Goal: Contribute content: Contribute content

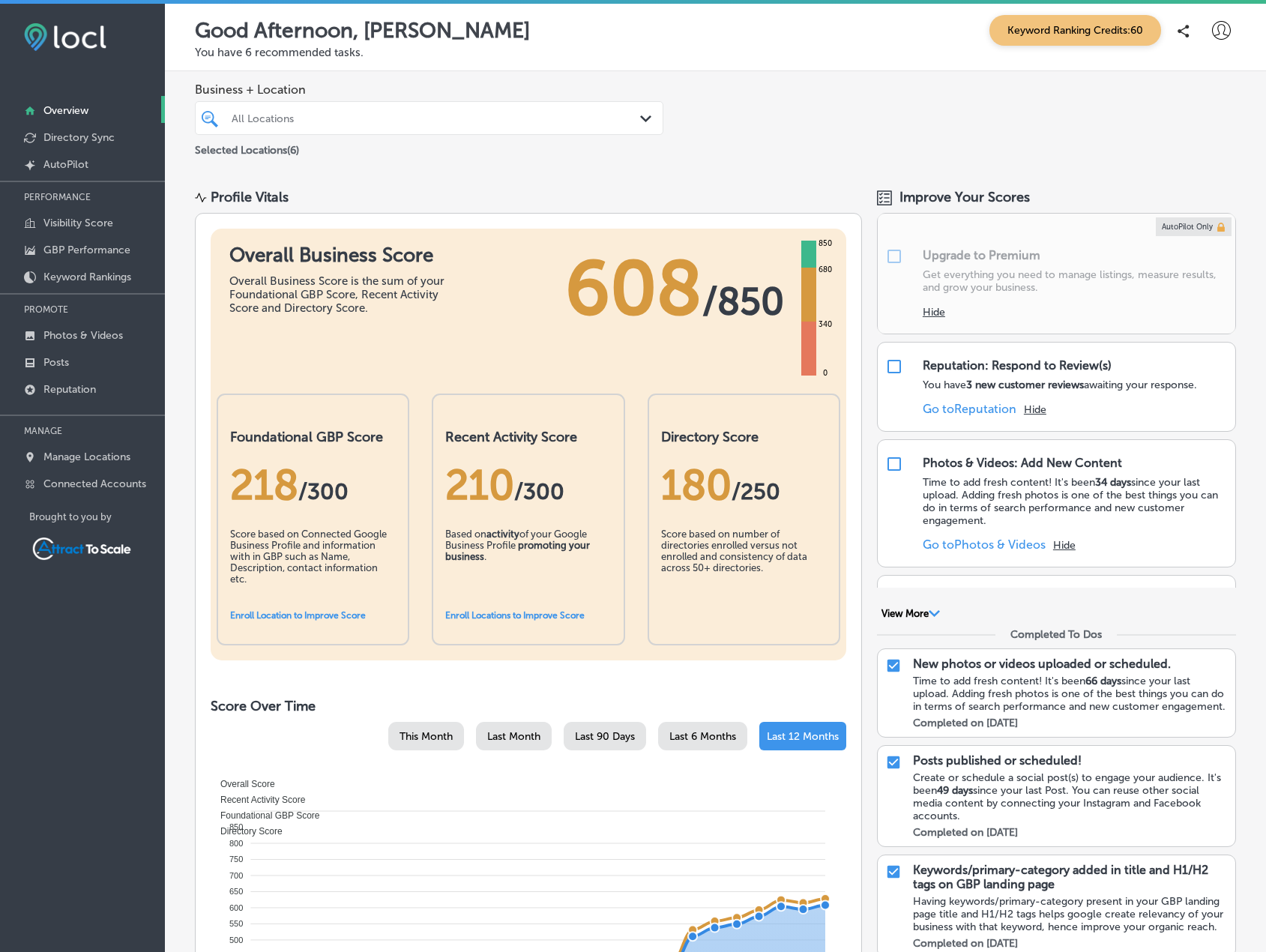
click at [454, 122] on div "All Locations" at bounding box center [436, 117] width 410 height 12
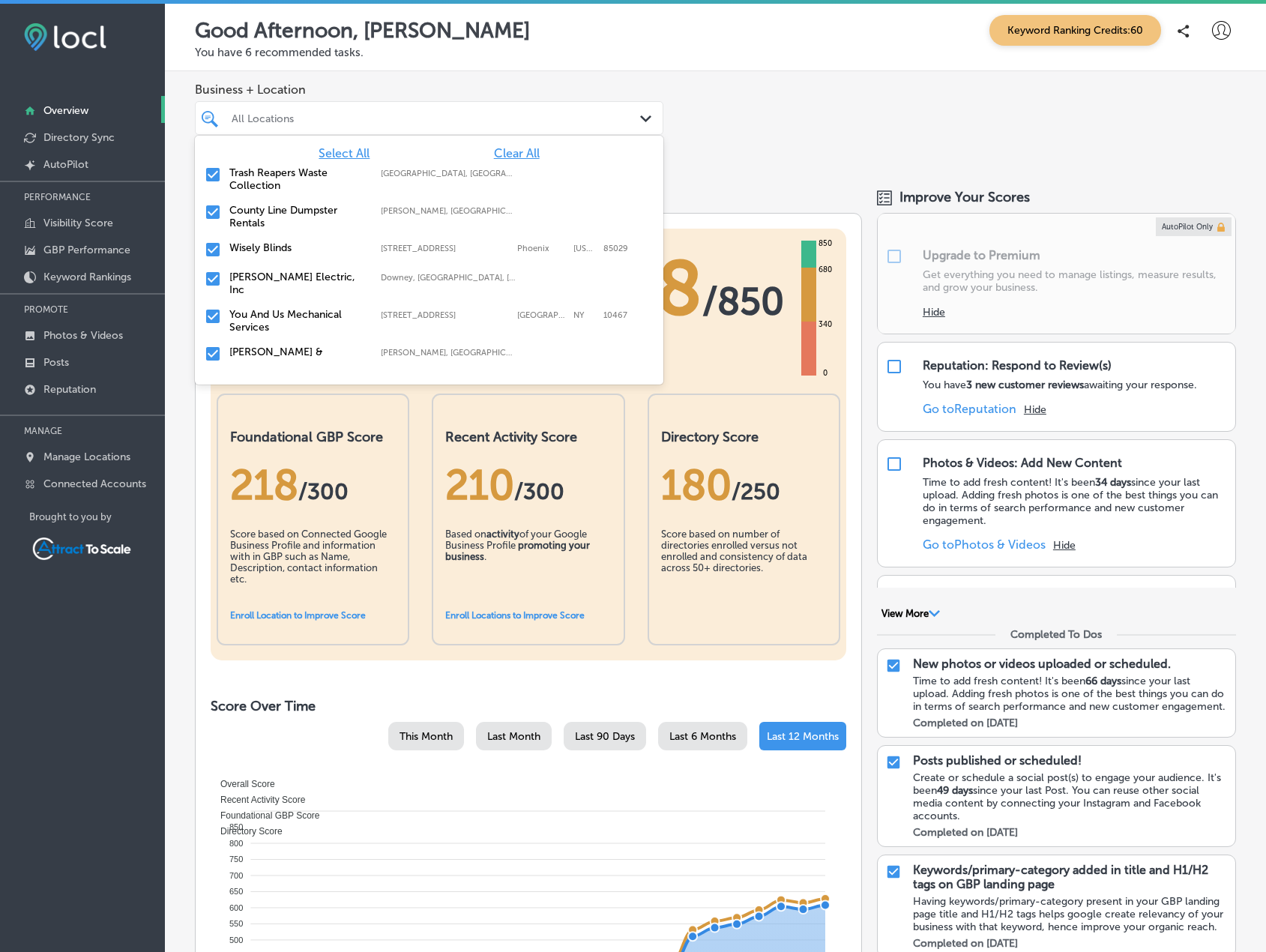
click at [503, 152] on span "Clear All" at bounding box center [516, 153] width 45 height 14
click at [407, 120] on div "All Locations" at bounding box center [436, 117] width 410 height 12
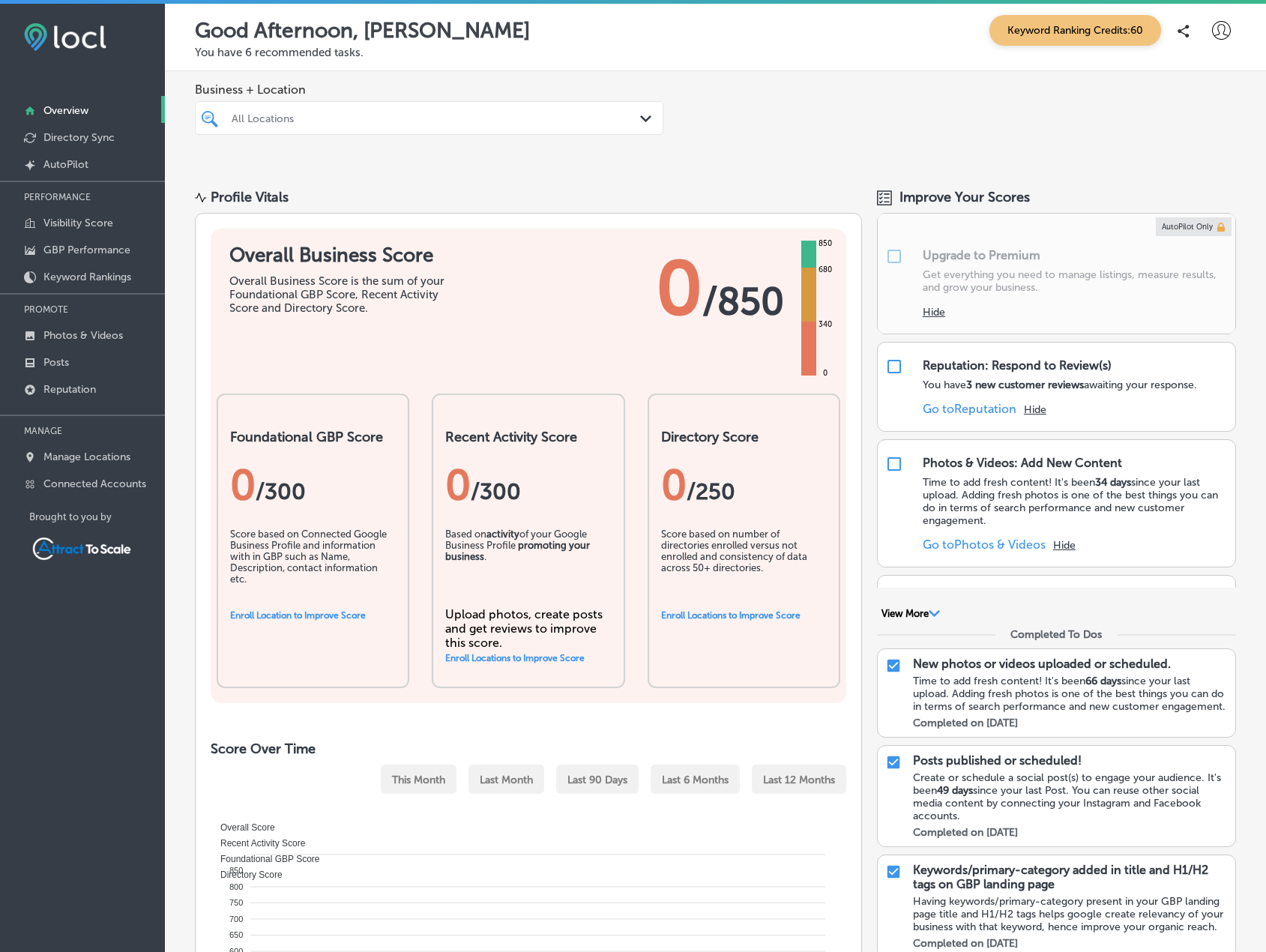
click at [374, 123] on div "All Locations" at bounding box center [436, 117] width 410 height 12
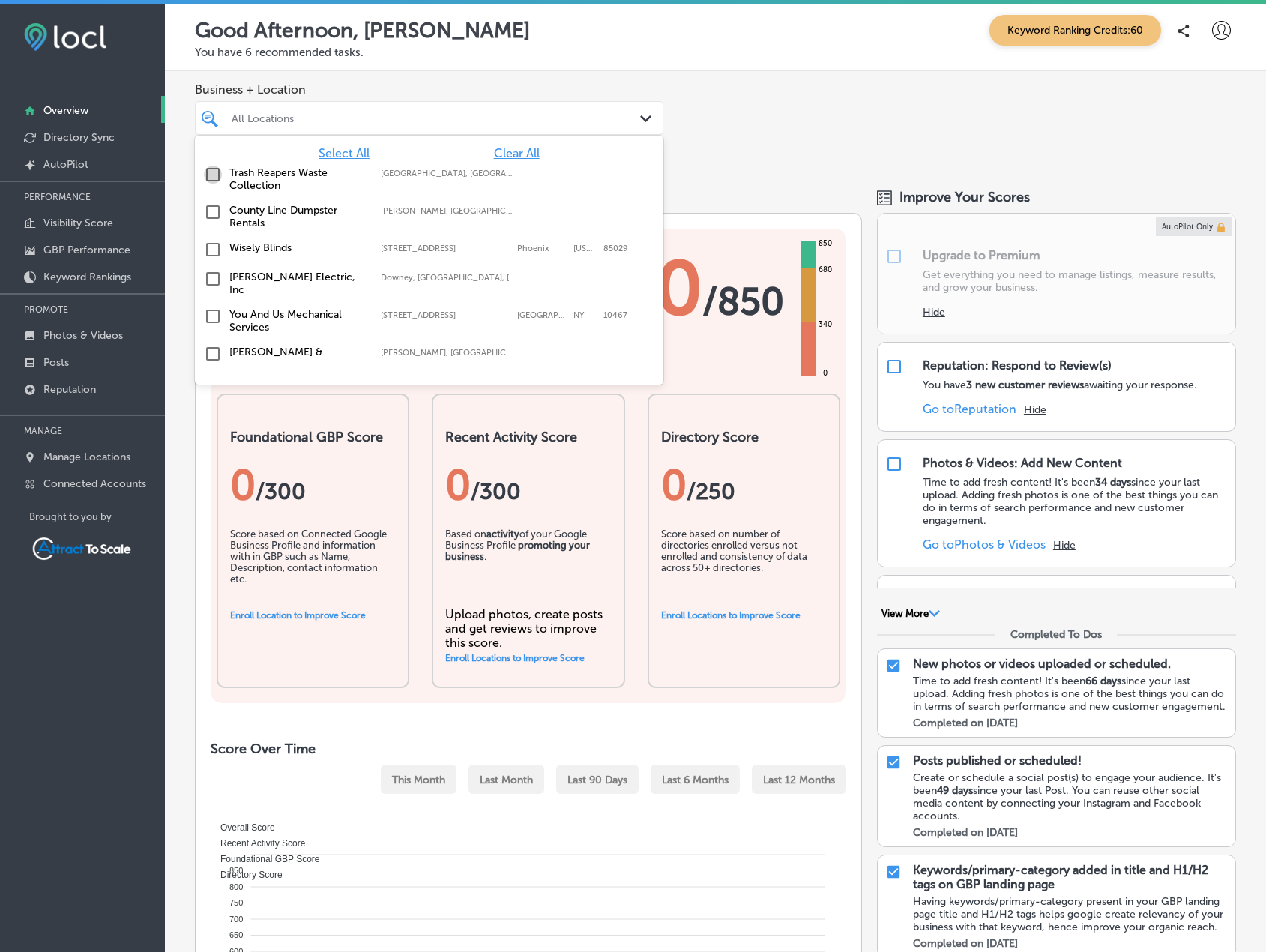
click at [213, 172] on input "checkbox" at bounding box center [213, 175] width 18 height 18
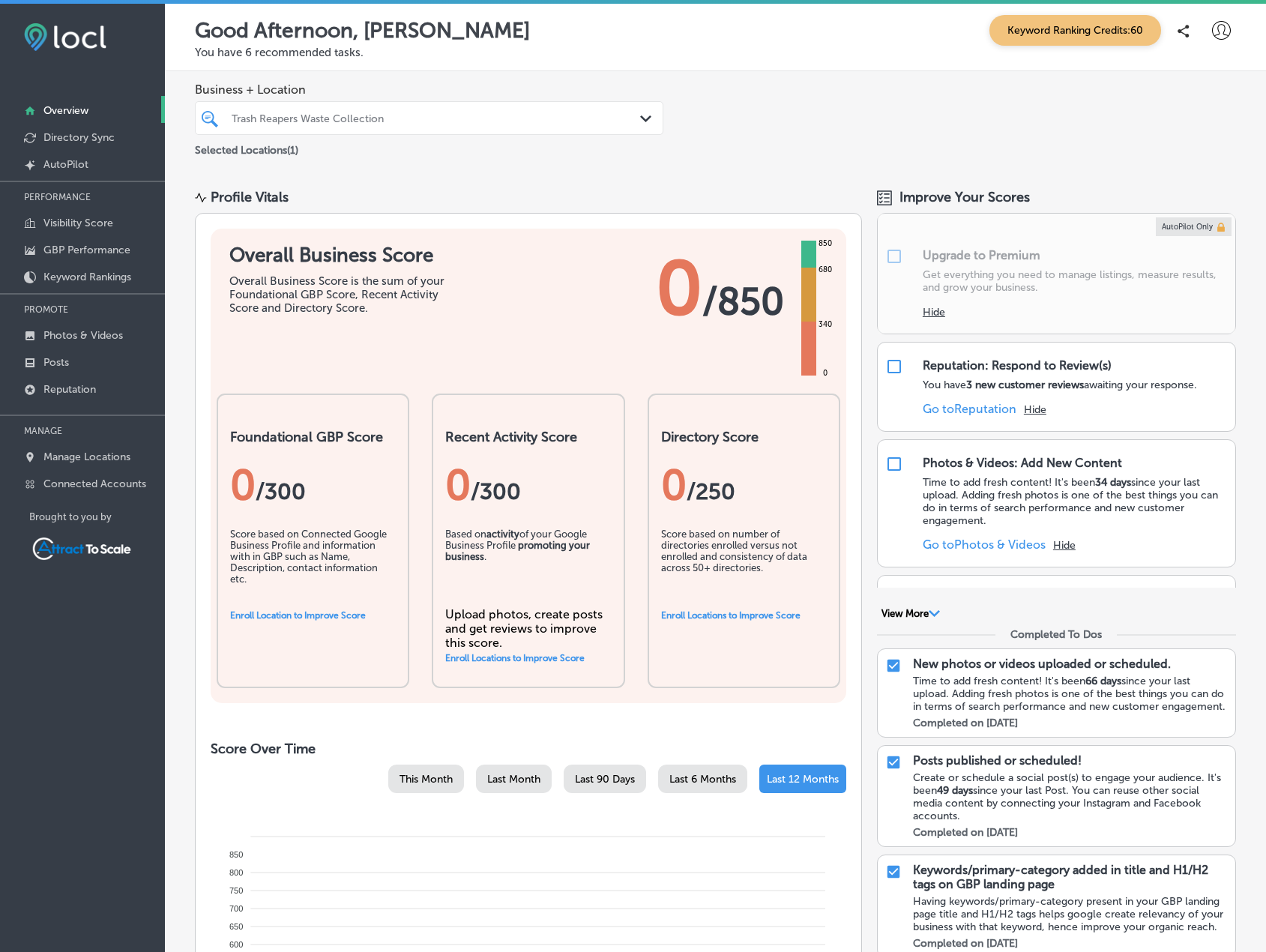
click at [720, 152] on div "Business + Location Trash Reapers Waste Collection Path Created with Sketch. Se…" at bounding box center [715, 120] width 1101 height 99
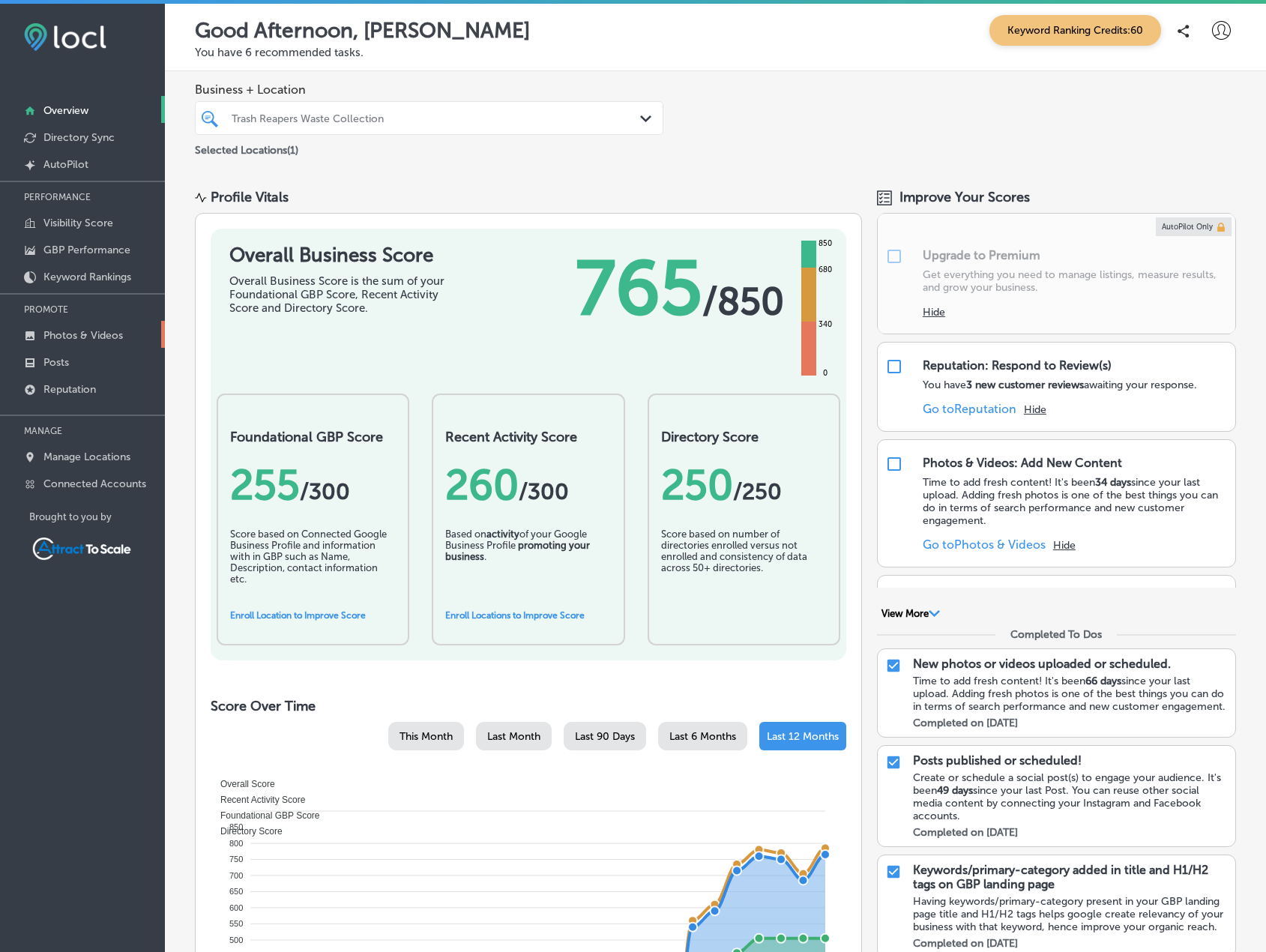
click at [92, 329] on p "Photos & Videos" at bounding box center [83, 335] width 79 height 12
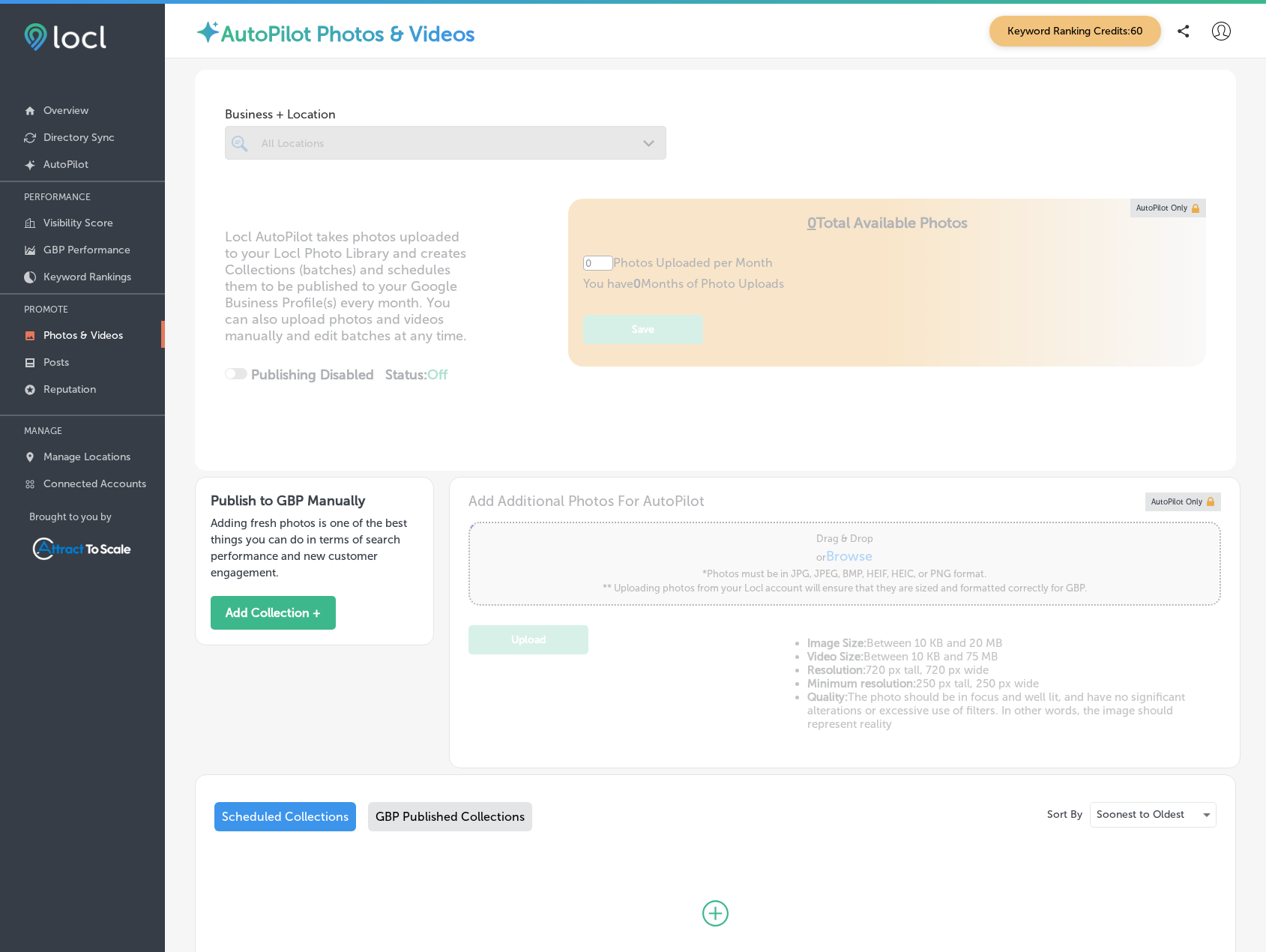
type input "5"
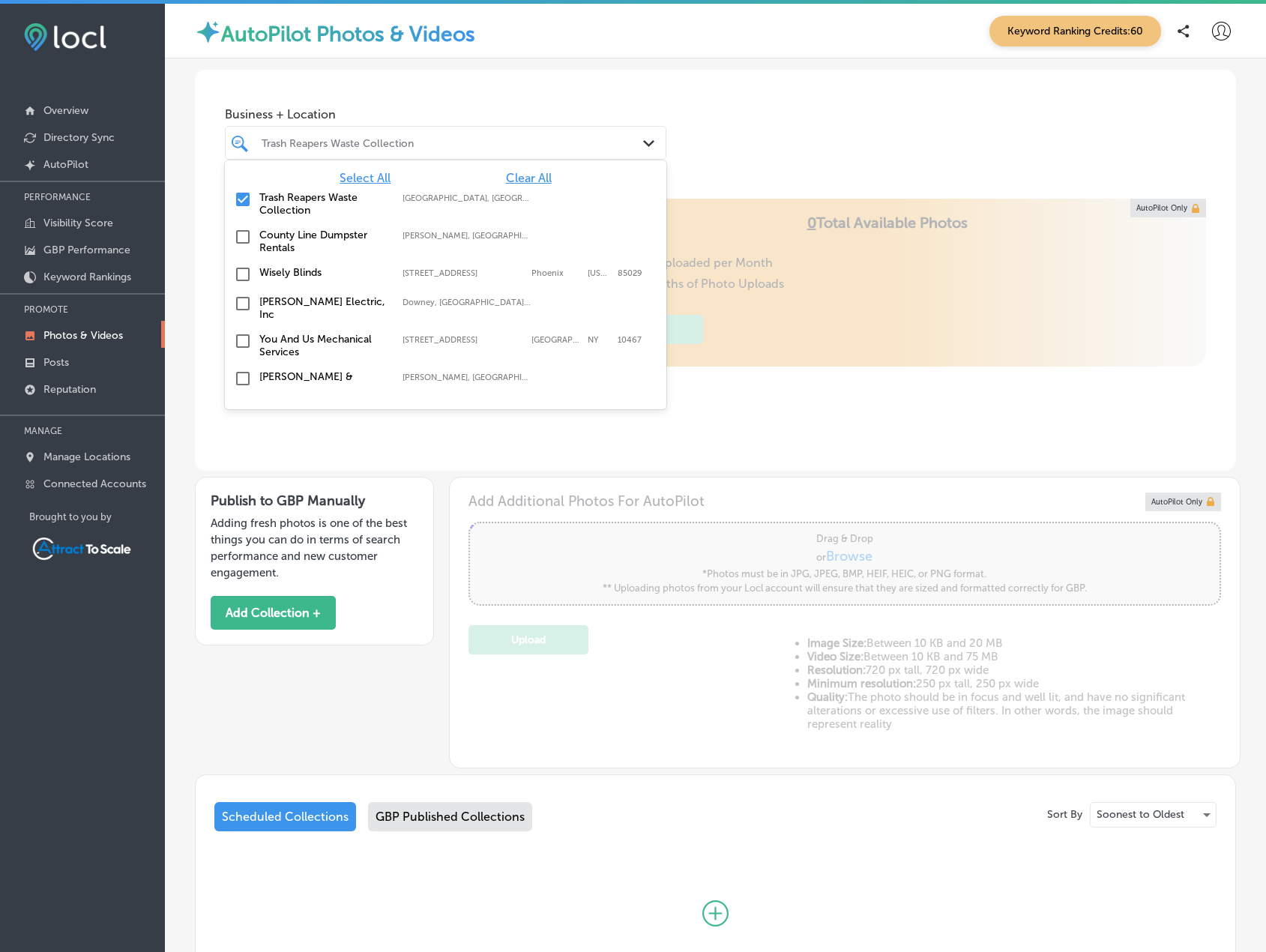
click at [450, 142] on div "Trash Reapers Waste Collection" at bounding box center [453, 142] width 384 height 12
click at [525, 179] on span "Clear All" at bounding box center [529, 177] width 45 height 14
click at [304, 194] on label "Trash Reapers Waste Collection" at bounding box center [323, 204] width 128 height 26
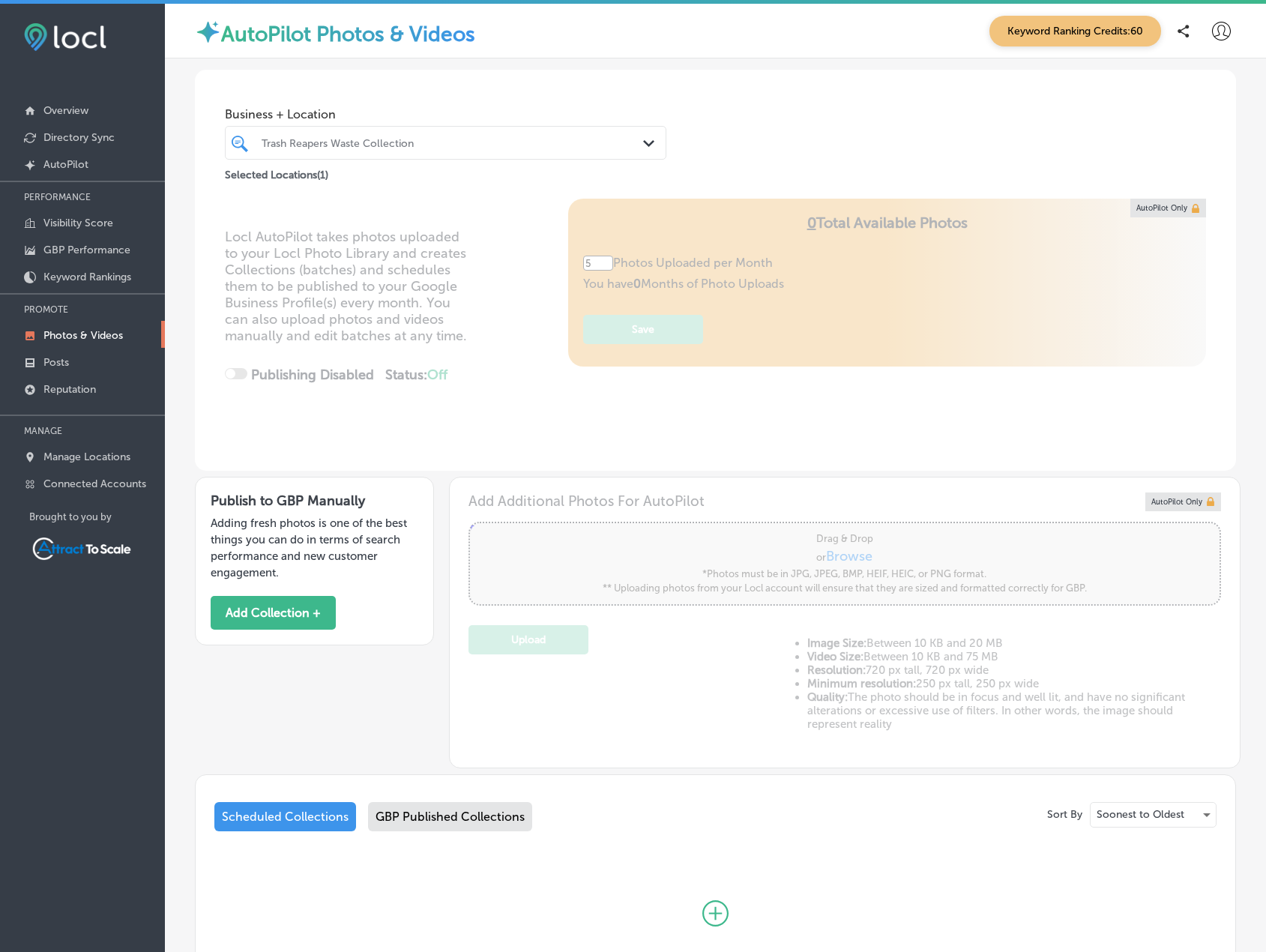
click at [624, 120] on span "Business + Location" at bounding box center [445, 114] width 441 height 14
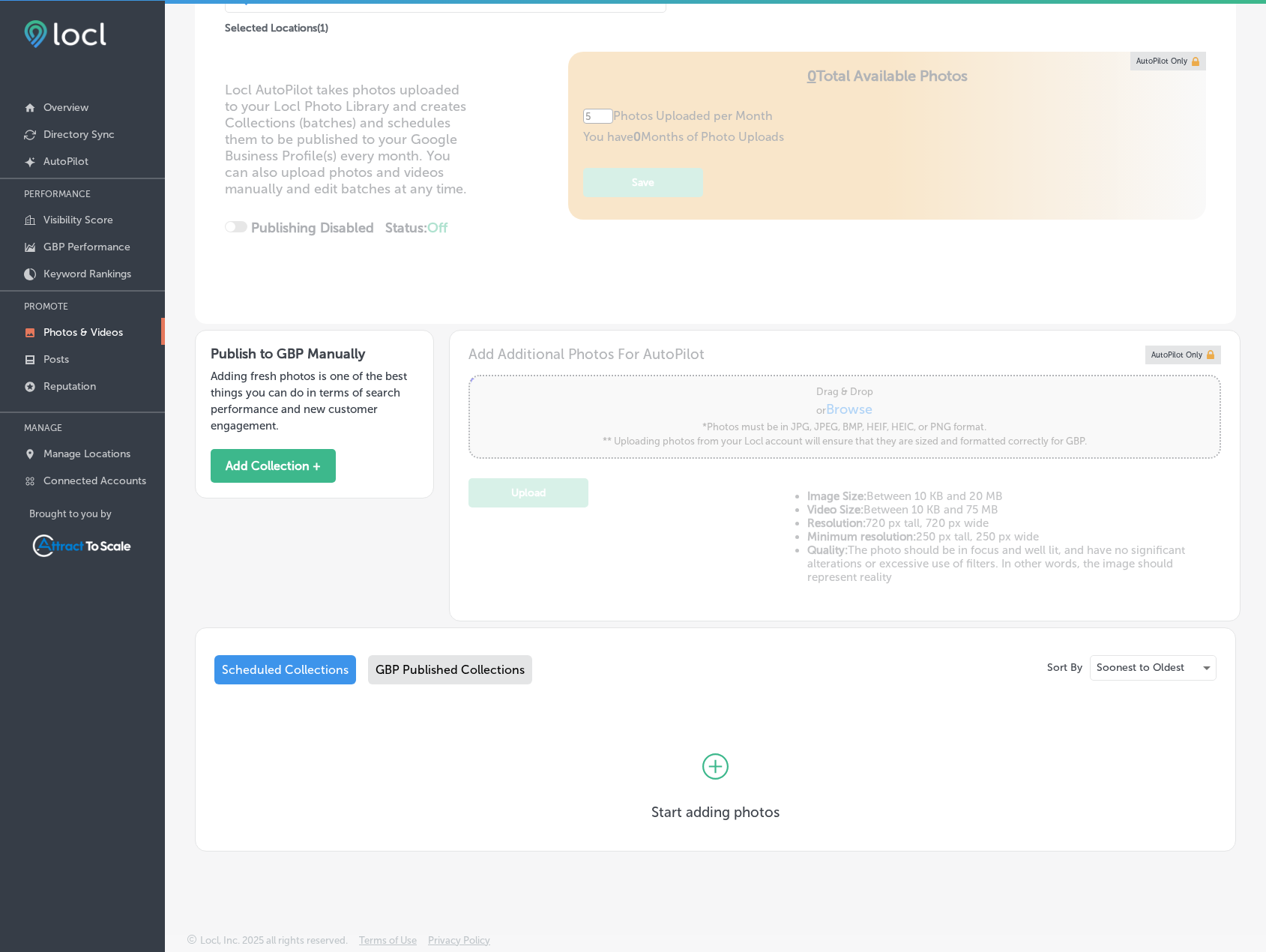
scroll to position [4, 0]
click at [297, 464] on button "Add Collection +" at bounding box center [273, 465] width 125 height 34
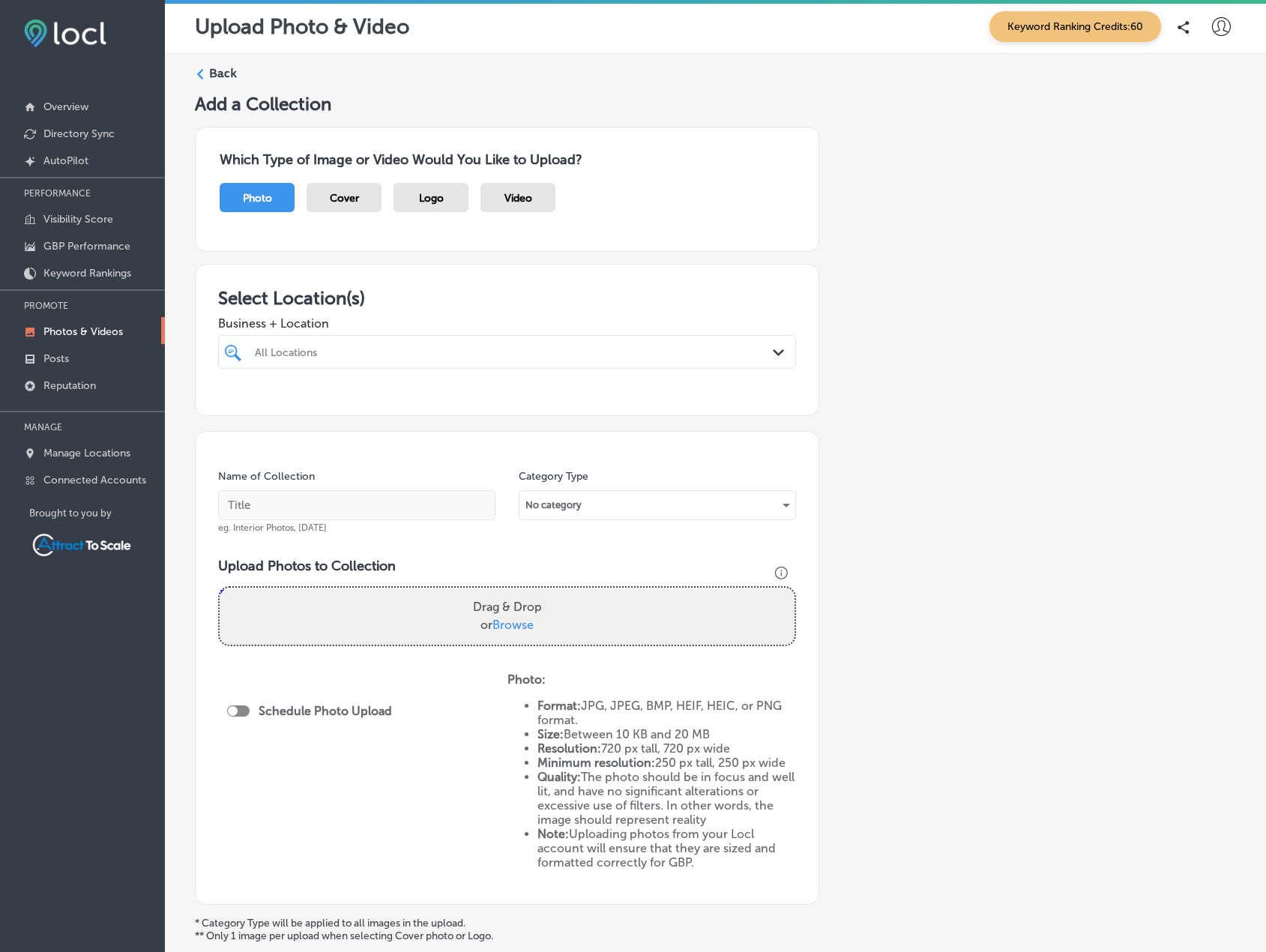
click at [532, 362] on div "All Locations" at bounding box center [507, 352] width 520 height 23
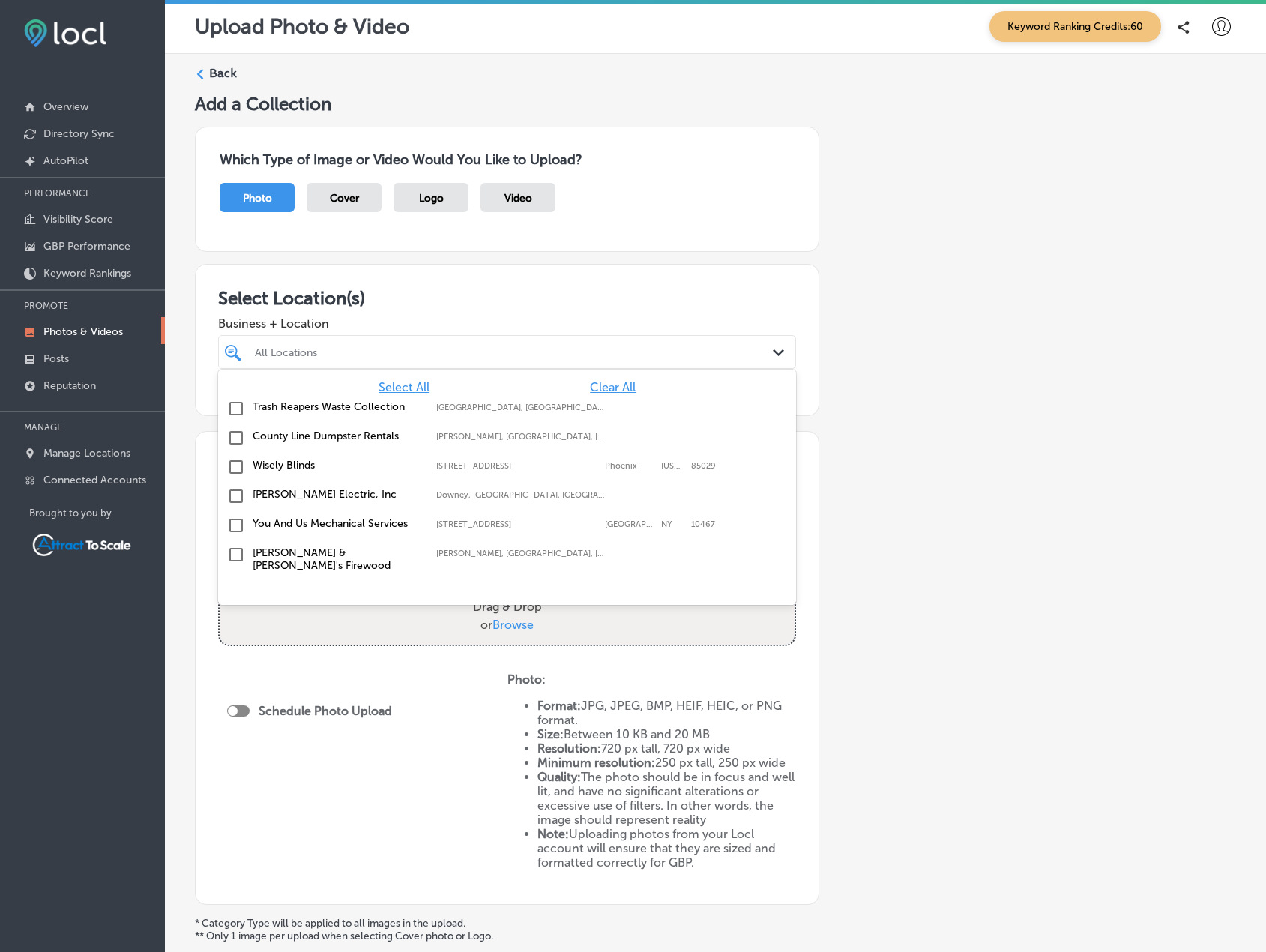
click at [299, 408] on label "Trash Reapers Waste Collection" at bounding box center [337, 406] width 169 height 12
click at [638, 280] on div "Select Location(s) Business + Location option focused, 2 of 7. 7 results availa…" at bounding box center [506, 340] width 624 height 153
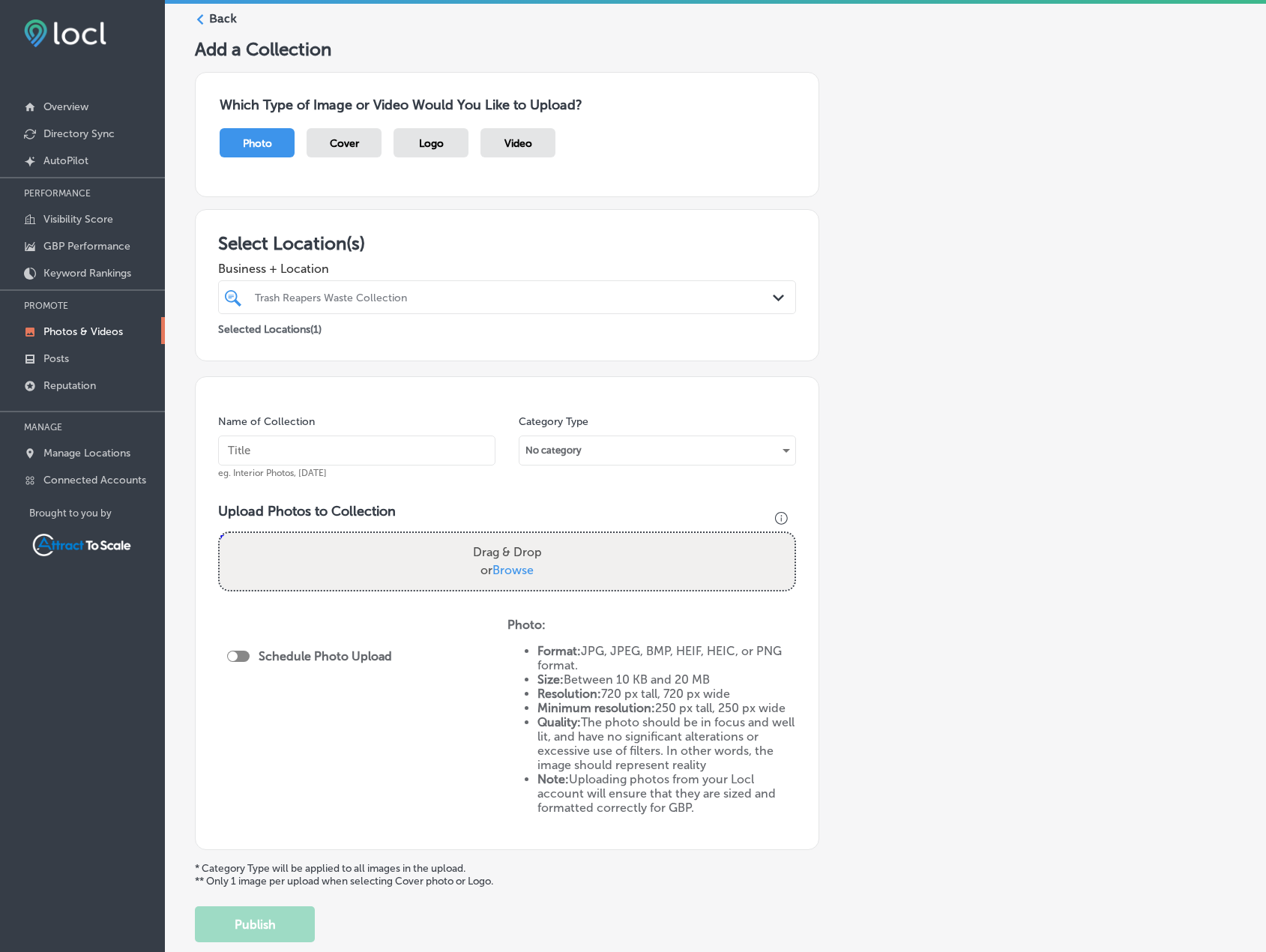
scroll to position [72, 0]
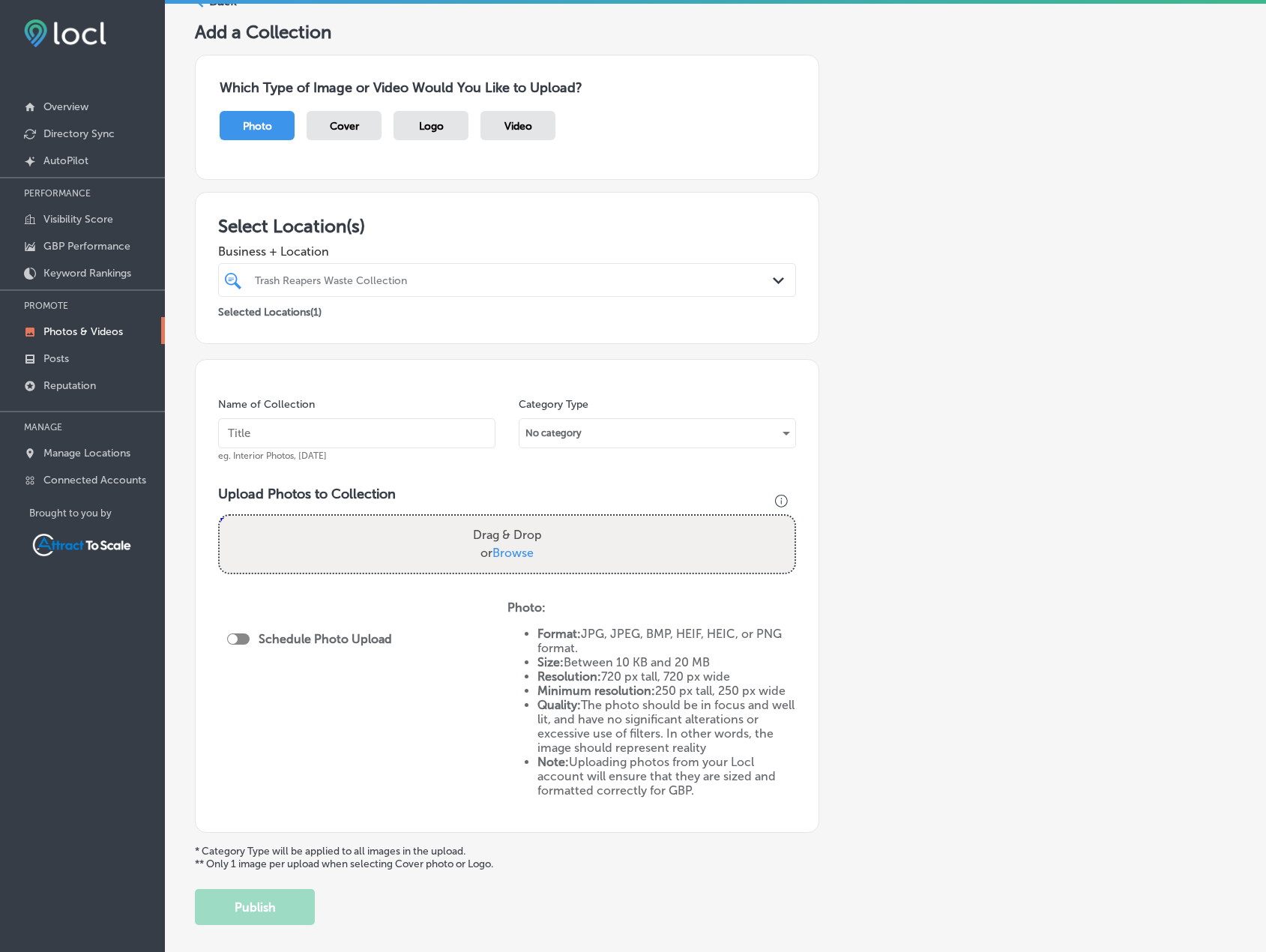
click at [412, 428] on input "text" at bounding box center [357, 433] width 277 height 30
type input "Waste Collection"
click at [641, 441] on div "No category" at bounding box center [657, 433] width 276 height 24
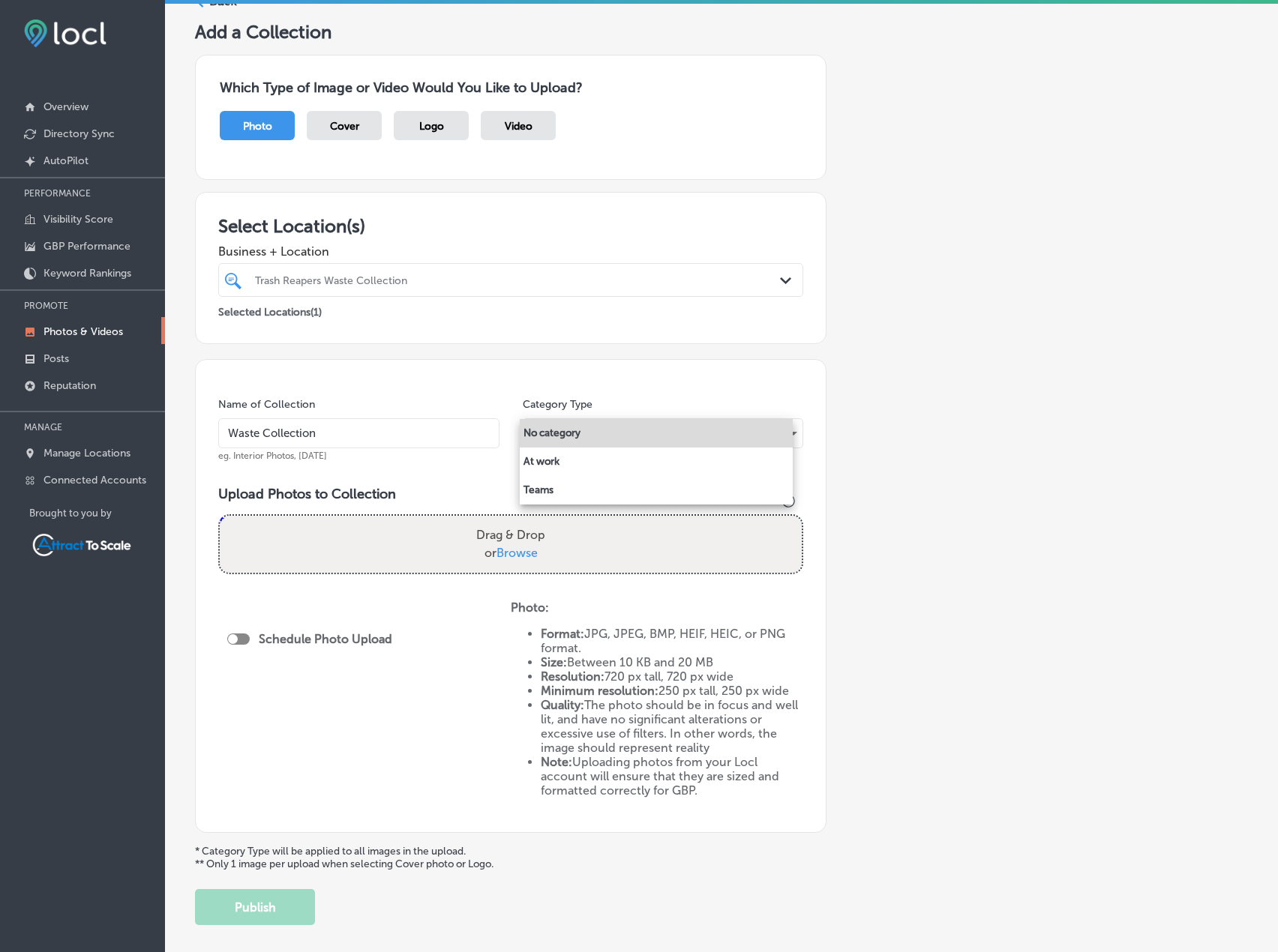
click at [642, 391] on div at bounding box center [639, 476] width 1278 height 952
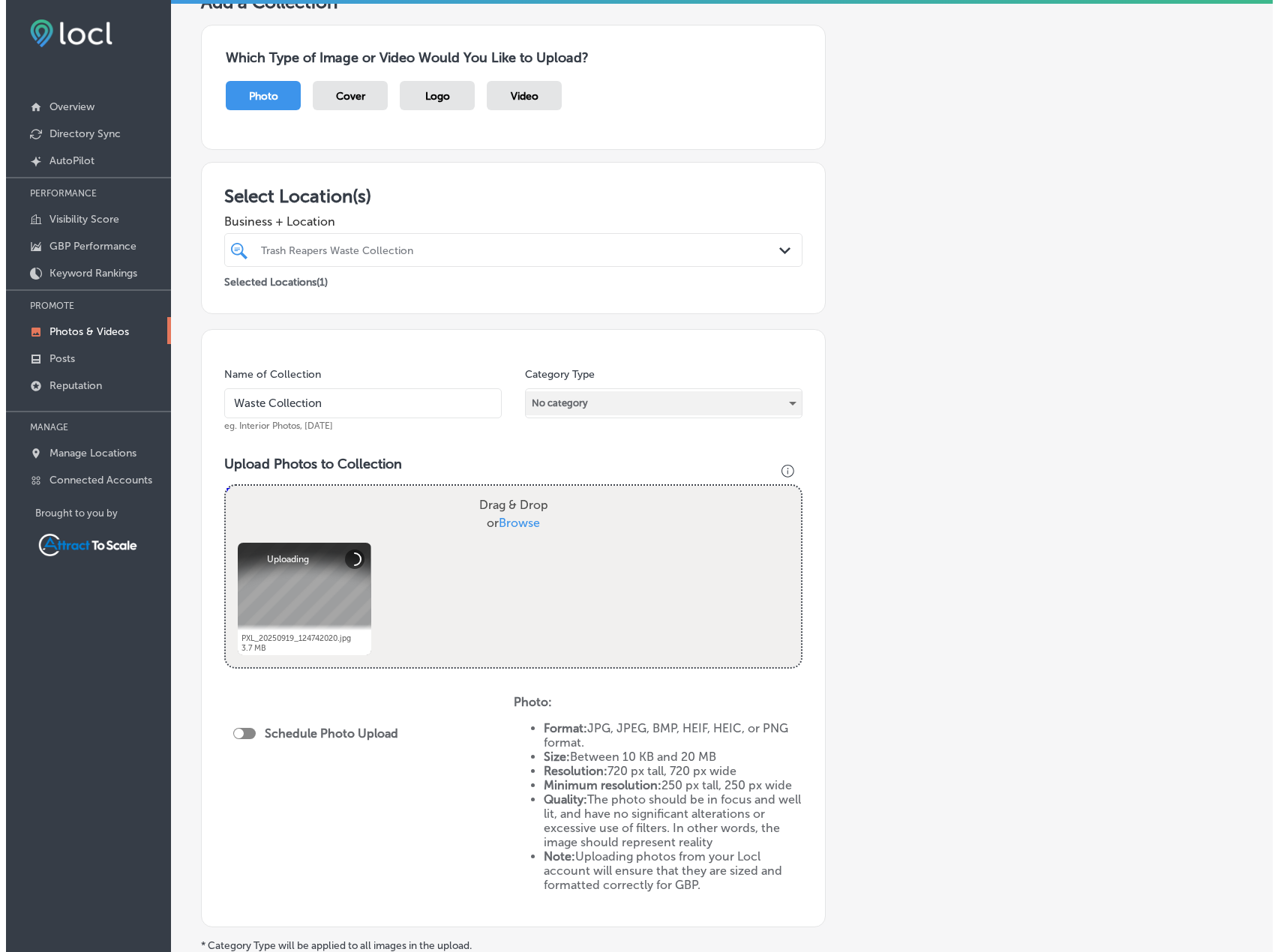
scroll to position [222, 0]
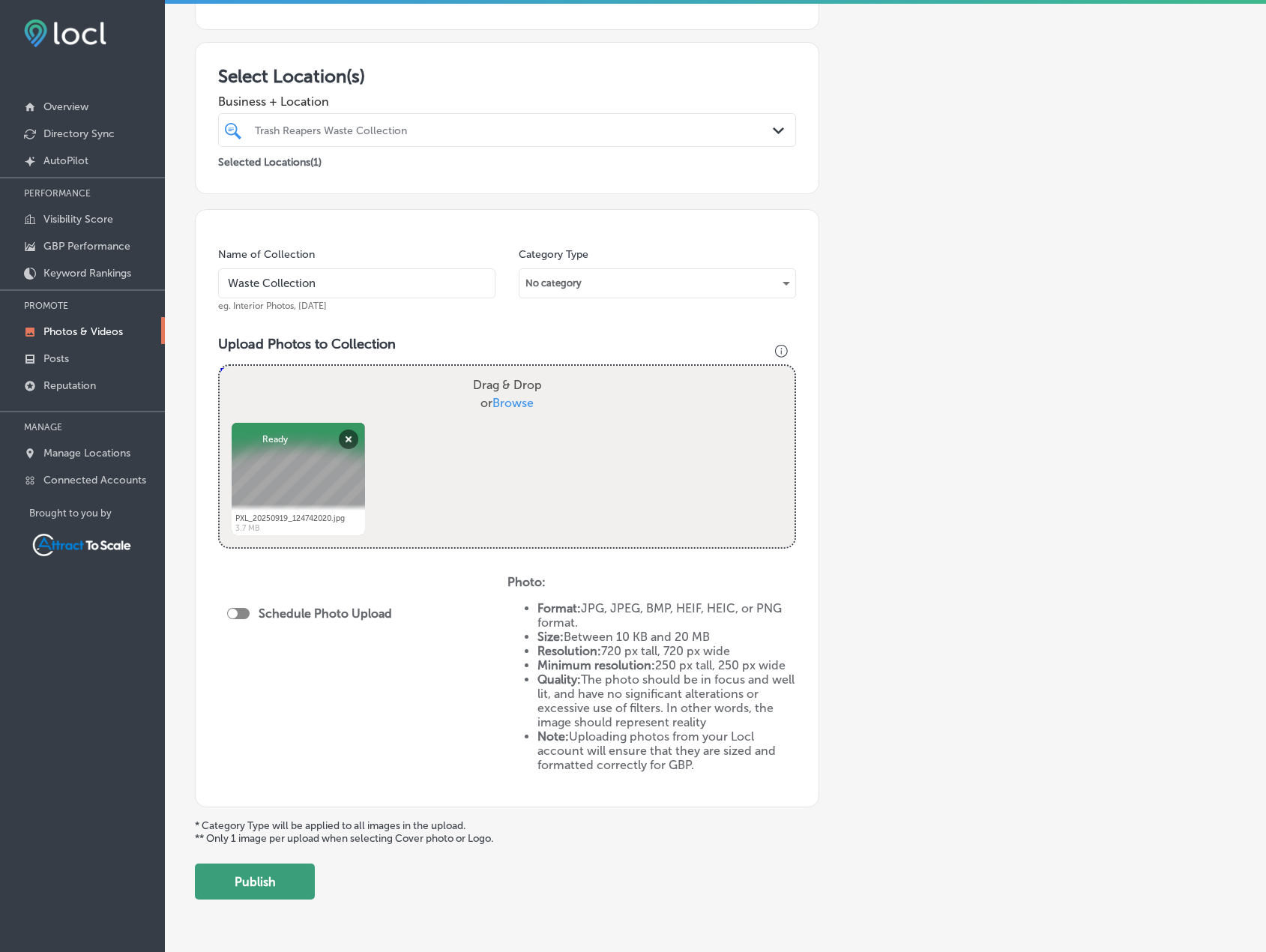
click at [275, 870] on button "Publish" at bounding box center [254, 882] width 120 height 36
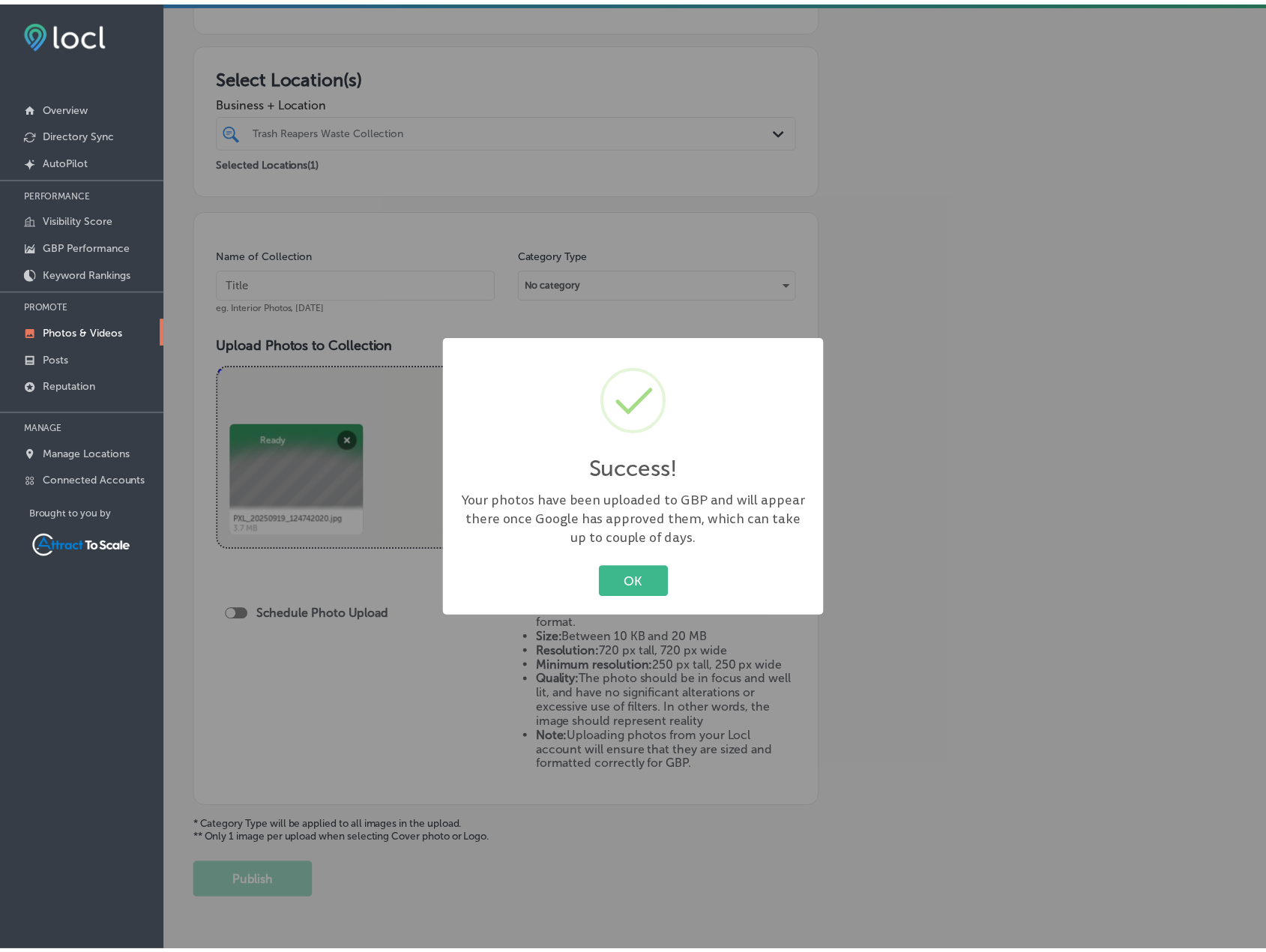
scroll to position [147, 0]
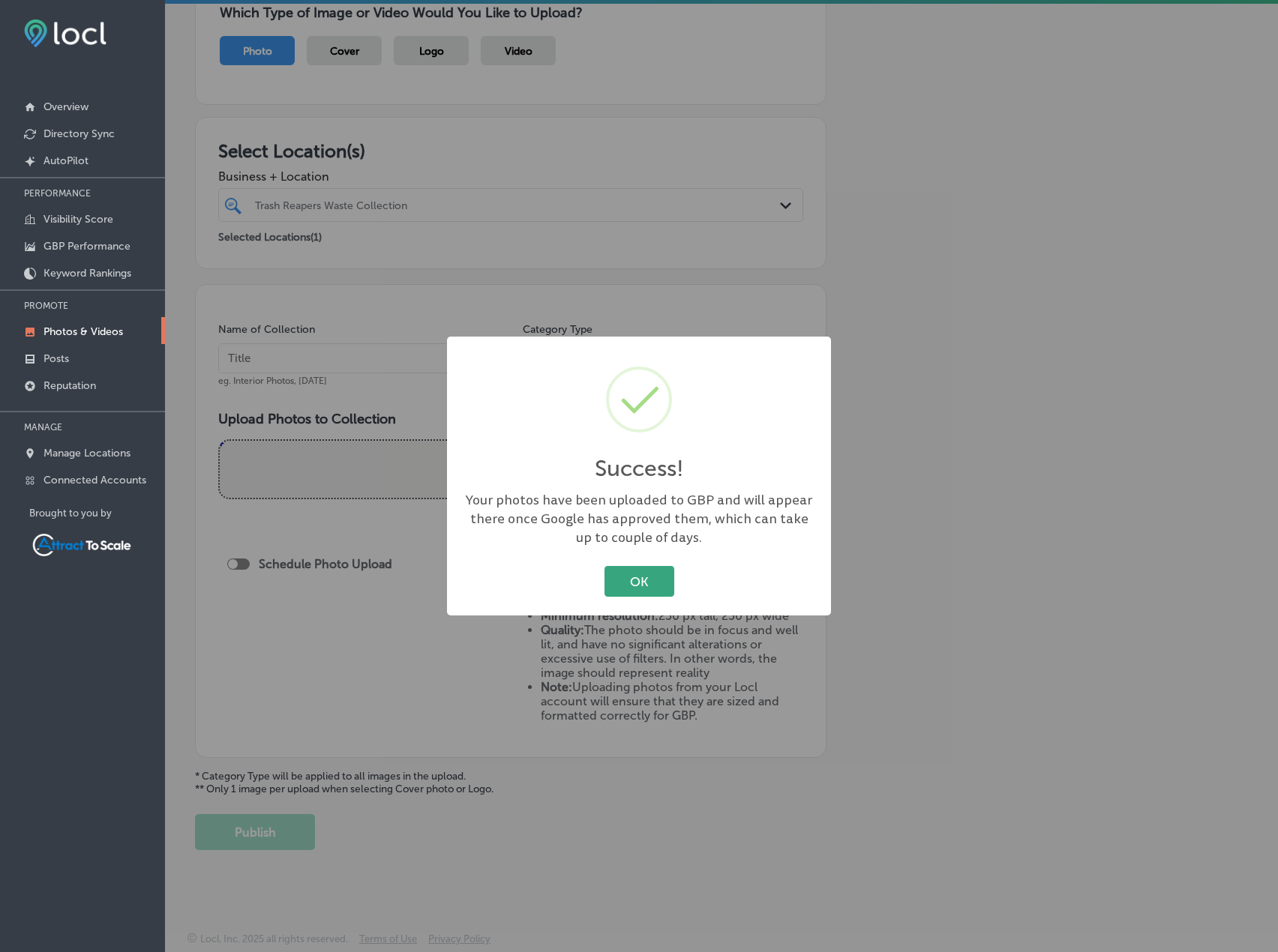
click at [647, 589] on button "OK" at bounding box center [639, 581] width 70 height 31
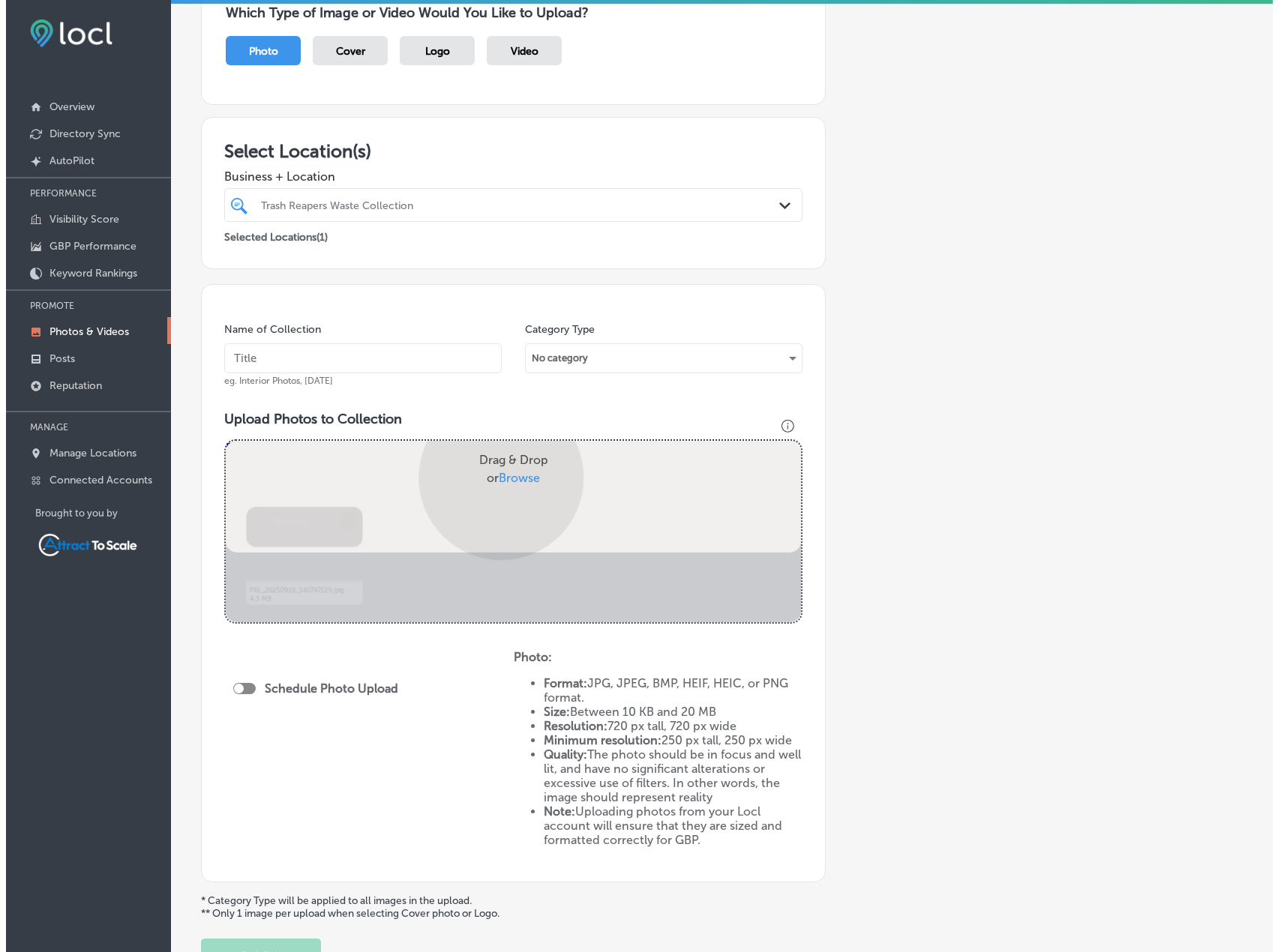
scroll to position [222, 0]
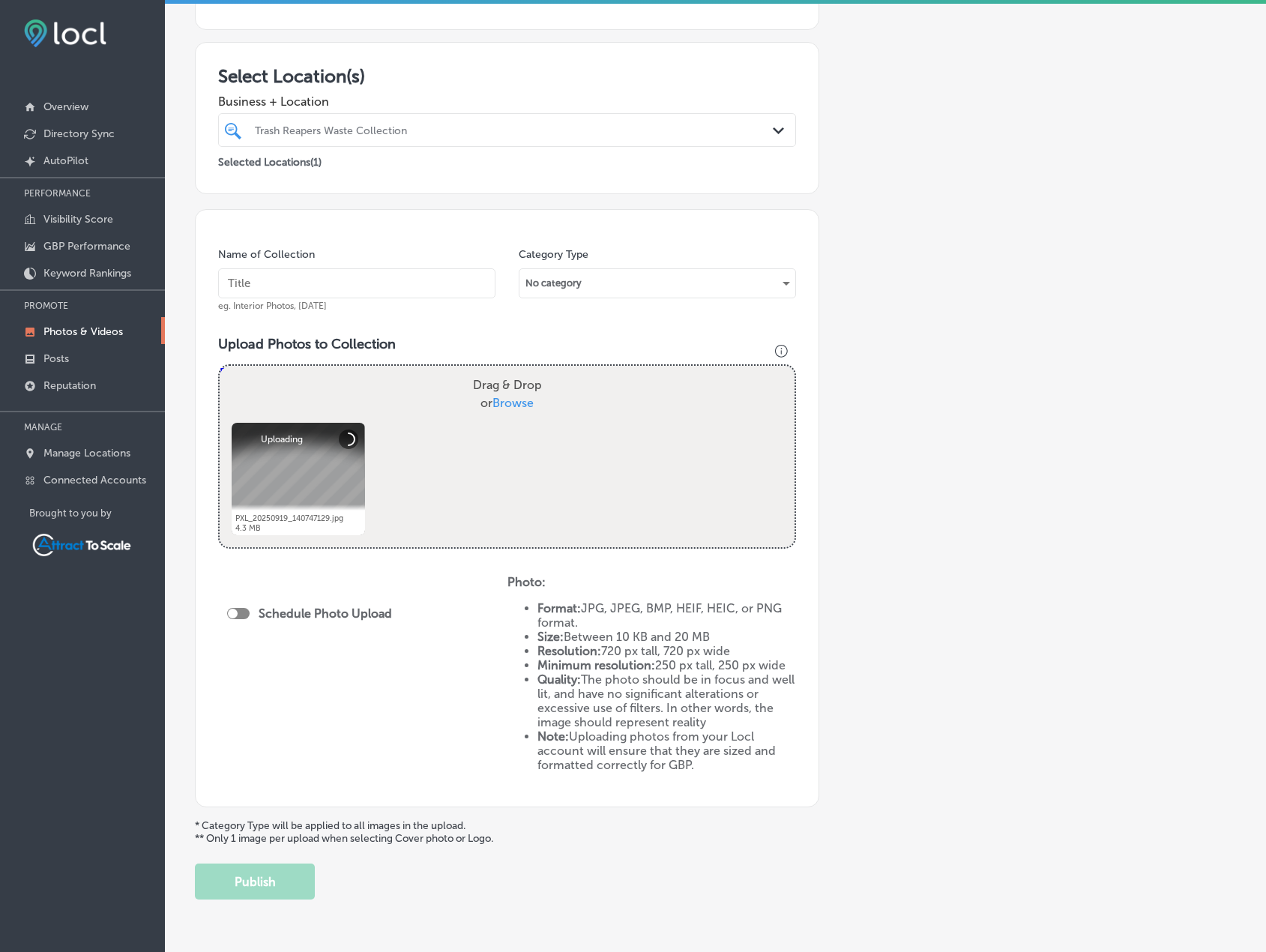
click at [360, 280] on input "text" at bounding box center [357, 283] width 277 height 30
type input "Trash Pickup"
click at [241, 611] on div at bounding box center [238, 614] width 22 height 12
checkbox input "true"
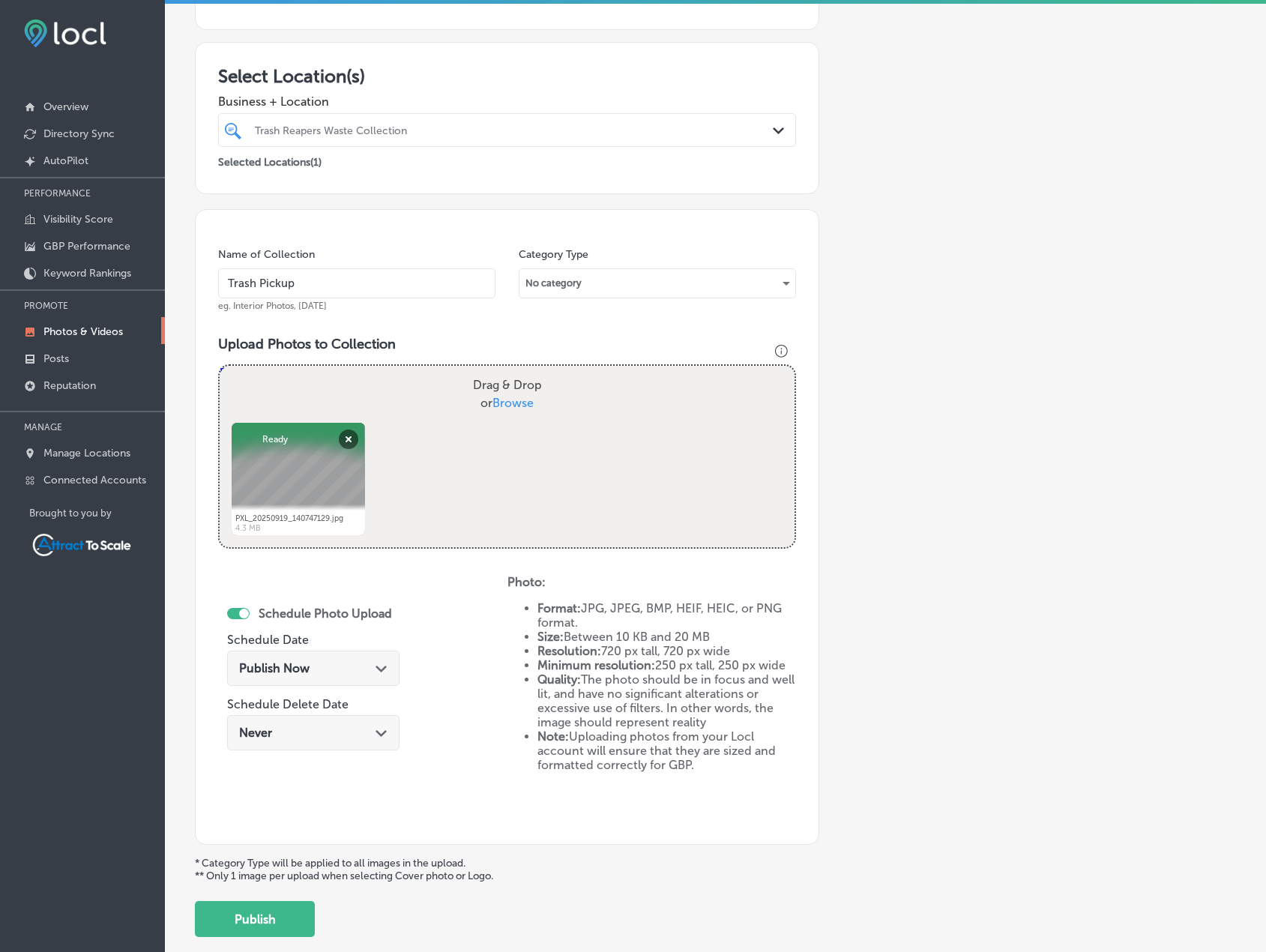
click at [279, 663] on span "Publish Now" at bounding box center [274, 668] width 70 height 14
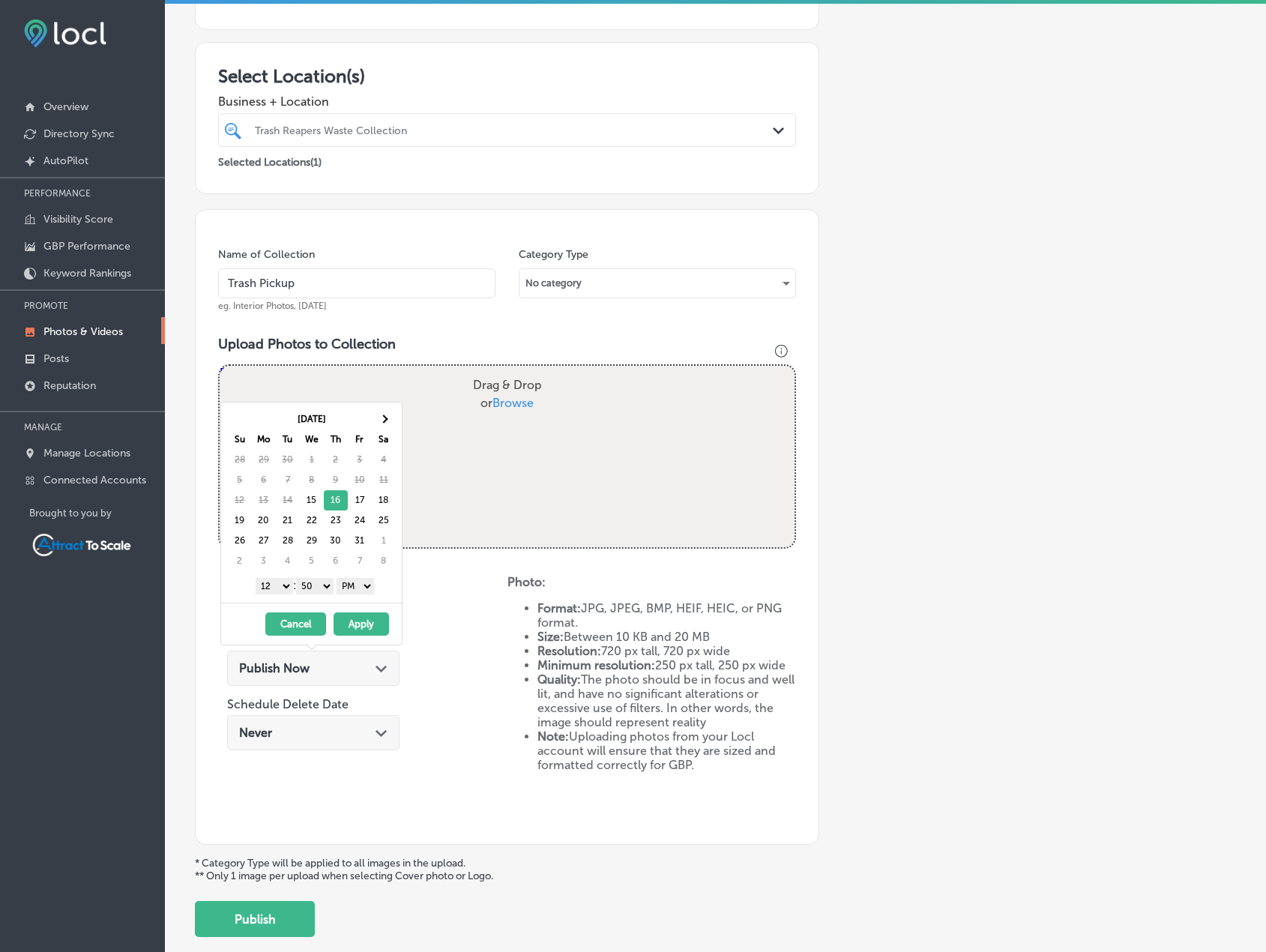
click at [360, 592] on select "AM PM" at bounding box center [355, 587] width 37 height 16
click at [279, 586] on select "1 2 3 4 5 6 7 8 9 10 11 12" at bounding box center [274, 587] width 37 height 16
click at [365, 621] on button "Apply" at bounding box center [361, 624] width 55 height 23
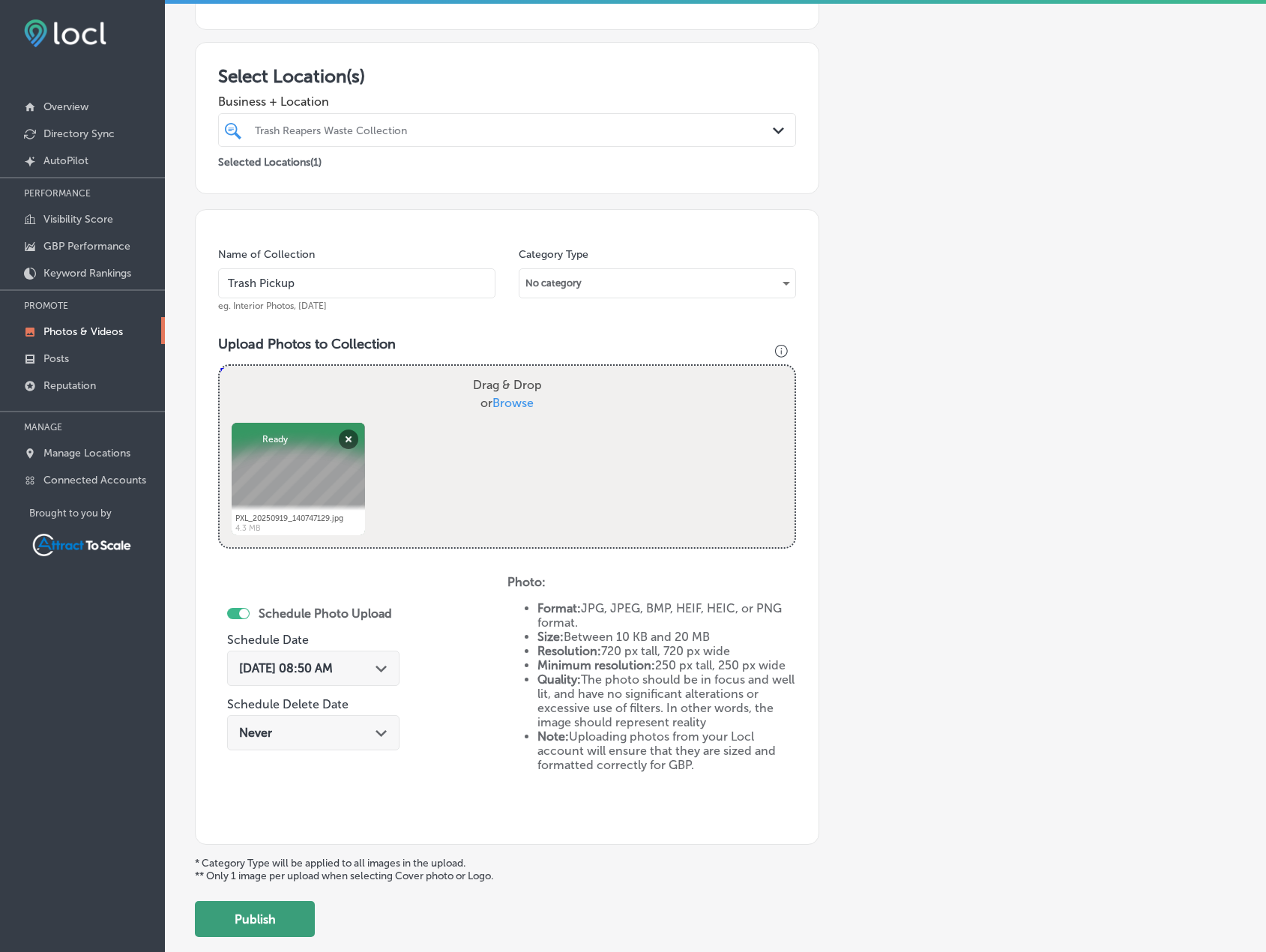
click at [265, 919] on button "Publish" at bounding box center [254, 920] width 120 height 36
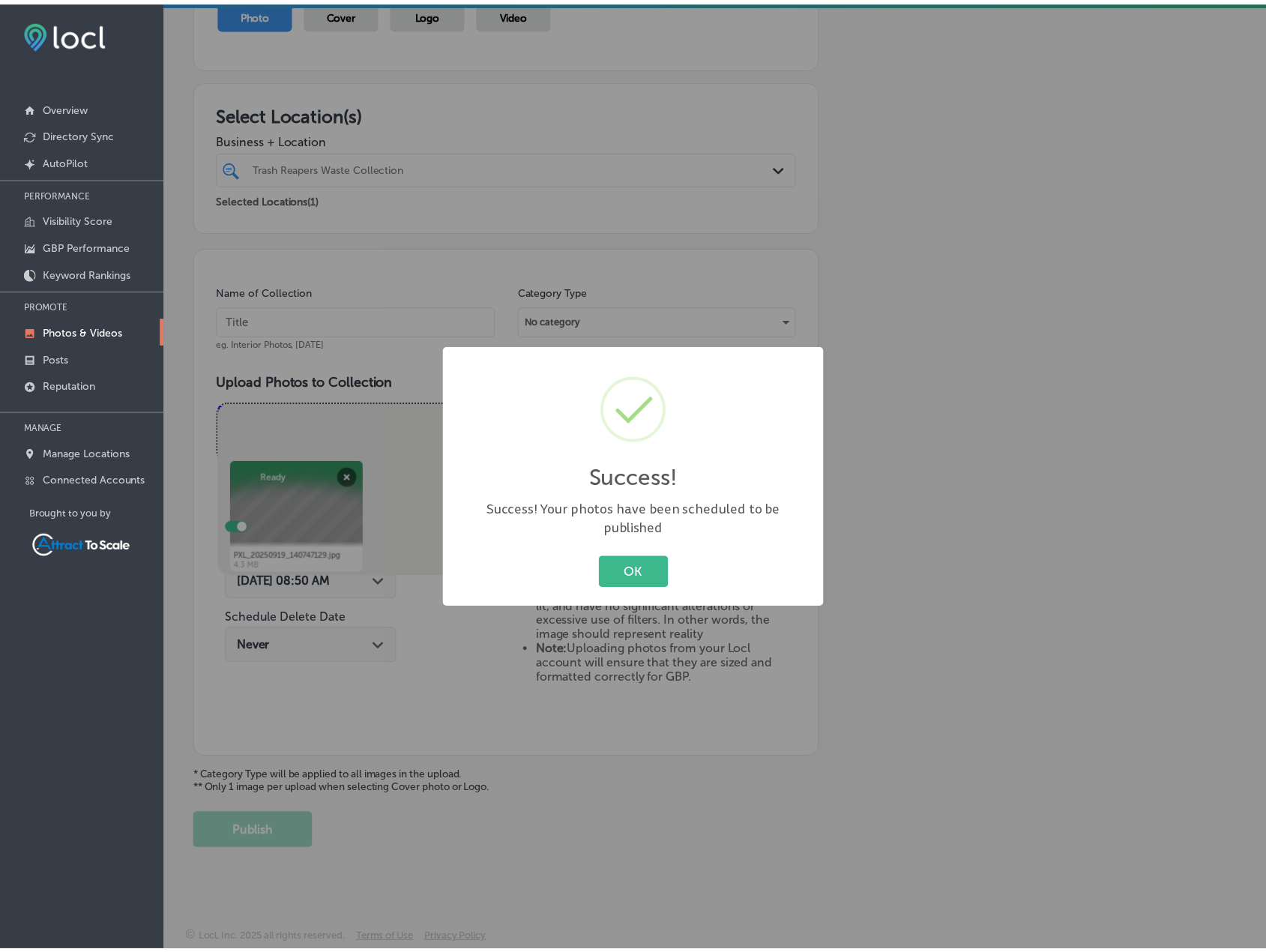
scroll to position [185, 0]
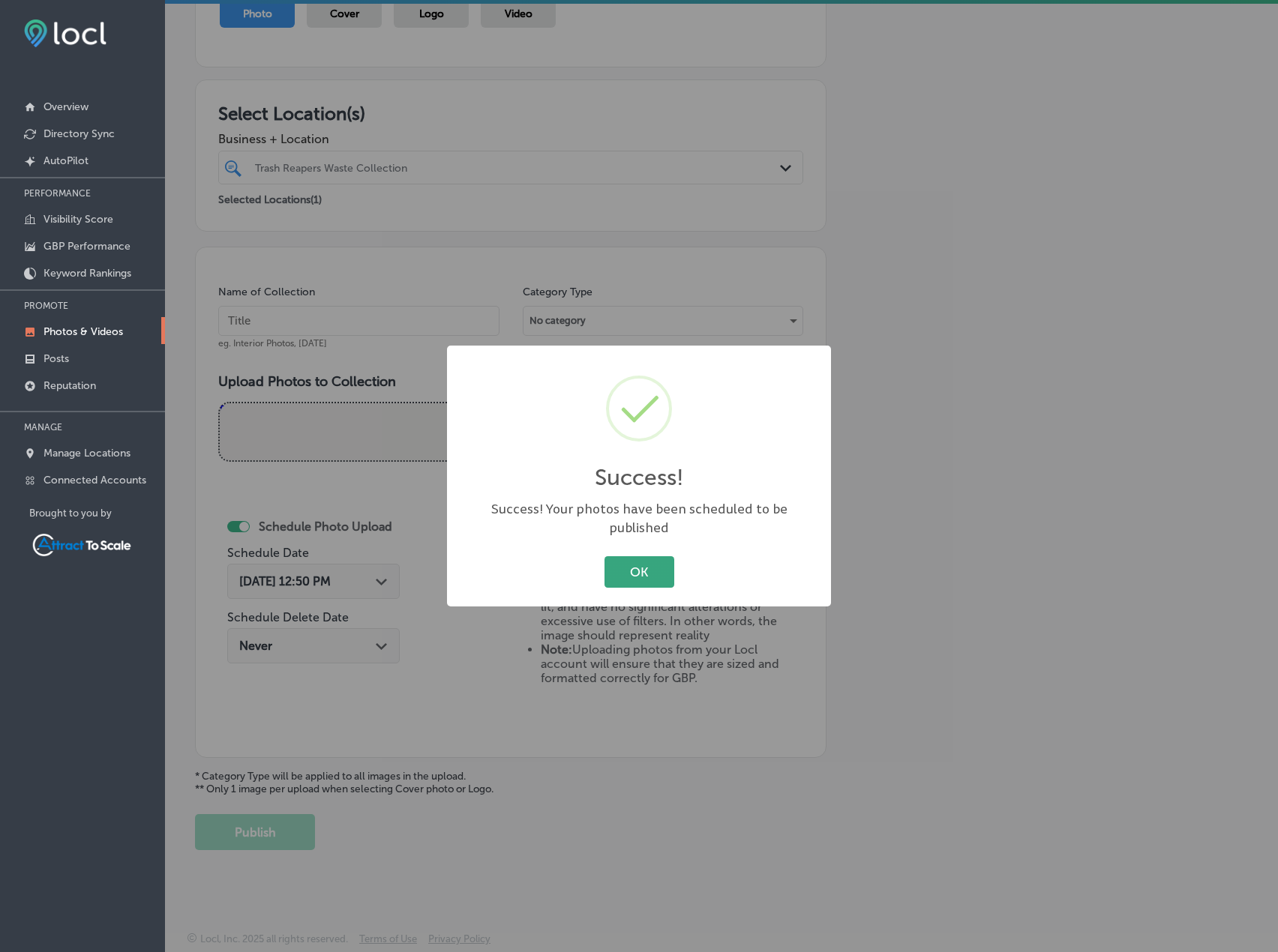
click at [621, 560] on button "OK" at bounding box center [639, 571] width 70 height 31
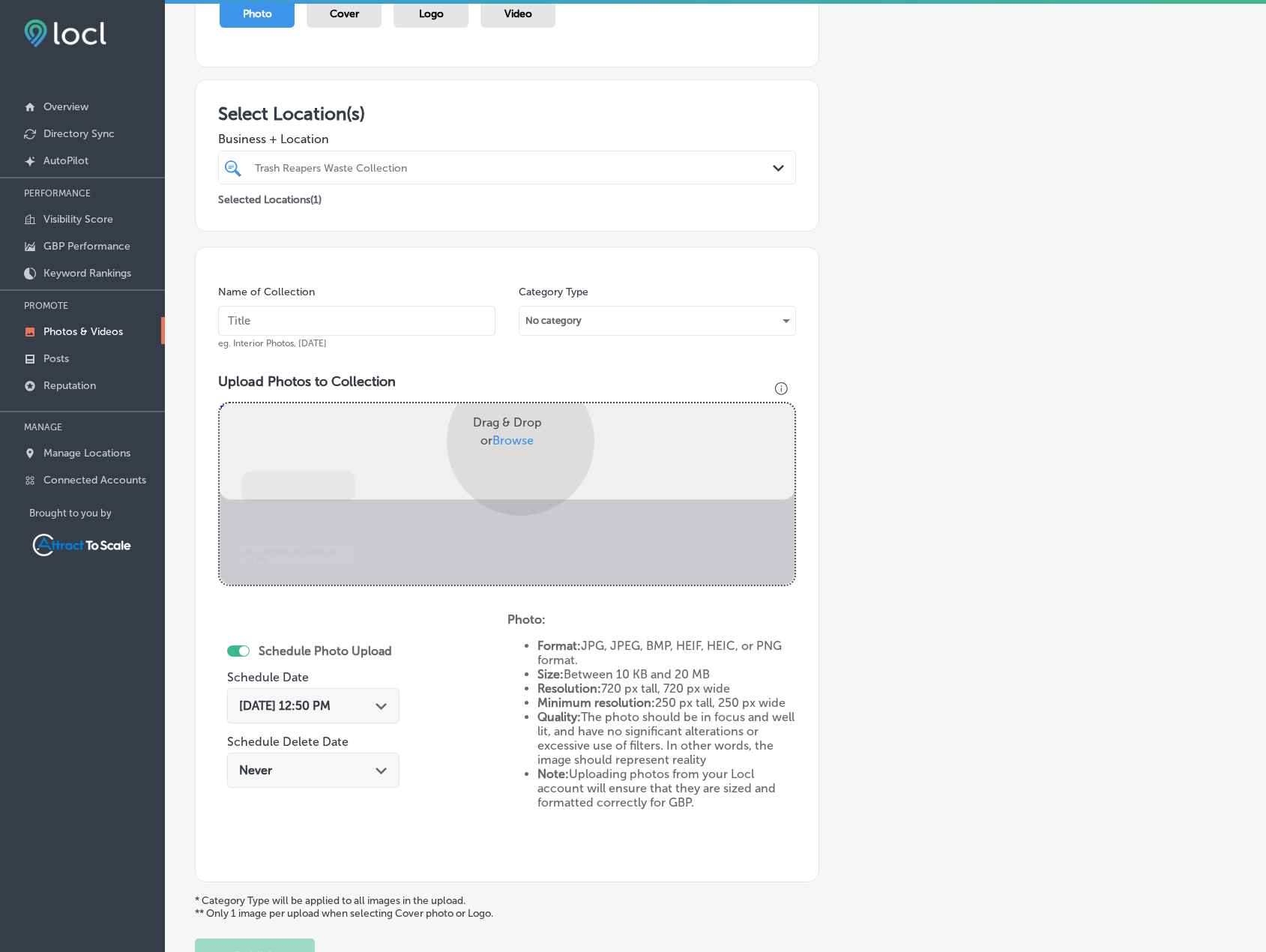
scroll to position [222, 0]
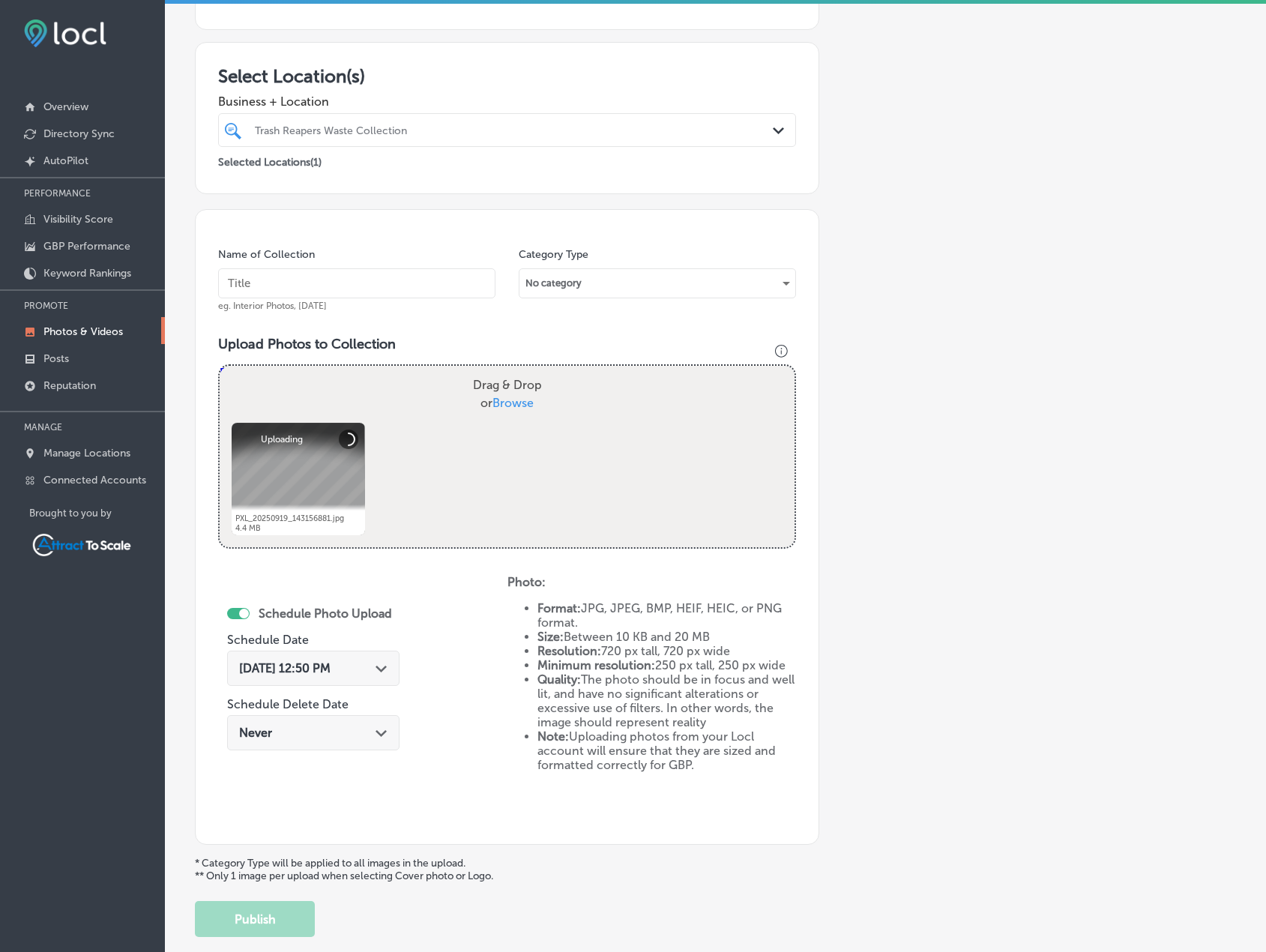
click at [374, 285] on input "text" at bounding box center [357, 283] width 277 height 30
type input "Trash Pickup"
click at [331, 669] on span "[DATE] 12:50 PM" at bounding box center [285, 668] width 92 height 14
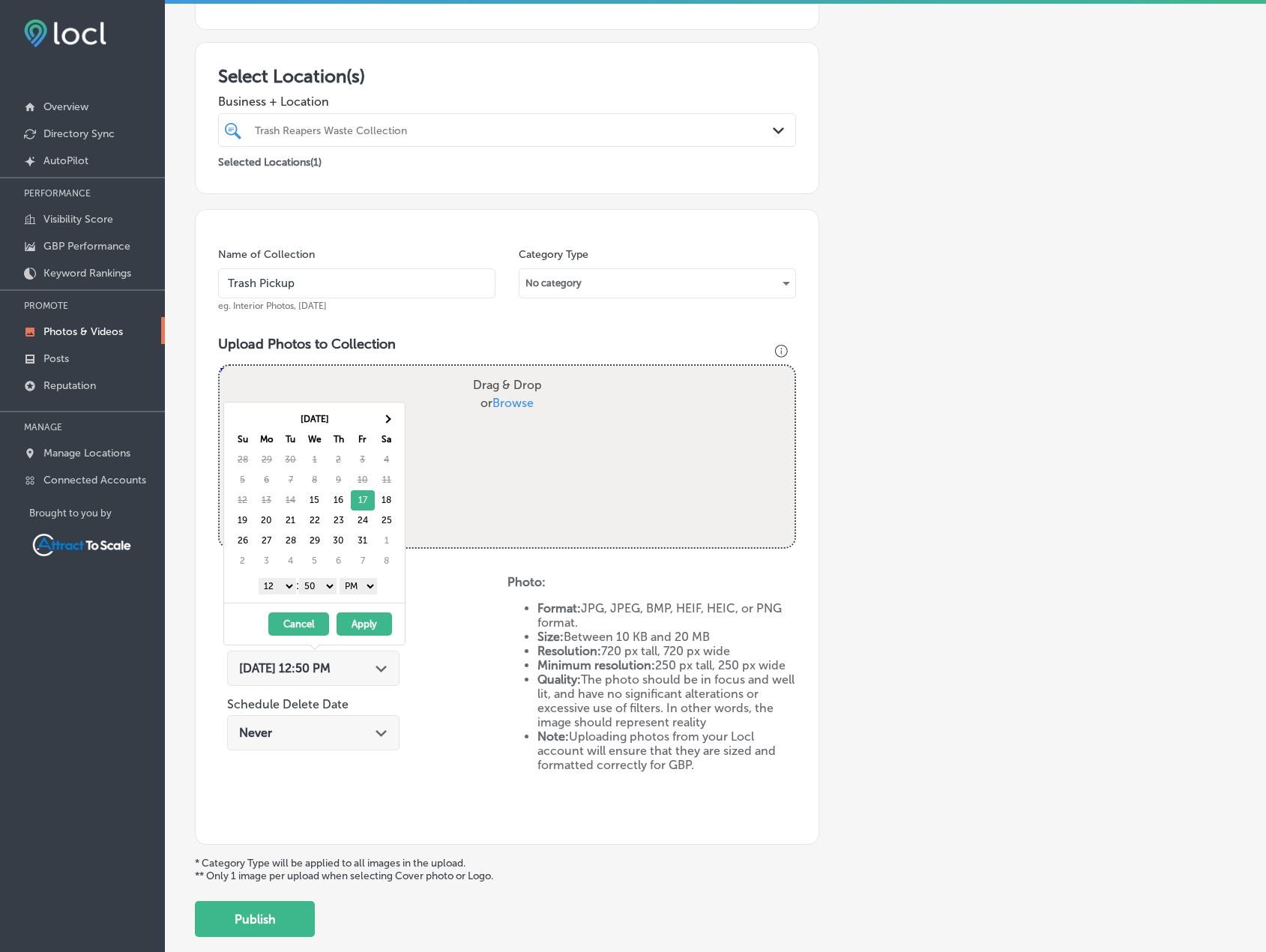
click at [363, 589] on select "AM PM" at bounding box center [358, 587] width 37 height 16
click at [276, 586] on select "1 2 3 4 5 6 7 8 9 10 11 12" at bounding box center [277, 587] width 37 height 16
click at [359, 614] on button "Apply" at bounding box center [364, 624] width 55 height 23
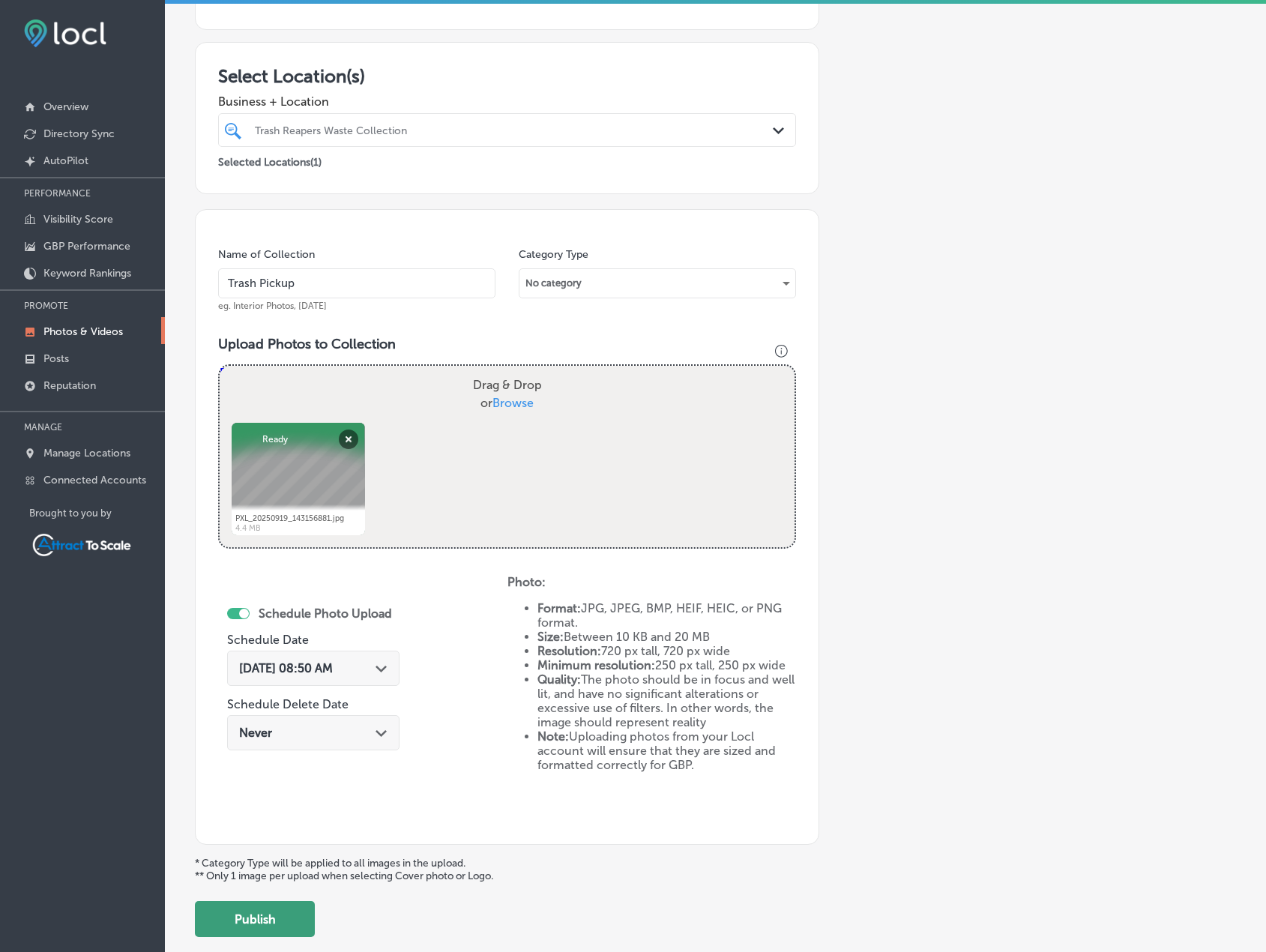
click at [283, 912] on button "Publish" at bounding box center [254, 920] width 120 height 36
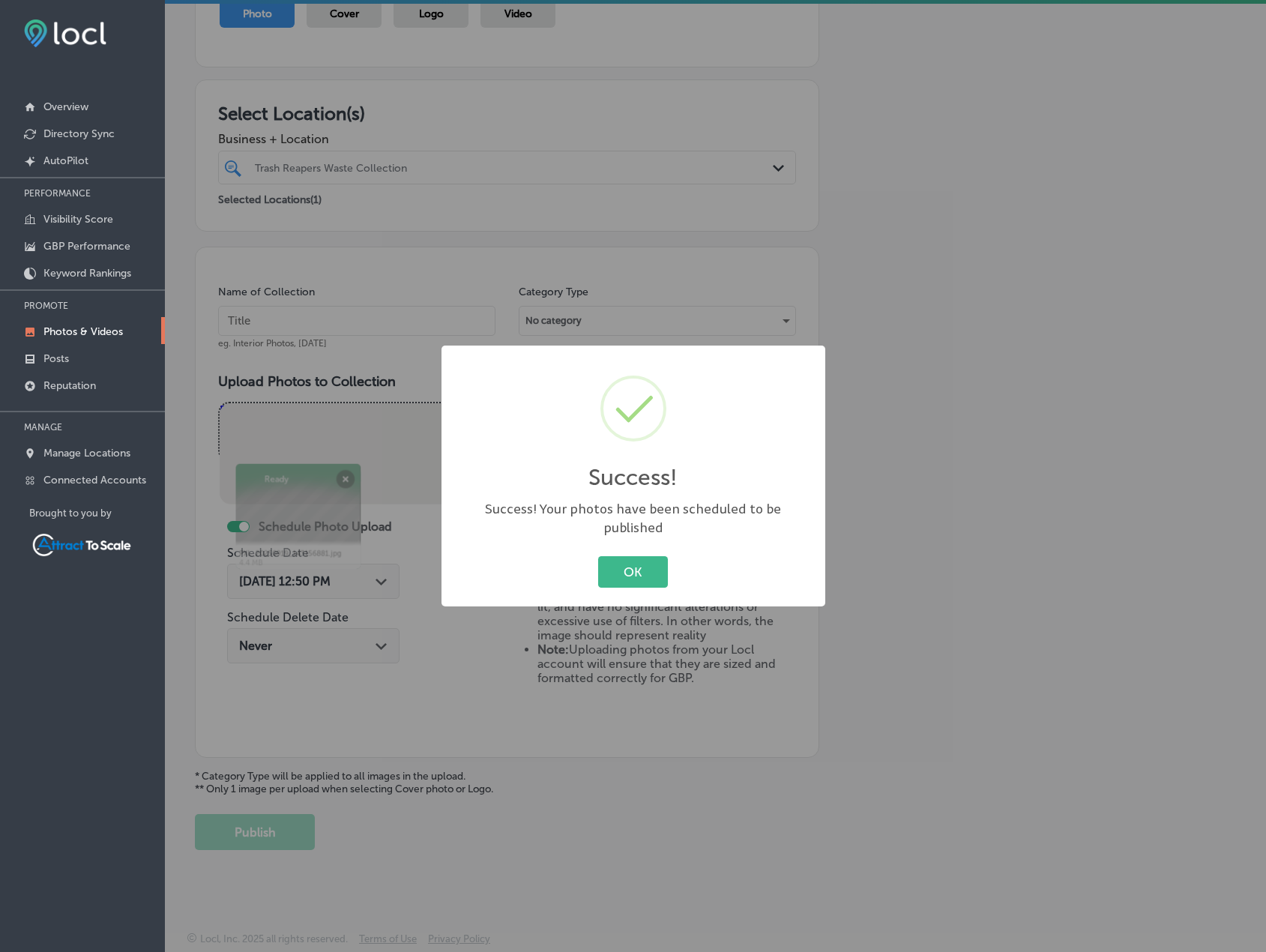
scroll to position [185, 0]
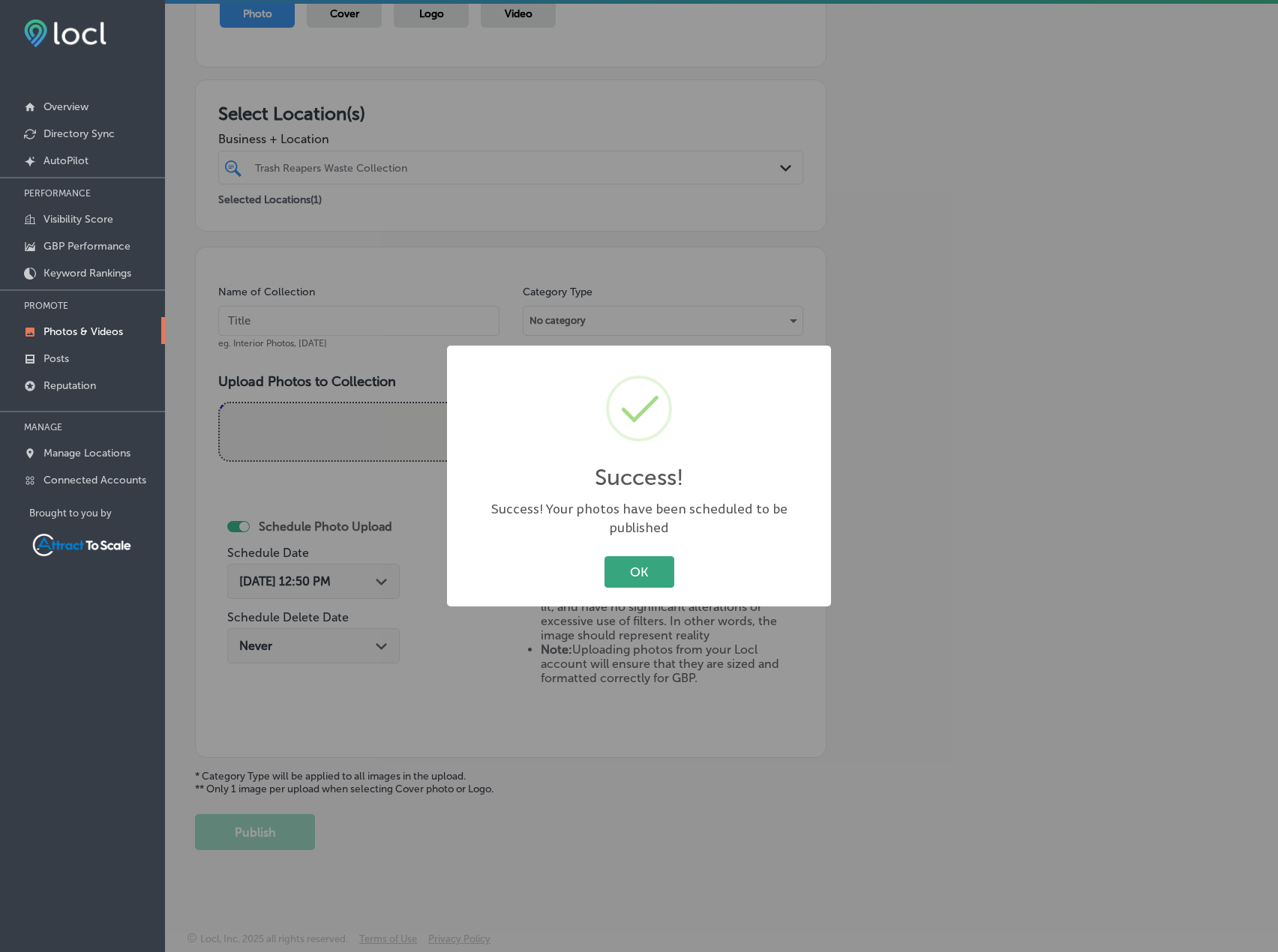
click at [648, 553] on div "OK Cancel" at bounding box center [639, 572] width 354 height 39
click at [644, 562] on button "OK" at bounding box center [639, 571] width 70 height 31
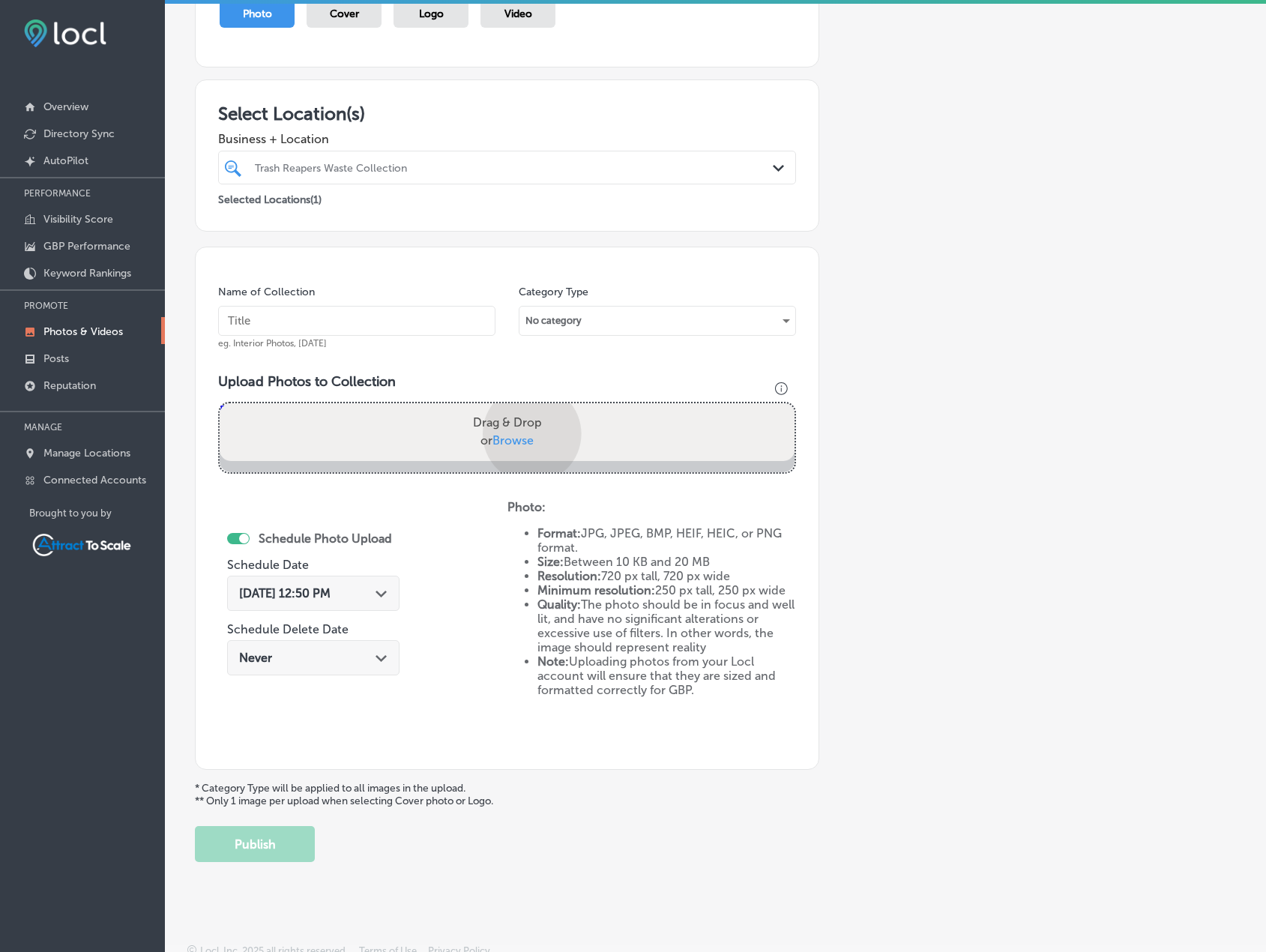
scroll to position [222, 0]
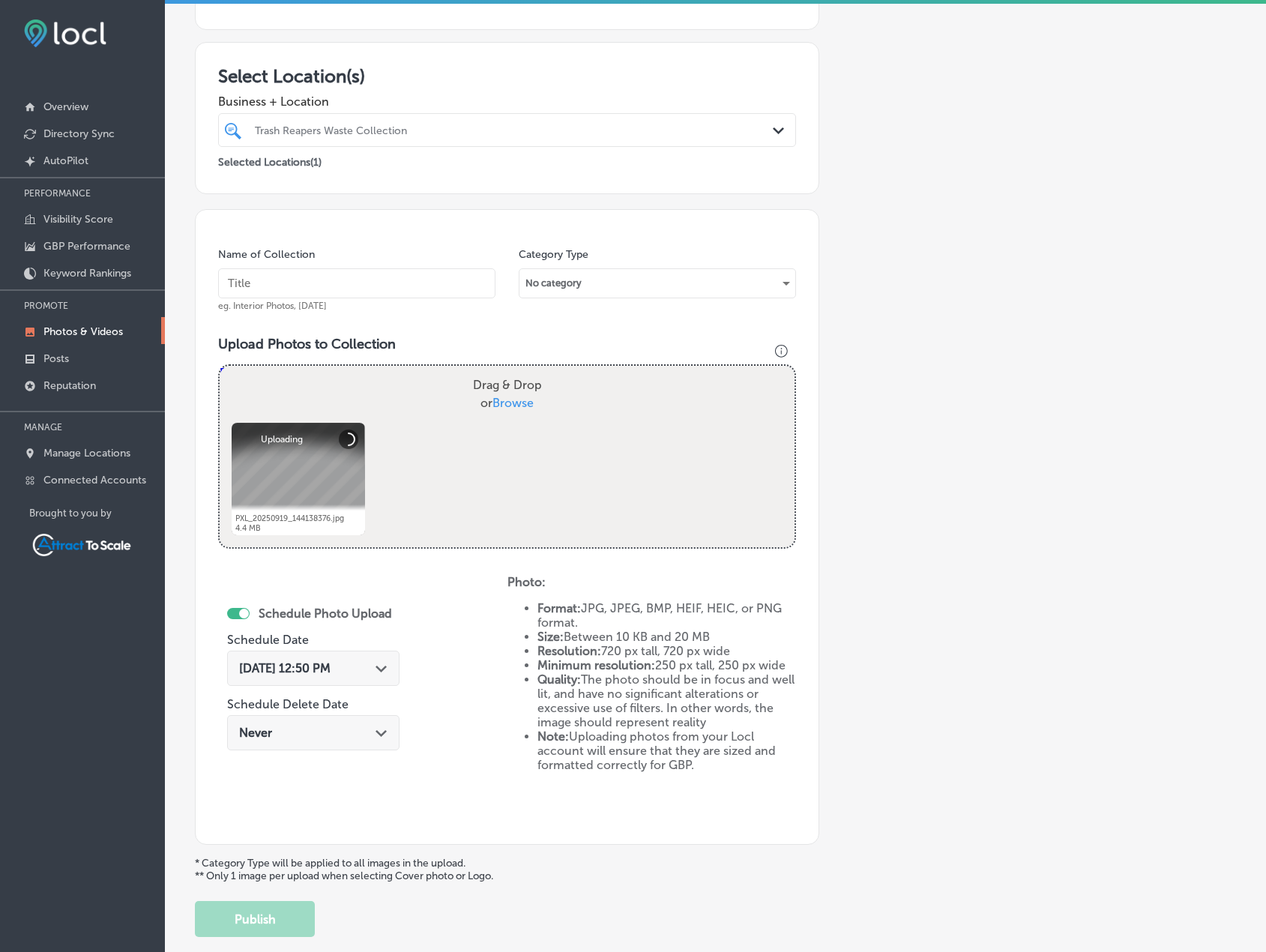
click at [382, 288] on input "text" at bounding box center [357, 283] width 277 height 30
type input "Trash Pickup"
click at [381, 675] on div "[DATE] 12:50 PM Path Created with Sketch." at bounding box center [313, 668] width 148 height 14
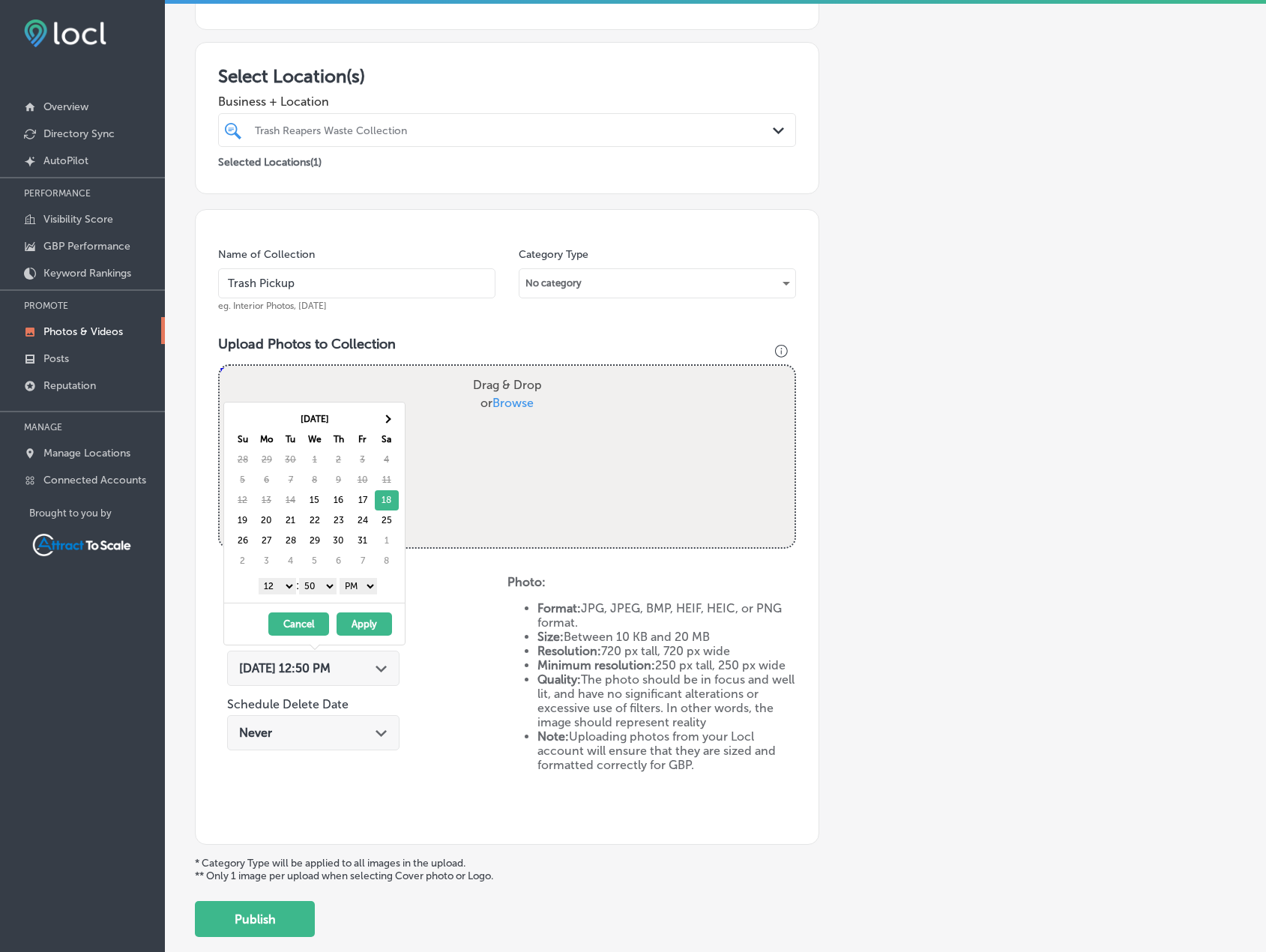
click at [351, 583] on select "AM PM" at bounding box center [358, 587] width 37 height 16
click at [357, 596] on div "1 2 3 4 5 6 7 8 9 10 11 12 : 00 10 20 30 40 50 AM PM" at bounding box center [318, 585] width 175 height 22
click at [367, 573] on div "[DATE] Su Mo Tu We Th Fr Sa 28 29 30 1 2 3 4 5 6 7 8 9 10 11 12 13 14 15 16 17 …" at bounding box center [314, 502] width 181 height 200
click at [367, 582] on select "AM PM" at bounding box center [358, 587] width 37 height 16
click at [289, 584] on select "1 2 3 4 5 6 7 8 9 10 11 12" at bounding box center [277, 587] width 37 height 16
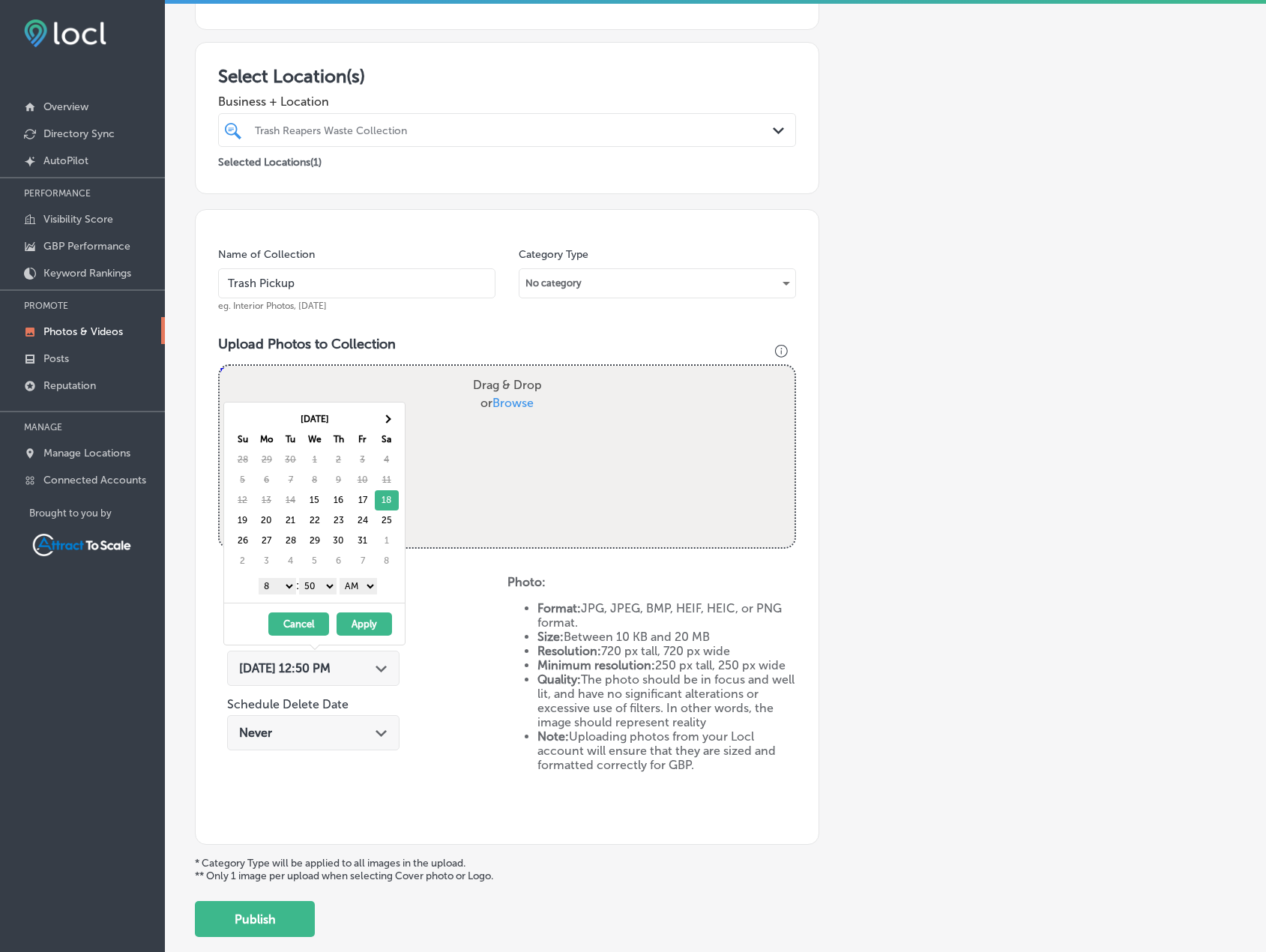
click at [361, 630] on button "Apply" at bounding box center [364, 624] width 55 height 23
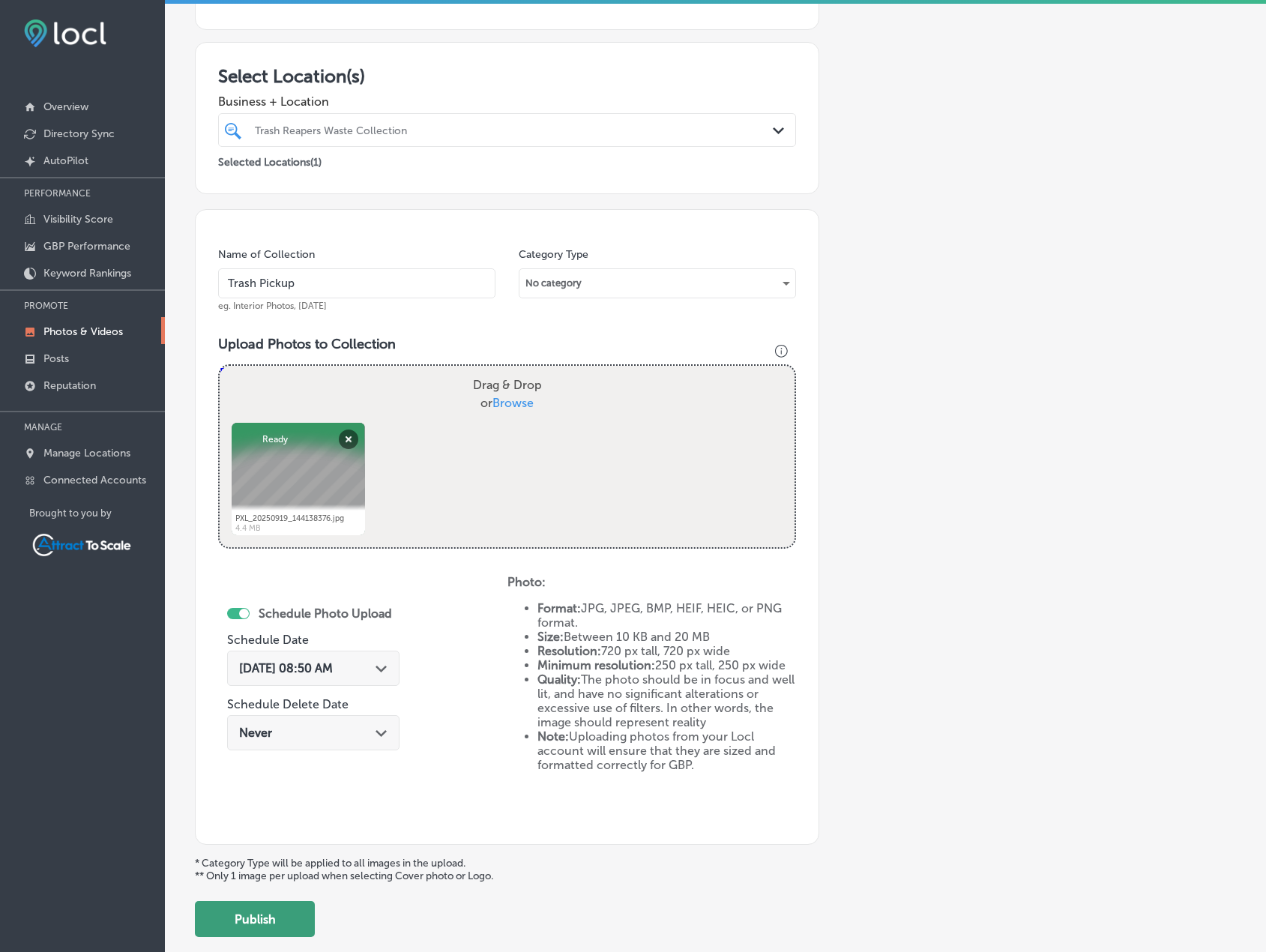
drag, startPoint x: 286, startPoint y: 912, endPoint x: 296, endPoint y: 905, distance: 12.2
click at [287, 912] on button "Publish" at bounding box center [254, 920] width 120 height 36
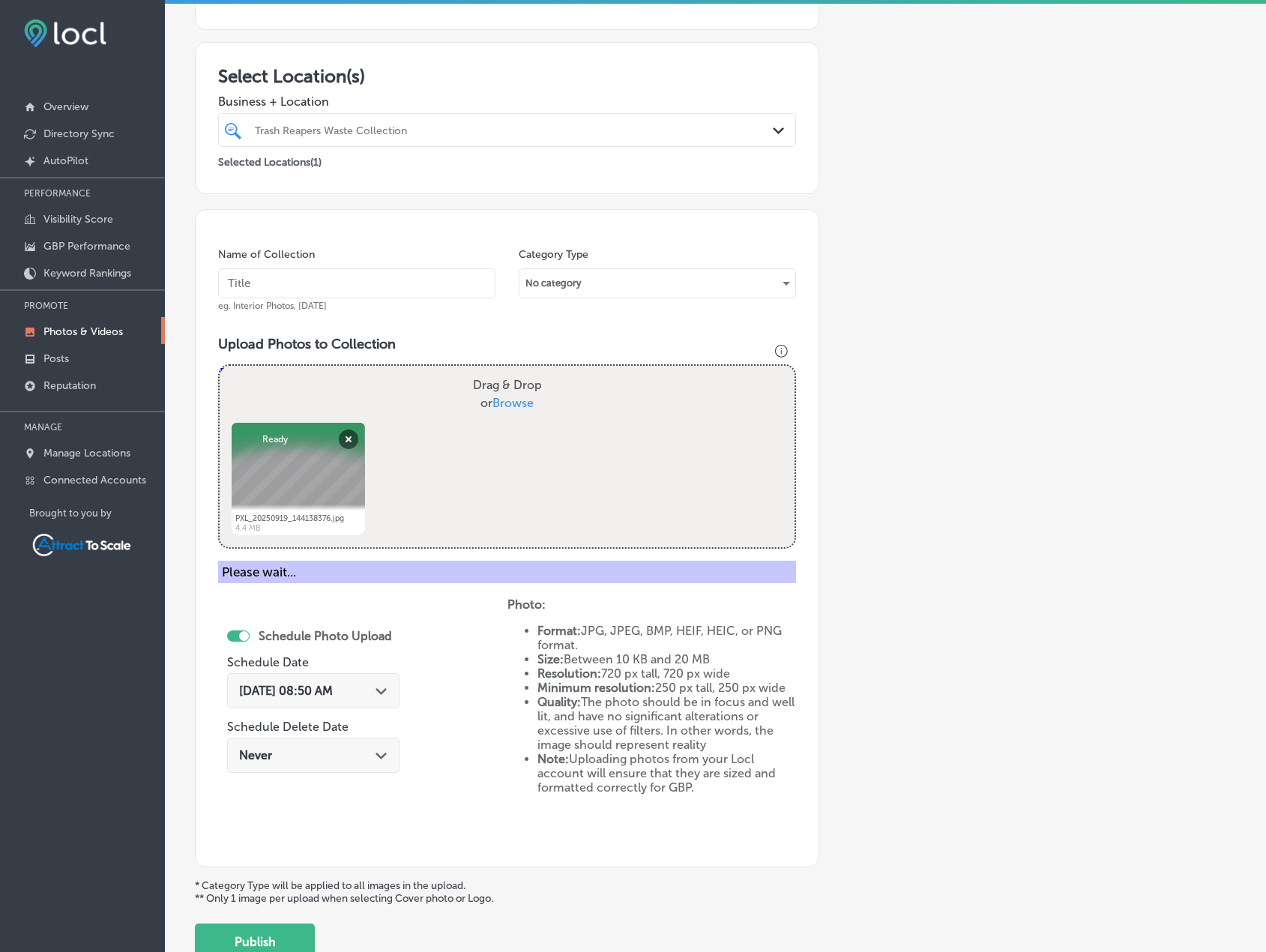
scroll to position [185, 0]
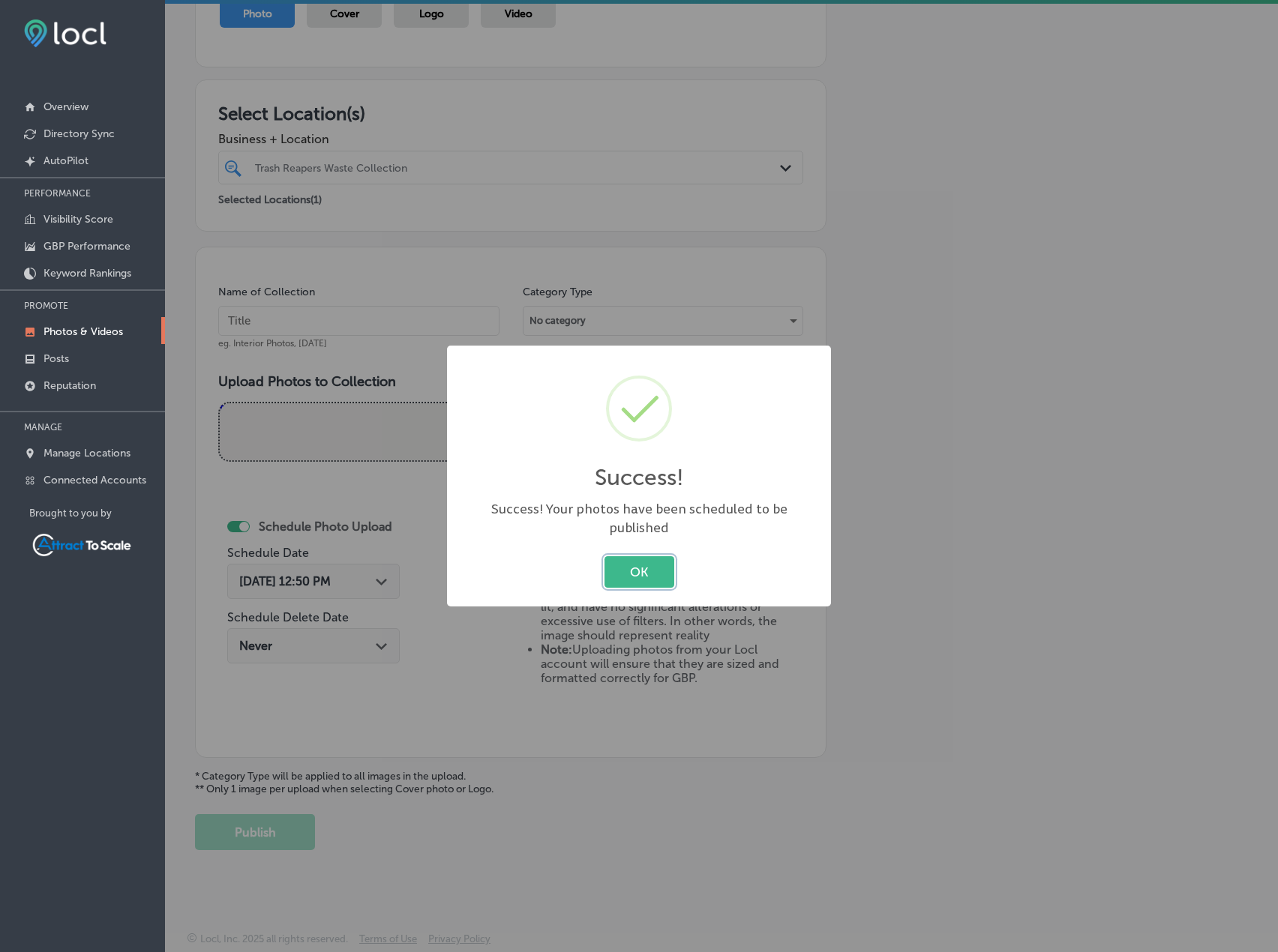
drag, startPoint x: 658, startPoint y: 558, endPoint x: 1247, endPoint y: 312, distance: 638.3
click at [657, 558] on button "OK" at bounding box center [639, 571] width 70 height 31
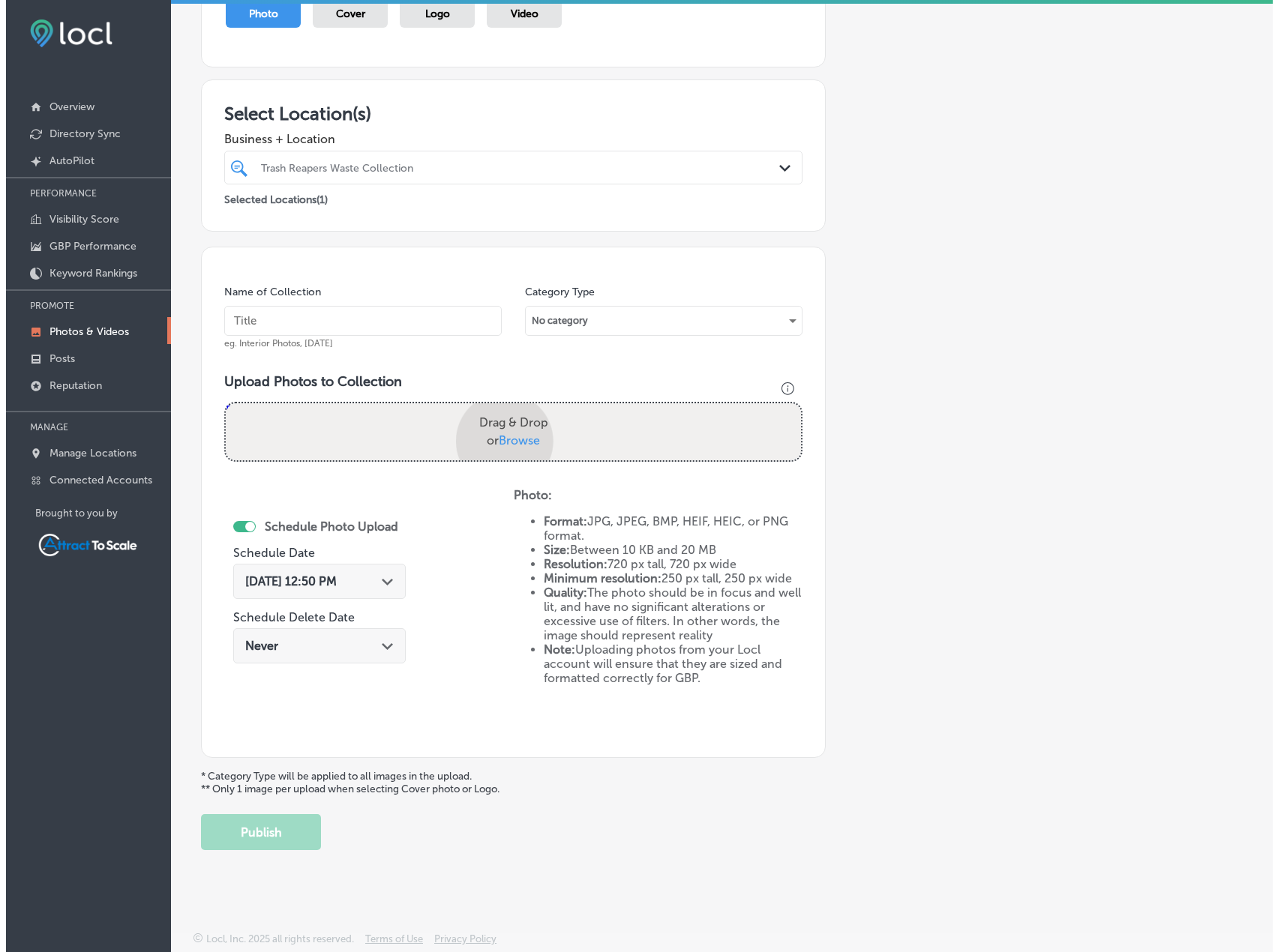
scroll to position [222, 0]
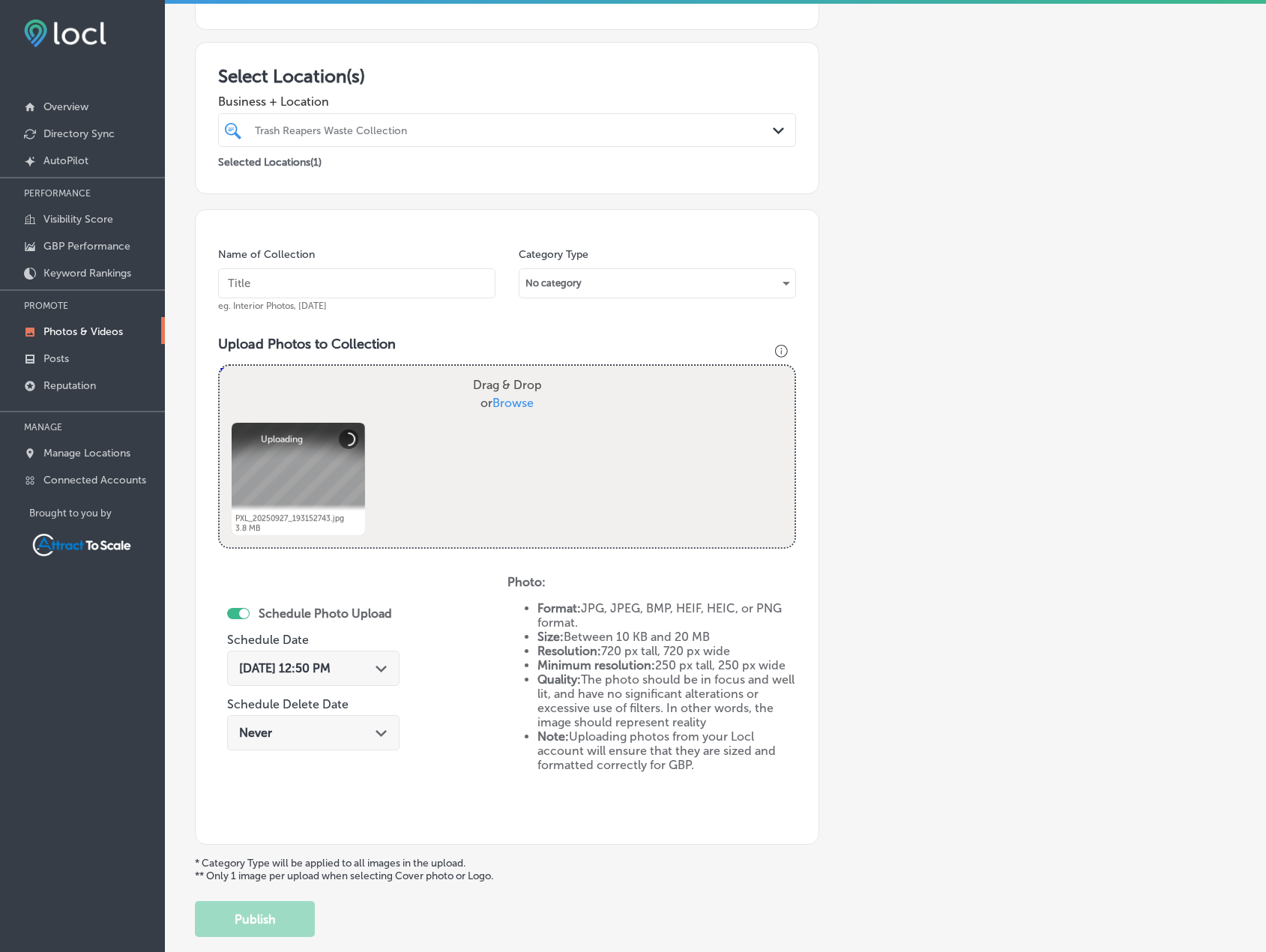
click at [411, 285] on input "text" at bounding box center [357, 283] width 277 height 30
type input "Trash Pickup"
click at [375, 666] on div "[DATE] 12:50 PM Path Created with Sketch." at bounding box center [313, 668] width 148 height 14
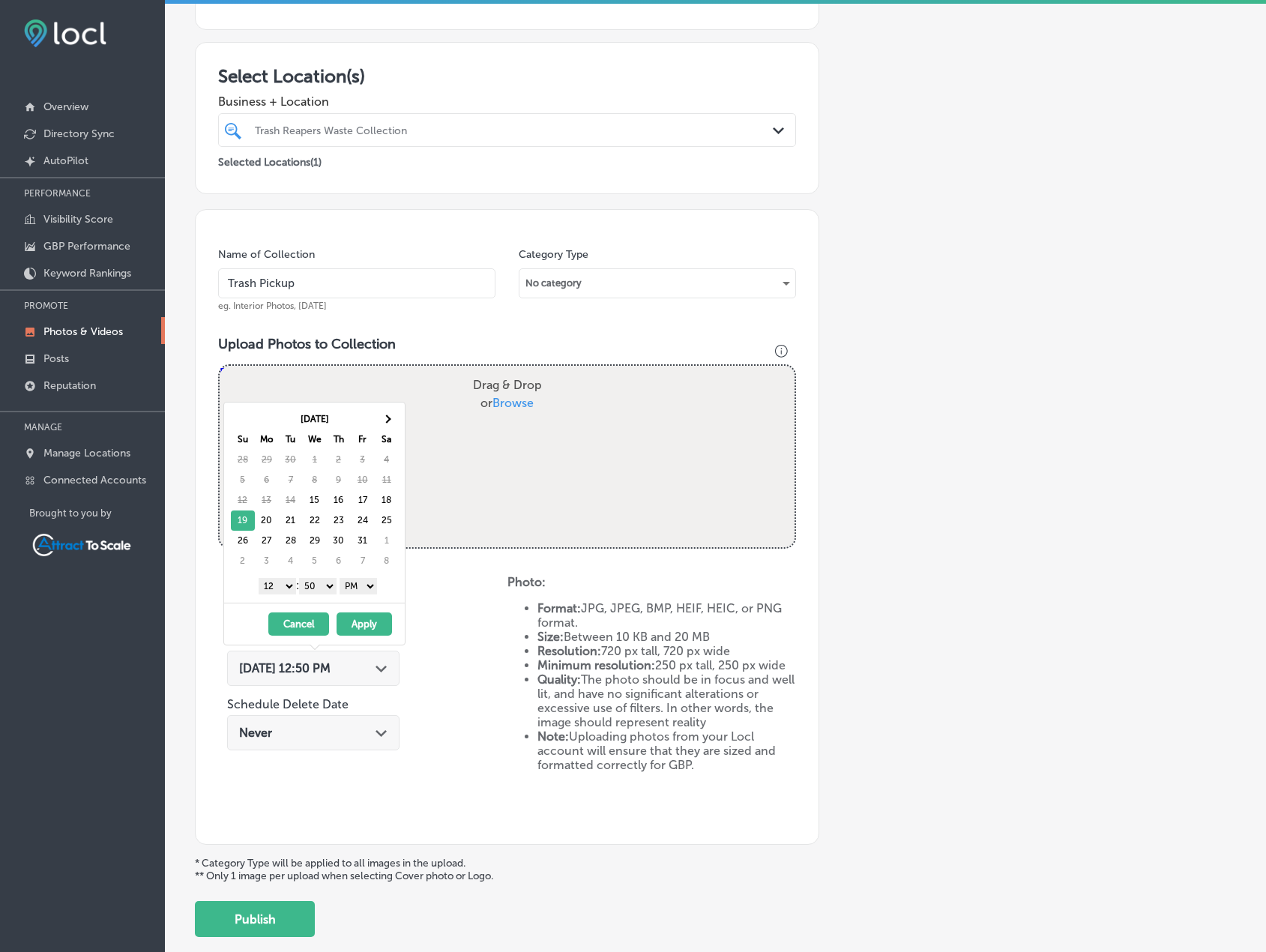
click at [351, 587] on select "AM PM" at bounding box center [358, 587] width 37 height 16
click at [281, 587] on select "1 2 3 4 5 6 7 8 9 10 11 12" at bounding box center [277, 587] width 37 height 16
click at [367, 624] on button "Apply" at bounding box center [364, 624] width 55 height 23
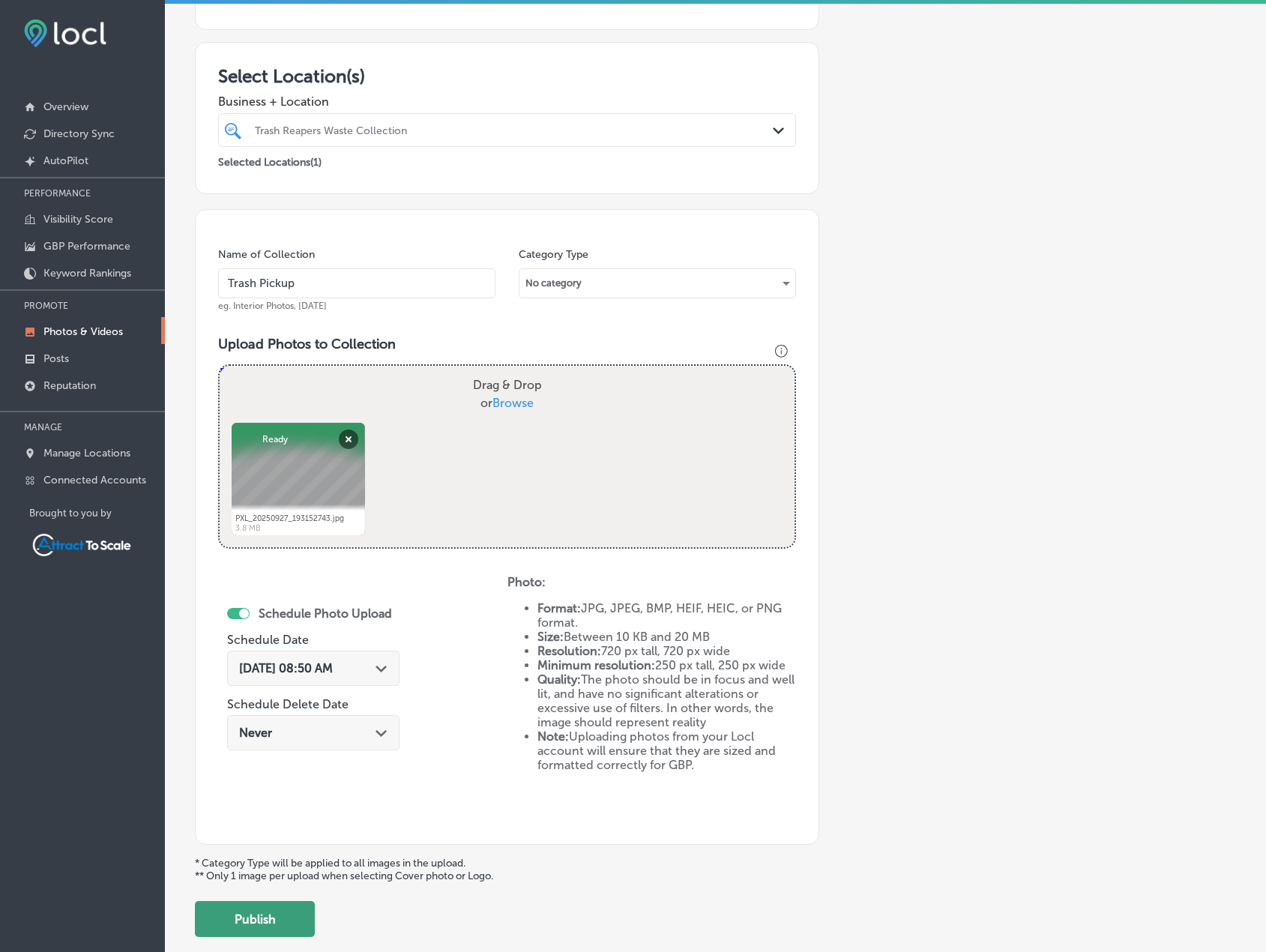
click at [296, 907] on button "Publish" at bounding box center [254, 920] width 120 height 36
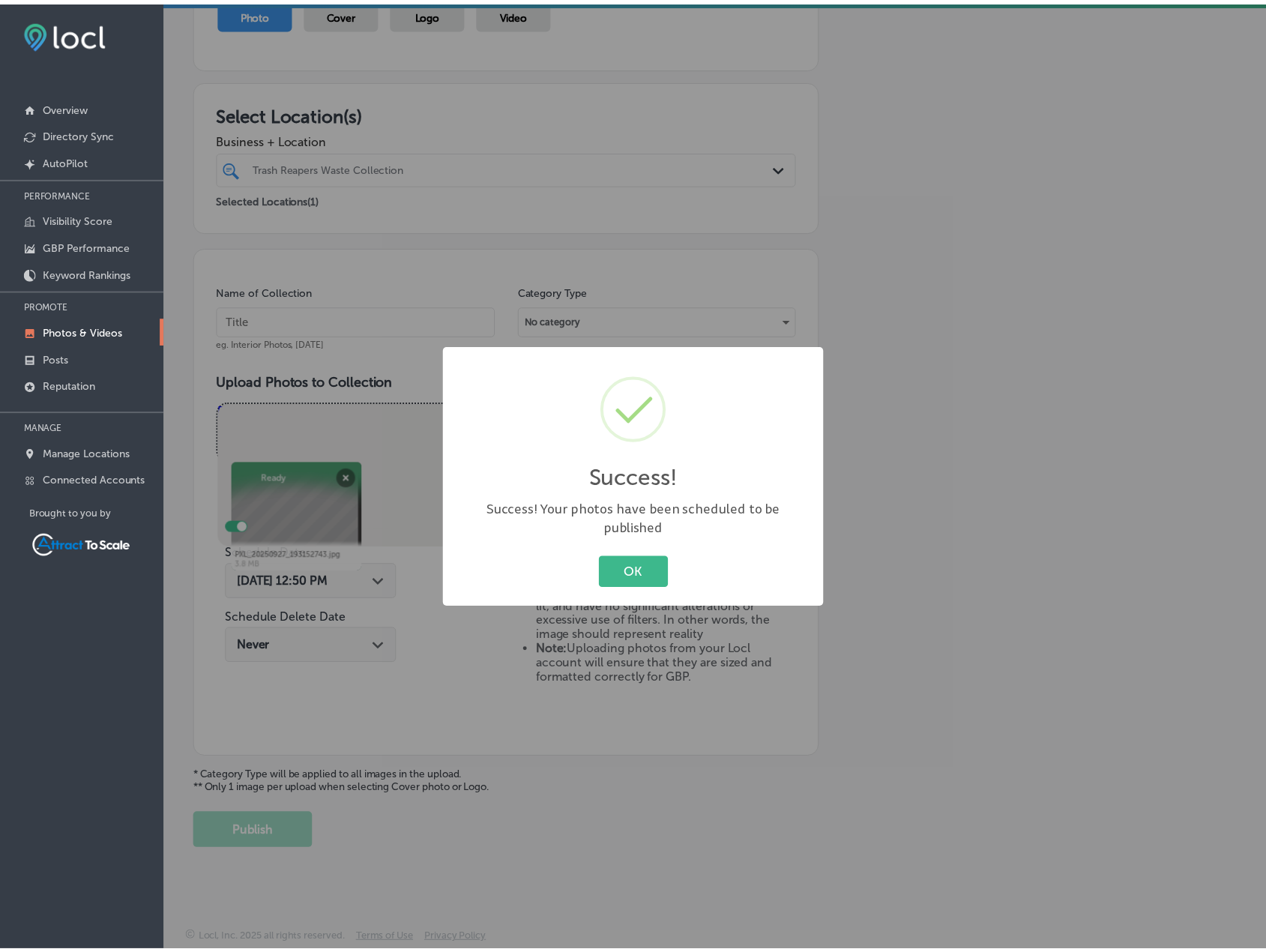
scroll to position [185, 0]
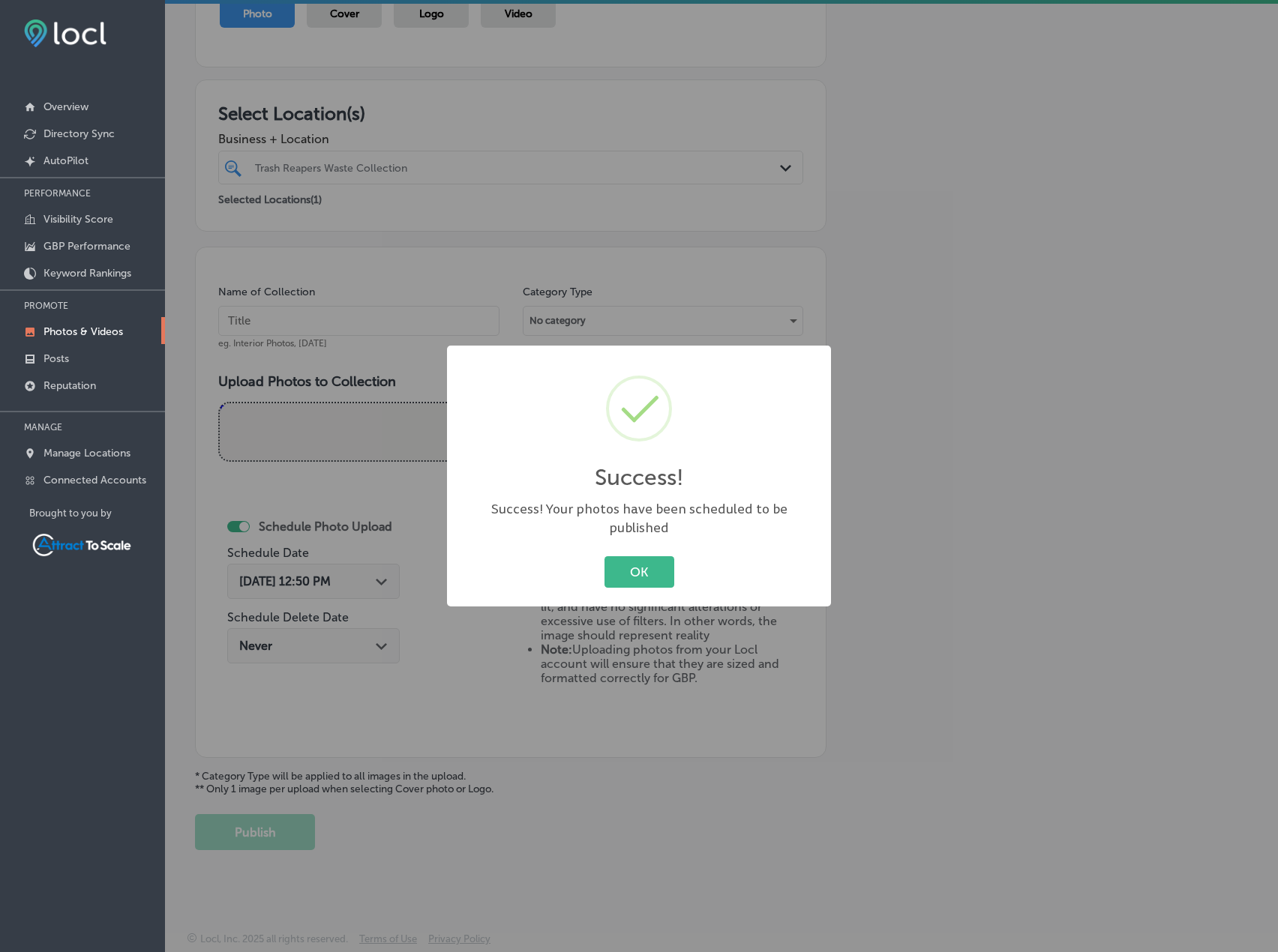
drag, startPoint x: 648, startPoint y: 563, endPoint x: 667, endPoint y: 561, distance: 19.1
click at [648, 562] on button "OK" at bounding box center [639, 571] width 70 height 31
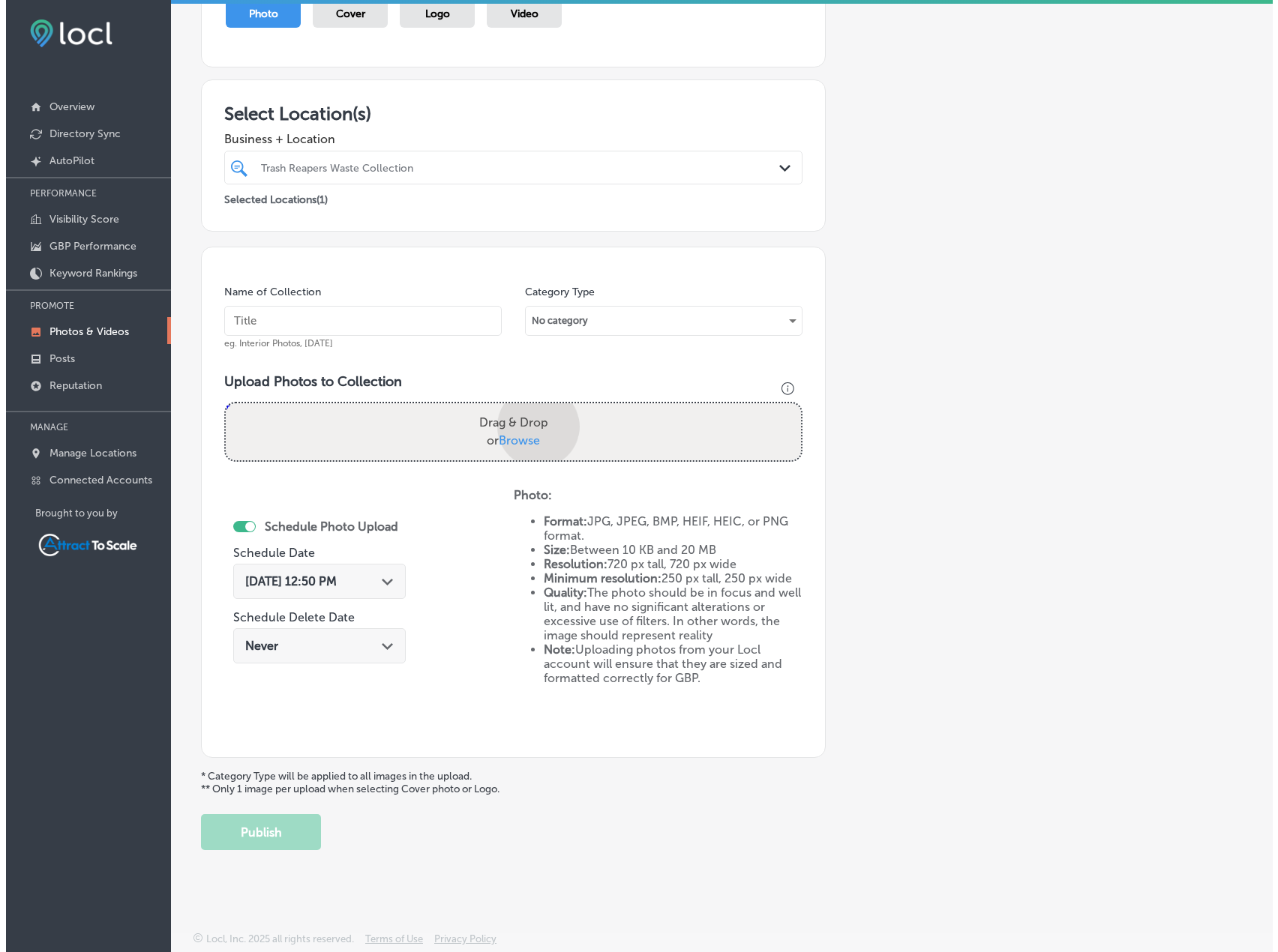
scroll to position [222, 0]
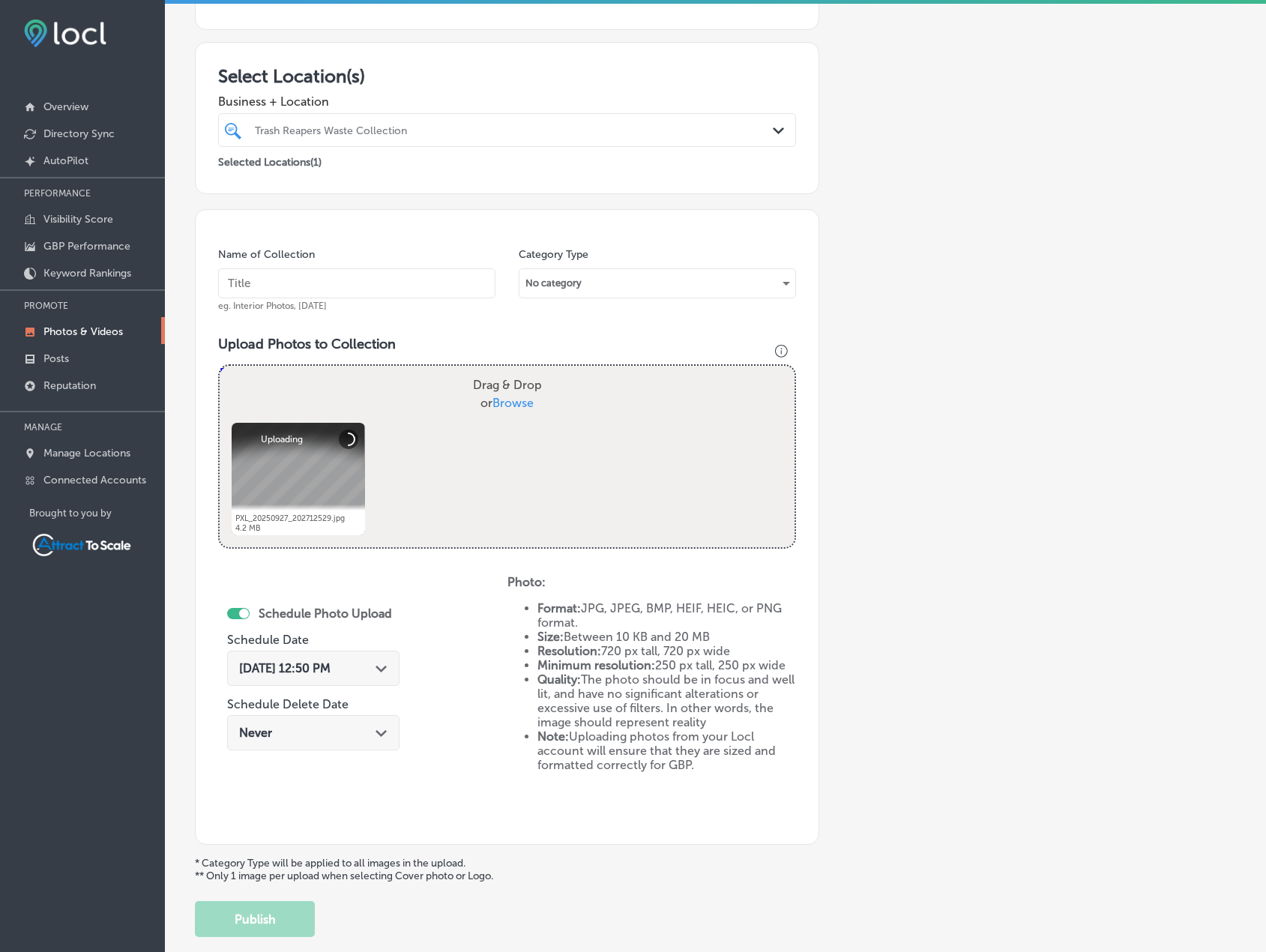
click at [329, 289] on input "text" at bounding box center [357, 283] width 277 height 30
type input "Trash Pickup"
click at [331, 662] on span "[DATE] 12:50 PM" at bounding box center [285, 668] width 92 height 14
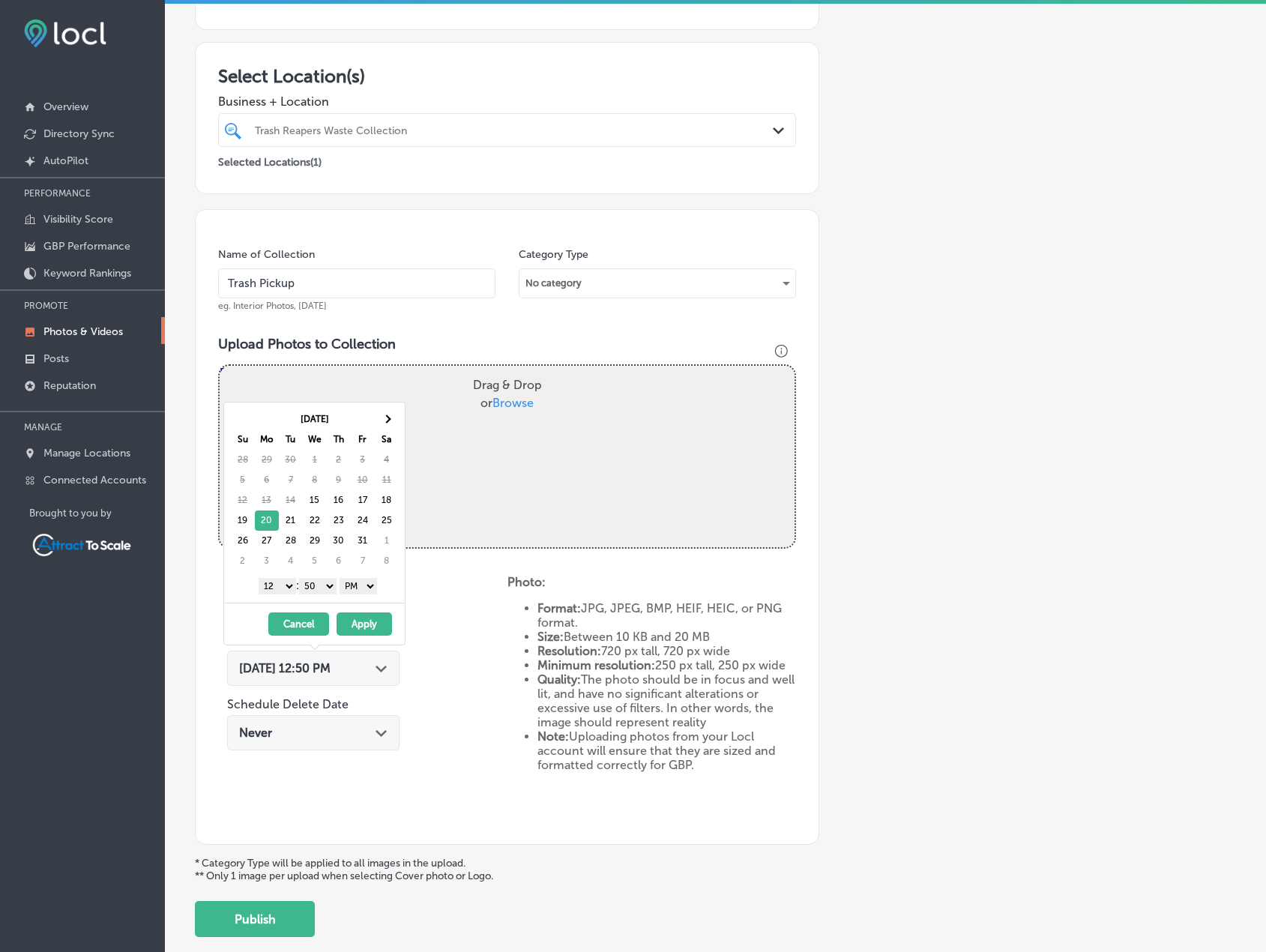
click at [354, 591] on select "AM PM" at bounding box center [358, 587] width 37 height 16
drag, startPoint x: 280, startPoint y: 581, endPoint x: 285, endPoint y: 591, distance: 11.2
click at [280, 581] on select "1 2 3 4 5 6 7 8 9 10 11 12" at bounding box center [277, 587] width 37 height 16
click at [366, 629] on button "Apply" at bounding box center [364, 624] width 55 height 23
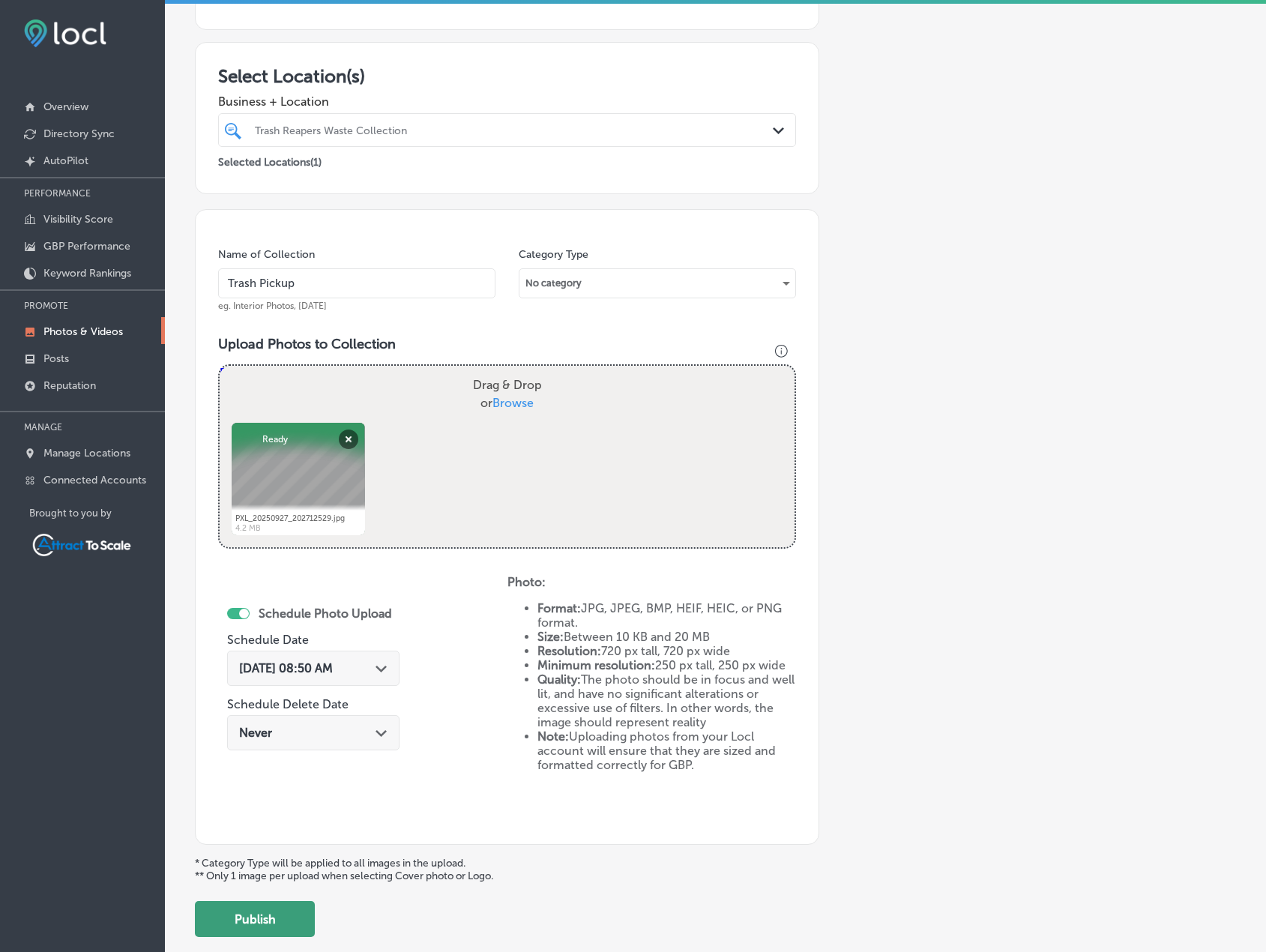
click at [289, 912] on button "Publish" at bounding box center [254, 920] width 120 height 36
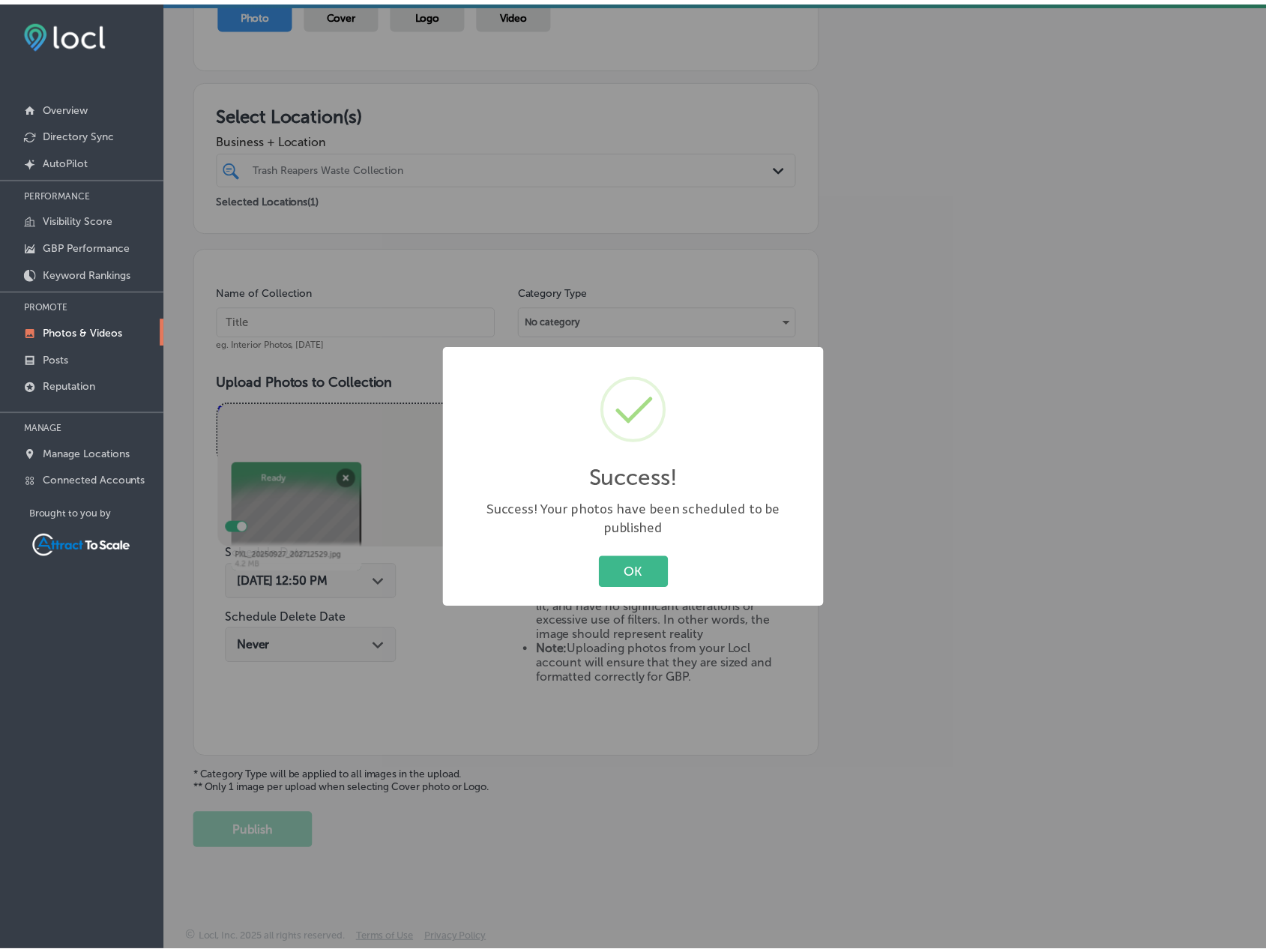
scroll to position [185, 0]
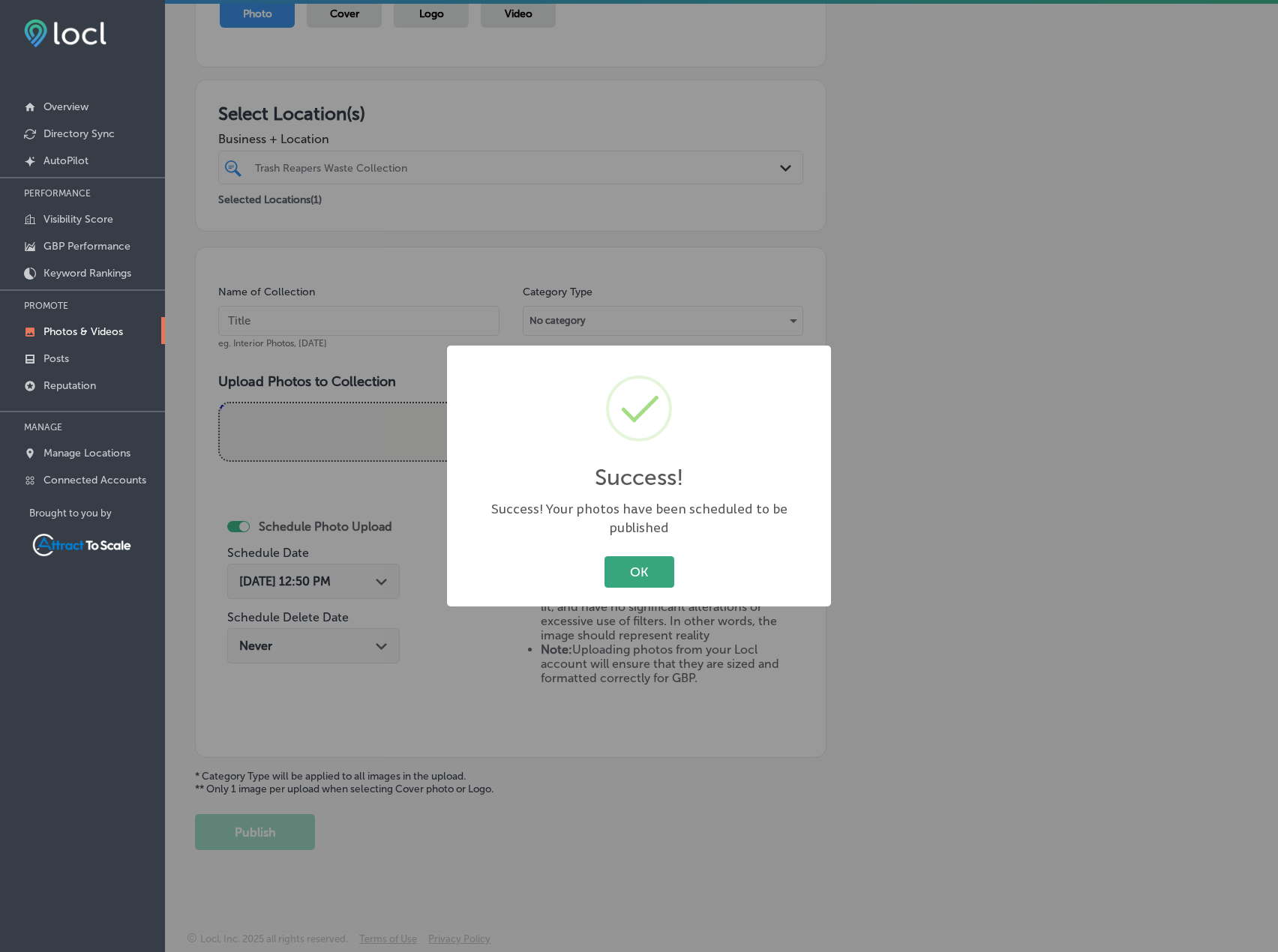
click at [629, 556] on button "OK" at bounding box center [639, 571] width 70 height 31
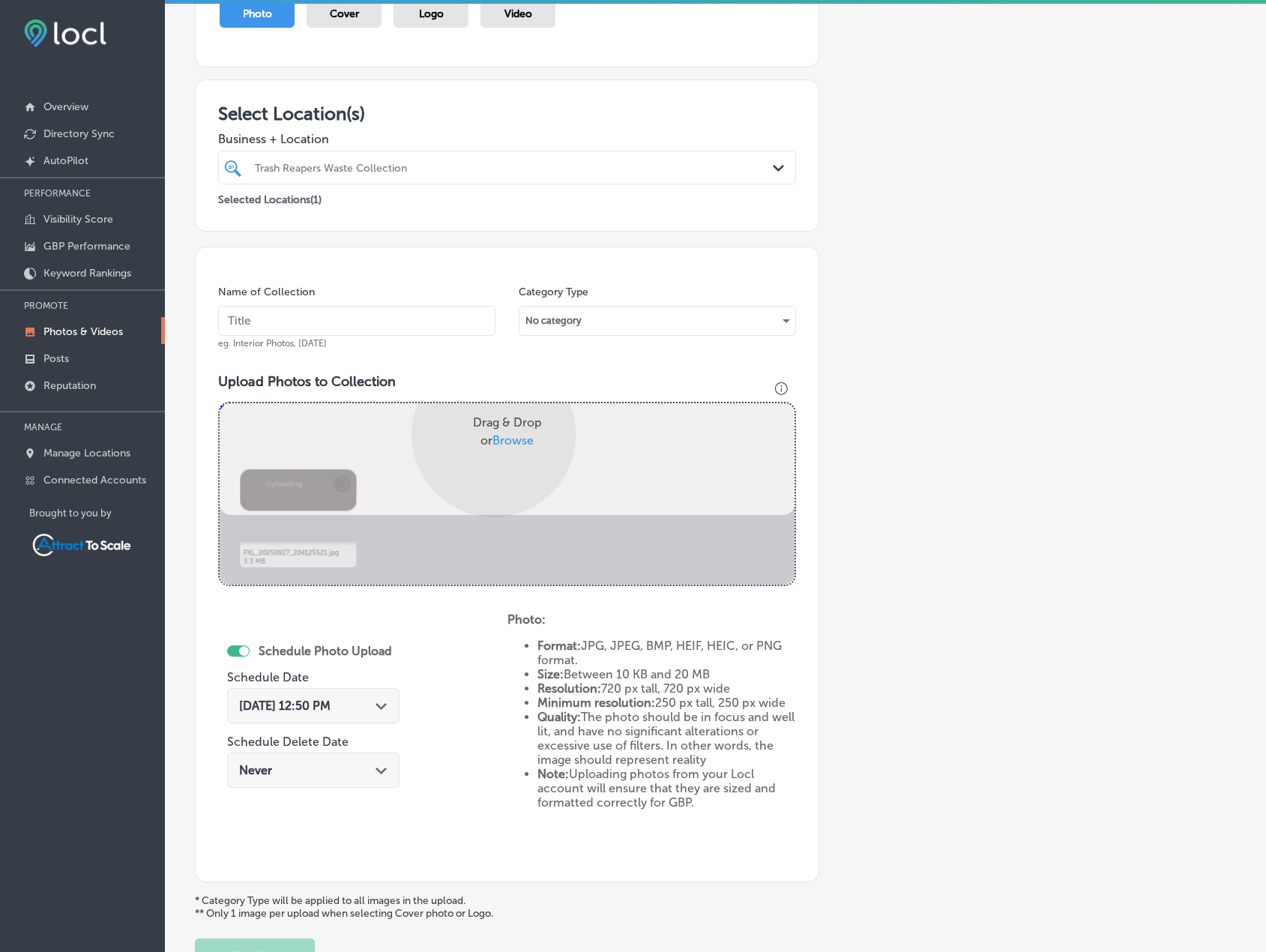
scroll to position [222, 0]
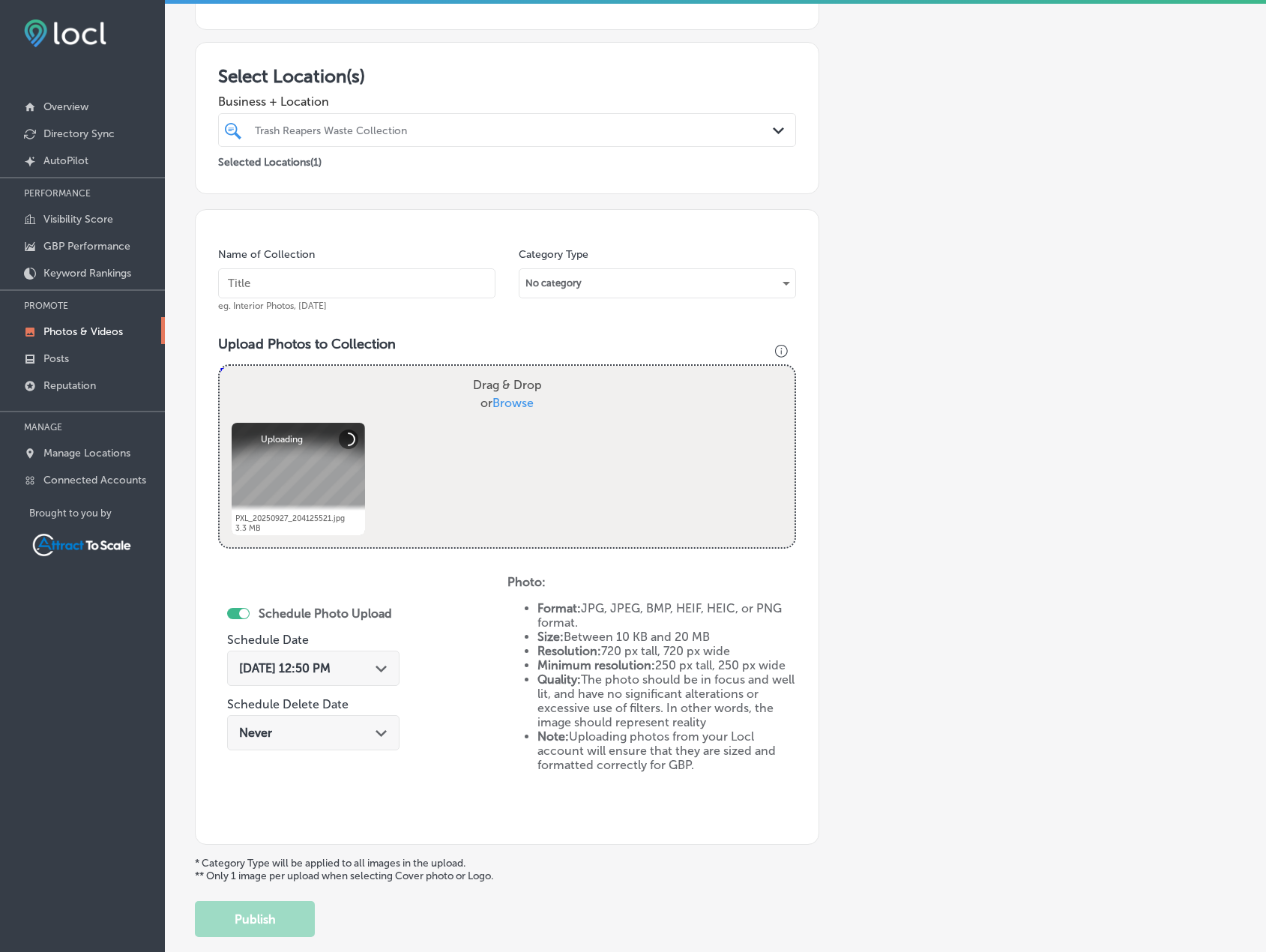
click at [404, 280] on input "text" at bounding box center [357, 283] width 277 height 30
type input "Trash Pickup"
click at [365, 657] on div "[DATE] 12:50 PM Path Created with Sketch." at bounding box center [313, 668] width 172 height 35
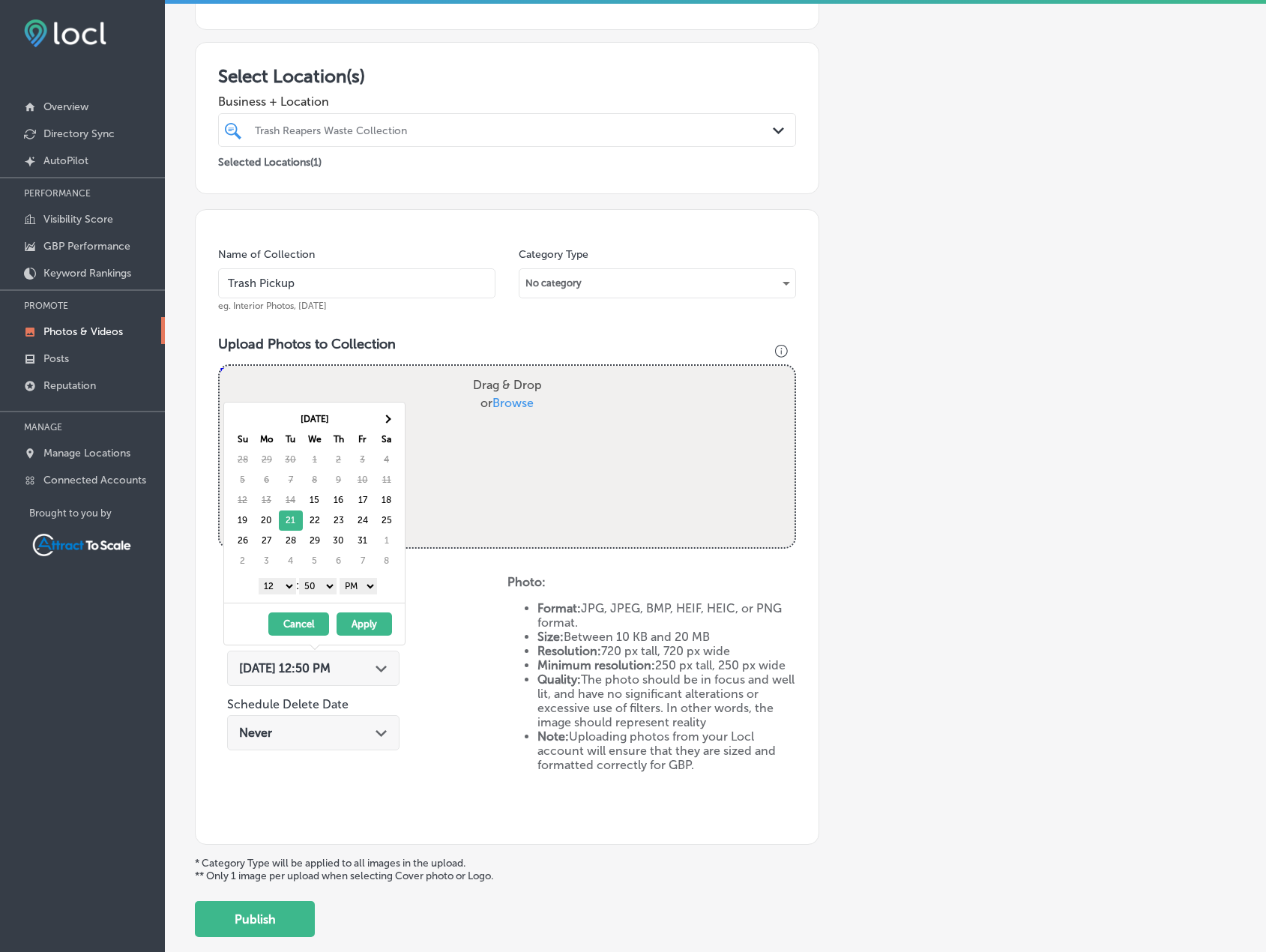
click at [363, 586] on select "AM PM" at bounding box center [358, 587] width 37 height 16
click at [284, 586] on select "1 2 3 4 5 6 7 8 9 10 11 12" at bounding box center [277, 587] width 37 height 16
click at [354, 622] on button "Apply" at bounding box center [364, 624] width 55 height 23
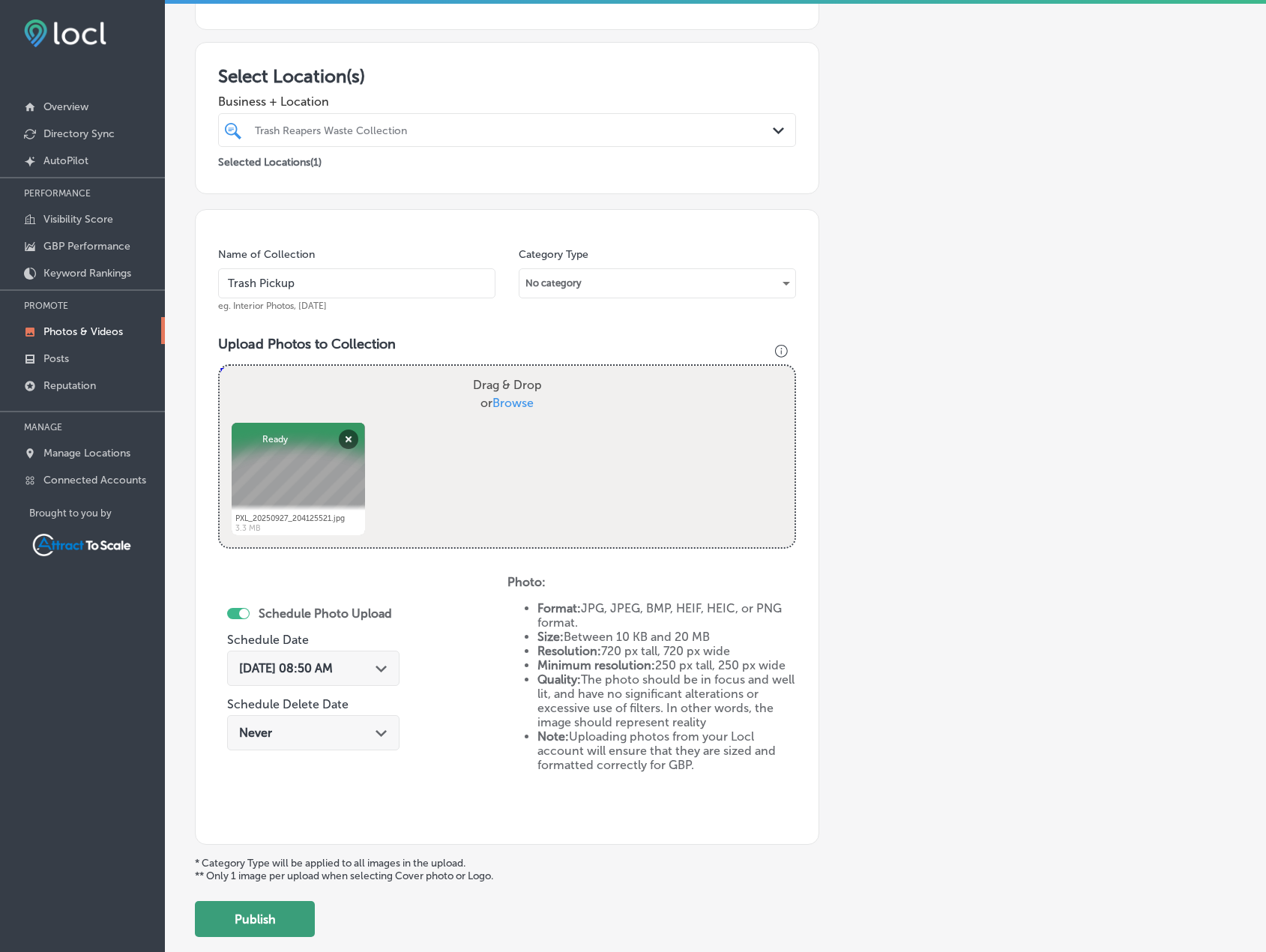
click at [288, 917] on button "Publish" at bounding box center [254, 920] width 120 height 36
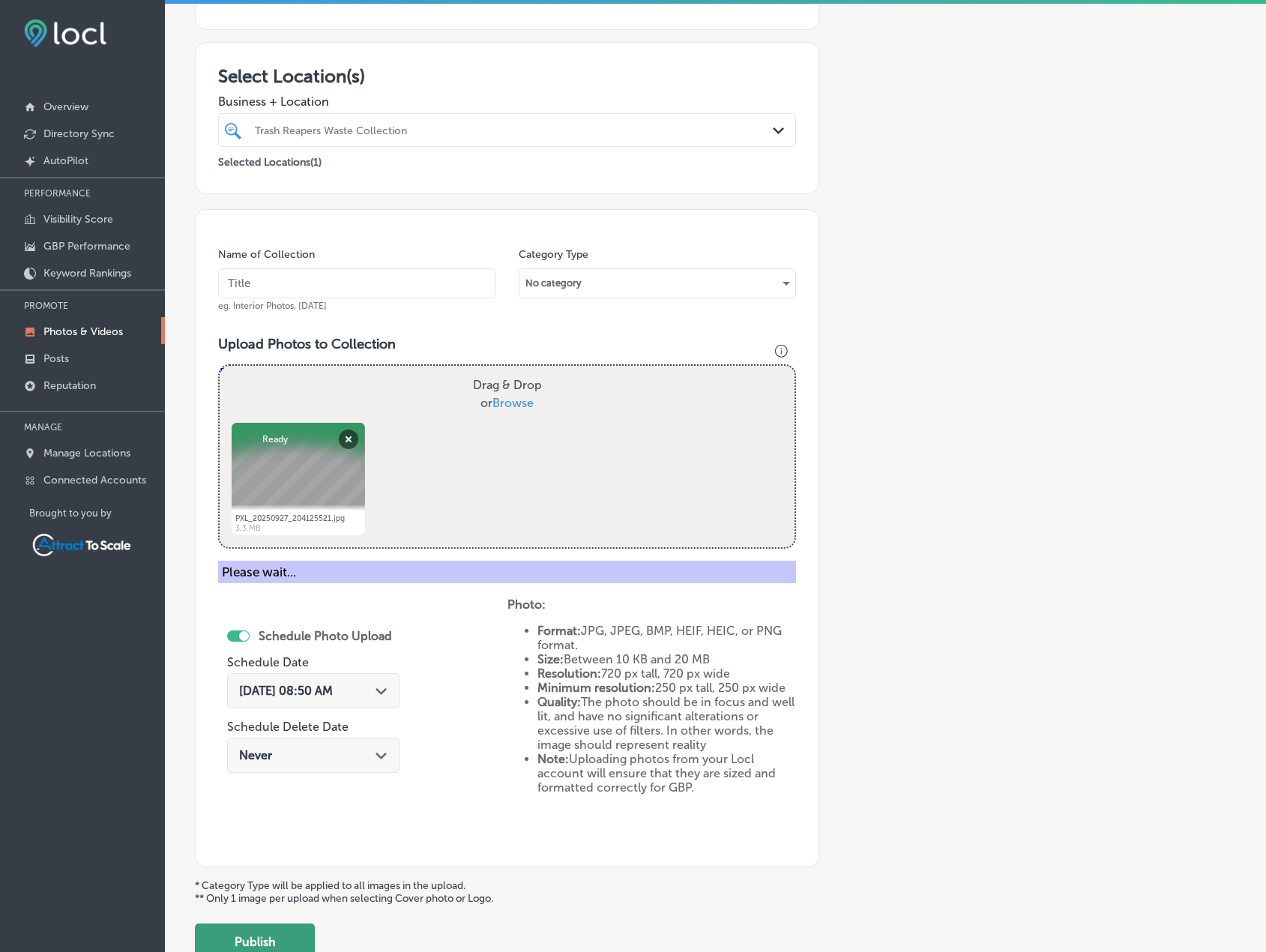
scroll to position [185, 0]
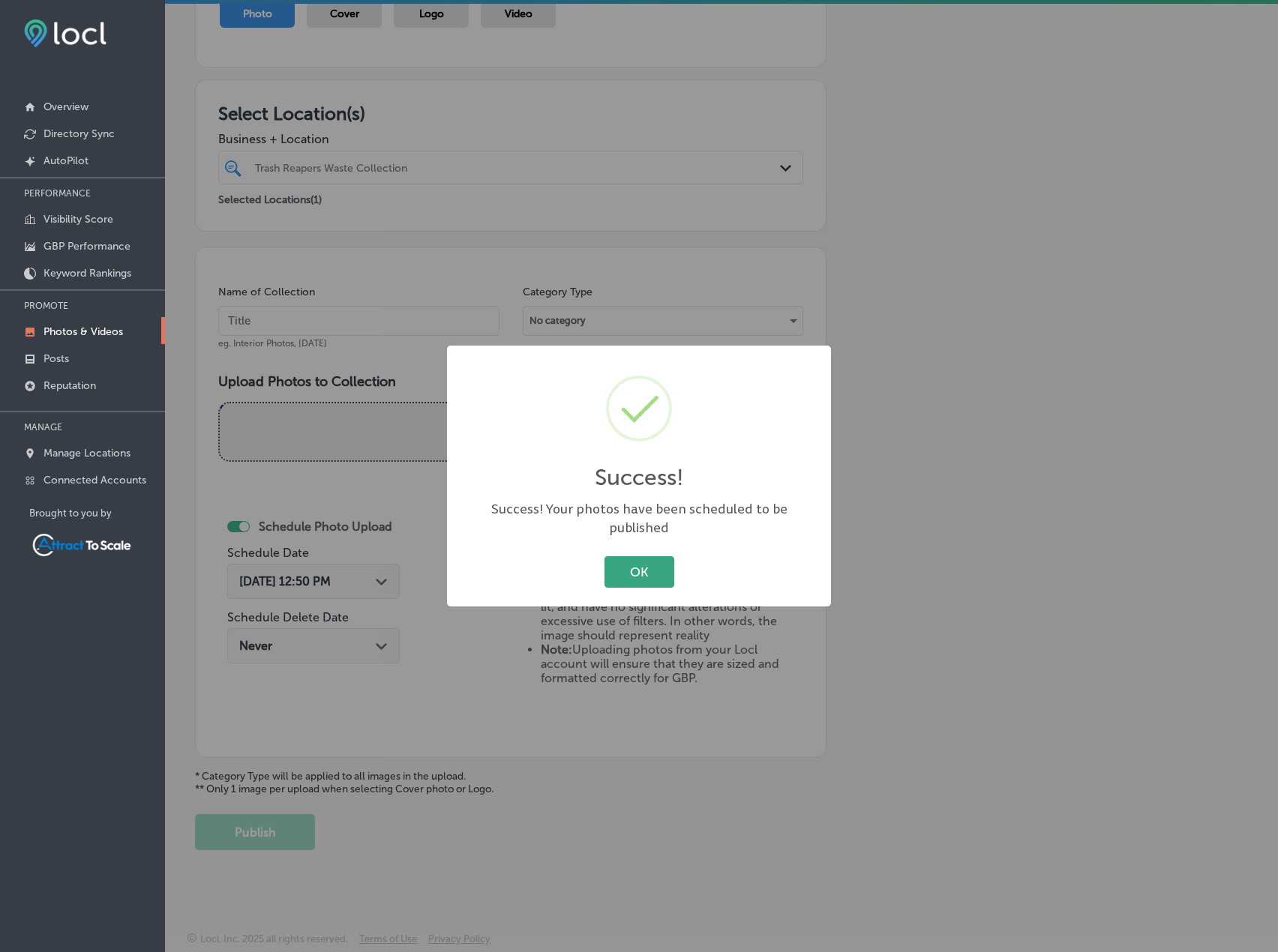
click at [644, 563] on button "OK" at bounding box center [639, 571] width 70 height 31
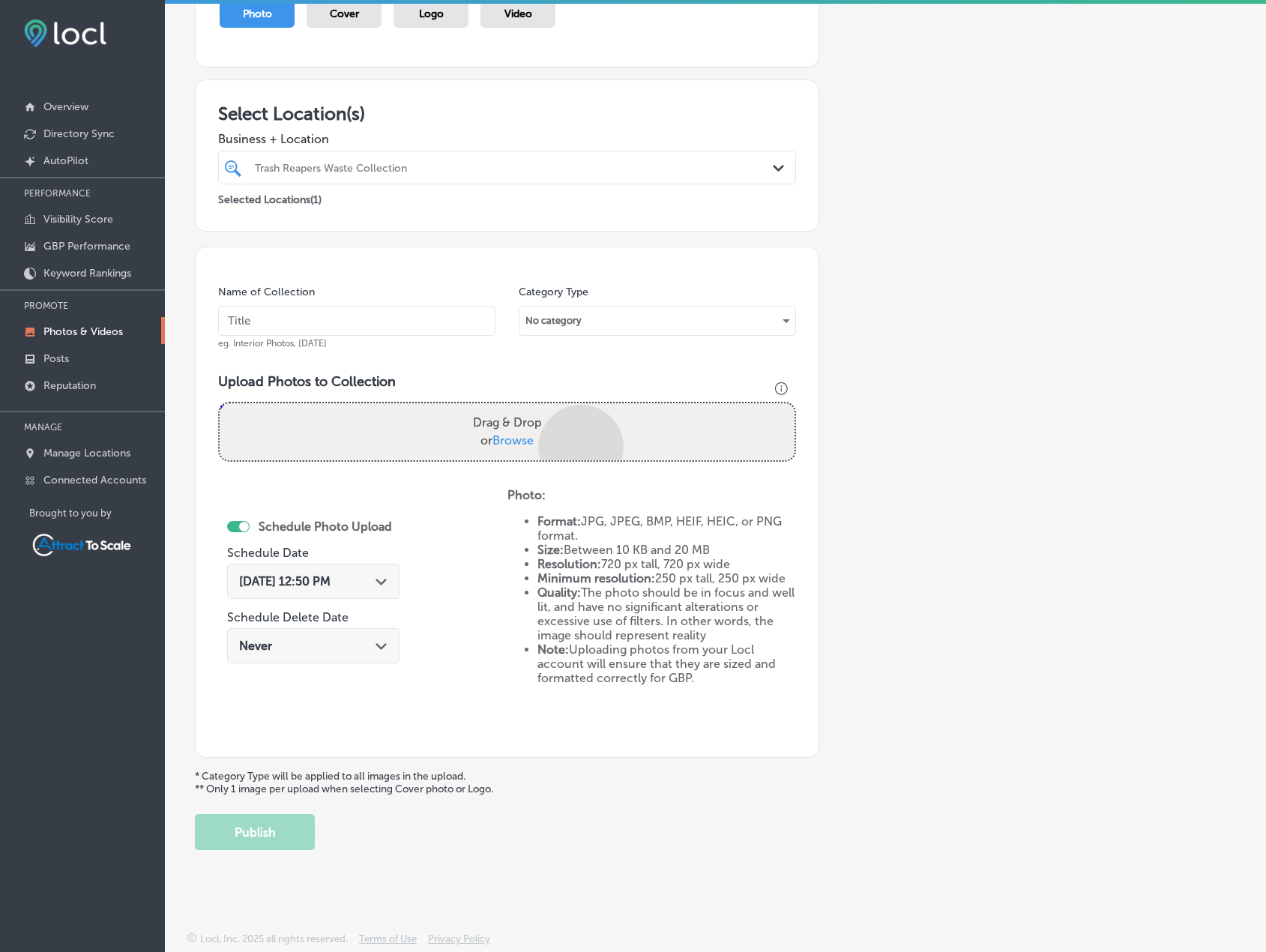
scroll to position [222, 0]
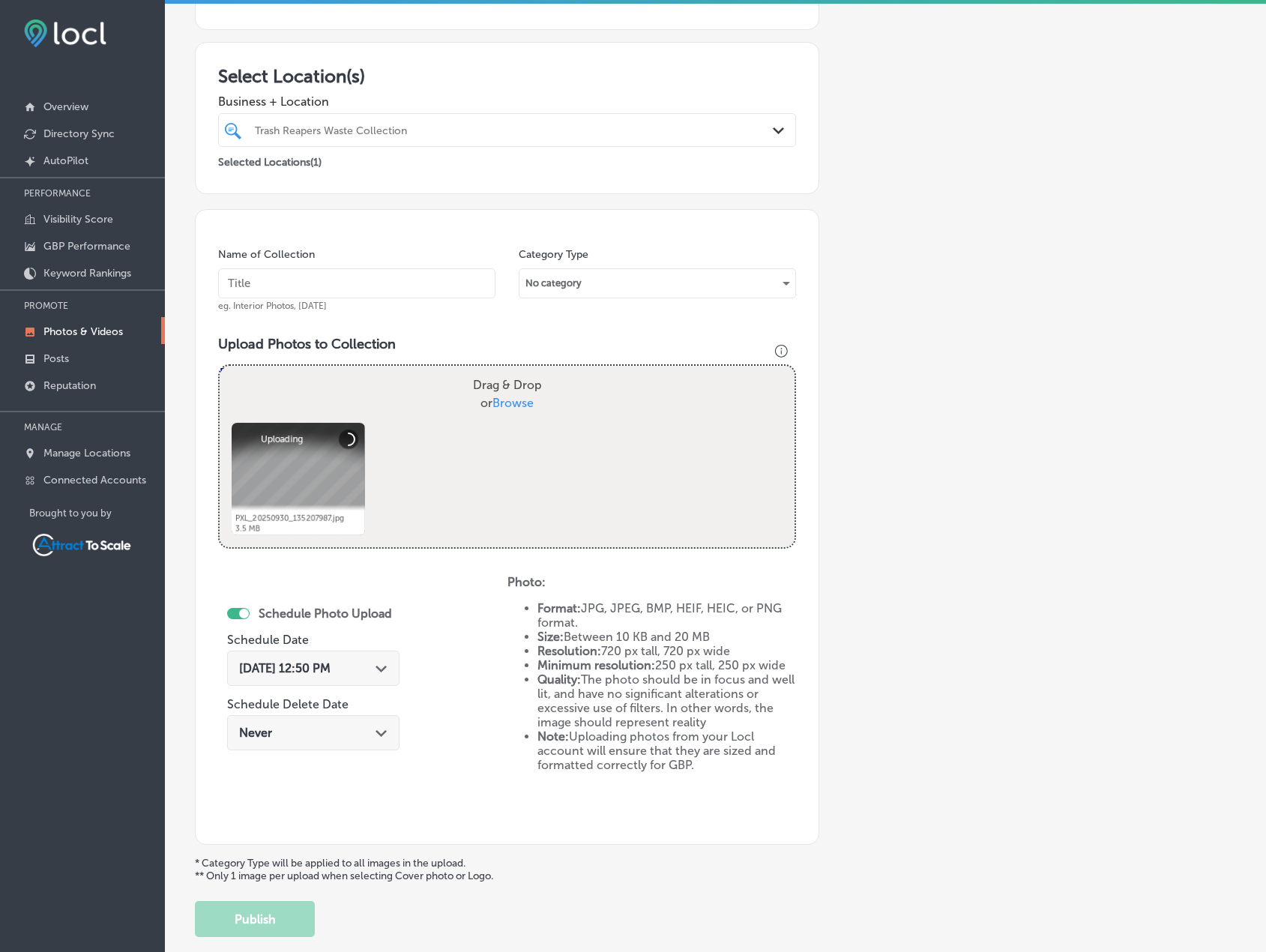
click at [357, 286] on input "text" at bounding box center [357, 283] width 277 height 30
type input "Trash Pickup"
click at [337, 655] on div "[DATE] 12:50 PM Path Created with Sketch." at bounding box center [313, 668] width 172 height 35
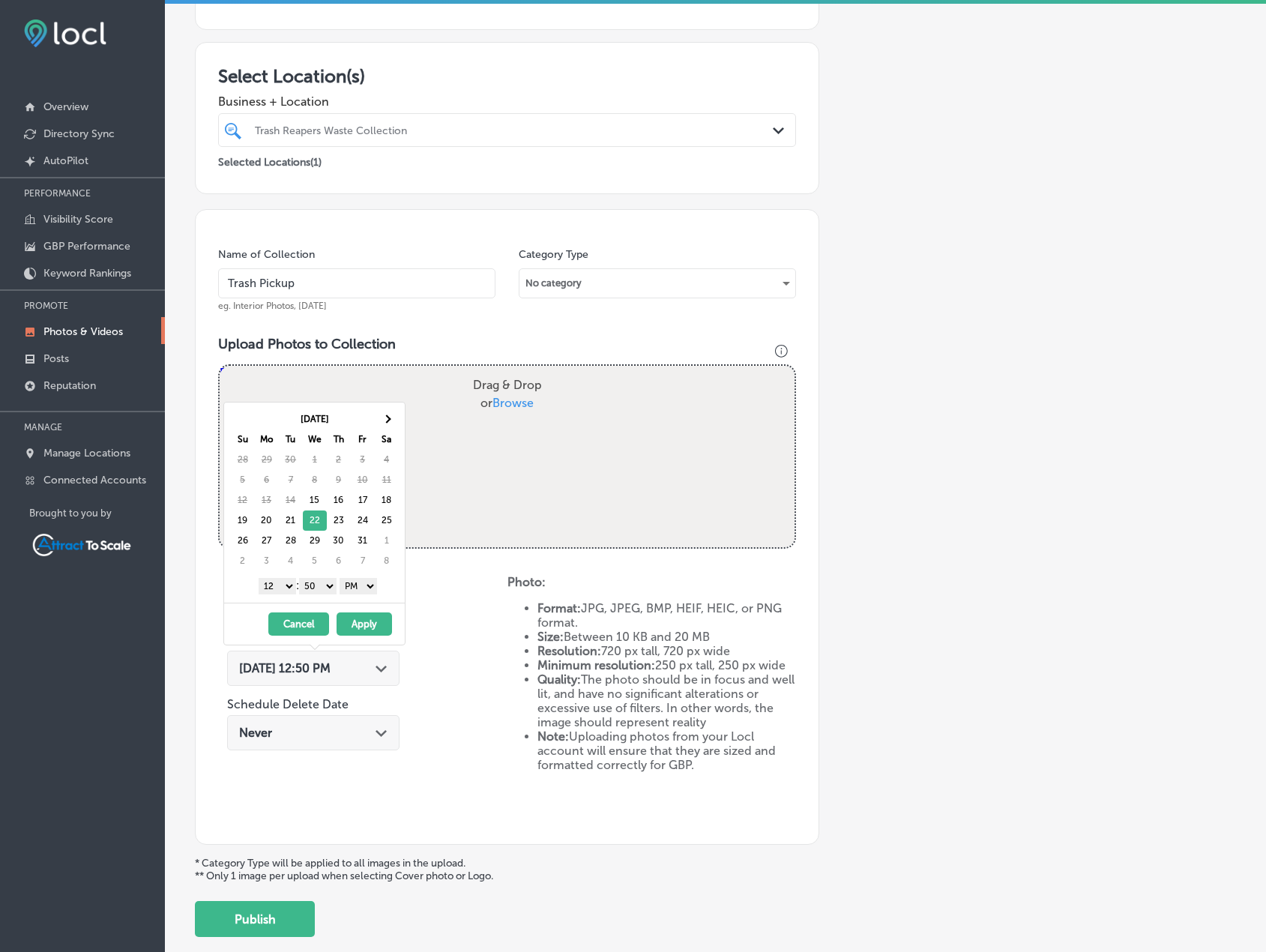
click at [359, 585] on select "AM PM" at bounding box center [358, 587] width 37 height 16
click at [285, 588] on select "1 2 3 4 5 6 7 8 9 10 11 12" at bounding box center [277, 587] width 37 height 16
click at [357, 627] on button "Apply" at bounding box center [364, 624] width 55 height 23
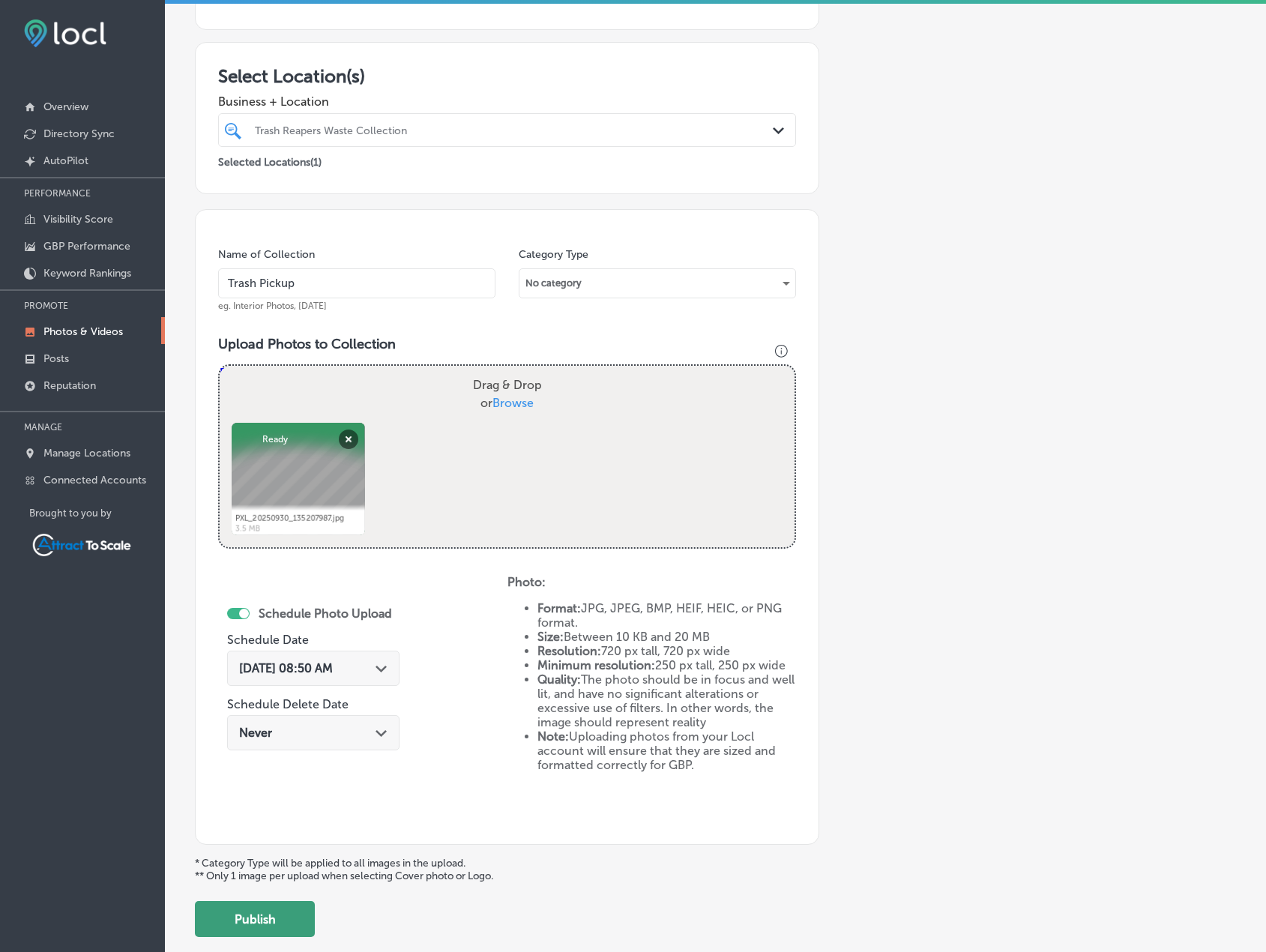
click at [282, 909] on button "Publish" at bounding box center [254, 920] width 120 height 36
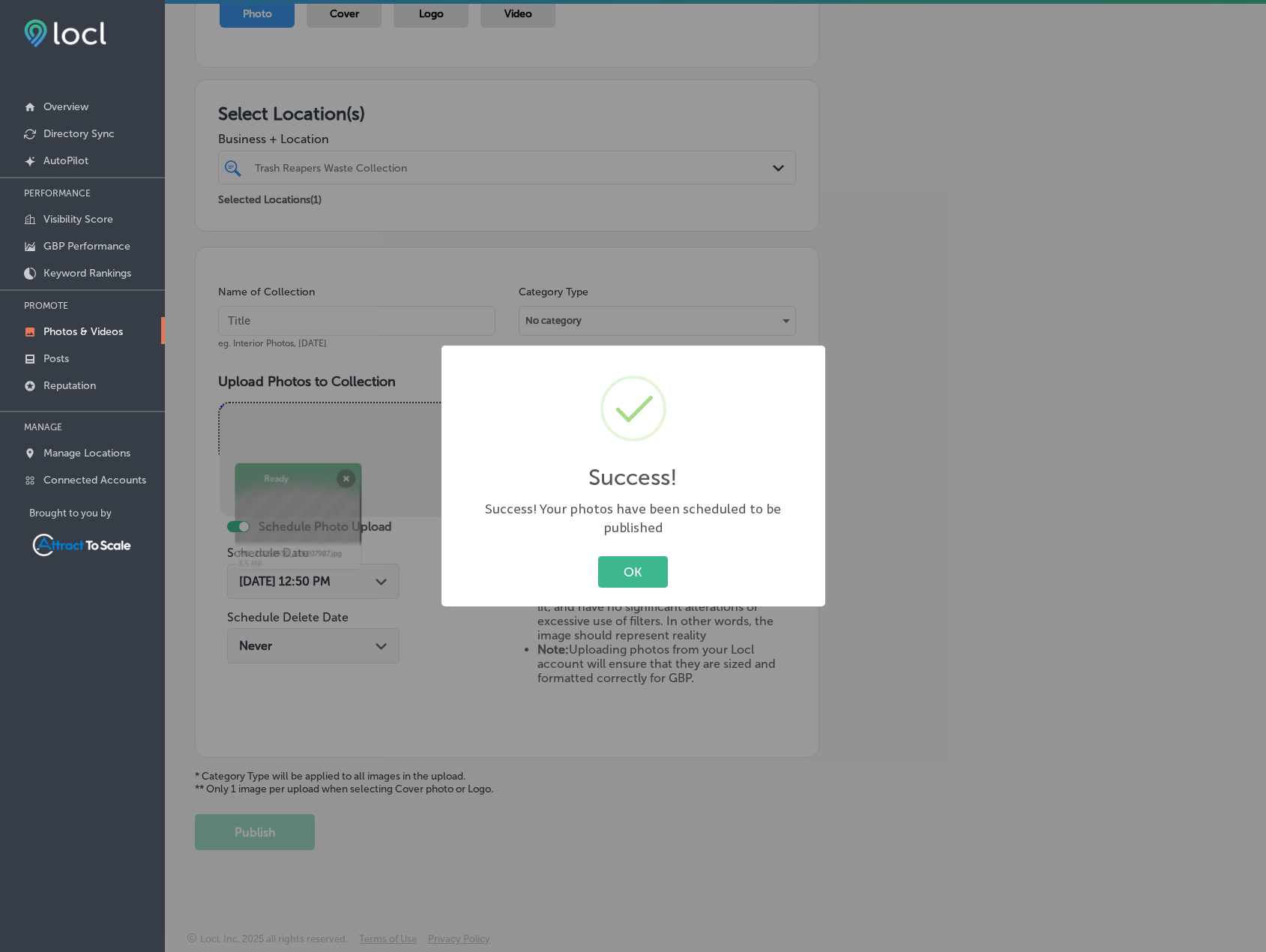
scroll to position [185, 0]
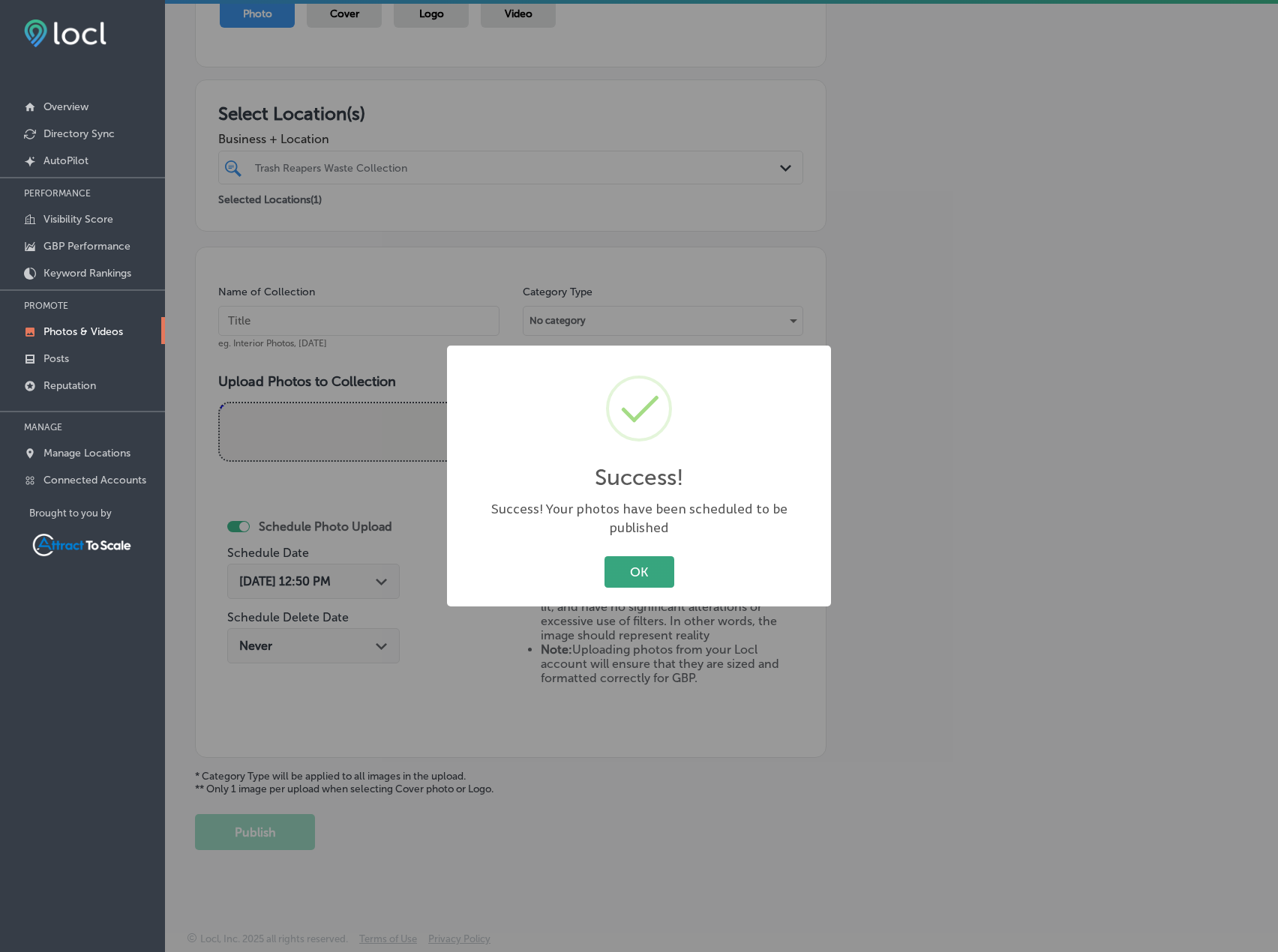
click at [632, 556] on button "OK" at bounding box center [639, 571] width 70 height 31
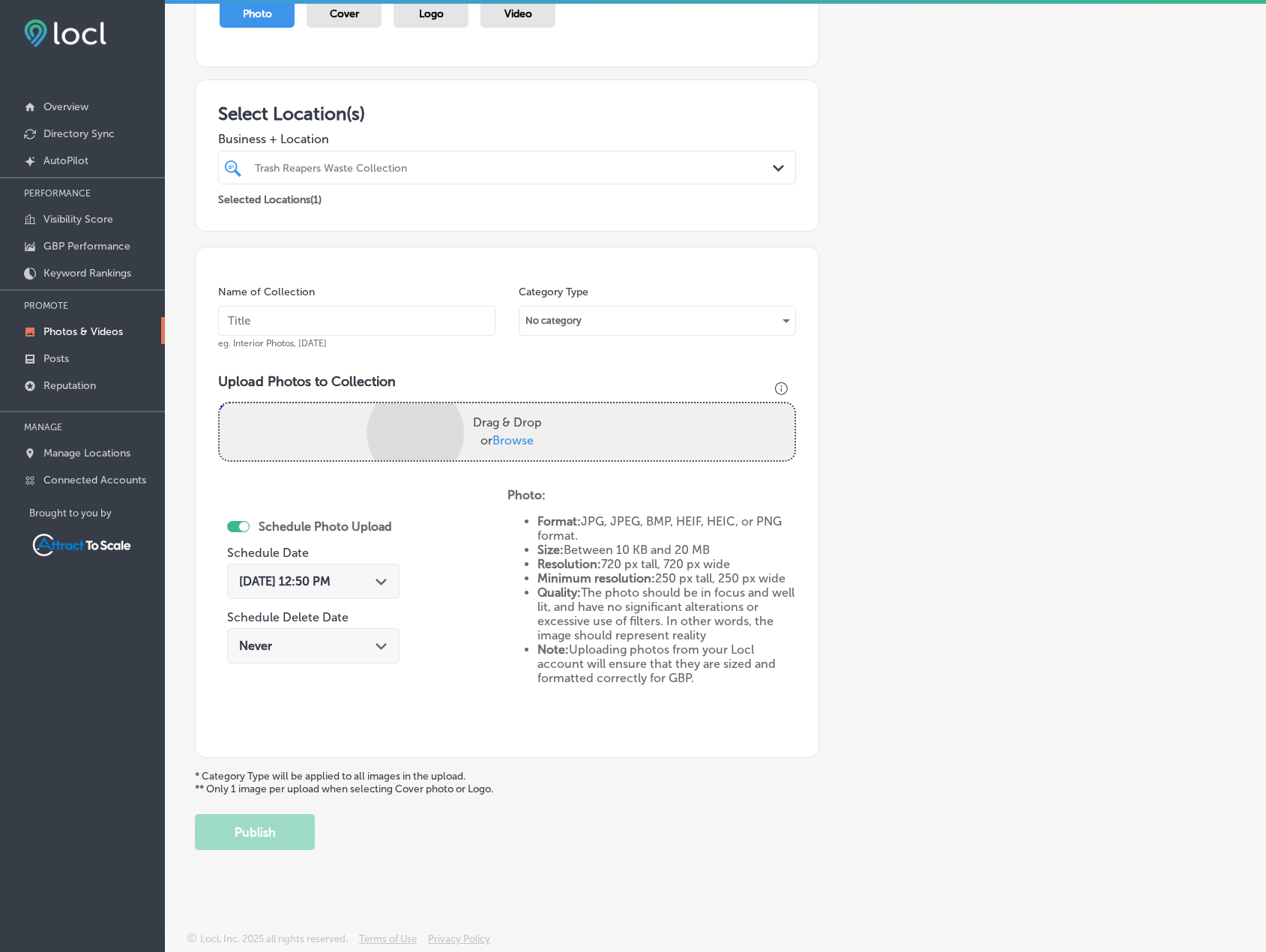
scroll to position [222, 0]
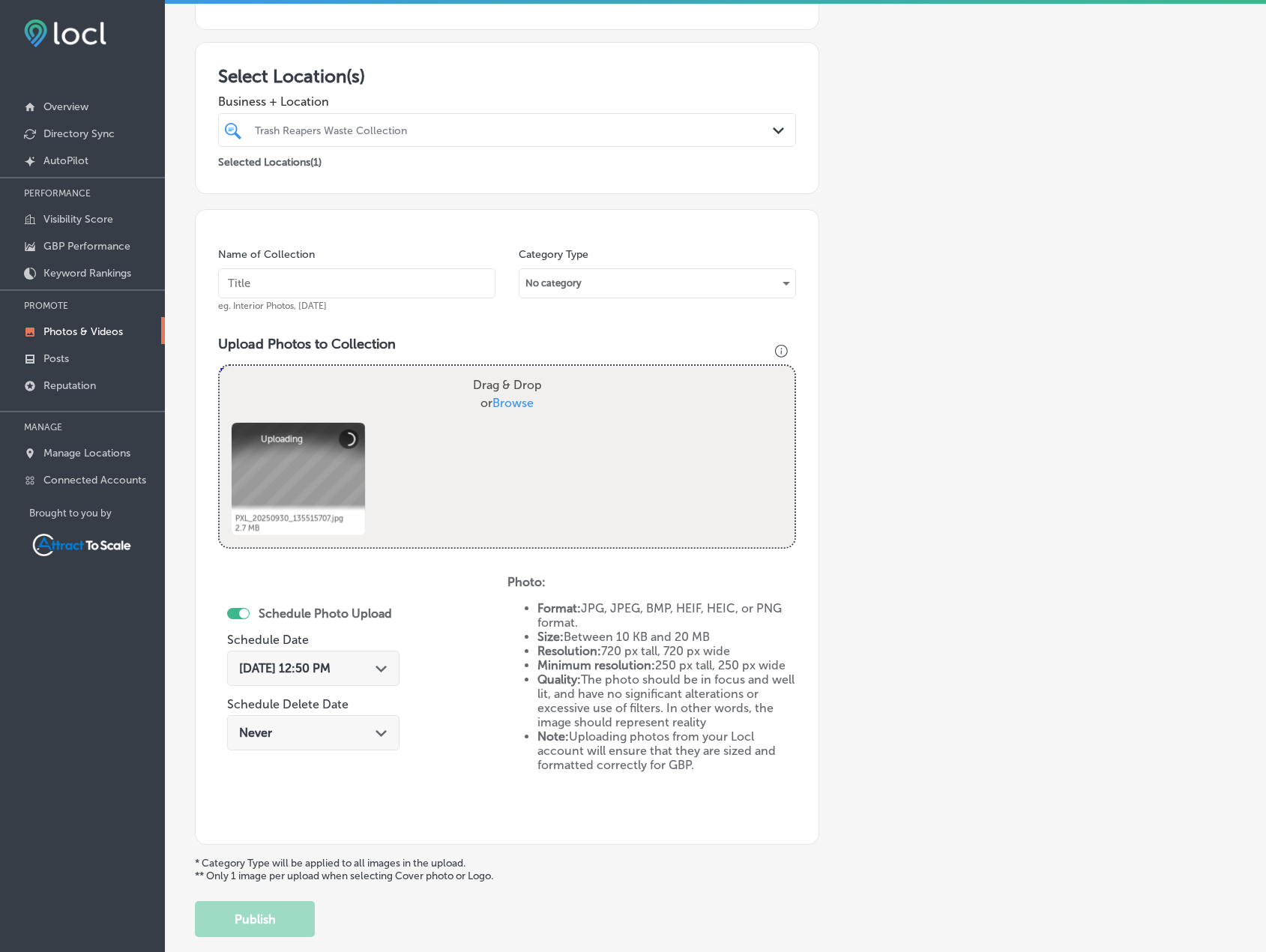
click at [369, 293] on input "text" at bounding box center [357, 283] width 277 height 30
type input "Trash Pickup"
click at [360, 660] on div "[DATE] 12:50 PM Path Created with Sketch." at bounding box center [313, 668] width 172 height 35
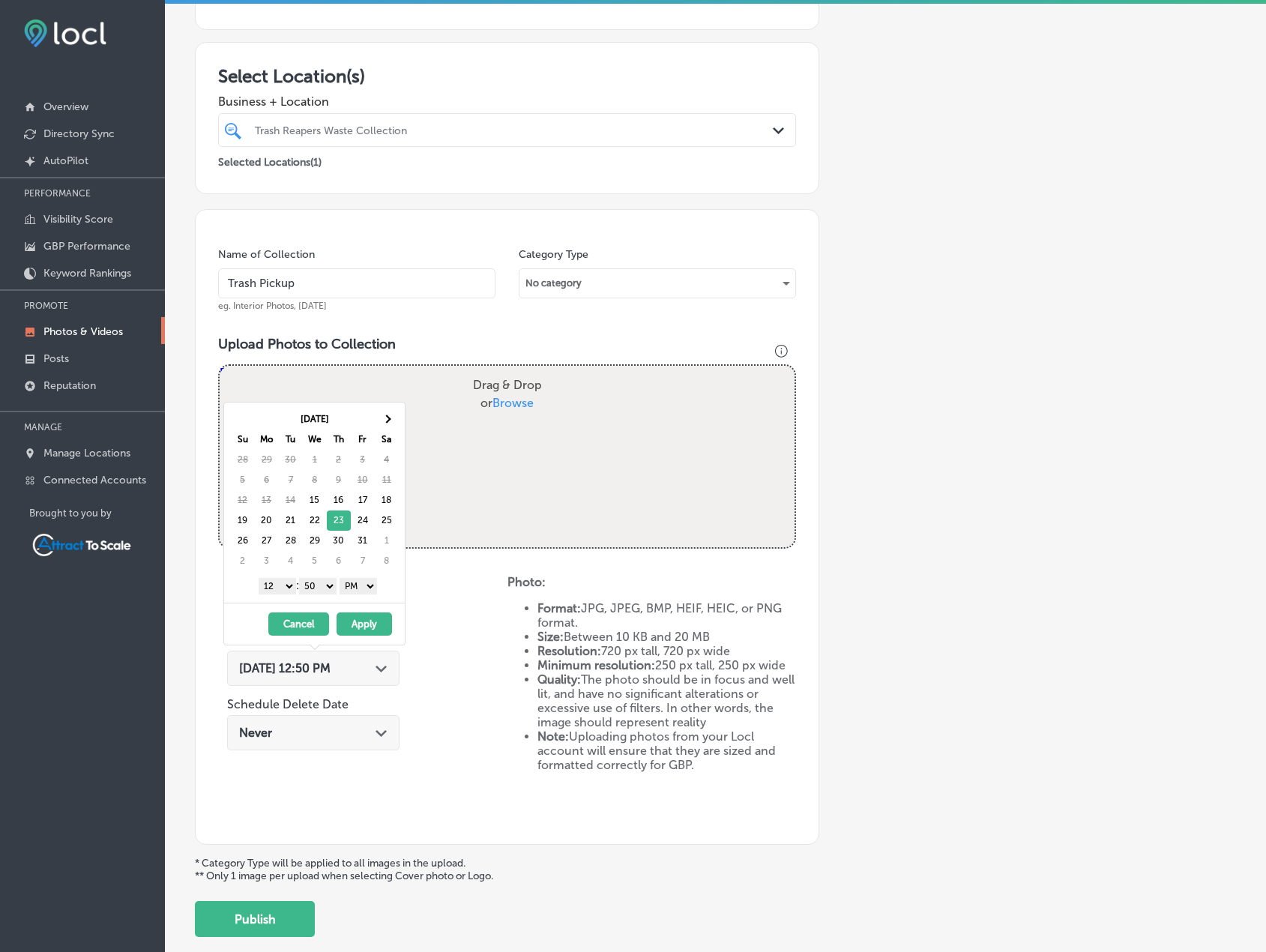
click at [367, 587] on select "AM PM" at bounding box center [358, 587] width 37 height 16
click at [290, 589] on select "1 2 3 4 5 6 7 8 9 10 11 12" at bounding box center [277, 587] width 37 height 16
click at [371, 620] on button "Apply" at bounding box center [364, 624] width 55 height 23
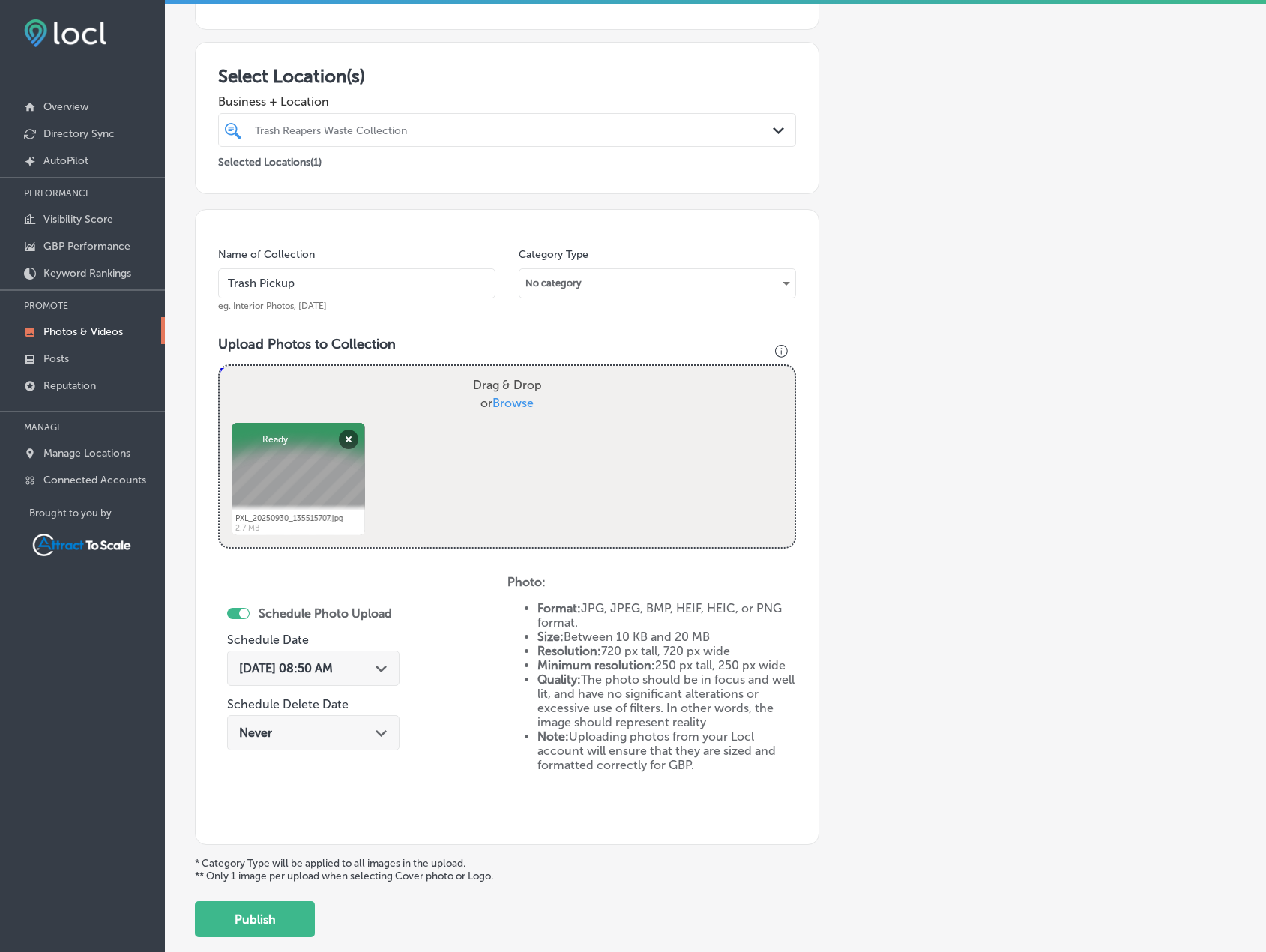
click at [273, 918] on button "Publish" at bounding box center [254, 920] width 120 height 36
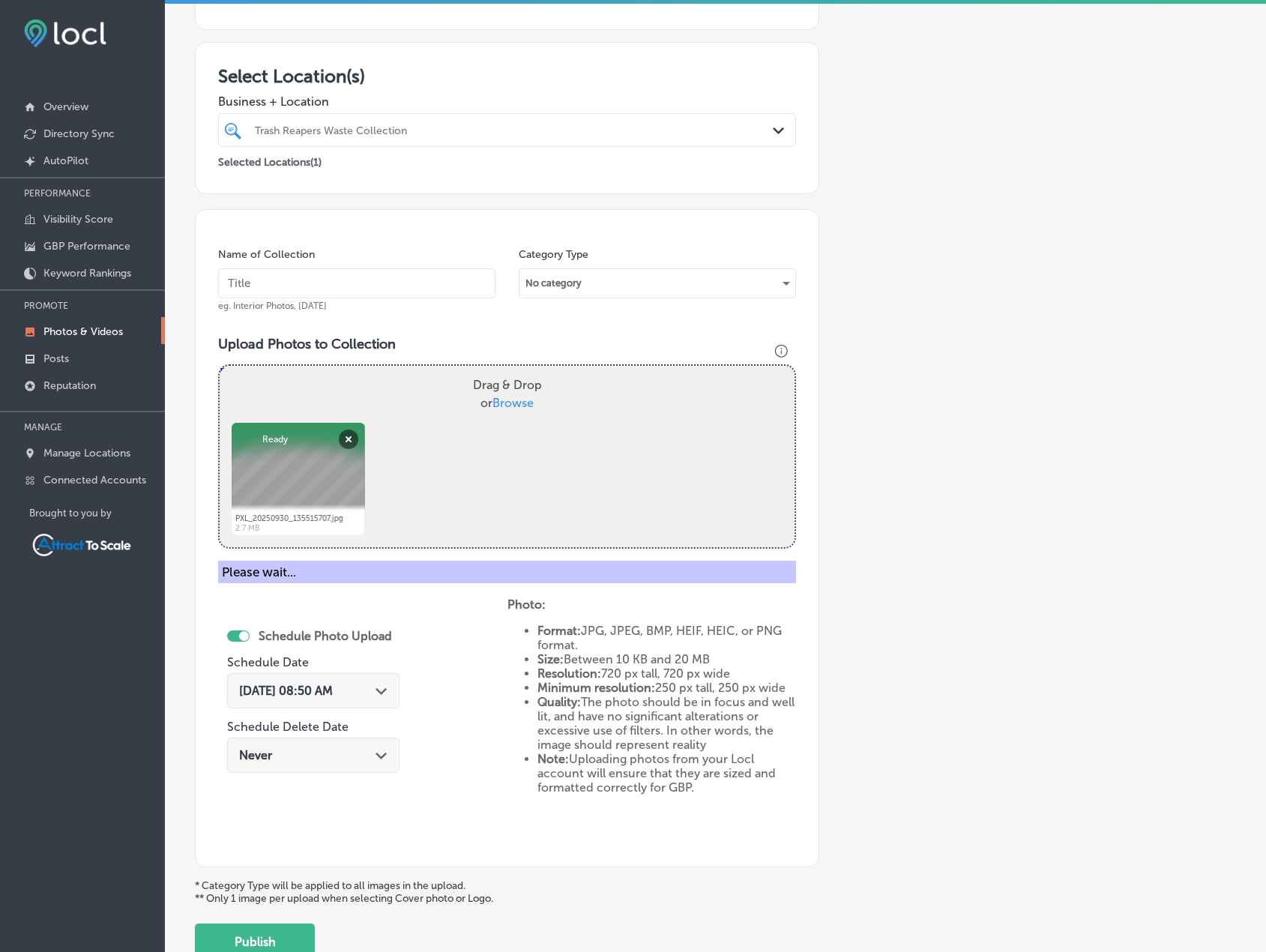
scroll to position [185, 0]
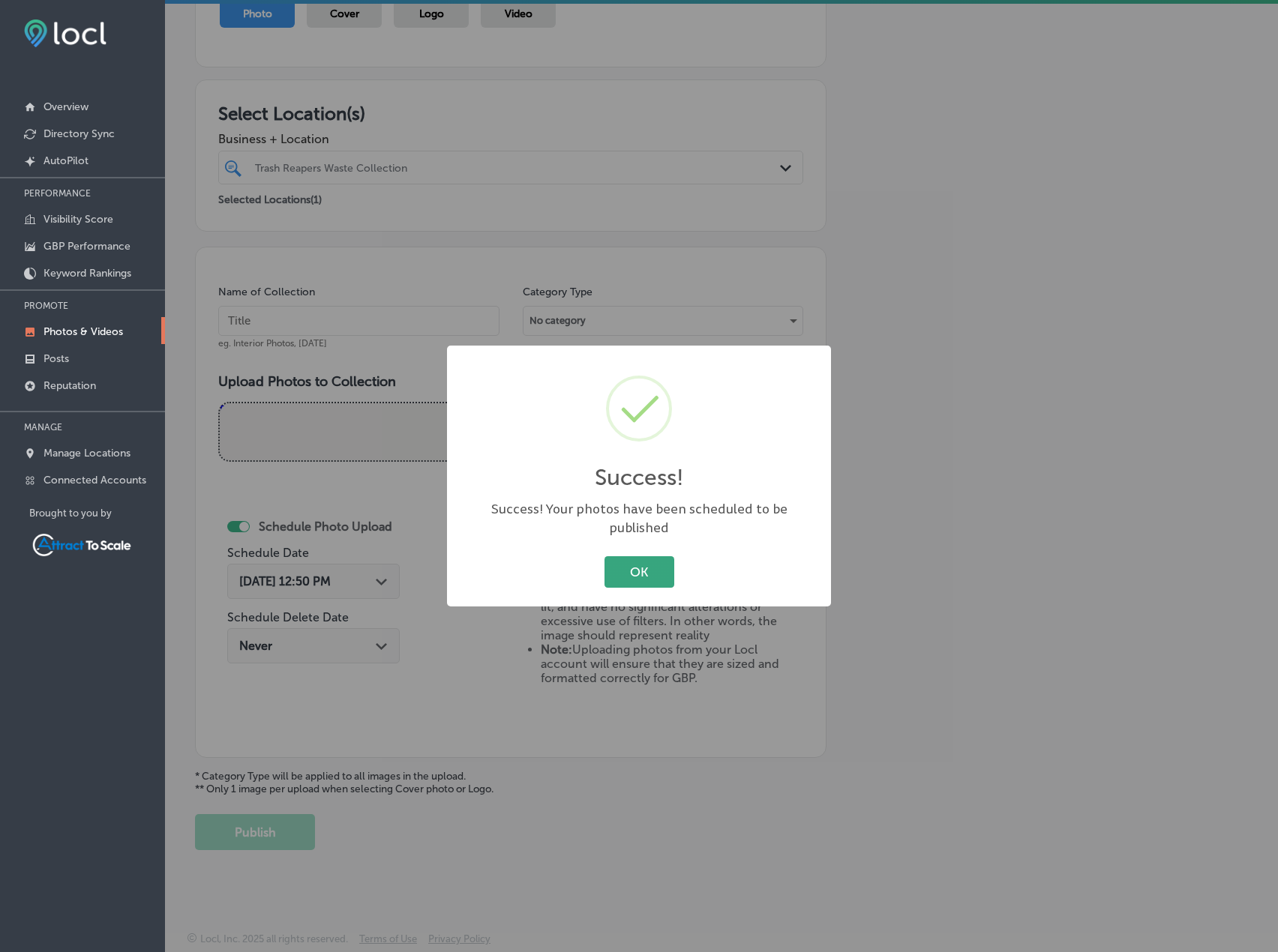
click at [634, 569] on button "OK" at bounding box center [639, 571] width 70 height 31
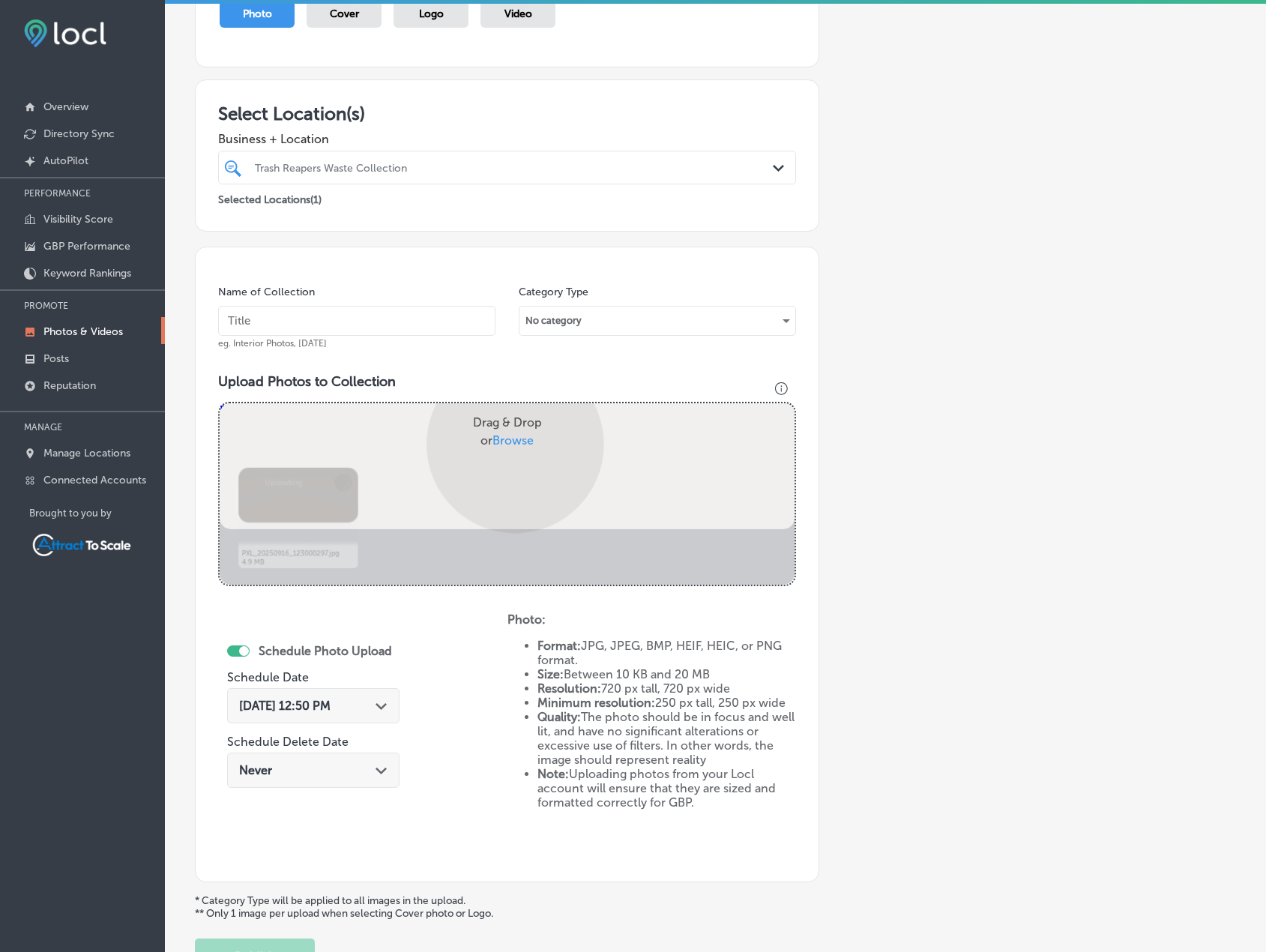
scroll to position [222, 0]
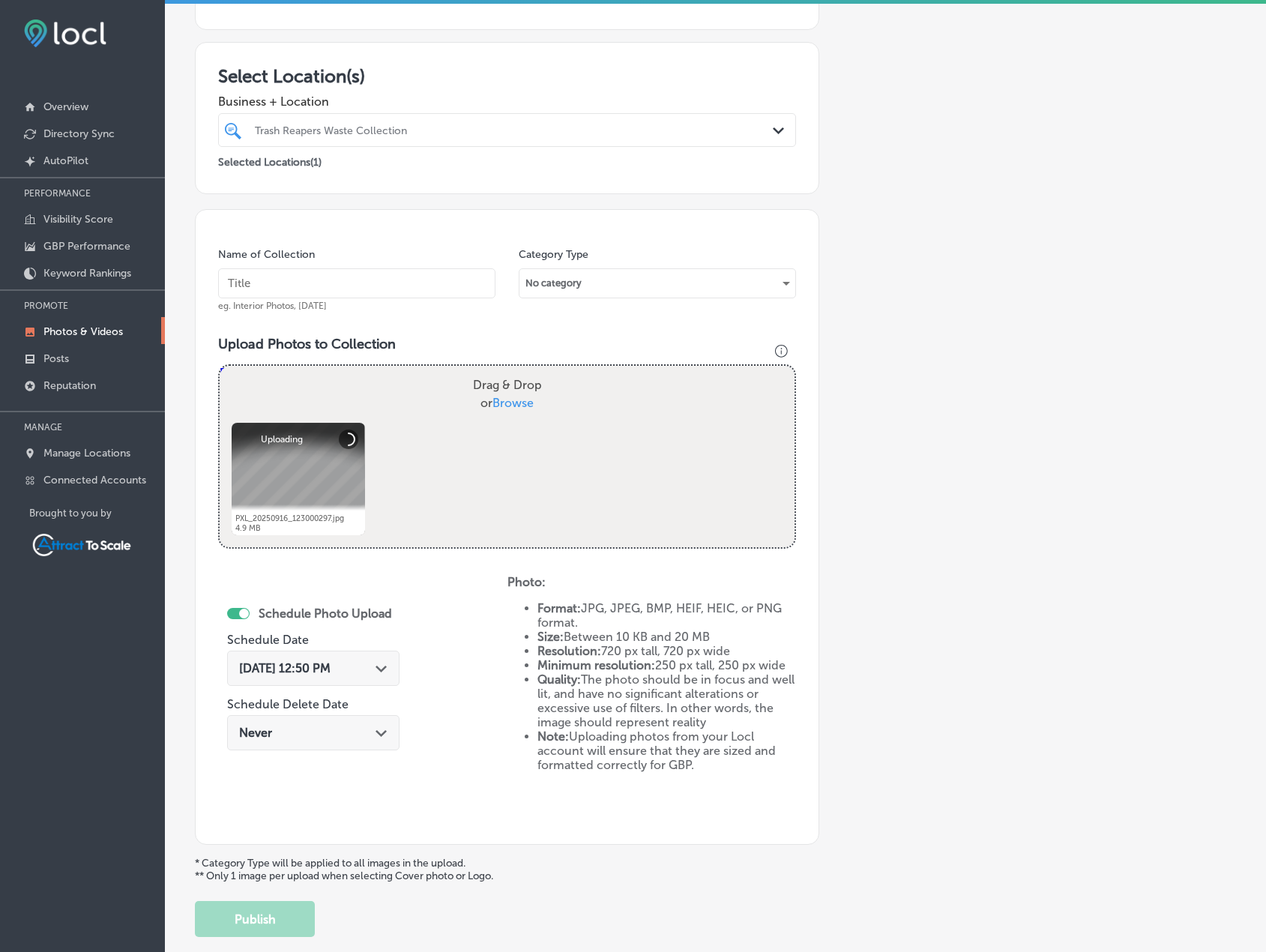
click at [339, 285] on input "text" at bounding box center [357, 283] width 277 height 30
type input "Trash Pickup"
click at [370, 670] on div "[DATE] 12:50 PM Path Created with Sketch." at bounding box center [313, 668] width 148 height 14
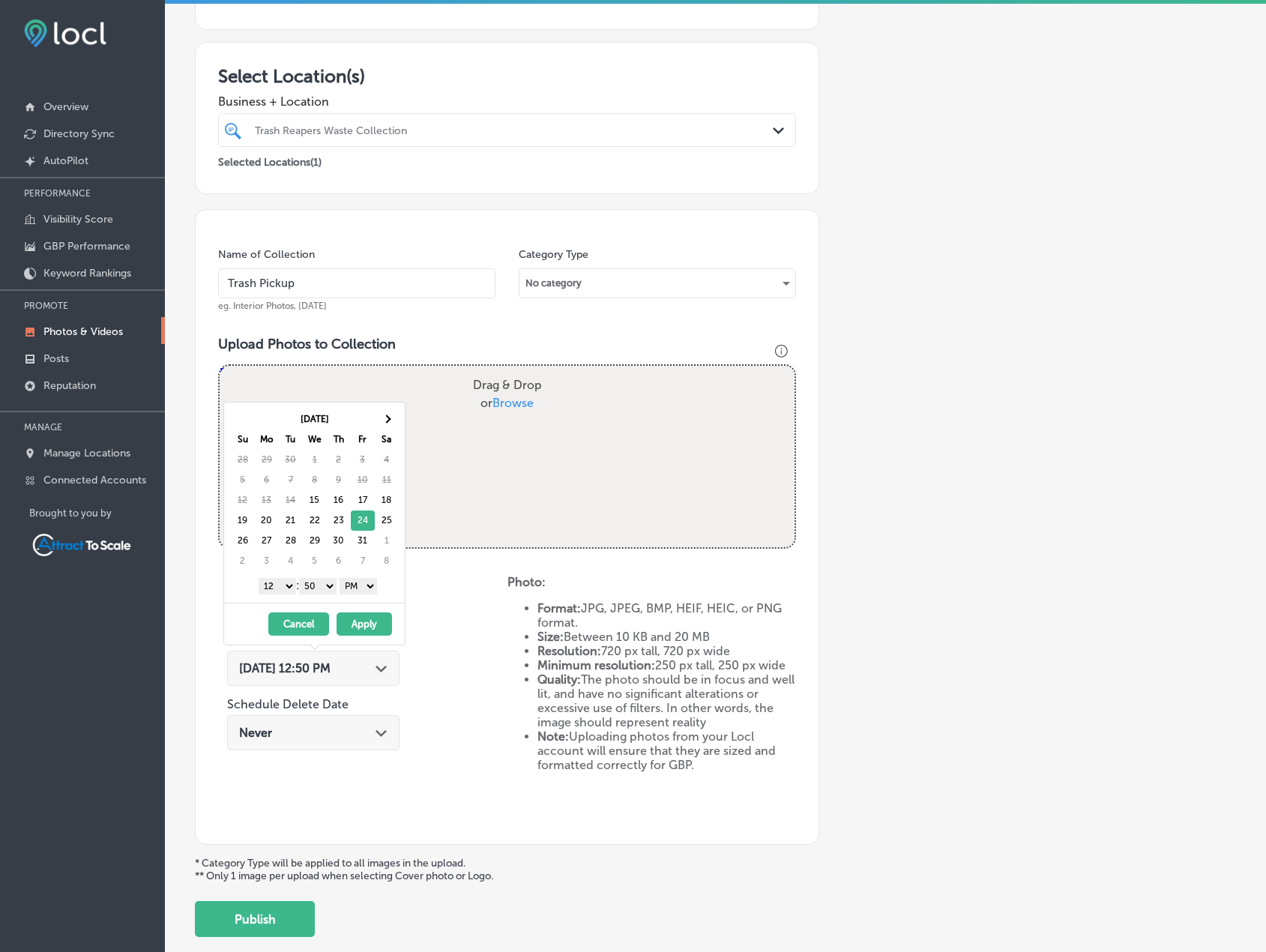
click at [369, 597] on div "[DATE] Su Mo Tu We Th Fr Sa 28 29 30 1 2 3 4 5 6 7 8 9 10 11 12 13 14 15 16 17 …" at bounding box center [314, 502] width 181 height 200
click at [369, 589] on select "AM PM" at bounding box center [358, 587] width 37 height 16
click at [283, 586] on select "1 2 3 4 5 6 7 8 9 10 11 12" at bounding box center [277, 587] width 37 height 16
click at [359, 617] on button "Apply" at bounding box center [364, 624] width 55 height 23
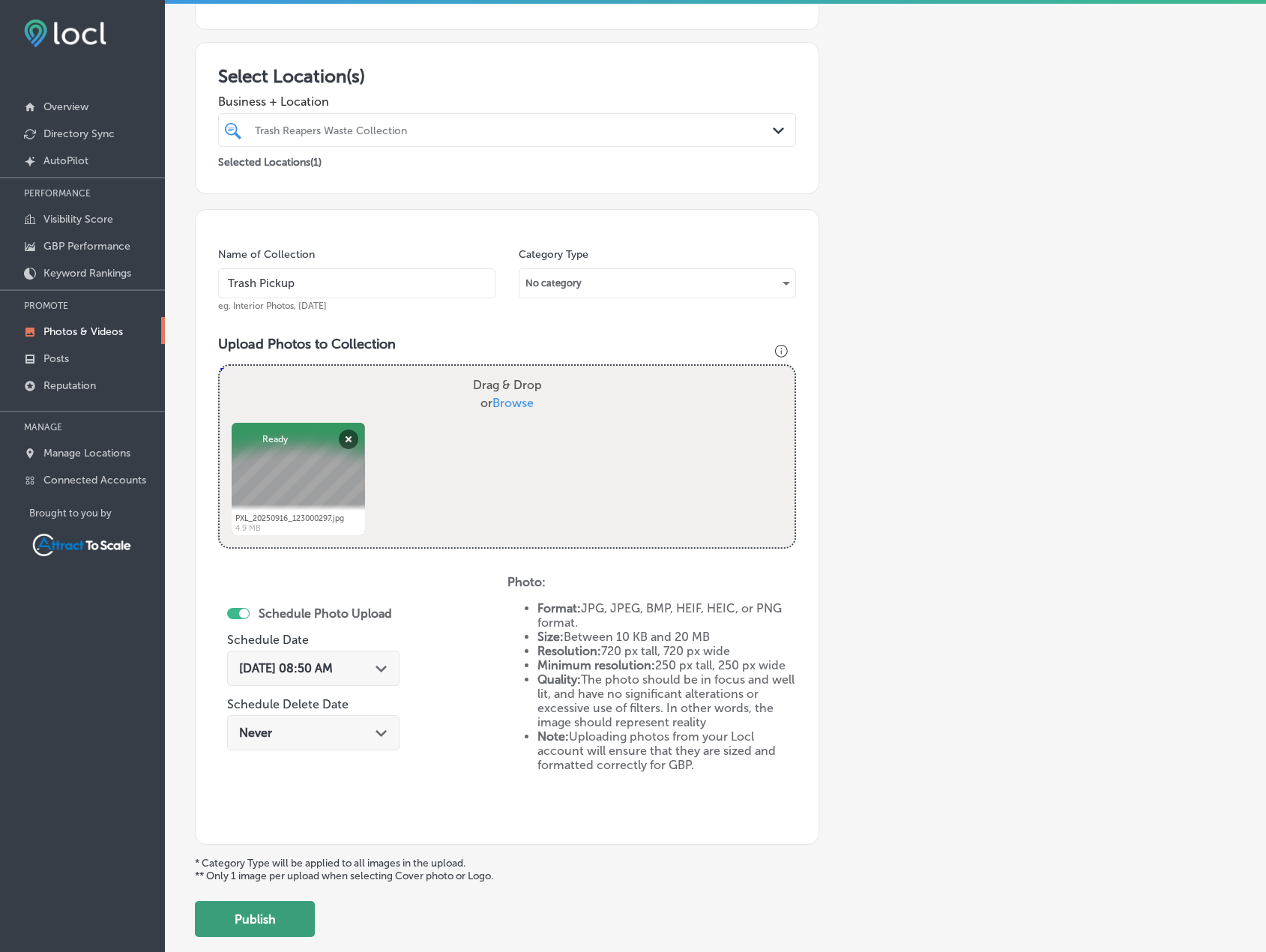
click at [280, 909] on button "Publish" at bounding box center [254, 920] width 120 height 36
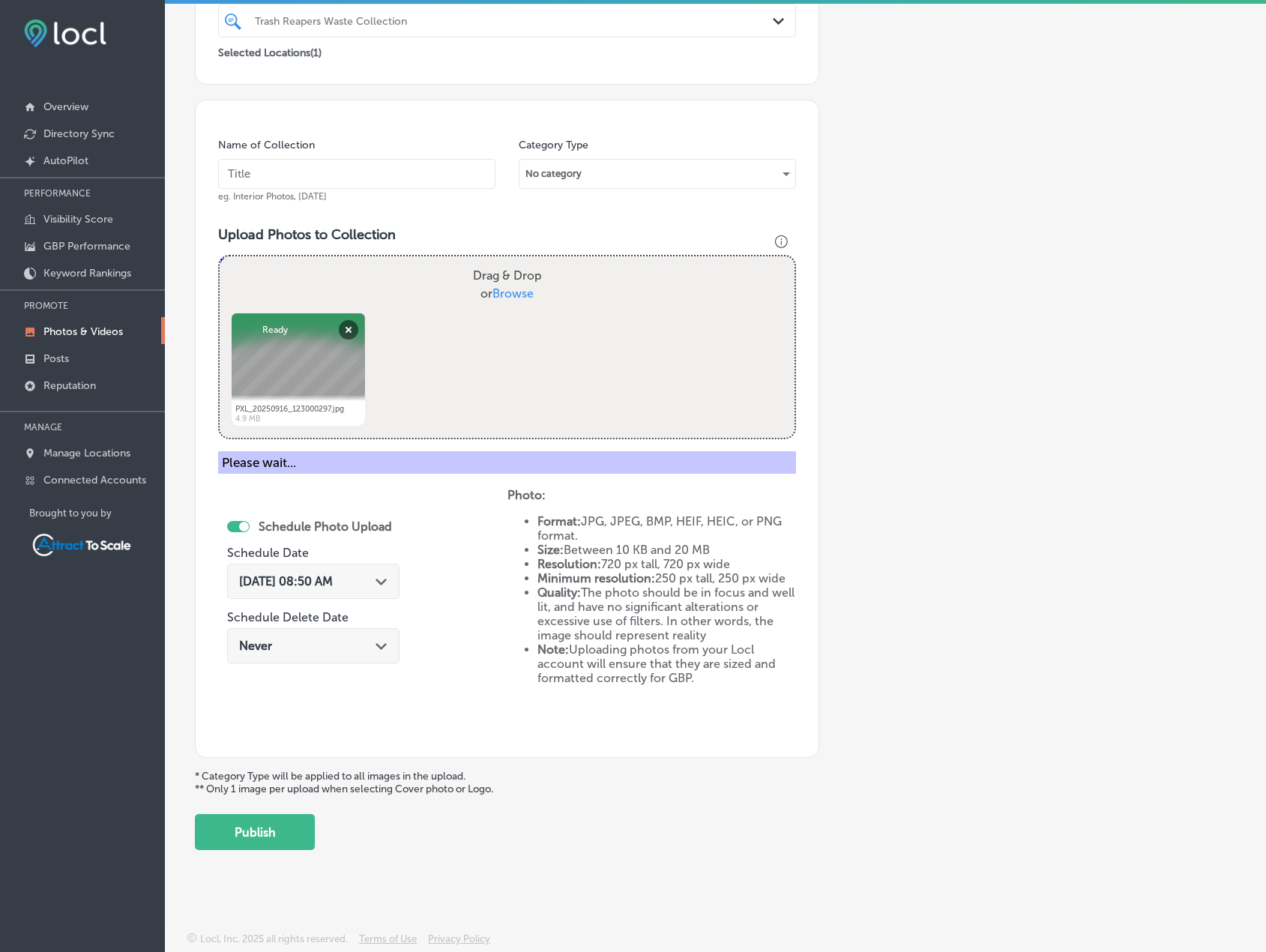
scroll to position [185, 0]
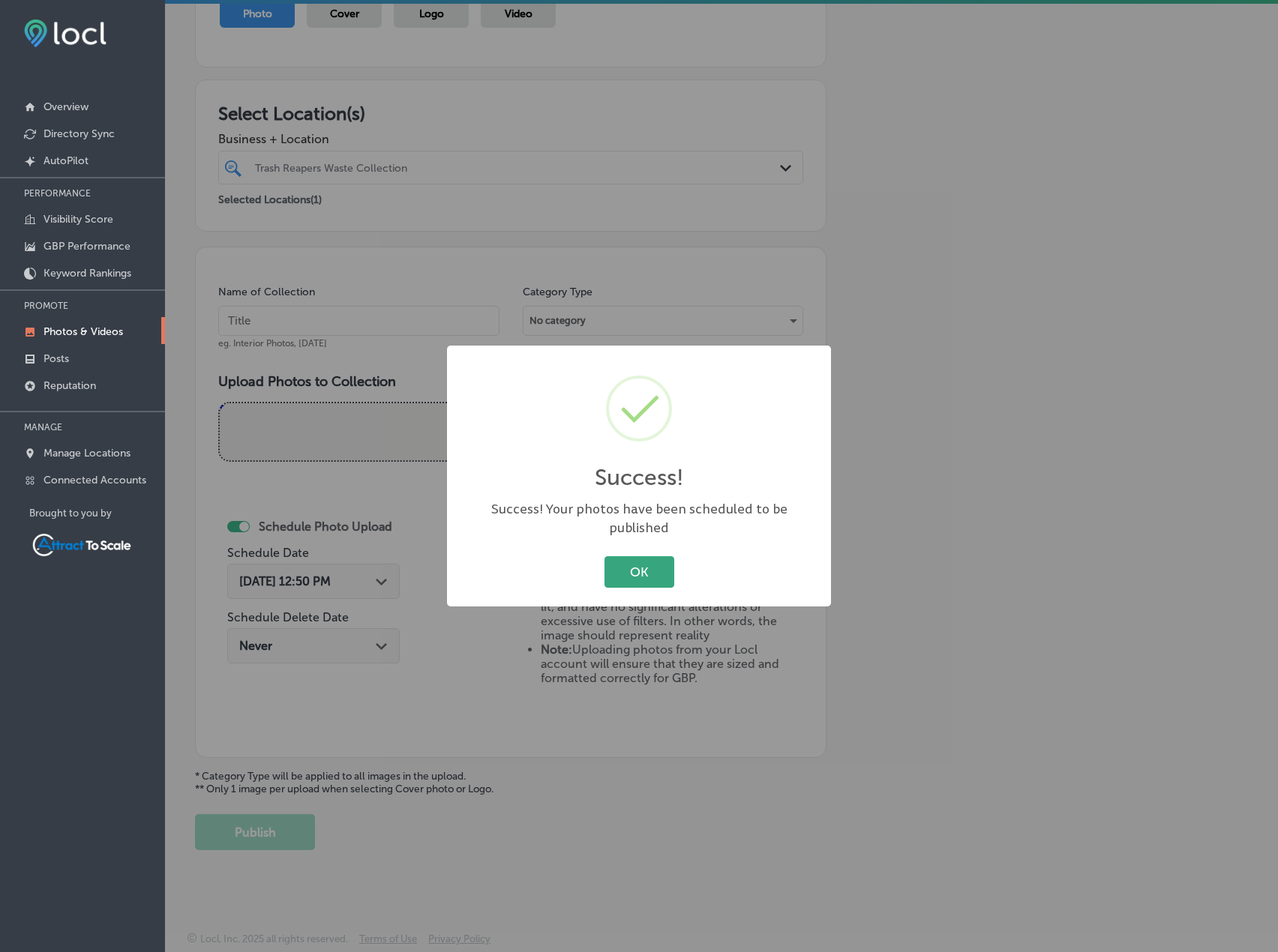
click at [643, 556] on button "OK" at bounding box center [639, 571] width 70 height 31
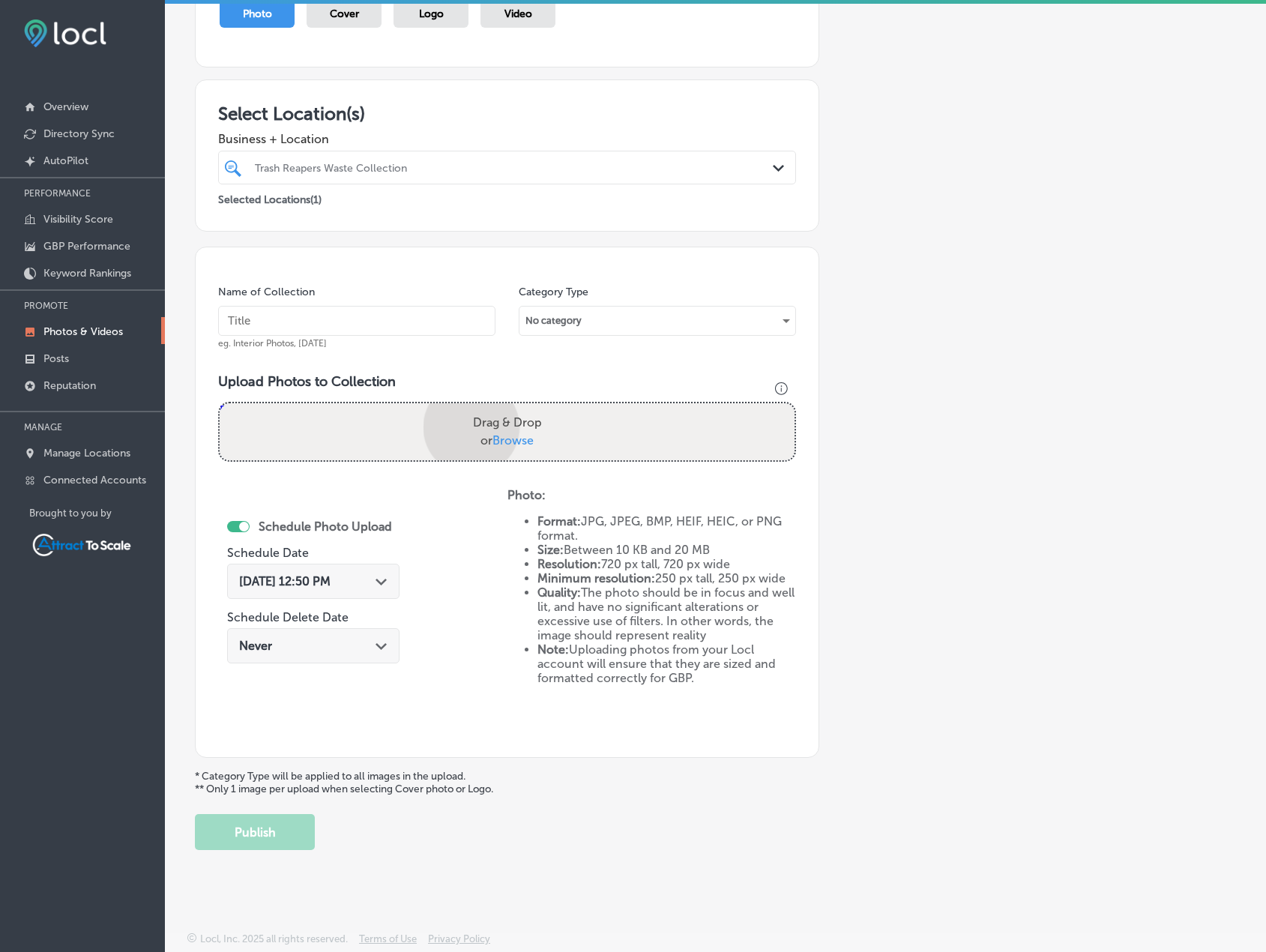
scroll to position [309, 0]
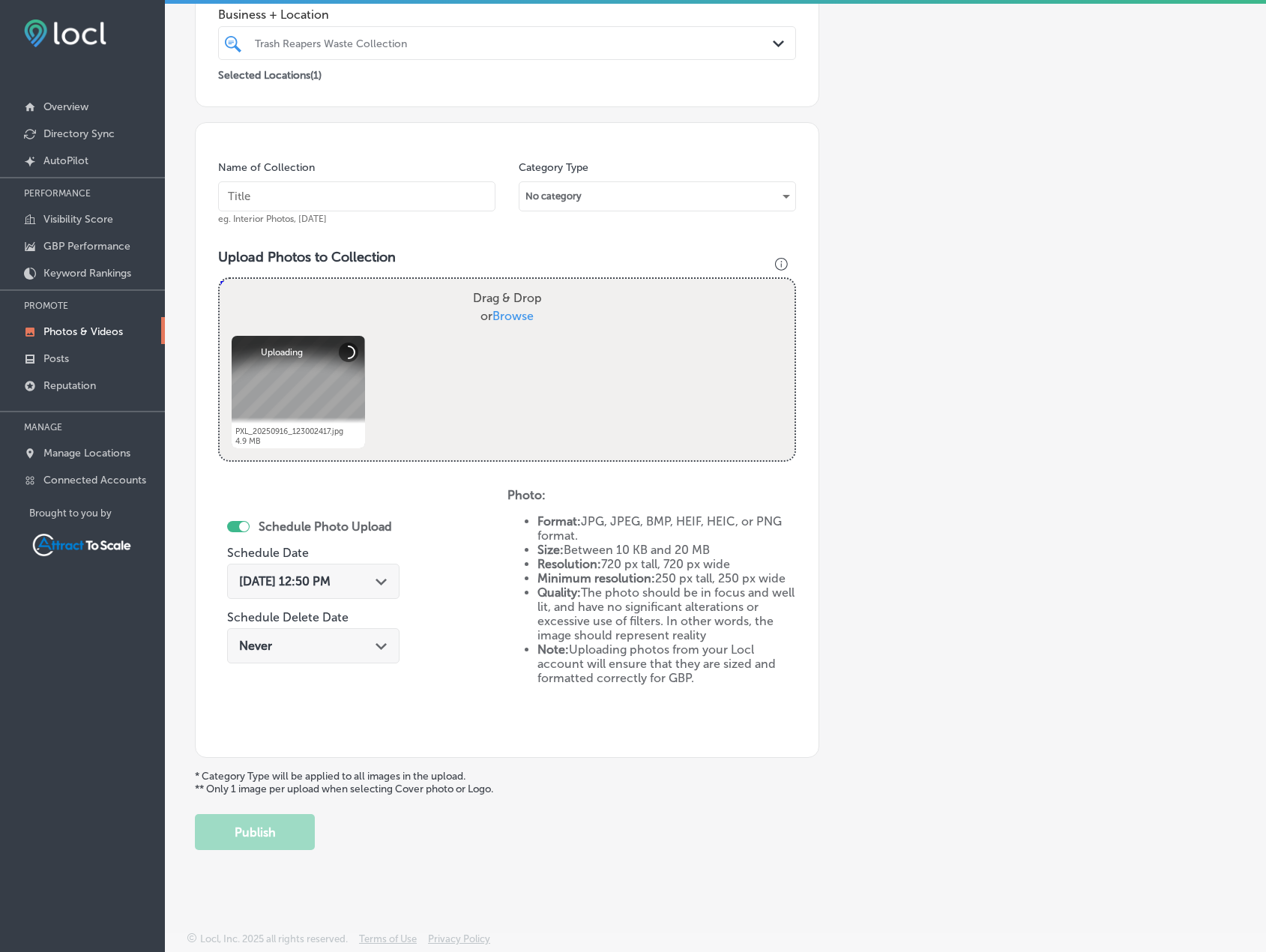
click at [356, 196] on input "text" at bounding box center [357, 196] width 277 height 30
type input "Trash Pickup"
click at [367, 576] on div "[DATE] 12:50 PM Path Created with Sketch." at bounding box center [313, 581] width 148 height 14
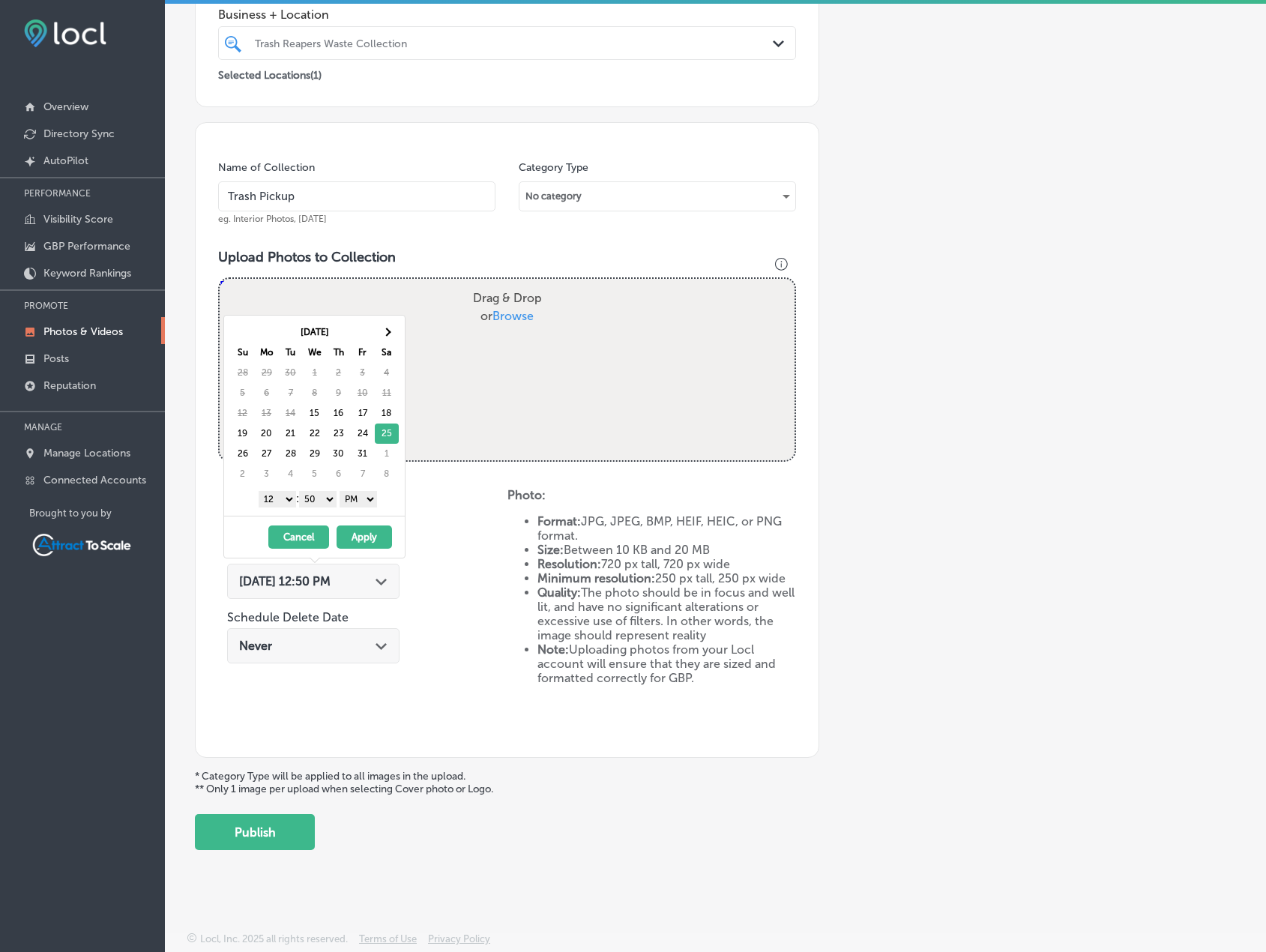
click at [357, 501] on select "AM PM" at bounding box center [358, 499] width 37 height 16
click at [274, 493] on select "1 2 3 4 5 6 7 8 9 10 11 12" at bounding box center [277, 499] width 37 height 16
click at [376, 535] on button "Apply" at bounding box center [364, 537] width 55 height 23
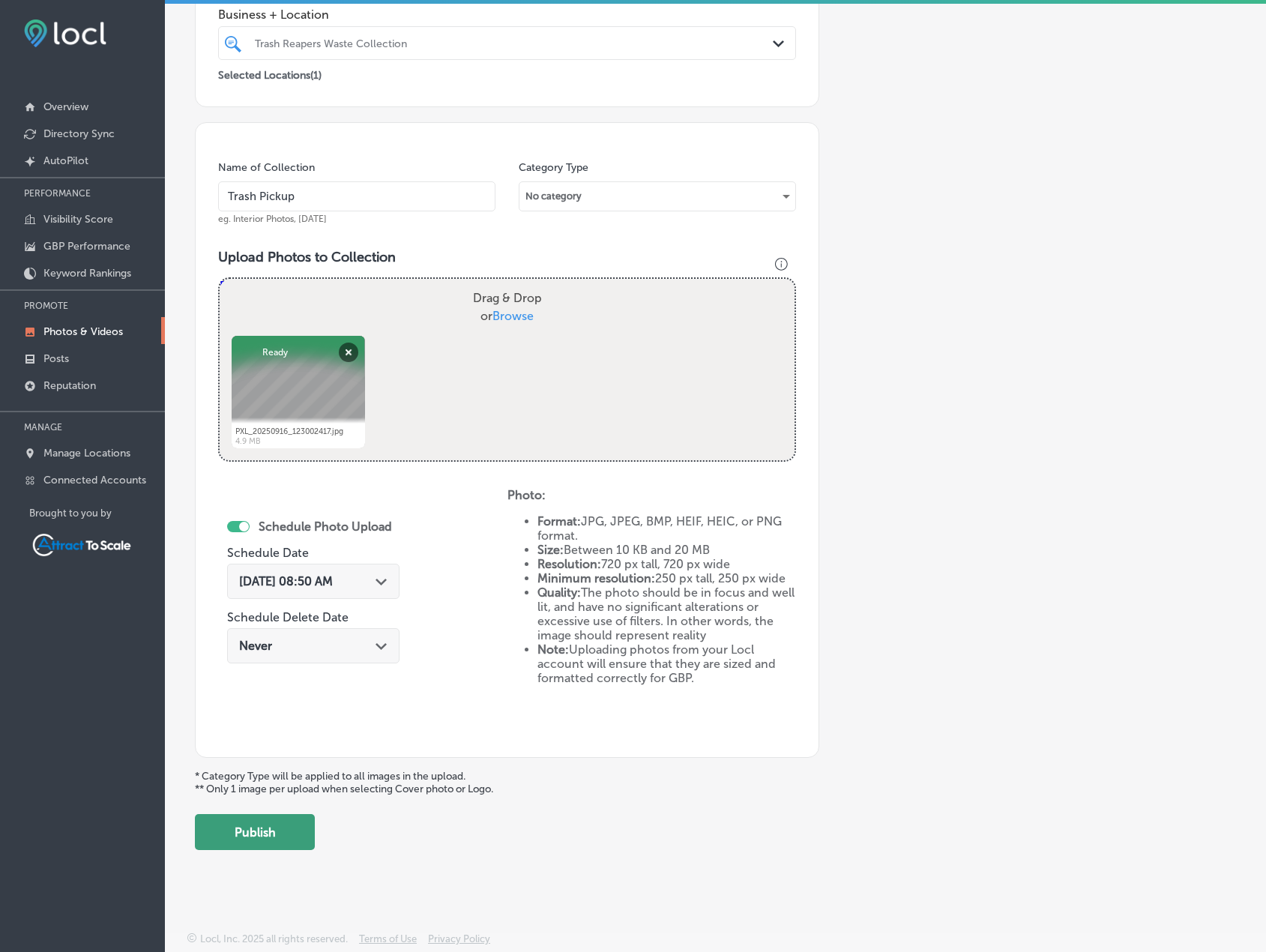
click at [301, 830] on button "Publish" at bounding box center [254, 832] width 120 height 36
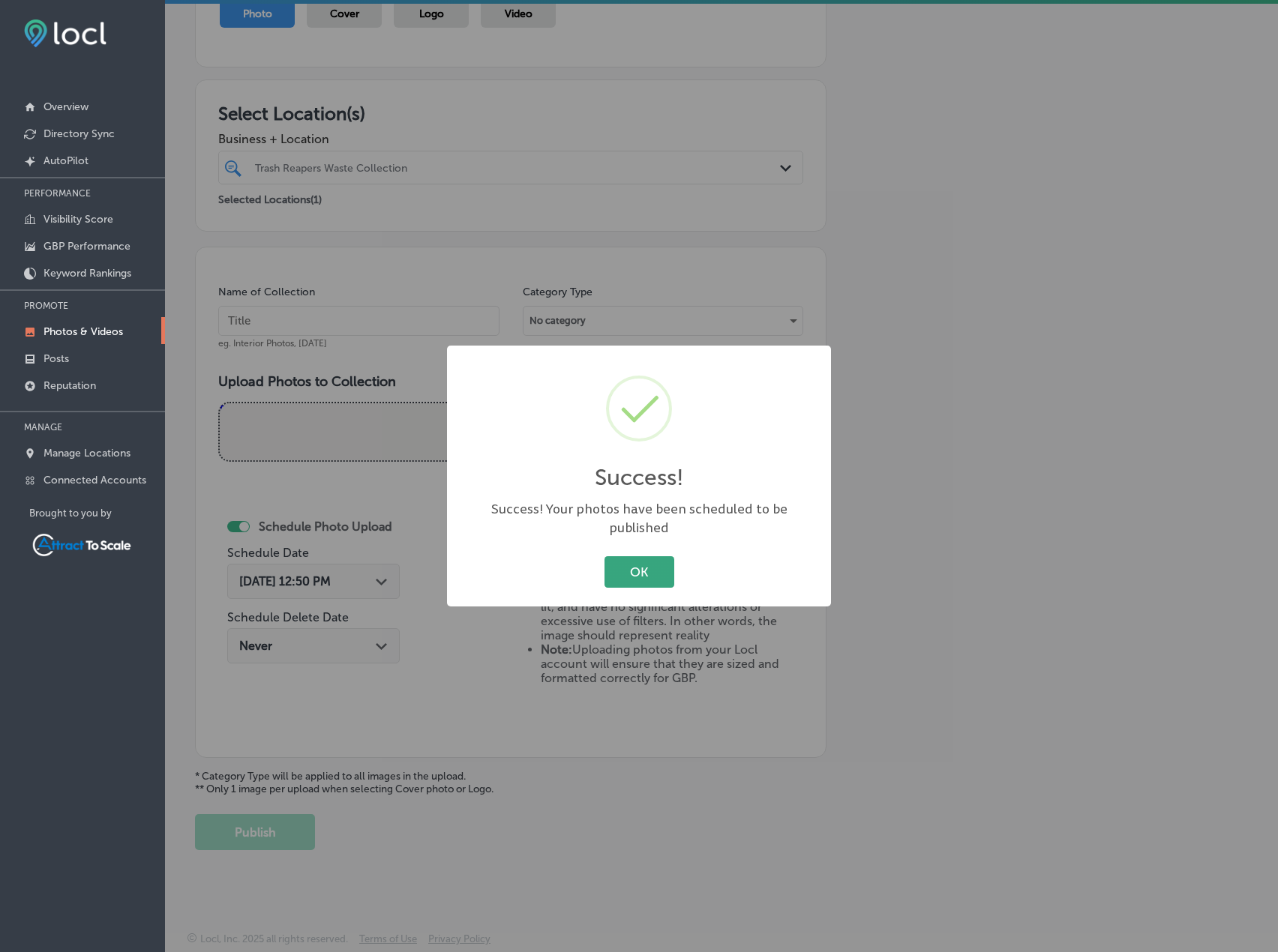
click at [631, 558] on button "OK" at bounding box center [639, 571] width 70 height 31
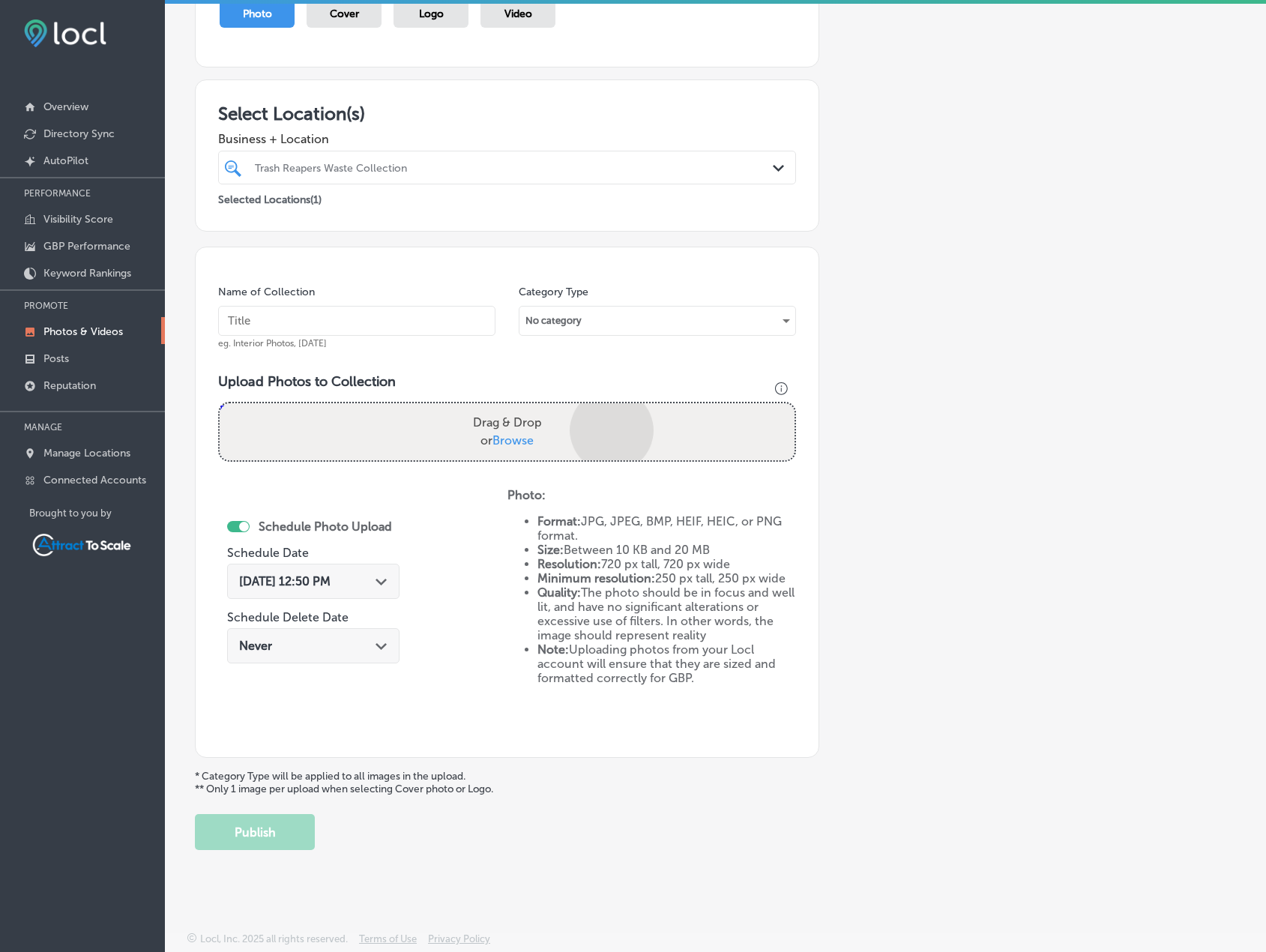
scroll to position [309, 0]
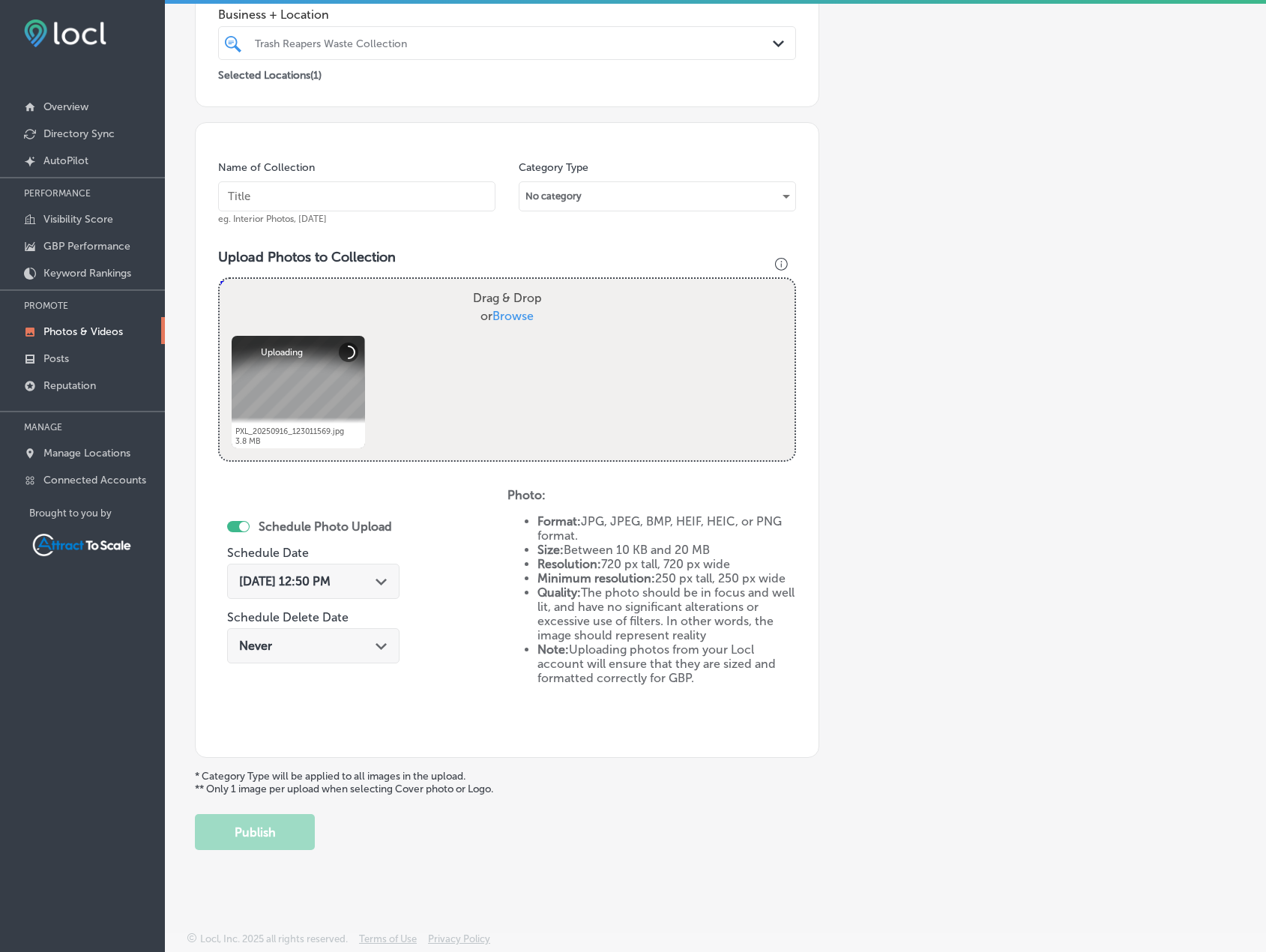
click at [345, 197] on input "text" at bounding box center [357, 196] width 277 height 30
type input "Trash Pickup"
click at [385, 573] on div "[DATE] 12:50 PM Path Created with Sketch." at bounding box center [313, 582] width 172 height 35
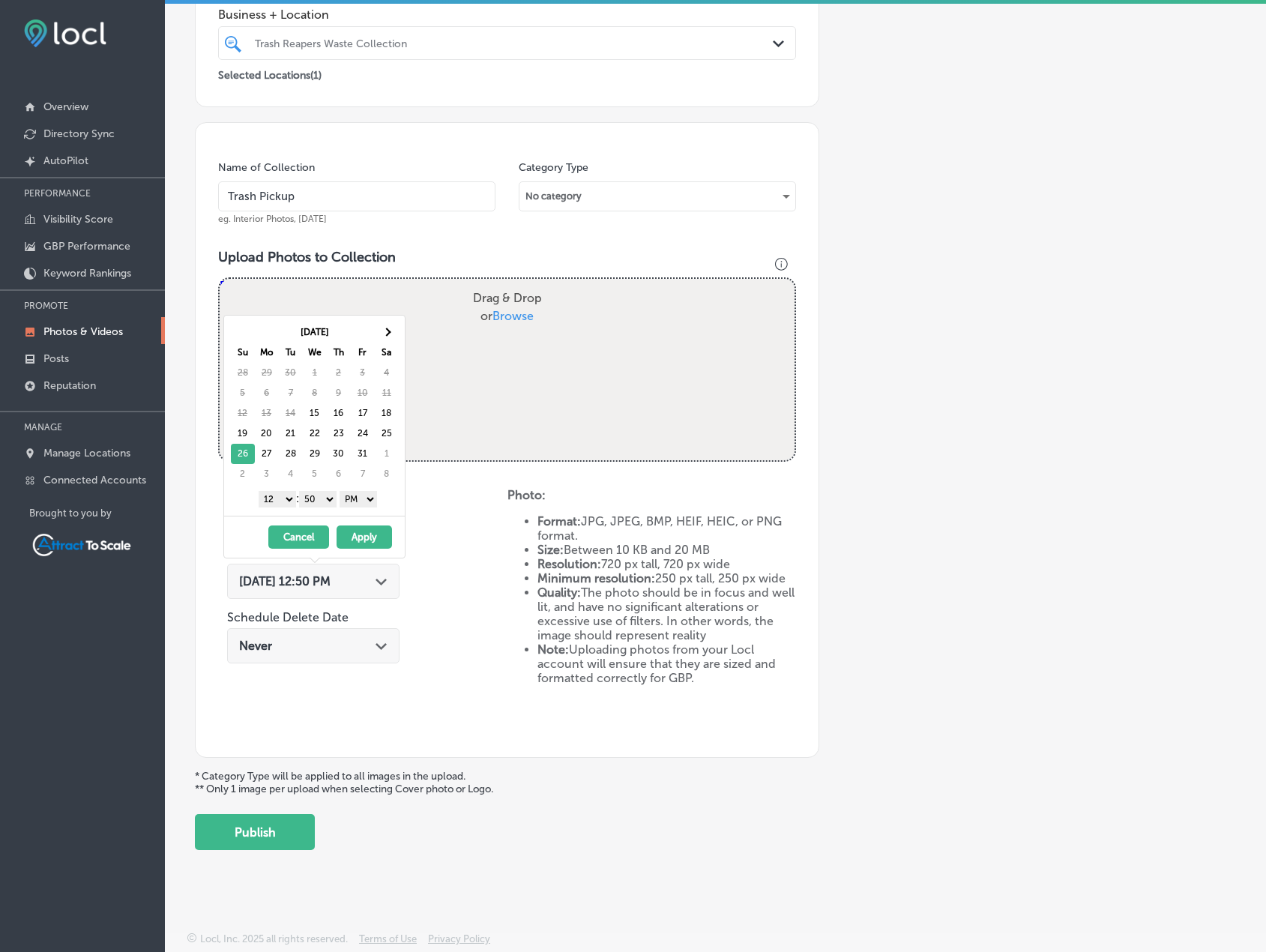
click at [361, 497] on select "AM PM" at bounding box center [358, 499] width 37 height 16
click at [282, 502] on select "1 2 3 4 5 6 7 8 9 10 11 12" at bounding box center [277, 499] width 37 height 16
click at [361, 540] on button "Apply" at bounding box center [364, 537] width 55 height 23
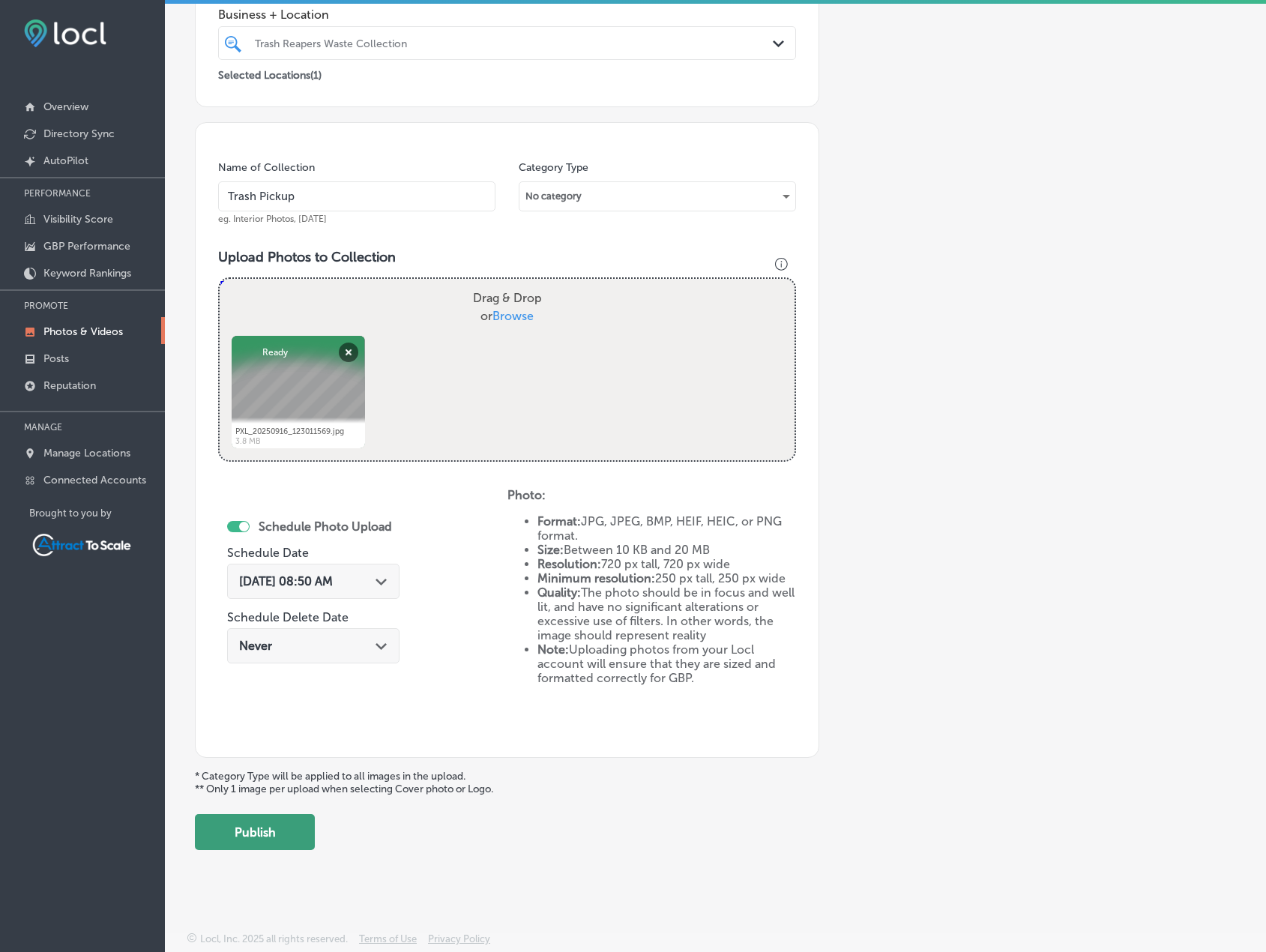
click at [296, 825] on button "Publish" at bounding box center [254, 832] width 120 height 36
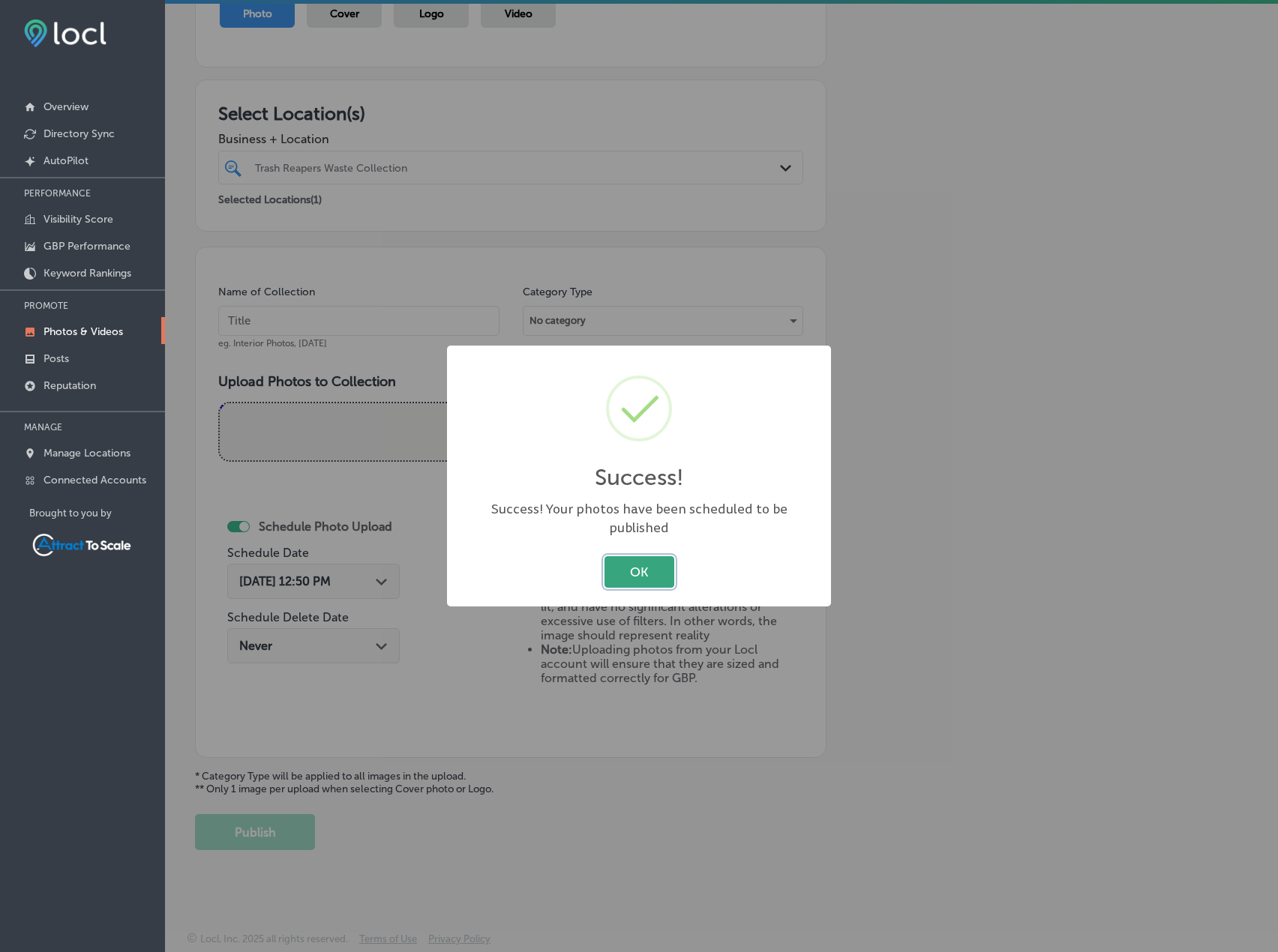
click at [627, 556] on button "OK" at bounding box center [639, 571] width 70 height 31
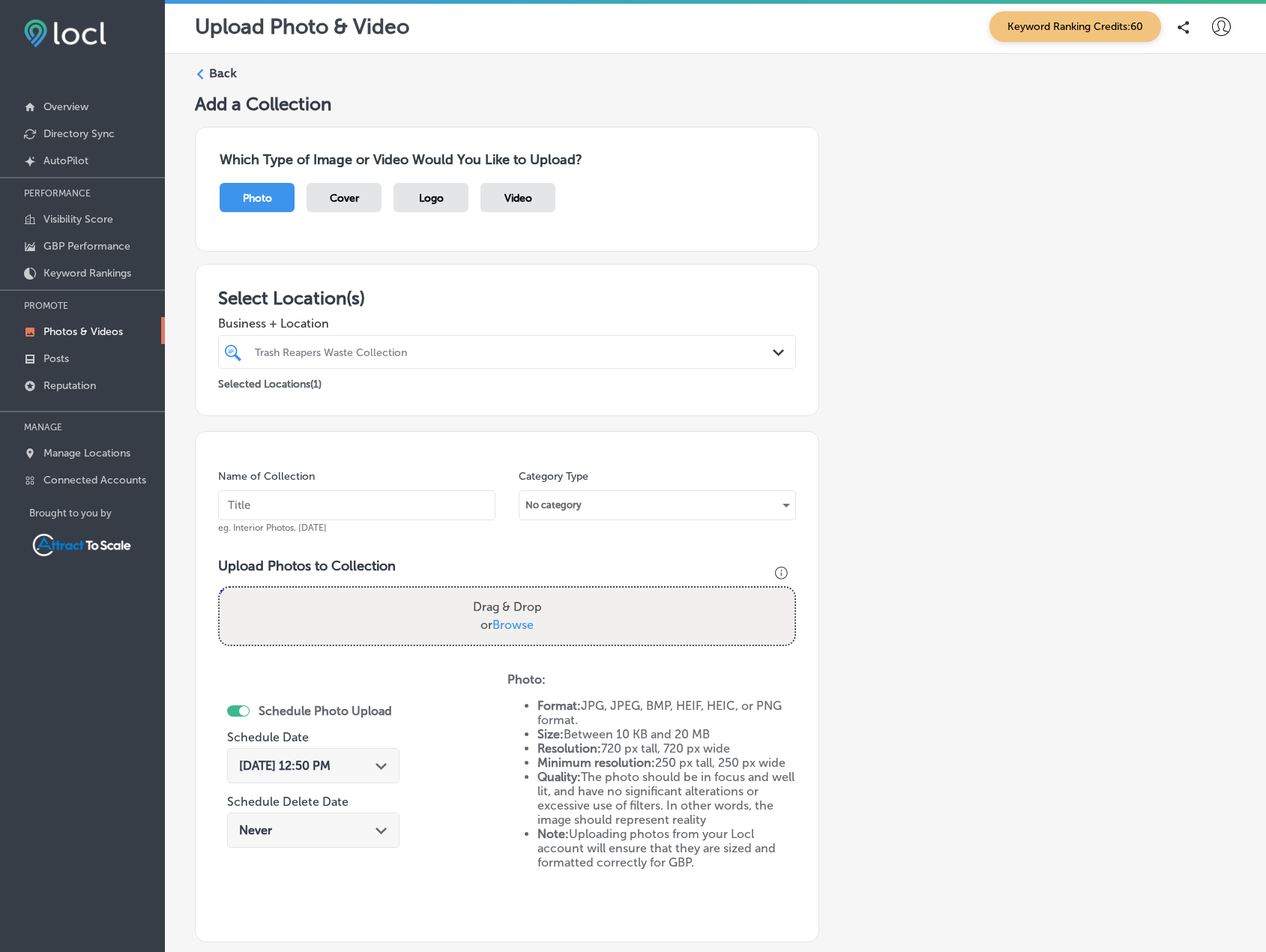
scroll to position [0, 0]
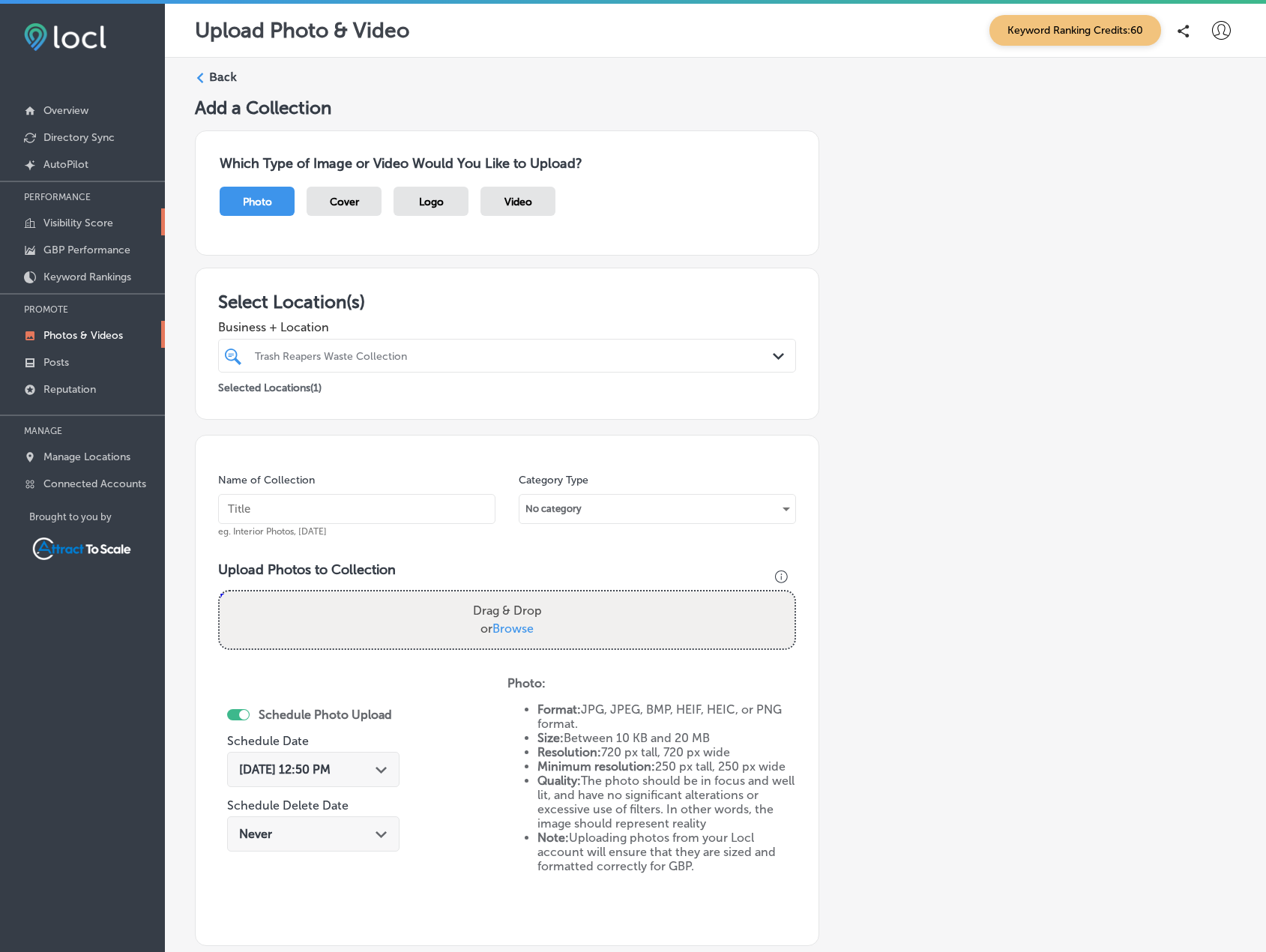
click at [55, 218] on p "Visibility Score" at bounding box center [78, 223] width 70 height 12
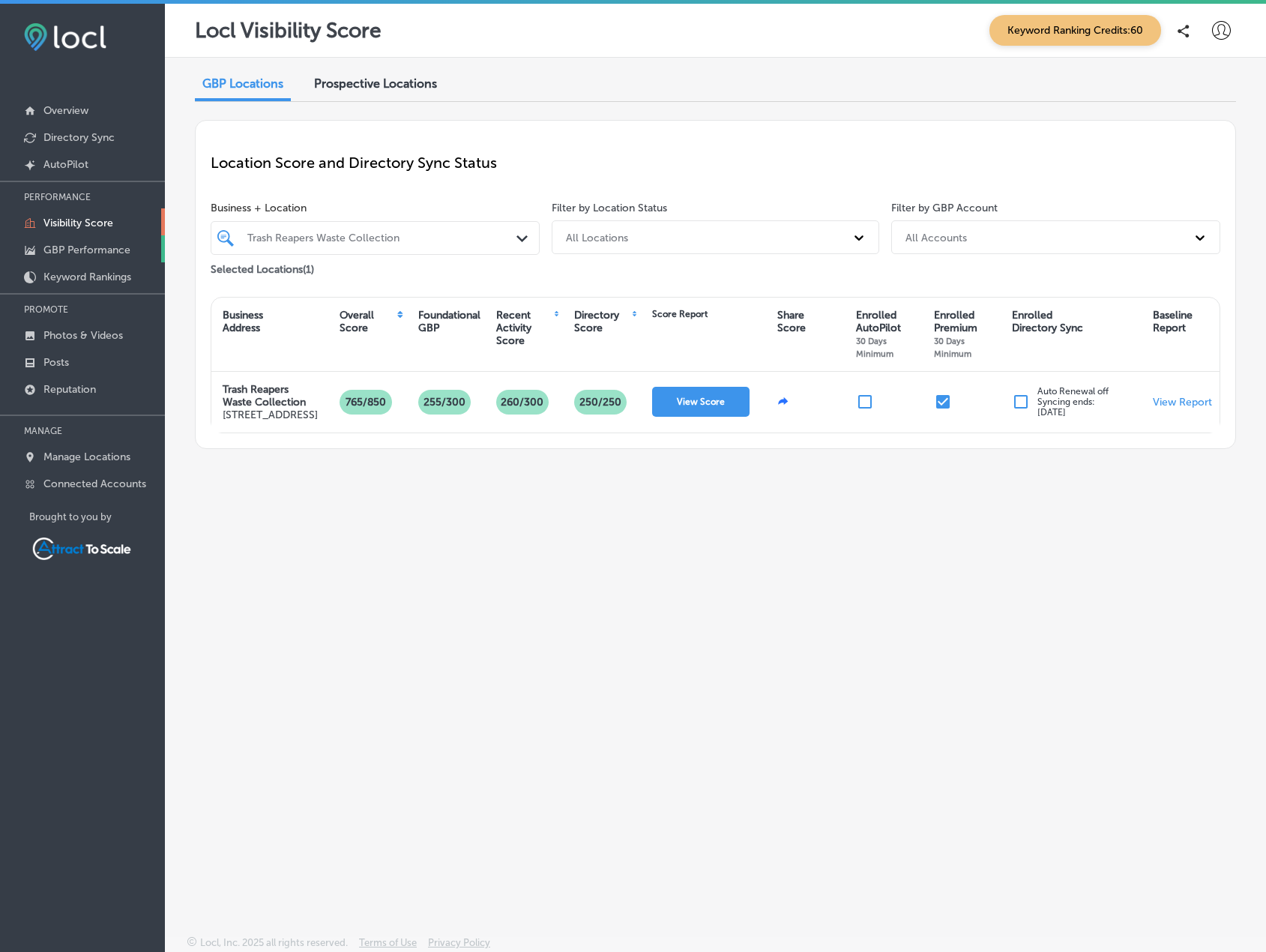
click at [78, 251] on p "GBP Performance" at bounding box center [87, 249] width 87 height 12
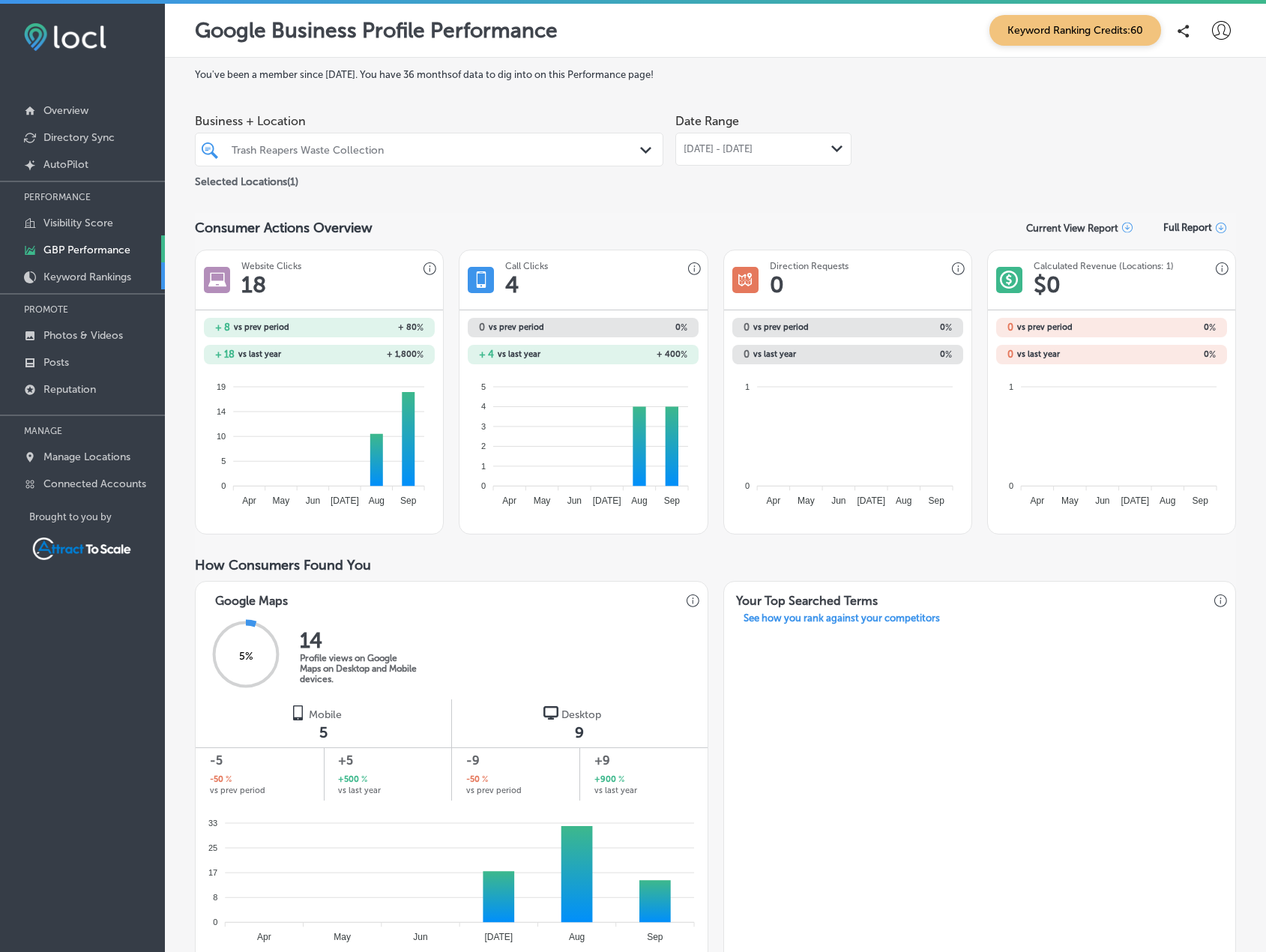
click at [72, 271] on p "Keyword Rankings" at bounding box center [87, 276] width 87 height 12
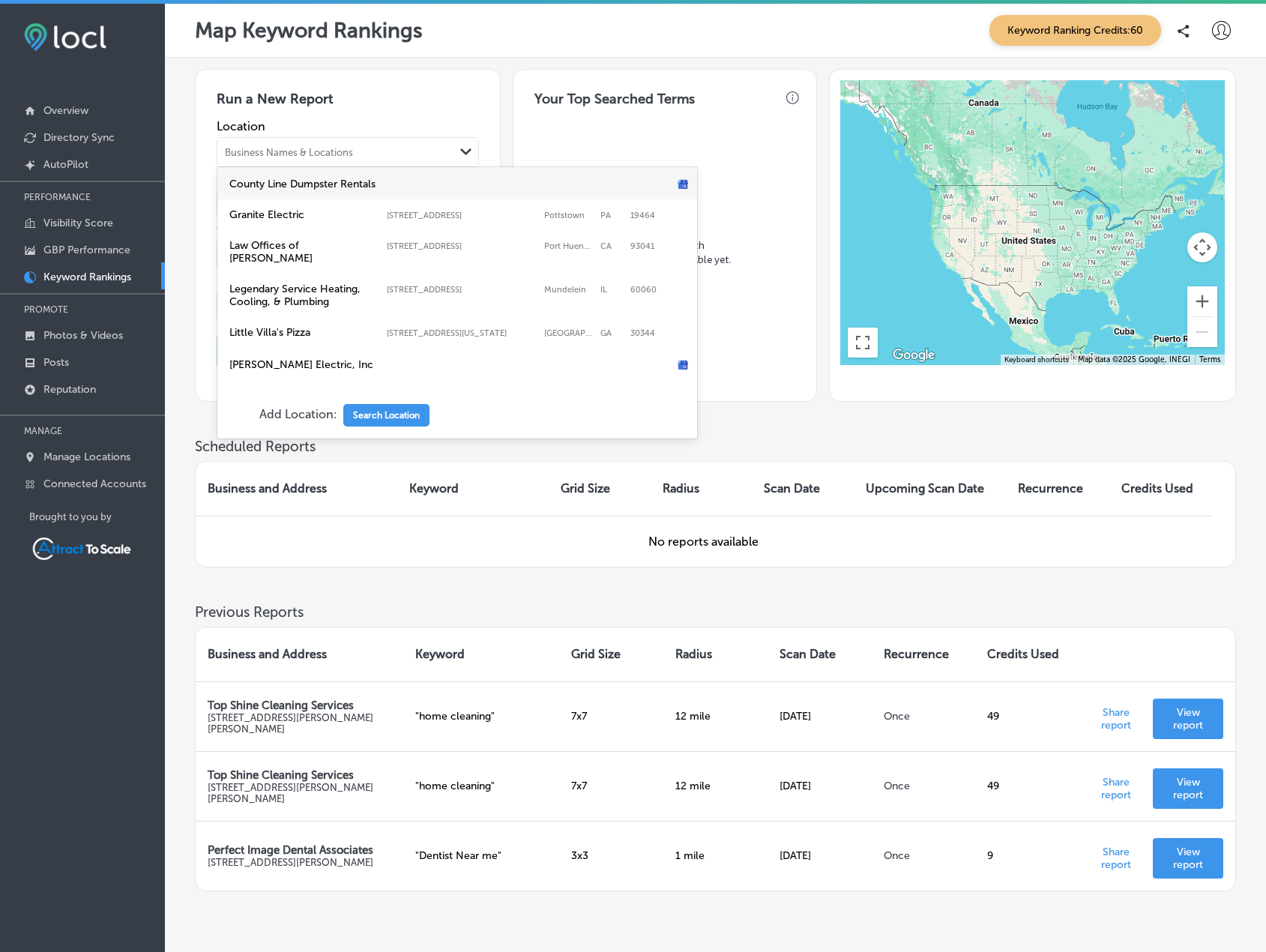
click at [357, 158] on div "Business Names & Locations" at bounding box center [336, 152] width 237 height 22
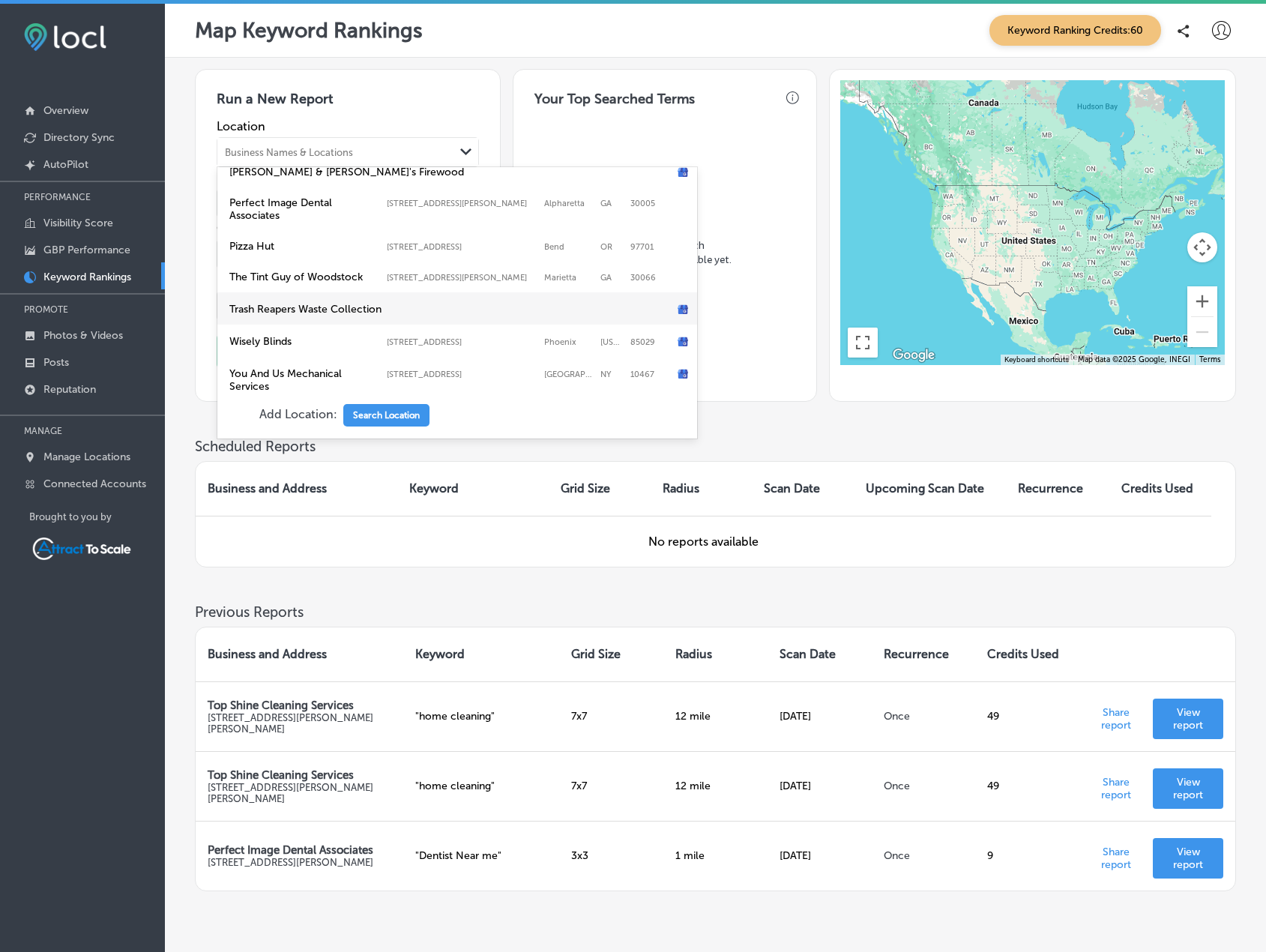
scroll to position [231, 0]
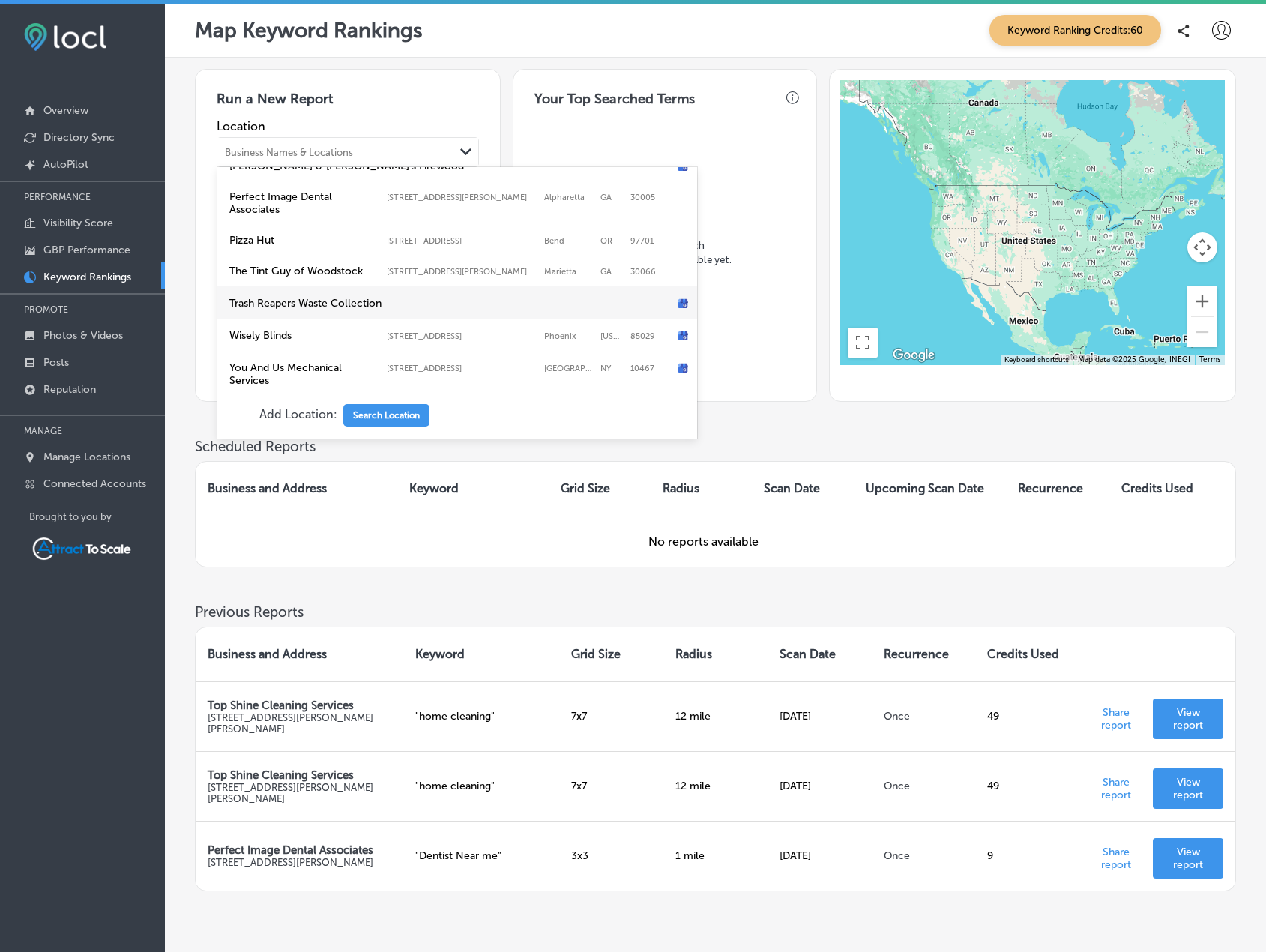
click at [343, 297] on label "Trash Reapers Waste Collection" at bounding box center [443, 303] width 427 height 12
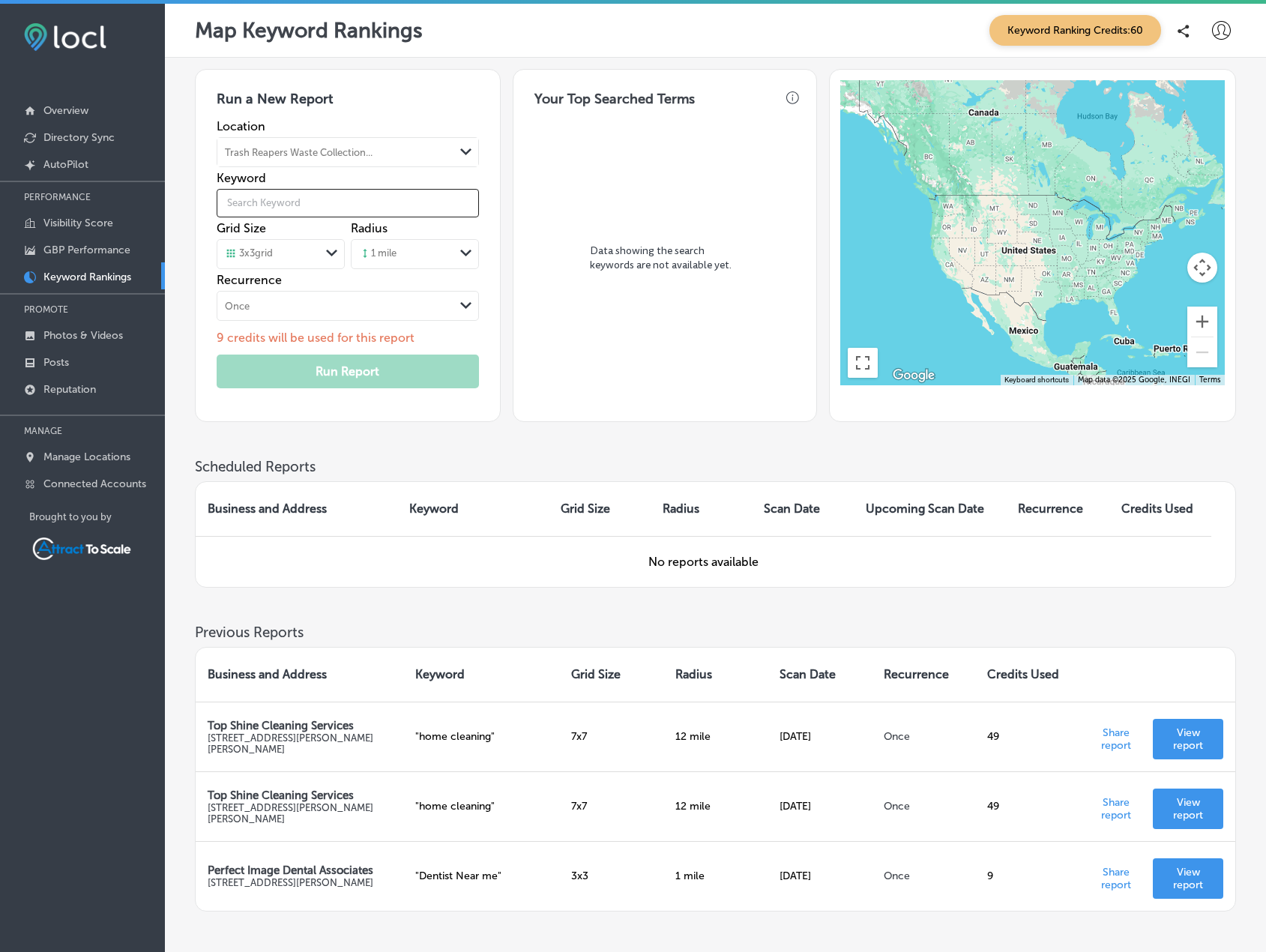
click at [299, 210] on input "text" at bounding box center [348, 203] width 262 height 42
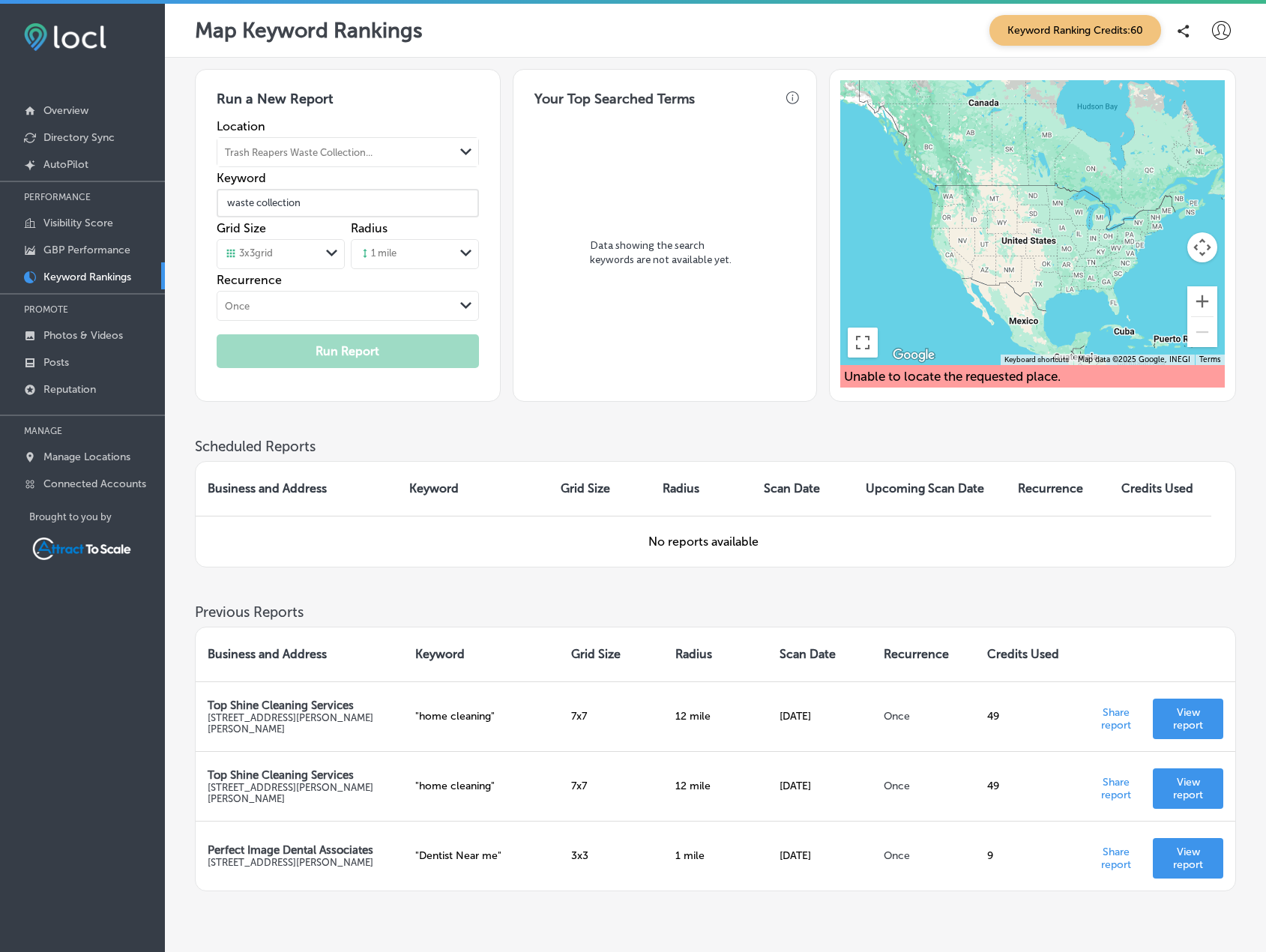
type input "waste collection"
click at [355, 305] on div "Once" at bounding box center [336, 306] width 237 height 16
click at [377, 290] on div "Location Trash Reapers Waste Collection... Path Created with Sketch. Keyword wa…" at bounding box center [348, 222] width 262 height 205
click at [379, 302] on div "Once" at bounding box center [336, 306] width 237 height 16
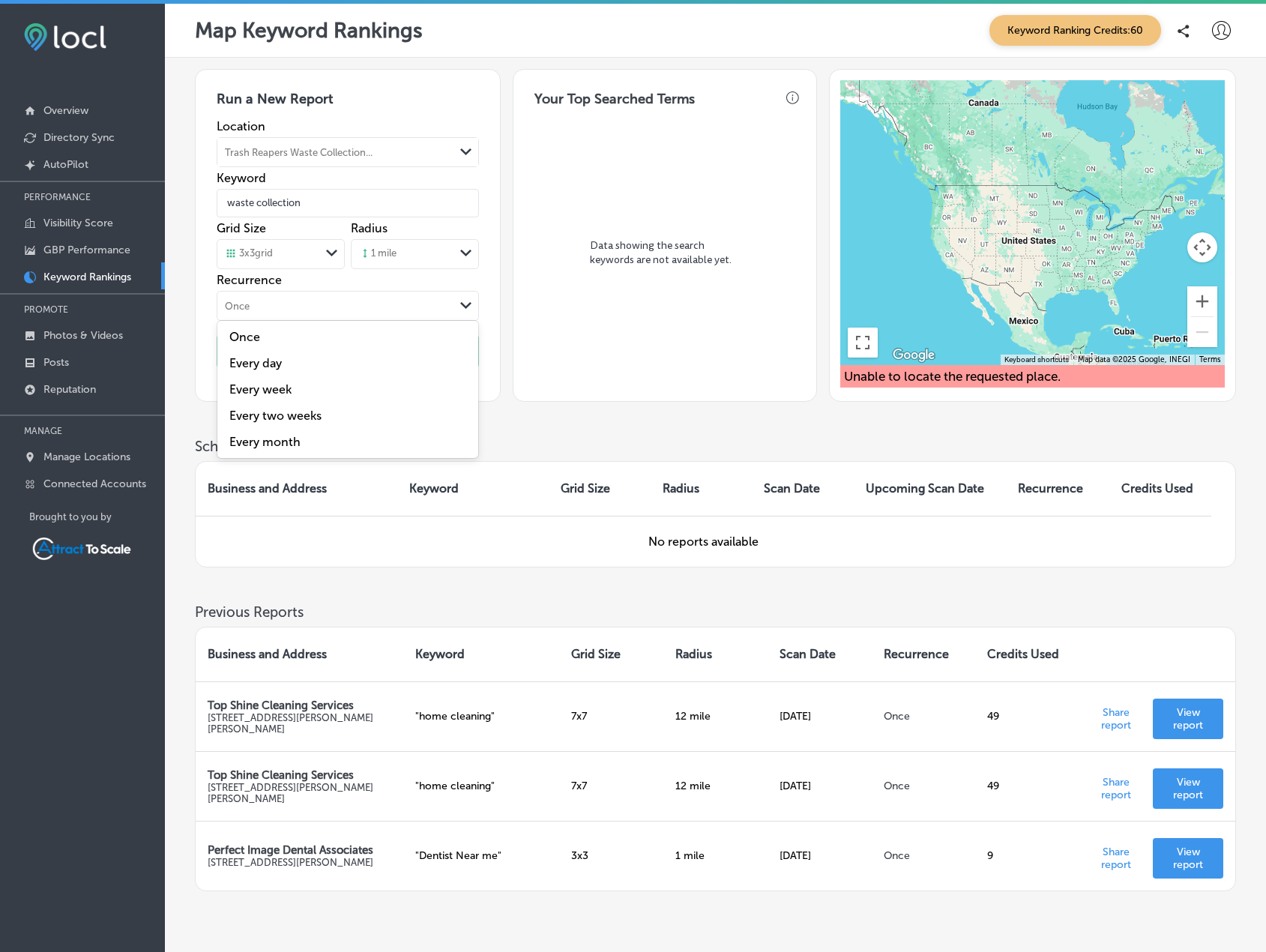
click at [276, 335] on label "Once" at bounding box center [348, 337] width 243 height 14
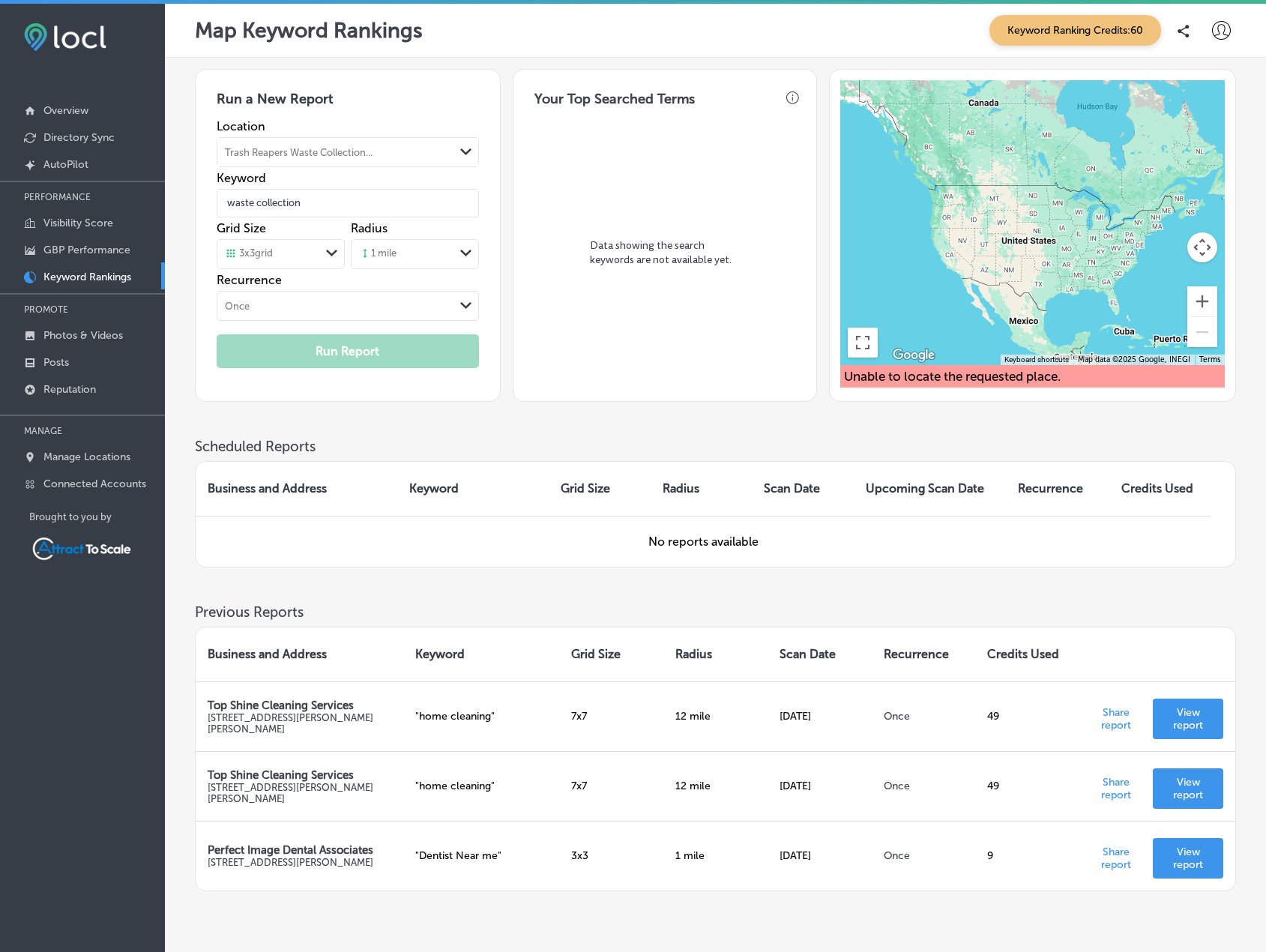
click at [412, 253] on div "1 mile" at bounding box center [402, 254] width 103 height 22
click at [407, 286] on div "0.1 miles" at bounding box center [415, 285] width 127 height 26
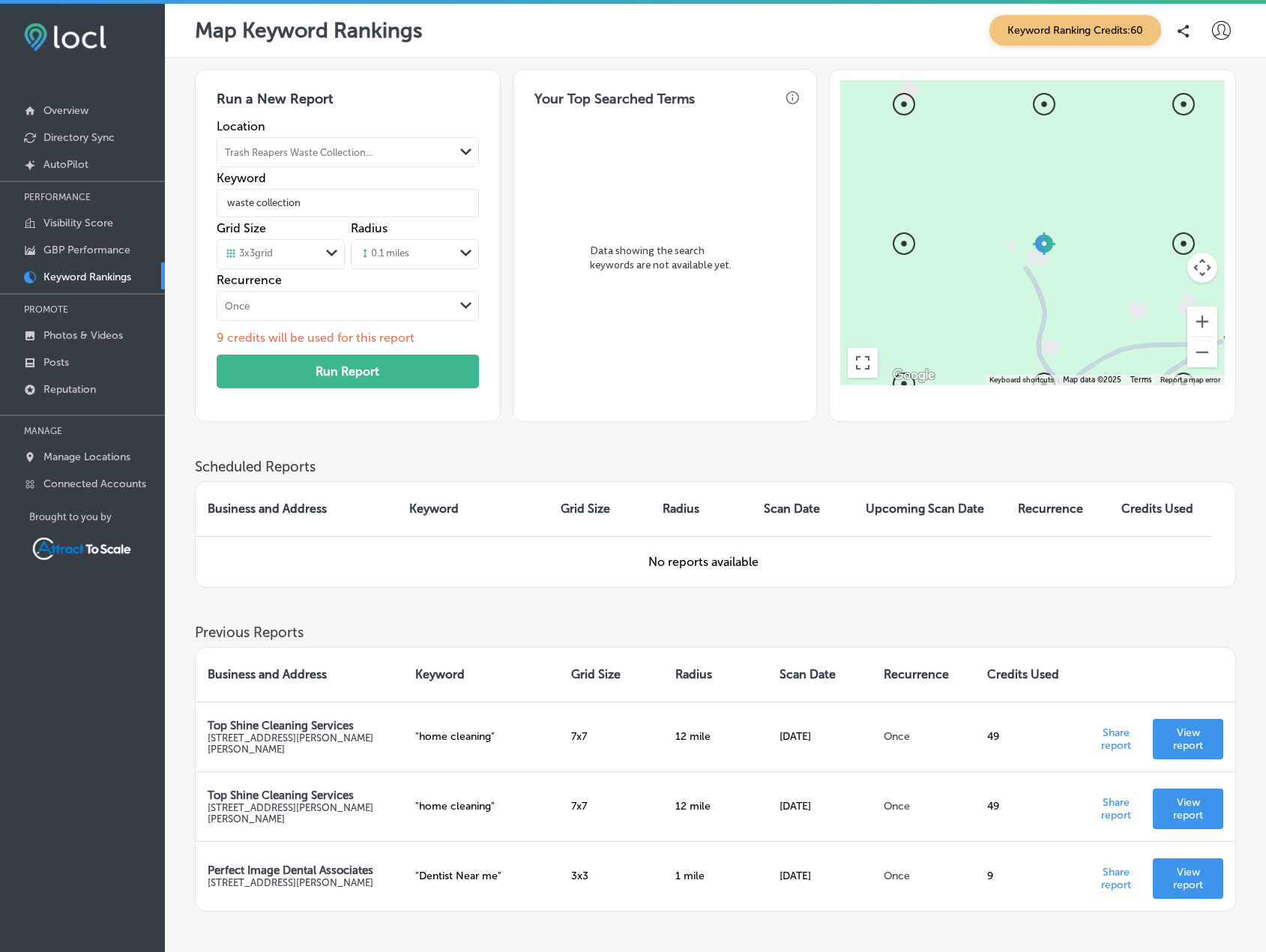
click at [407, 254] on div "0.1 miles" at bounding box center [384, 254] width 50 height 13
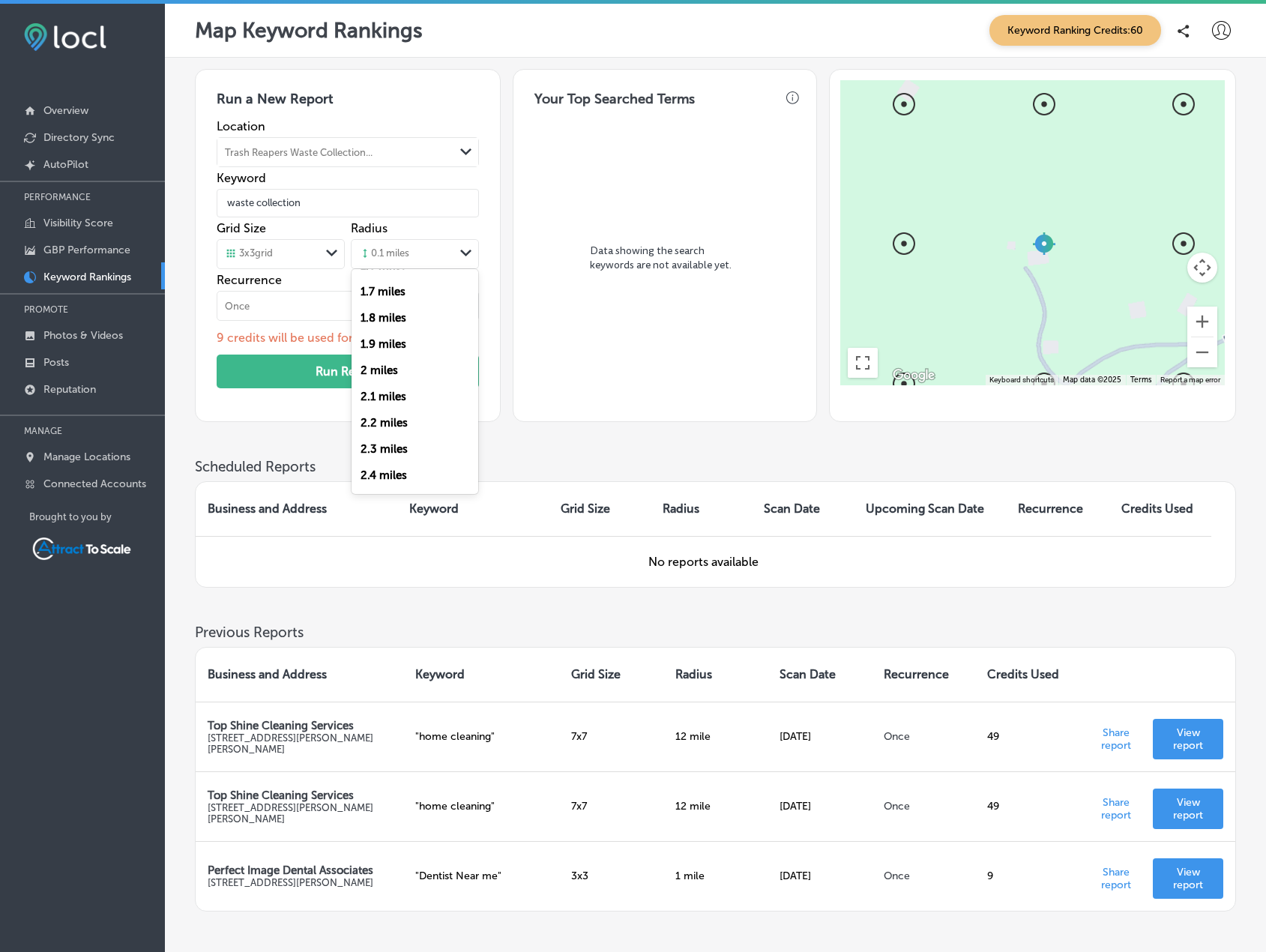
scroll to position [450, 0]
click at [422, 407] on div "2.3 miles" at bounding box center [415, 413] width 127 height 26
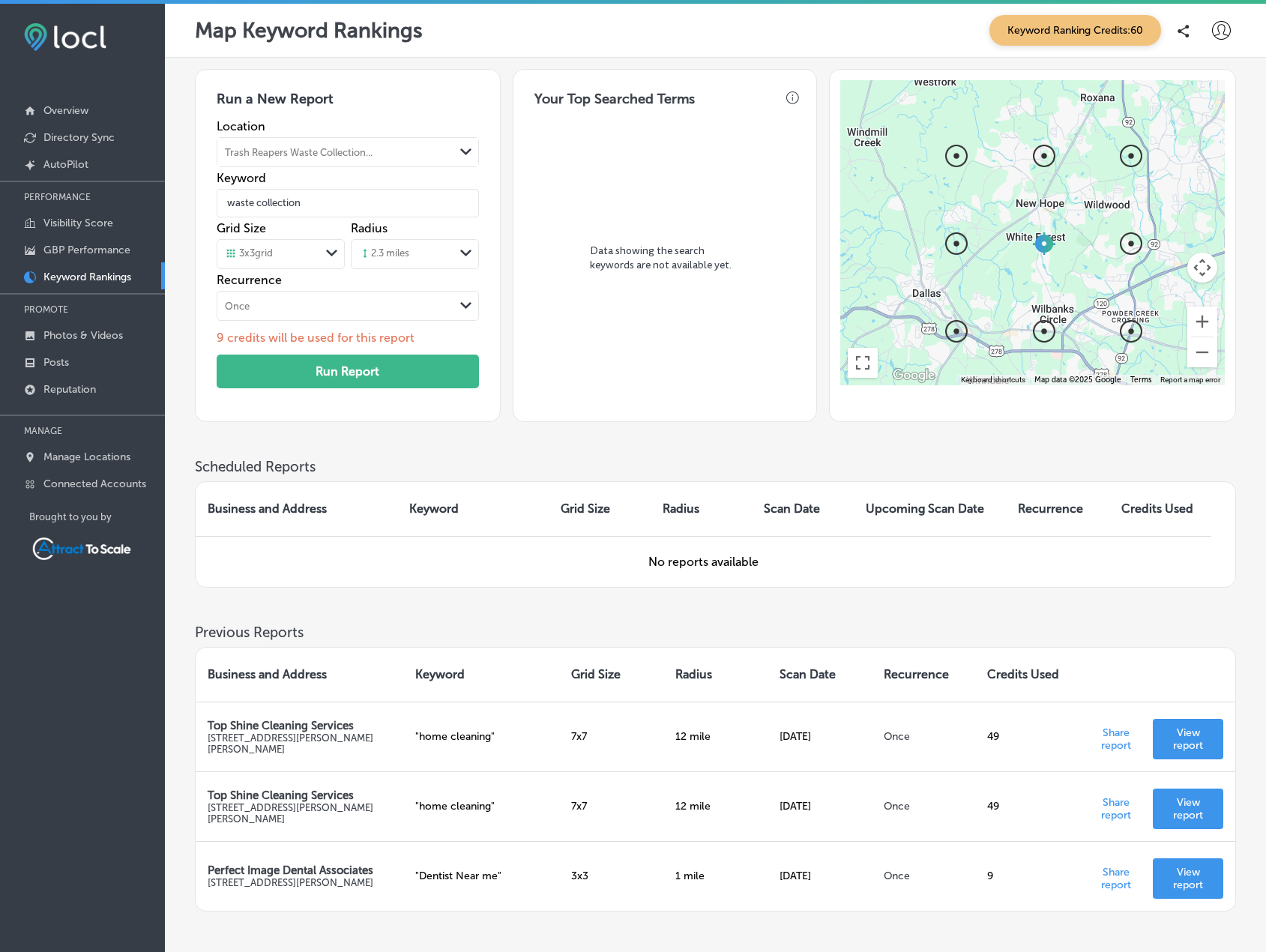
click at [293, 249] on div "3 x 3 grid" at bounding box center [269, 254] width 103 height 16
click at [286, 358] on div "9 x 9 grid" at bounding box center [281, 364] width 127 height 26
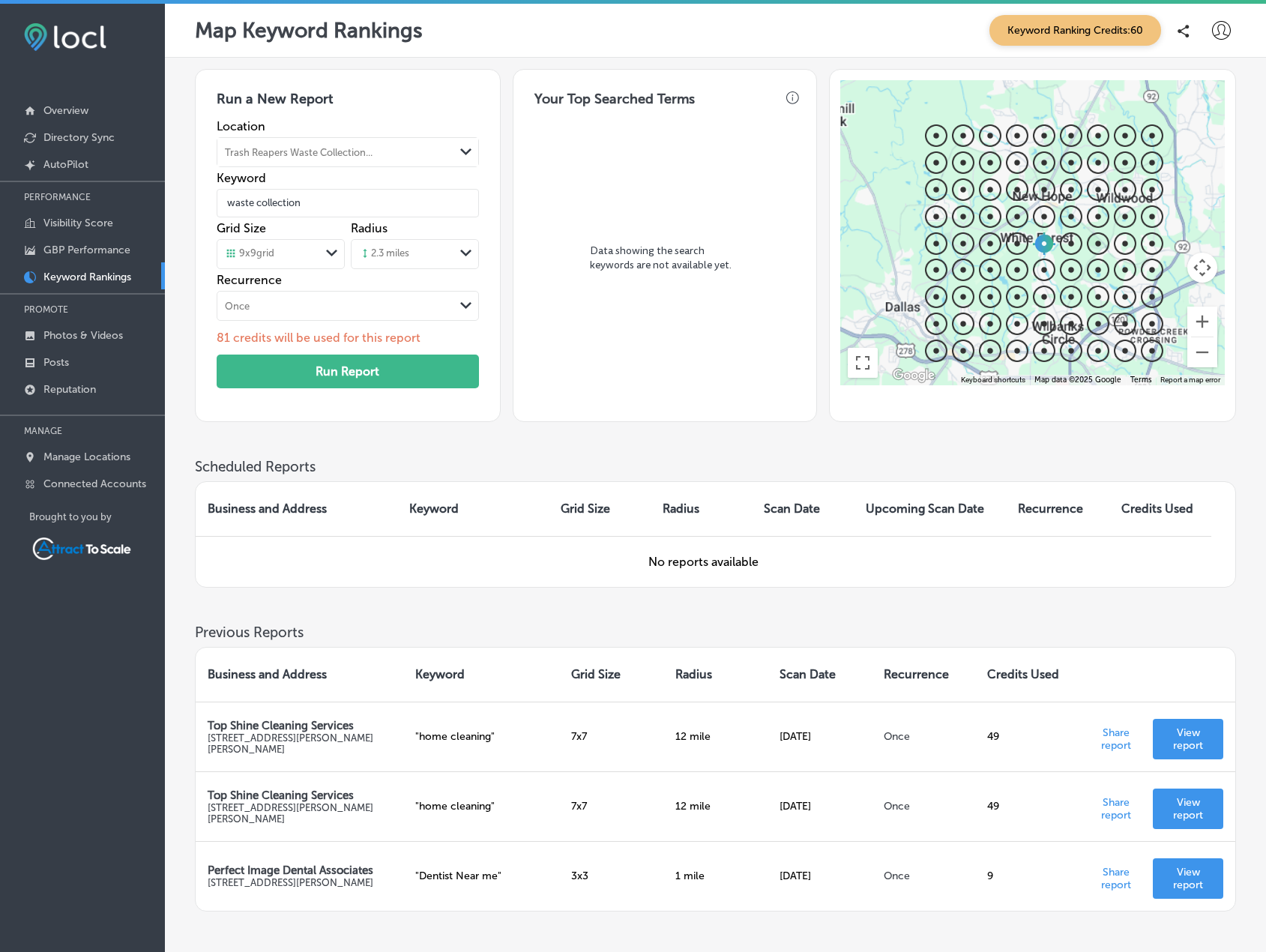
click at [449, 258] on div "2.3 miles" at bounding box center [402, 254] width 103 height 22
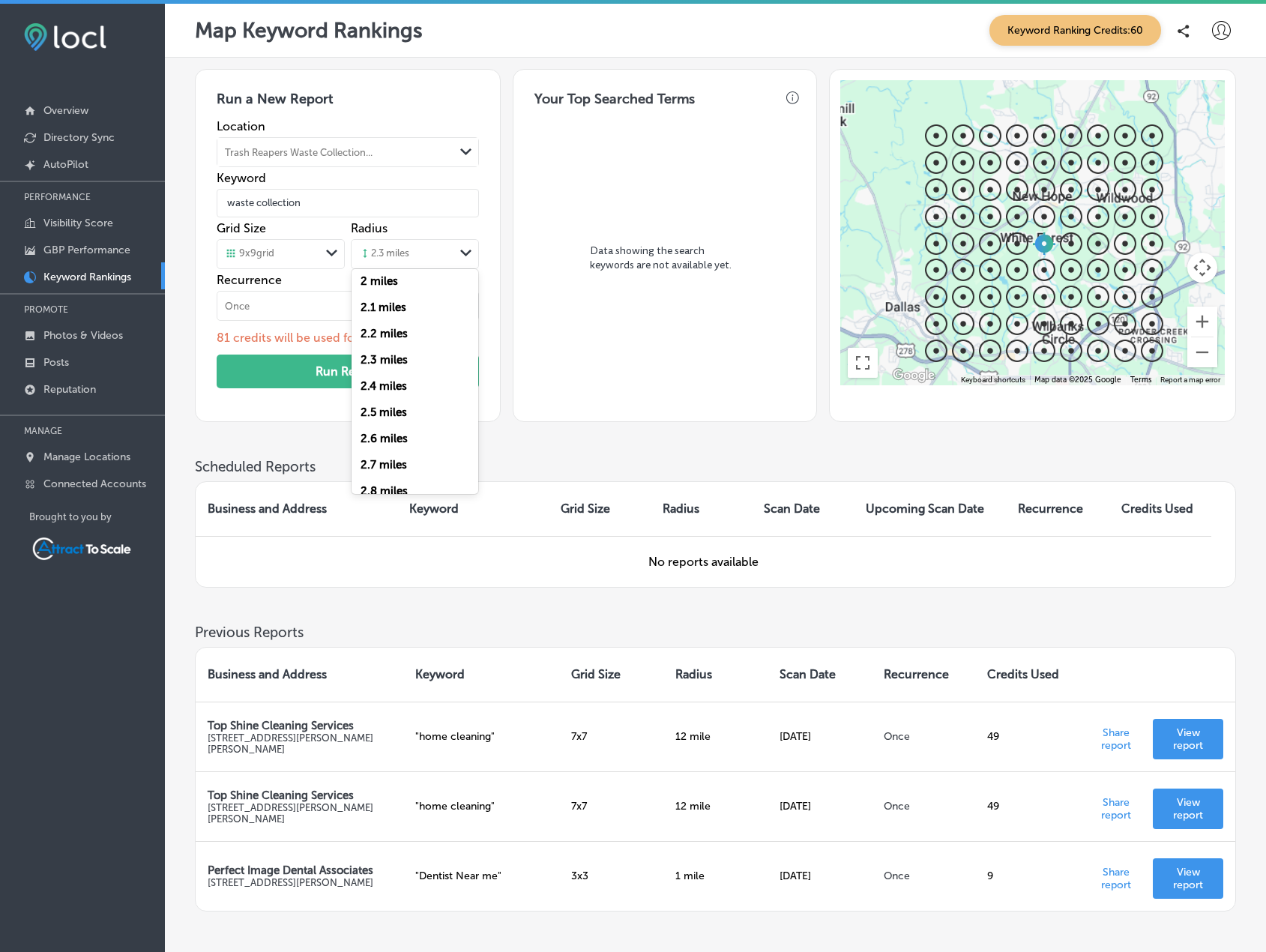
scroll to position [525, 0]
click at [388, 391] on label "2.5 miles" at bounding box center [384, 390] width 46 height 13
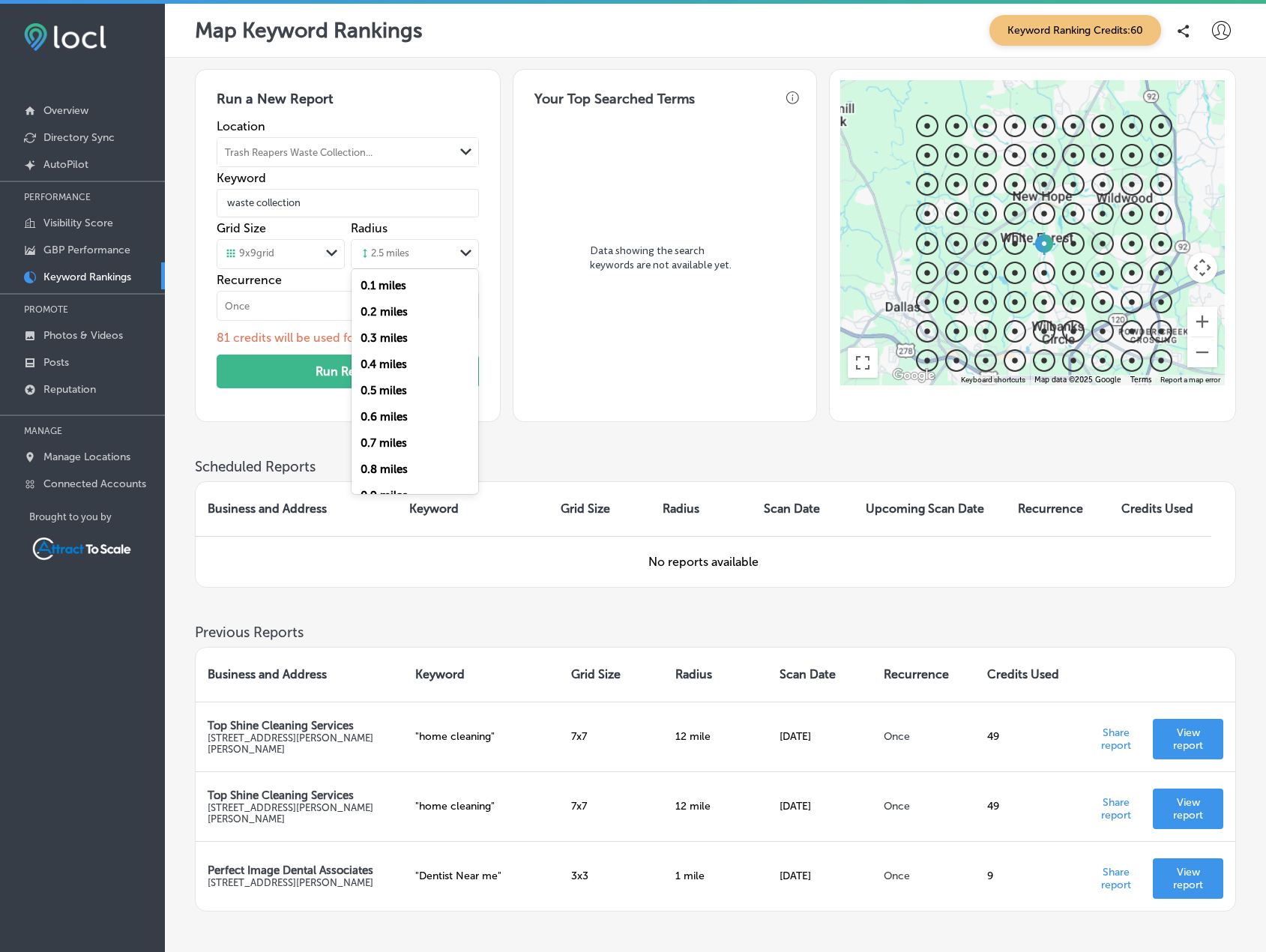
click at [436, 249] on div "2.5 miles" at bounding box center [402, 254] width 103 height 22
click at [392, 444] on label "5 miles" at bounding box center [379, 447] width 37 height 13
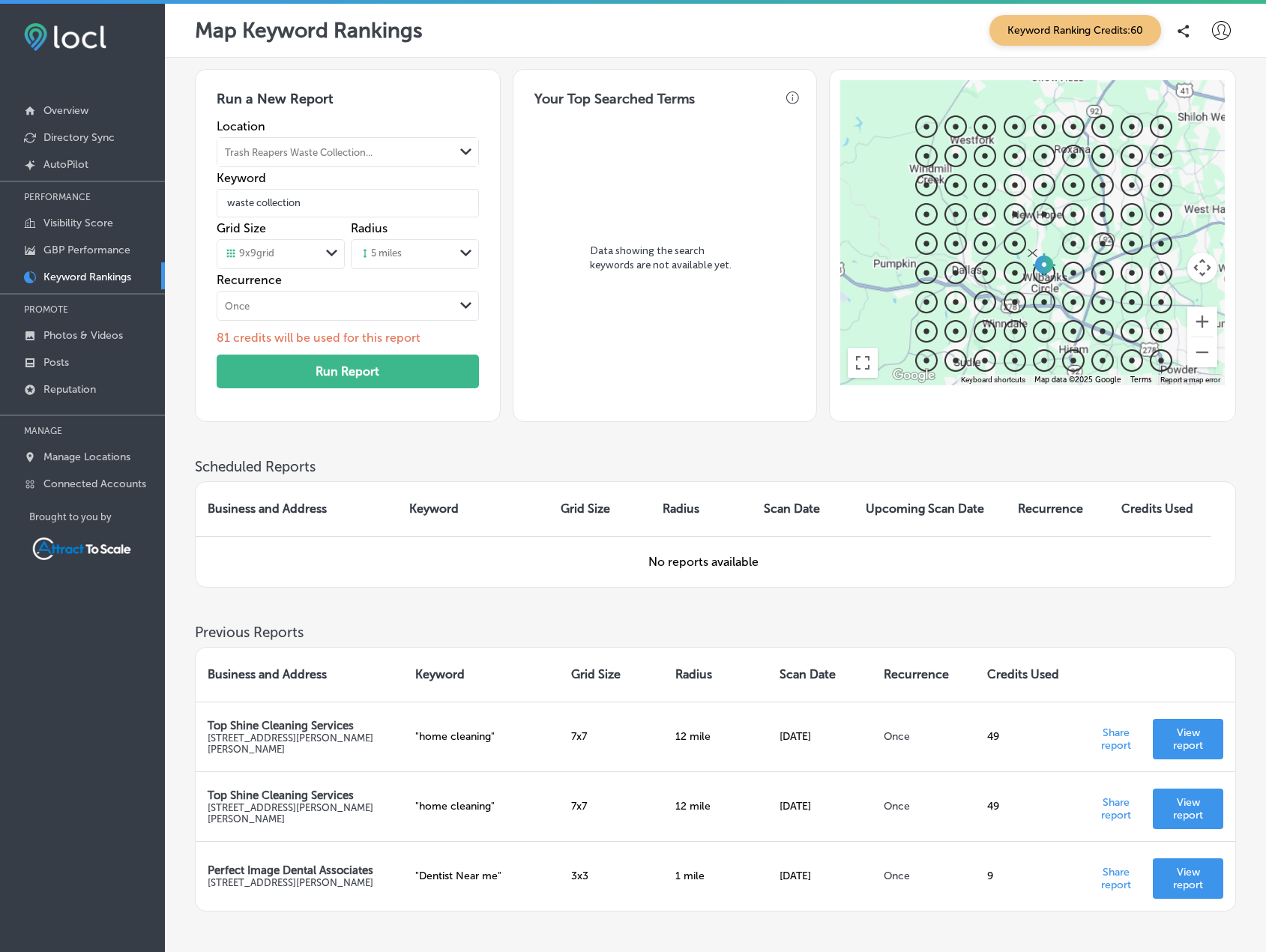
drag, startPoint x: 1044, startPoint y: 248, endPoint x: 1045, endPoint y: 271, distance: 23.0
click at [1045, 271] on img "Drag to Reposition Center Data Point" at bounding box center [1044, 264] width 22 height 22
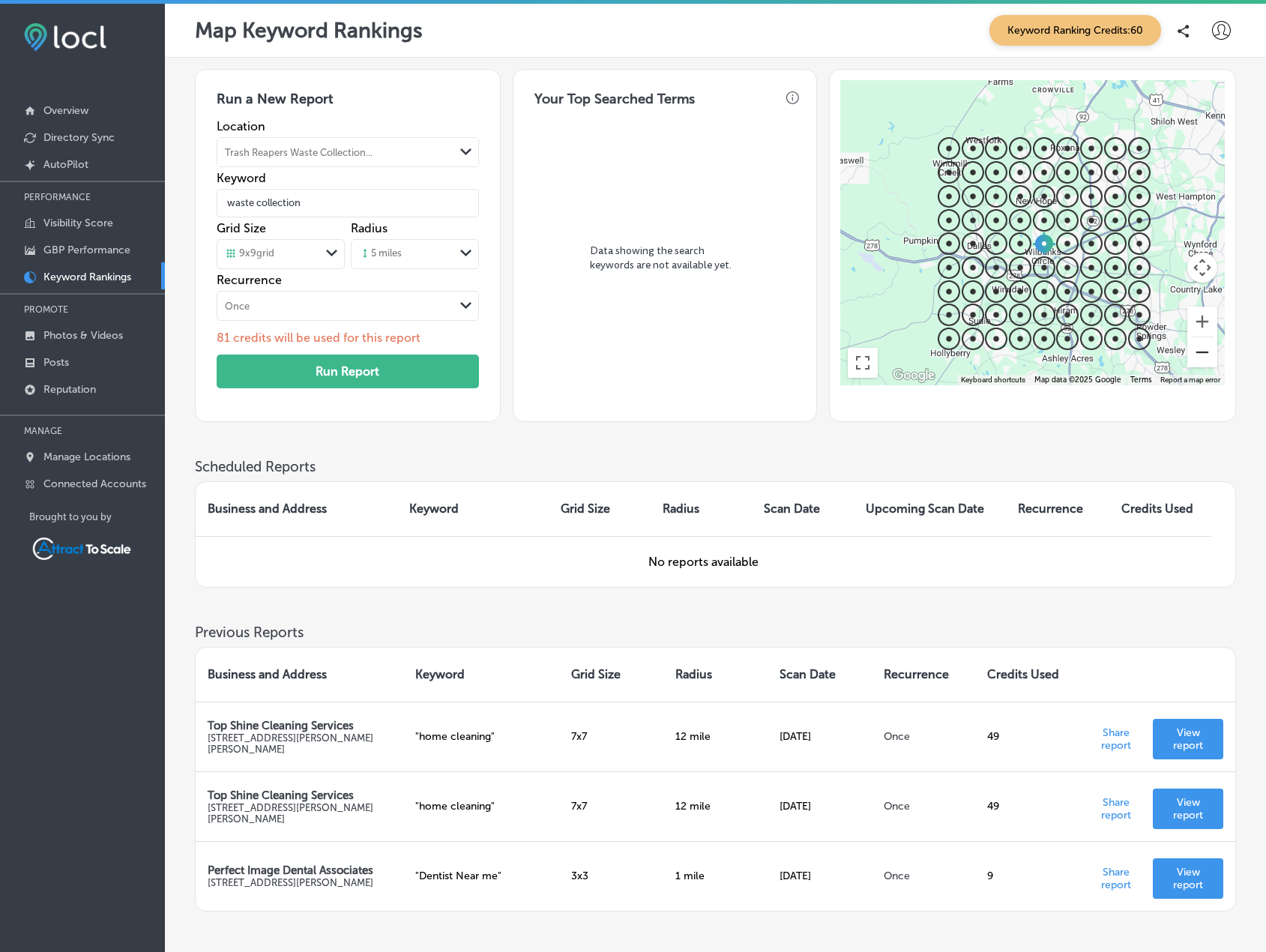
click at [1199, 356] on button "Zoom out" at bounding box center [1202, 352] width 30 height 30
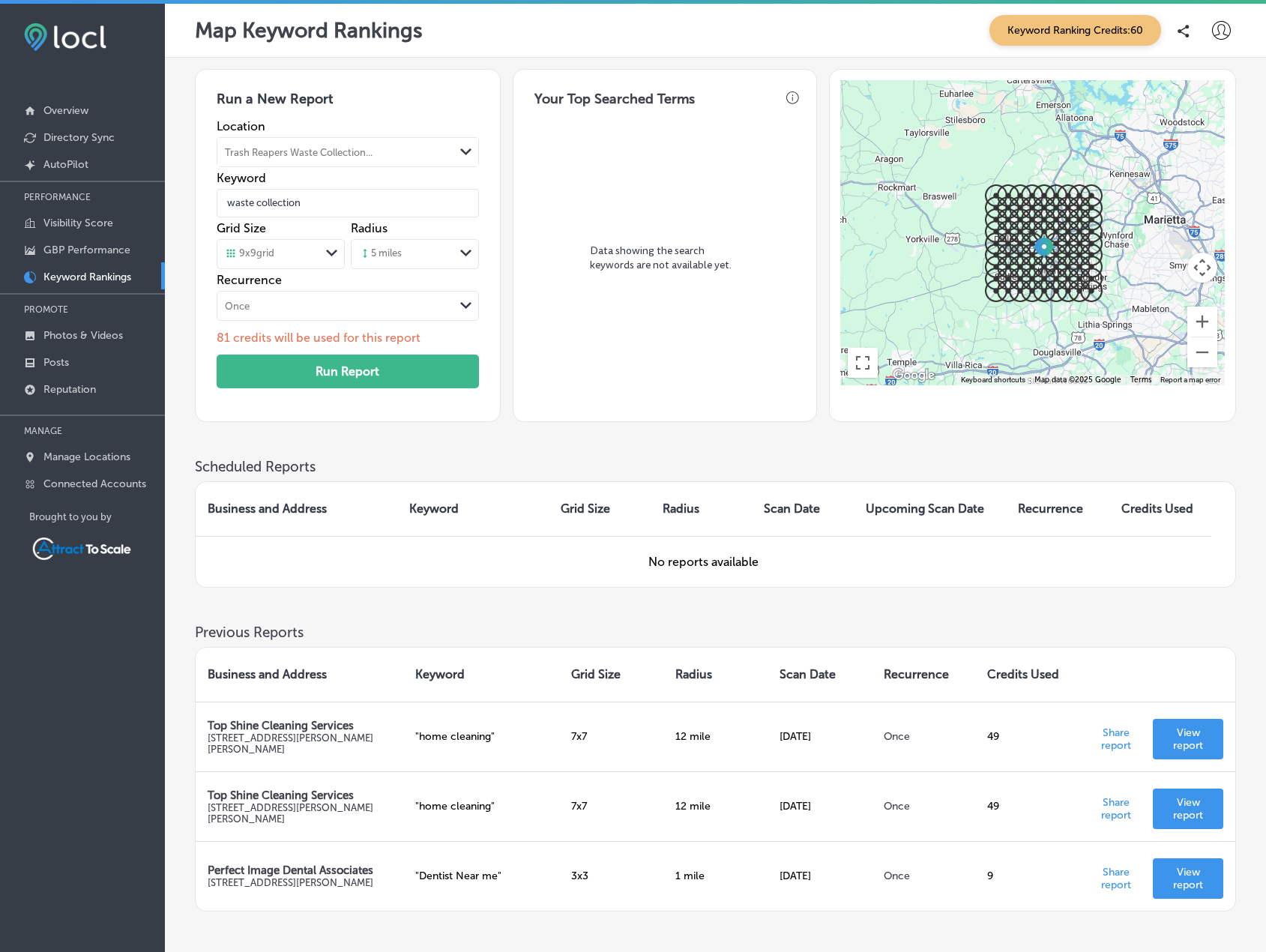
drag, startPoint x: 1044, startPoint y: 243, endPoint x: 1043, endPoint y: 252, distance: 9.1
click at [1043, 252] on img "Drag to Reposition Center Data Point" at bounding box center [1044, 246] width 22 height 22
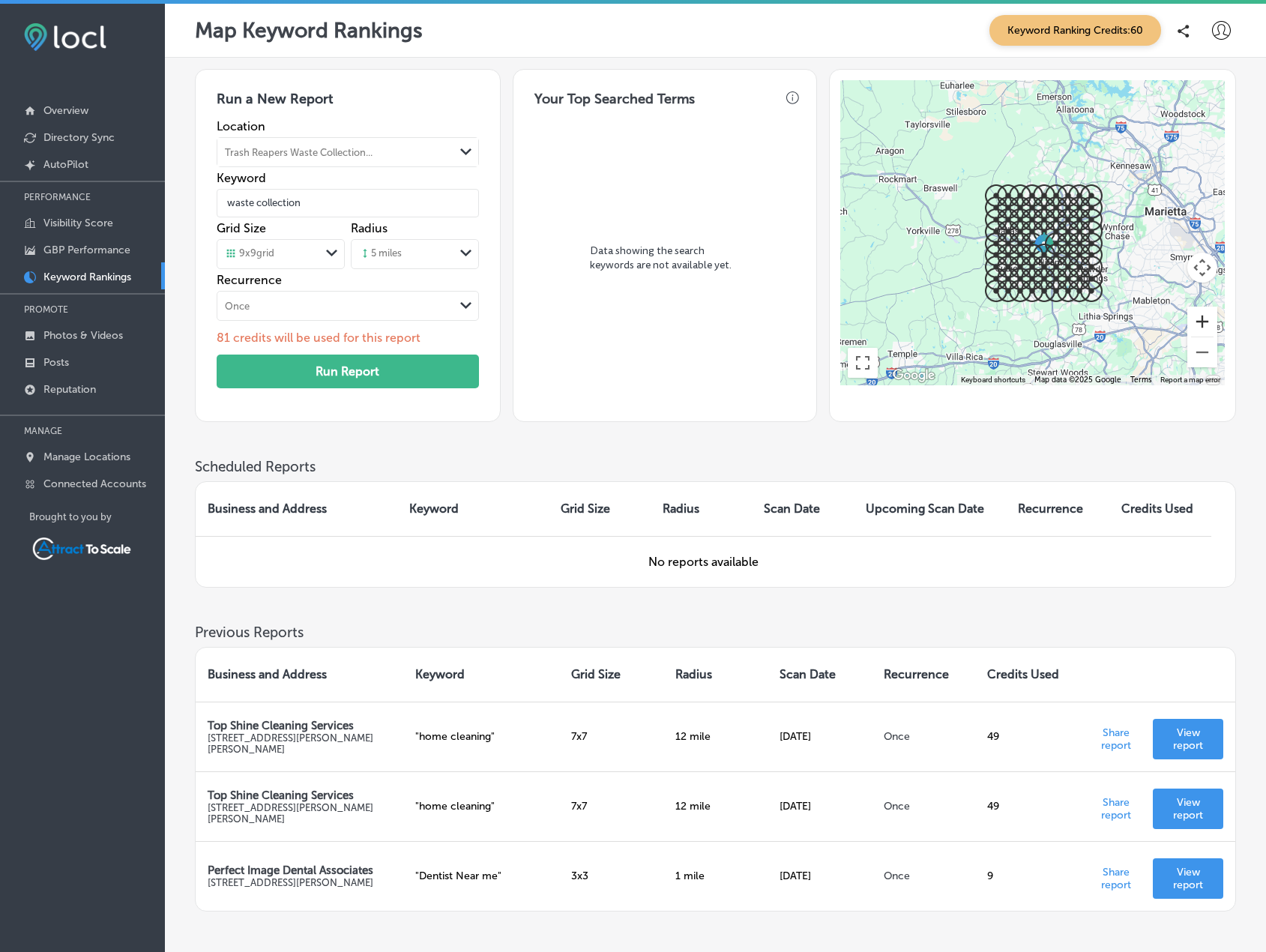
click at [1202, 323] on button "Zoom in" at bounding box center [1202, 322] width 30 height 30
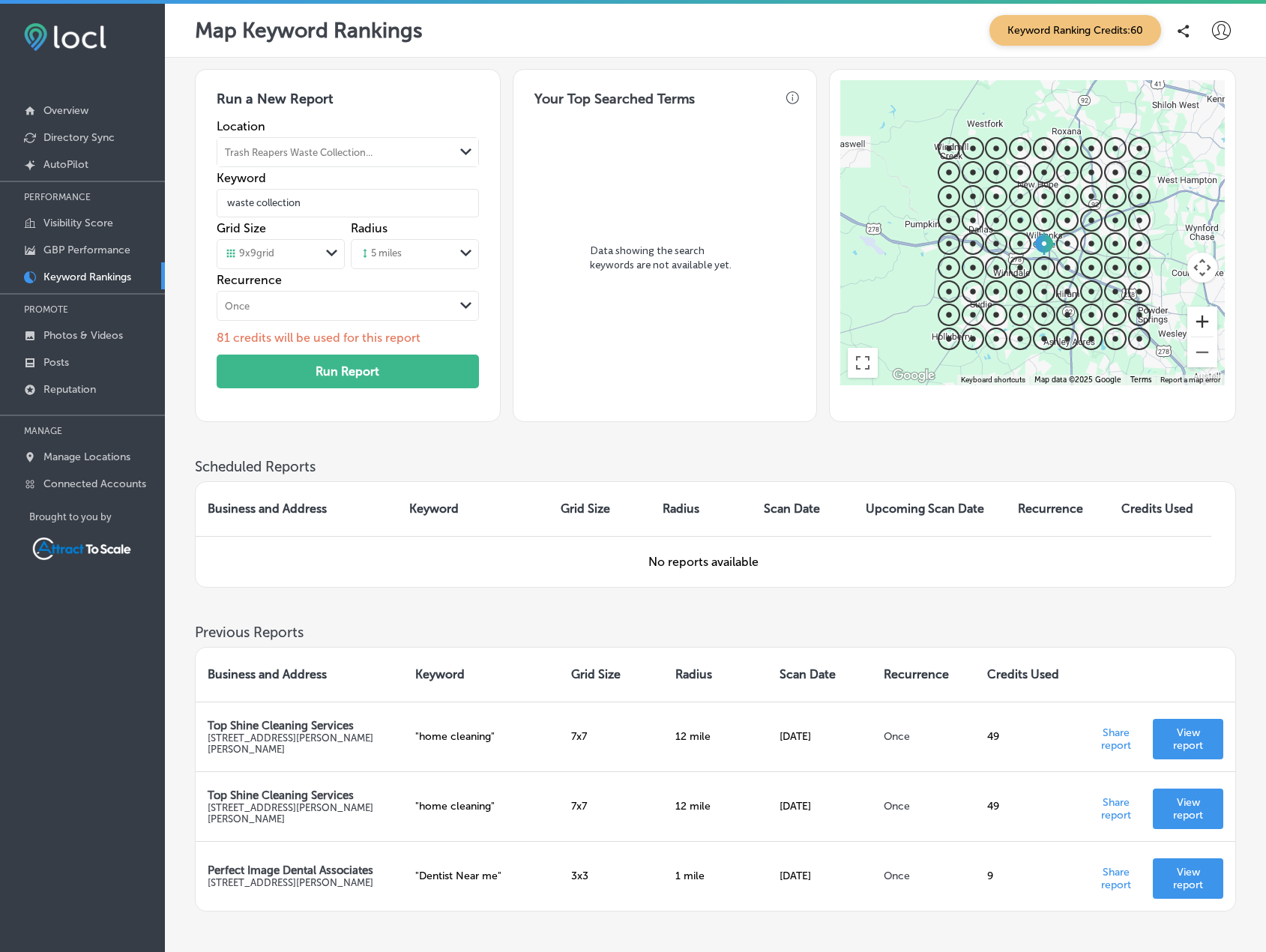
click at [1202, 320] on button "Zoom in" at bounding box center [1202, 322] width 30 height 30
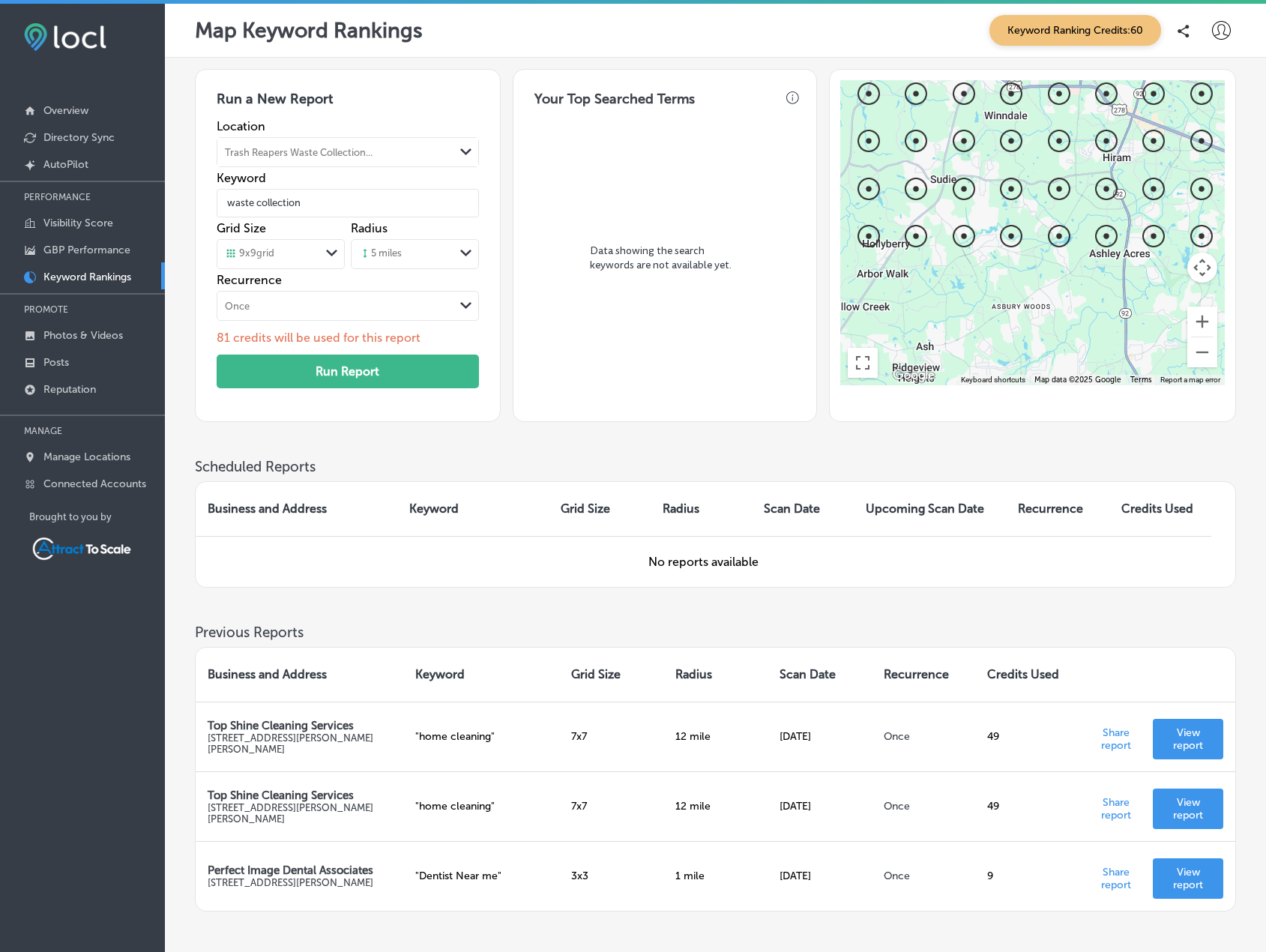
drag, startPoint x: 1072, startPoint y: 322, endPoint x: 1087, endPoint y: 122, distance: 200.6
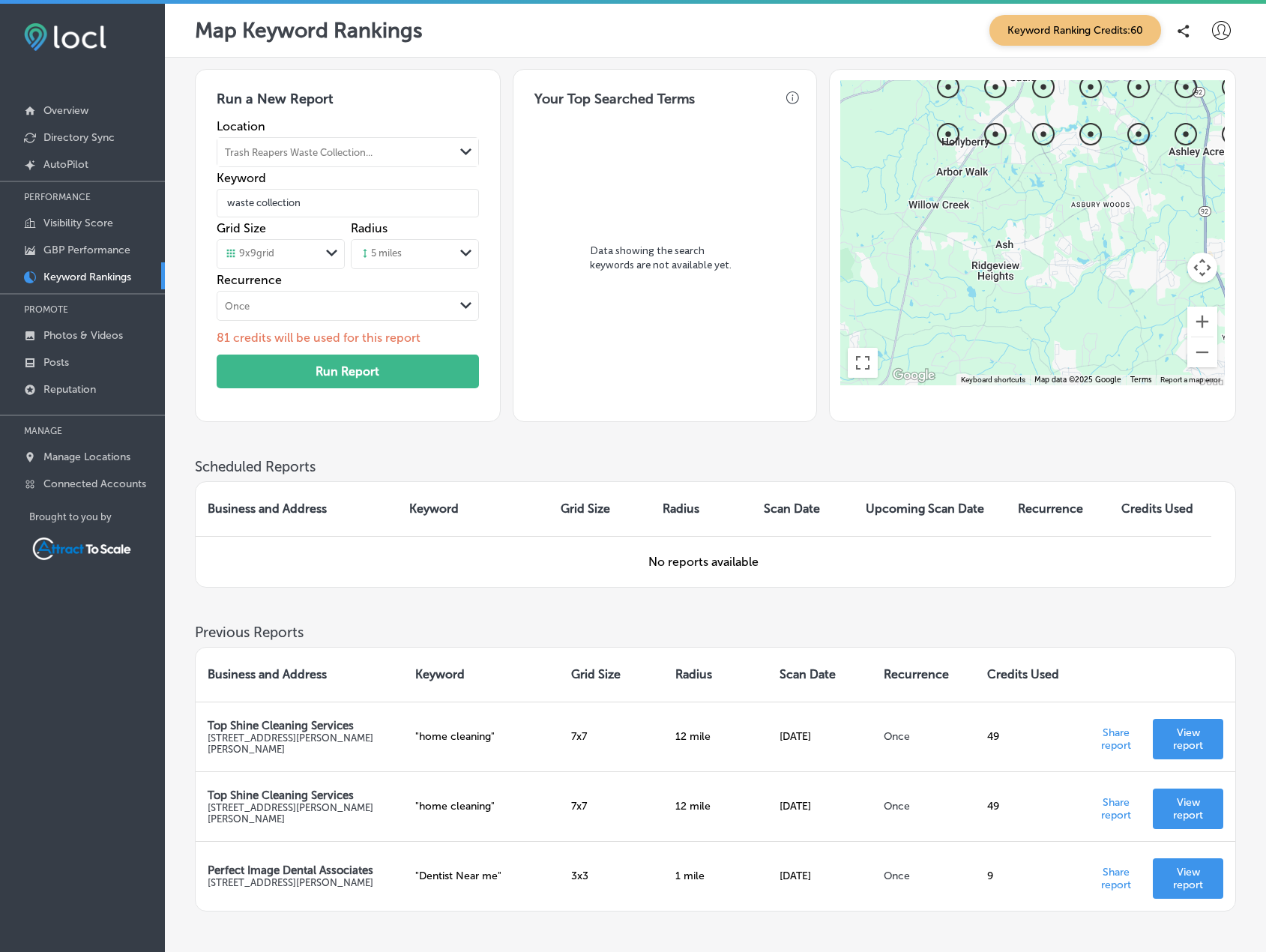
drag, startPoint x: 952, startPoint y: 342, endPoint x: 1033, endPoint y: 238, distance: 131.8
click at [1033, 238] on div at bounding box center [1033, 233] width 384 height 305
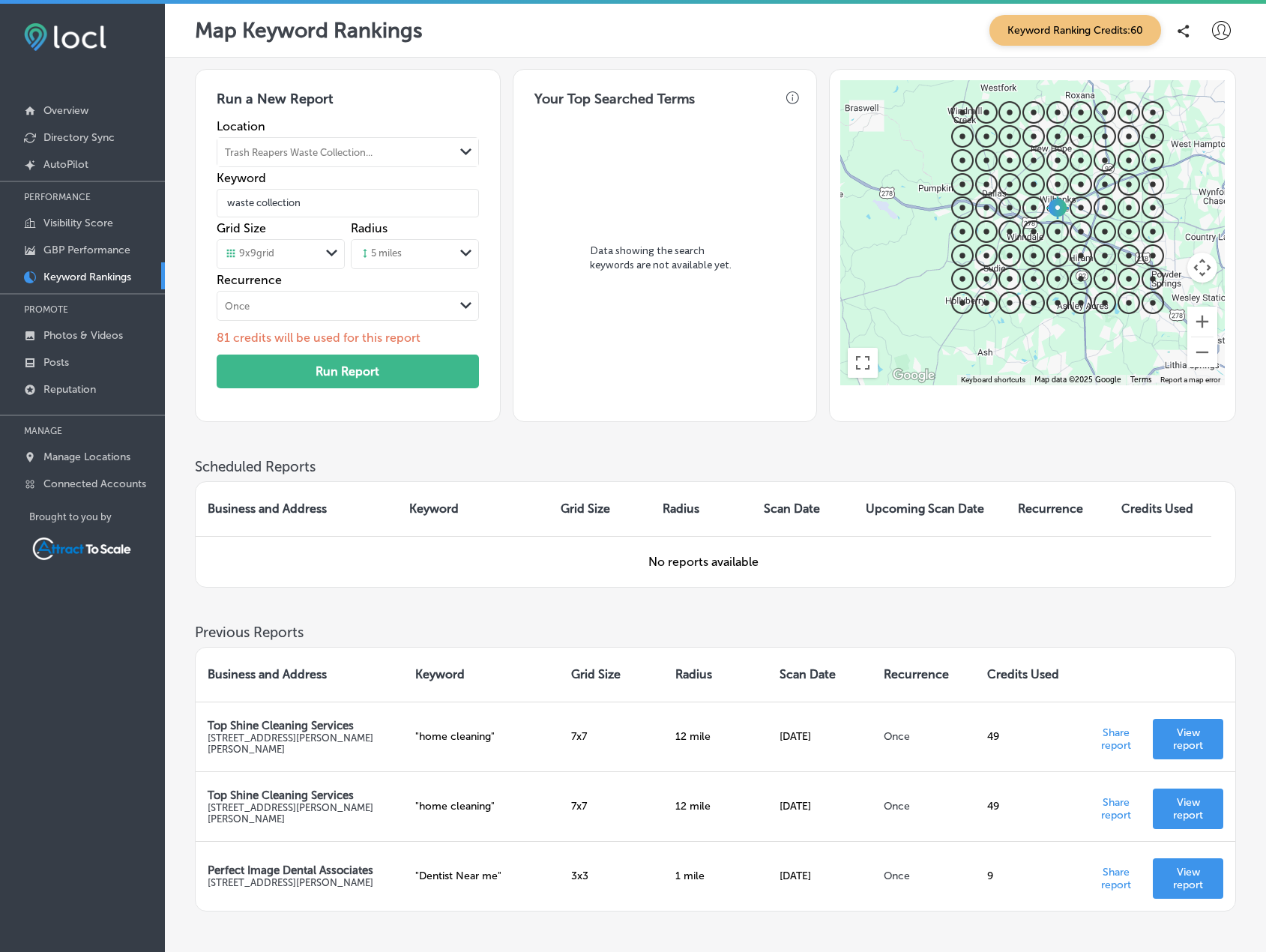
drag, startPoint x: 1108, startPoint y: 244, endPoint x: 1021, endPoint y: 373, distance: 155.6
click at [1019, 375] on div "Keyboard shortcuts Map Data Map data ©2025 Google Map data ©2025 Google 5 km Cl…" at bounding box center [1033, 233] width 384 height 305
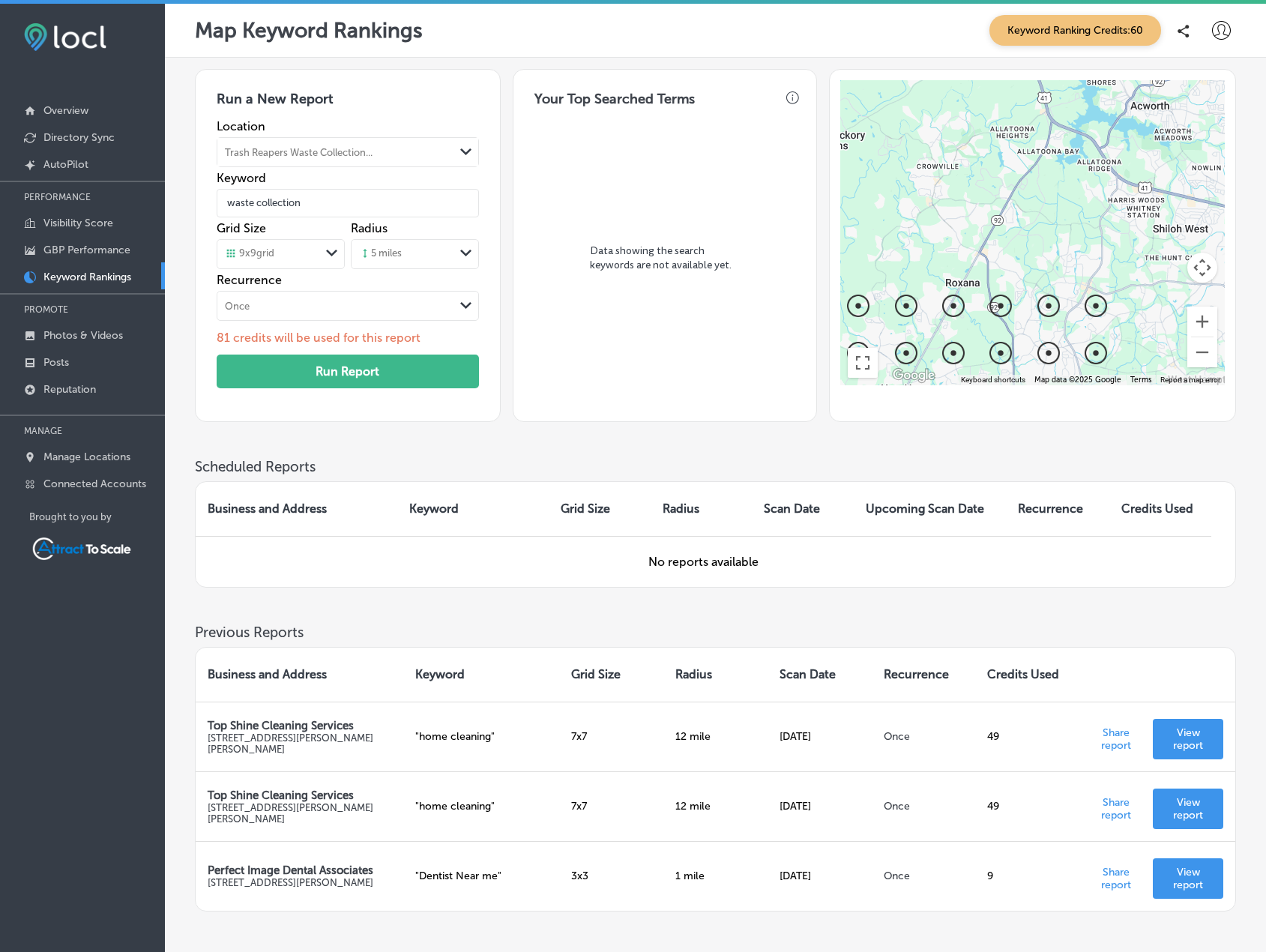
drag, startPoint x: 1140, startPoint y: 158, endPoint x: 1084, endPoint y: 223, distance: 85.8
click at [1082, 223] on div at bounding box center [1033, 233] width 384 height 305
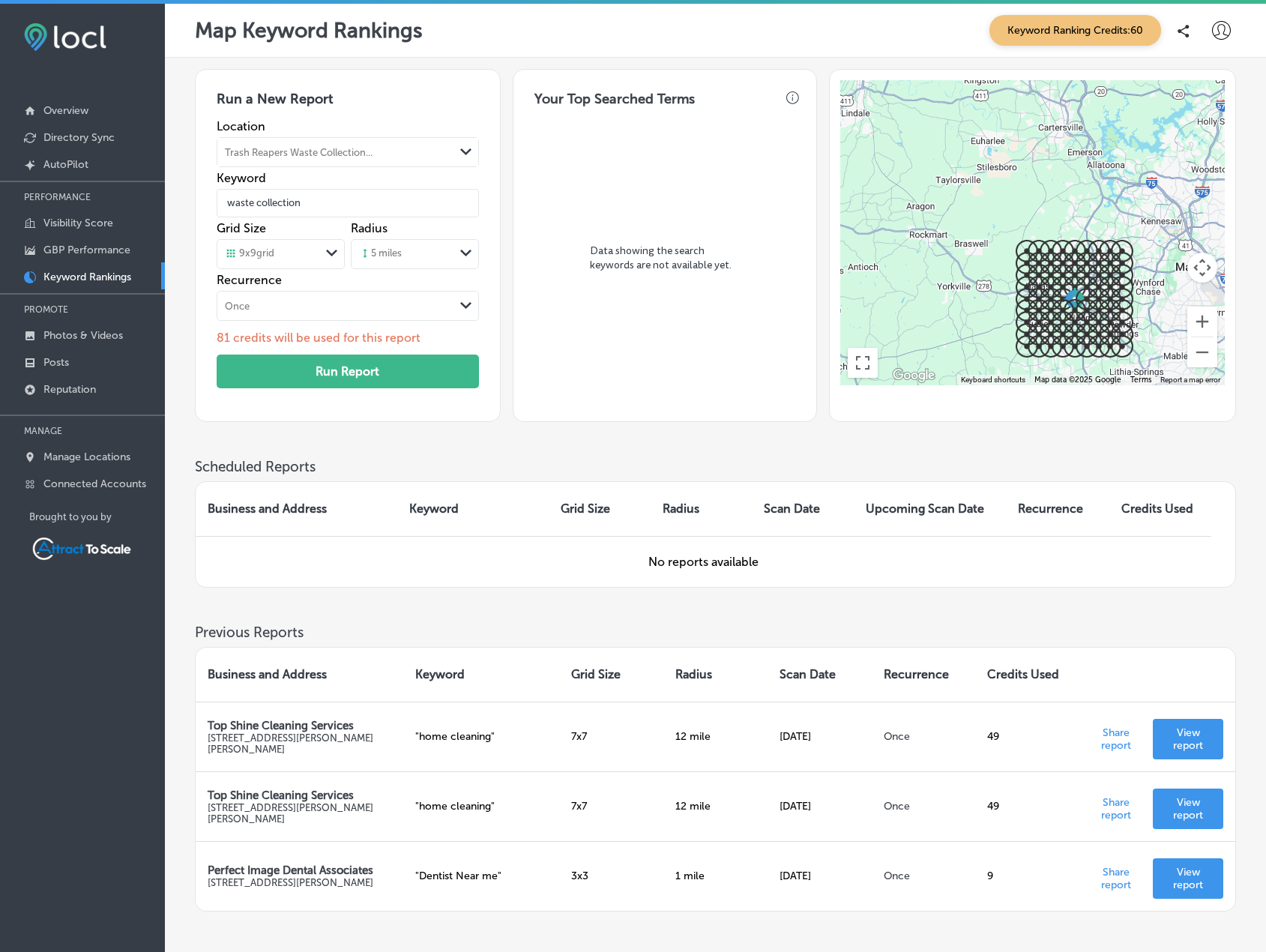
click at [433, 247] on div "5 miles" at bounding box center [402, 254] width 103 height 22
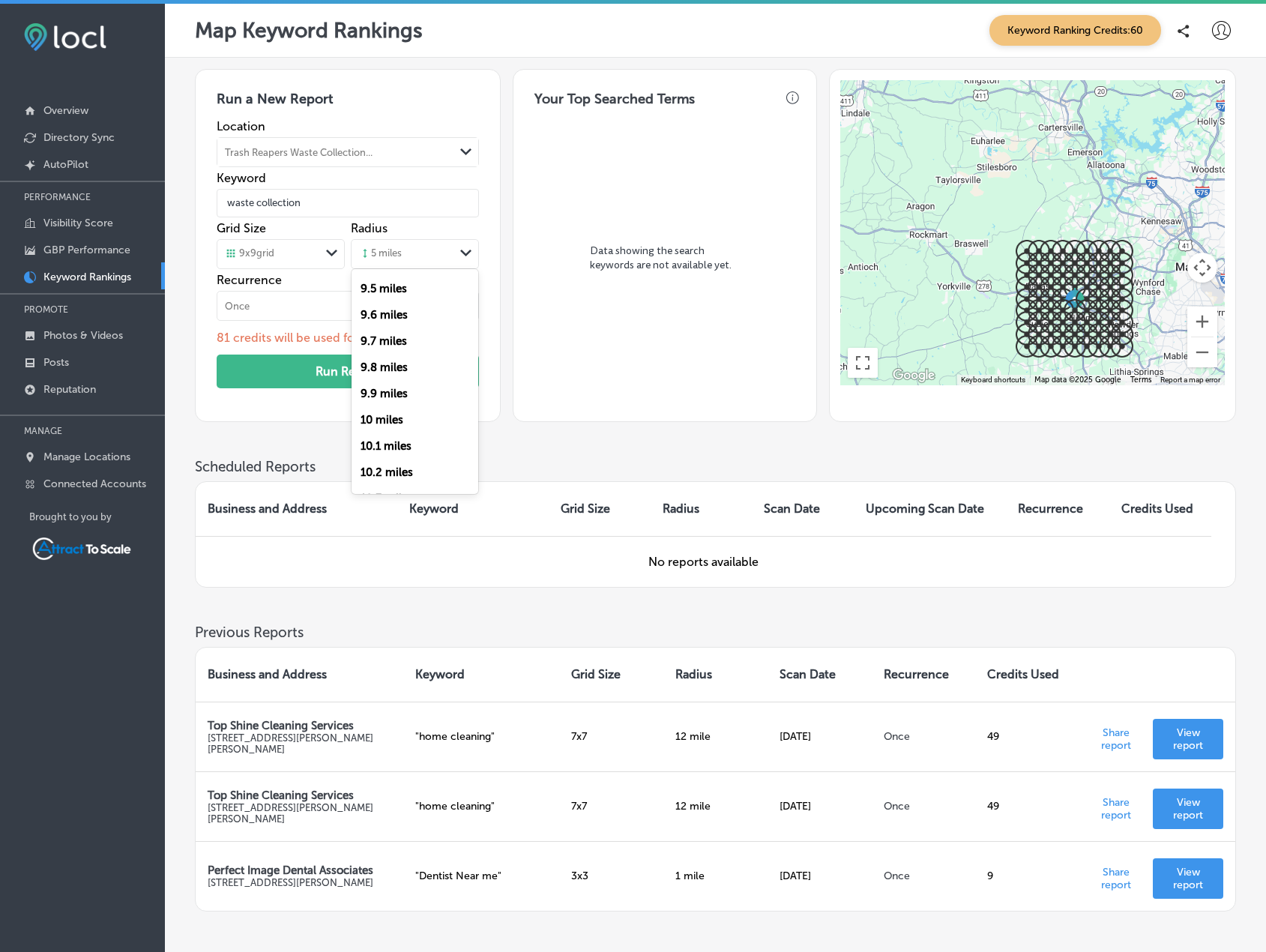
scroll to position [2475, 0]
click at [401, 404] on label "10 miles" at bounding box center [382, 409] width 43 height 13
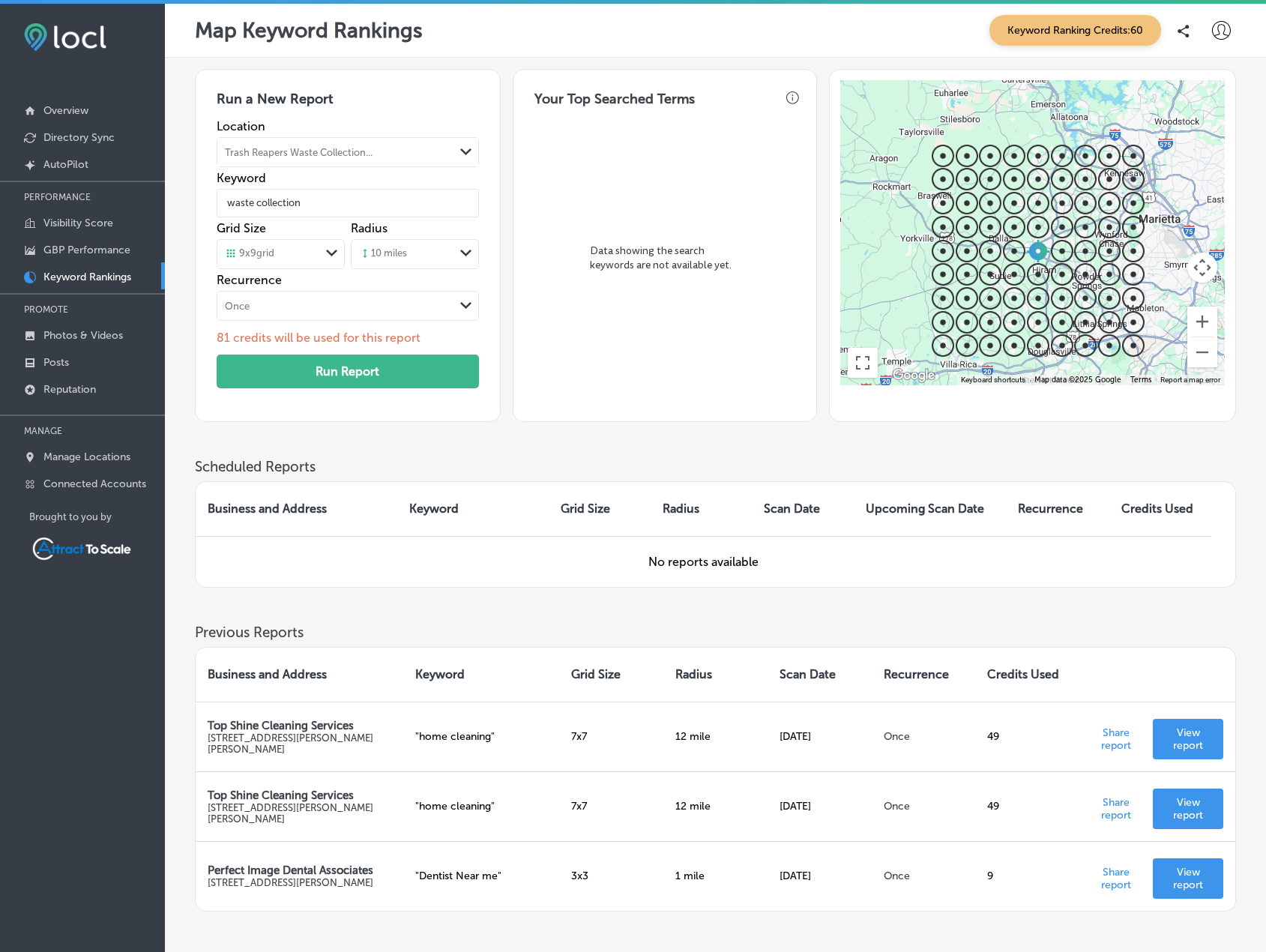
drag, startPoint x: 1073, startPoint y: 186, endPoint x: 1034, endPoint y: 129, distance: 69.1
click at [1034, 129] on div at bounding box center [1033, 233] width 384 height 305
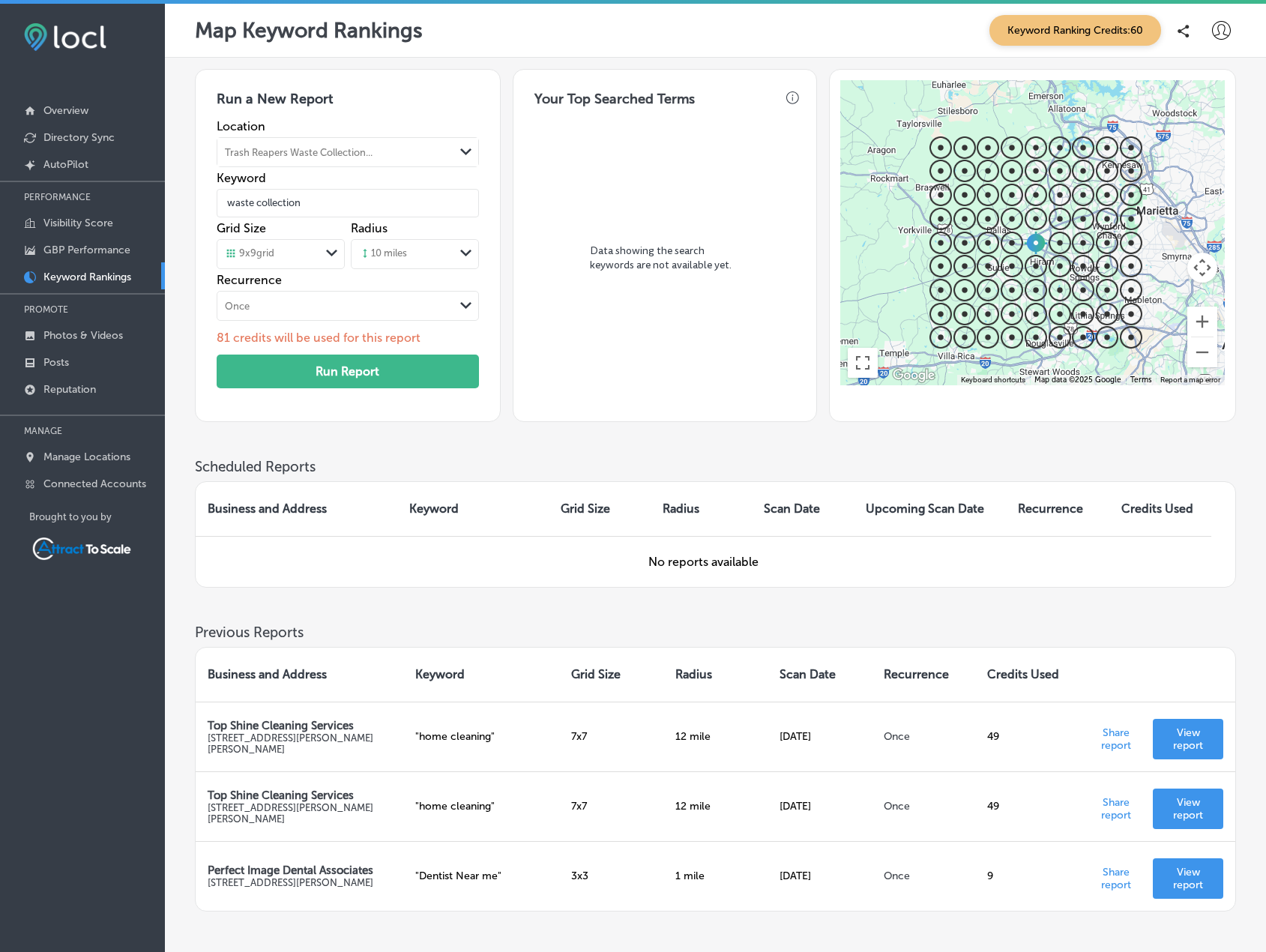
click at [295, 271] on div "Grid Size 9 x 9 grid Path Created with Sketch." at bounding box center [280, 247] width 128 height 52
click at [300, 257] on div "9 x 9 grid" at bounding box center [269, 254] width 103 height 16
click at [291, 316] on div "5 x 5 grid" at bounding box center [281, 312] width 127 height 26
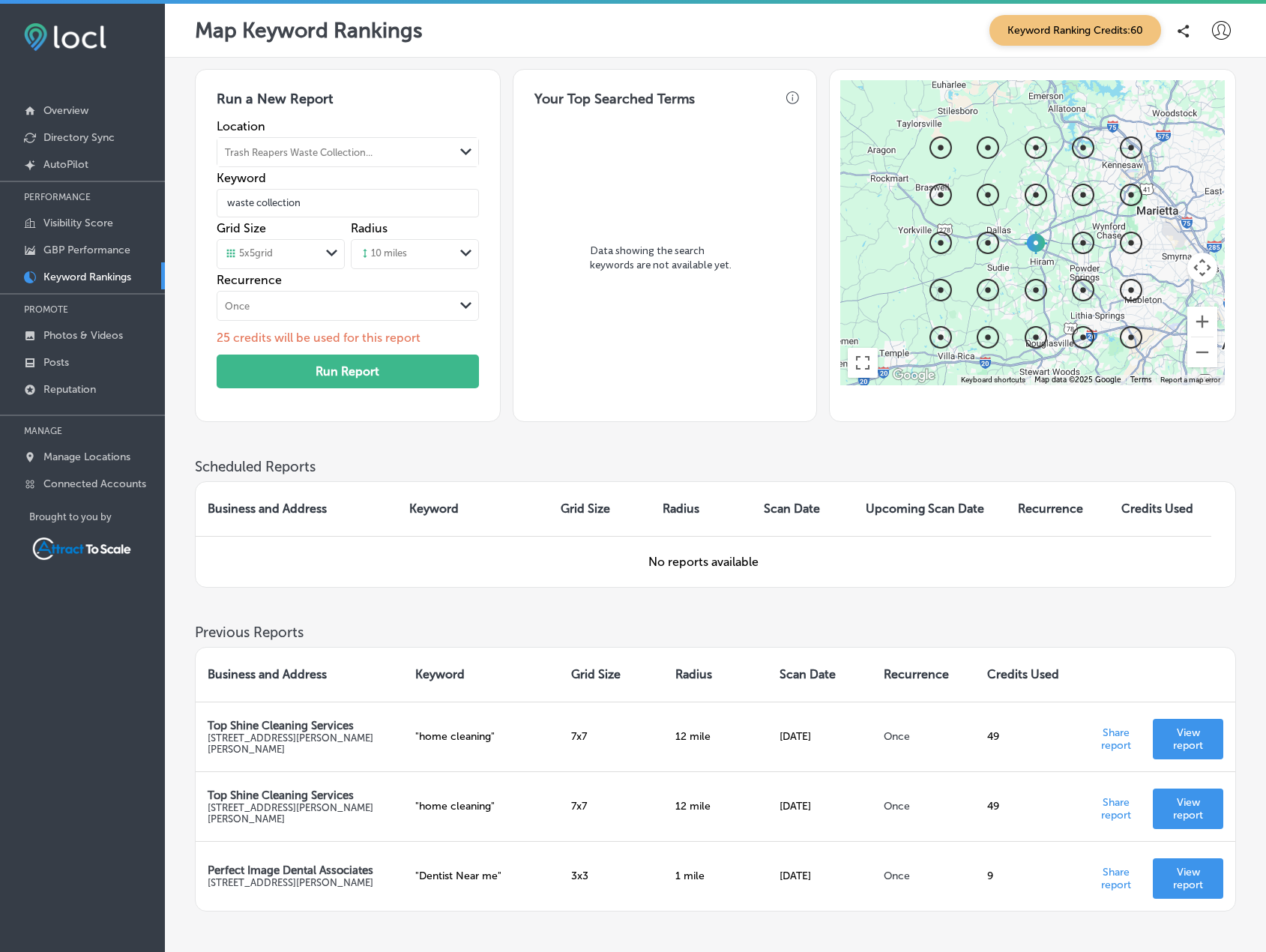
click at [296, 253] on div "5 x 5 grid" at bounding box center [269, 254] width 103 height 16
click at [275, 389] on label "11 x 11 grid" at bounding box center [251, 390] width 48 height 13
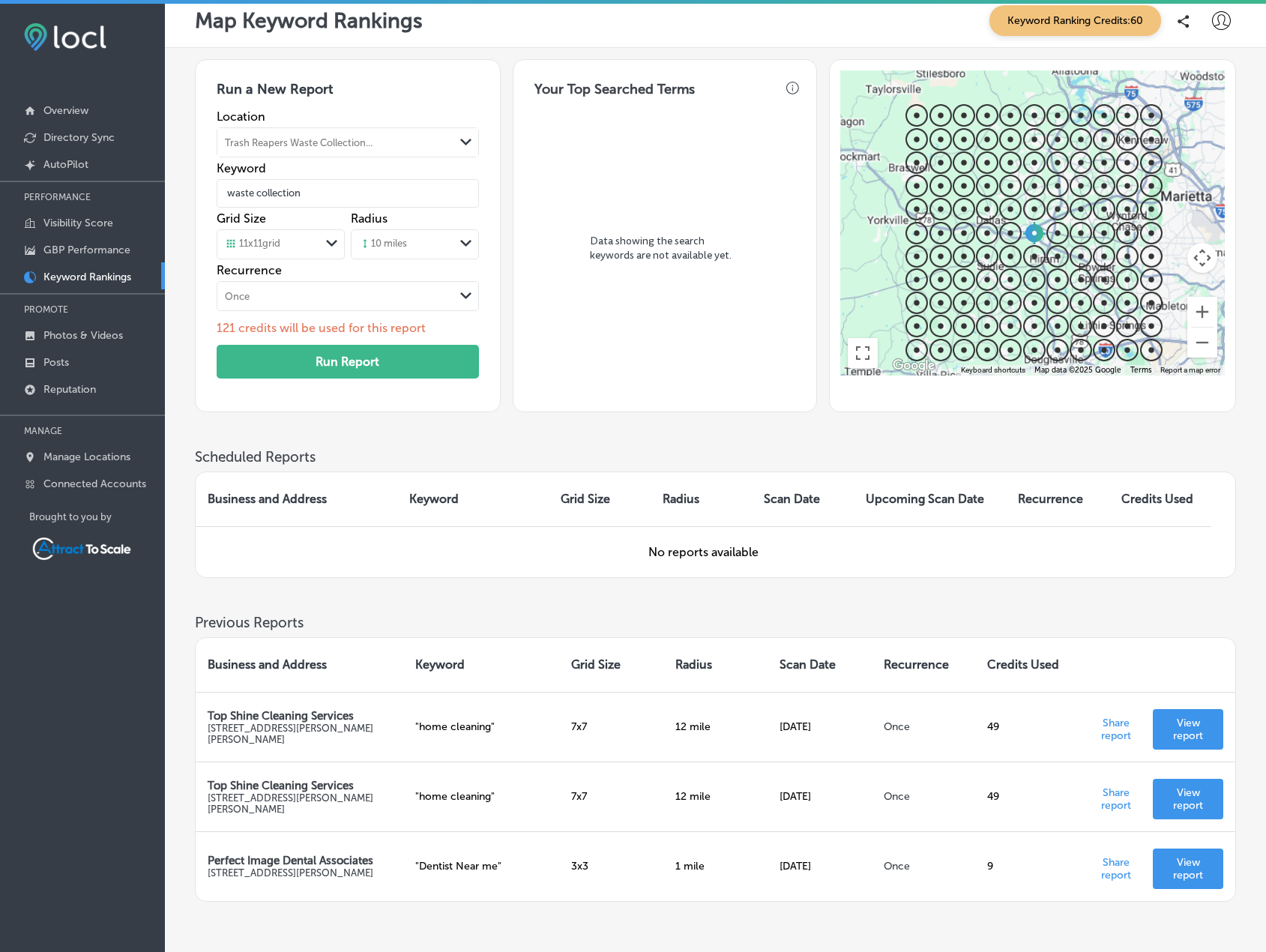
scroll to position [0, 0]
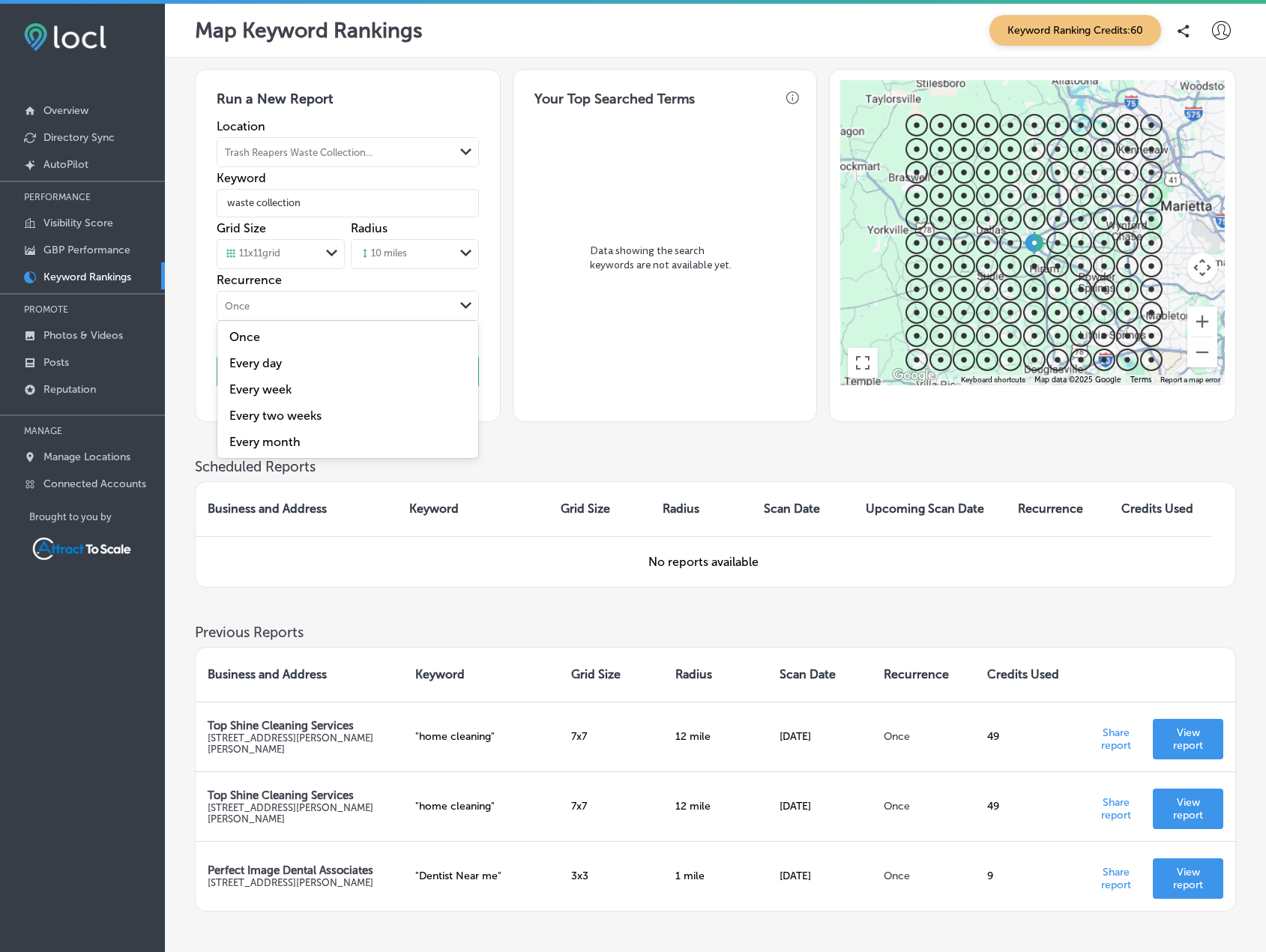
click at [351, 309] on div "Once" at bounding box center [336, 306] width 237 height 16
click at [308, 318] on div "Once Path Created with Sketch." at bounding box center [348, 306] width 261 height 29
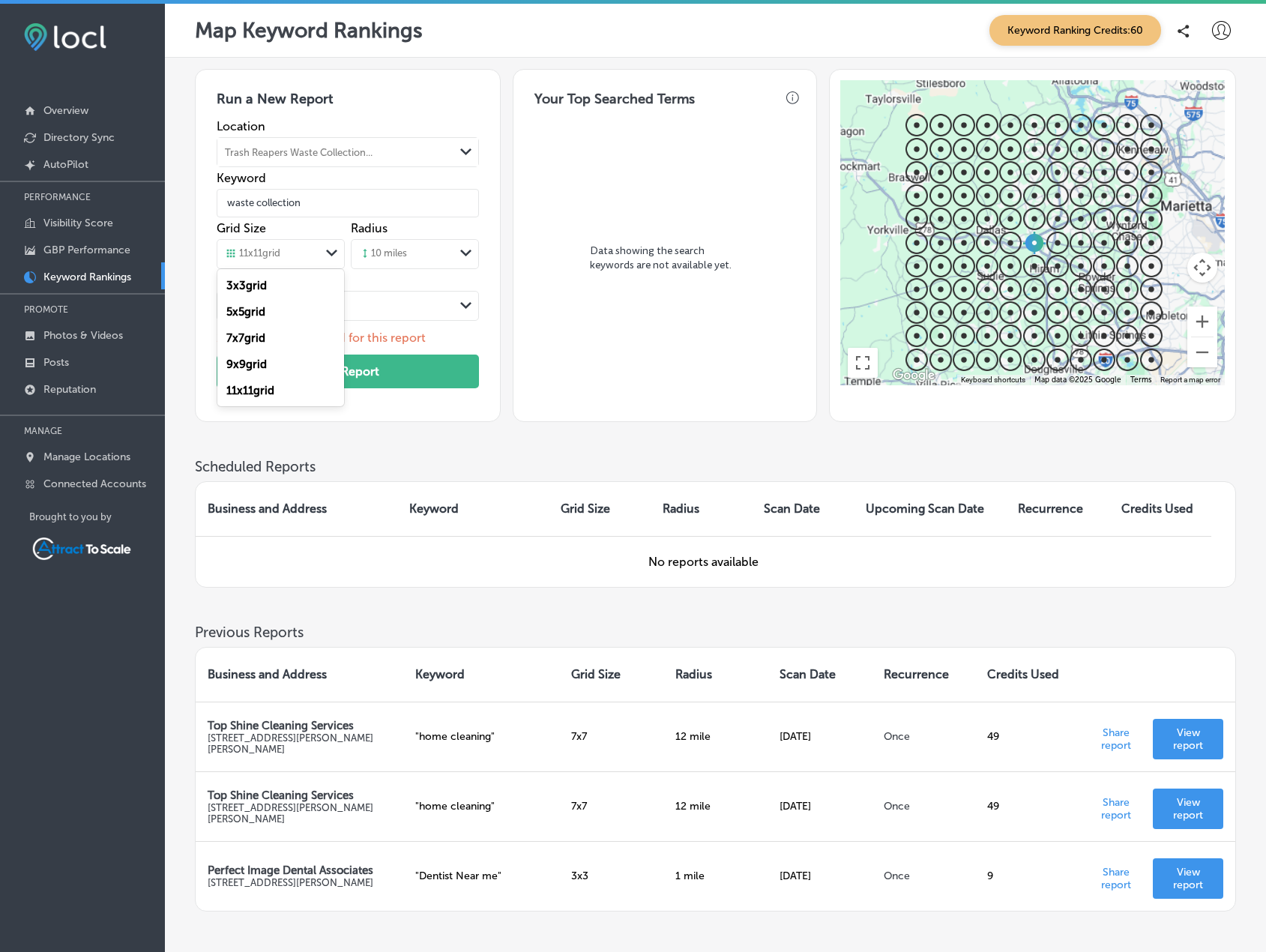
click at [309, 249] on div "11 x 11 grid" at bounding box center [269, 254] width 103 height 16
click at [296, 281] on div "3 x 3 grid" at bounding box center [281, 285] width 127 height 26
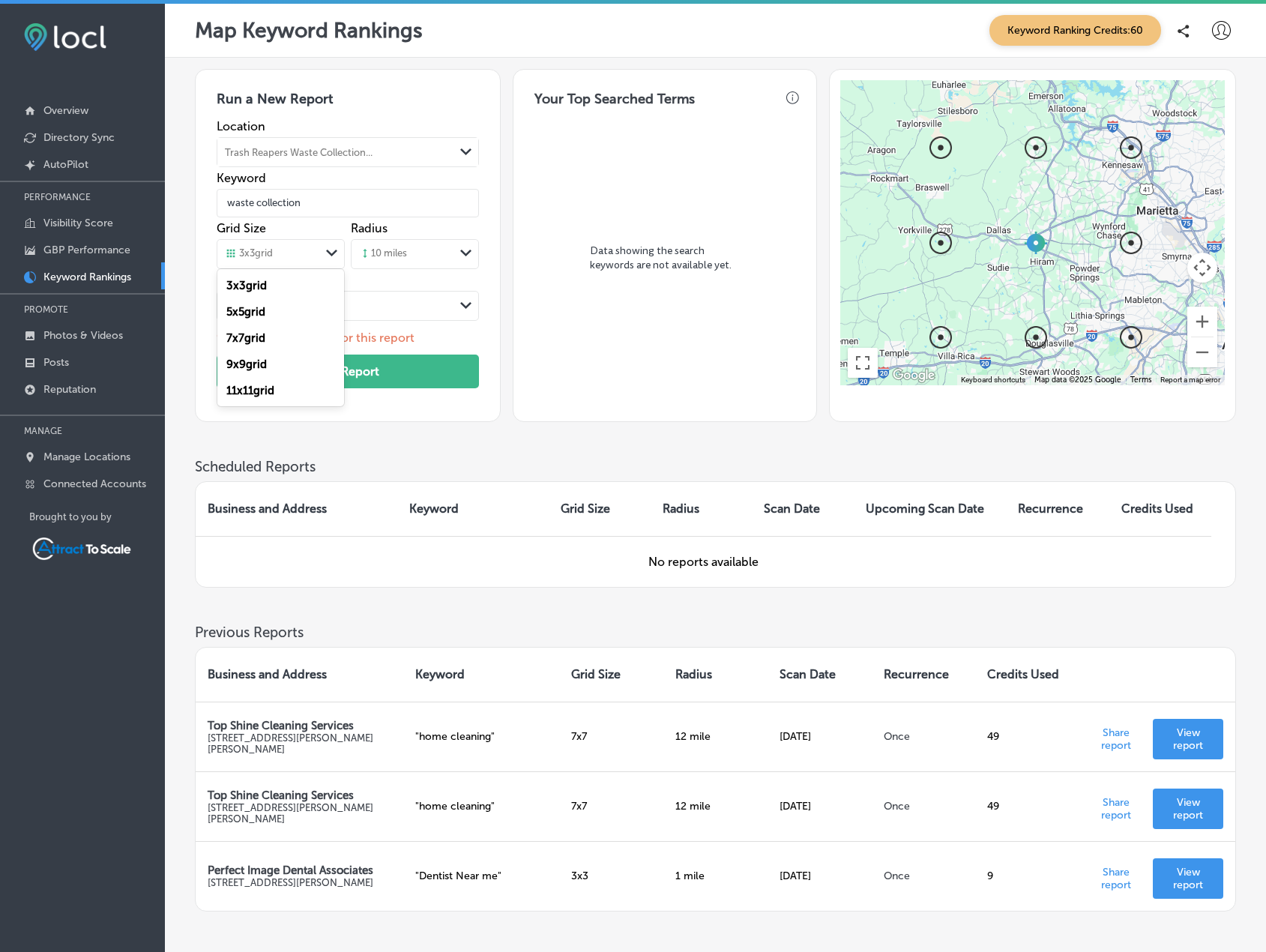
click at [299, 257] on div "3 x 3 grid" at bounding box center [269, 254] width 103 height 16
click at [267, 363] on label "9 x 9 grid" at bounding box center [247, 365] width 40 height 13
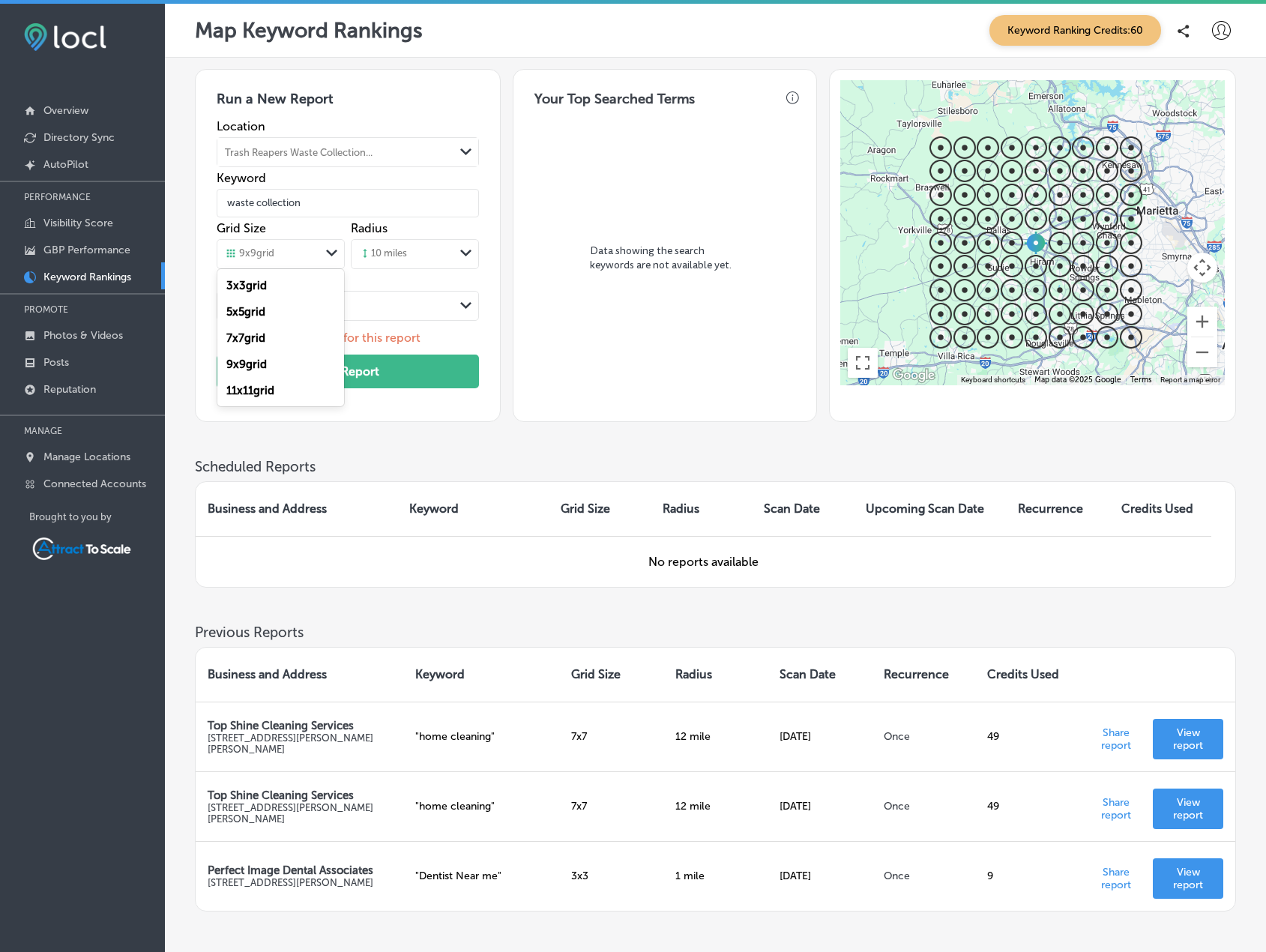
click at [299, 251] on div "9 x 9 grid" at bounding box center [269, 254] width 103 height 16
click at [266, 343] on label "7 x 7 grid" at bounding box center [246, 338] width 39 height 13
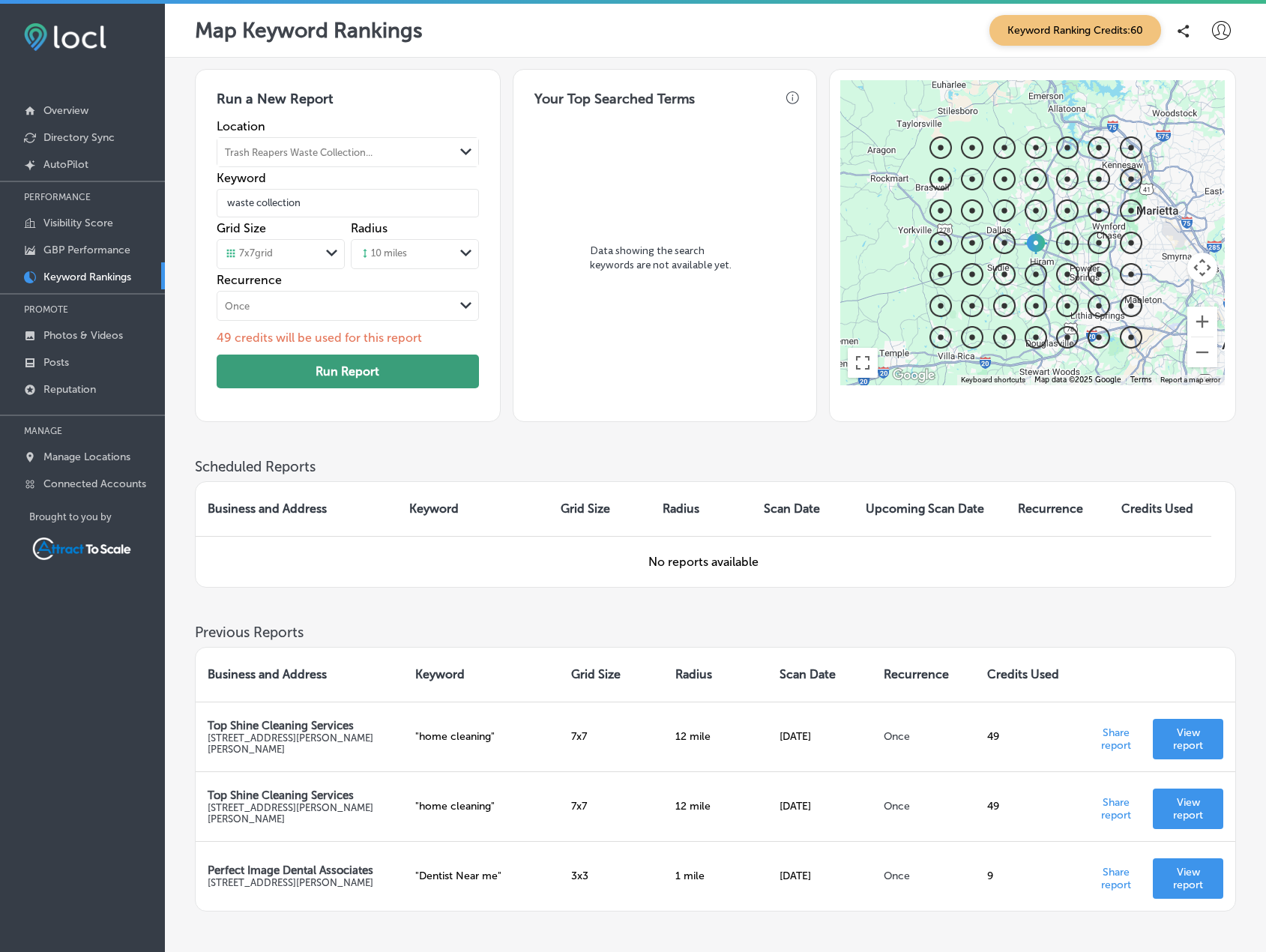
click at [327, 372] on button "Run Report" at bounding box center [348, 371] width 262 height 34
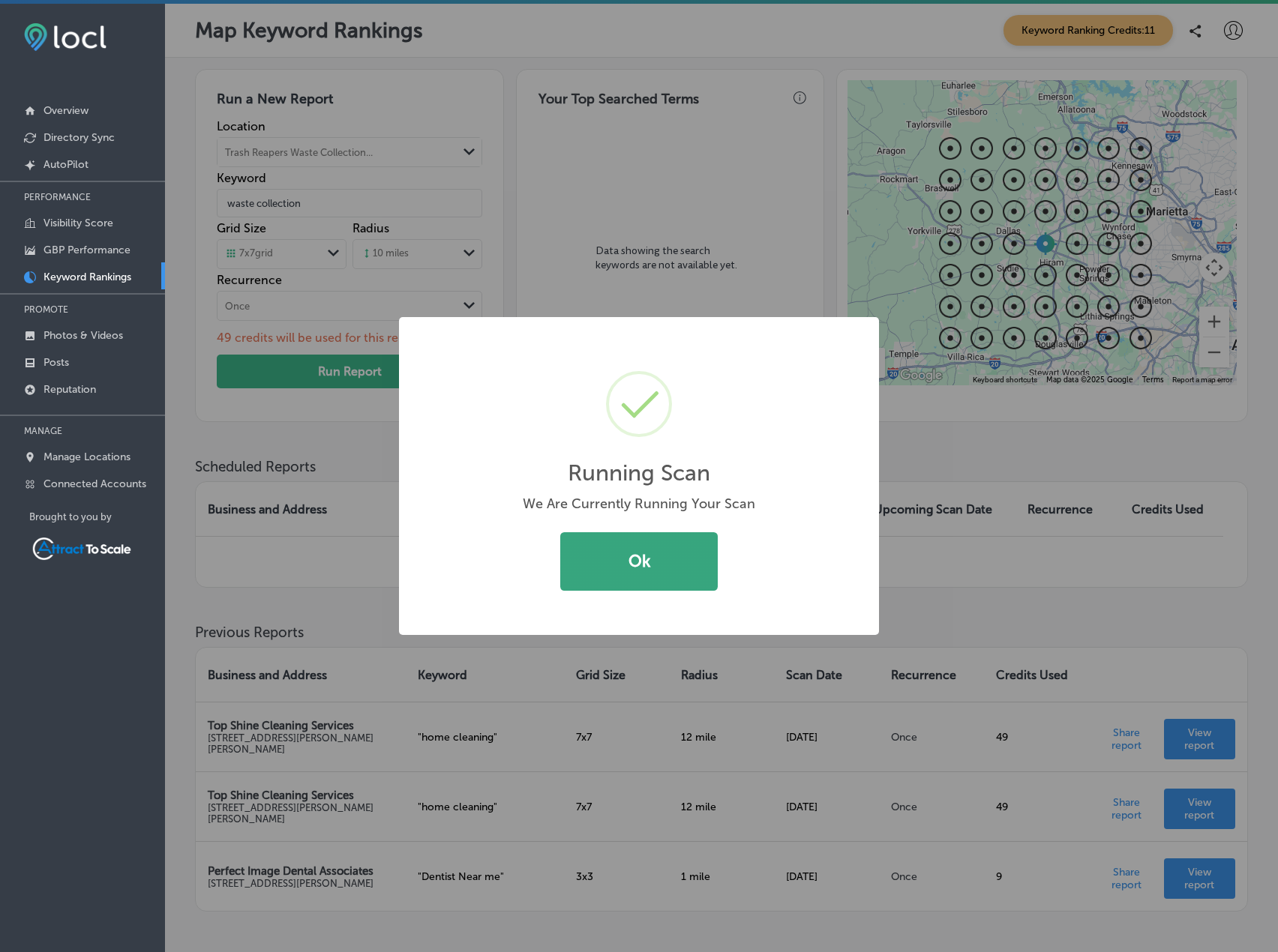
click at [696, 559] on button "Ok" at bounding box center [639, 561] width 158 height 59
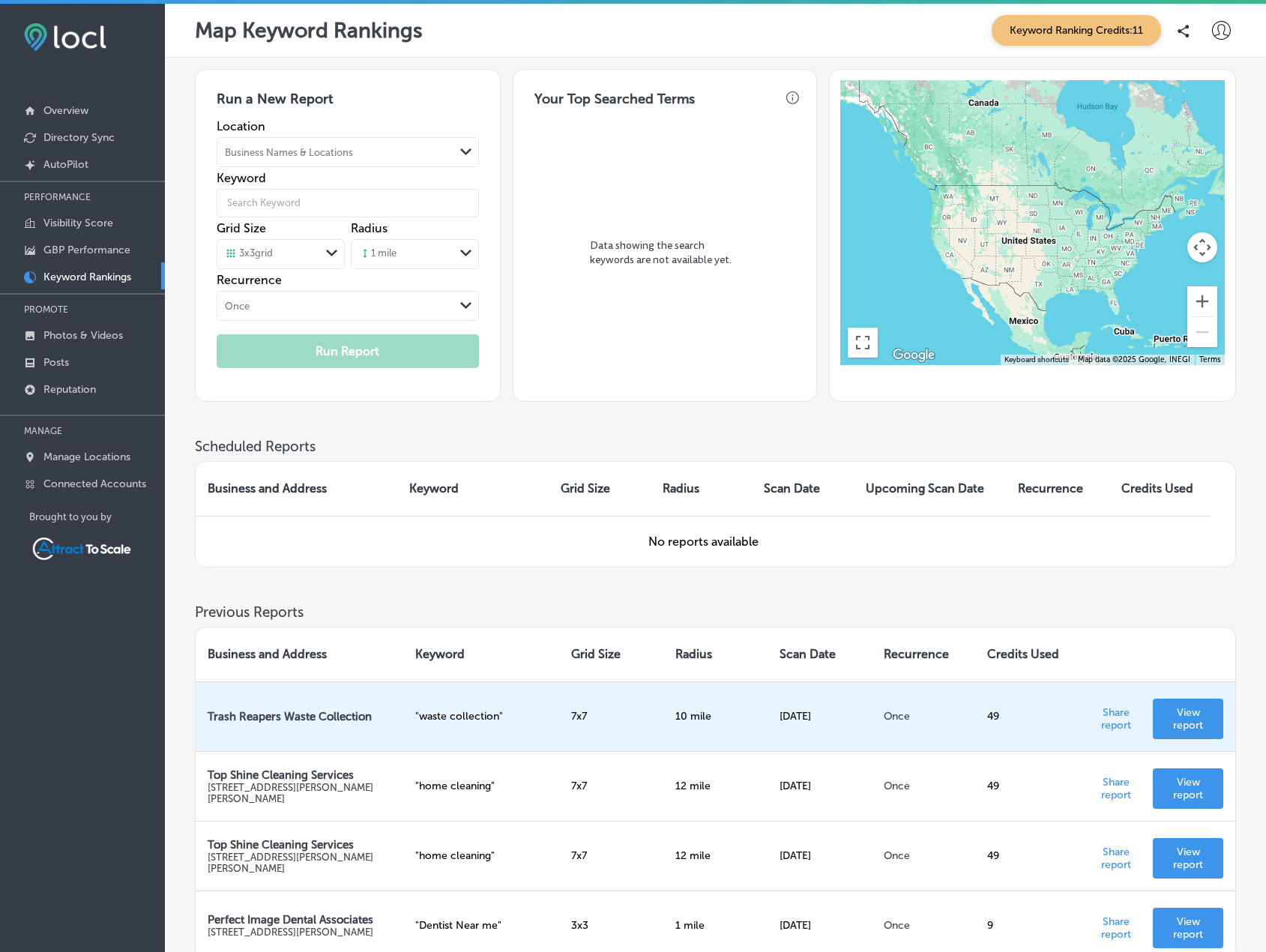
click at [1170, 726] on p "View report" at bounding box center [1188, 719] width 46 height 26
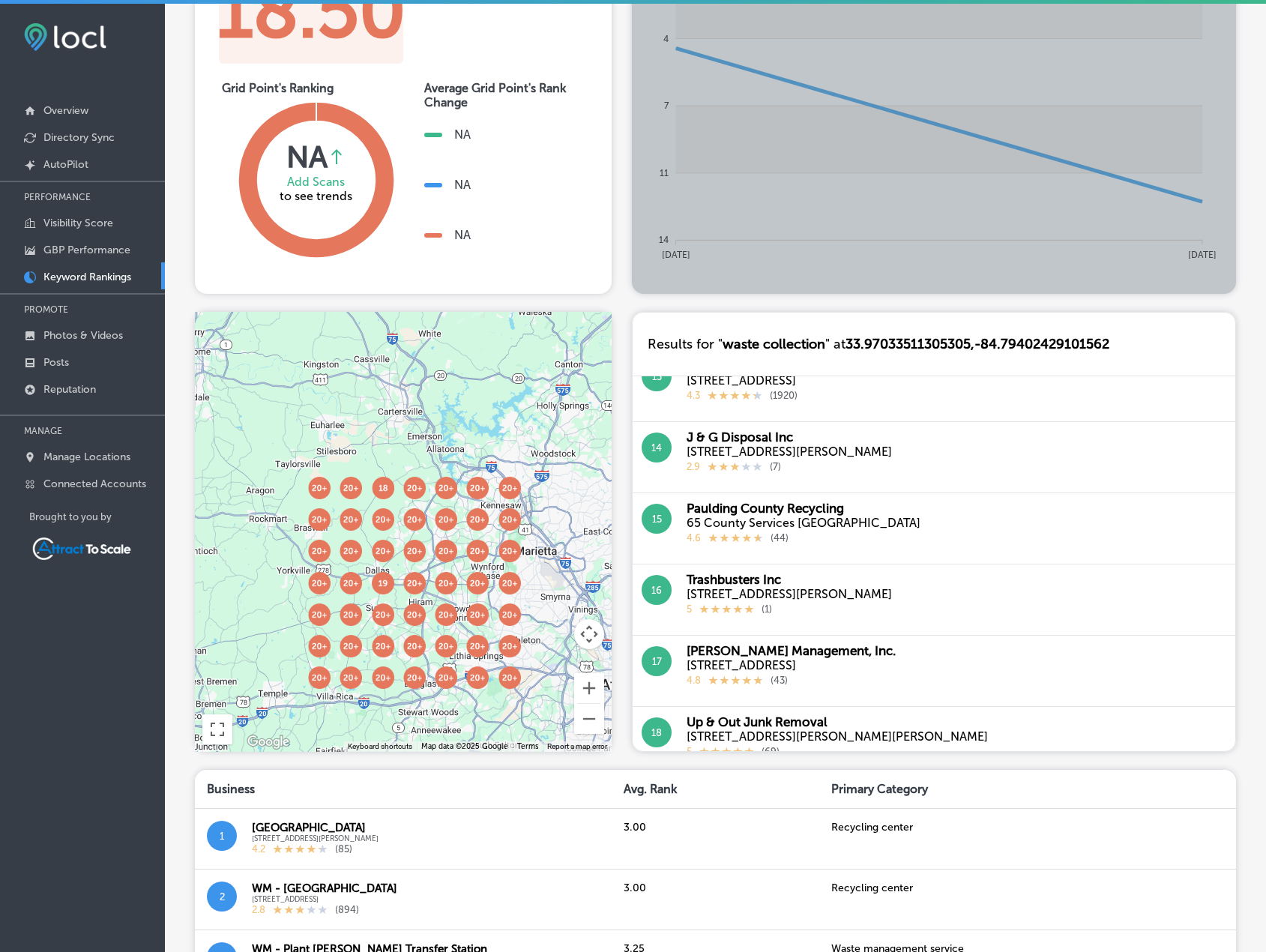
scroll to position [525, 0]
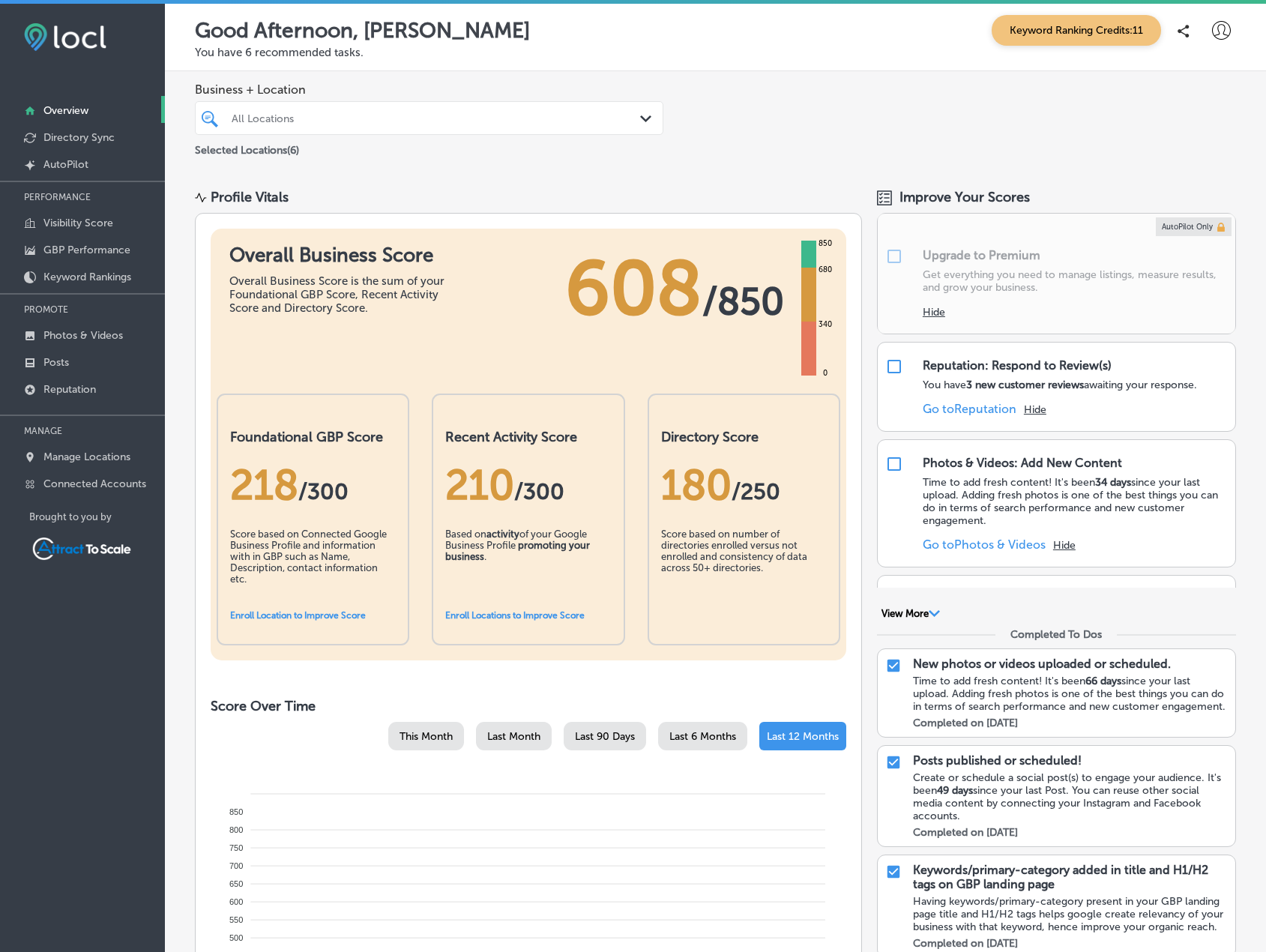
click at [340, 118] on div "All Locations" at bounding box center [436, 117] width 410 height 12
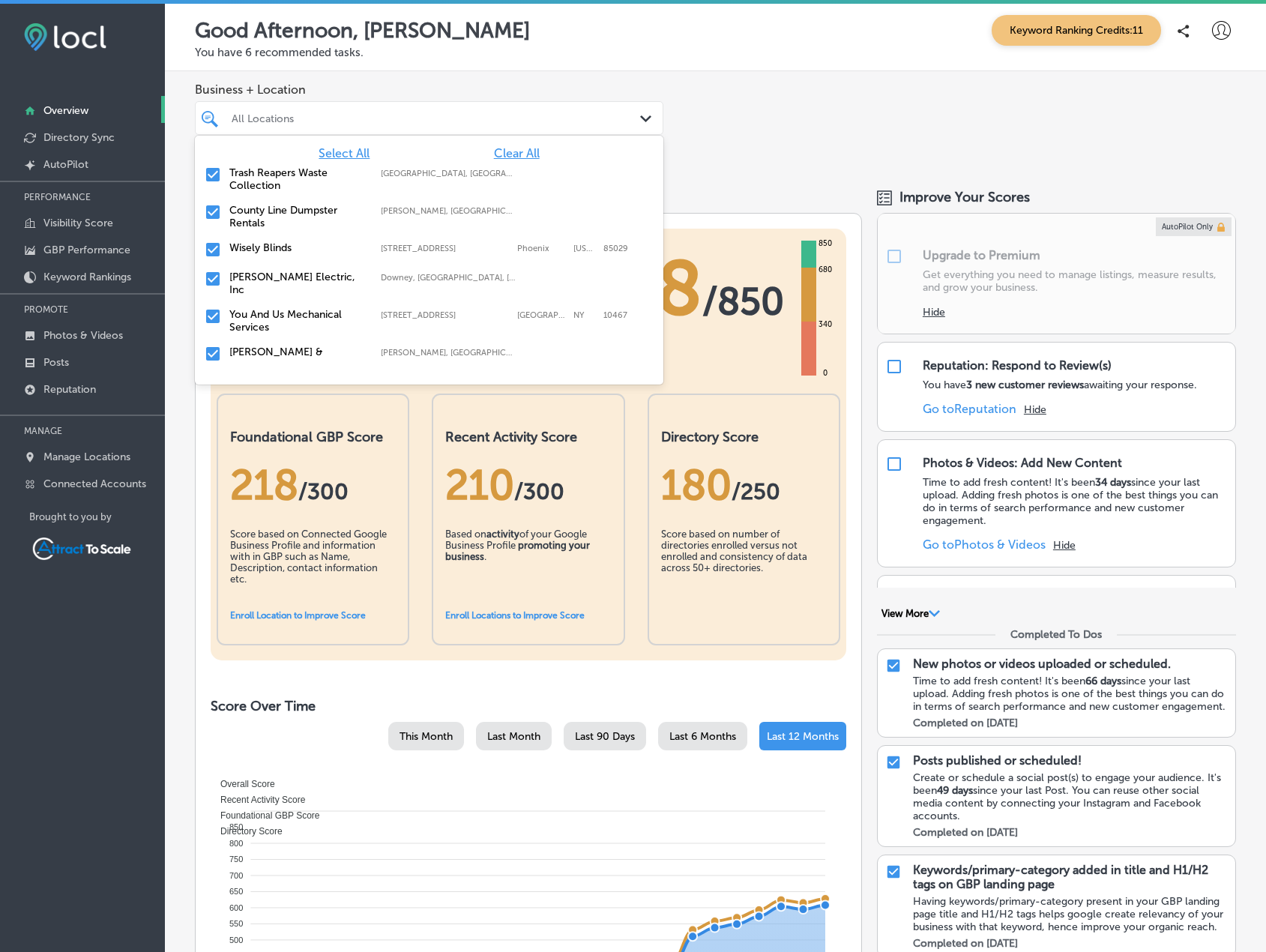
click at [507, 152] on span "Clear All" at bounding box center [516, 153] width 45 height 14
click at [279, 213] on label "County Line Dumpster Rentals" at bounding box center [297, 216] width 136 height 26
click at [811, 128] on div "Business + Location option focused, 2 of 7. 7 results available. Use Up and Dow…" at bounding box center [715, 120] width 1101 height 99
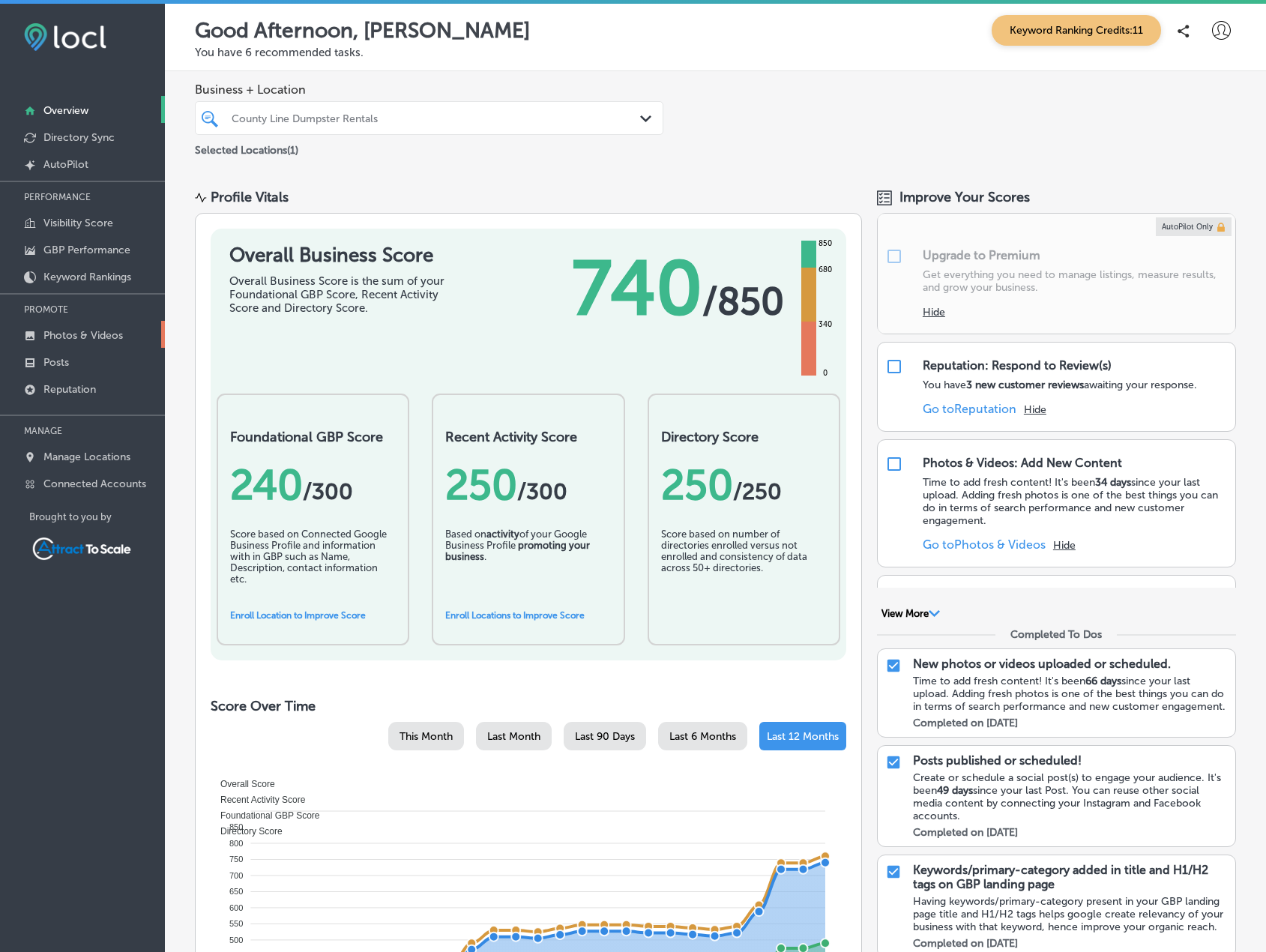
click at [80, 341] on p "Photos & Videos" at bounding box center [83, 335] width 79 height 12
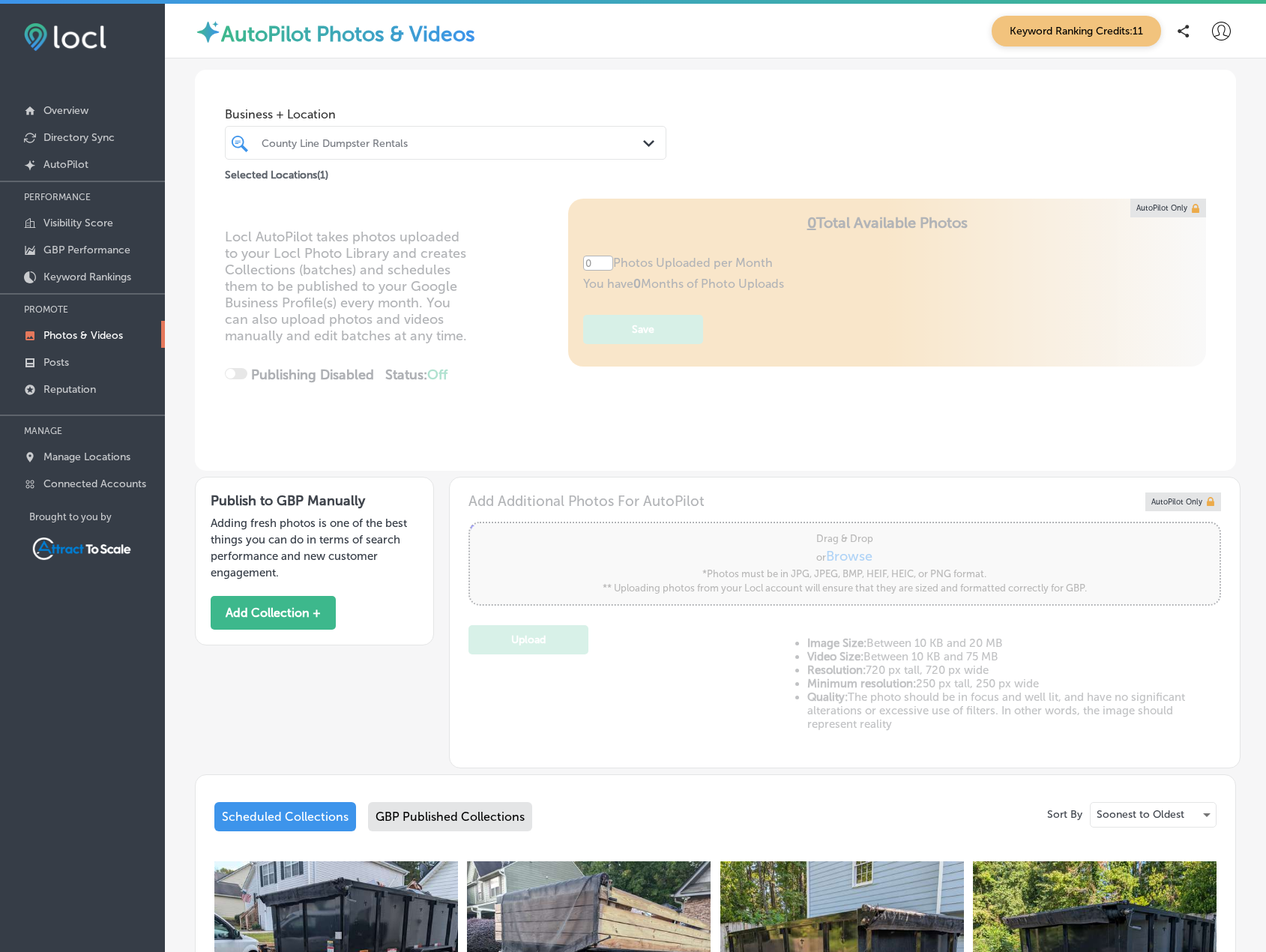
type input "5"
click at [365, 137] on div "County Line Dumpster Rentals" at bounding box center [453, 142] width 384 height 12
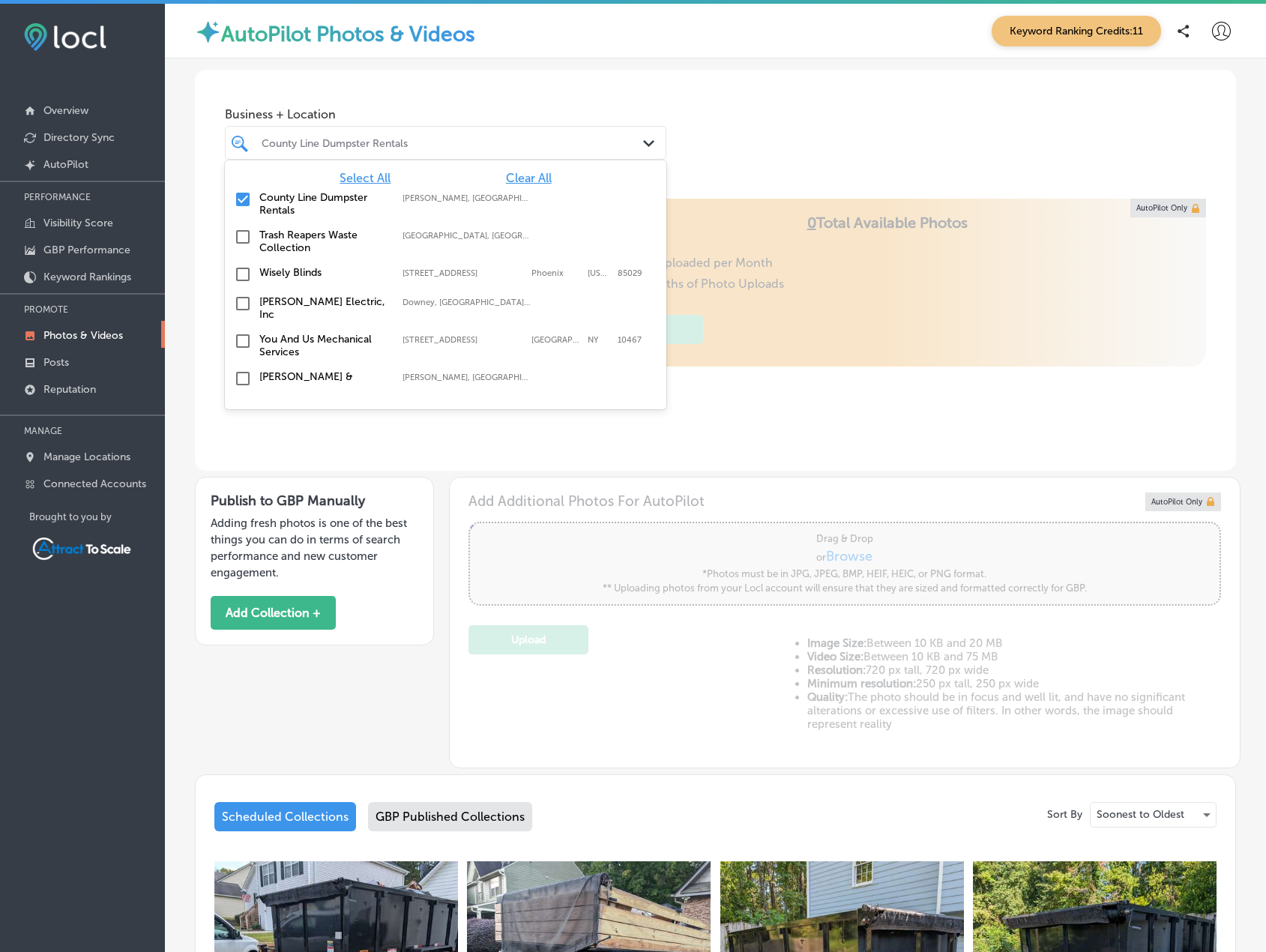
click at [507, 175] on span "Clear All" at bounding box center [529, 177] width 45 height 14
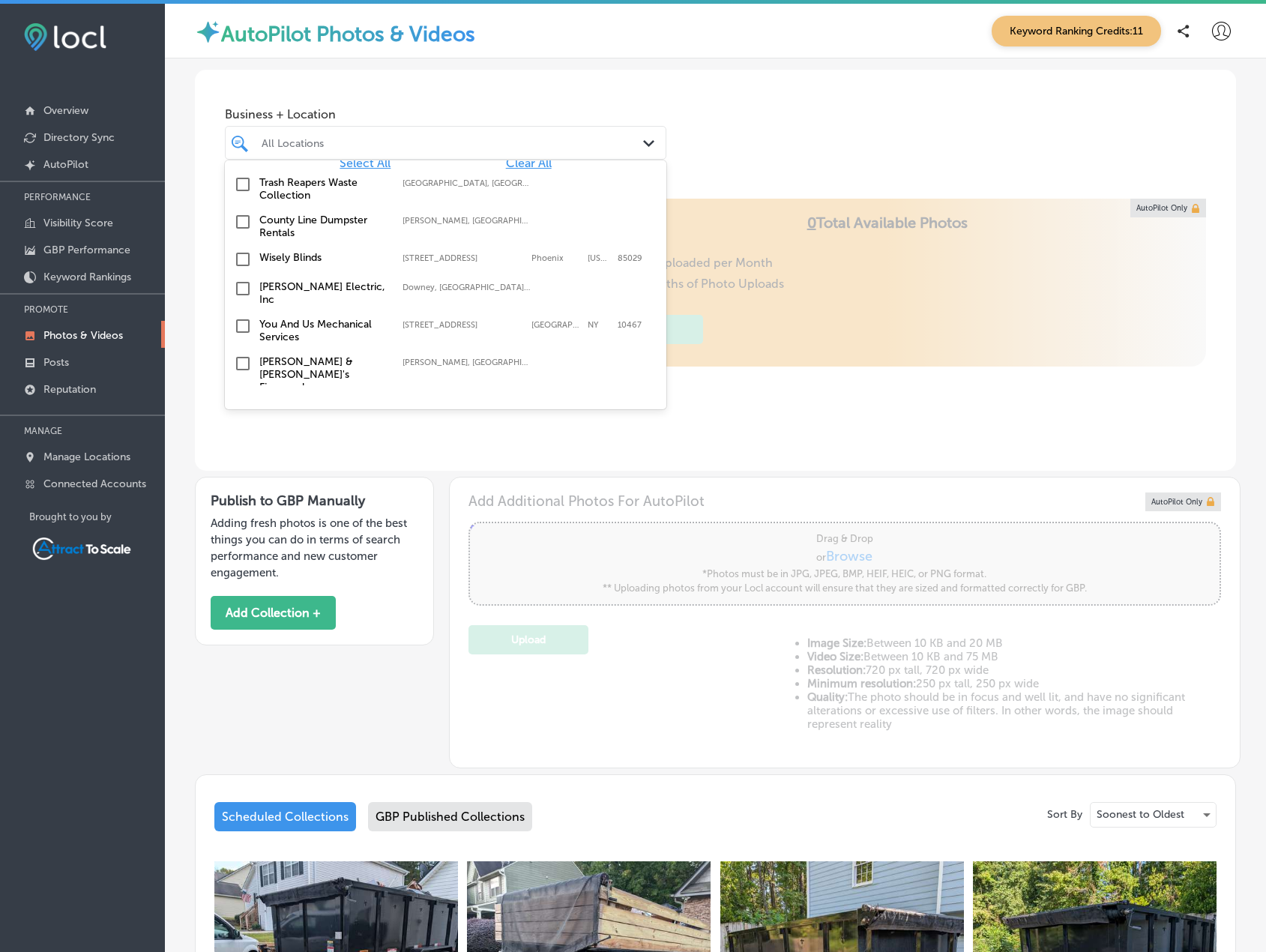
scroll to position [16, 0]
click at [295, 366] on label "[PERSON_NAME] & [PERSON_NAME]'s Firewood" at bounding box center [323, 374] width 128 height 38
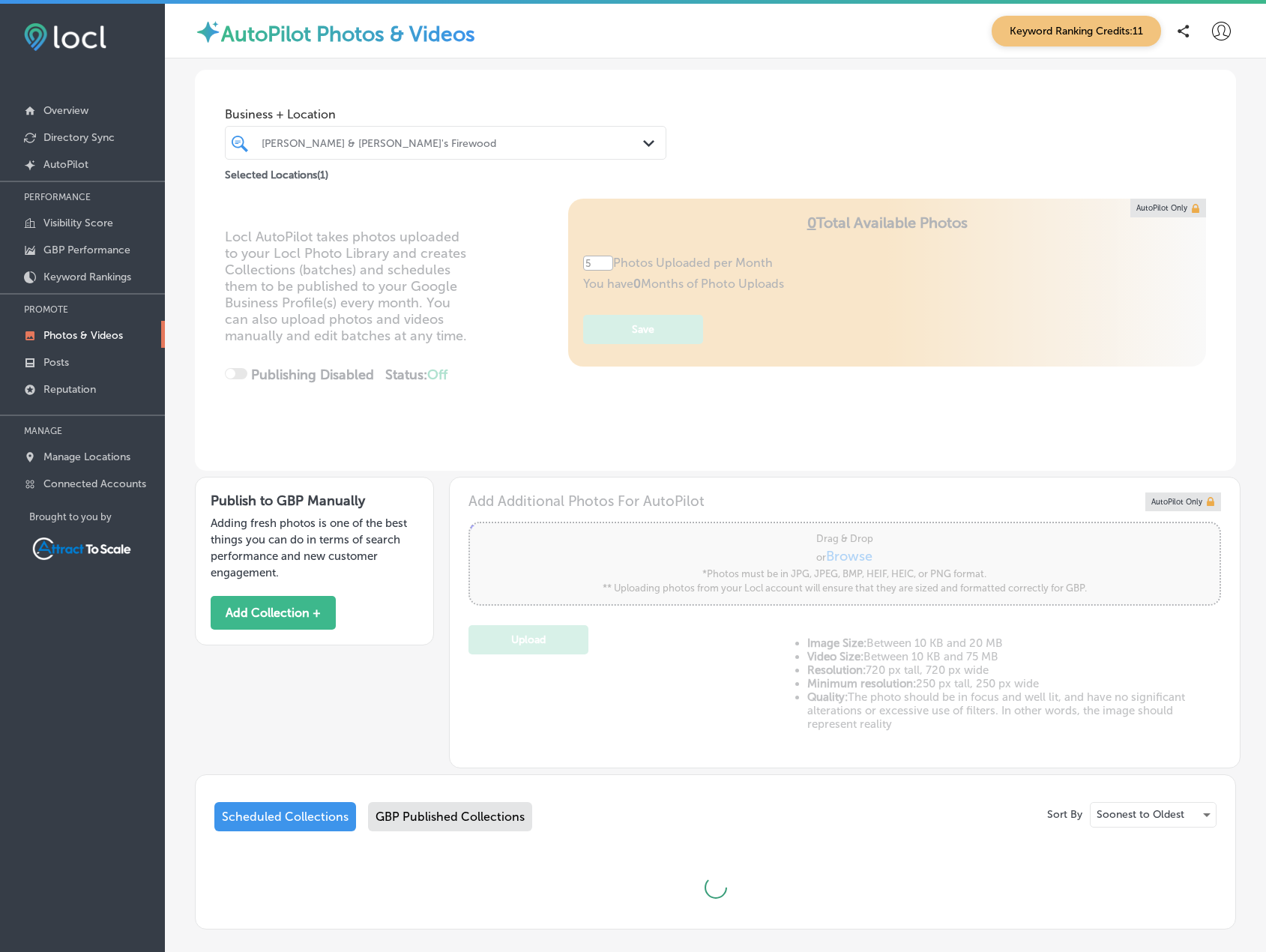
click at [765, 130] on div "Business + Location [PERSON_NAME] & [PERSON_NAME]'s Firewood Path Created with …" at bounding box center [715, 127] width 1042 height 114
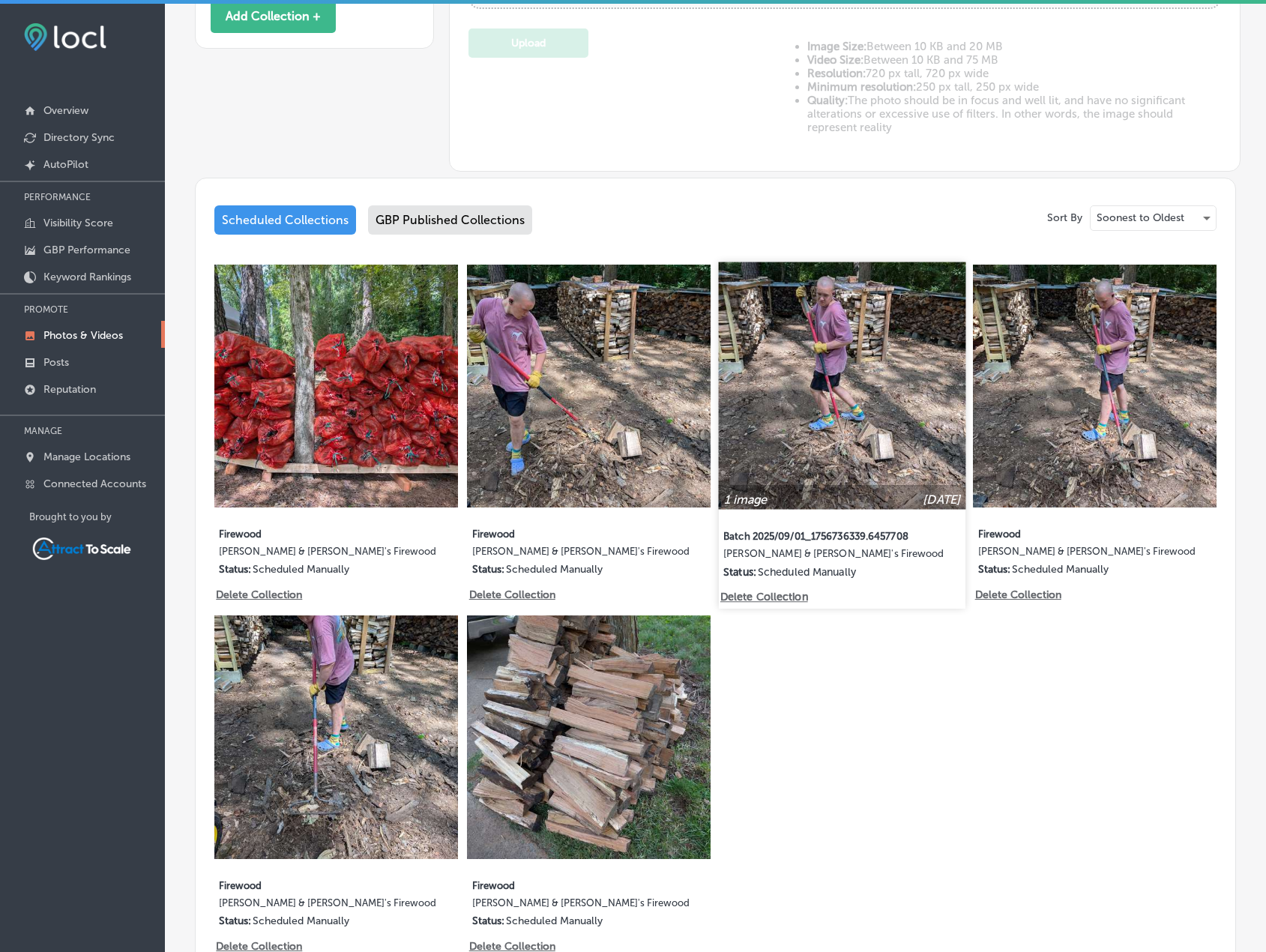
scroll to position [600, 0]
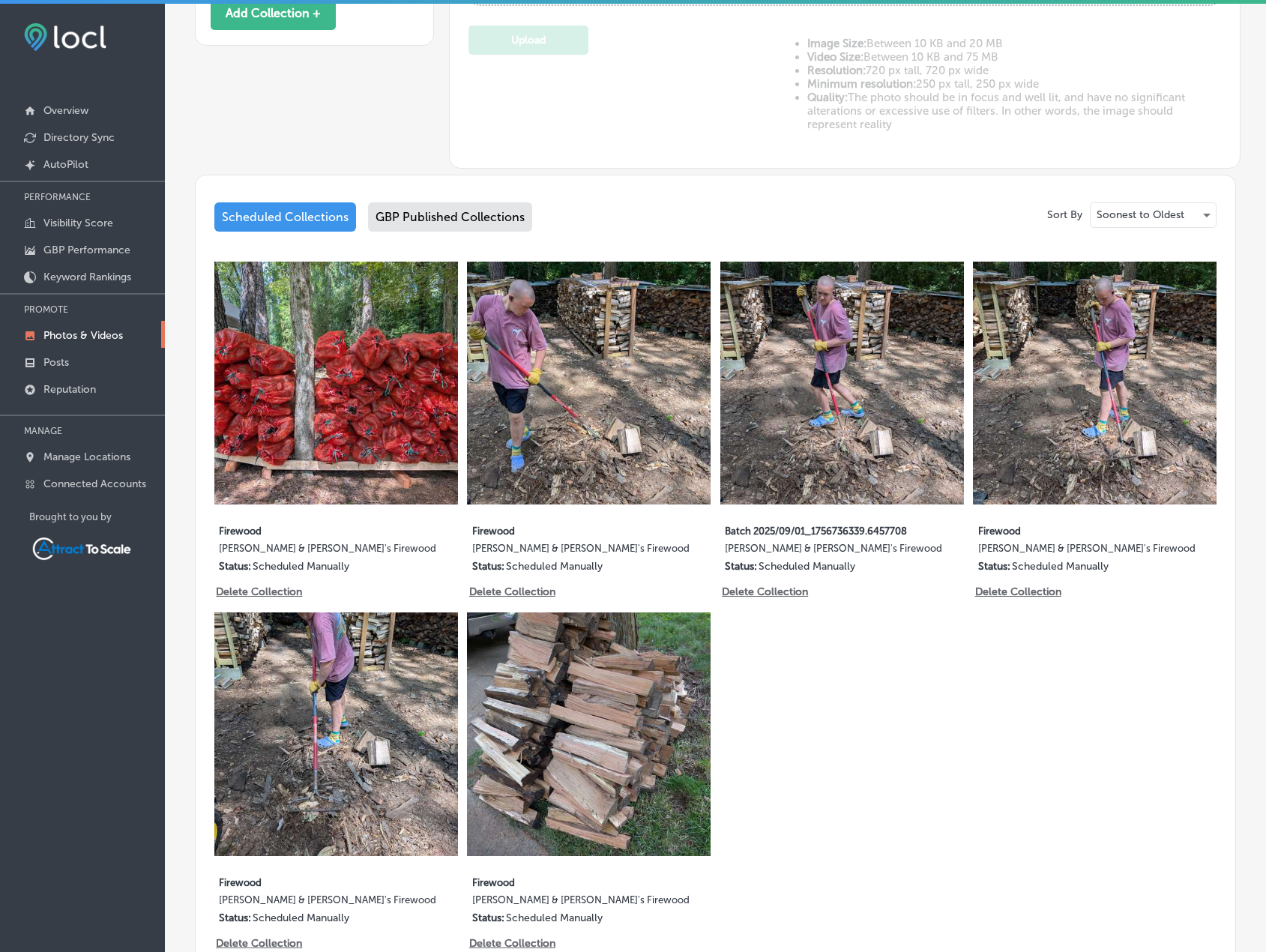
click at [306, 219] on div "Scheduled Collections" at bounding box center [285, 216] width 142 height 29
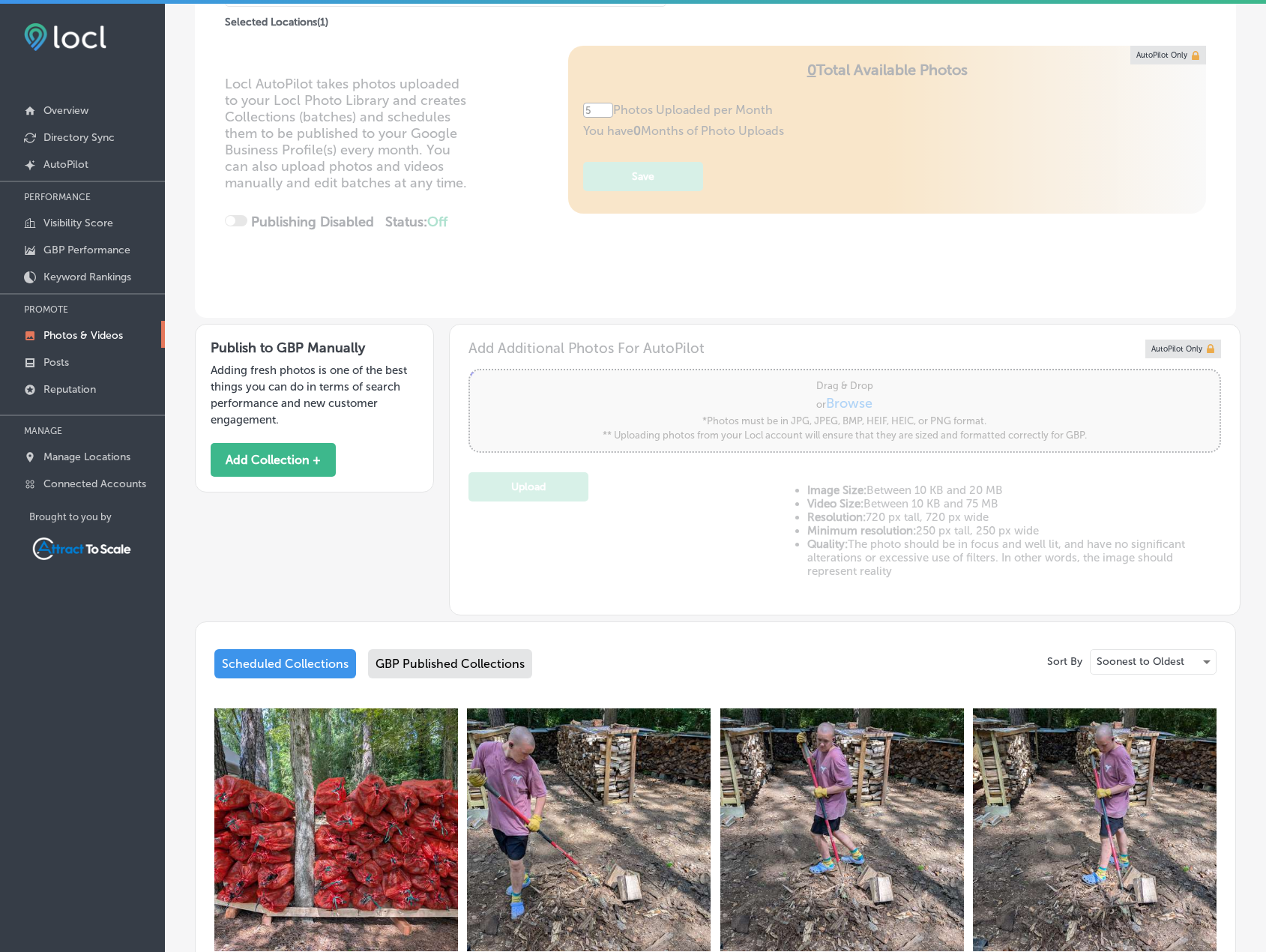
scroll to position [150, 0]
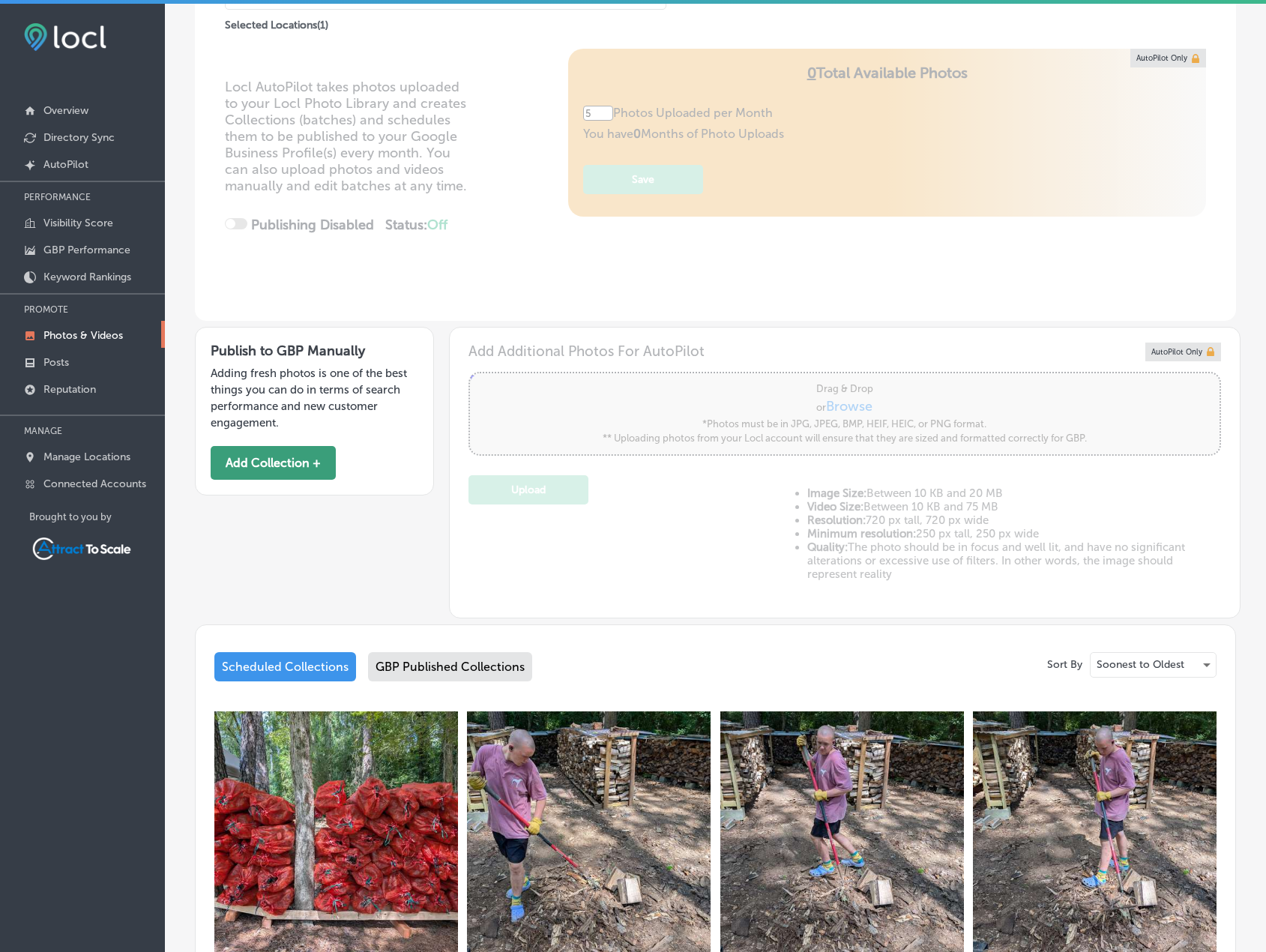
click at [319, 450] on button "Add Collection +" at bounding box center [273, 463] width 125 height 34
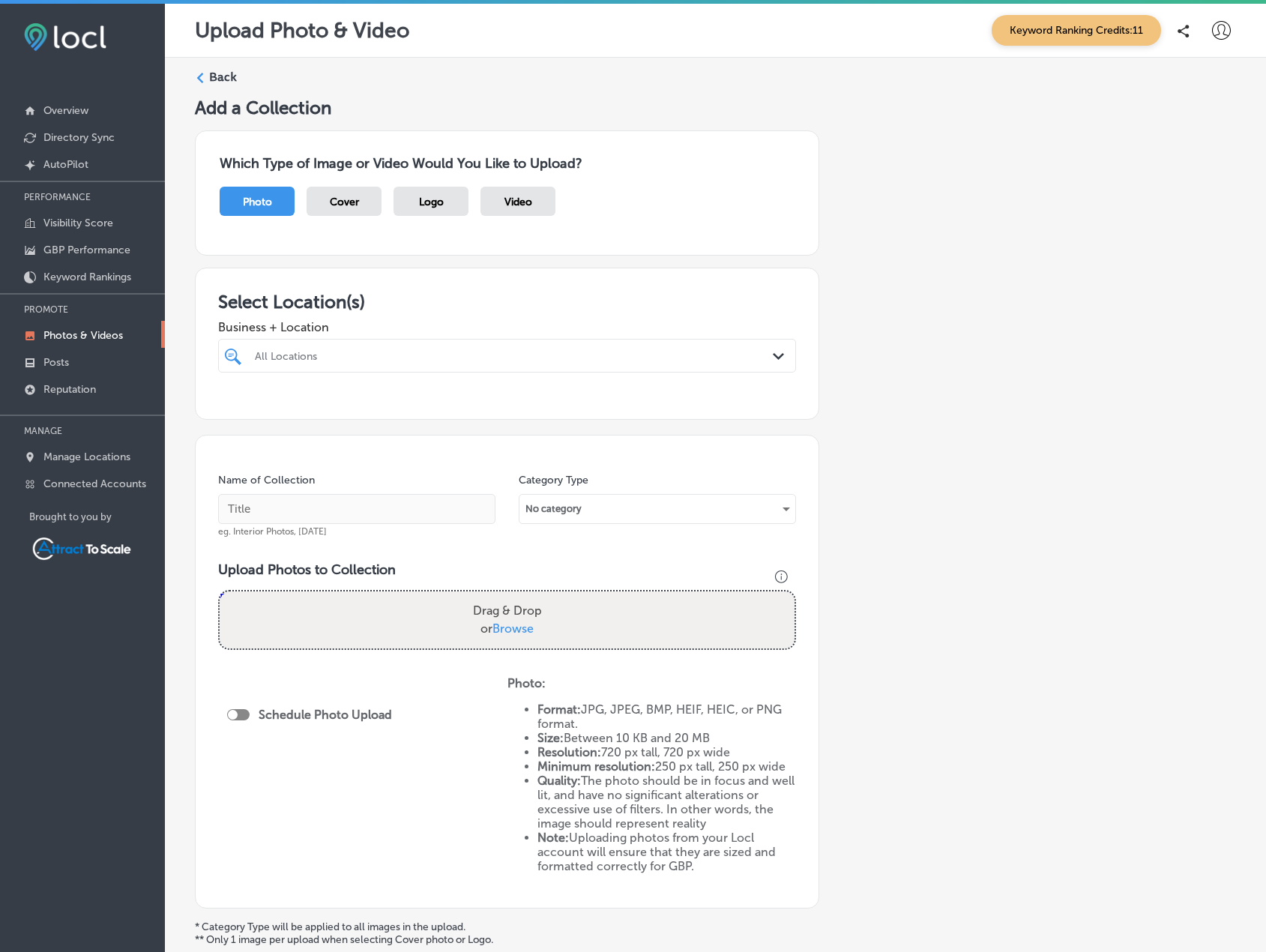
click at [377, 365] on div at bounding box center [482, 356] width 458 height 21
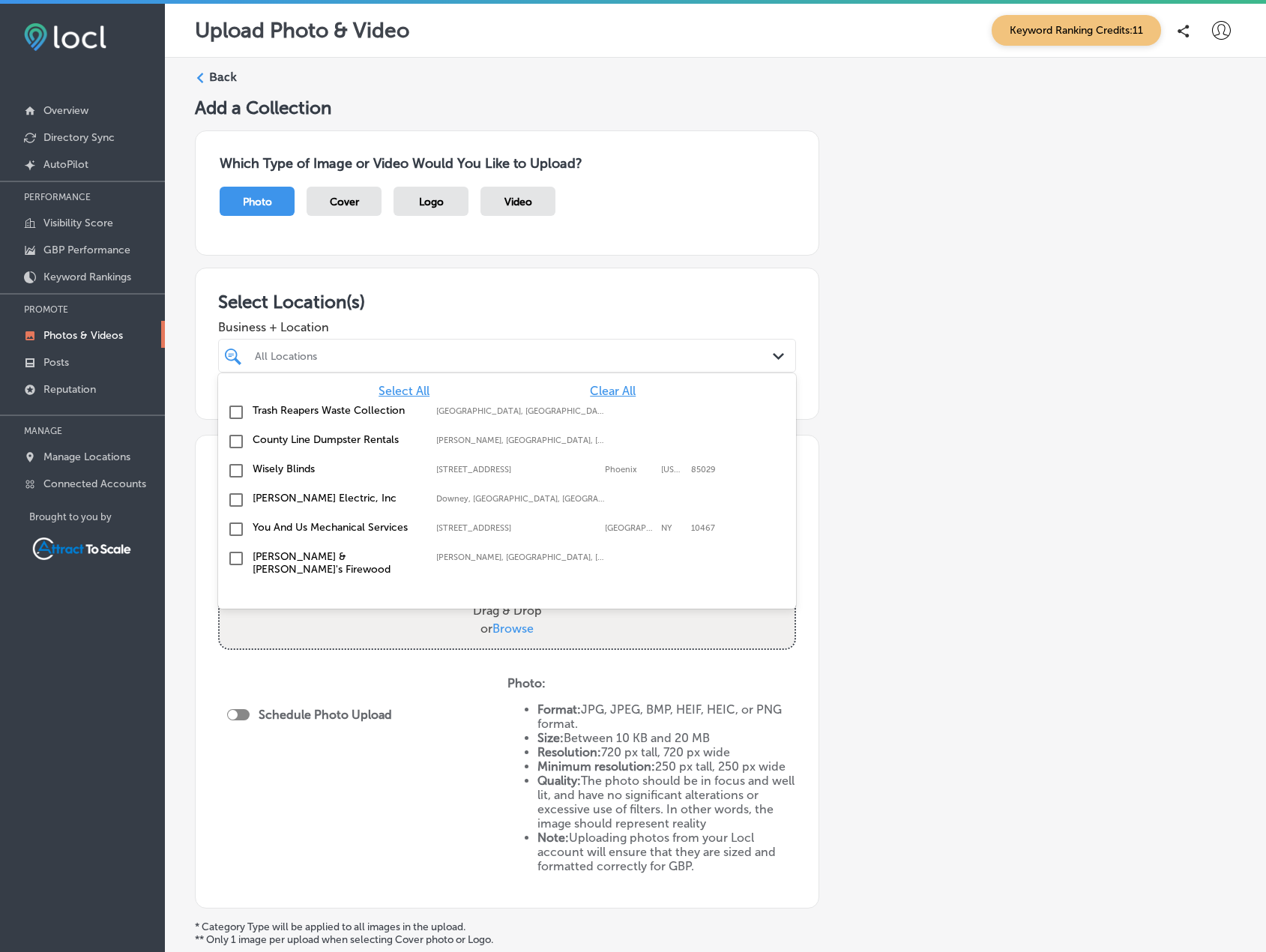
click at [292, 557] on label "[PERSON_NAME] & [PERSON_NAME]'s Firewood" at bounding box center [337, 563] width 169 height 26
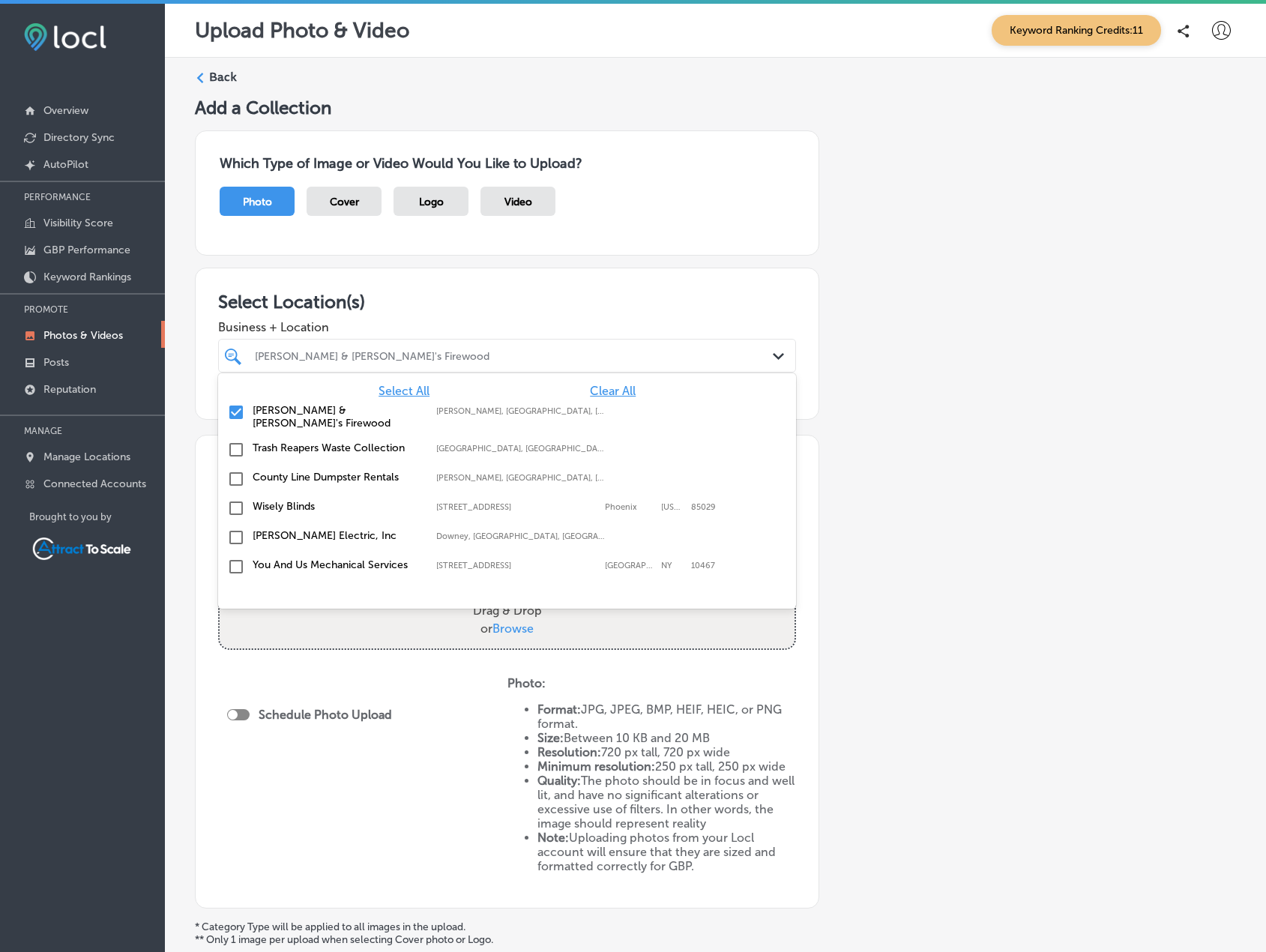
click at [801, 419] on div "Select Location(s) Business + Location option focused, 2 of 7. 7 results availa…" at bounding box center [506, 344] width 624 height 153
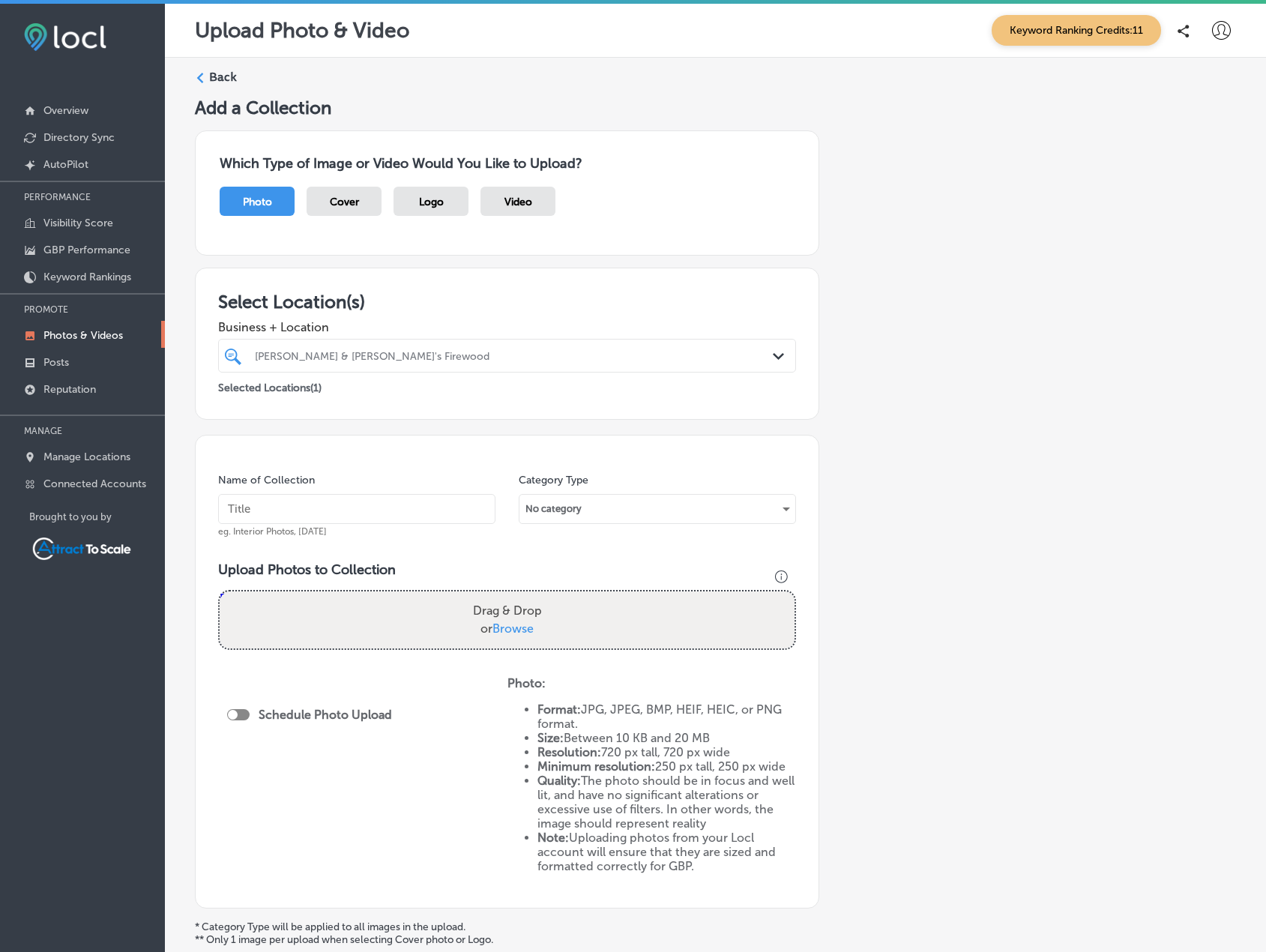
scroll to position [72, 0]
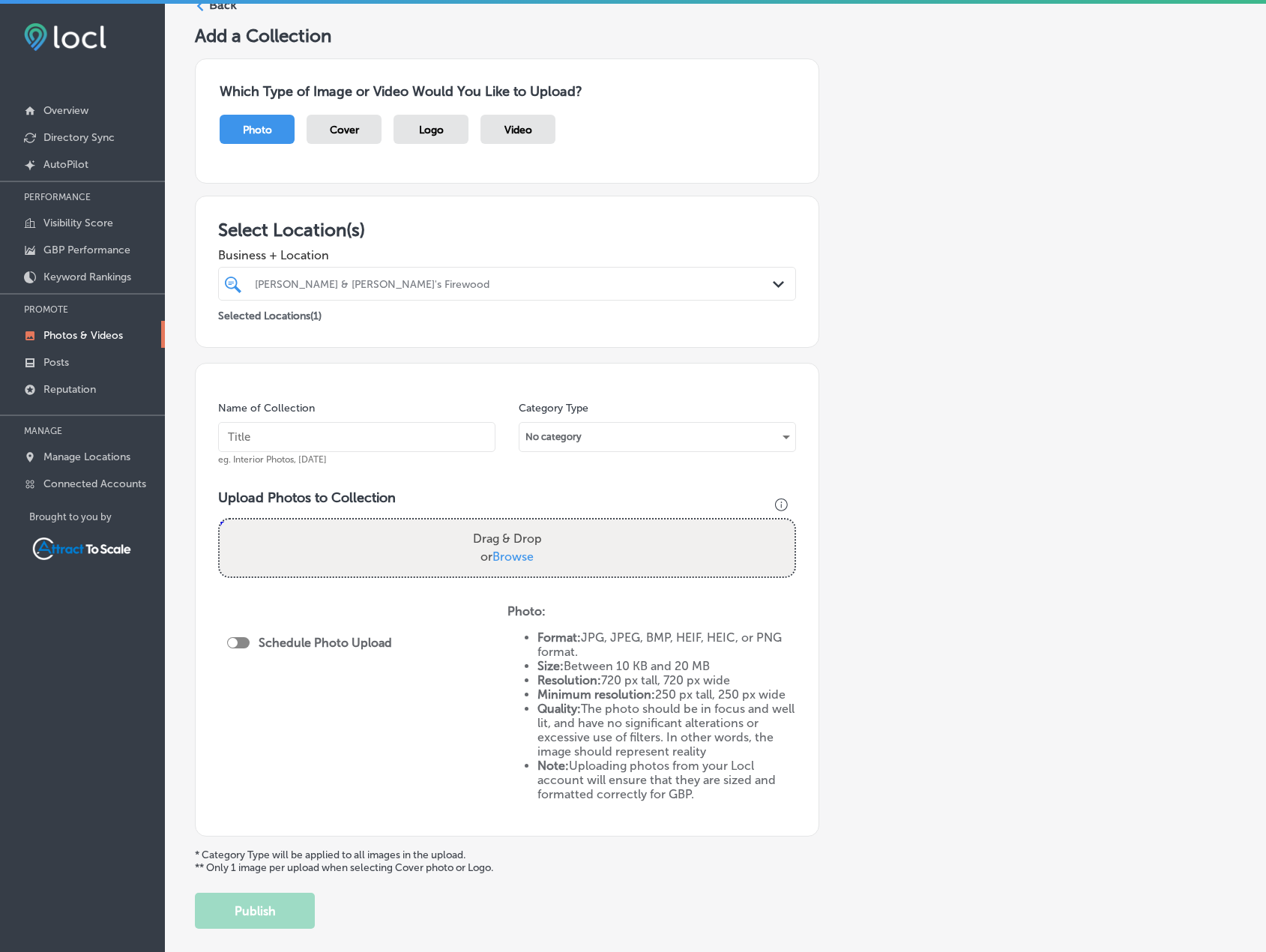
click at [303, 442] on input "text" at bounding box center [357, 437] width 277 height 30
type input "Firewood"
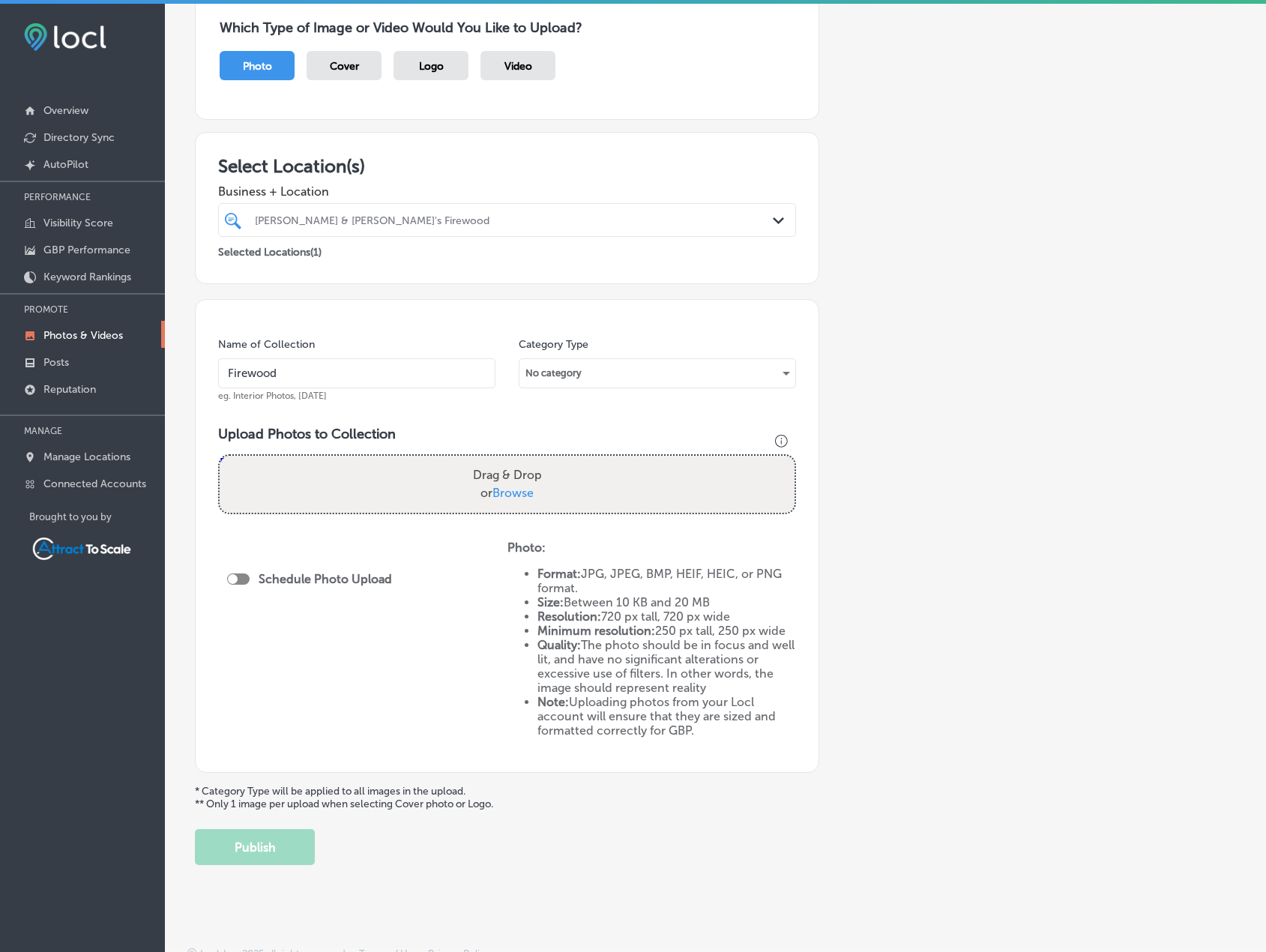
scroll to position [147, 0]
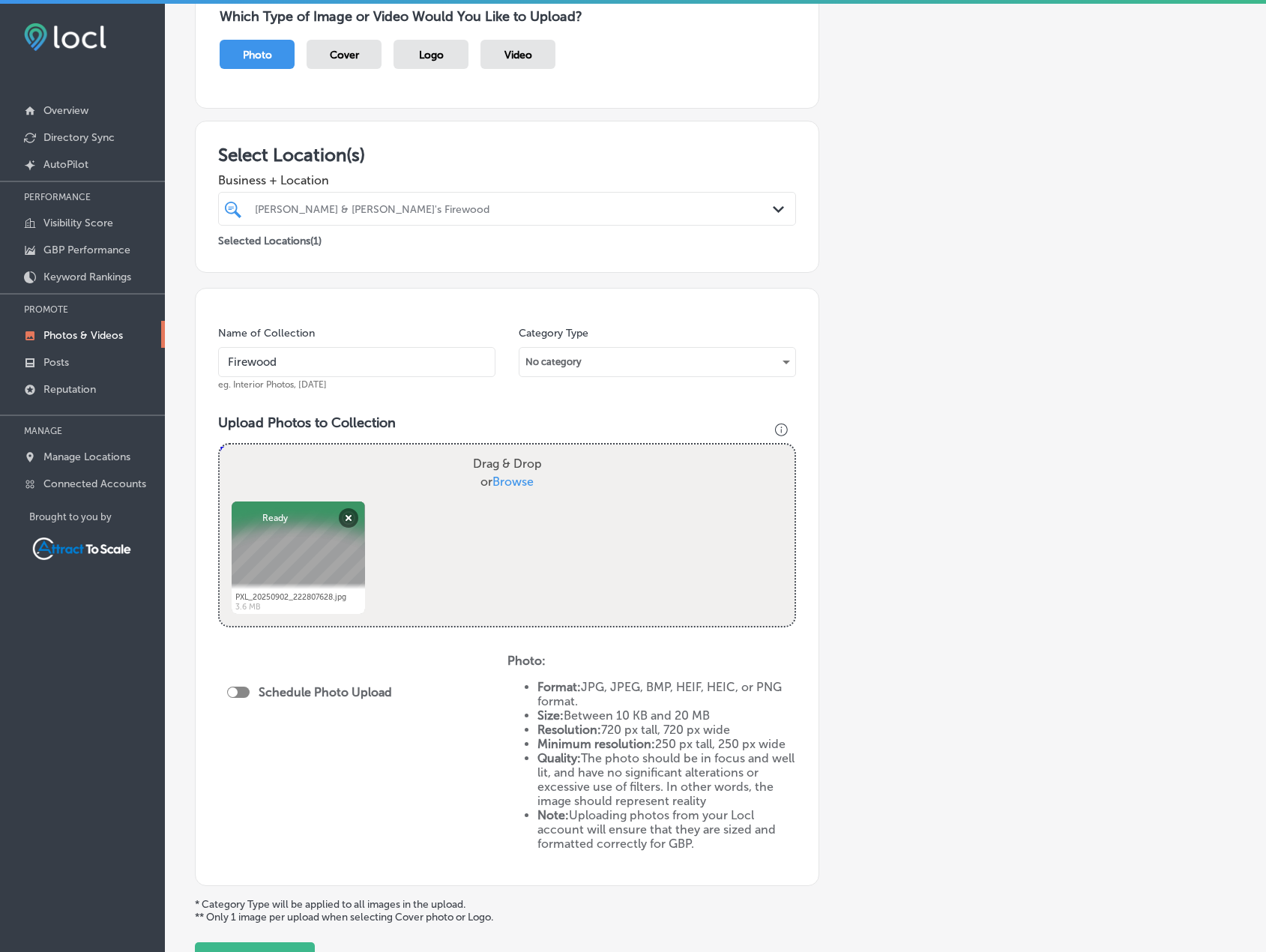
click at [242, 695] on div at bounding box center [238, 693] width 22 height 12
checkbox input "true"
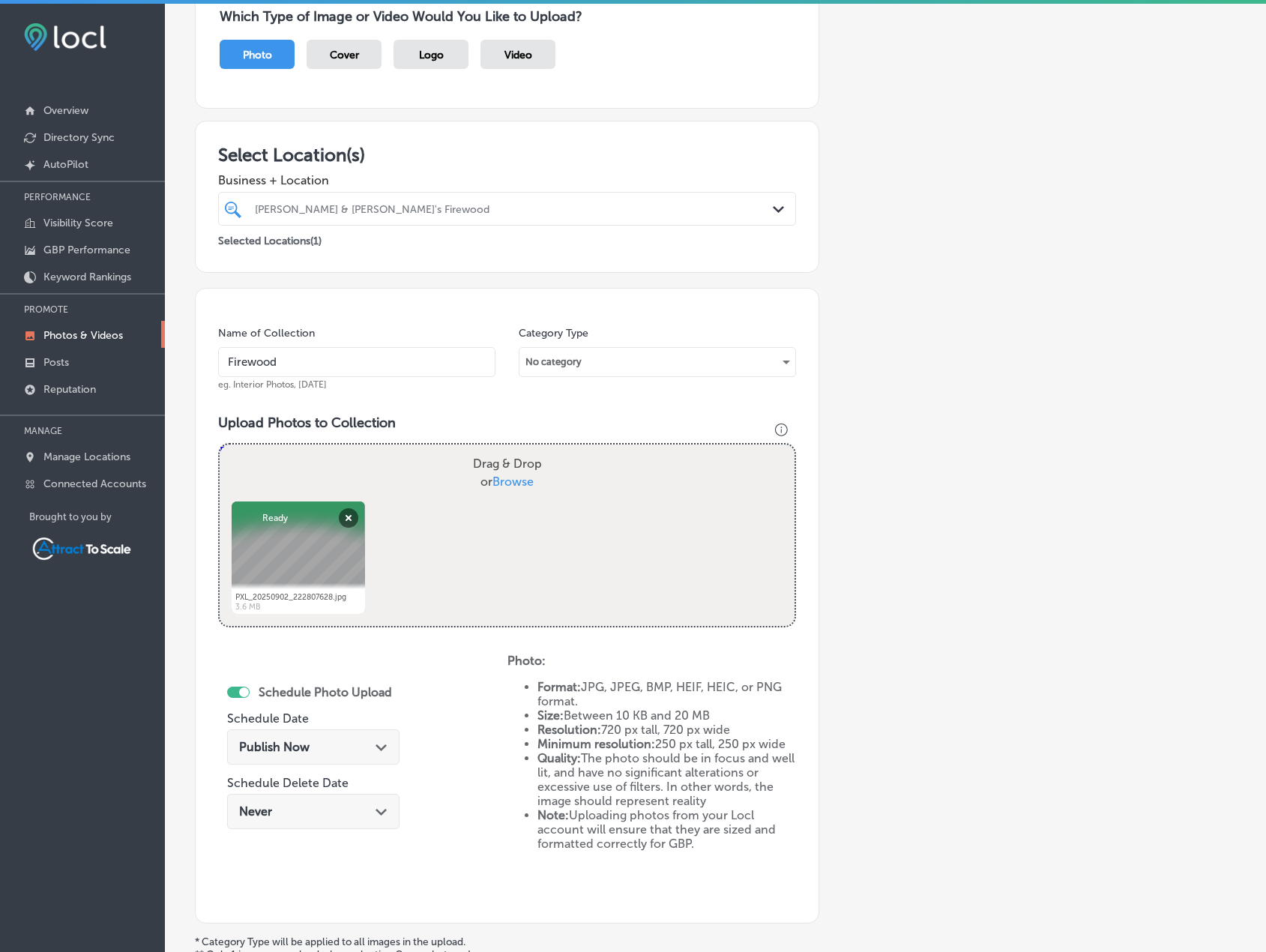
click at [329, 752] on div "Publish Now Path Created with Sketch." at bounding box center [313, 747] width 148 height 14
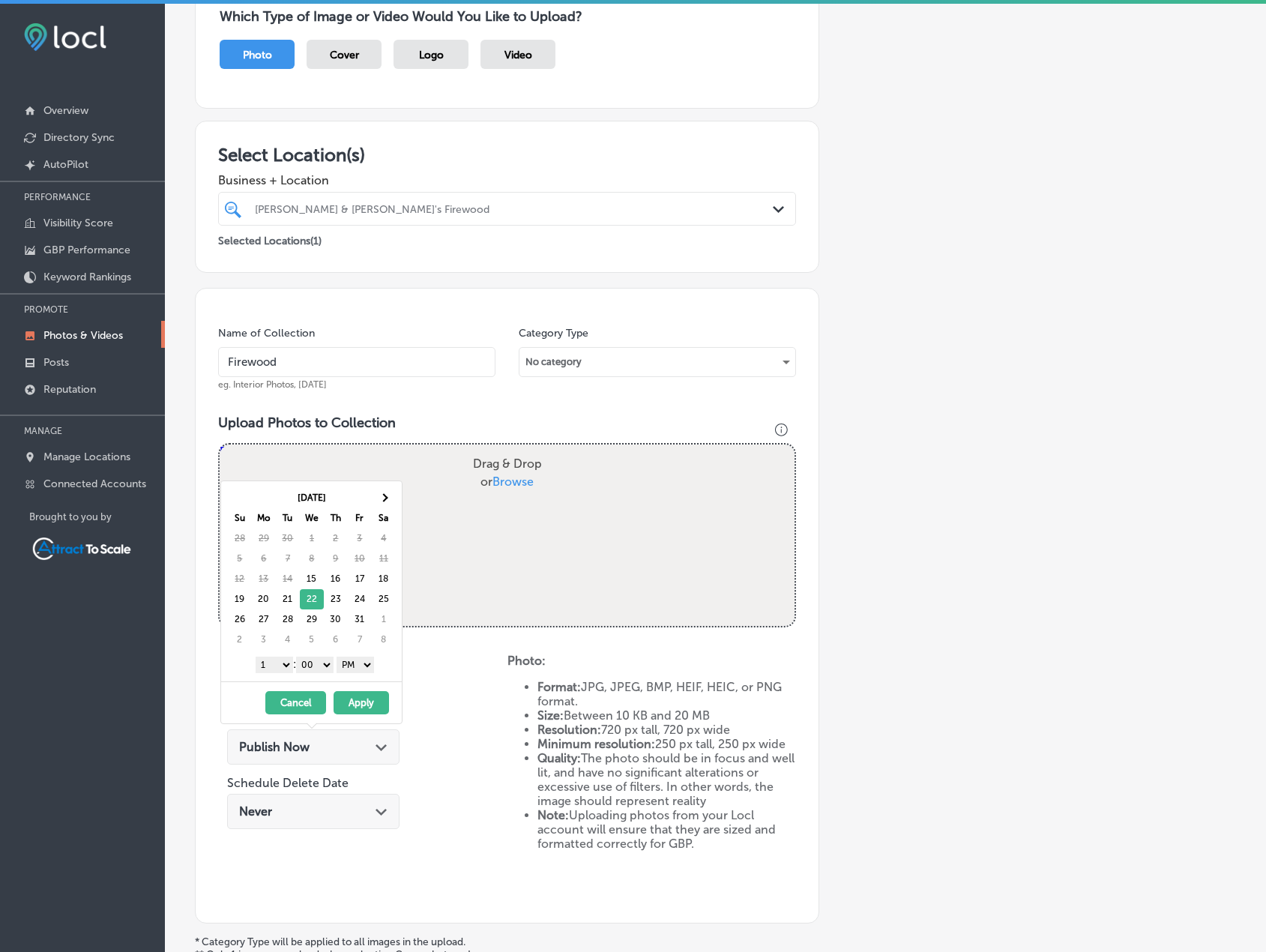
click at [358, 670] on select "AM PM" at bounding box center [355, 665] width 37 height 16
click at [283, 665] on select "1 2 3 4 5 6 7 8 9 10 11 12" at bounding box center [274, 665] width 37 height 16
click at [365, 700] on button "Apply" at bounding box center [361, 703] width 55 height 23
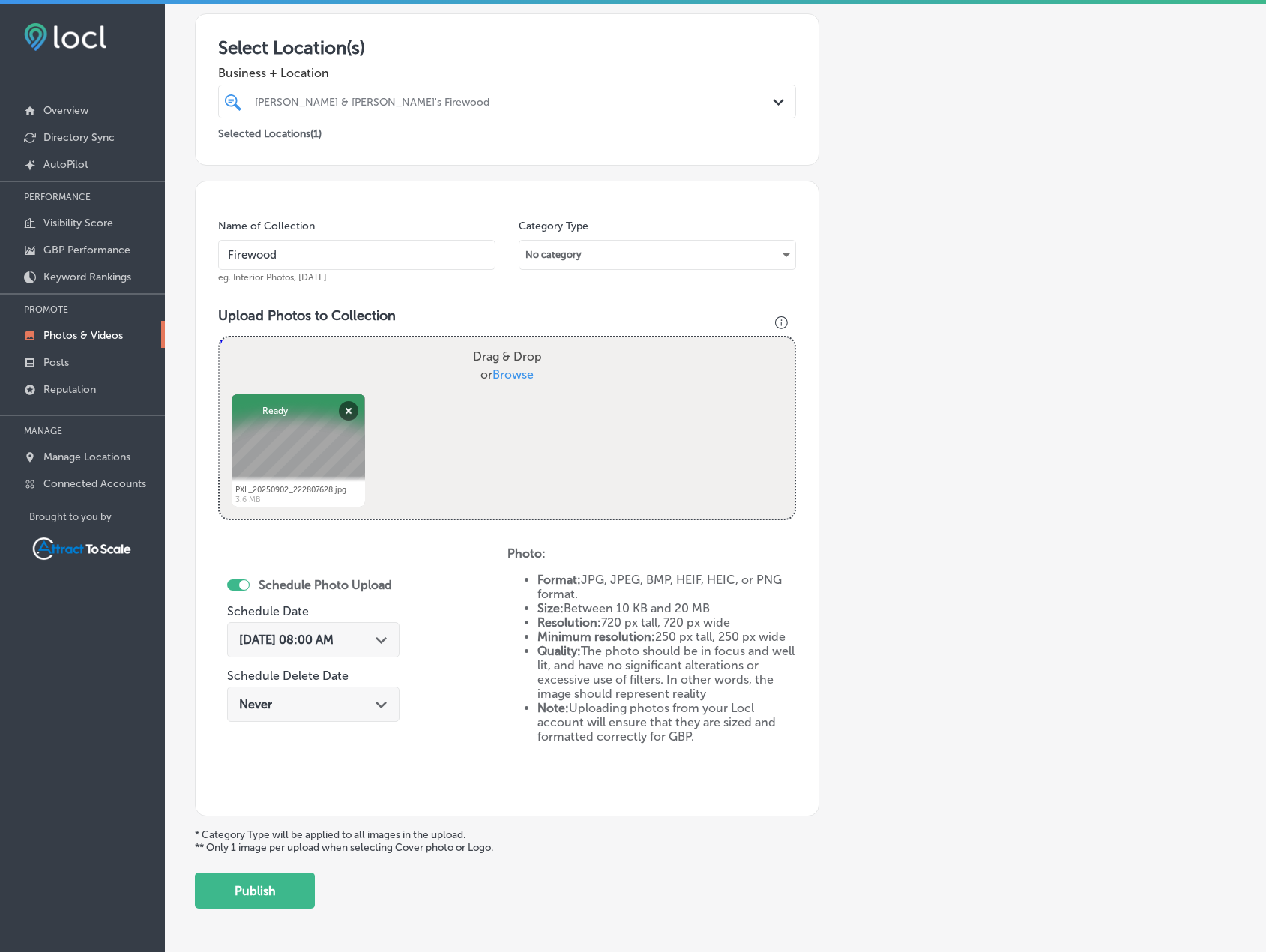
scroll to position [309, 0]
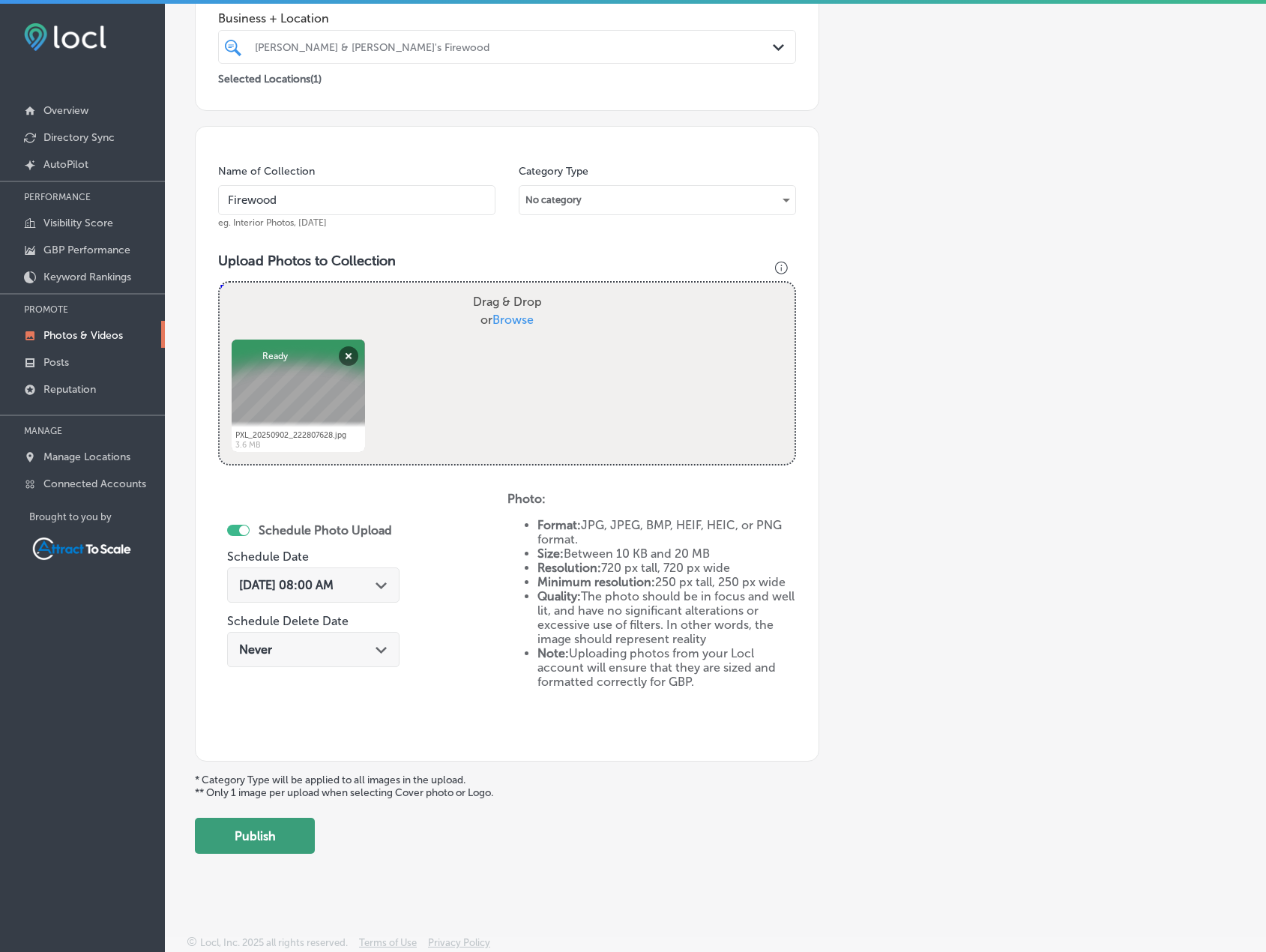
click at [288, 831] on button "Publish" at bounding box center [254, 837] width 120 height 36
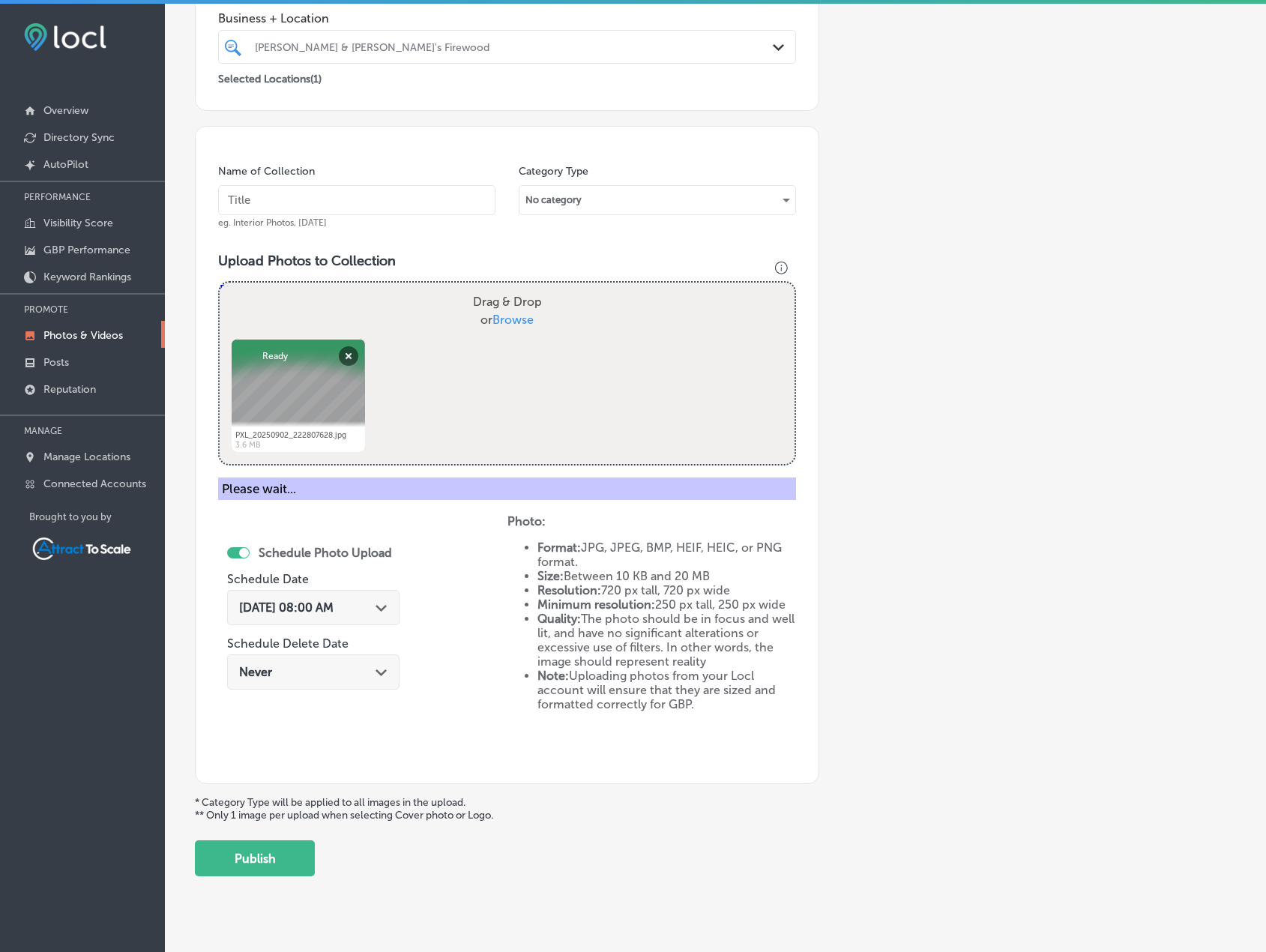
scroll to position [185, 0]
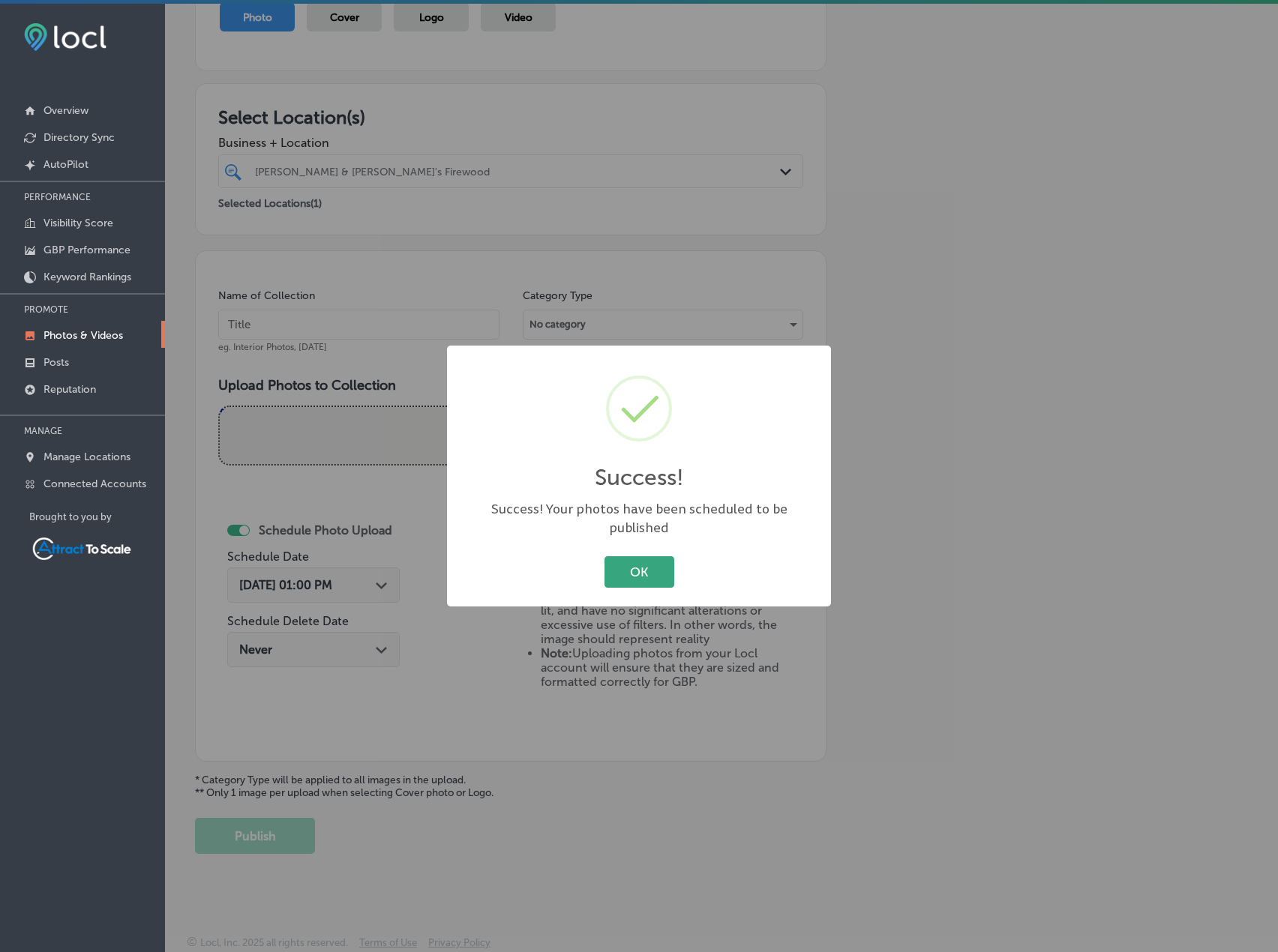
click at [634, 559] on button "OK" at bounding box center [639, 571] width 70 height 31
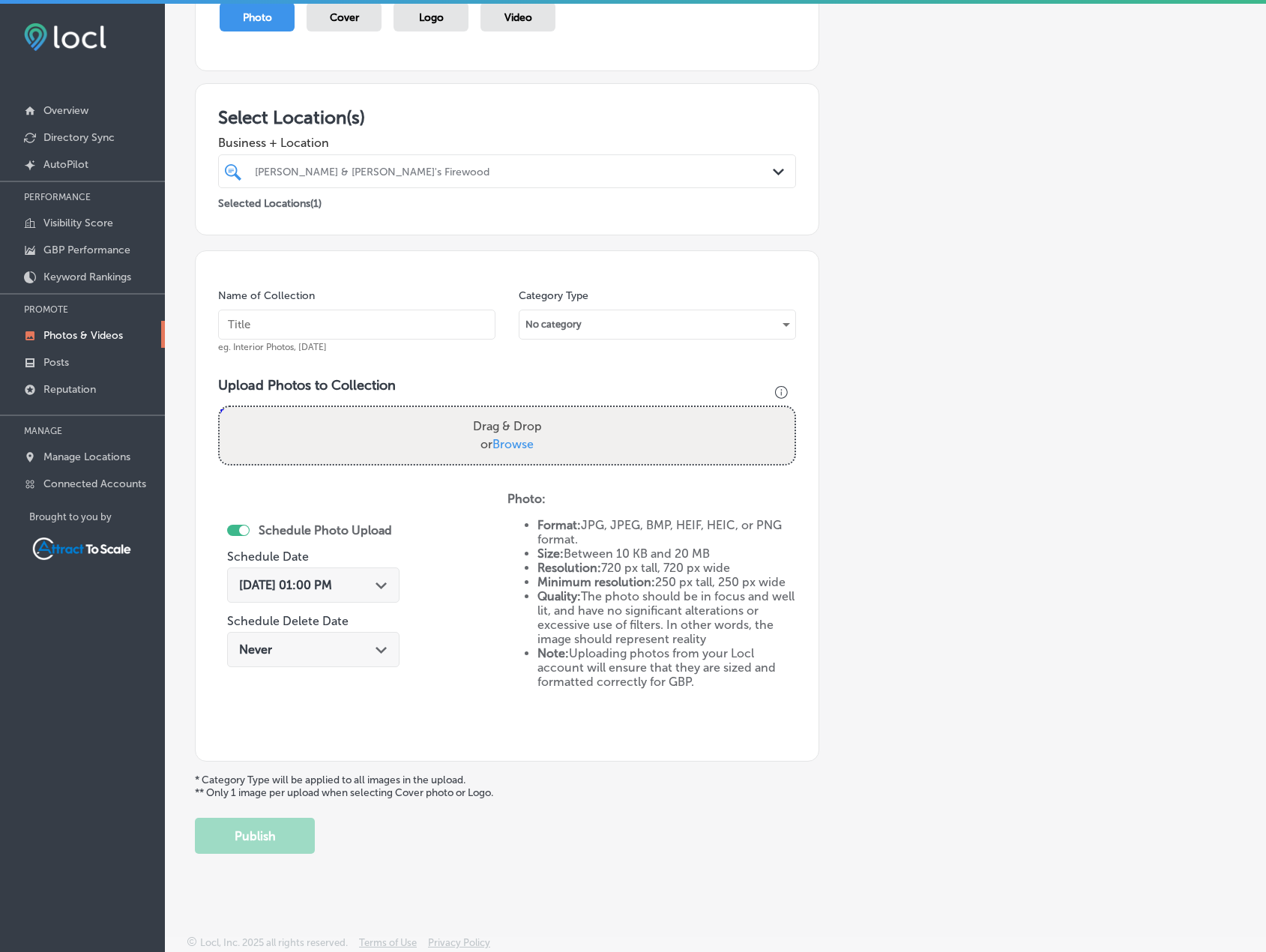
click at [409, 334] on input "text" at bounding box center [357, 324] width 277 height 30
type input "Firewood"
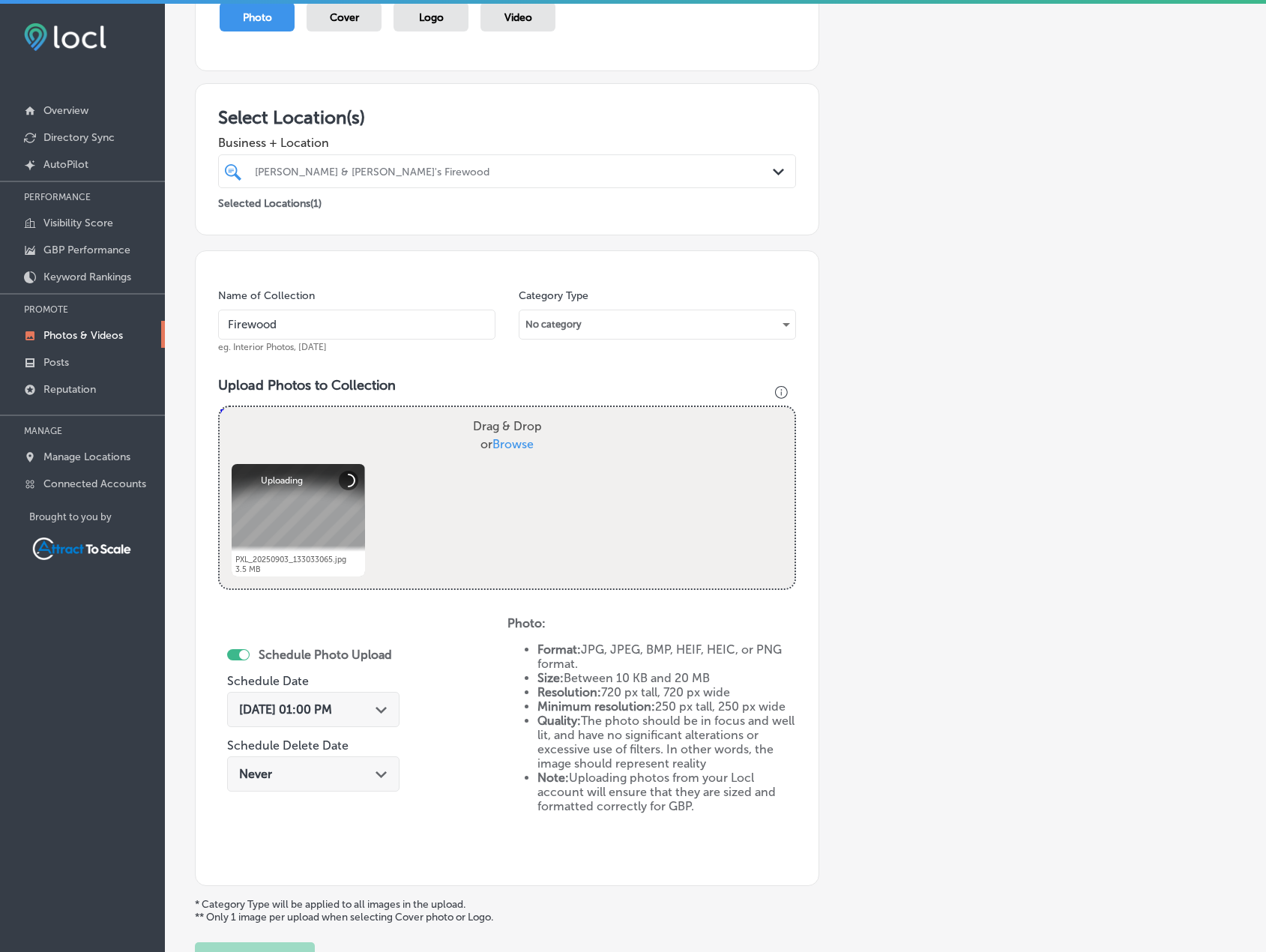
click at [376, 714] on div "Oct 15, 2025 01:00 PM Path Created with Sketch." at bounding box center [313, 709] width 148 height 14
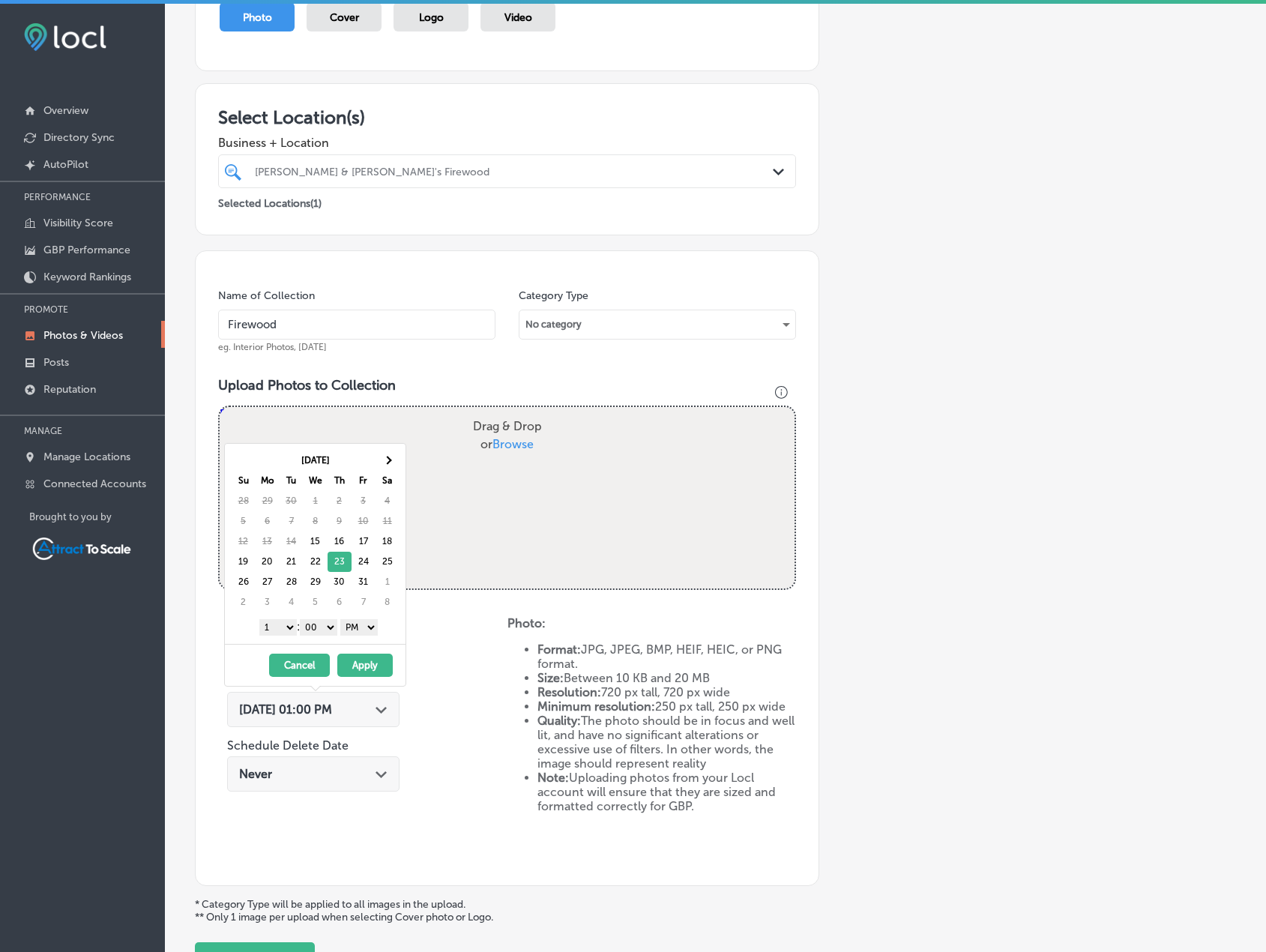
click at [284, 630] on select "1 2 3 4 5 6 7 8 9 10 11 12" at bounding box center [278, 628] width 37 height 16
click at [366, 627] on select "AM PM" at bounding box center [359, 628] width 37 height 16
click at [379, 664] on button "Apply" at bounding box center [365, 666] width 55 height 23
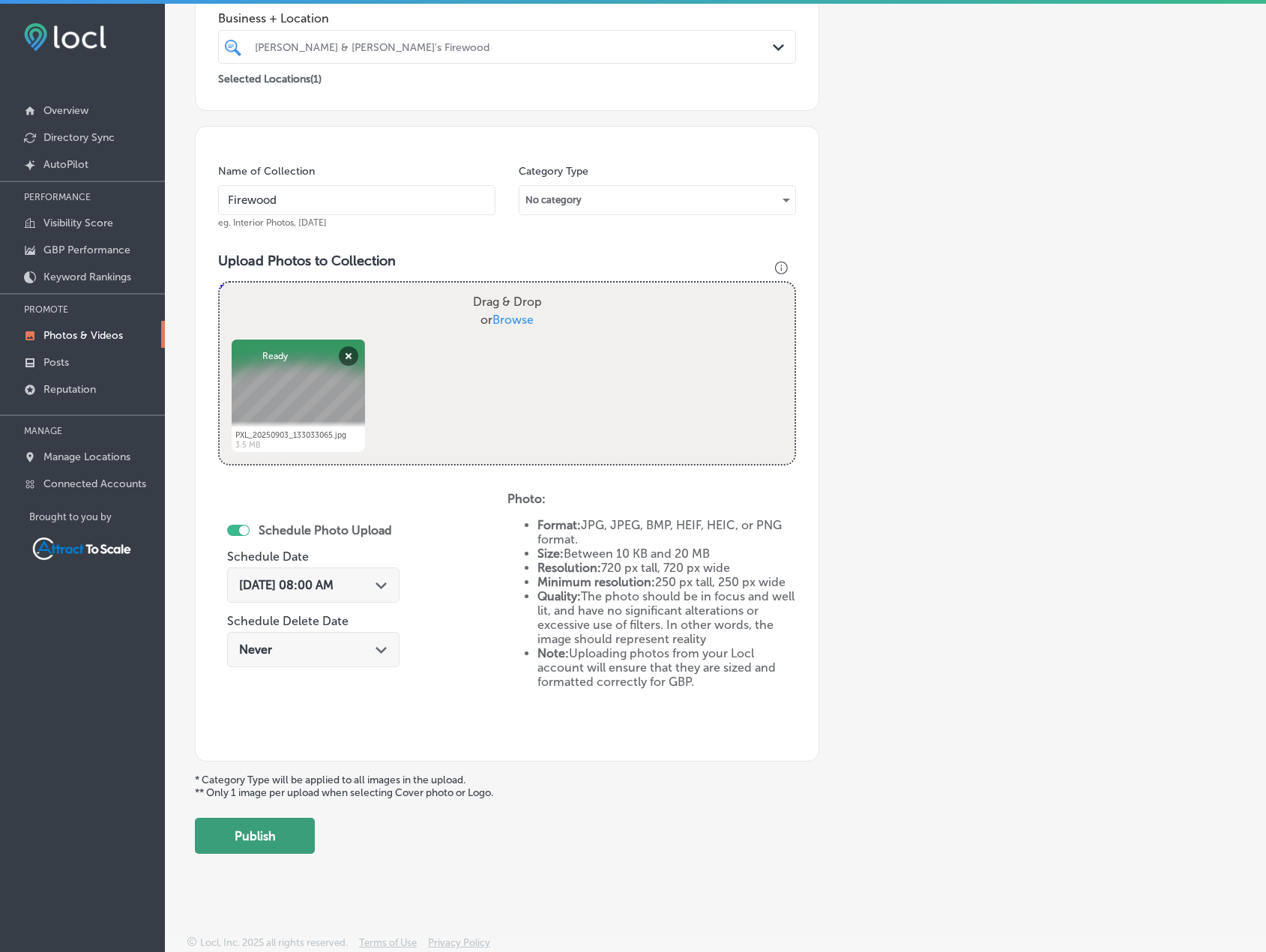
click at [289, 837] on button "Publish" at bounding box center [254, 837] width 120 height 36
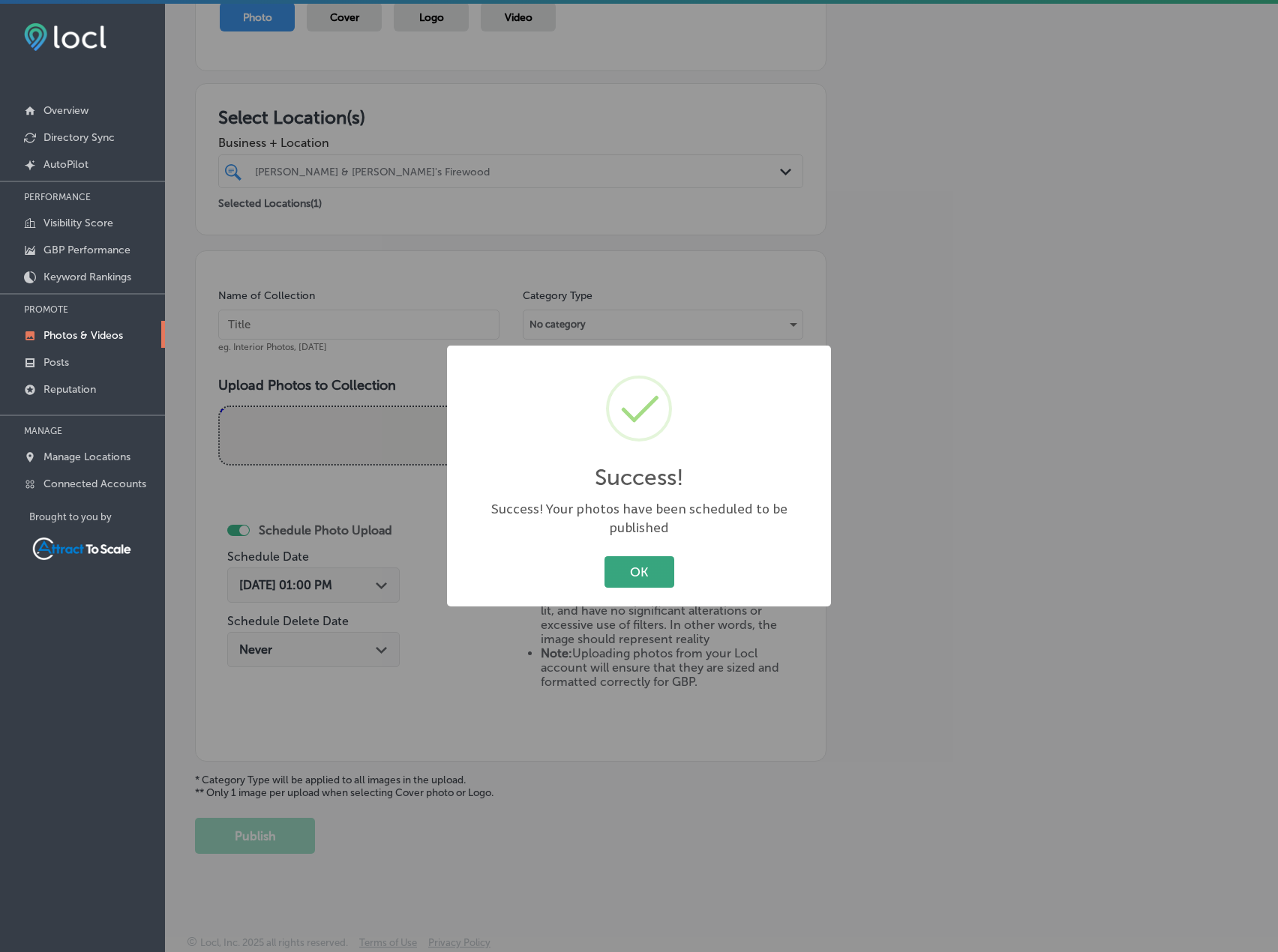
click at [634, 575] on button "OK" at bounding box center [639, 571] width 70 height 31
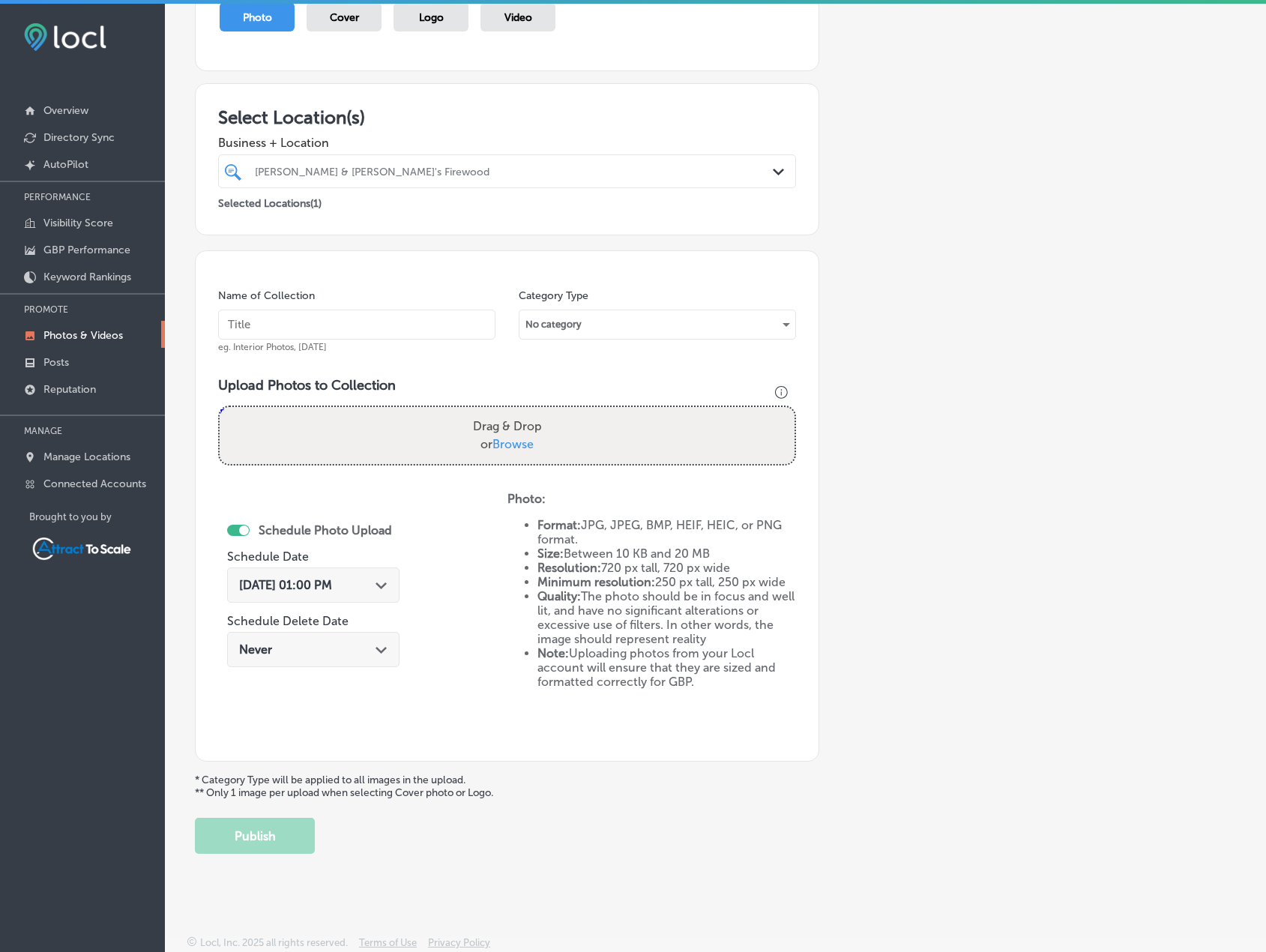
click at [365, 325] on input "text" at bounding box center [357, 324] width 277 height 30
type input "Firewood"
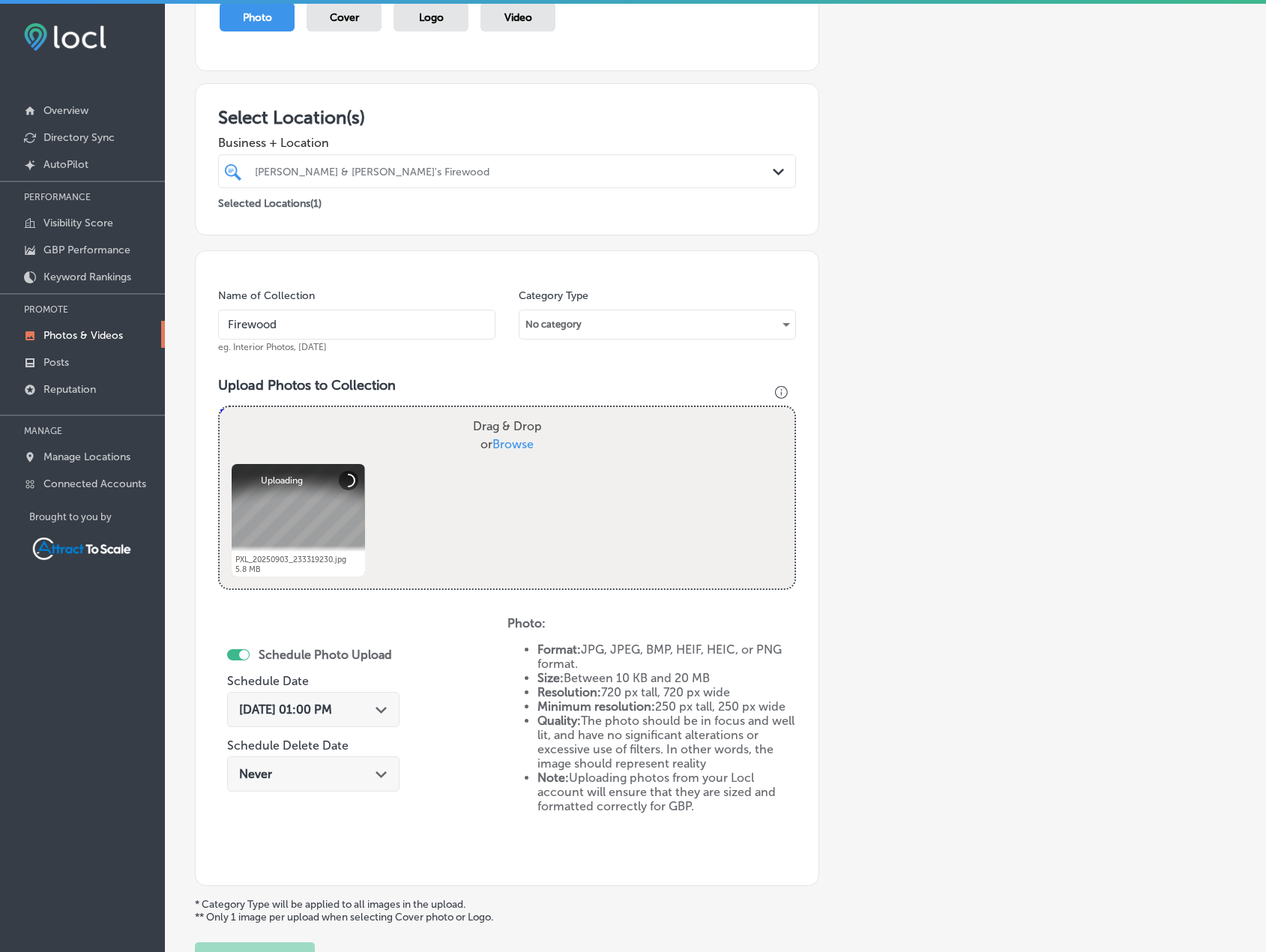
click at [367, 717] on div "Oct 15, 2025 01:00 PM Path Created with Sketch." at bounding box center [313, 709] width 172 height 35
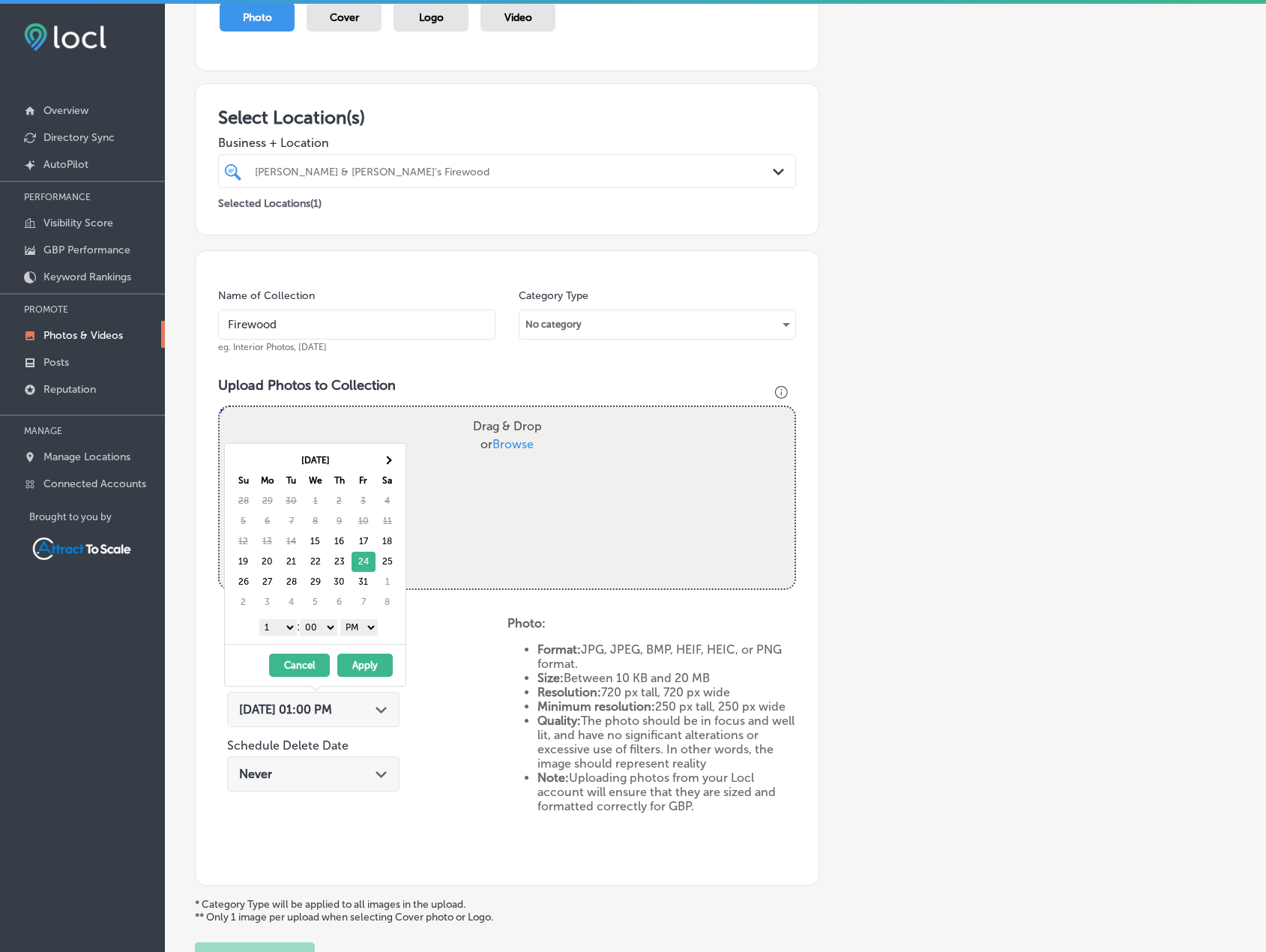
click at [294, 622] on div "1 2 3 4 5 6 7 8 9 10 11 12 : 00 10 20 30 40 50 AM PM" at bounding box center [318, 626] width 175 height 22
click at [290, 626] on select "1 2 3 4 5 6 7 8 9 10 11 12" at bounding box center [278, 628] width 37 height 16
click at [364, 626] on select "AM PM" at bounding box center [359, 628] width 37 height 16
click at [367, 663] on button "Apply" at bounding box center [365, 666] width 55 height 23
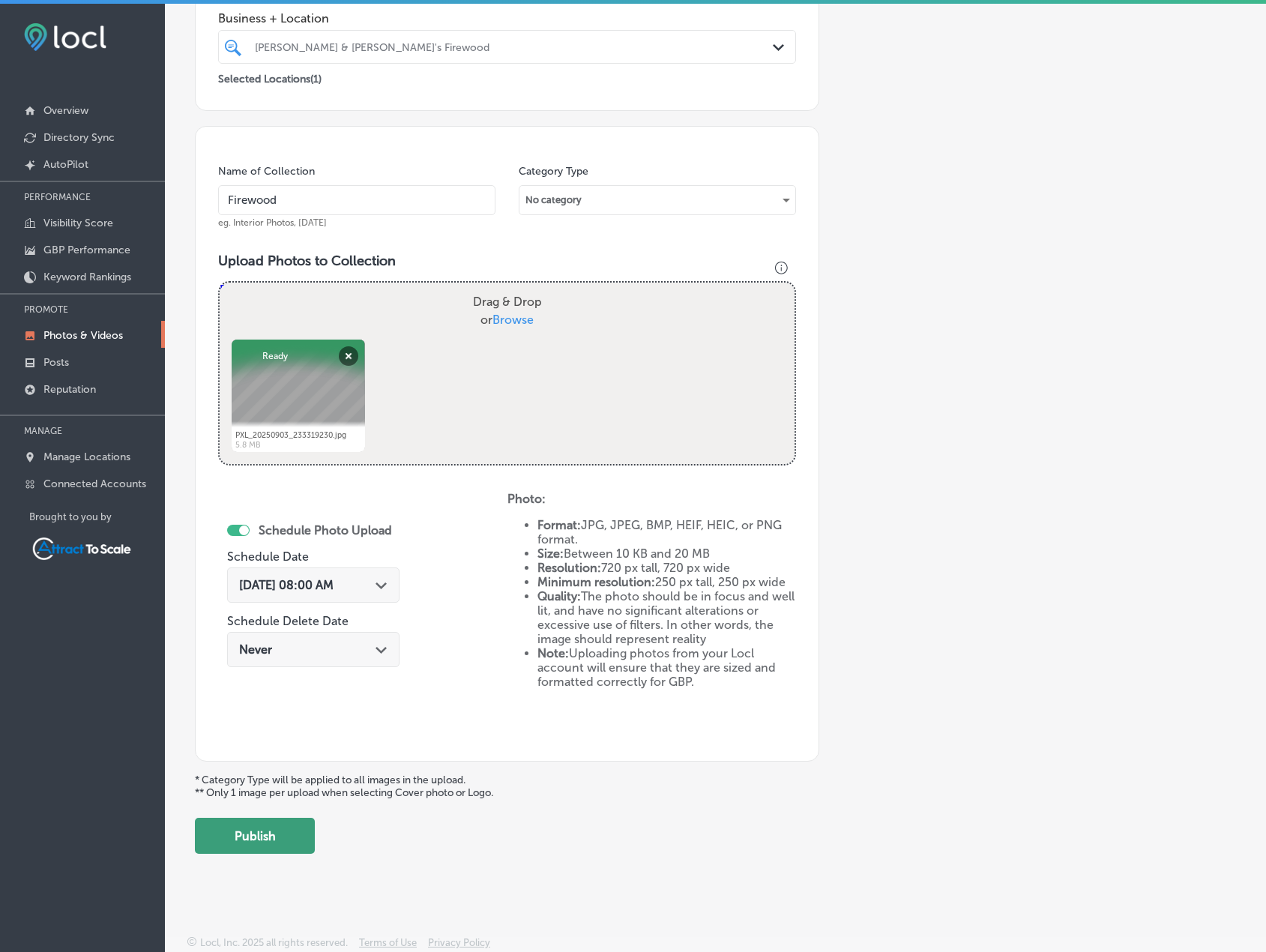
click at [293, 836] on button "Publish" at bounding box center [254, 837] width 120 height 36
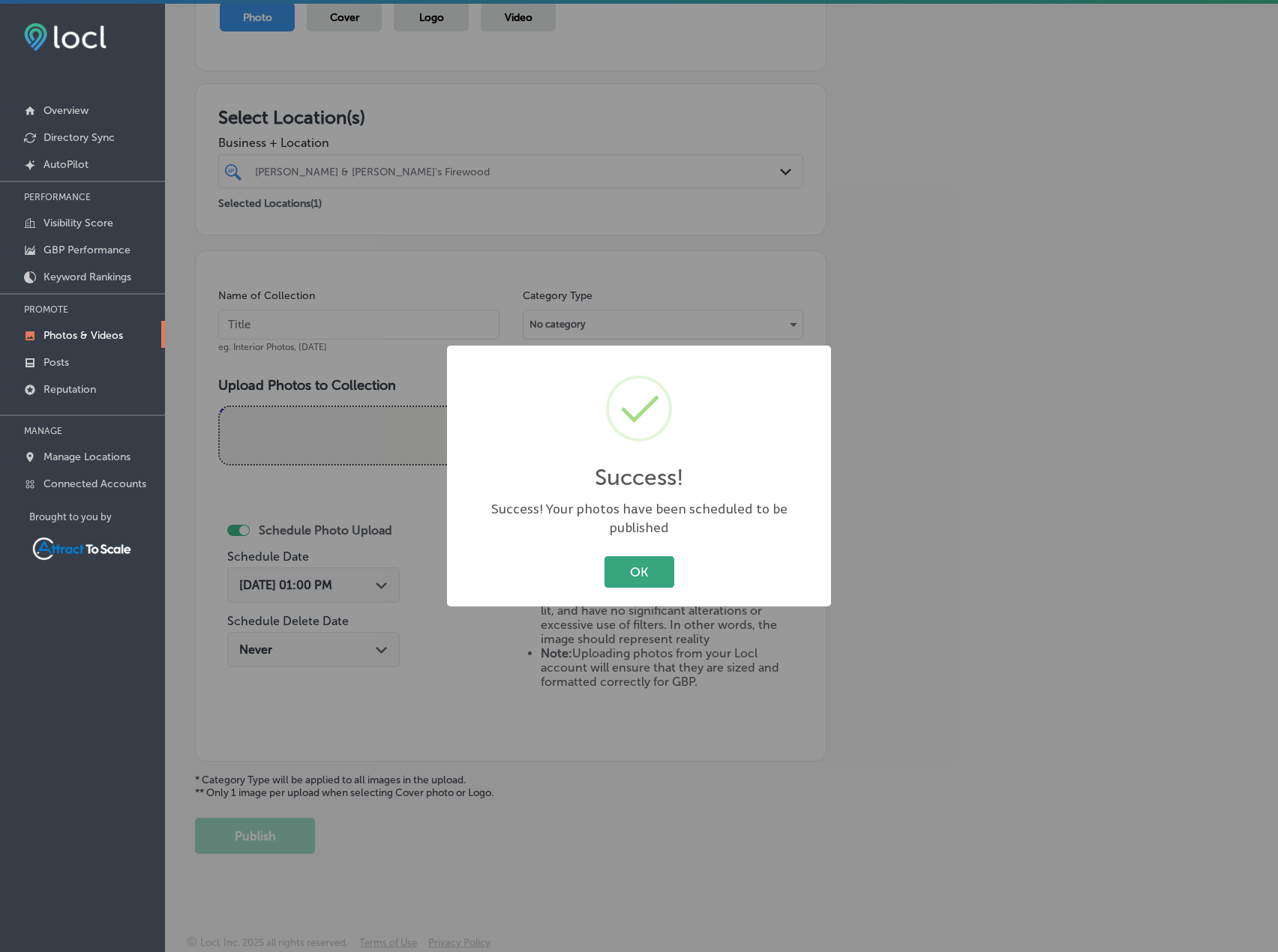
click at [637, 562] on button "OK" at bounding box center [639, 571] width 70 height 31
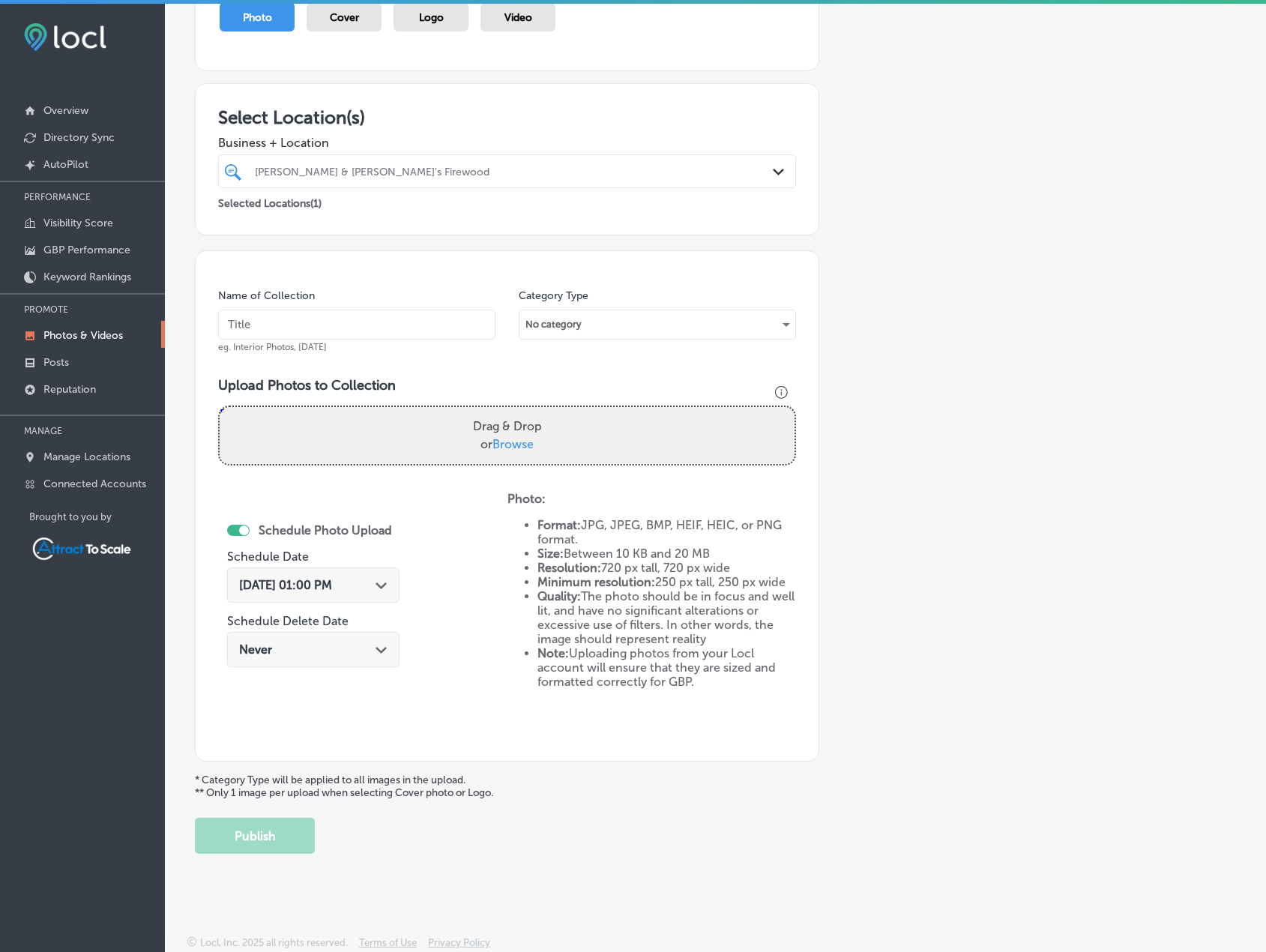
click at [359, 334] on input "text" at bounding box center [357, 324] width 277 height 30
type input "Firewood"
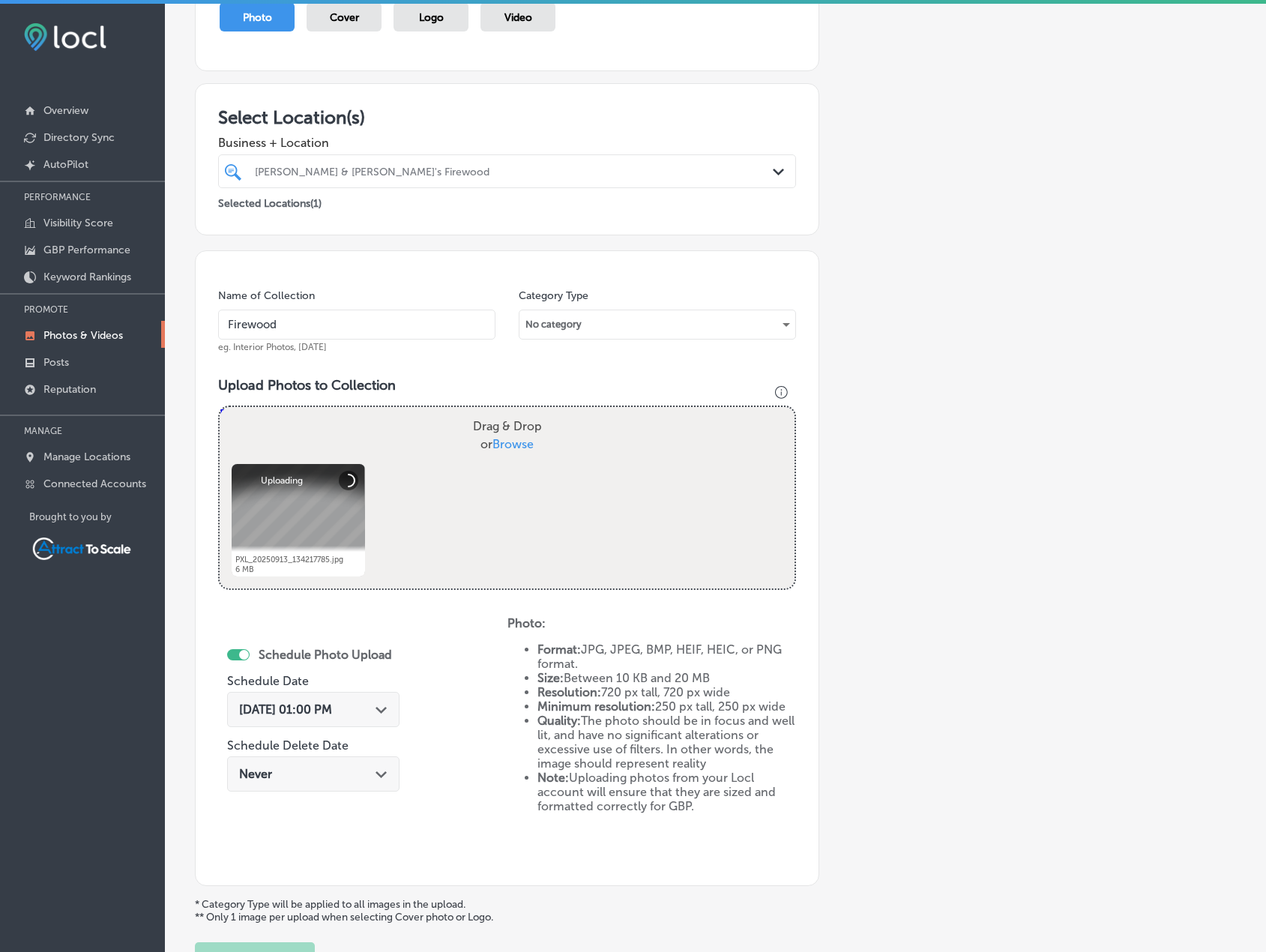
click at [372, 705] on div "Oct 15, 2025 01:00 PM Path Created with Sketch." at bounding box center [313, 709] width 148 height 14
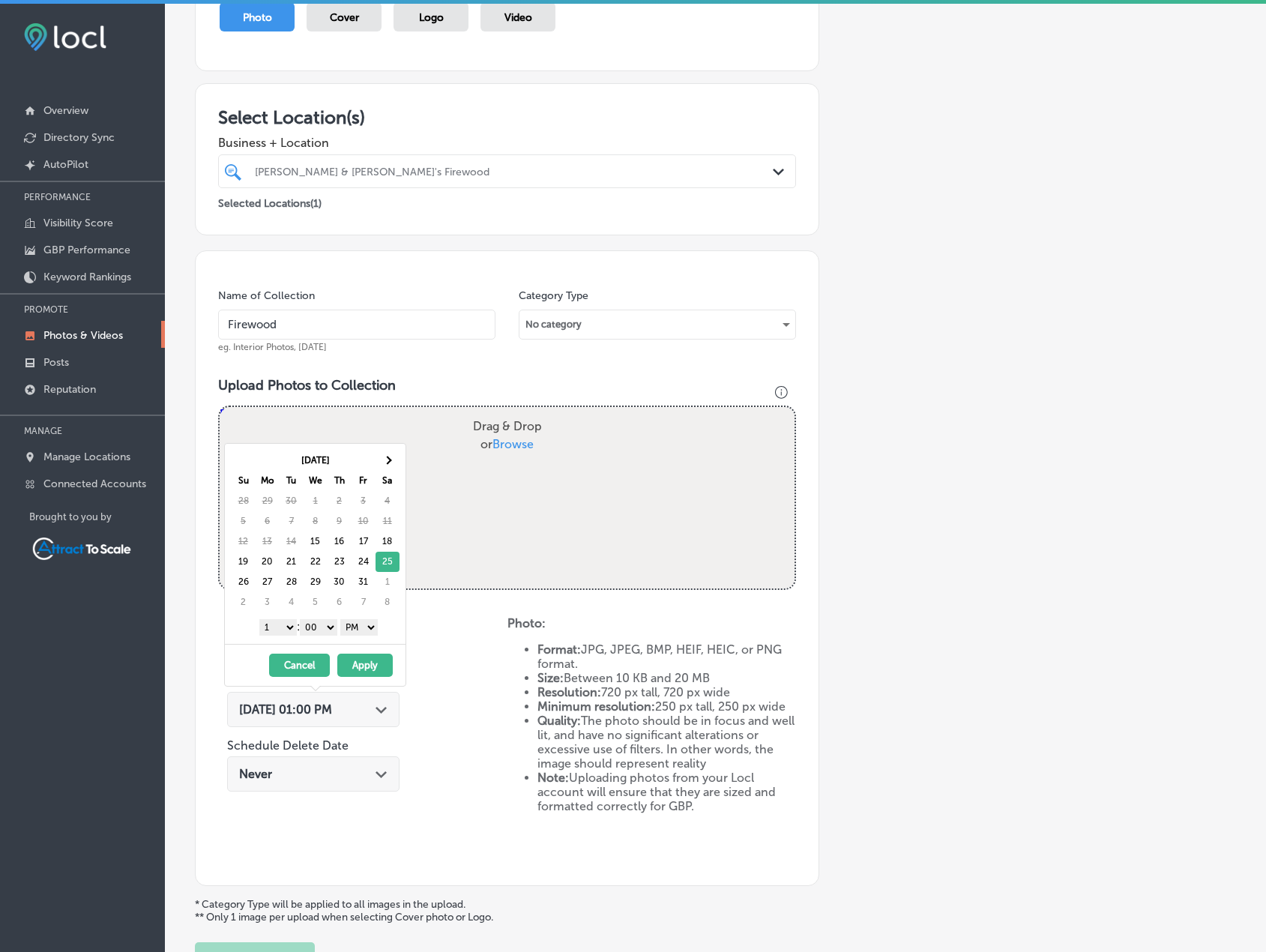
click at [365, 629] on select "AM PM" at bounding box center [359, 628] width 37 height 16
click at [280, 631] on select "1 2 3 4 5 6 7 8 9 10 11 12" at bounding box center [278, 628] width 37 height 16
click at [368, 667] on button "Apply" at bounding box center [365, 666] width 55 height 23
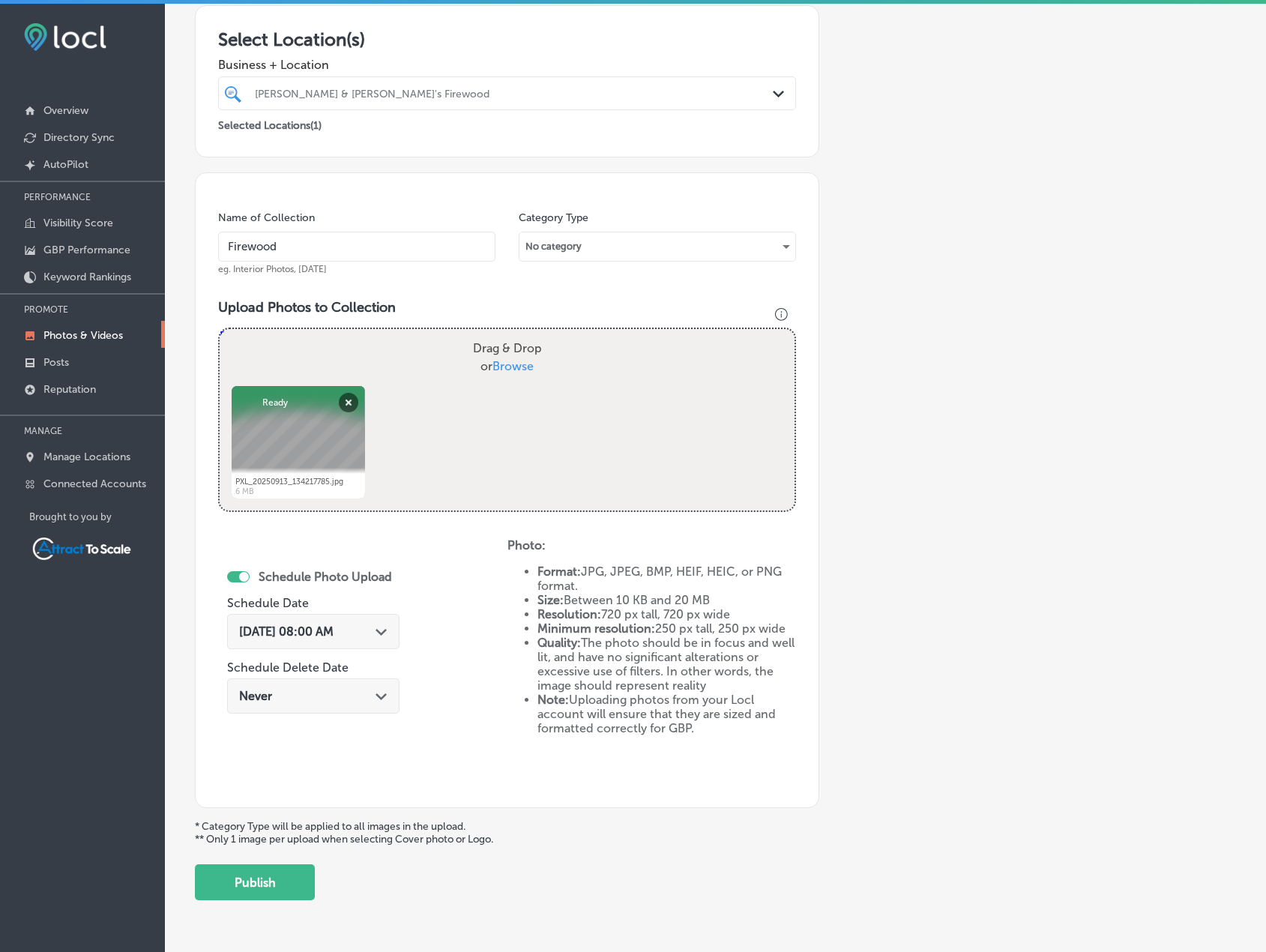
scroll to position [309, 0]
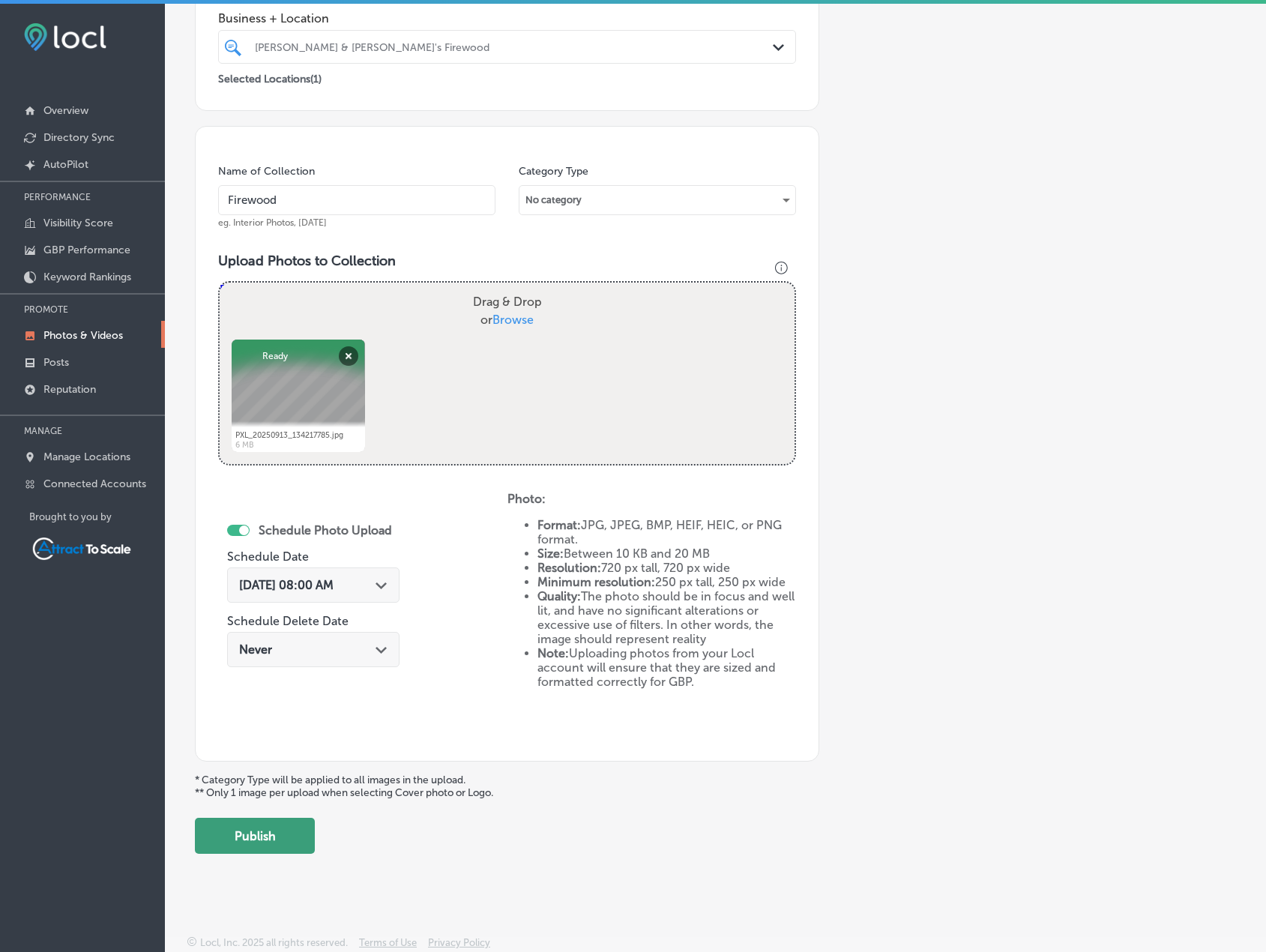
click at [288, 837] on button "Publish" at bounding box center [254, 837] width 120 height 36
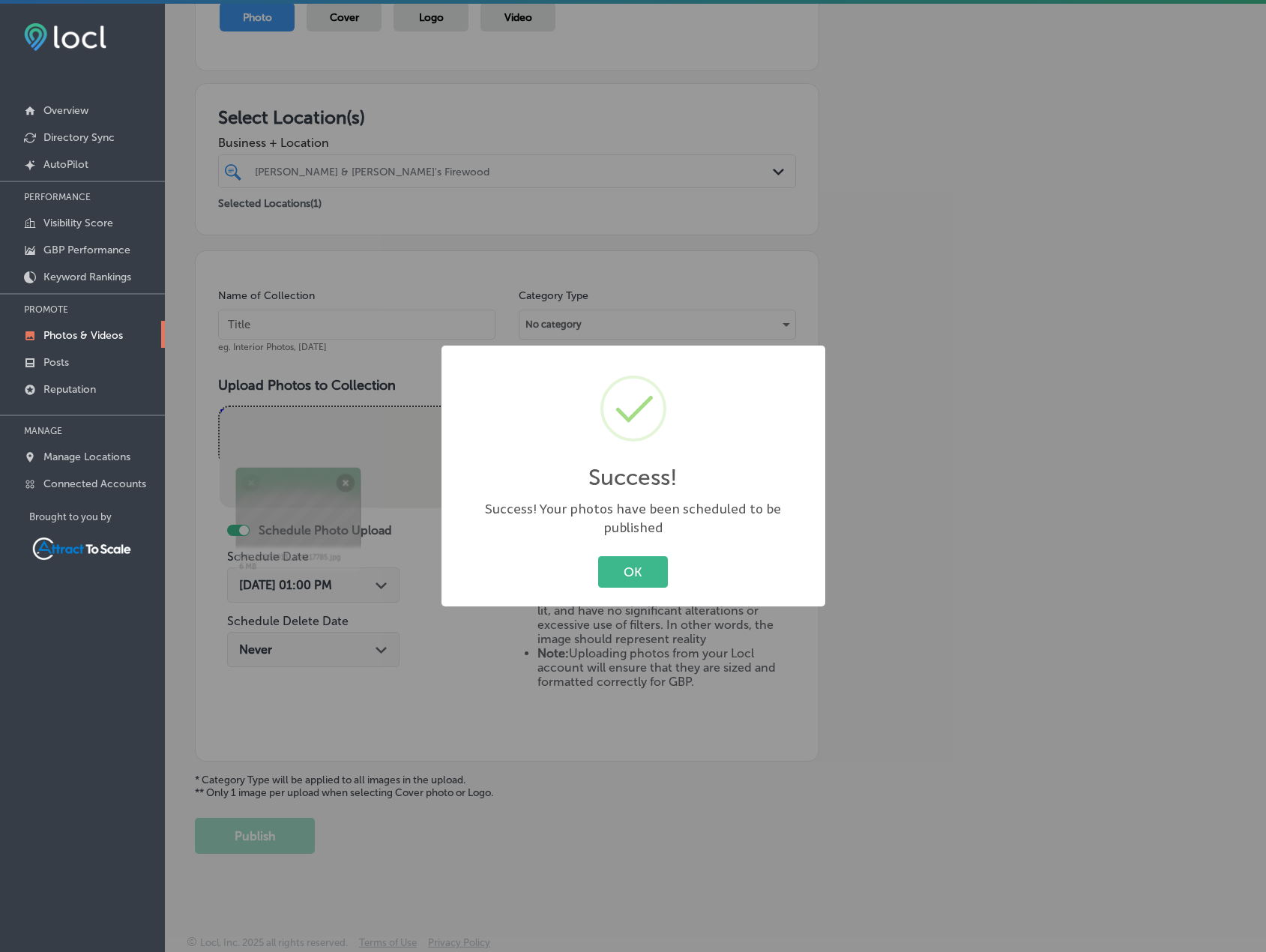
scroll to position [185, 0]
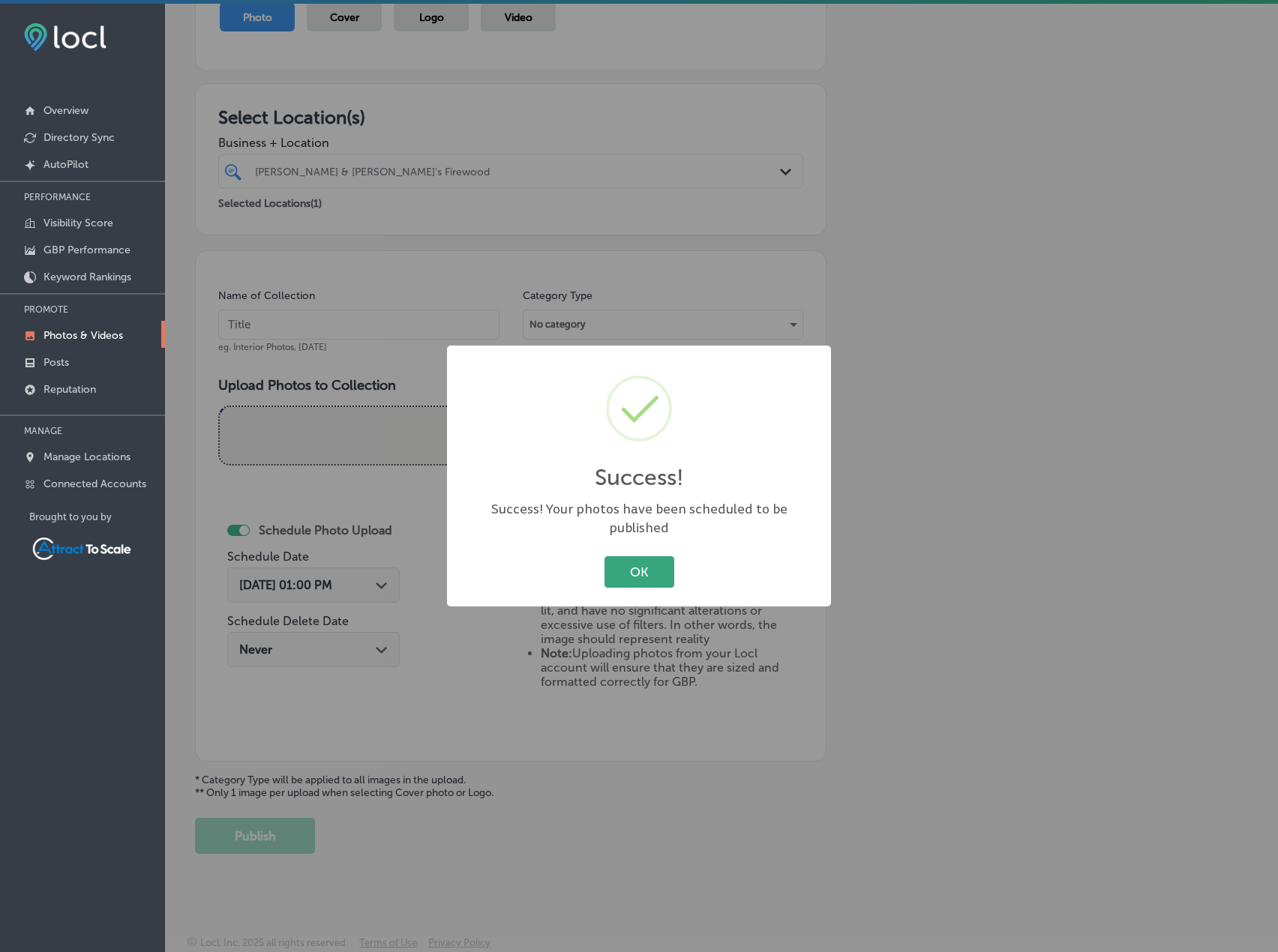
click at [614, 572] on button "OK" at bounding box center [639, 571] width 70 height 31
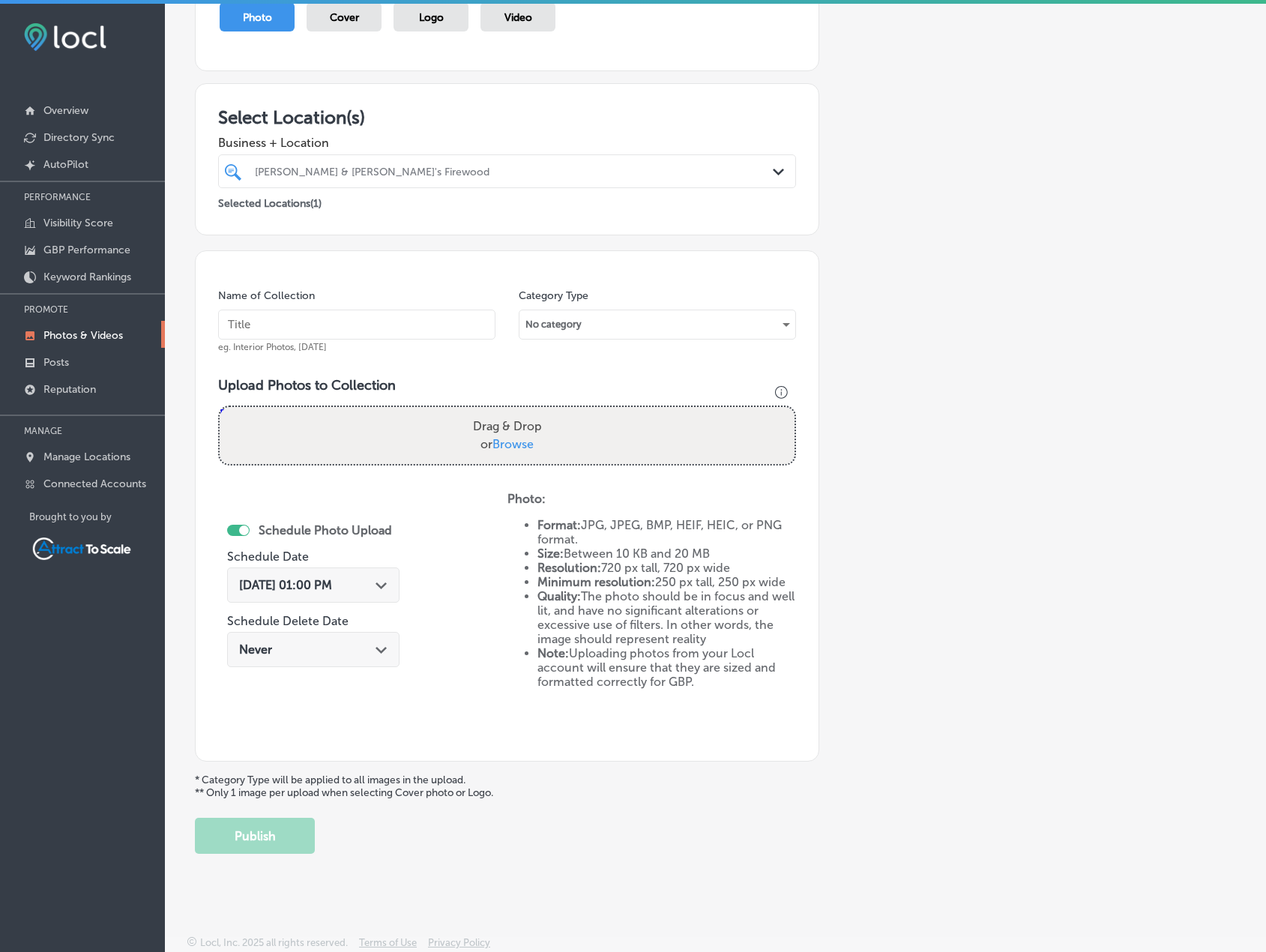
click at [367, 313] on input "text" at bounding box center [357, 324] width 277 height 30
type input "Firewood"
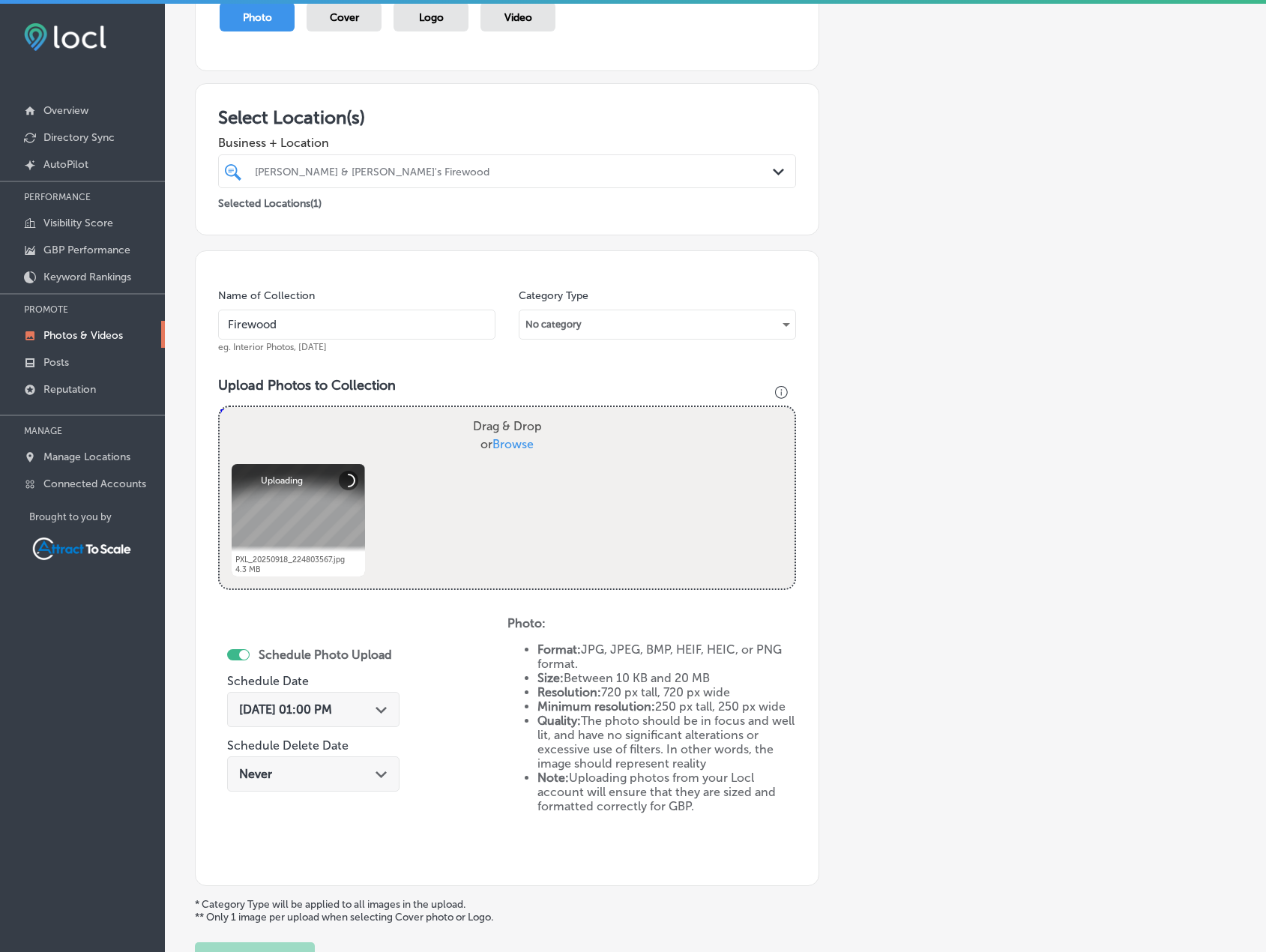
click at [374, 695] on div "Oct 15, 2025 01:00 PM Path Created with Sketch." at bounding box center [313, 709] width 172 height 35
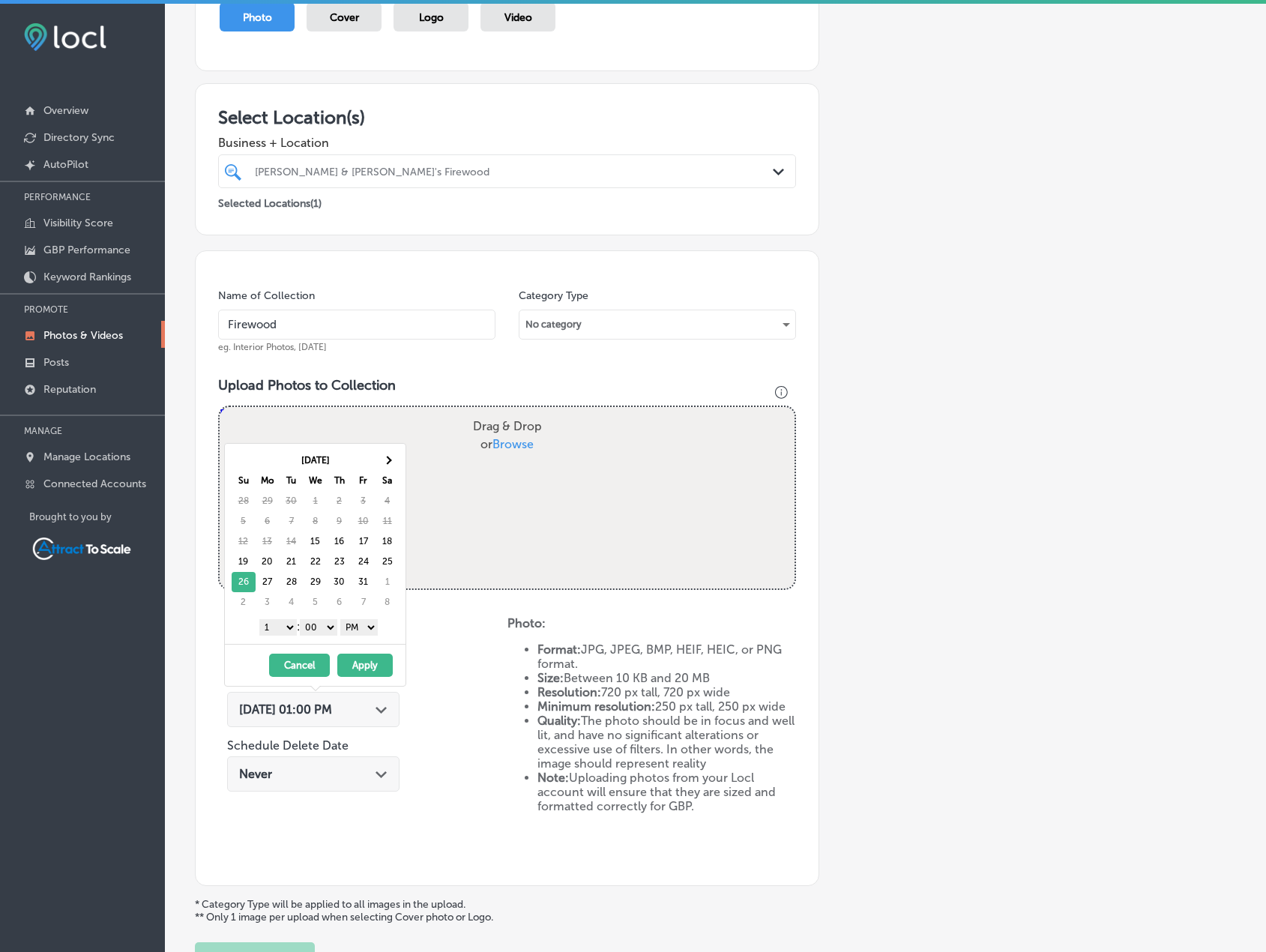
click at [359, 633] on select "AM PM" at bounding box center [359, 628] width 37 height 16
click at [284, 625] on select "1 2 3 4 5 6 7 8 9 10 11 12" at bounding box center [278, 628] width 37 height 16
click at [359, 674] on button "Apply" at bounding box center [365, 666] width 55 height 23
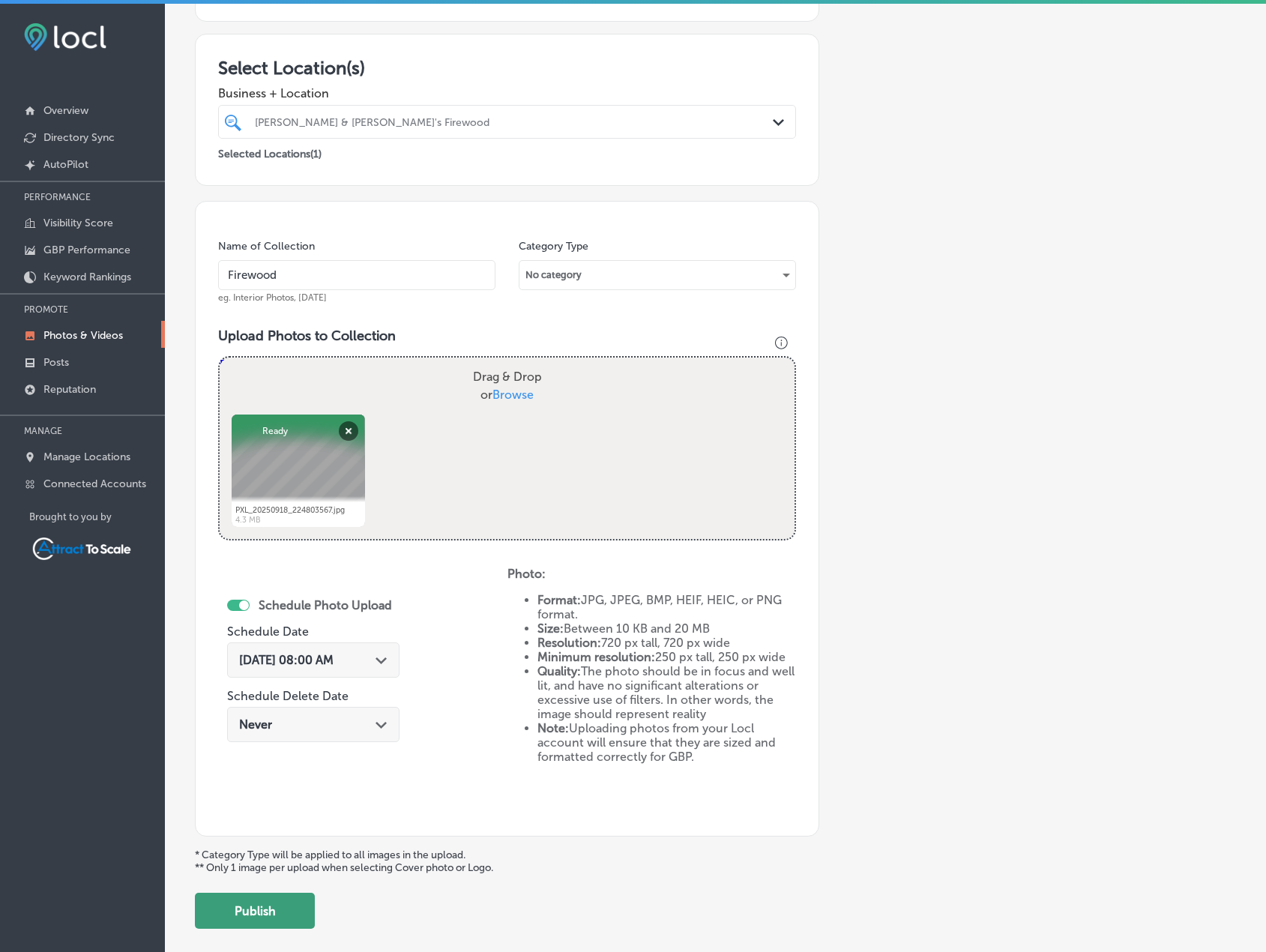
click at [288, 904] on button "Publish" at bounding box center [254, 912] width 120 height 36
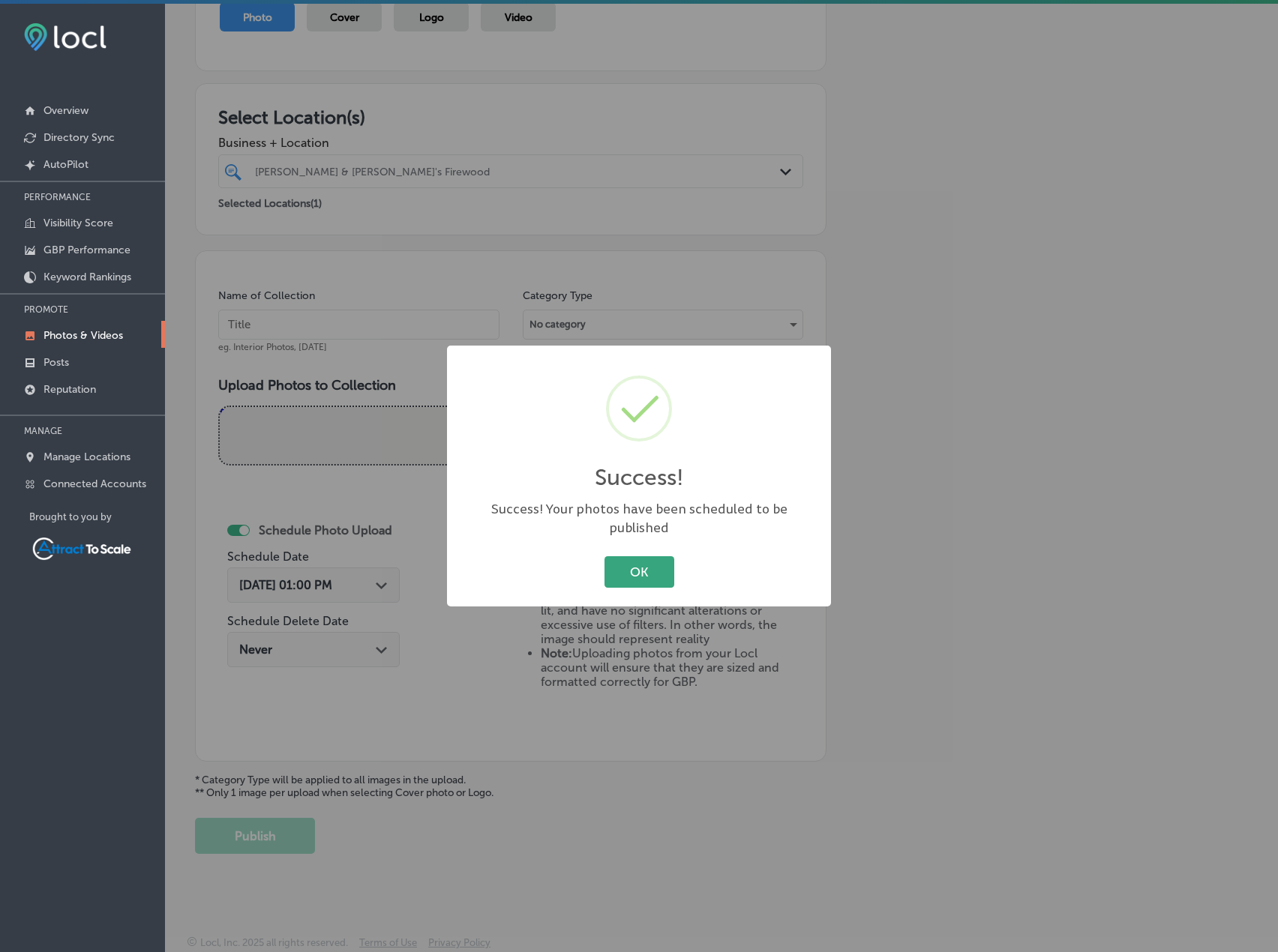
click at [626, 568] on button "OK" at bounding box center [639, 571] width 70 height 31
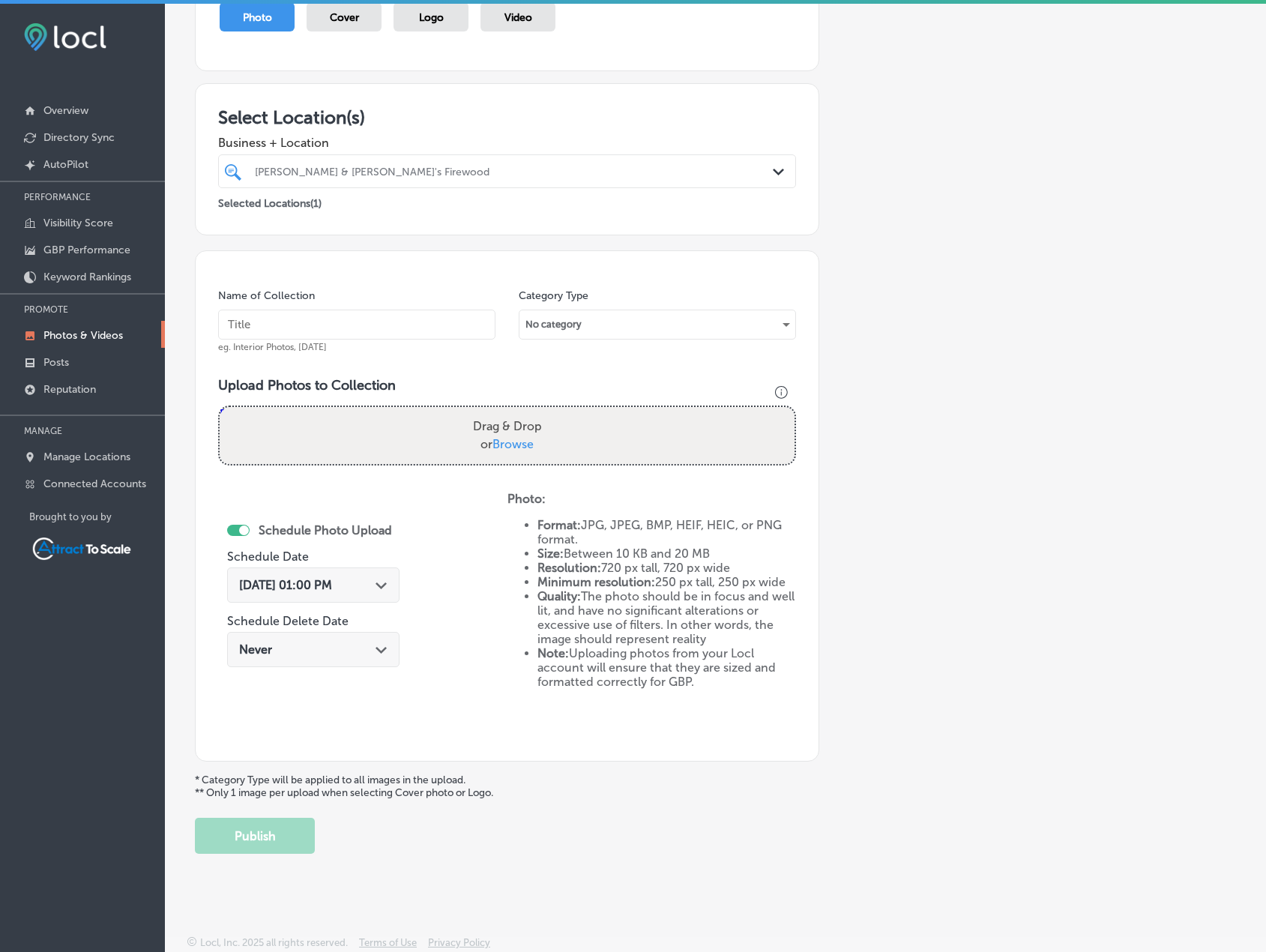
click at [335, 327] on input "text" at bounding box center [357, 324] width 277 height 30
type input "Firewood"
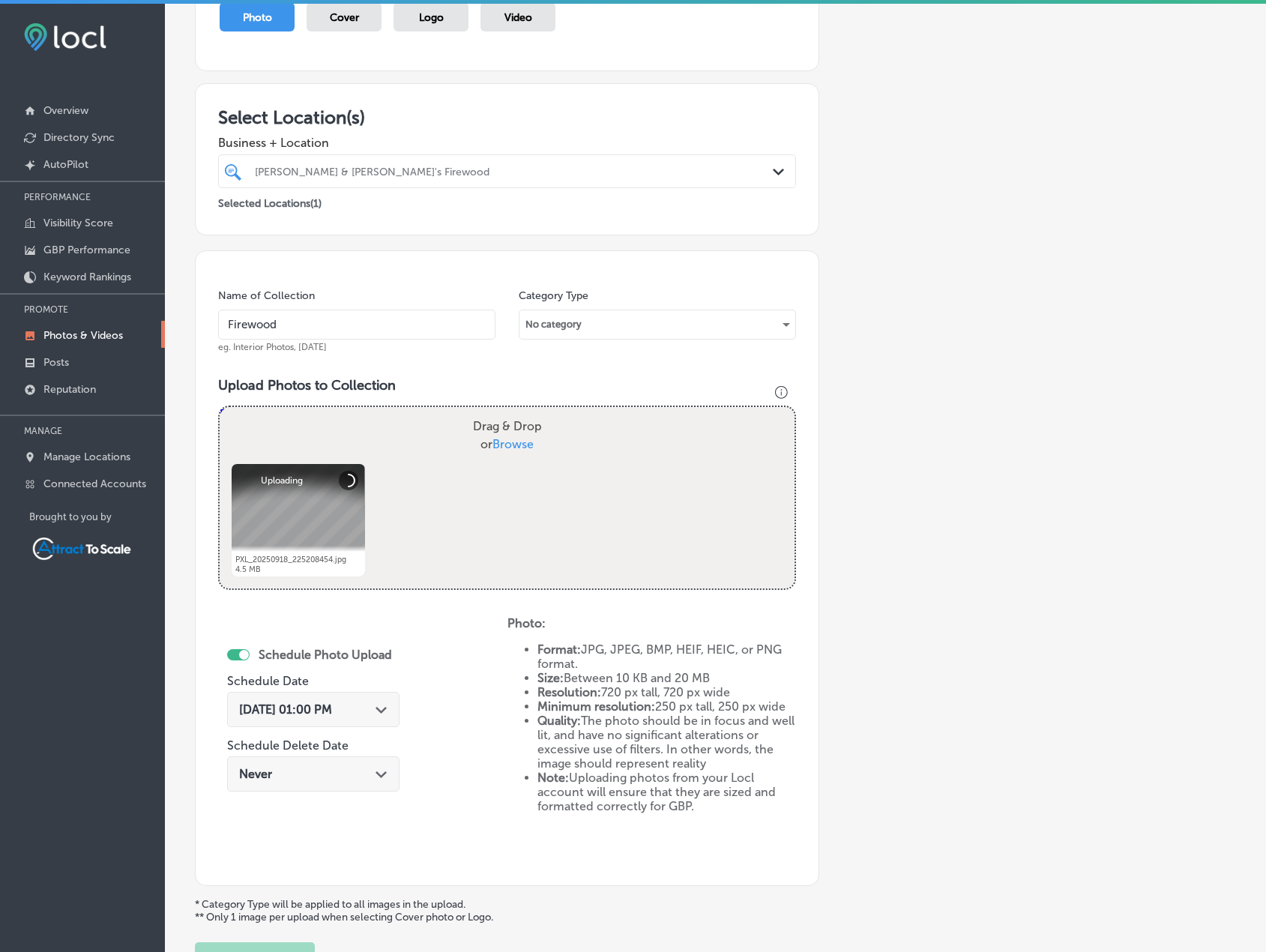
click at [399, 698] on div "Oct 15, 2025 01:00 PM Path Created with Sketch." at bounding box center [313, 709] width 172 height 35
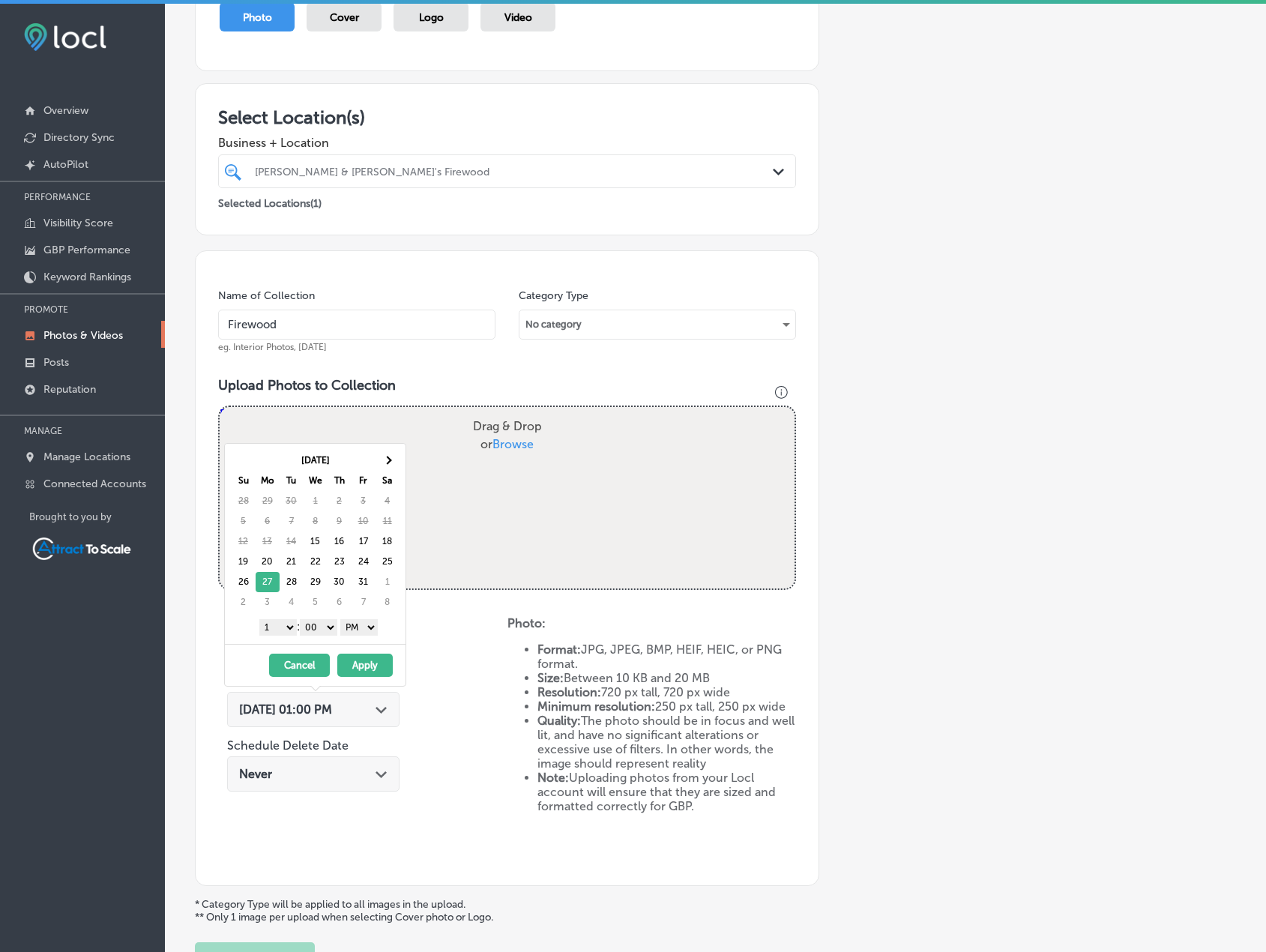
click at [358, 630] on select "AM PM" at bounding box center [359, 628] width 37 height 16
click at [279, 623] on select "1 2 3 4 5 6 7 8 9 10 11 12" at bounding box center [278, 628] width 37 height 16
click at [367, 662] on button "Apply" at bounding box center [365, 666] width 55 height 23
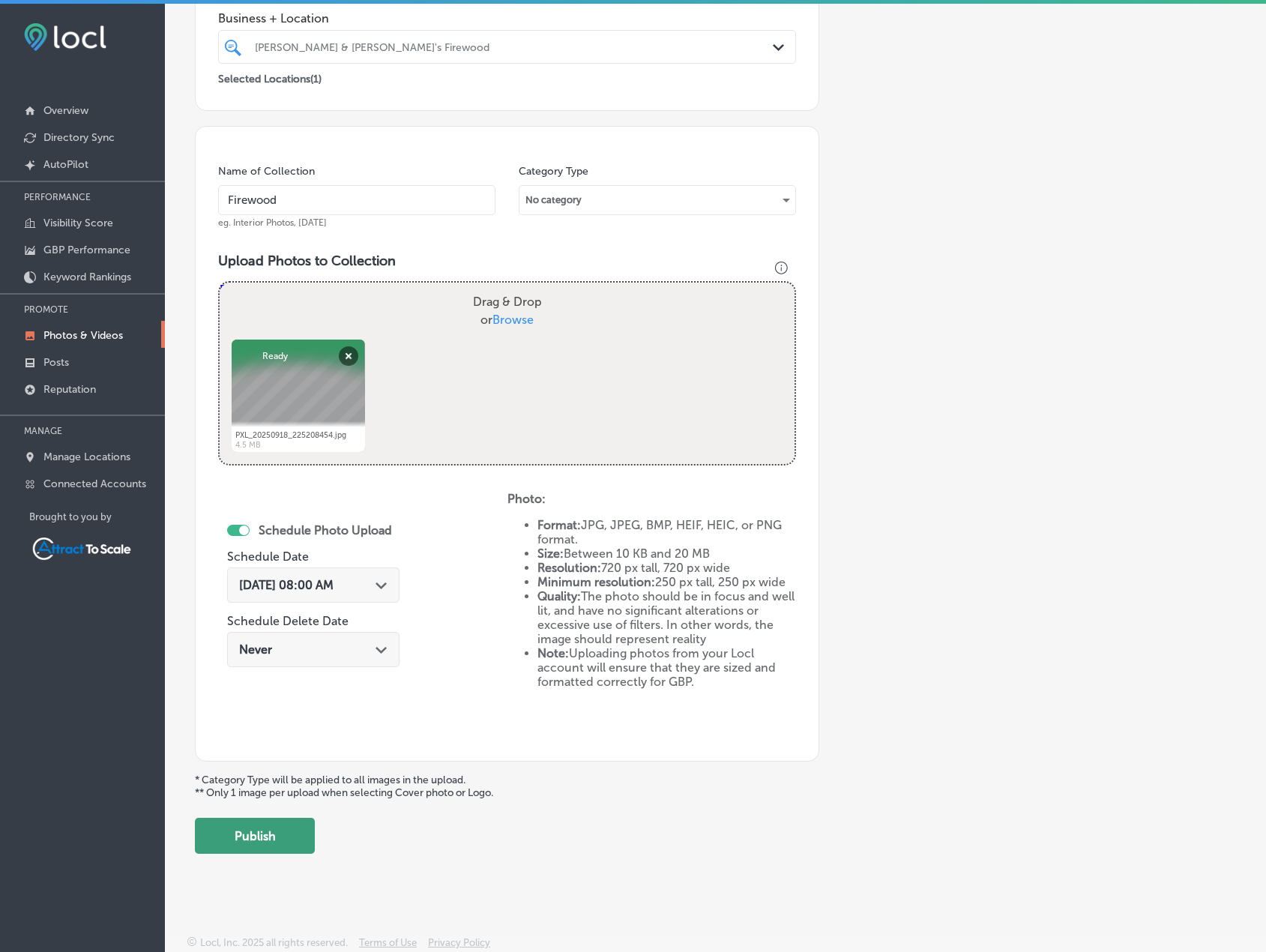
click at [285, 838] on button "Publish" at bounding box center [254, 837] width 120 height 36
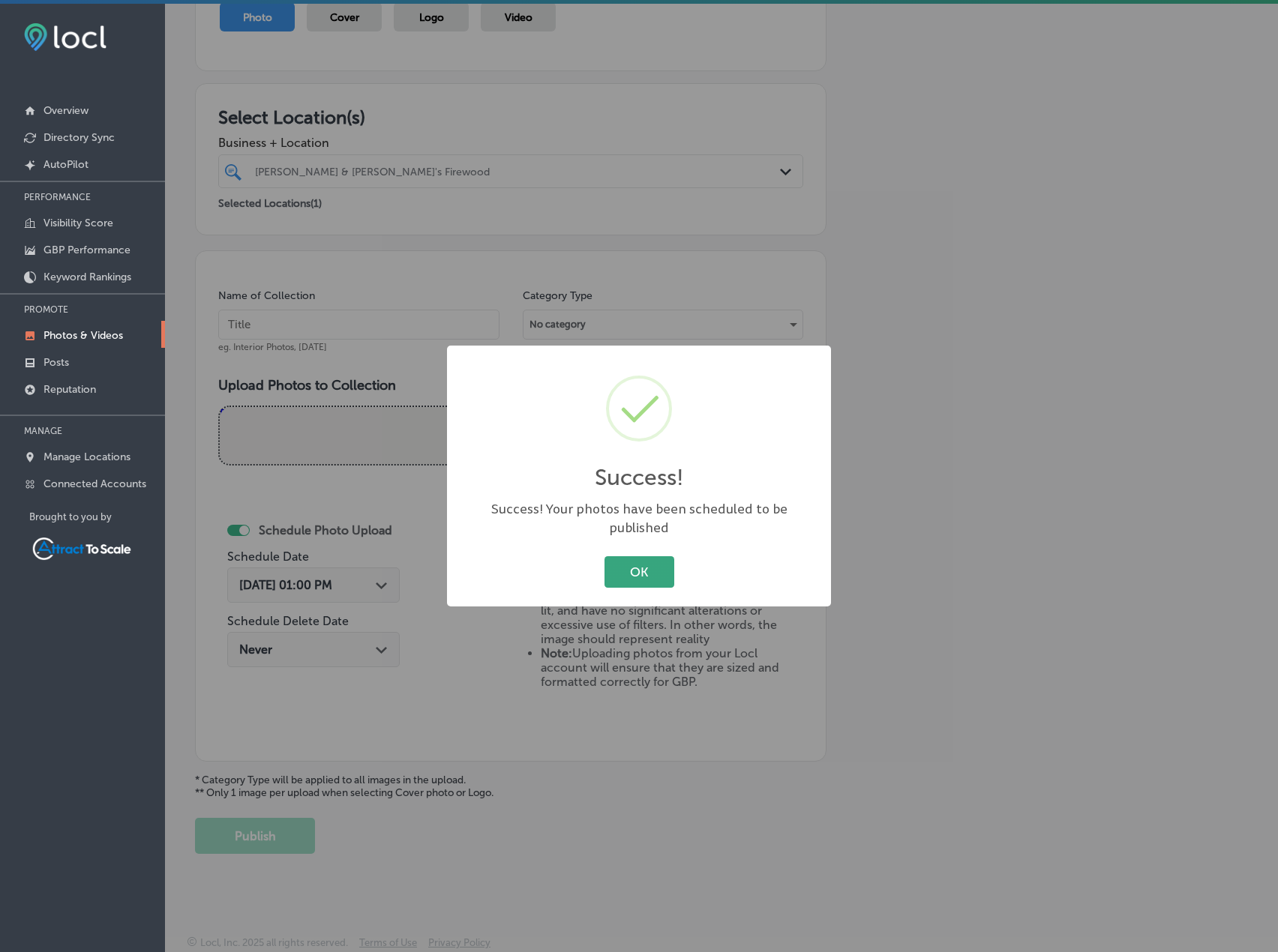
click at [629, 556] on button "OK" at bounding box center [639, 571] width 70 height 31
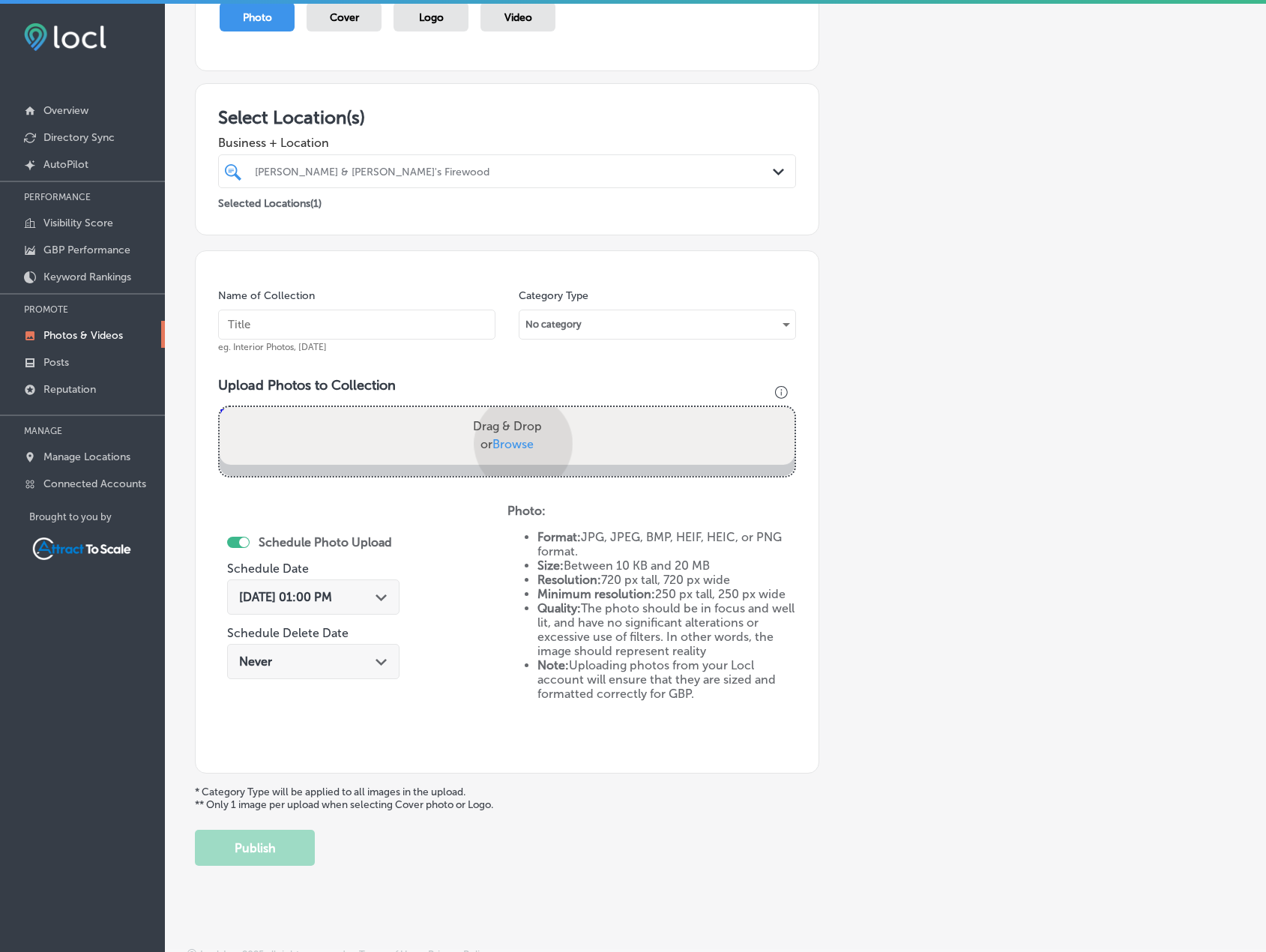
scroll to position [309, 0]
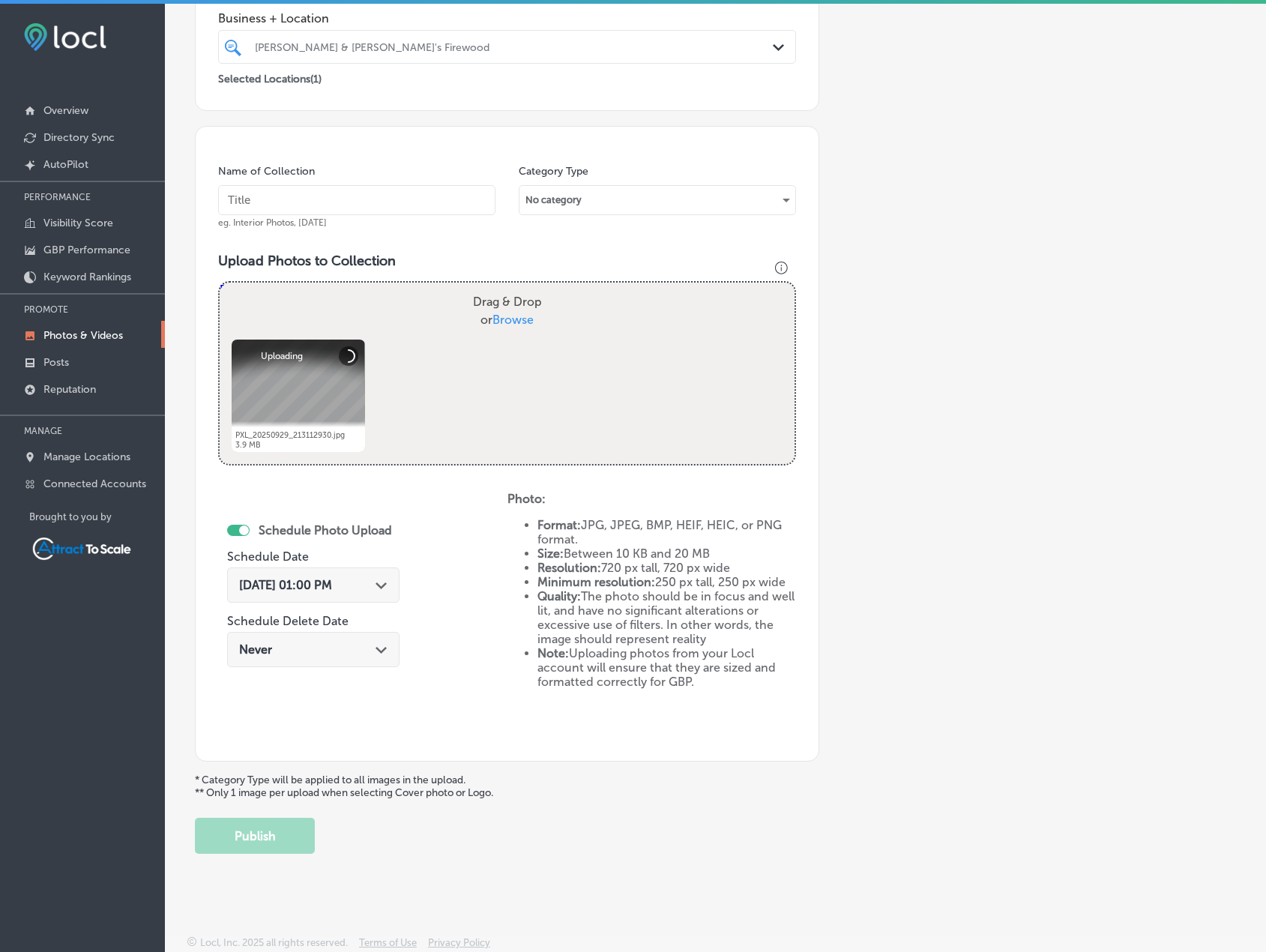
click at [368, 581] on div "Oct 15, 2025 01:00 PM Path Created with Sketch." at bounding box center [313, 585] width 148 height 14
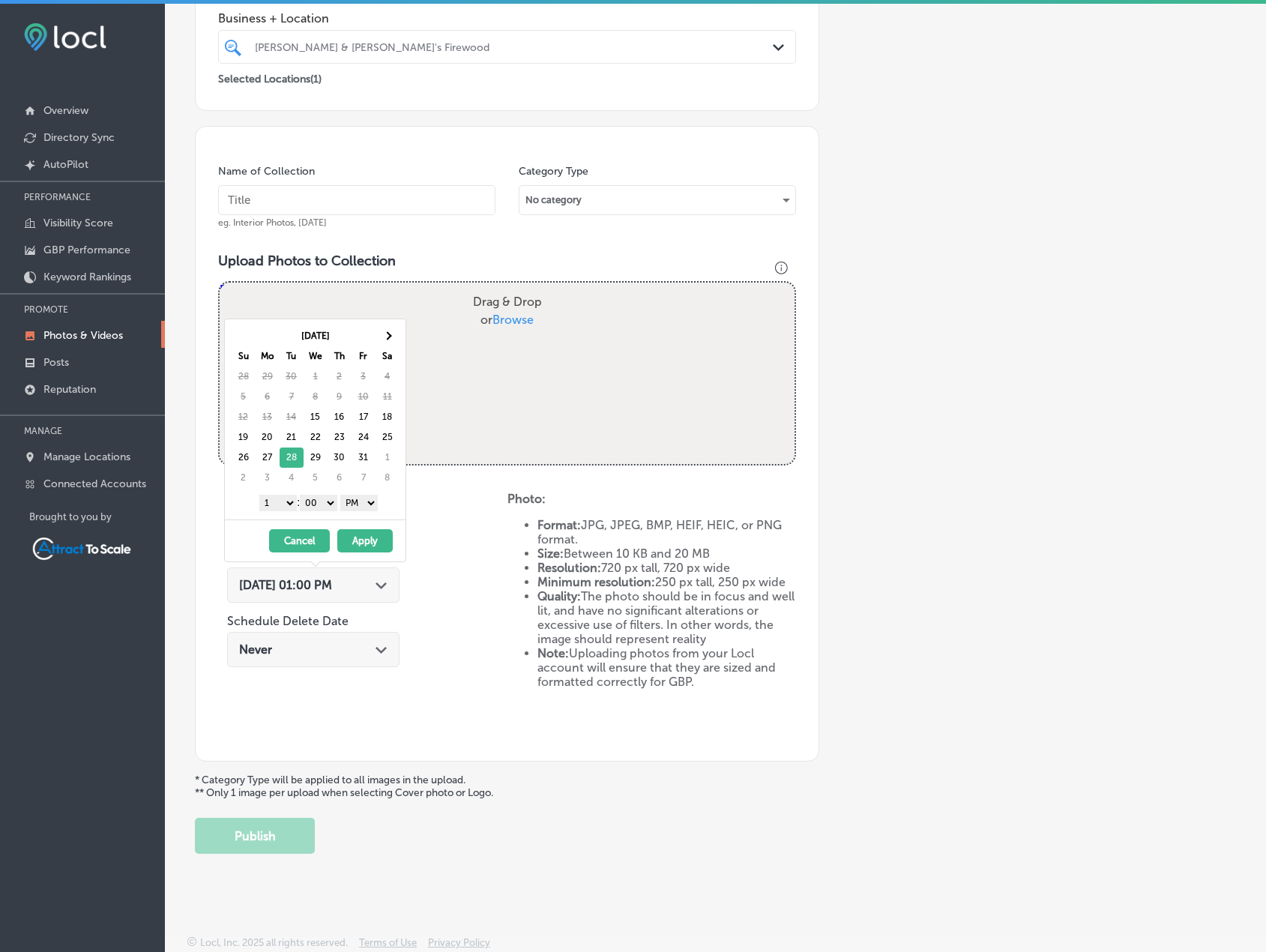
click at [360, 499] on select "AM PM" at bounding box center [359, 503] width 37 height 16
click at [294, 502] on div "1 2 3 4 5 6 7 8 9 10 11 12 : 00 10 20 30 40 50 AM PM" at bounding box center [318, 502] width 175 height 22
click at [288, 509] on select "1 2 3 4 5 6 7 8 9 10 11 12" at bounding box center [278, 503] width 37 height 16
click at [366, 539] on button "Apply" at bounding box center [365, 541] width 55 height 23
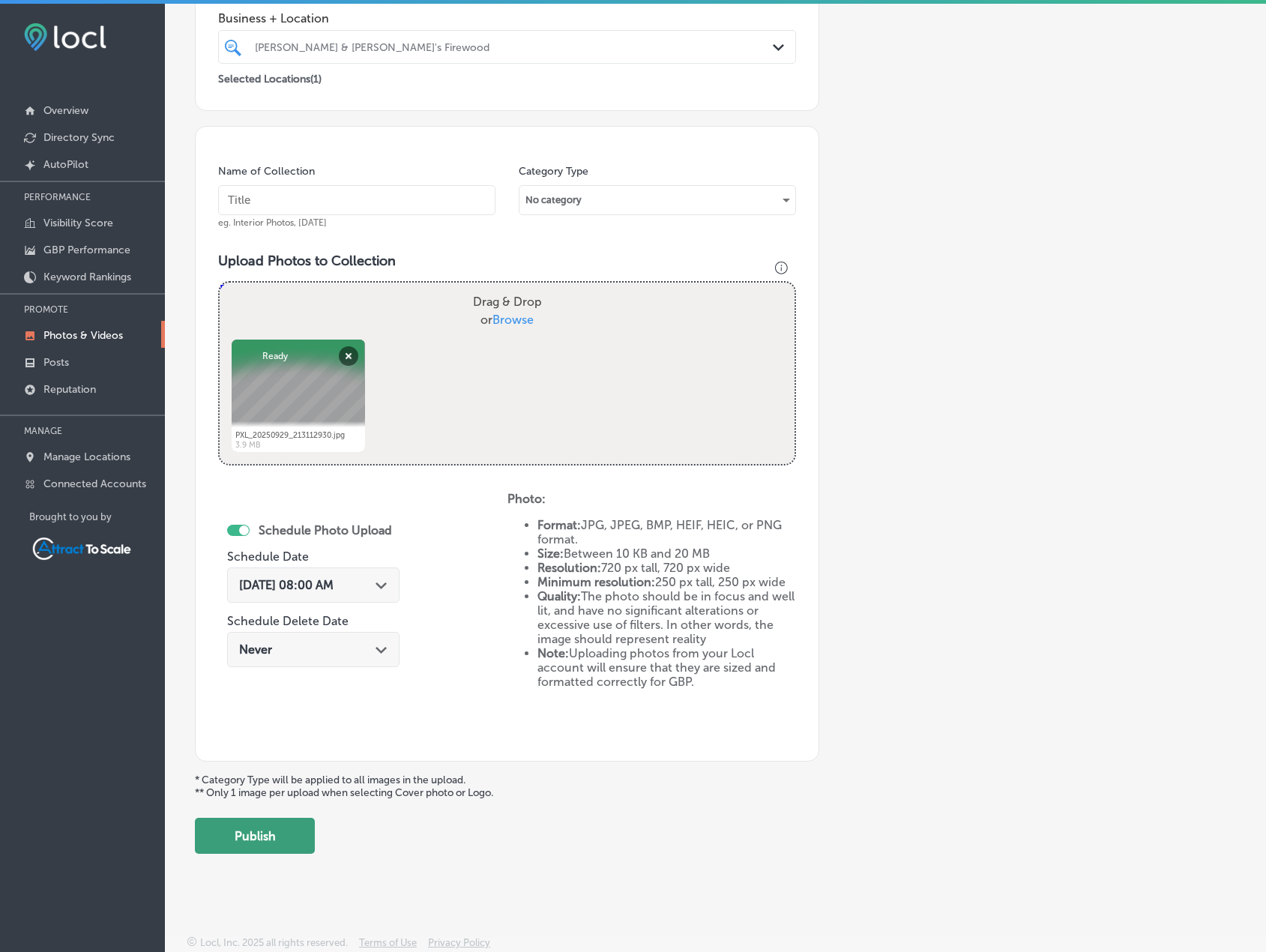
click at [309, 832] on button "Publish" at bounding box center [254, 837] width 120 height 36
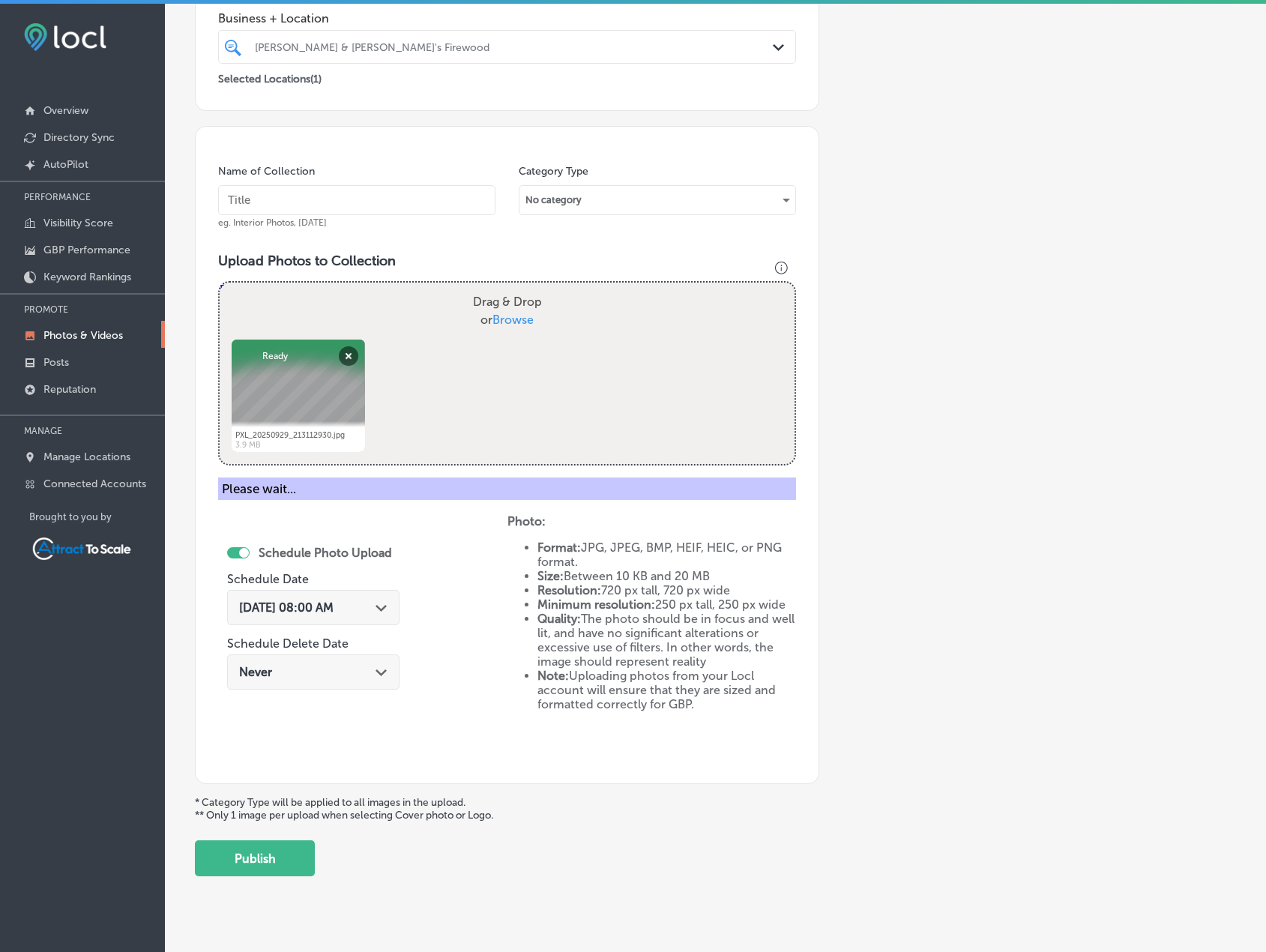
scroll to position [185, 0]
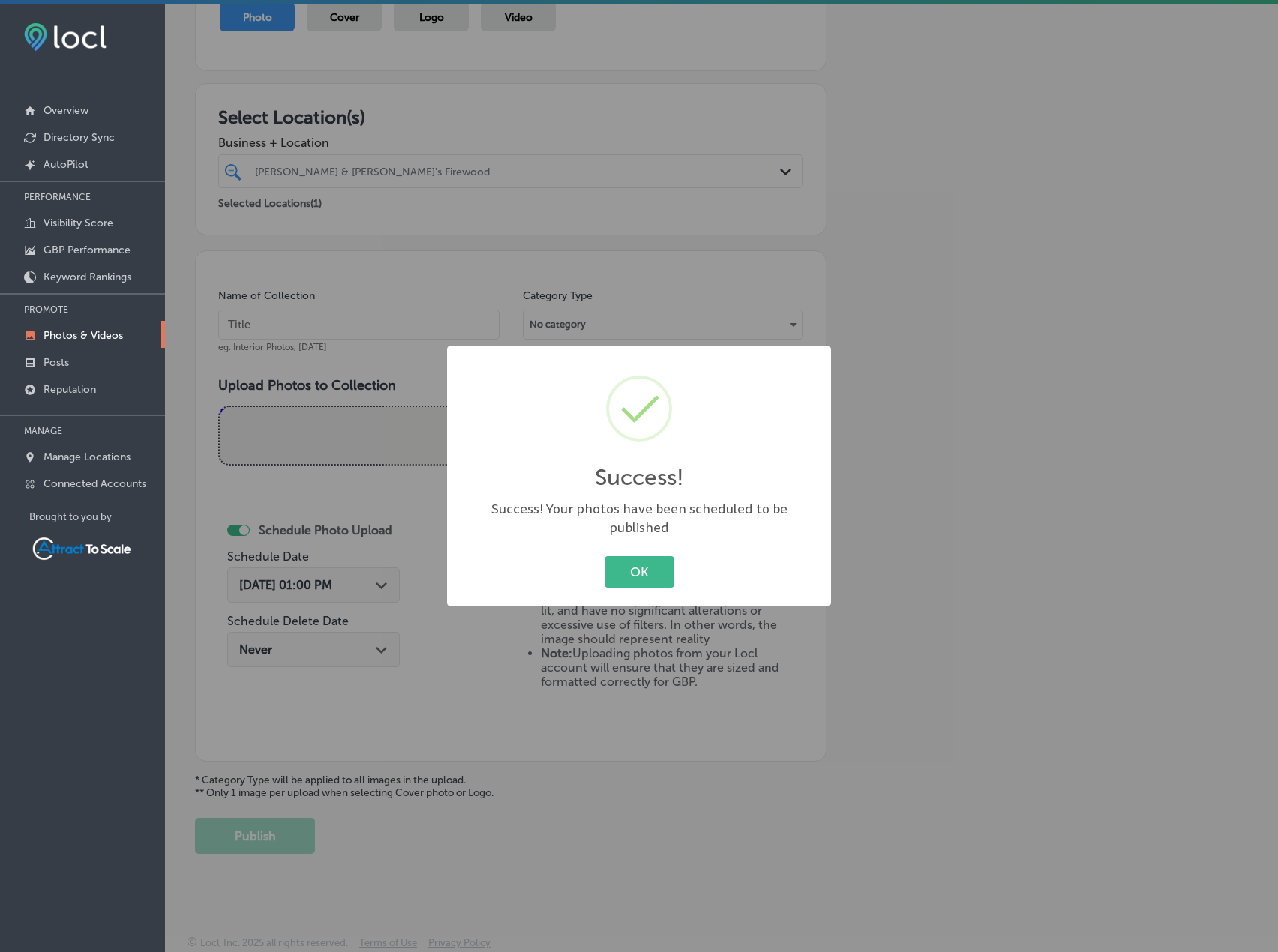
drag, startPoint x: 637, startPoint y: 567, endPoint x: 585, endPoint y: 496, distance: 88.0
click at [636, 566] on button "OK" at bounding box center [639, 571] width 70 height 31
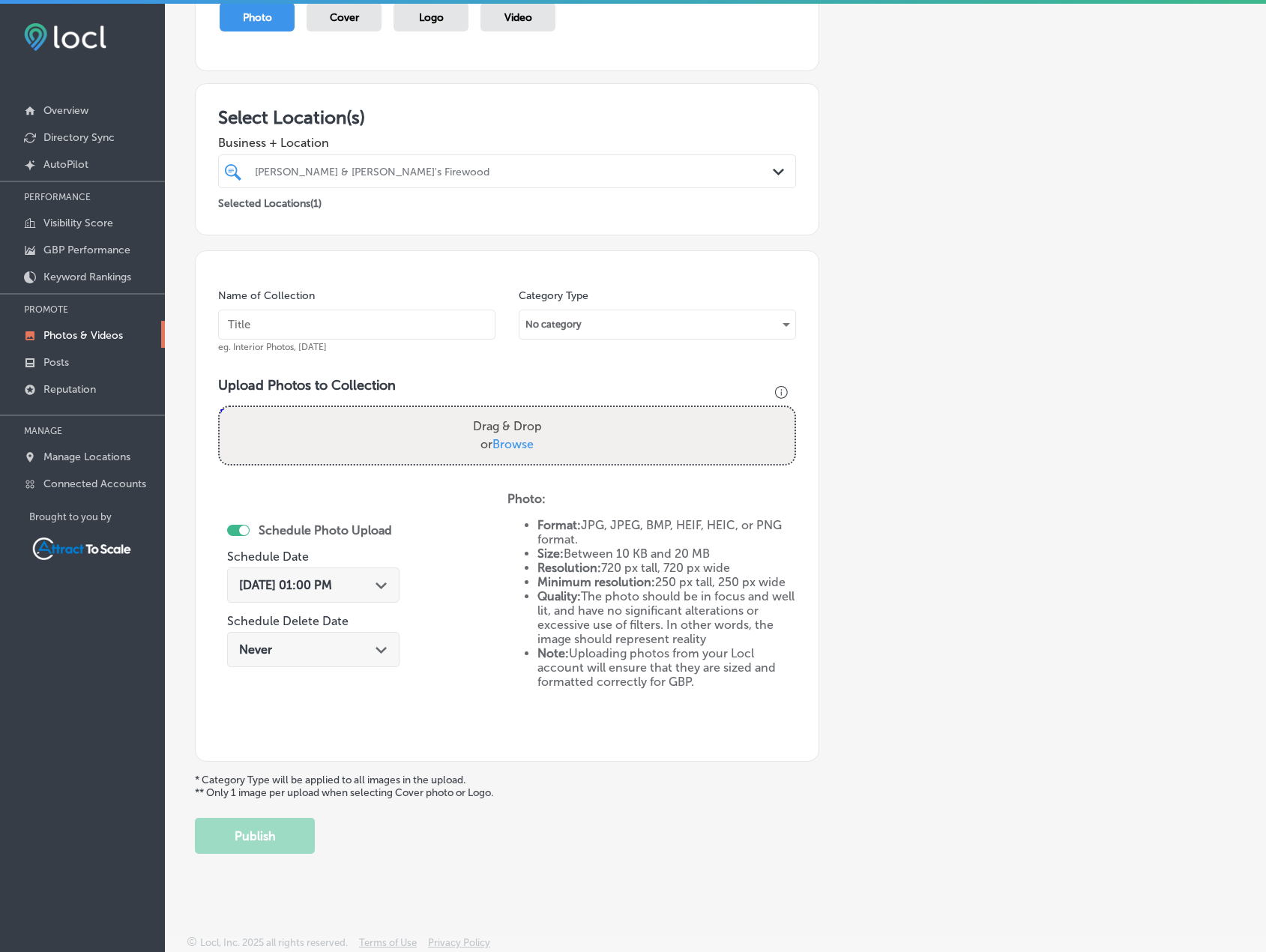
click at [360, 321] on input "text" at bounding box center [357, 324] width 277 height 30
type input "Firewood"
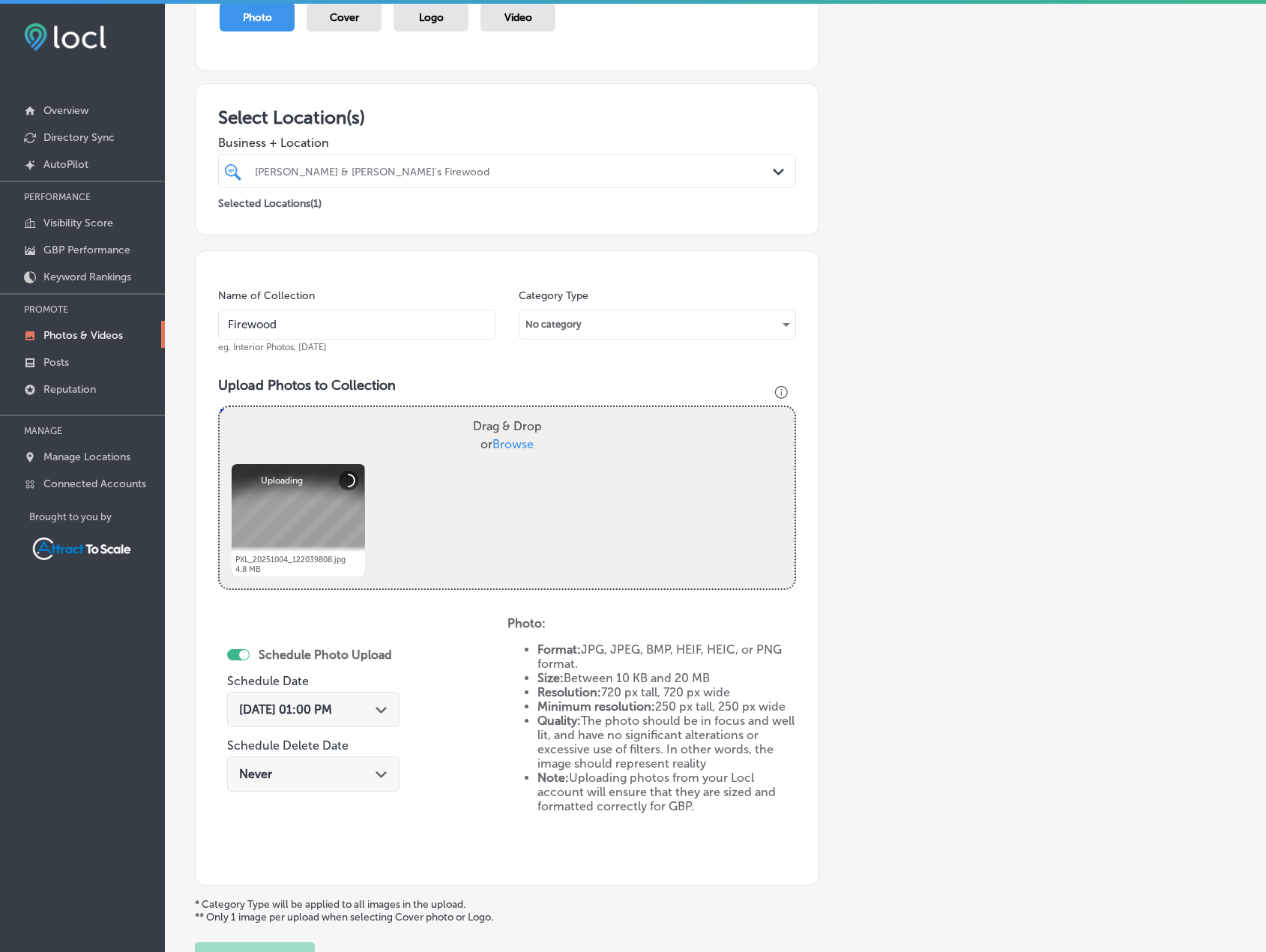
click at [375, 717] on div "Oct 15, 2025 01:00 PM Path Created with Sketch." at bounding box center [313, 709] width 172 height 35
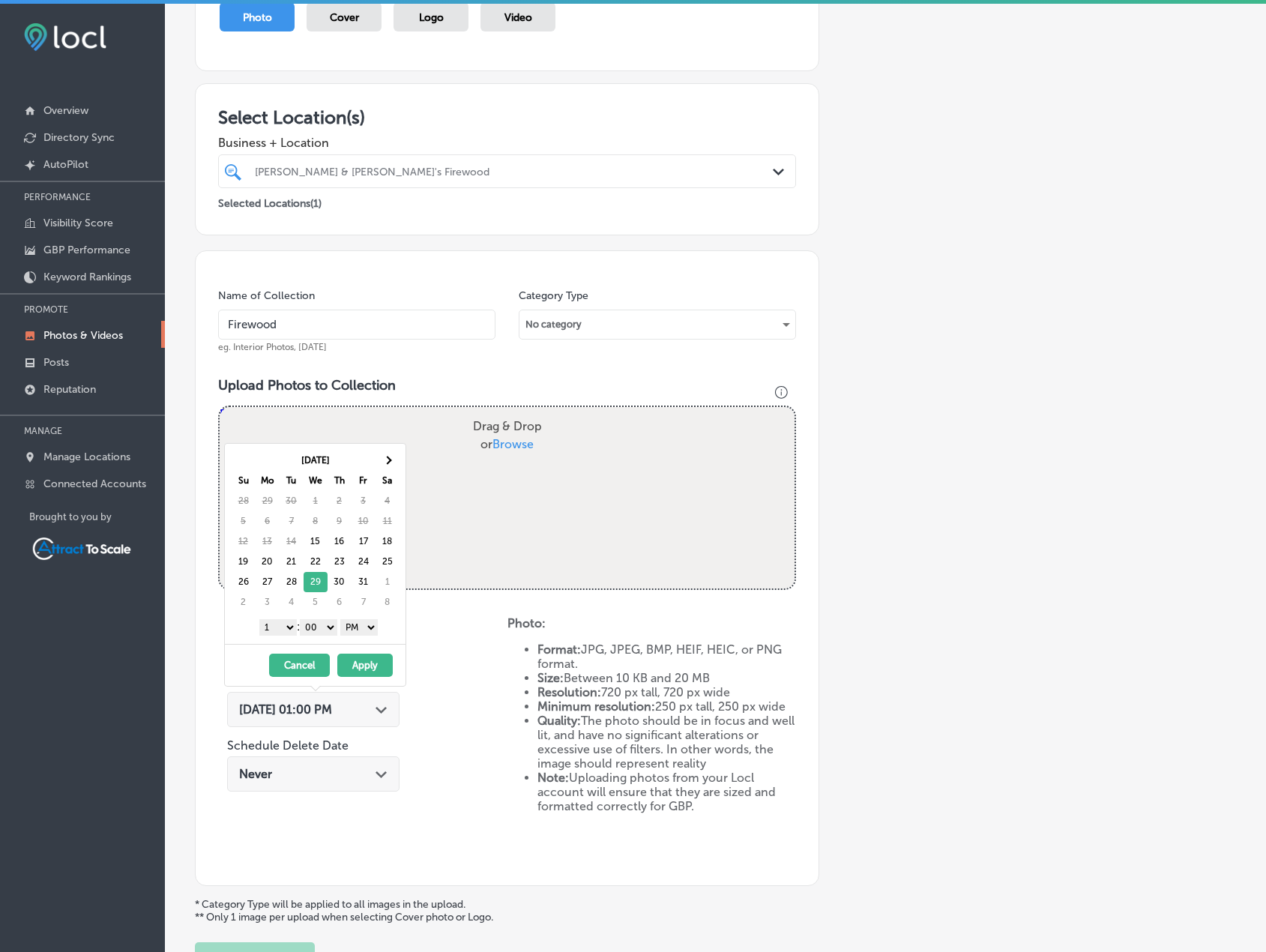
click at [364, 624] on select "AM PM" at bounding box center [359, 628] width 37 height 16
click at [281, 630] on select "1 2 3 4 5 6 7 8 9 10 11 12" at bounding box center [278, 628] width 37 height 16
click at [365, 656] on button "Apply" at bounding box center [365, 666] width 55 height 23
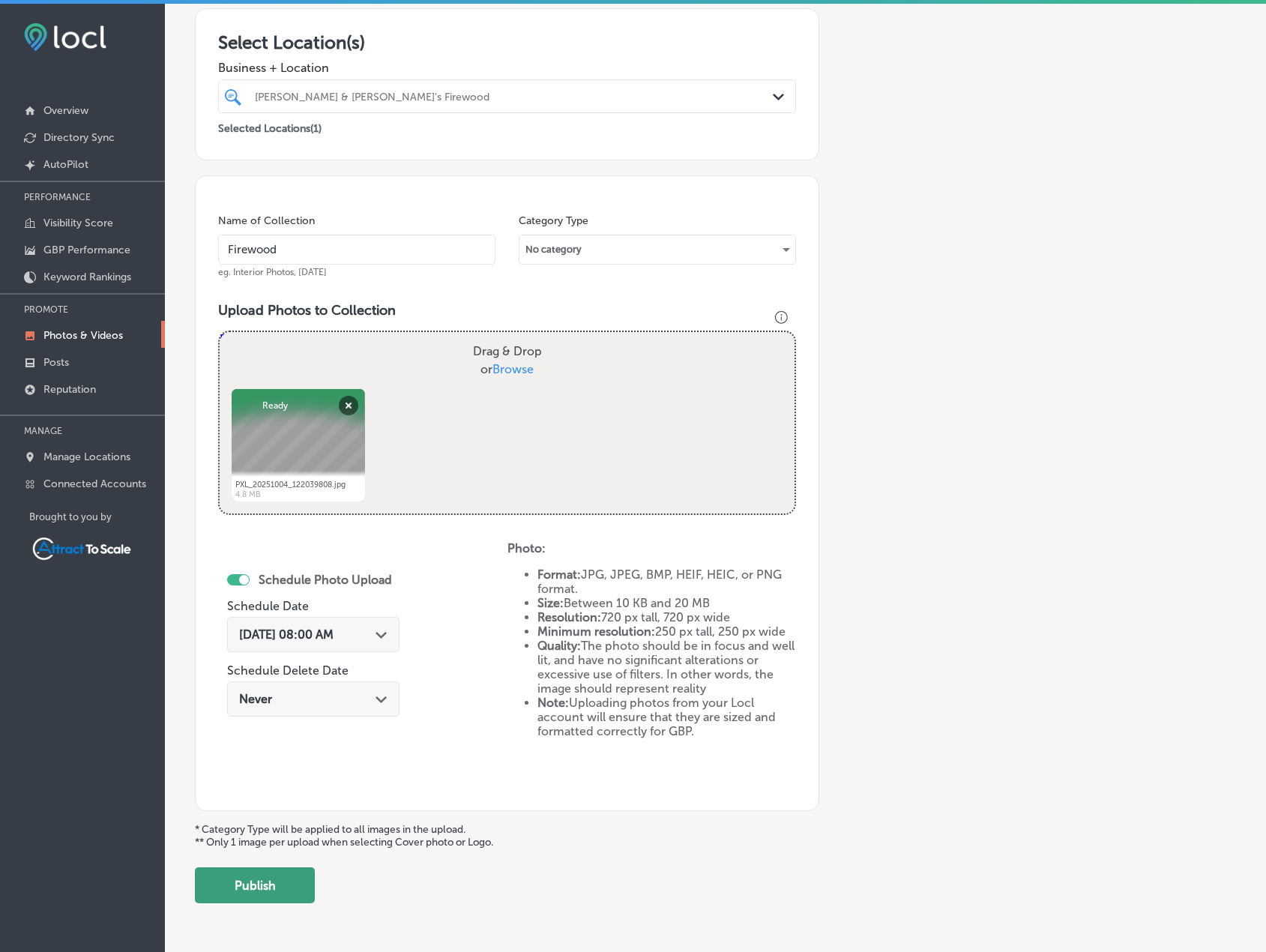
click at [287, 889] on button "Publish" at bounding box center [254, 886] width 120 height 36
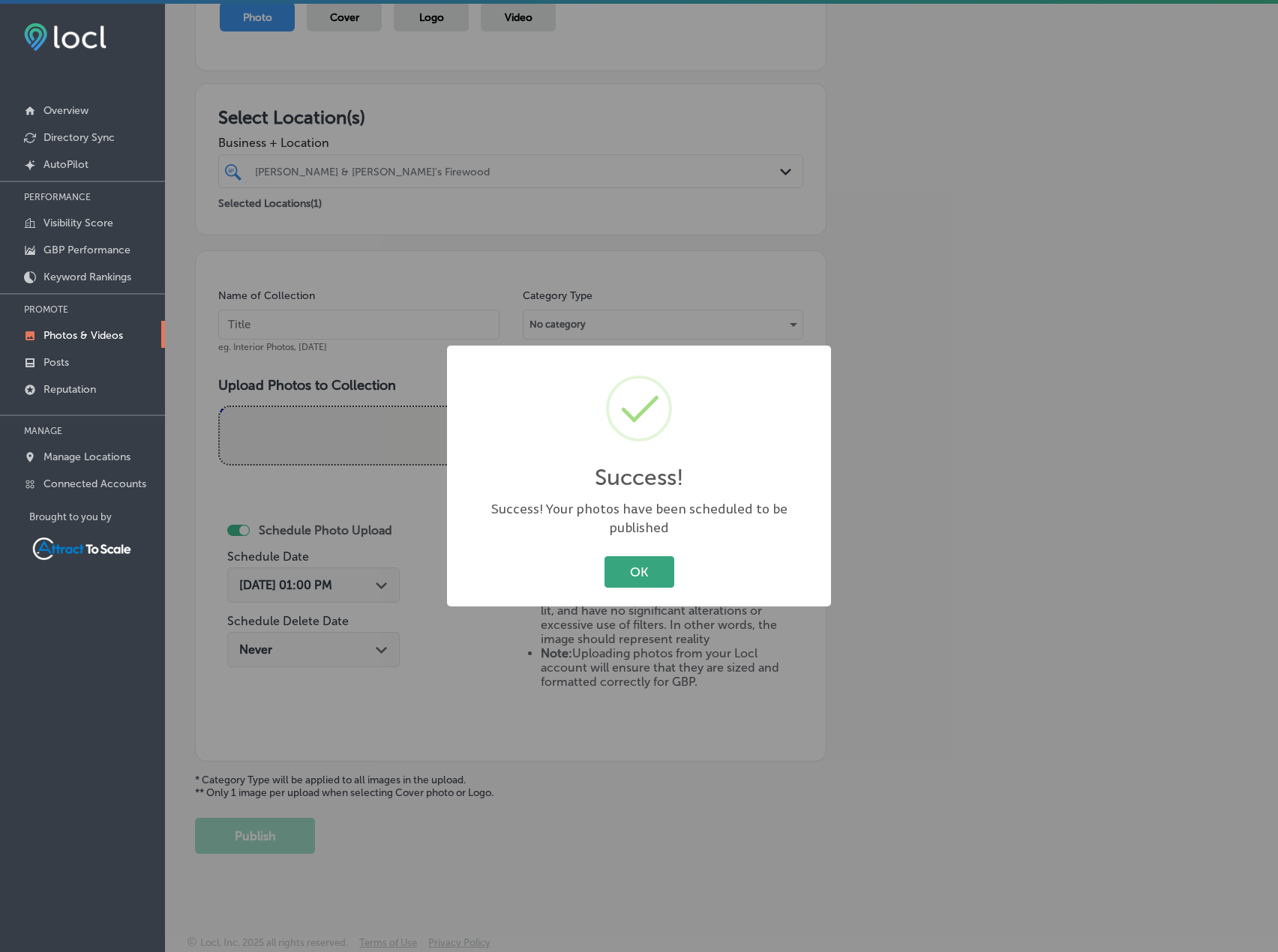
click at [662, 570] on button "OK" at bounding box center [639, 571] width 70 height 31
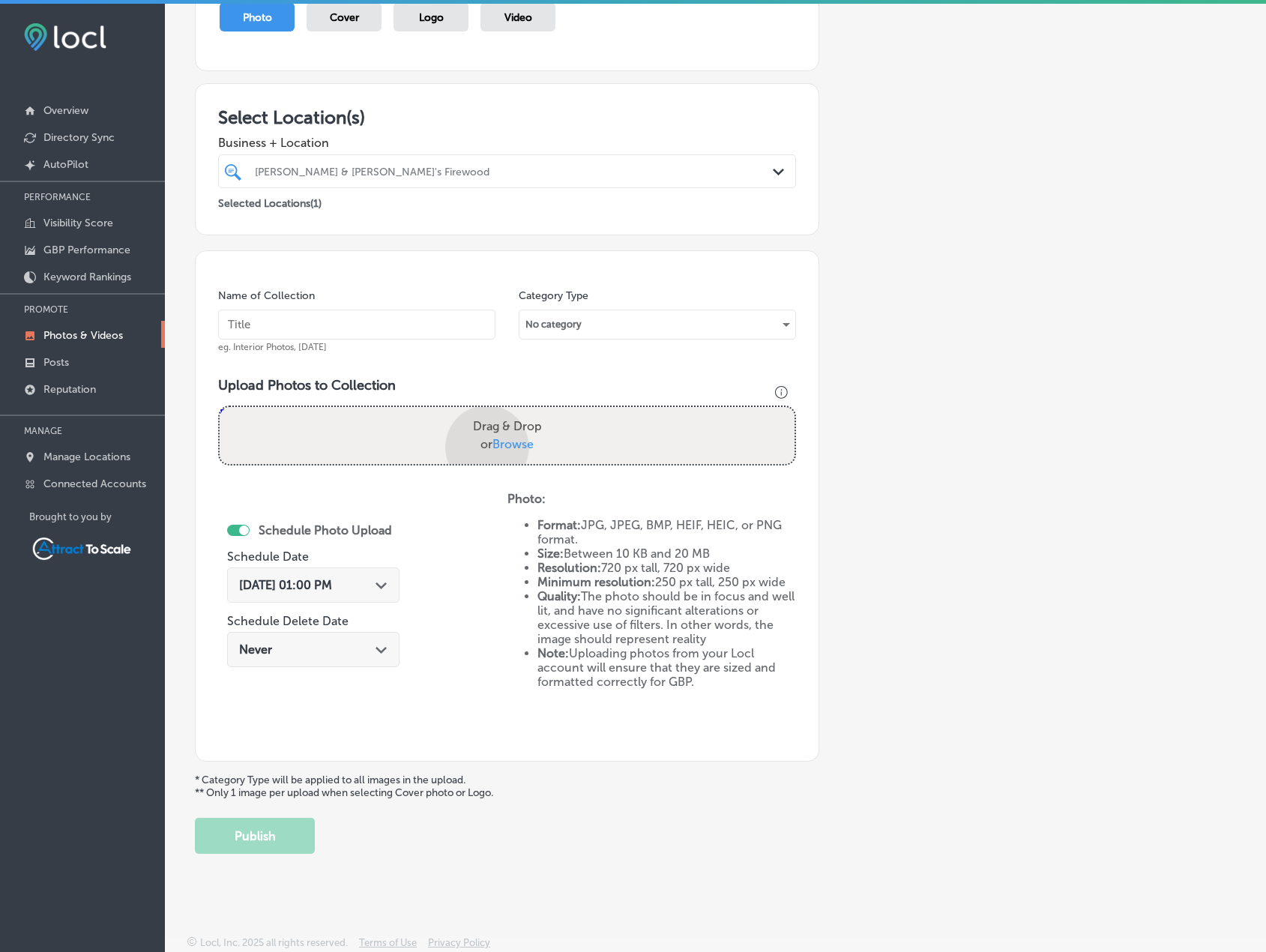
scroll to position [260, 0]
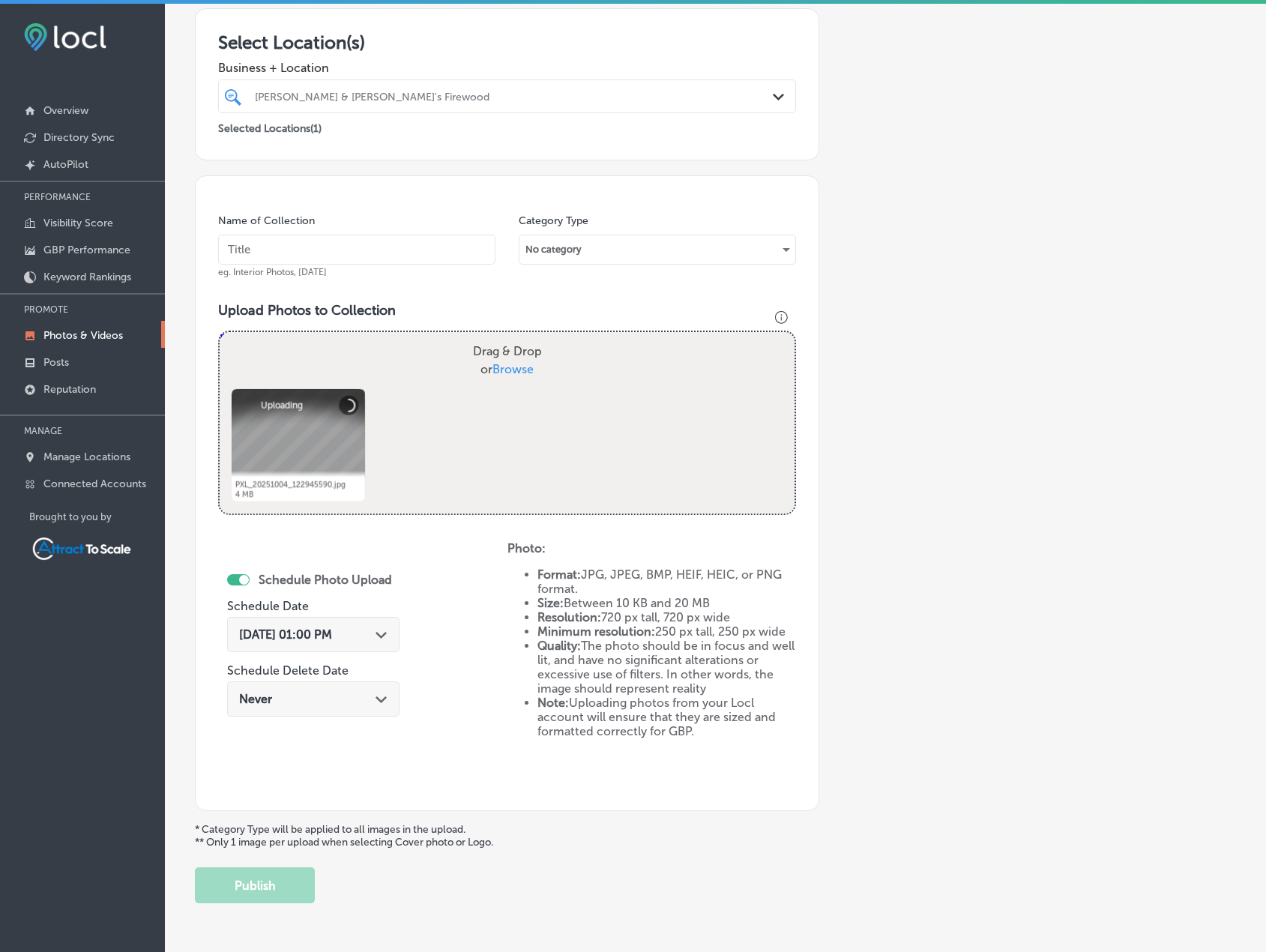
click at [401, 254] on input "text" at bounding box center [357, 250] width 277 height 30
type input "Firewood"
click at [332, 634] on span "Oct 15, 2025 01:00 PM" at bounding box center [285, 634] width 93 height 14
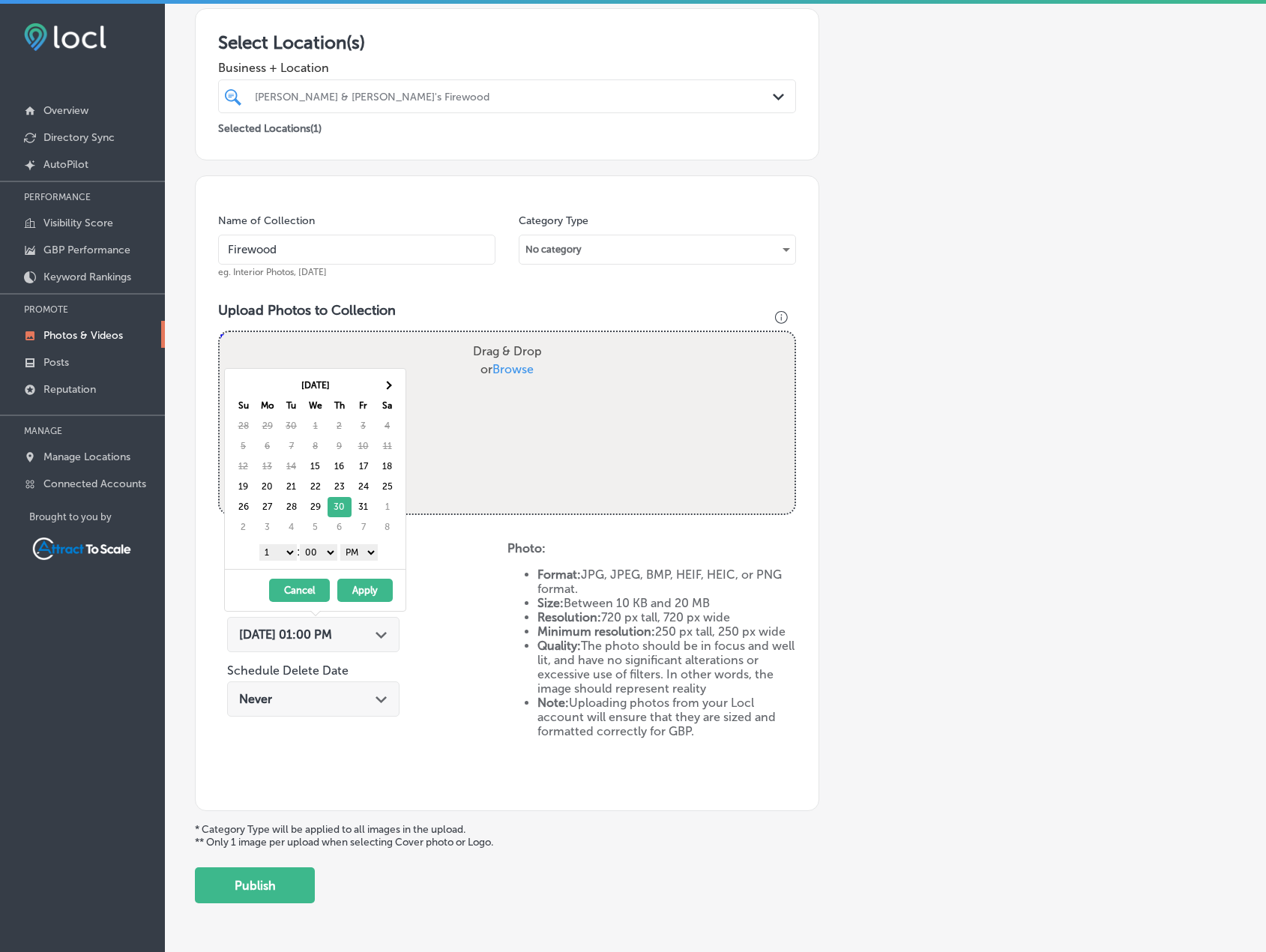
click at [356, 553] on select "AM PM" at bounding box center [359, 553] width 37 height 16
click at [269, 556] on select "1 2 3 4 5 6 7 8 9 10 11 12" at bounding box center [278, 553] width 37 height 16
click at [359, 587] on button "Apply" at bounding box center [365, 591] width 55 height 23
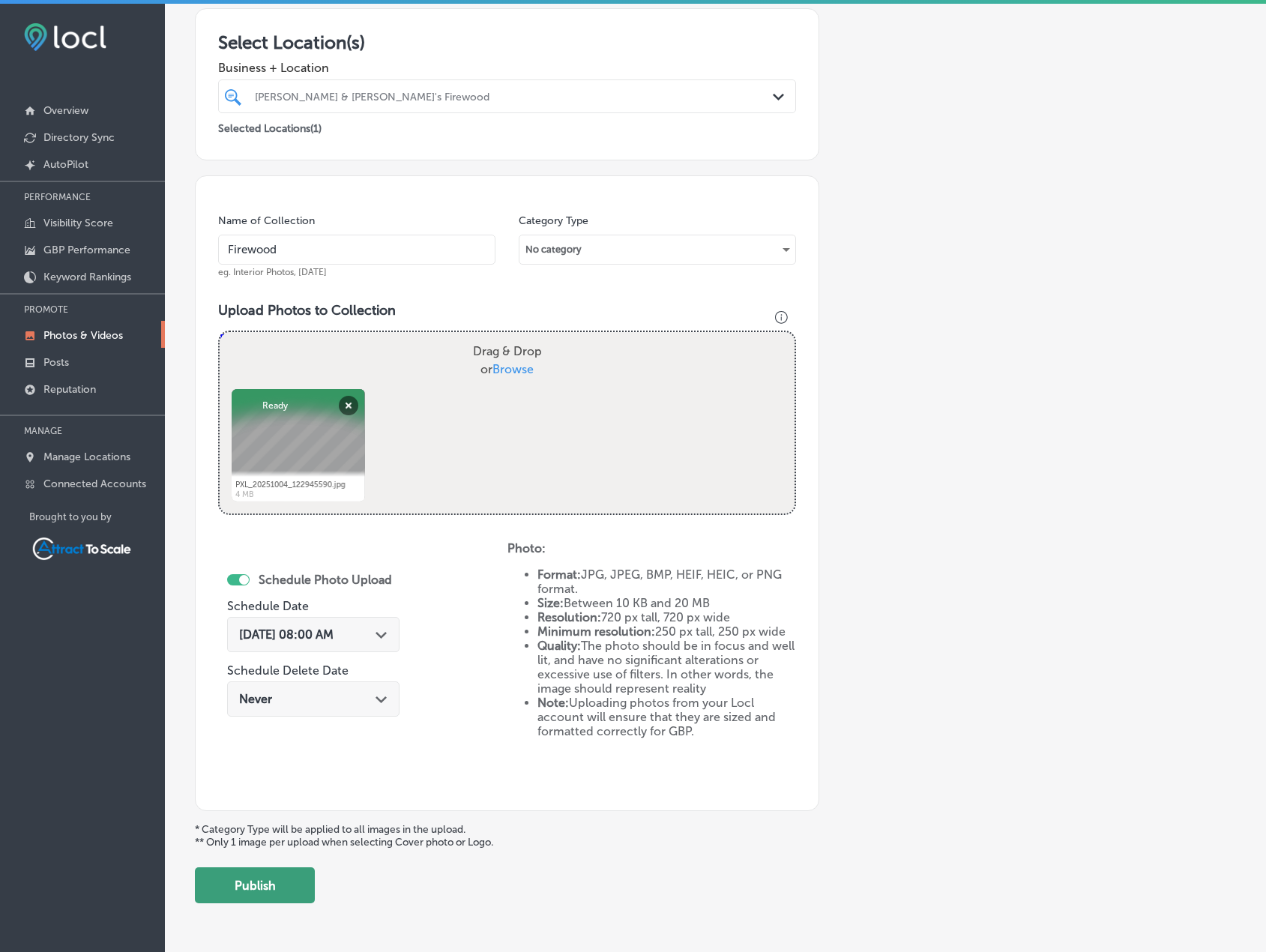
click at [260, 885] on button "Publish" at bounding box center [254, 886] width 120 height 36
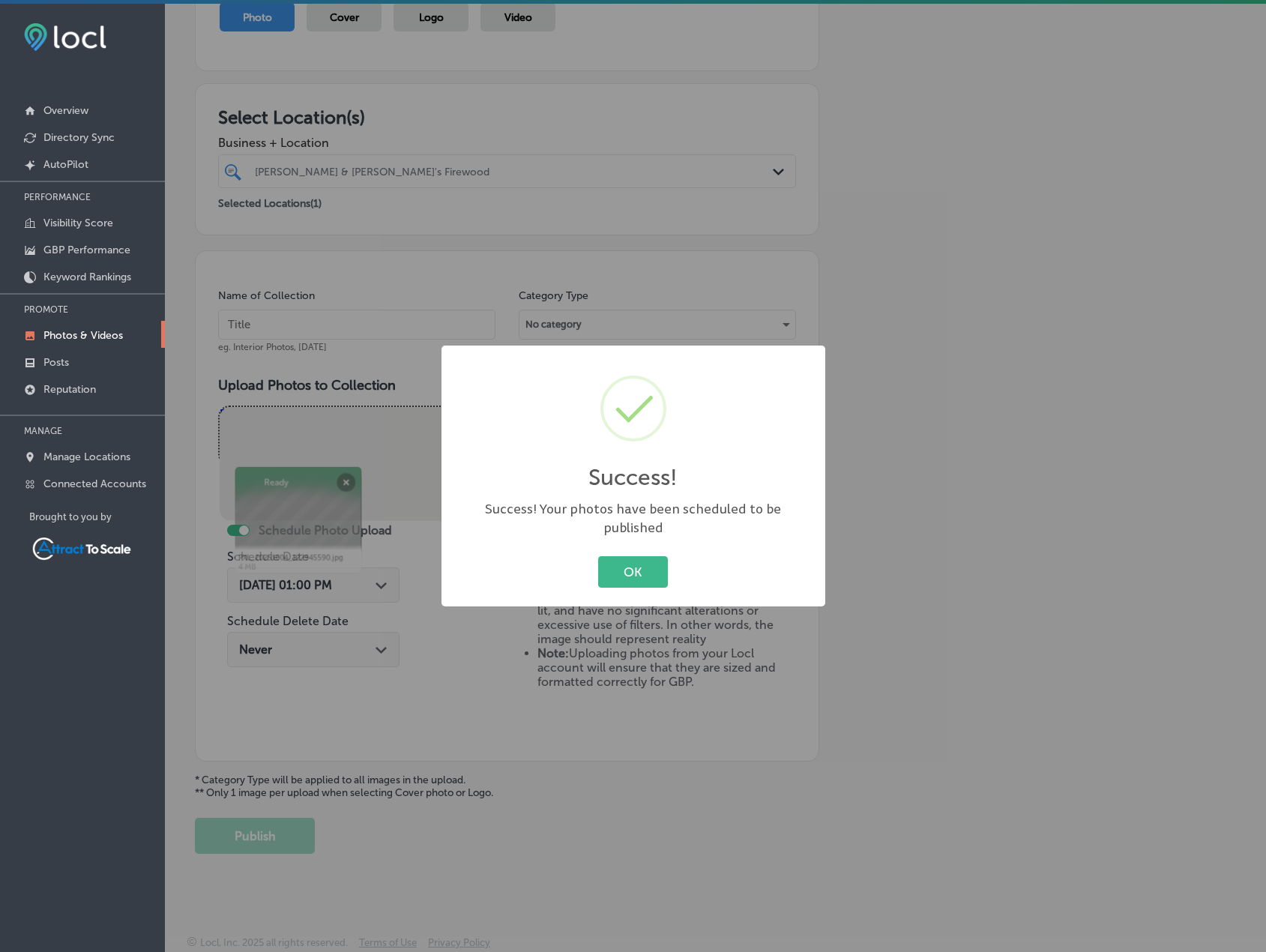
scroll to position [185, 0]
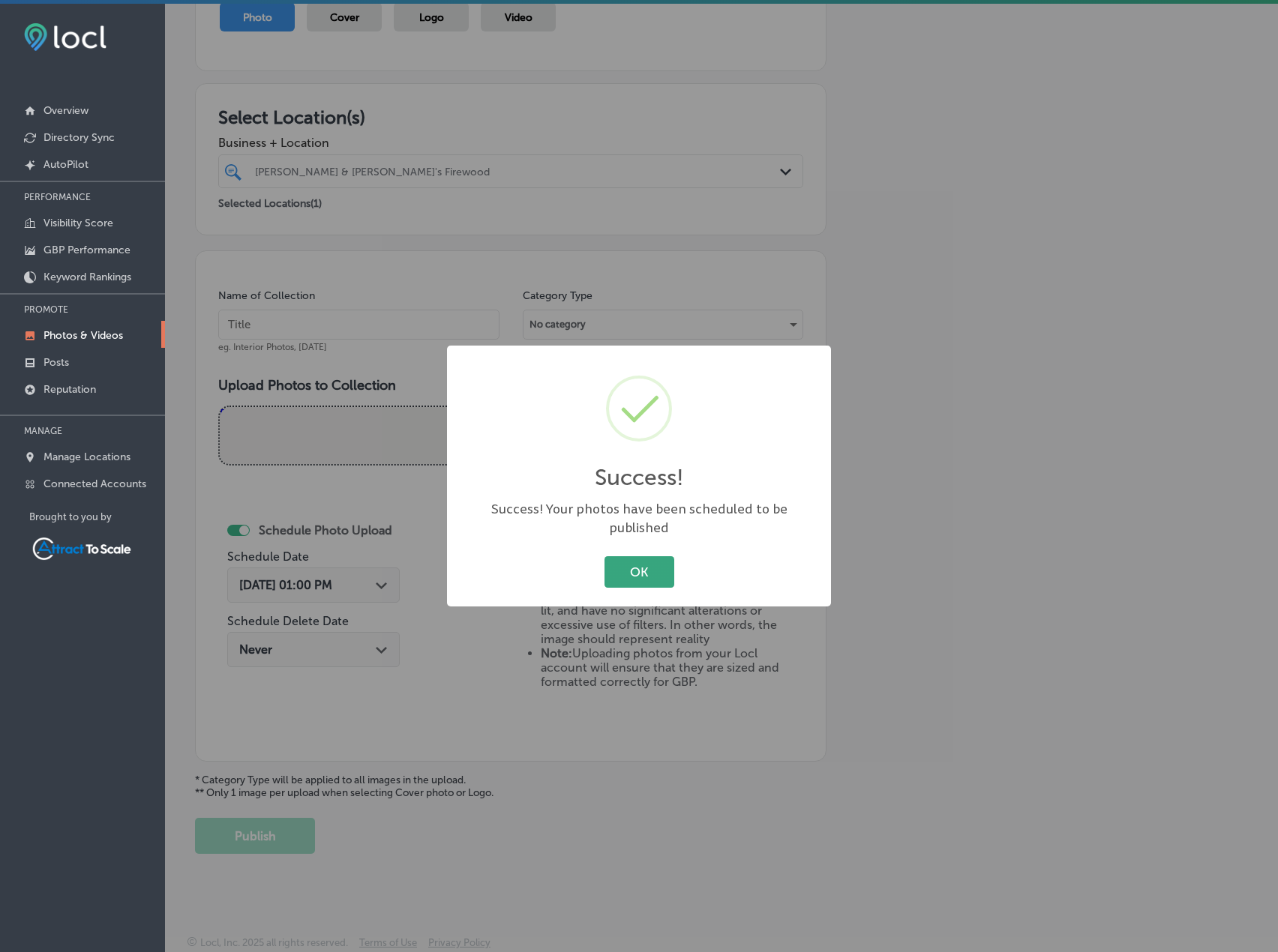
click at [650, 560] on button "OK" at bounding box center [639, 571] width 70 height 31
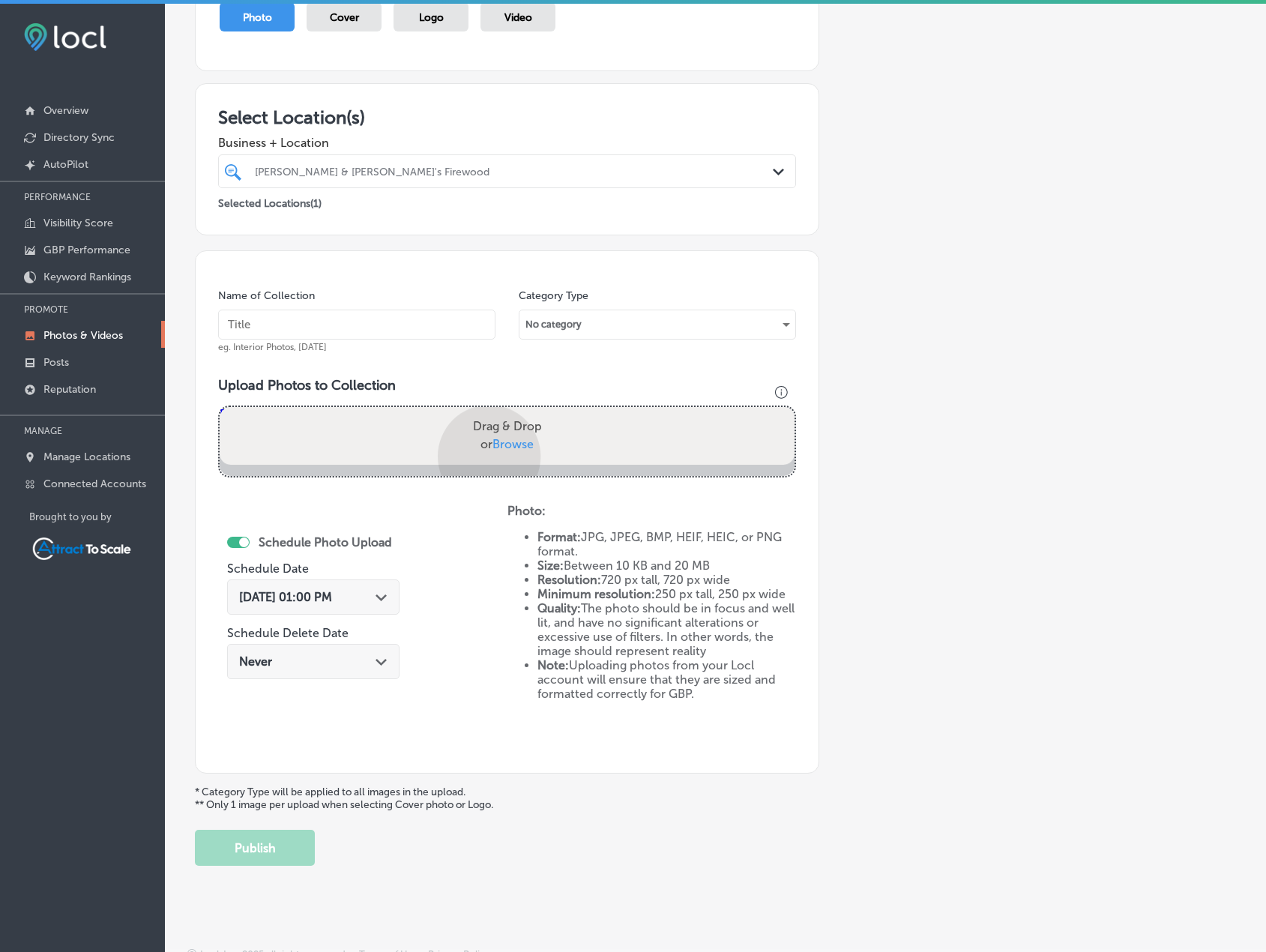
scroll to position [260, 0]
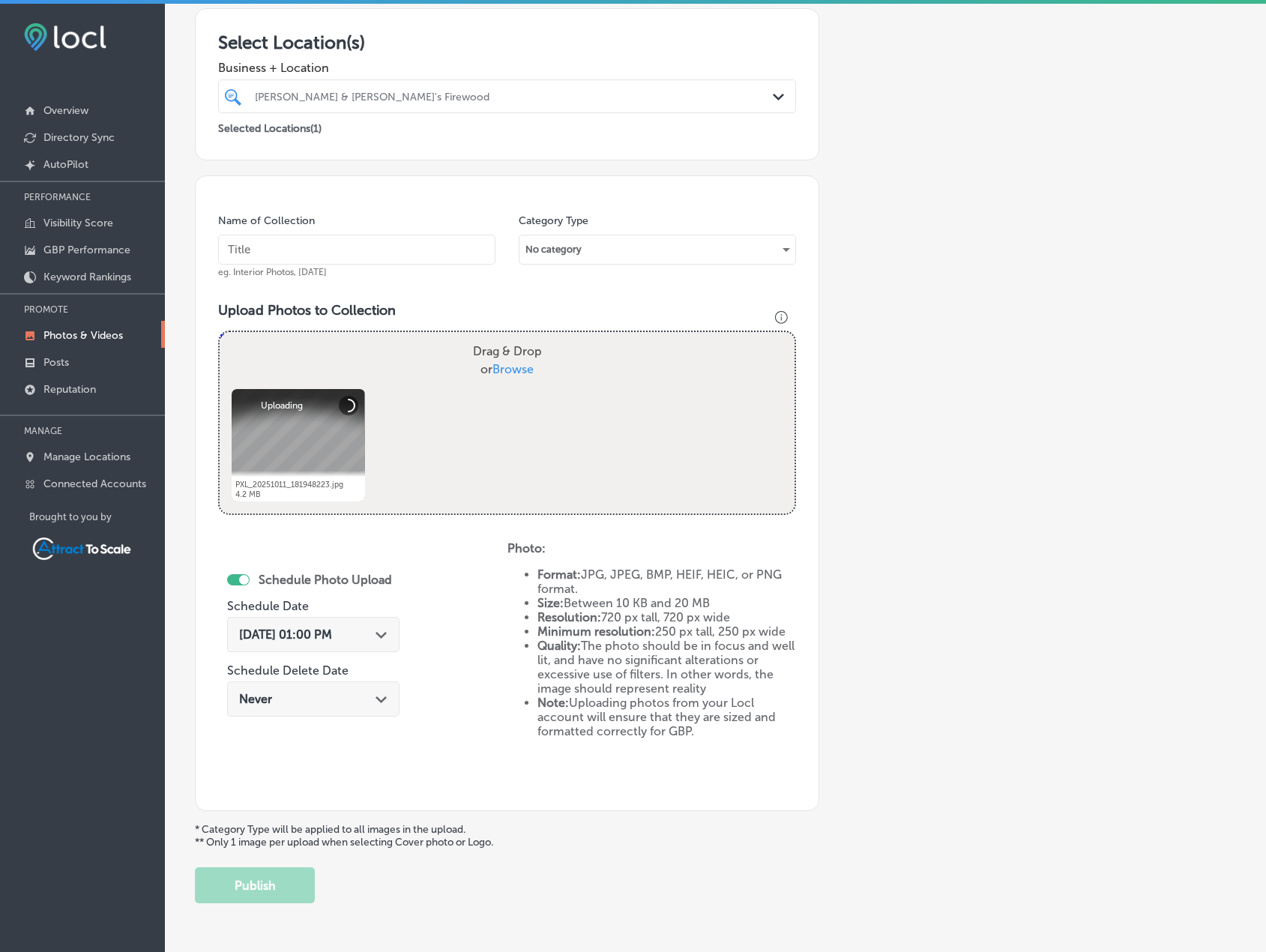
click at [344, 244] on input "text" at bounding box center [357, 250] width 277 height 30
type input "Firewood"
click at [379, 641] on div "Oct 15, 2025 01:00 PM Path Created with Sketch." at bounding box center [313, 634] width 148 height 14
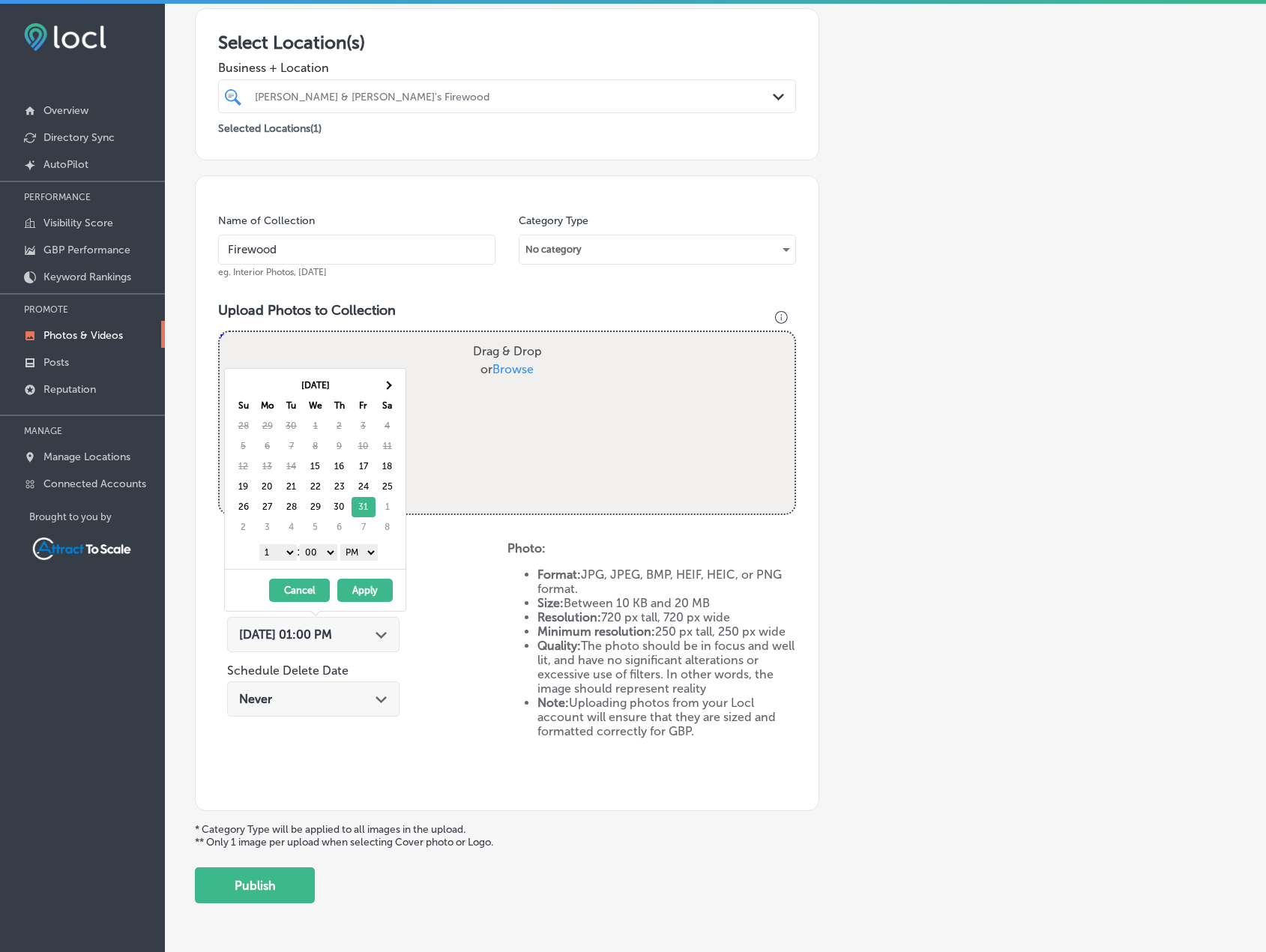
click at [364, 551] on select "AM PM" at bounding box center [359, 553] width 37 height 16
click at [278, 545] on select "1 2 3 4 5 6 7 8 9 10 11 12" at bounding box center [278, 553] width 37 height 16
click at [371, 598] on button "Apply" at bounding box center [365, 591] width 55 height 23
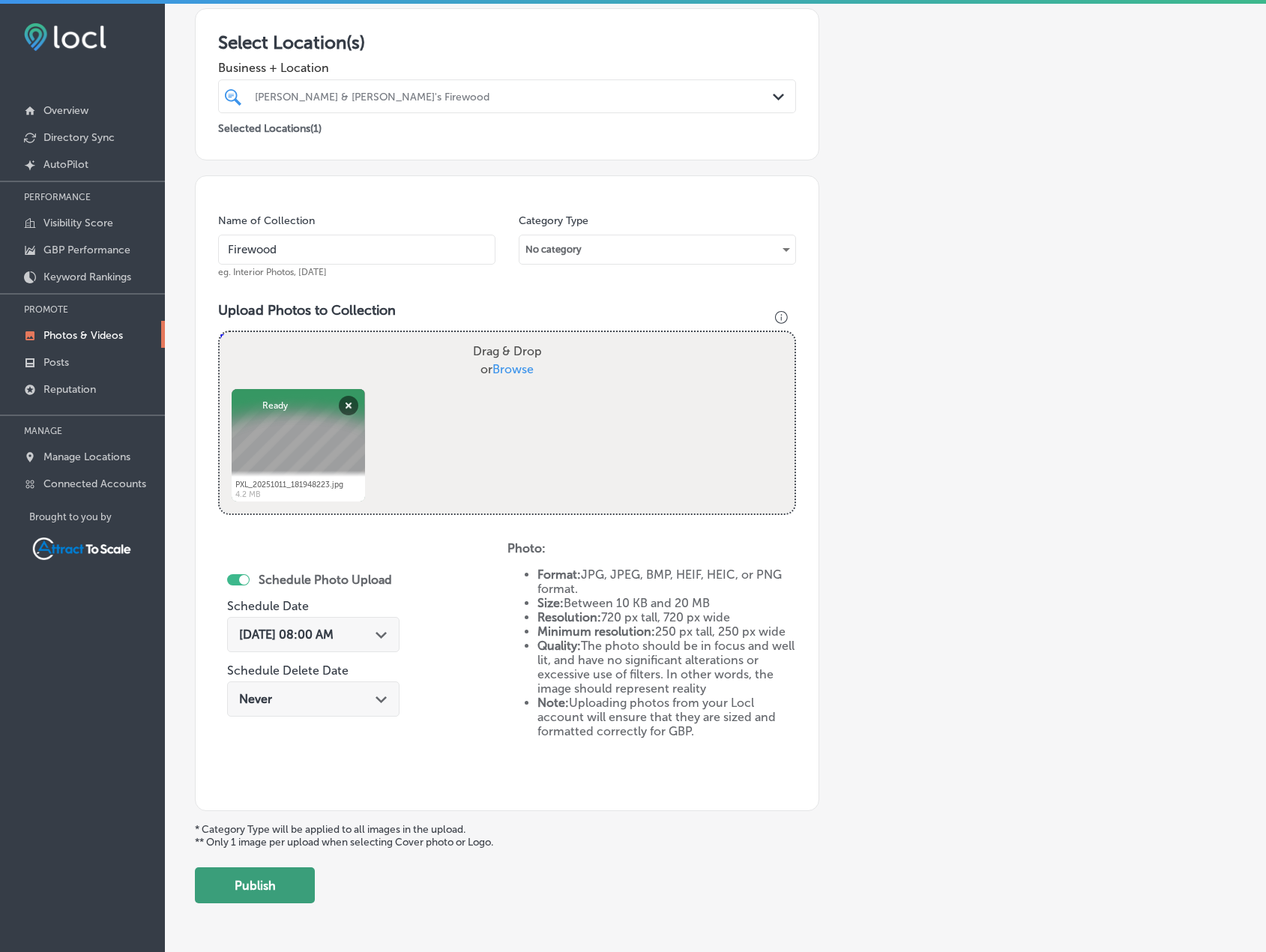
click at [280, 875] on button "Publish" at bounding box center [254, 886] width 120 height 36
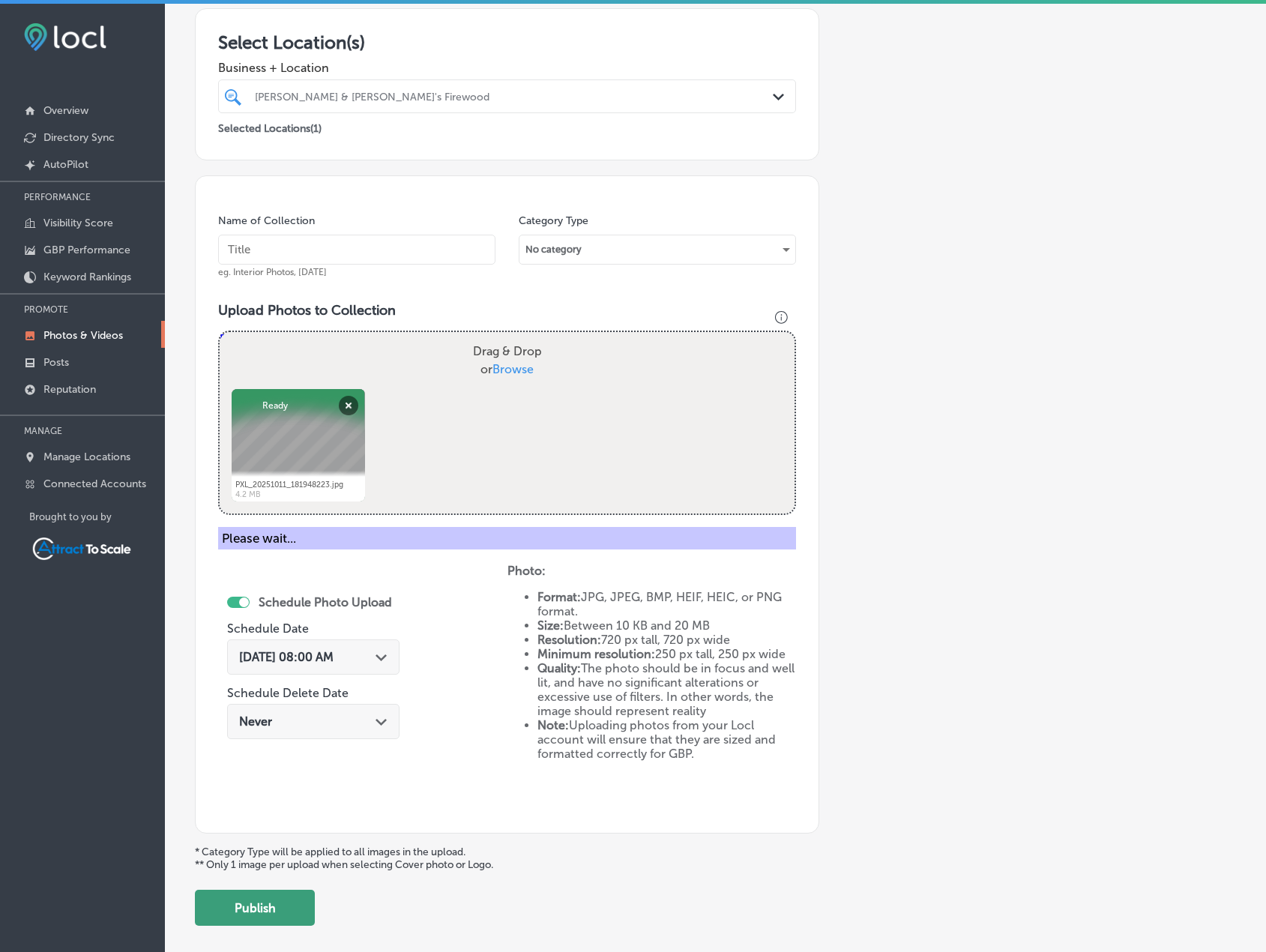
scroll to position [185, 0]
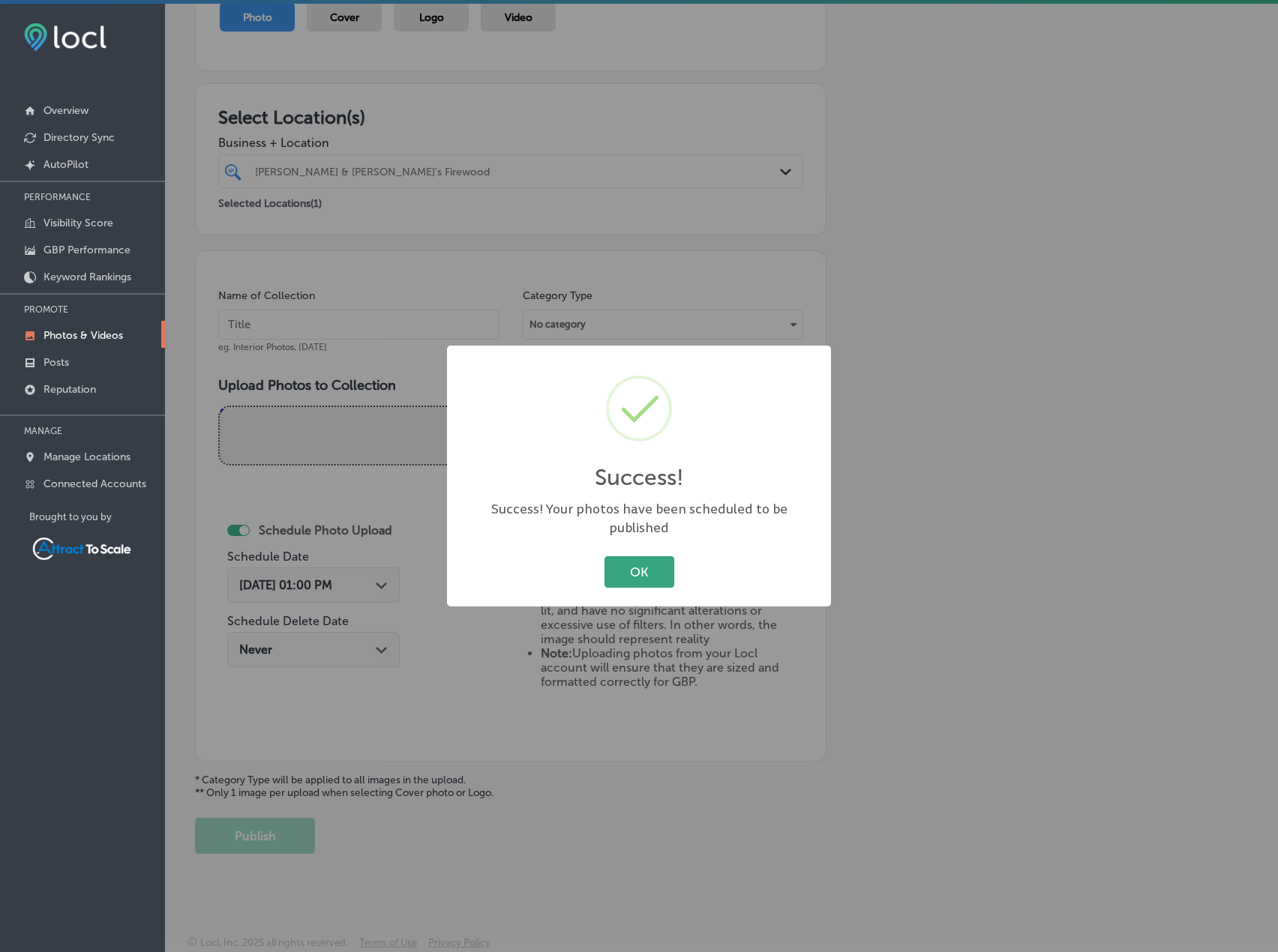
click at [631, 561] on button "OK" at bounding box center [639, 571] width 70 height 31
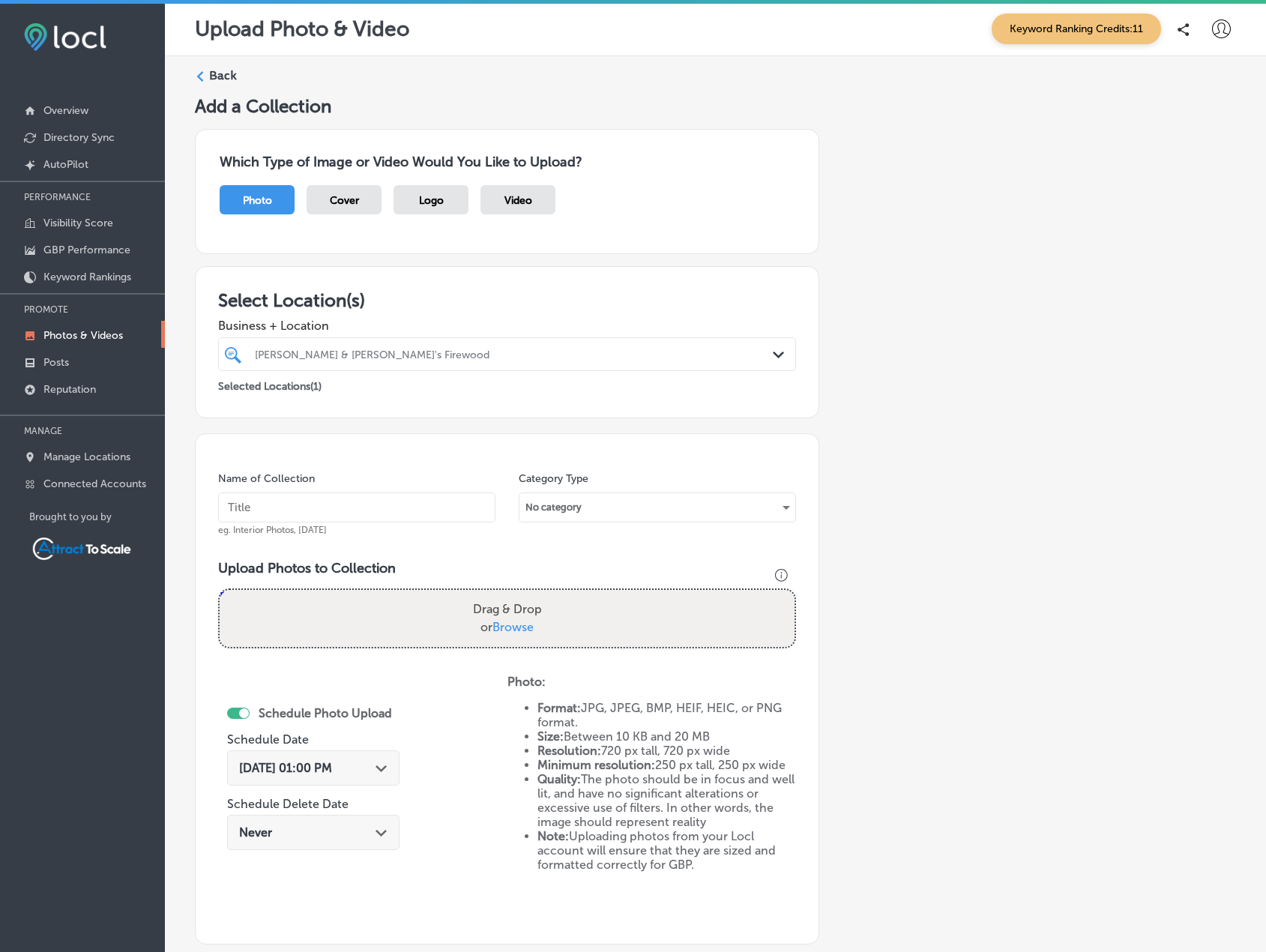
scroll to position [0, 0]
click at [378, 362] on div at bounding box center [482, 356] width 458 height 21
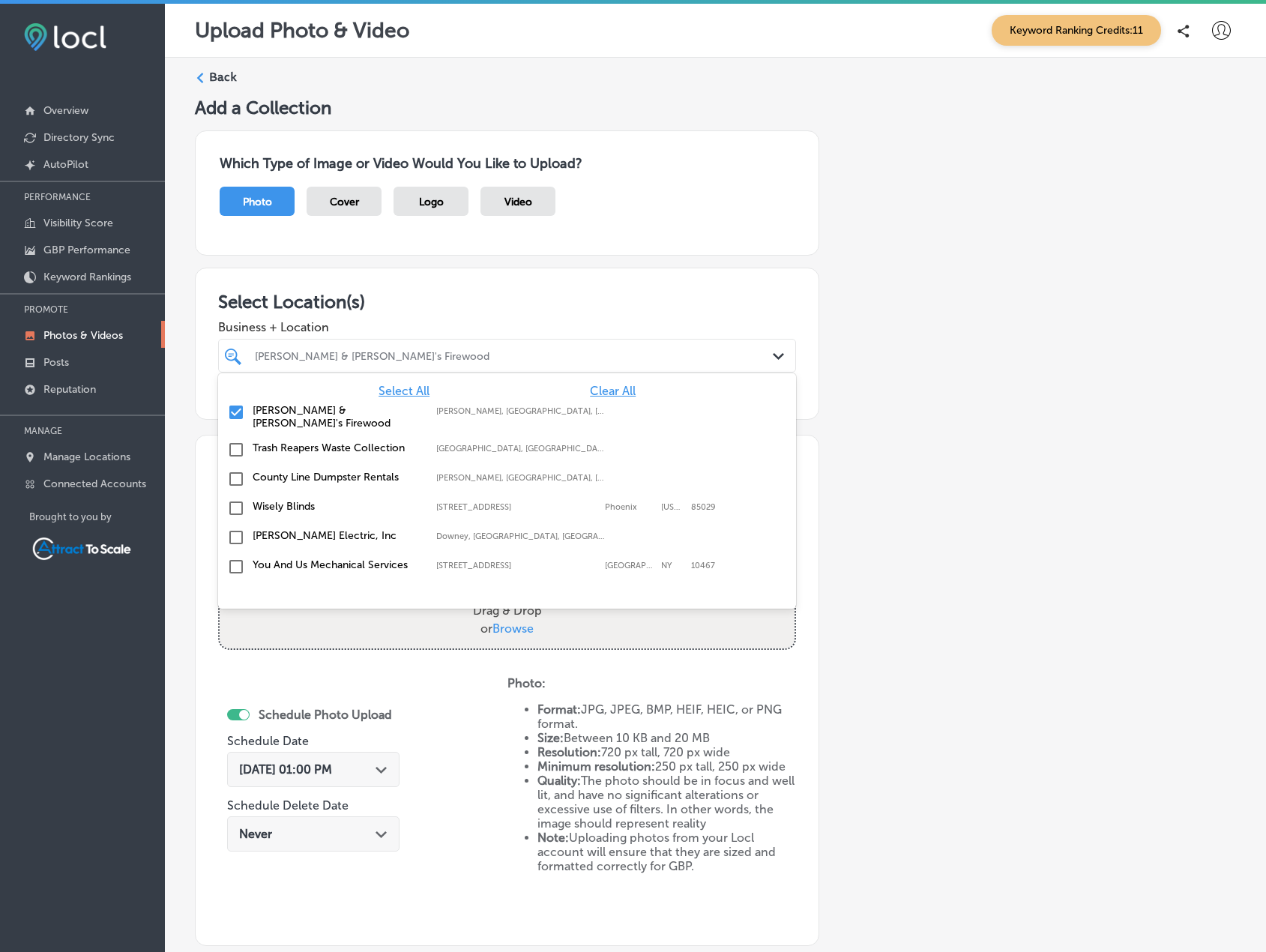
click at [594, 388] on span "Clear All" at bounding box center [612, 390] width 45 height 14
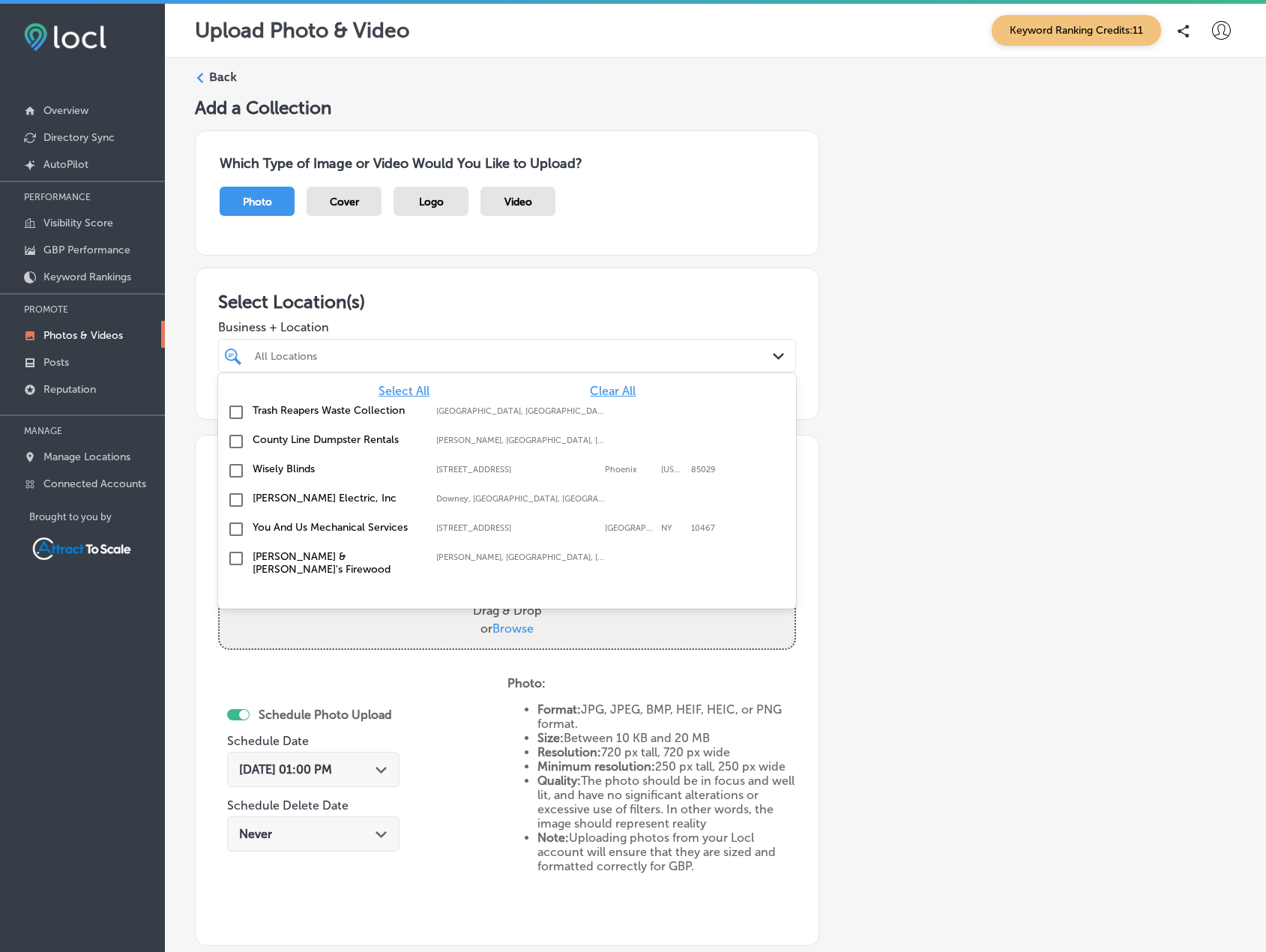
click at [344, 435] on label "County Line Dumpster Rentals" at bounding box center [337, 439] width 169 height 12
click at [986, 417] on div "Add a Collection Which Type of Image or Video Would You Like to Upload? Photo C…" at bounding box center [715, 568] width 1042 height 942
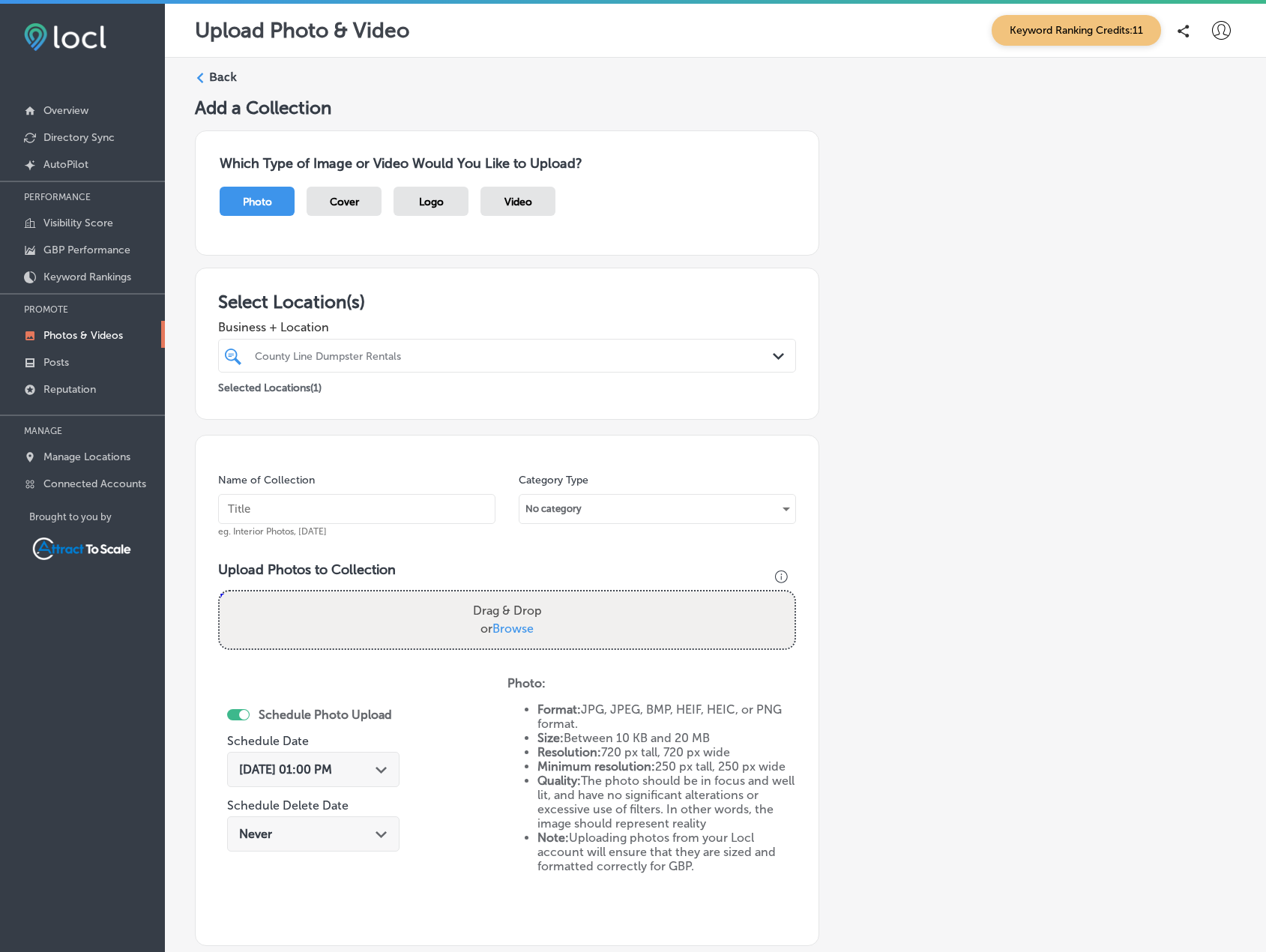
click at [217, 80] on label "Back" at bounding box center [224, 78] width 28 height 16
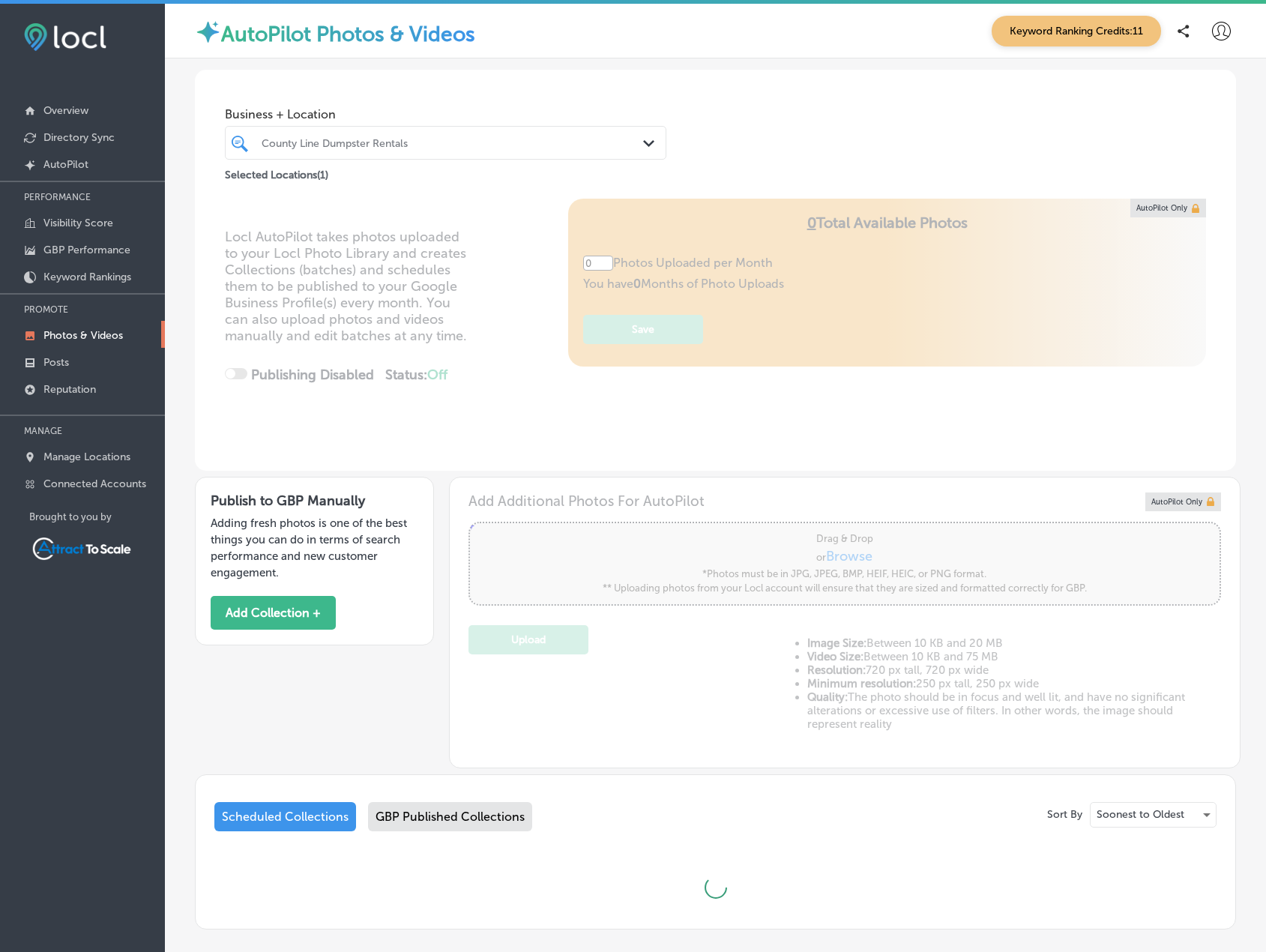
type input "5"
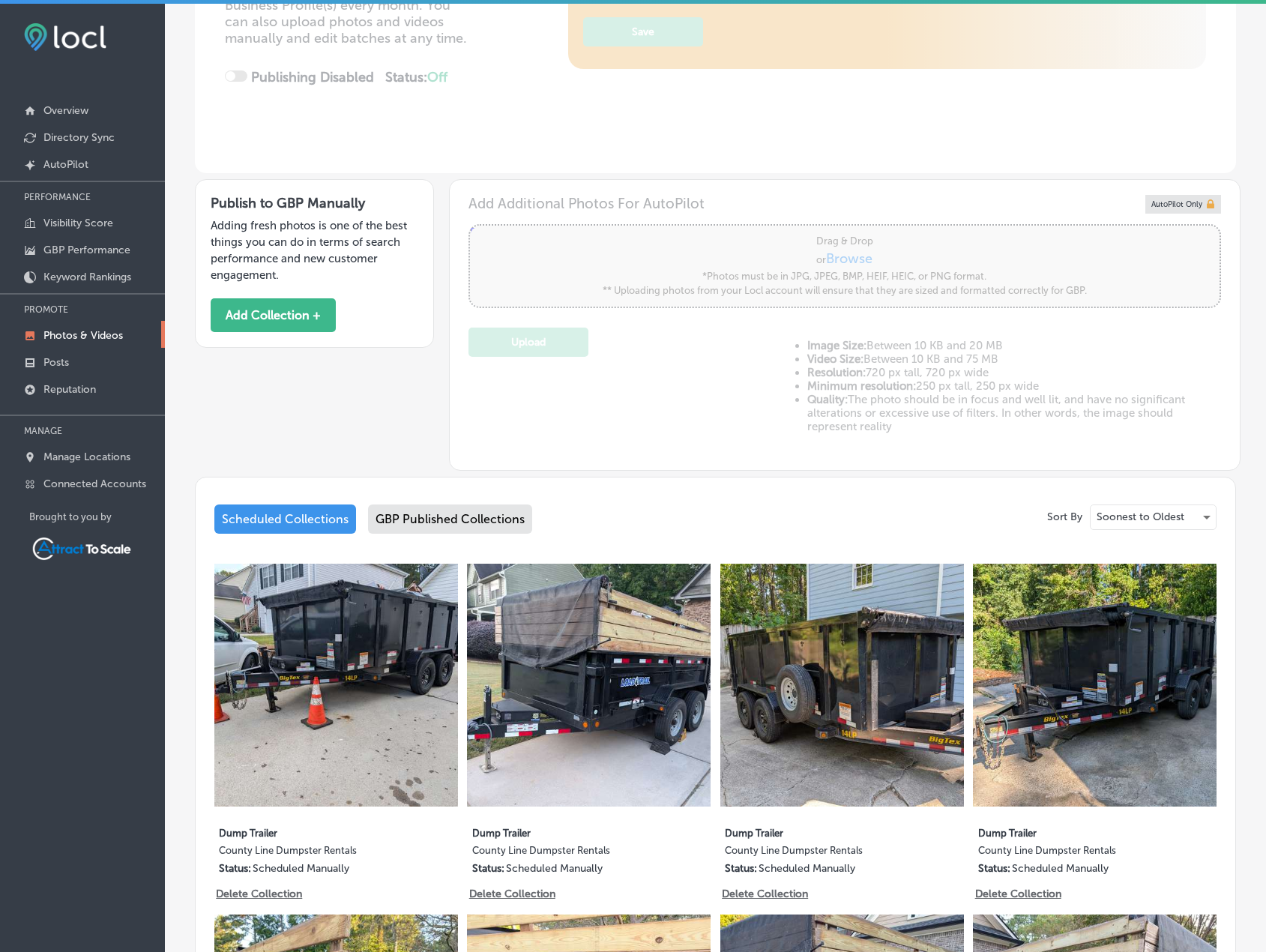
scroll to position [375, 0]
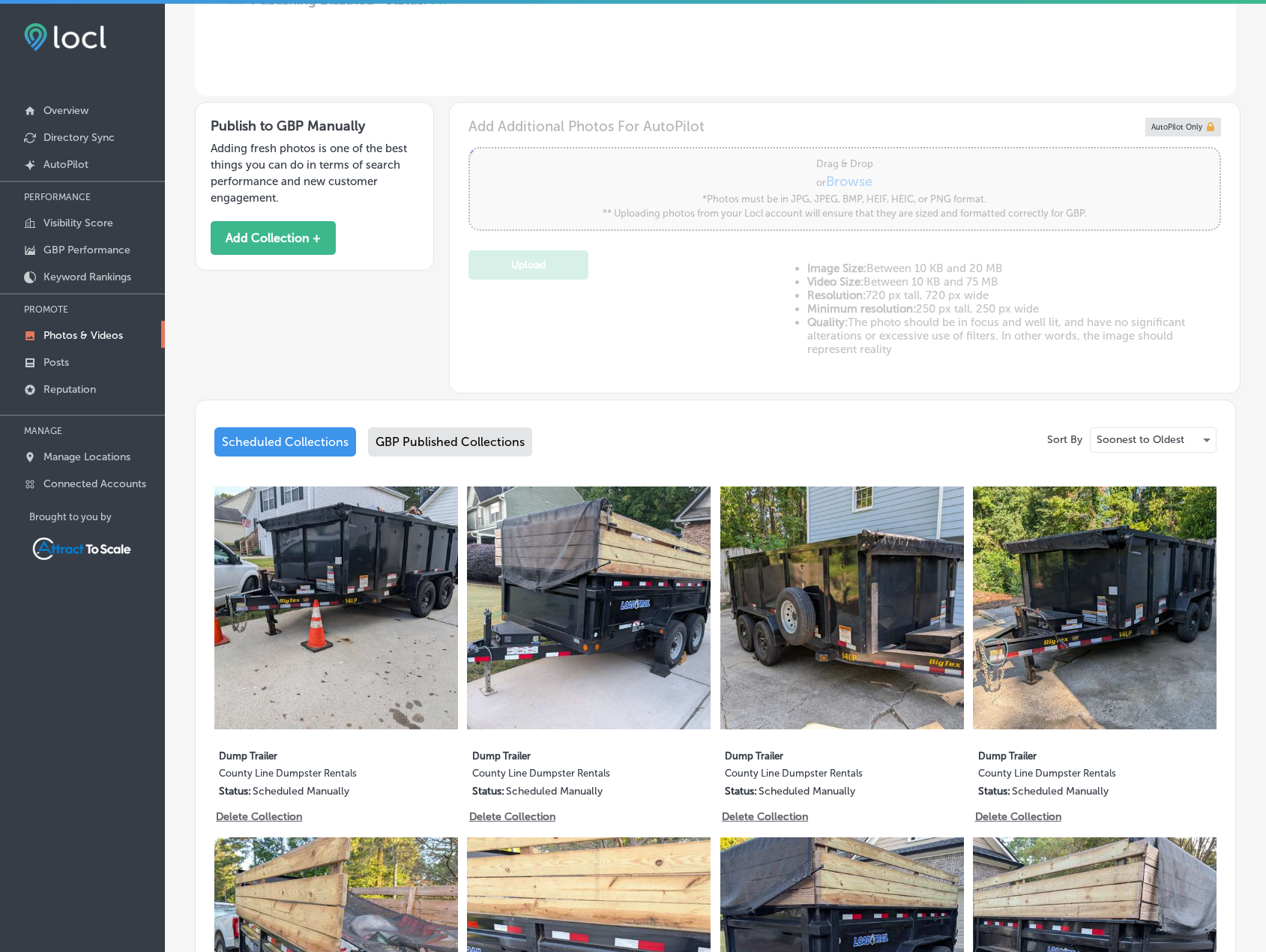
click at [277, 439] on div "Scheduled Collections" at bounding box center [285, 441] width 142 height 29
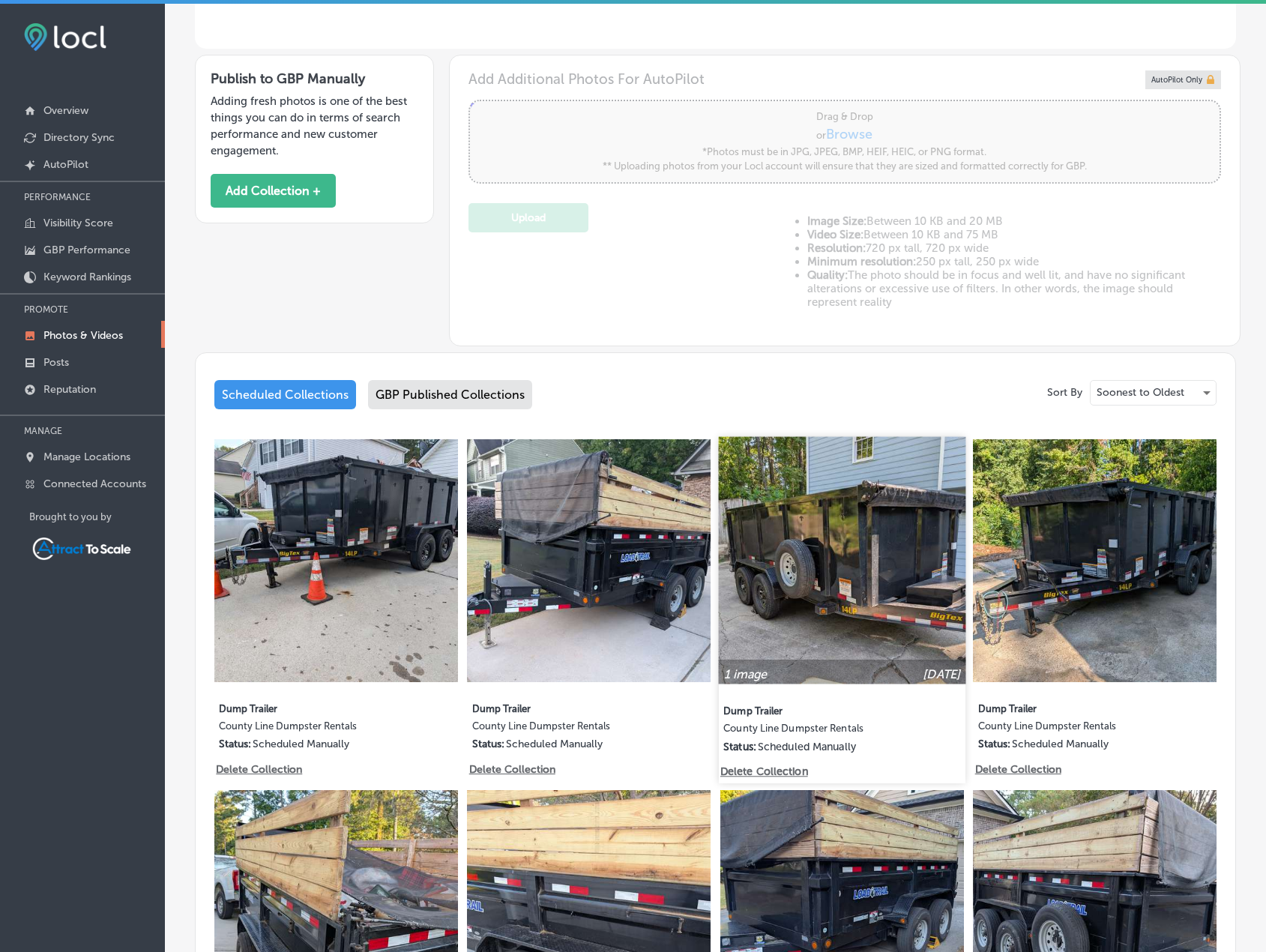
scroll to position [413, 0]
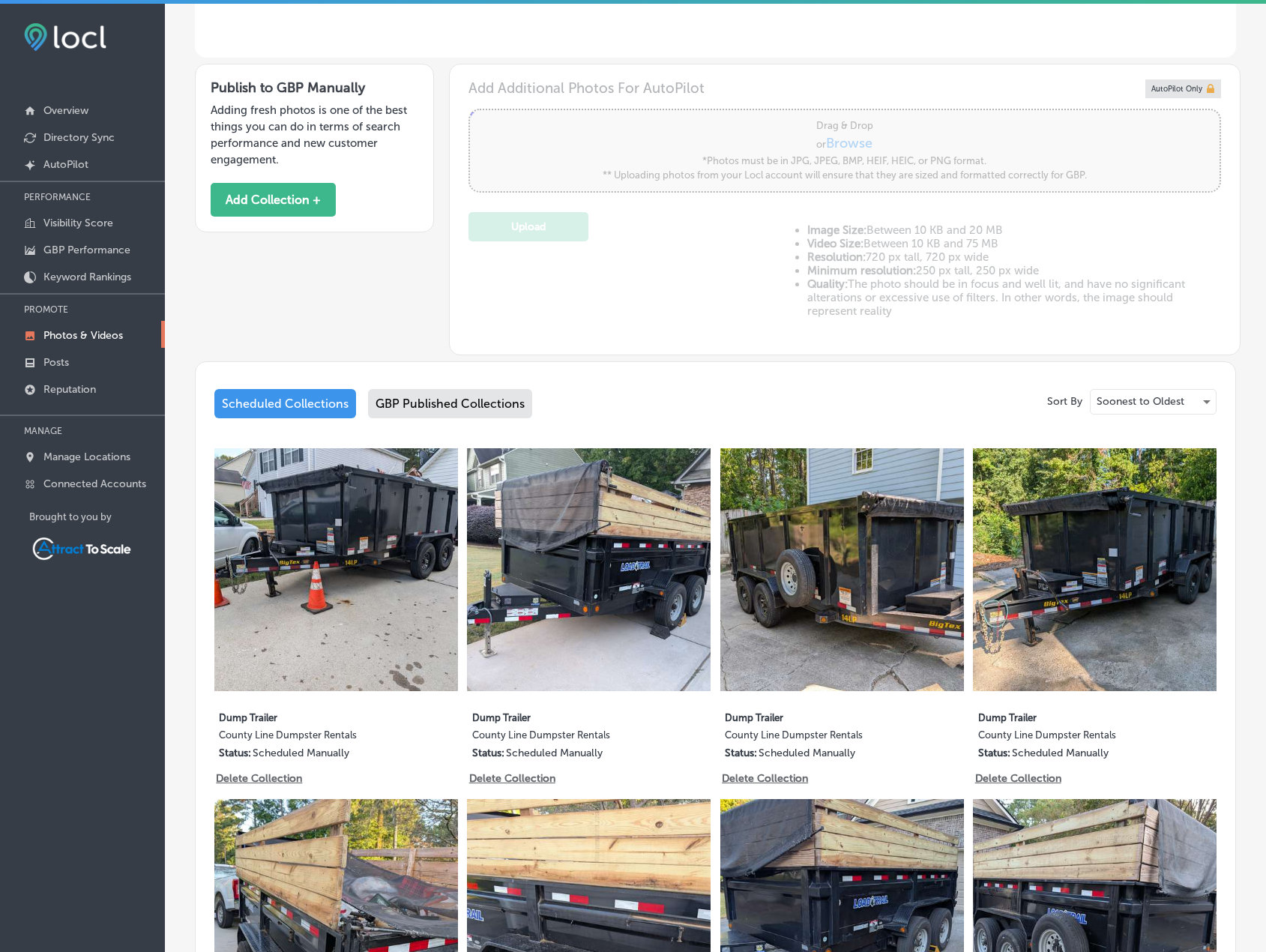
click at [279, 402] on div "Scheduled Collections" at bounding box center [285, 403] width 142 height 29
click at [278, 398] on div "Scheduled Collections" at bounding box center [285, 403] width 142 height 29
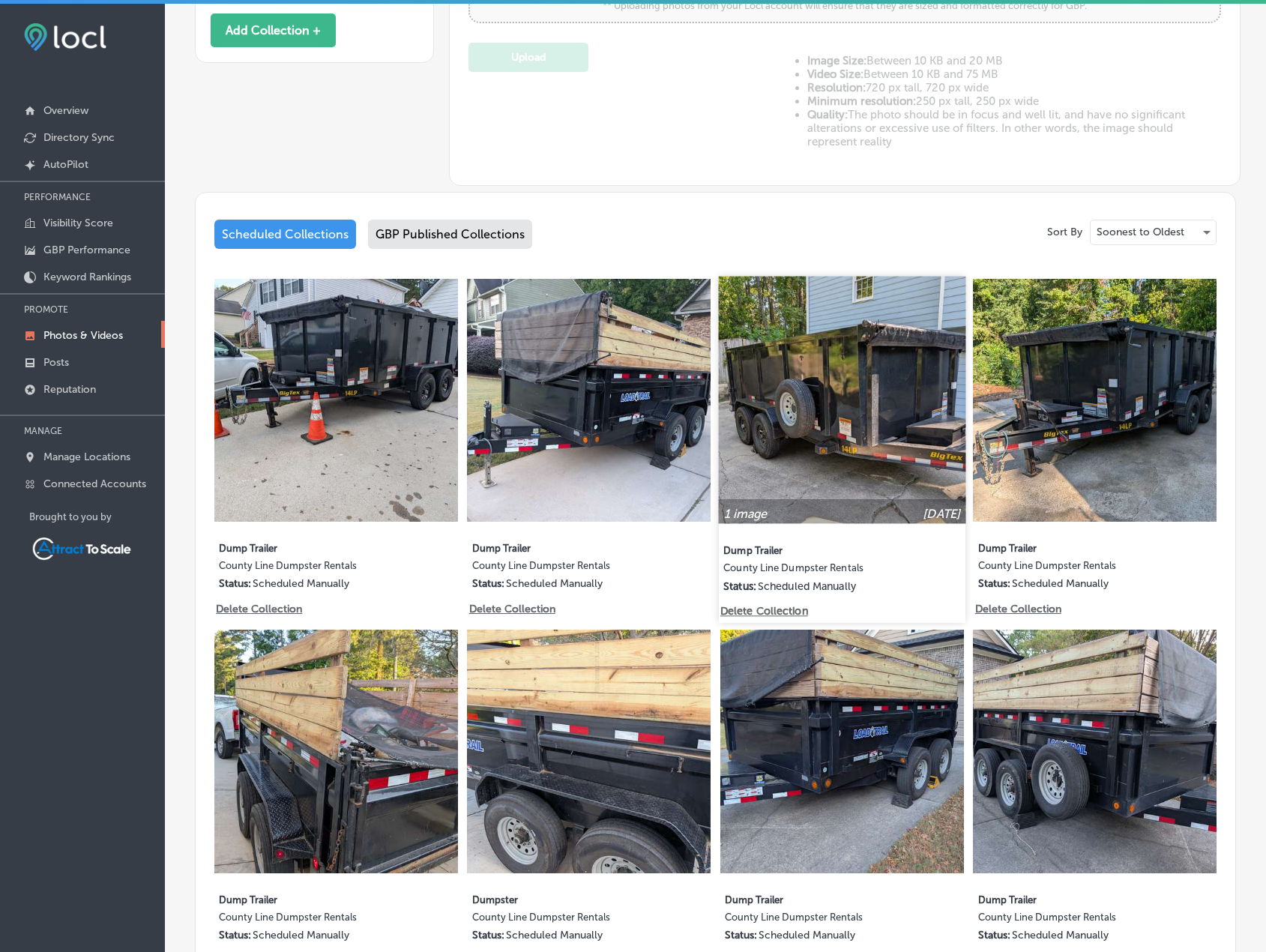
scroll to position [263, 0]
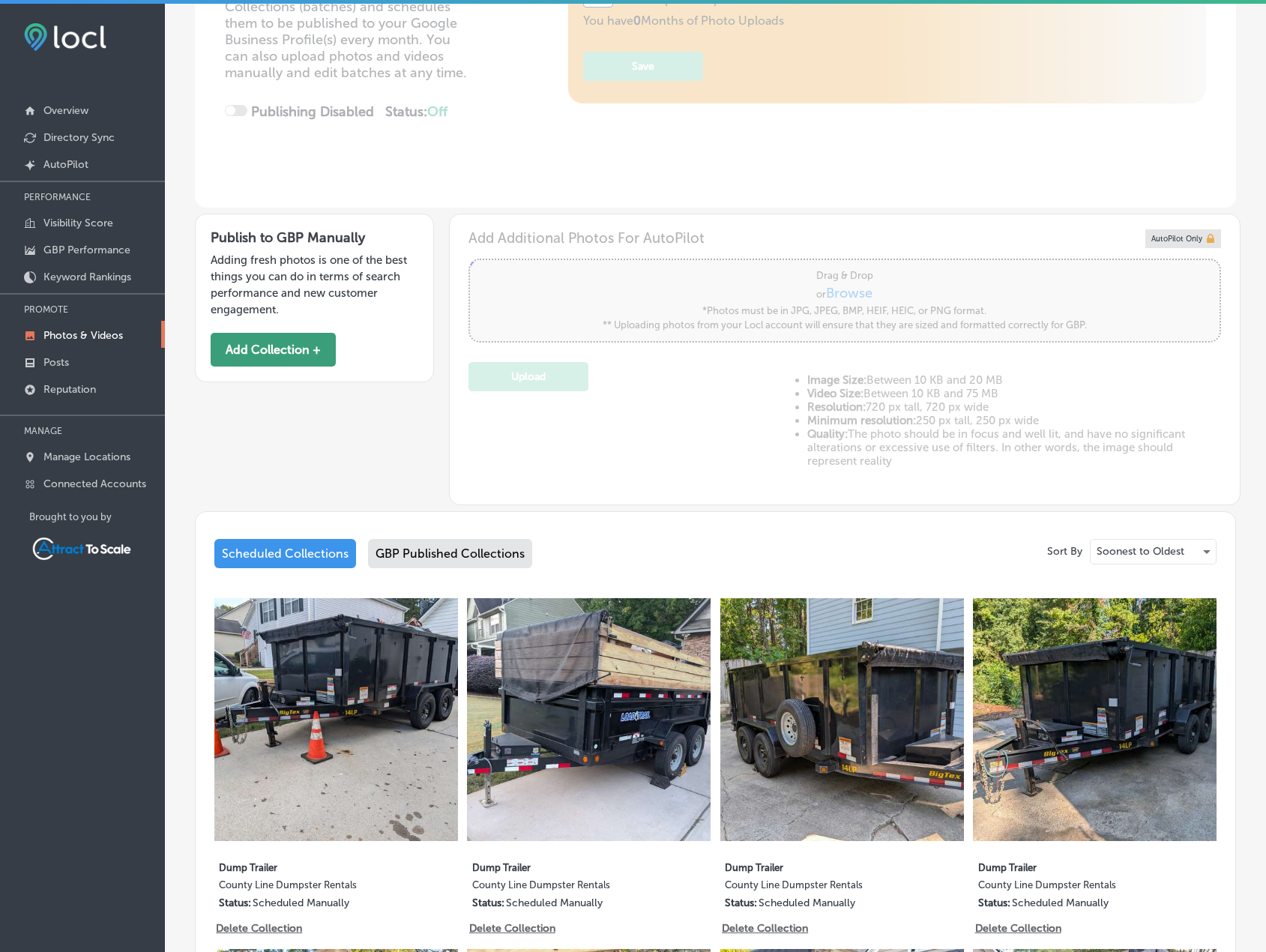
click at [285, 365] on button "Add Collection +" at bounding box center [273, 350] width 125 height 34
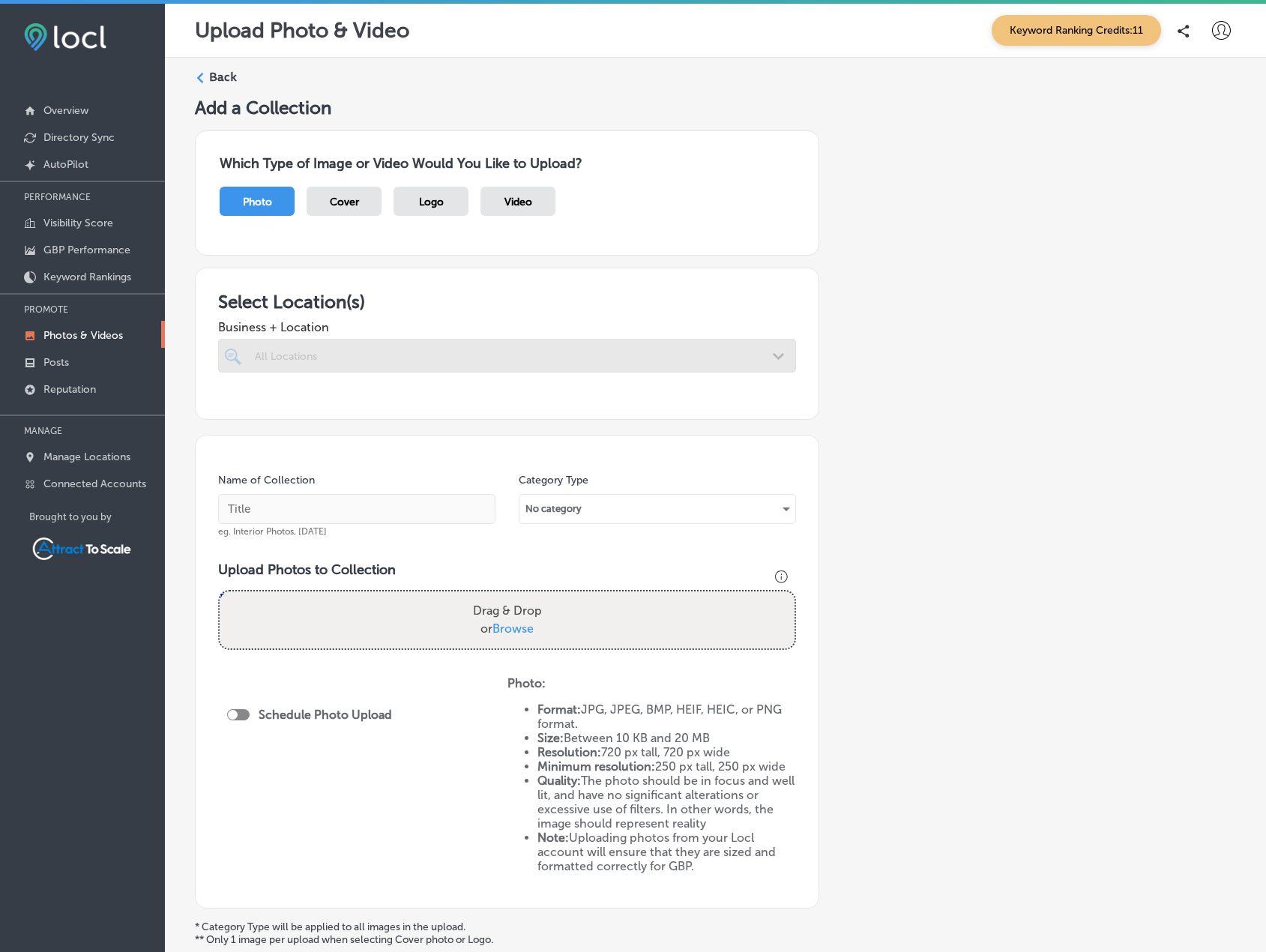
click at [390, 355] on div at bounding box center [507, 356] width 578 height 34
click at [346, 351] on div at bounding box center [507, 356] width 578 height 34
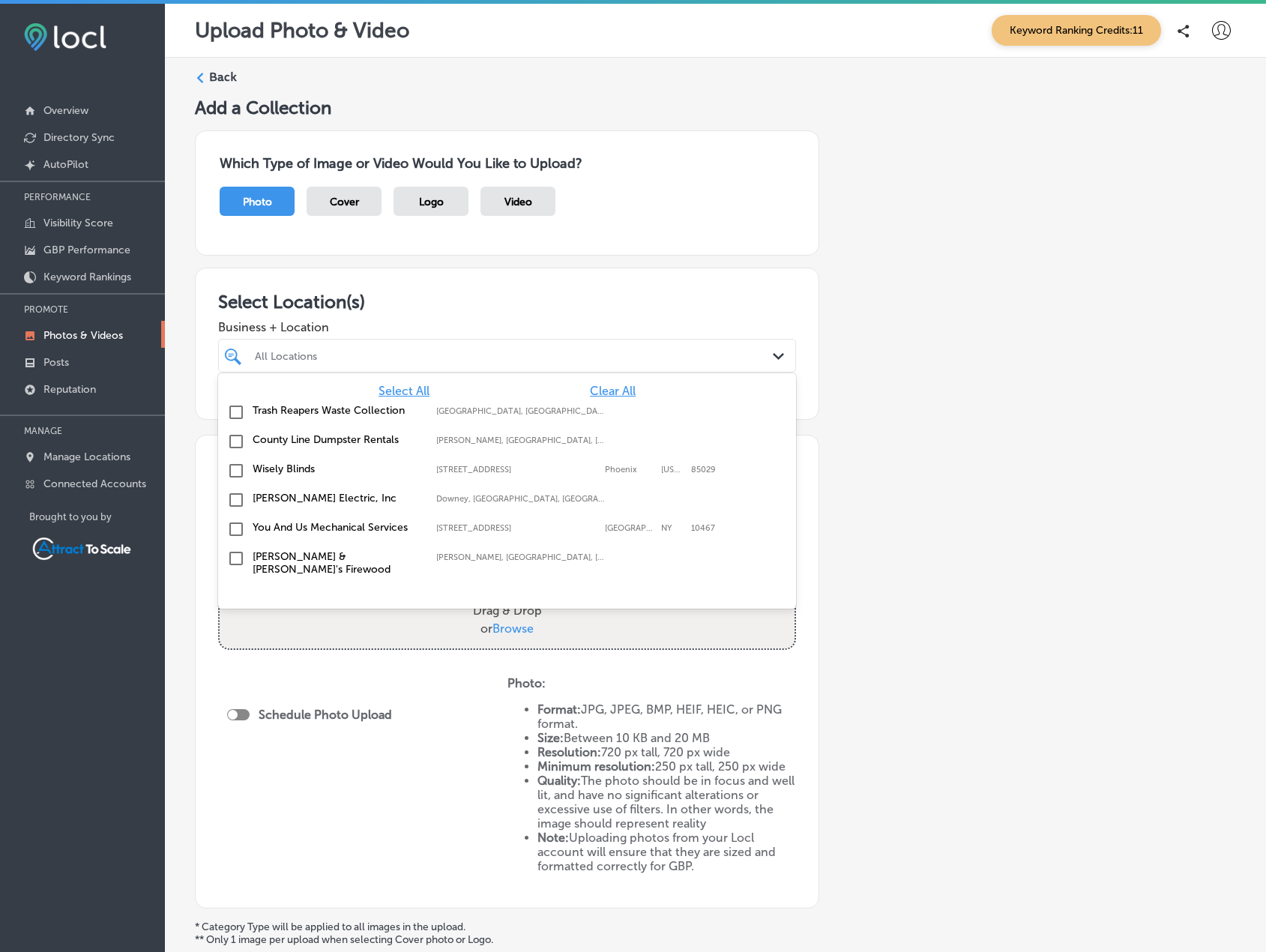
click at [375, 361] on div "All Locations" at bounding box center [515, 356] width 520 height 12
click at [336, 433] on div "County Line Dumpster Rentals Hiram, GA, USA | Dallas, GA, USA | Acwor ..." at bounding box center [507, 442] width 566 height 23
click at [421, 333] on span "Business + Location" at bounding box center [507, 327] width 578 height 14
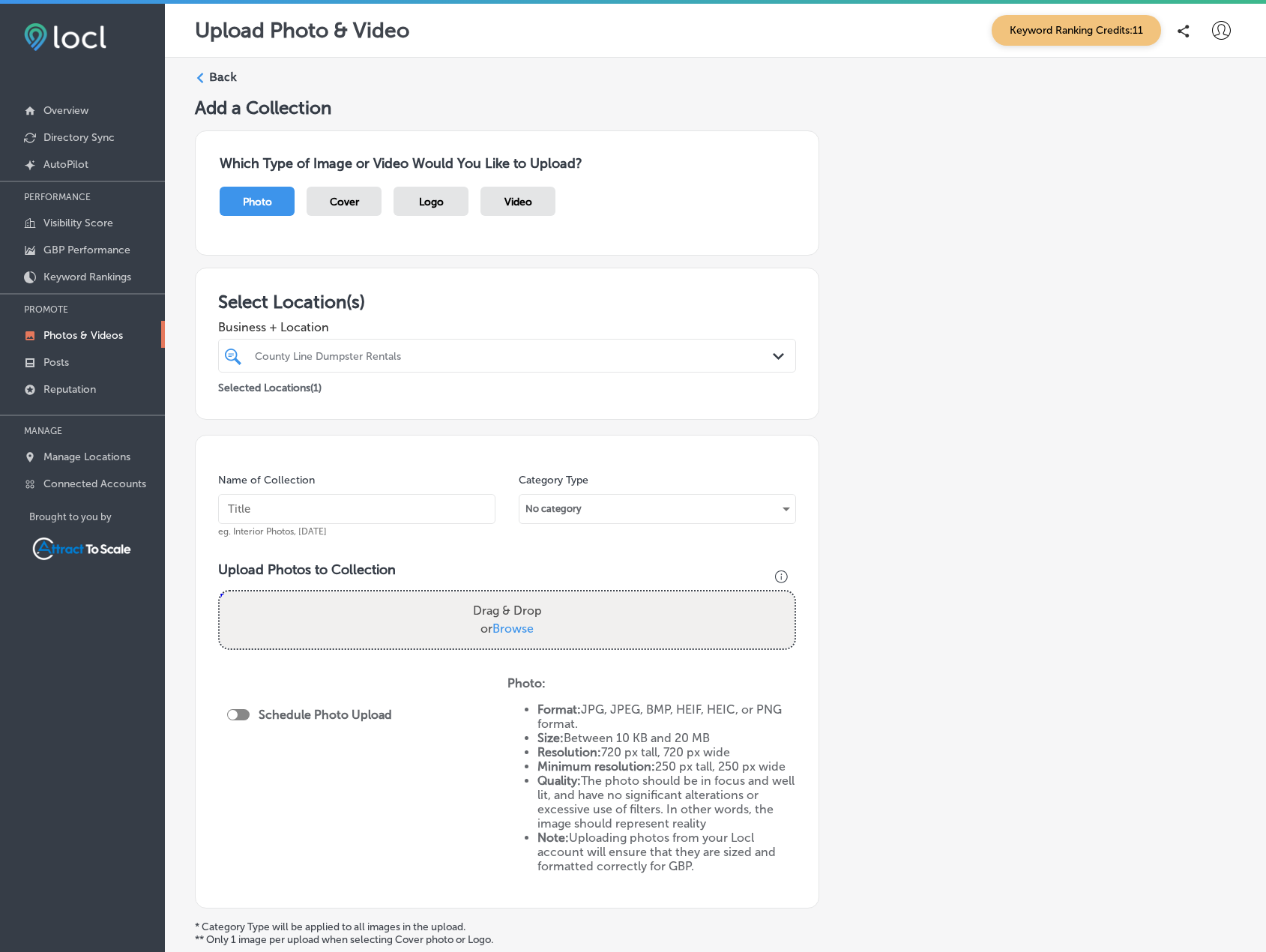
click at [312, 510] on input "text" at bounding box center [357, 509] width 277 height 30
type input "Dump Trailer"
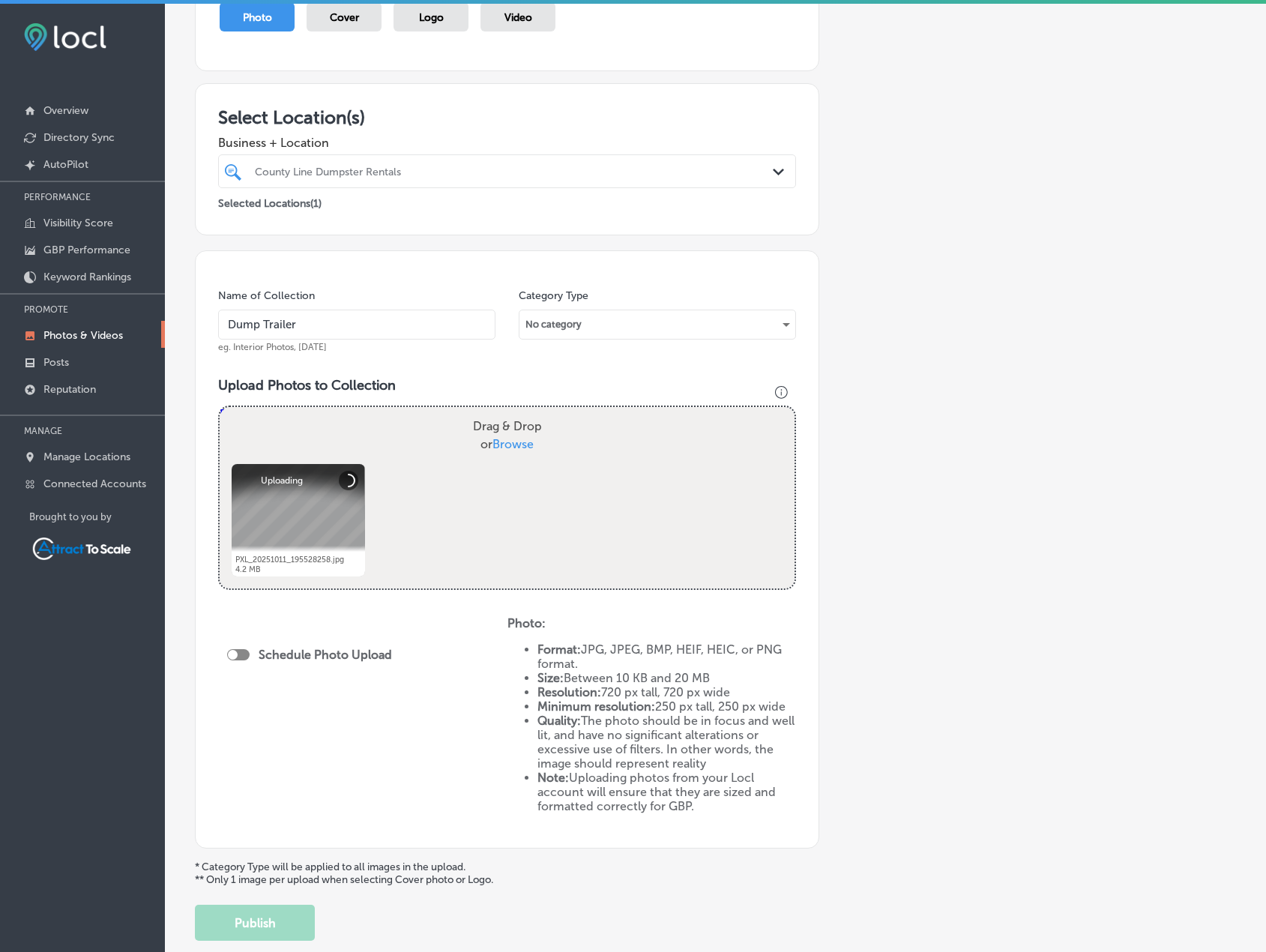
scroll to position [225, 0]
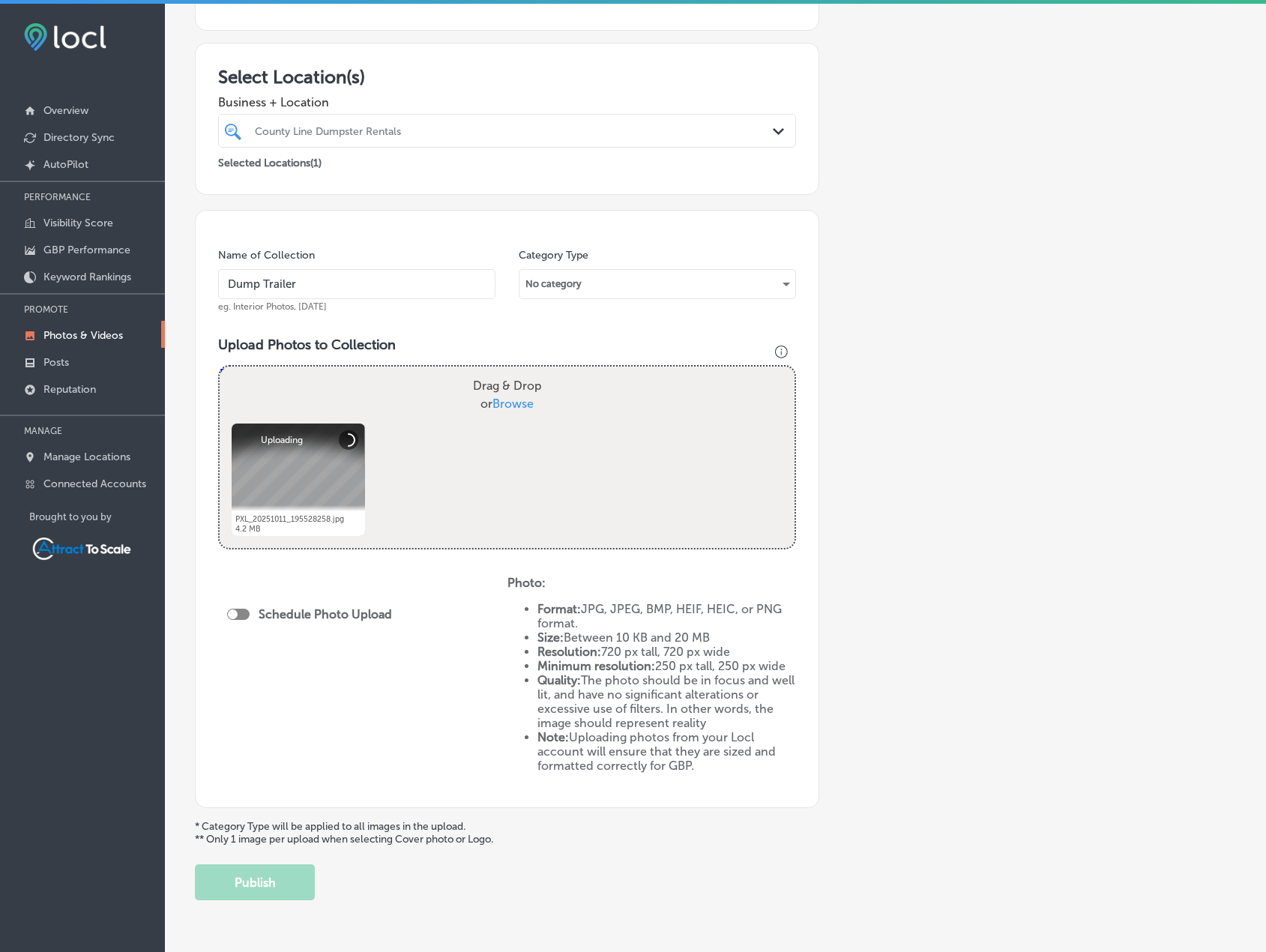
click at [245, 610] on div at bounding box center [238, 615] width 22 height 12
checkbox input "true"
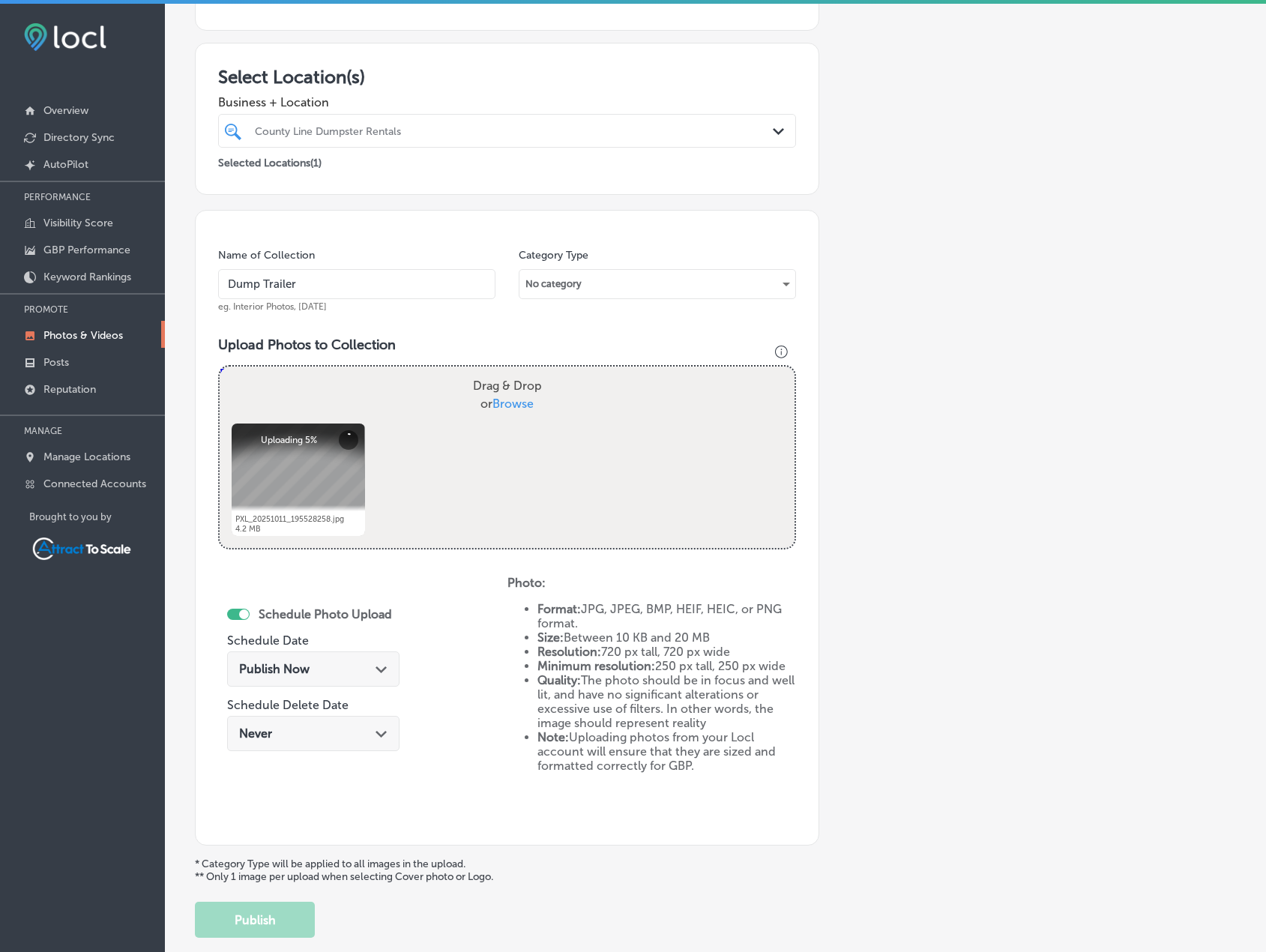
click at [351, 672] on div "Publish Now Path Created with Sketch." at bounding box center [313, 669] width 148 height 14
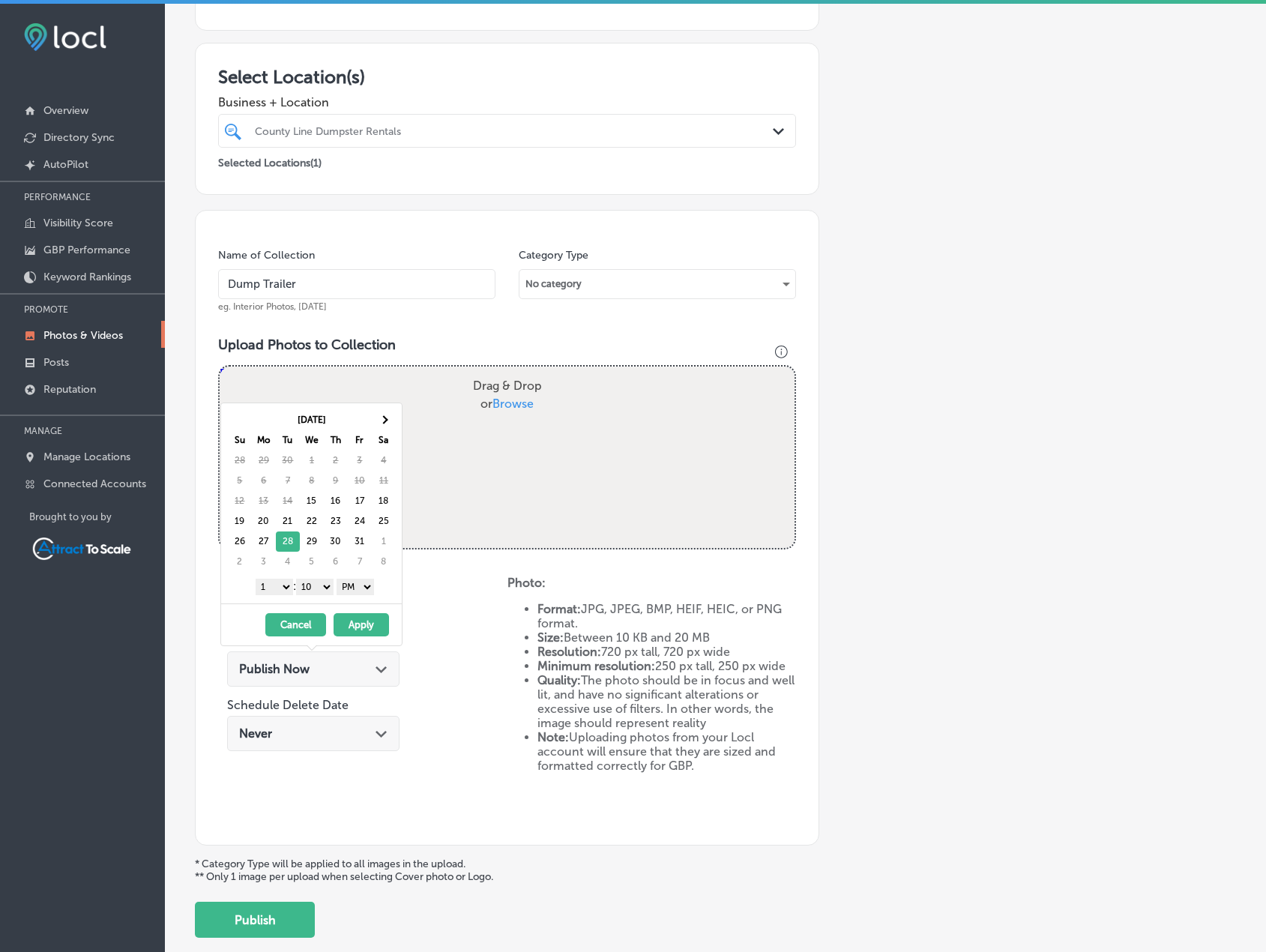
click at [359, 590] on select "AM PM" at bounding box center [355, 587] width 37 height 16
click at [286, 596] on div "1 2 3 4 5 6 7 8 9 10 11 12 : 00 10 20 30 40 50 AM PM" at bounding box center [314, 586] width 175 height 22
click at [278, 592] on select "1 2 3 4 5 6 7 8 9 10 11 12" at bounding box center [274, 587] width 37 height 16
click at [354, 619] on button "Apply" at bounding box center [361, 625] width 55 height 23
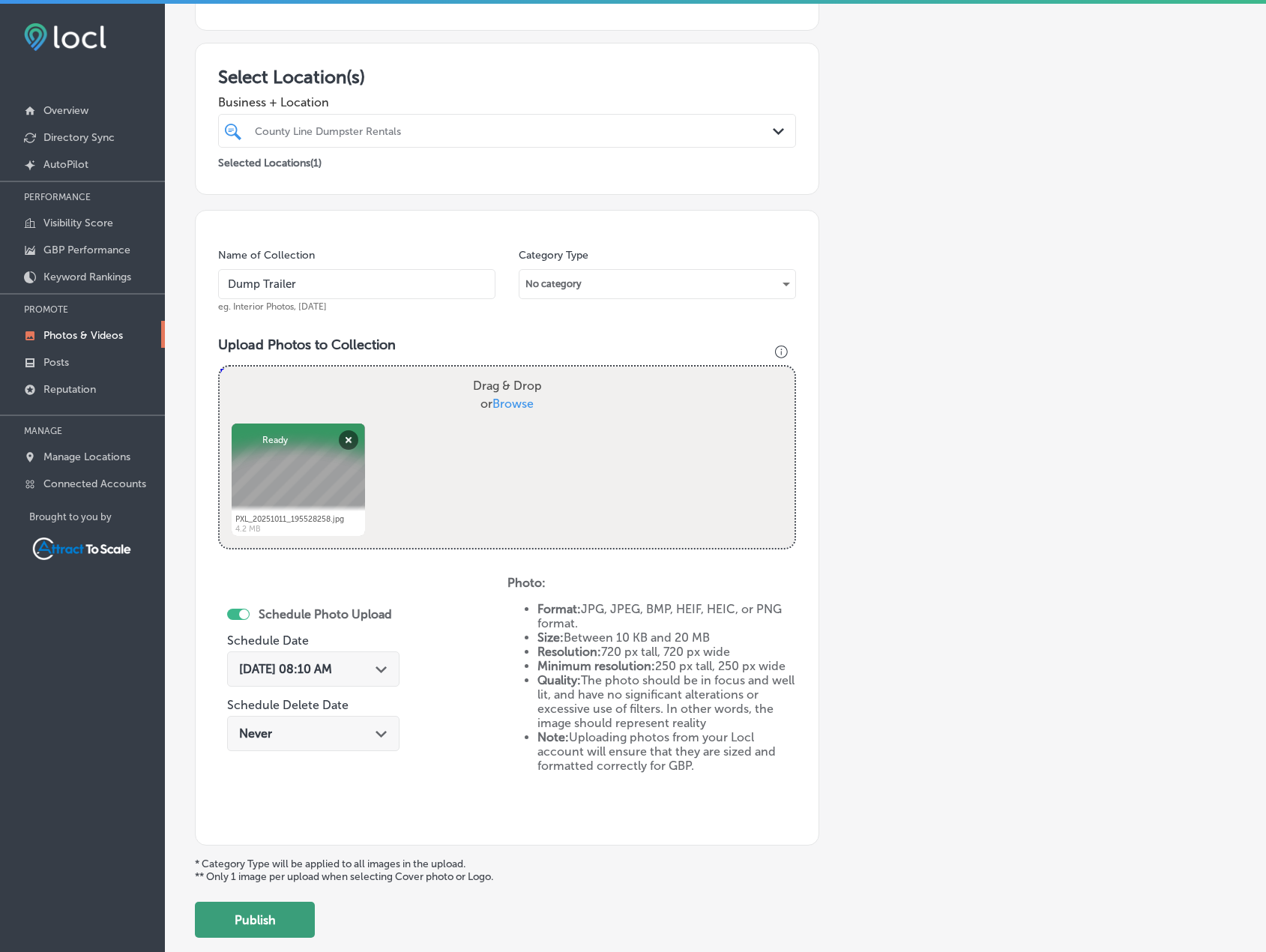
click at [281, 918] on button "Publish" at bounding box center [254, 921] width 120 height 36
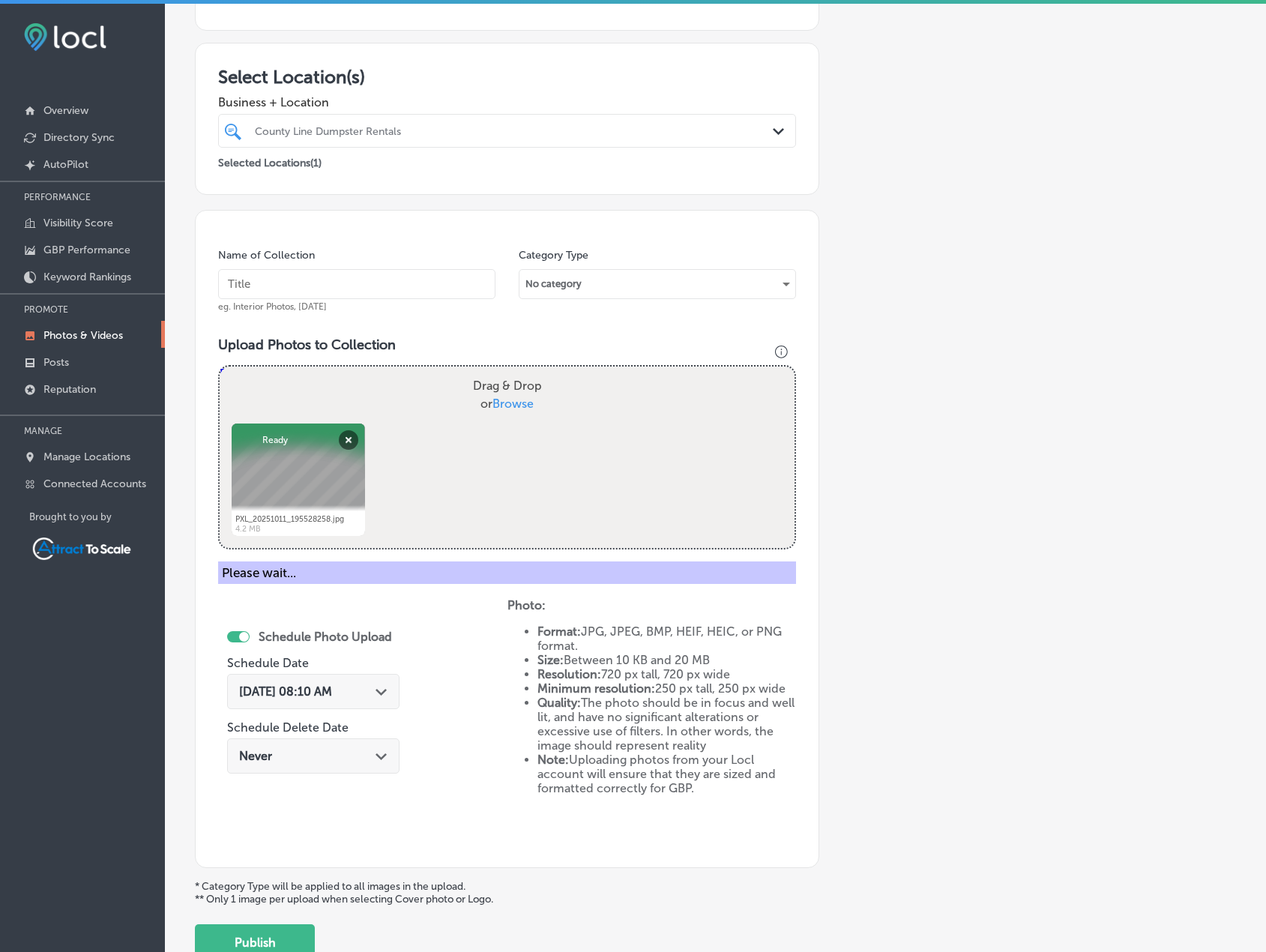
scroll to position [185, 0]
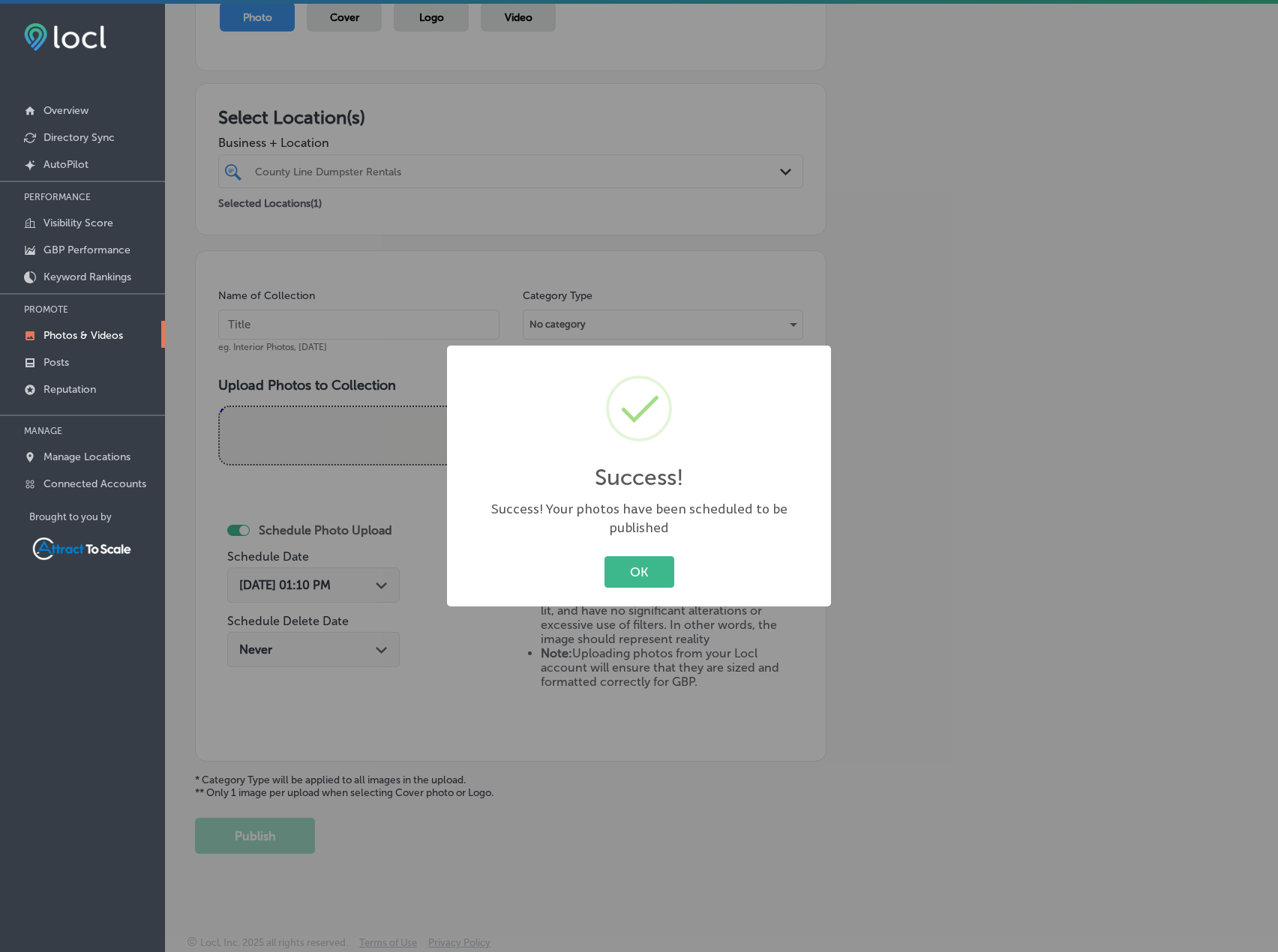
drag, startPoint x: 681, startPoint y: 550, endPoint x: 672, endPoint y: 553, distance: 9.5
click at [679, 553] on div "OK Cancel" at bounding box center [639, 572] width 354 height 39
click at [663, 558] on button "OK" at bounding box center [639, 571] width 70 height 31
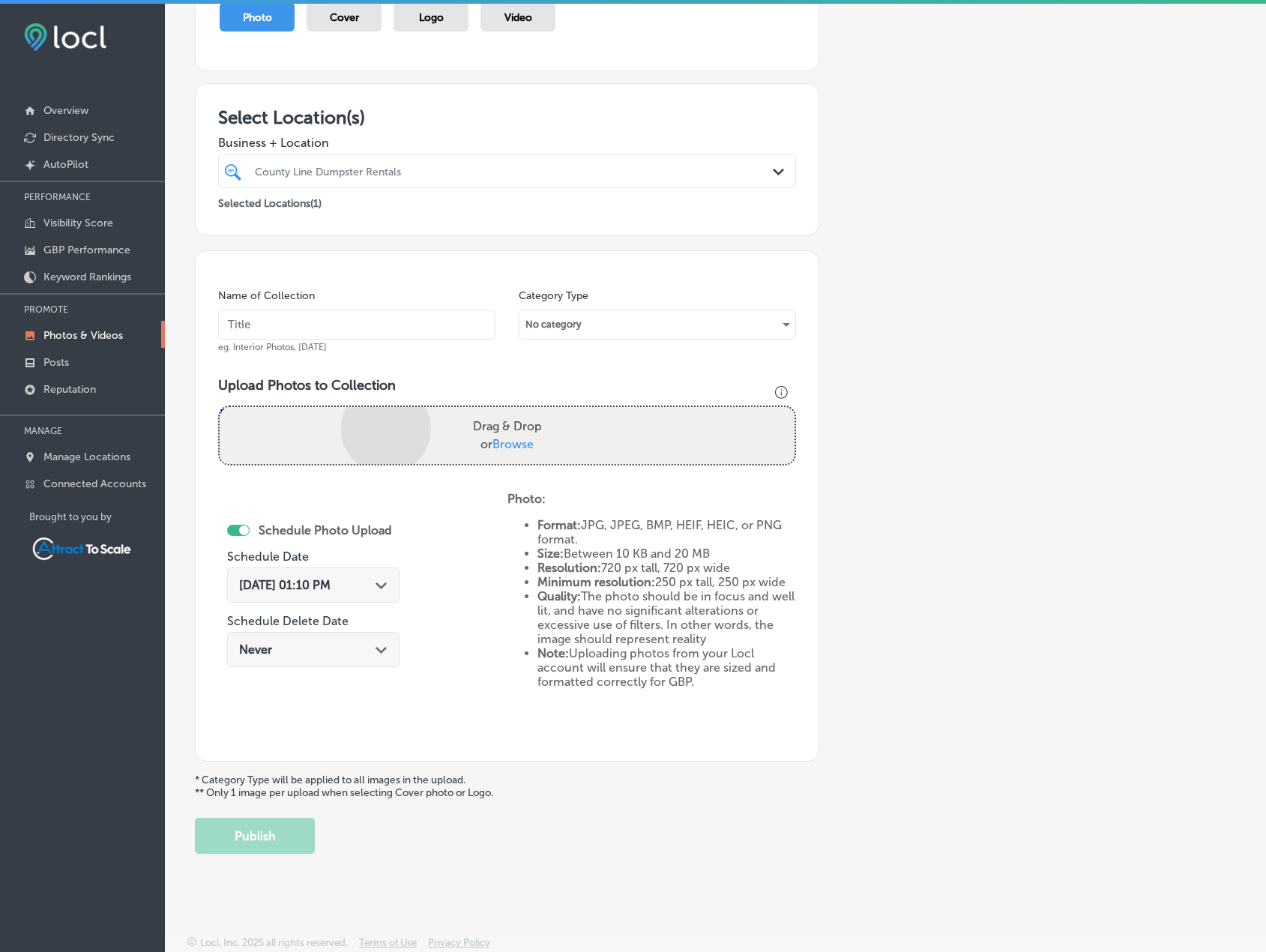
scroll to position [225, 0]
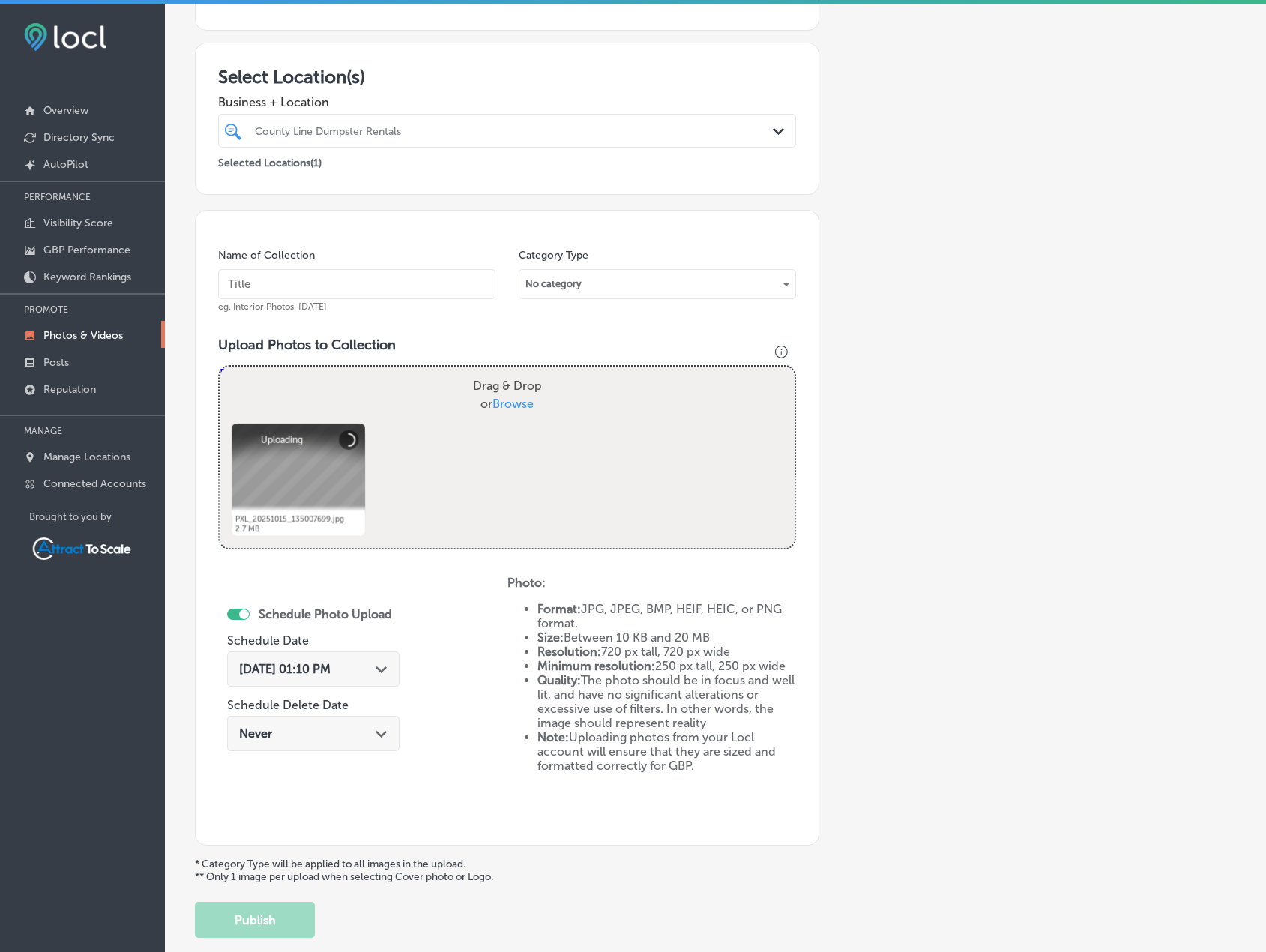
click at [341, 268] on div "Name of Collection eg. Interior Photos, March 2020" at bounding box center [357, 280] width 277 height 64
click at [341, 285] on input "text" at bounding box center [357, 284] width 277 height 30
type input "Dump Trailer"
click at [374, 658] on div "Oct 15, 2025 01:10 PM Path Created with Sketch." at bounding box center [313, 669] width 172 height 35
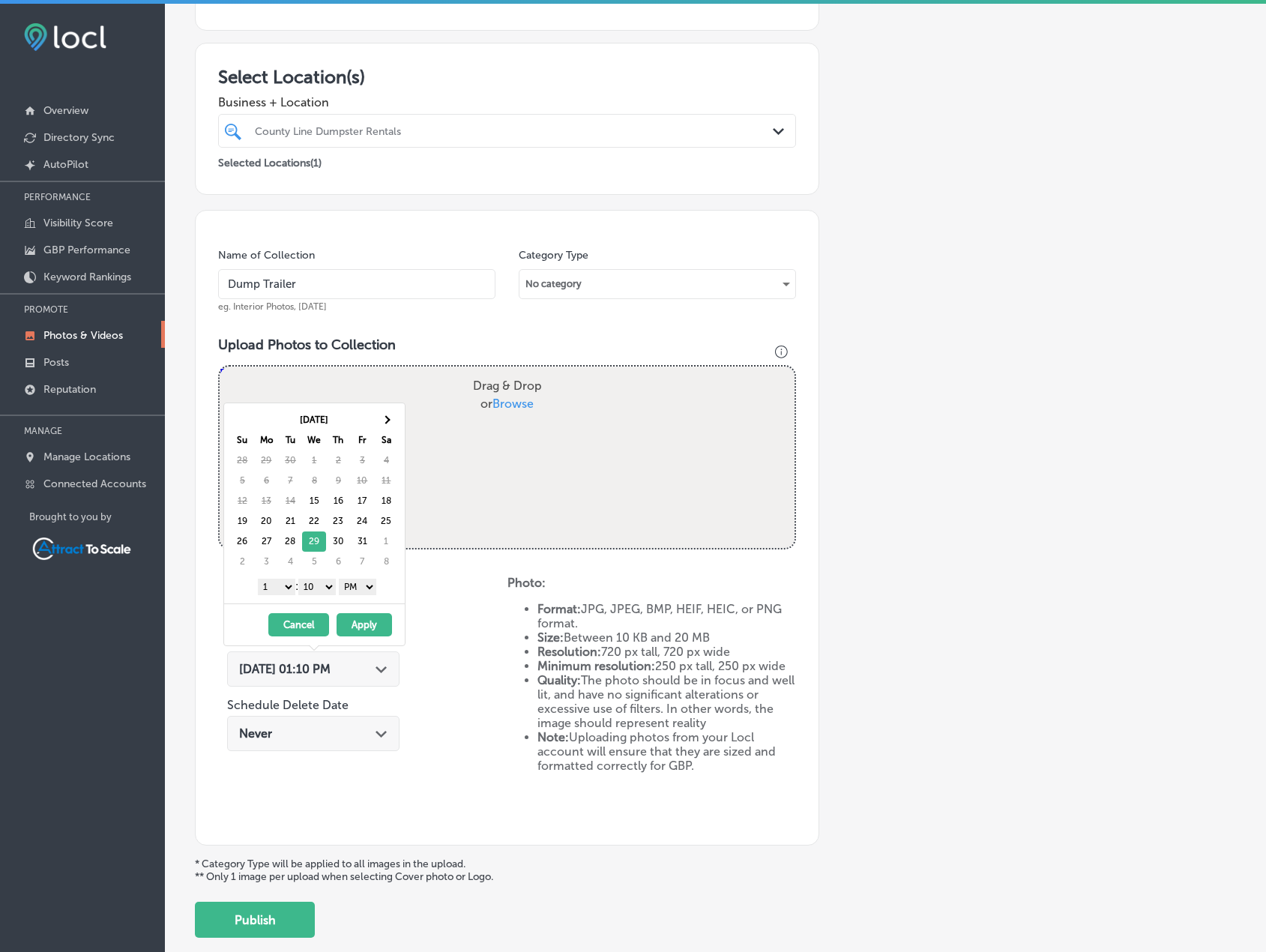
click at [365, 582] on select "AM PM" at bounding box center [357, 587] width 37 height 16
click at [276, 589] on select "1 2 3 4 5 6 7 8 9 10 11 12" at bounding box center [276, 587] width 37 height 16
click at [374, 622] on button "Apply" at bounding box center [364, 625] width 55 height 23
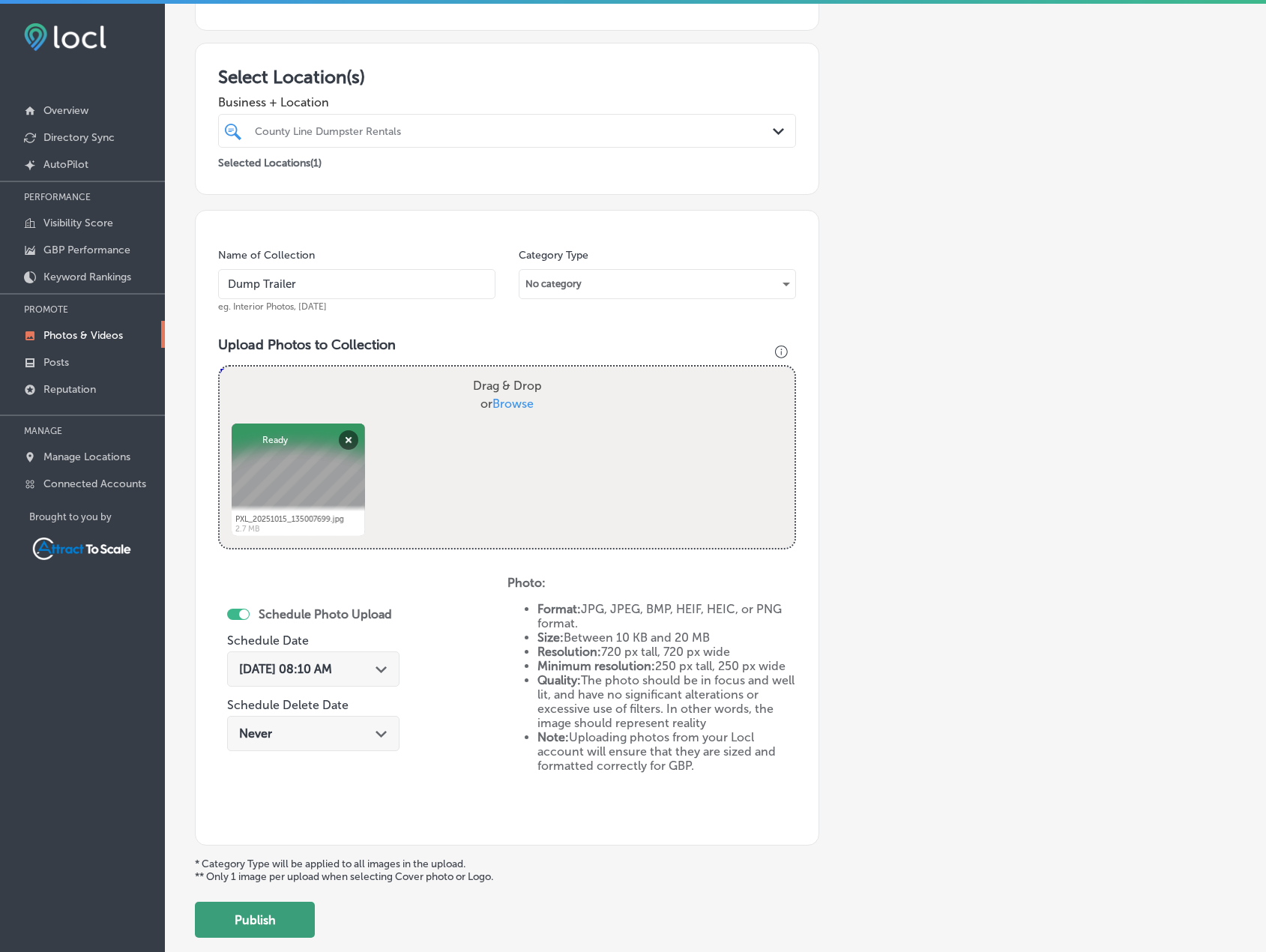
click at [295, 919] on button "Publish" at bounding box center [254, 921] width 120 height 36
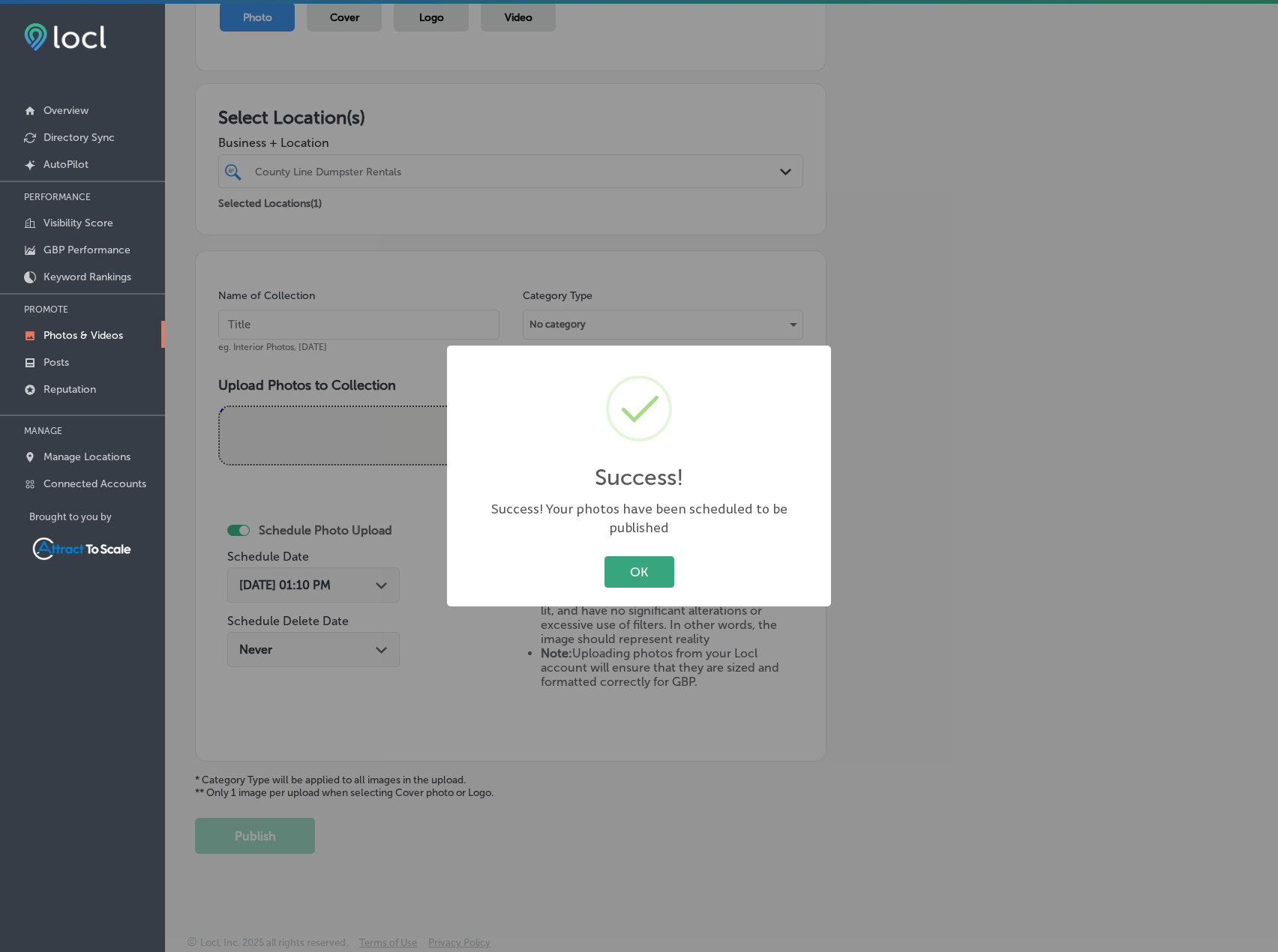
click at [620, 568] on button "OK" at bounding box center [639, 571] width 70 height 31
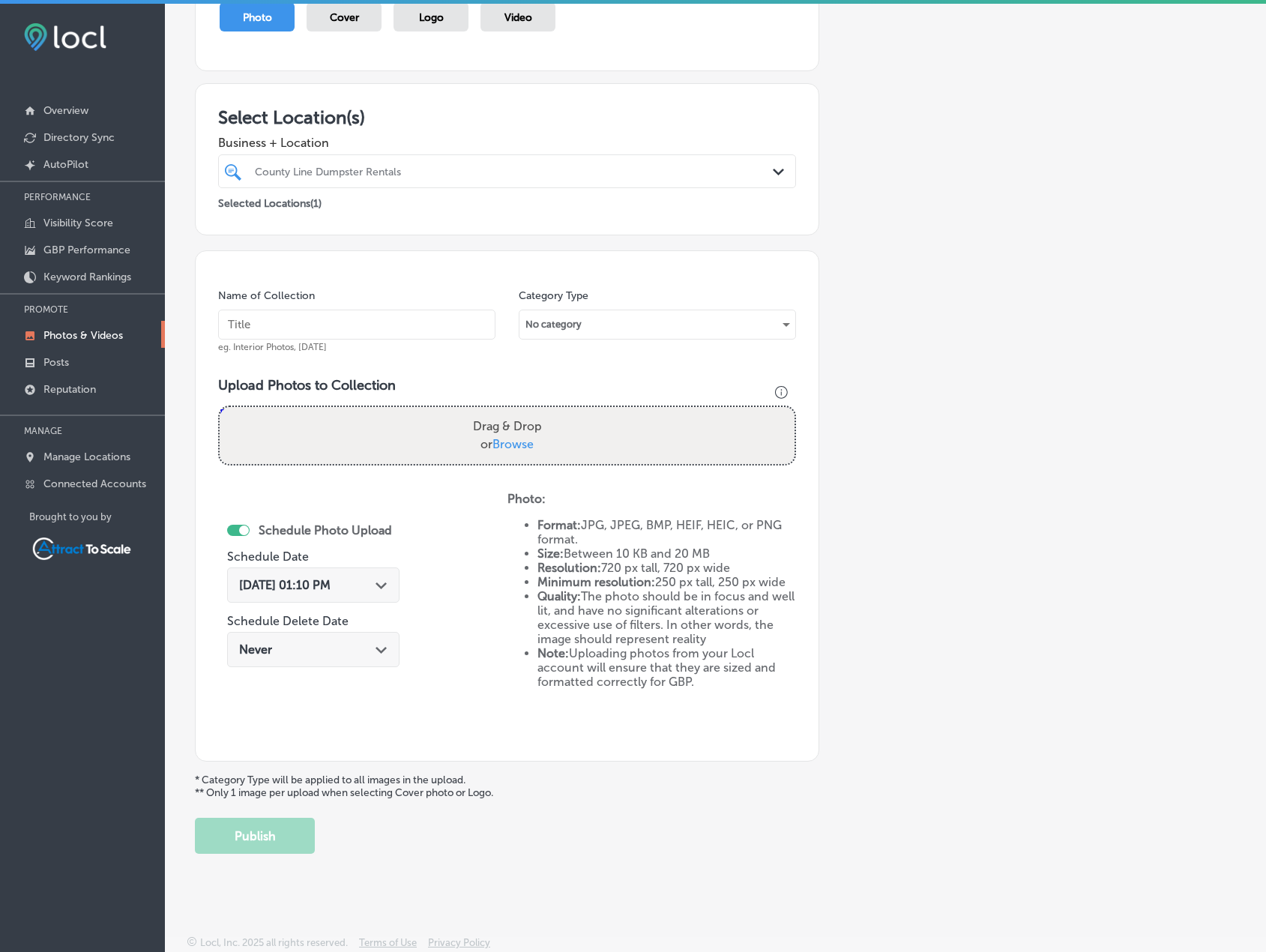
click at [338, 324] on input "text" at bounding box center [357, 324] width 277 height 30
type input "Dump Trailer"
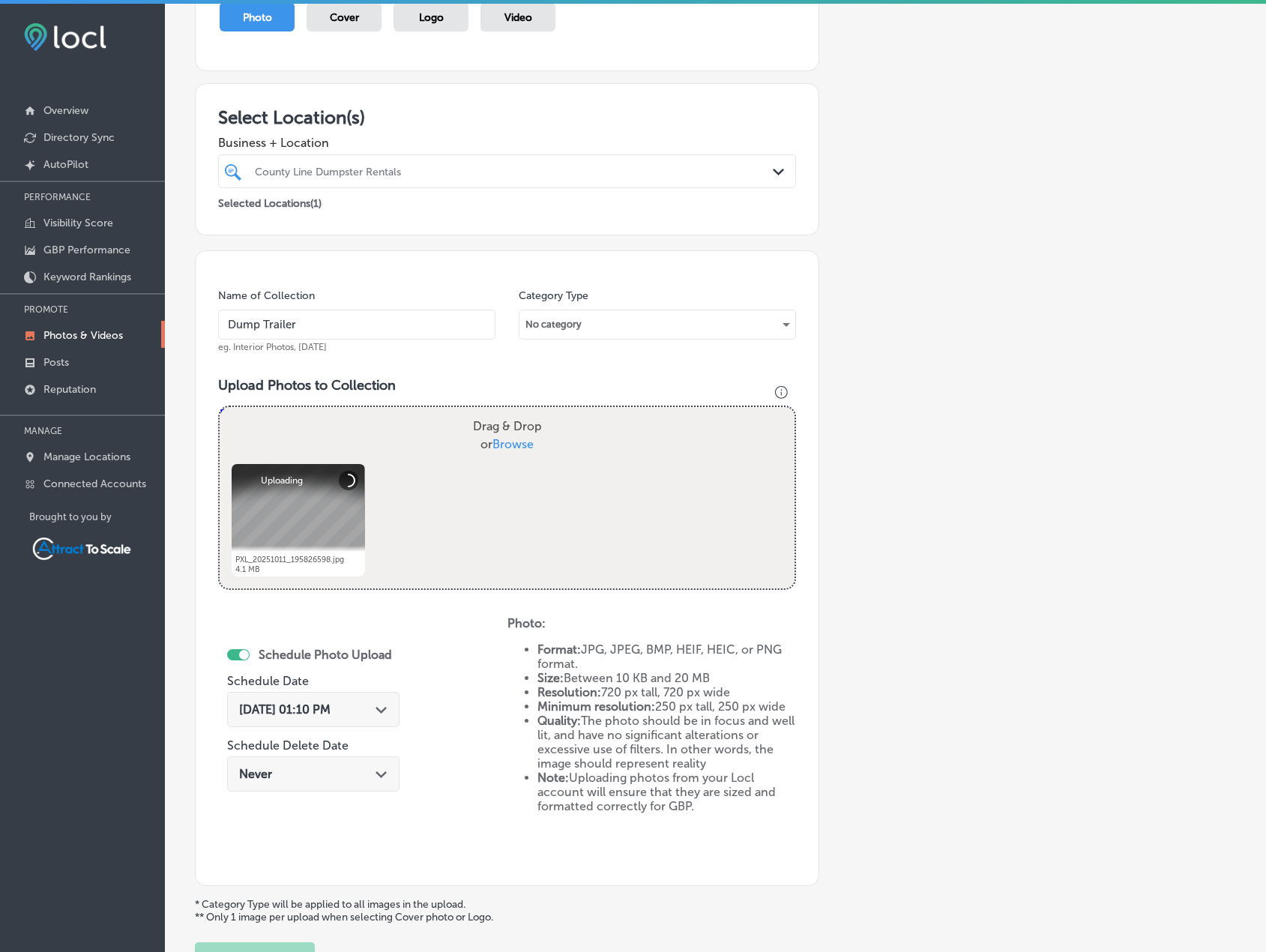
click at [367, 702] on div "Oct 15, 2025 01:10 PM Path Created with Sketch." at bounding box center [313, 709] width 172 height 35
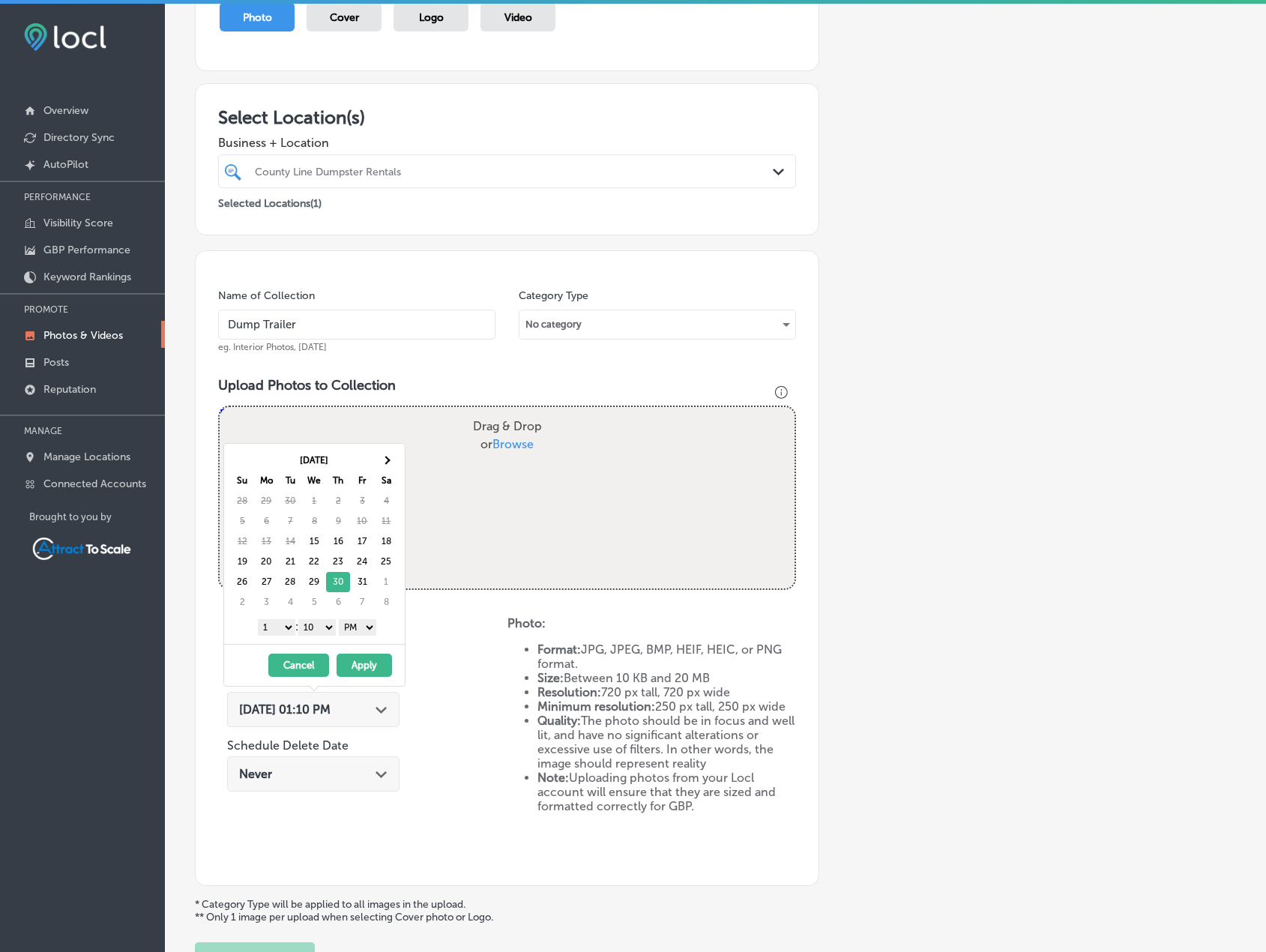
drag, startPoint x: 369, startPoint y: 622, endPoint x: 370, endPoint y: 635, distance: 13.0
click at [369, 622] on select "AM PM" at bounding box center [357, 628] width 37 height 16
click at [280, 626] on select "1 2 3 4 5 6 7 8 9 10 11 12" at bounding box center [276, 628] width 37 height 16
click at [367, 663] on button "Apply" at bounding box center [364, 666] width 55 height 23
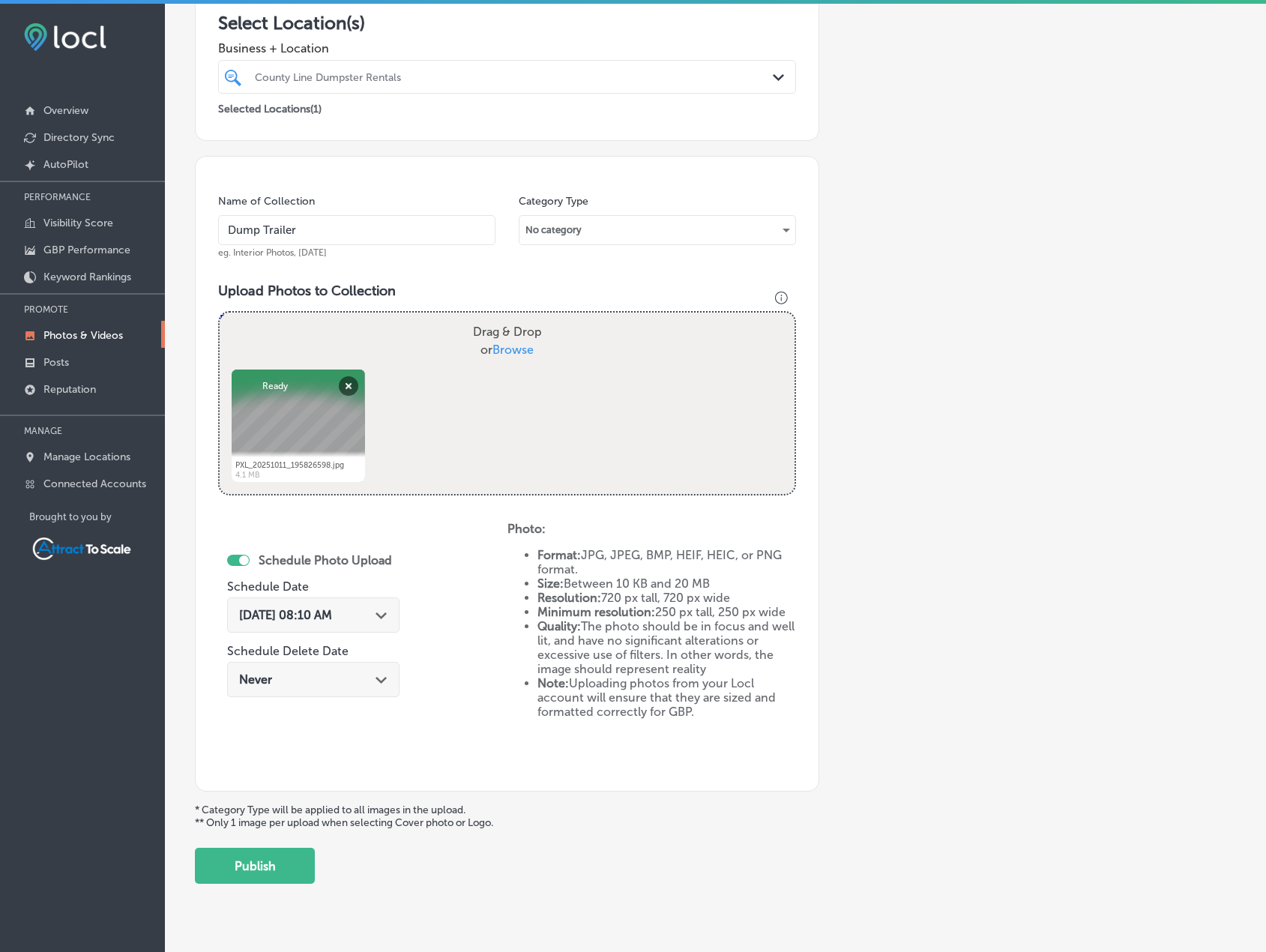
scroll to position [309, 0]
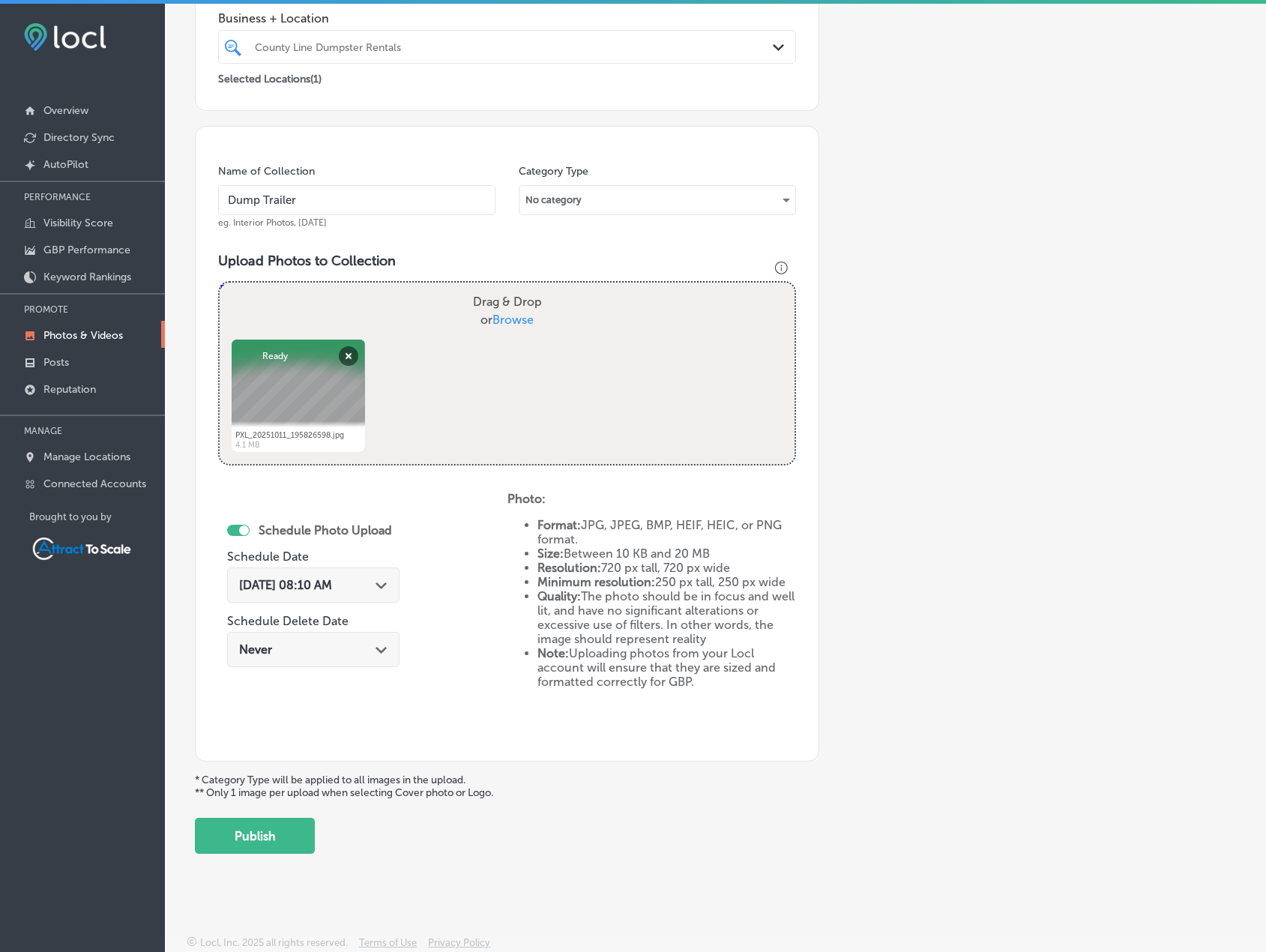
click at [266, 855] on div "Back Add a Collection Which Type of Image or Video Would You Like to Upload? Ph…" at bounding box center [715, 307] width 1101 height 1117
click at [266, 848] on button "Publish" at bounding box center [254, 837] width 120 height 36
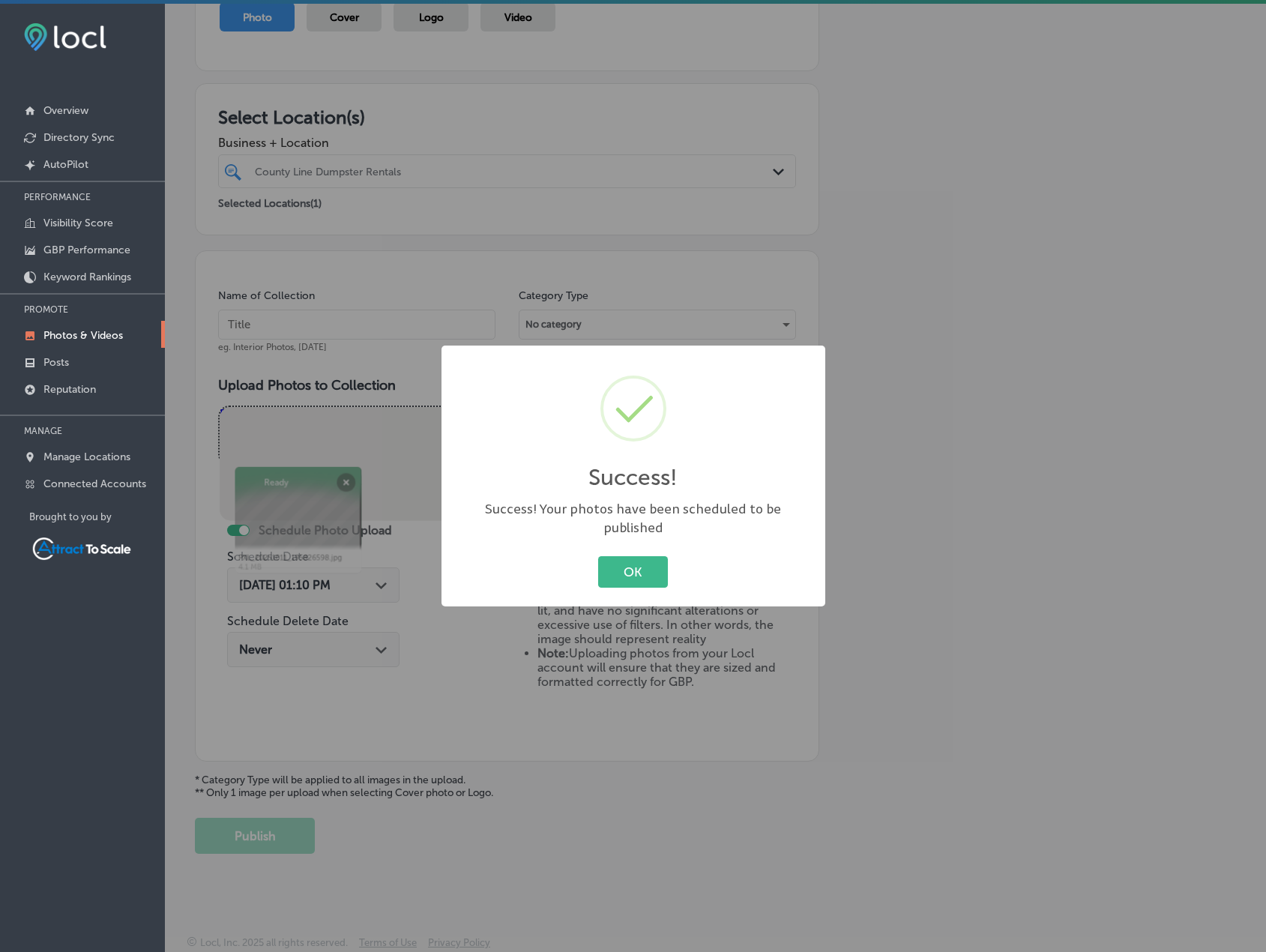
scroll to position [185, 0]
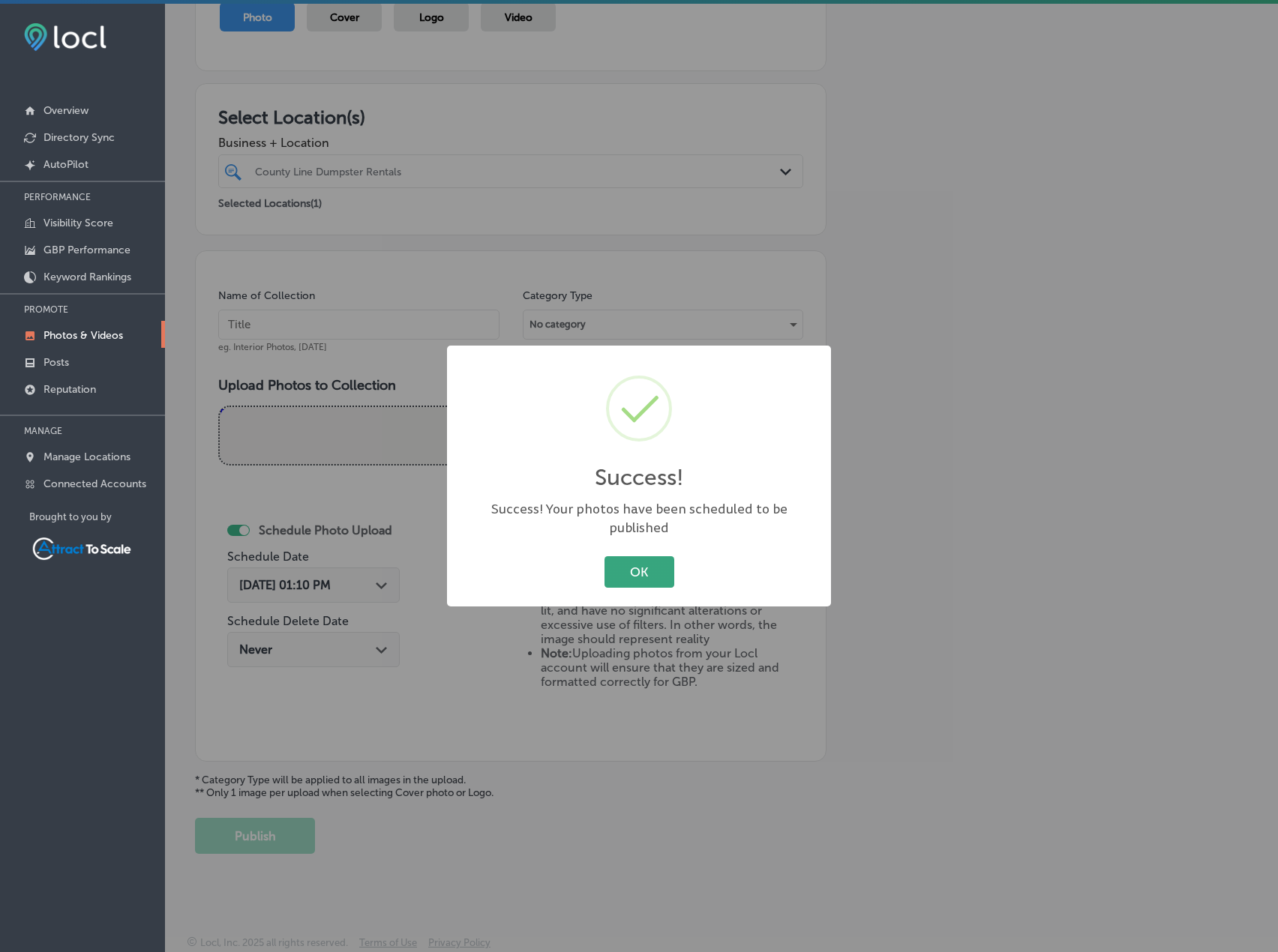
click at [666, 563] on button "OK" at bounding box center [639, 571] width 70 height 31
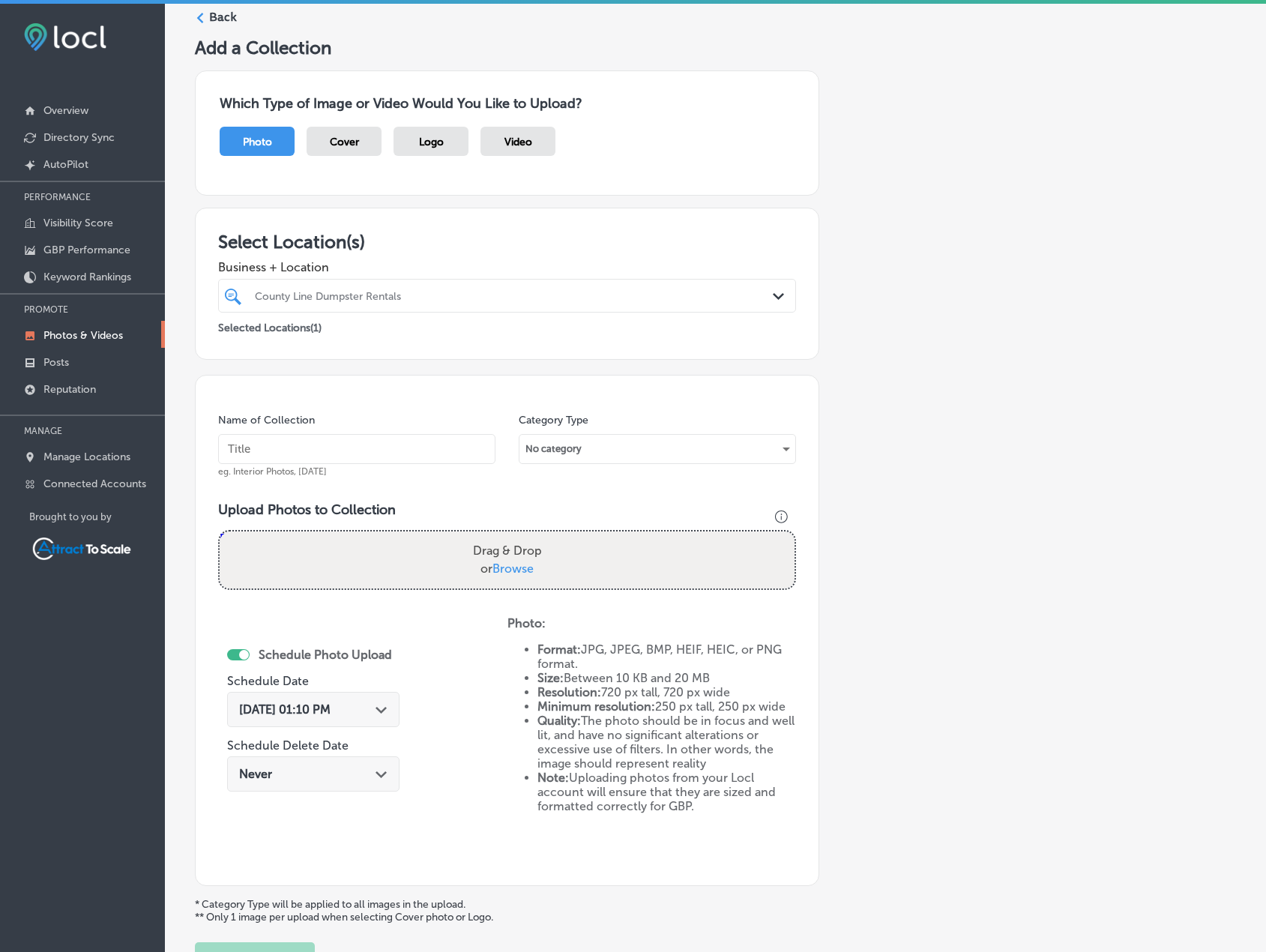
scroll to position [75, 0]
